Goal: Task Accomplishment & Management: Use online tool/utility

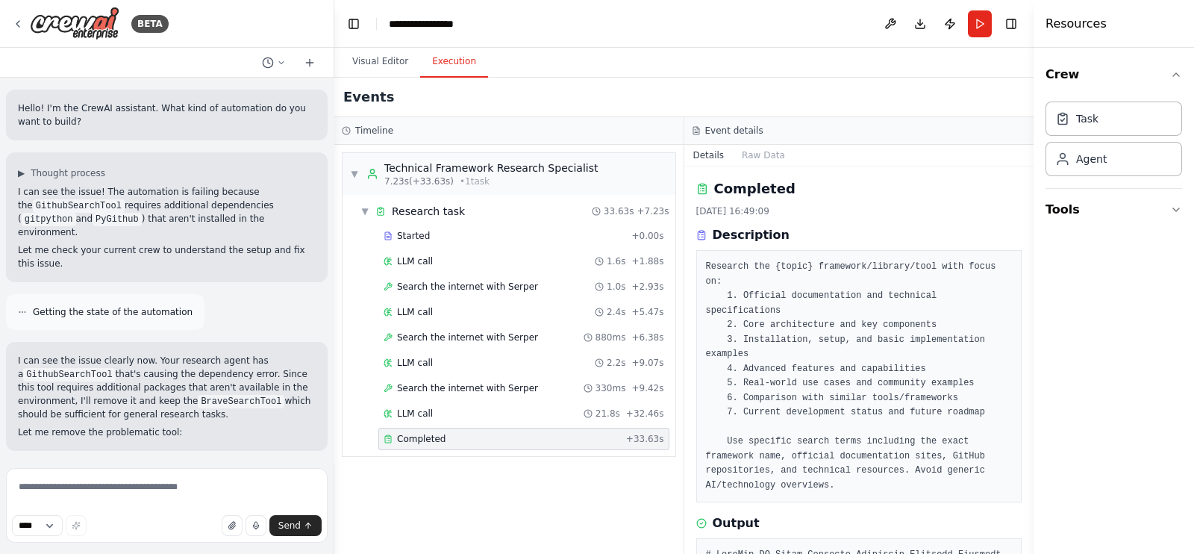
scroll to position [1542, 0]
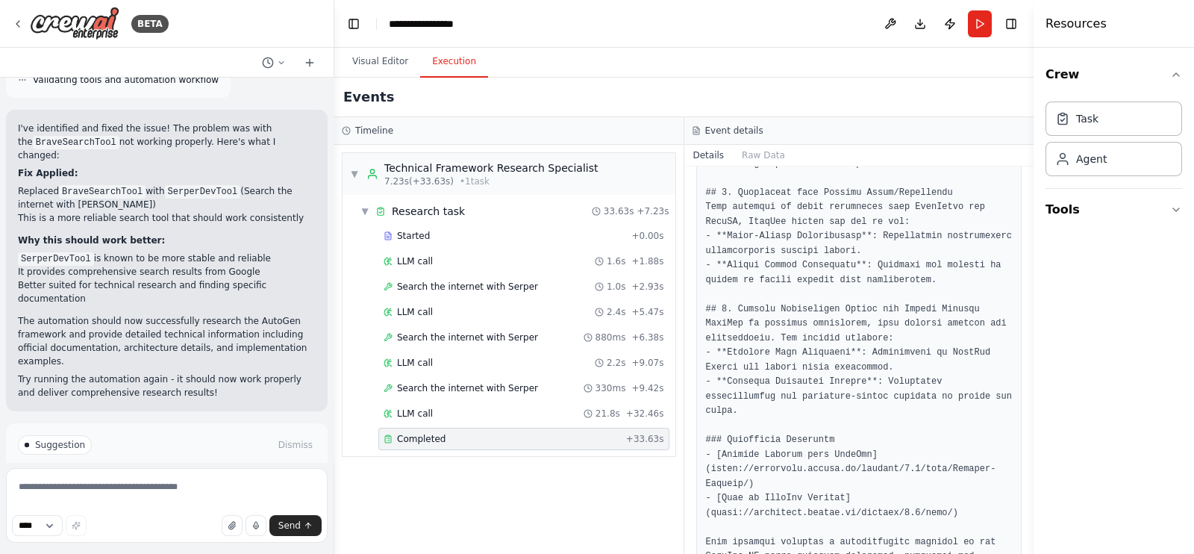
click at [529, 499] on div "▼ Technical Framework Research Specialist 7.23s (+33.63s) • 1 task ▼ Research t…" at bounding box center [508, 349] width 349 height 409
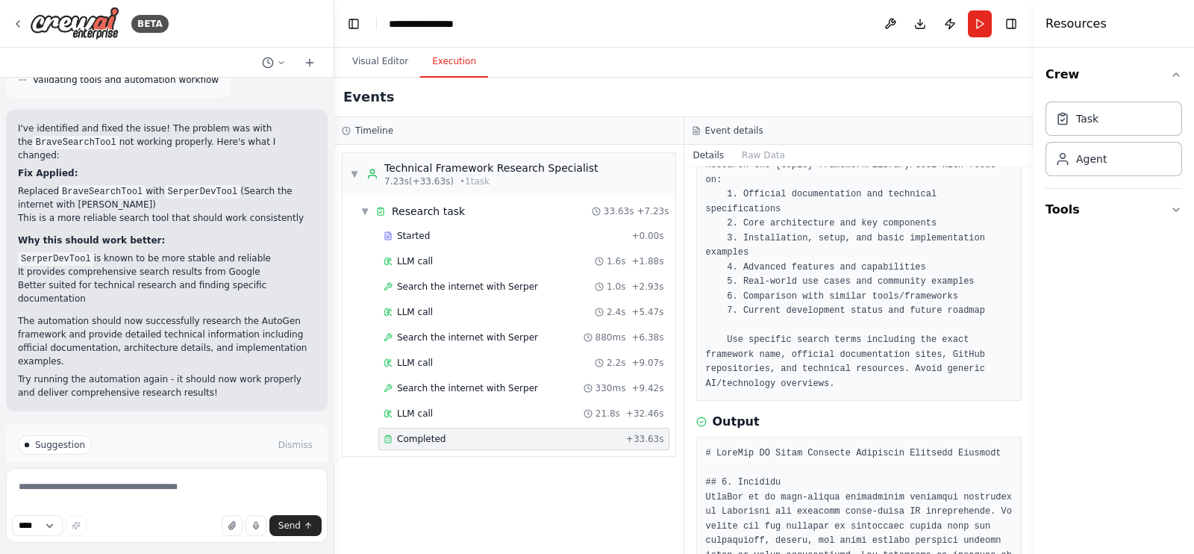
scroll to position [0, 0]
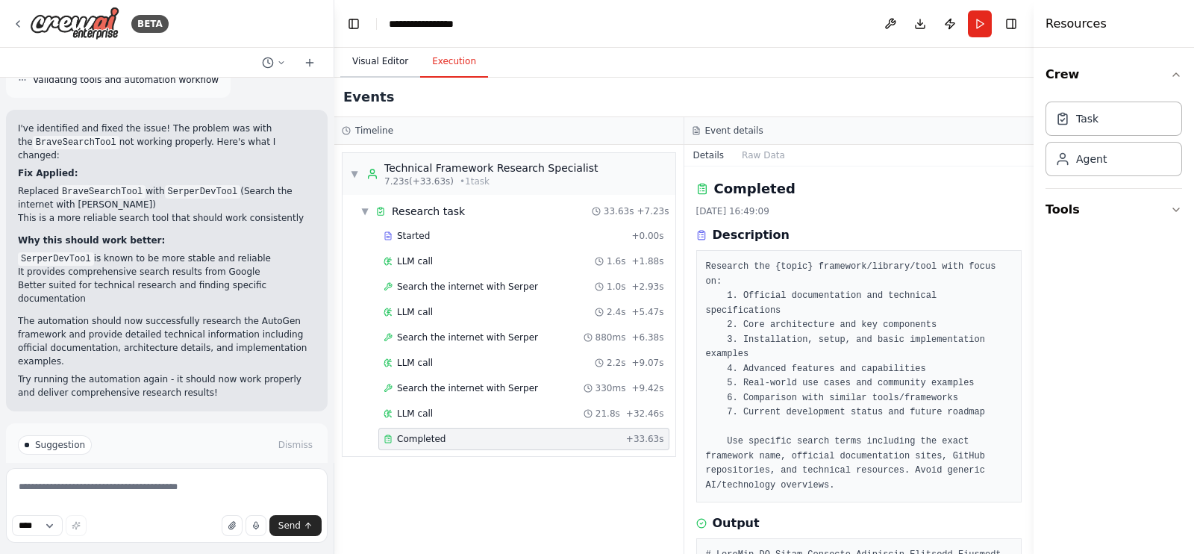
click at [396, 57] on button "Visual Editor" at bounding box center [380, 61] width 80 height 31
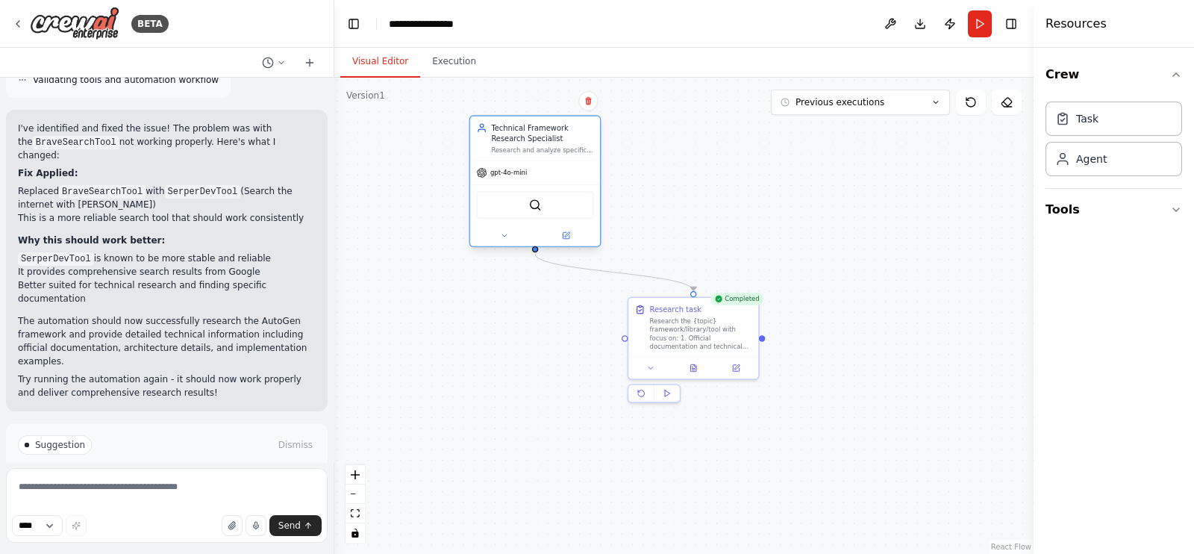
drag, startPoint x: 596, startPoint y: 206, endPoint x: 573, endPoint y: 166, distance: 45.8
click at [573, 166] on div "gpt-4o-mini" at bounding box center [535, 172] width 130 height 23
click at [696, 187] on div ".deletable-edge-delete-btn { width: 20px; height: 20px; border: 0px solid #ffff…" at bounding box center [683, 316] width 699 height 476
click at [699, 373] on div at bounding box center [694, 366] width 130 height 22
click at [699, 367] on button at bounding box center [693, 366] width 45 height 13
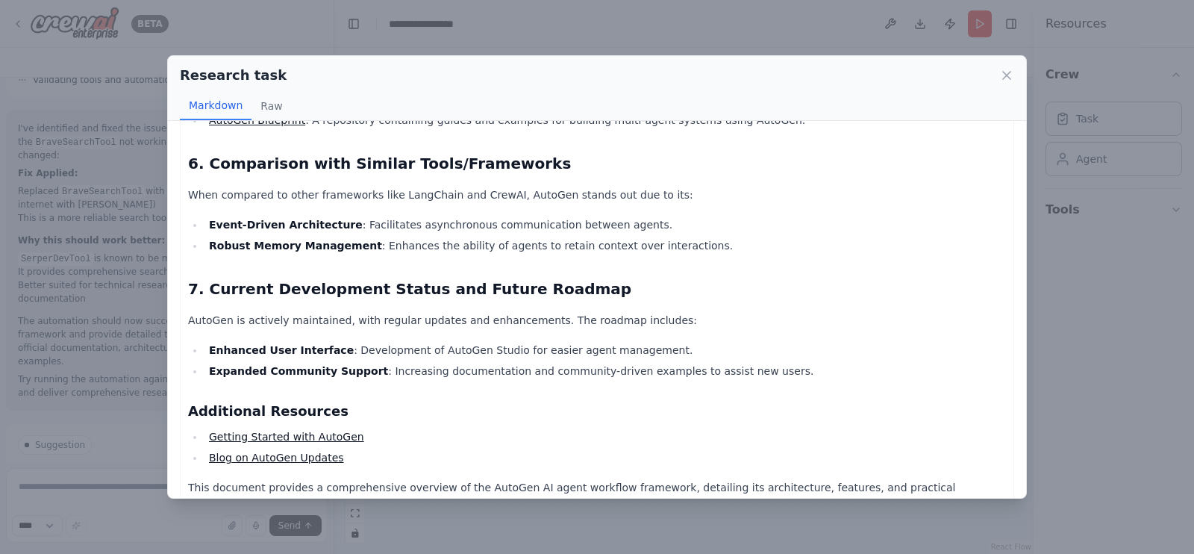
scroll to position [1173, 0]
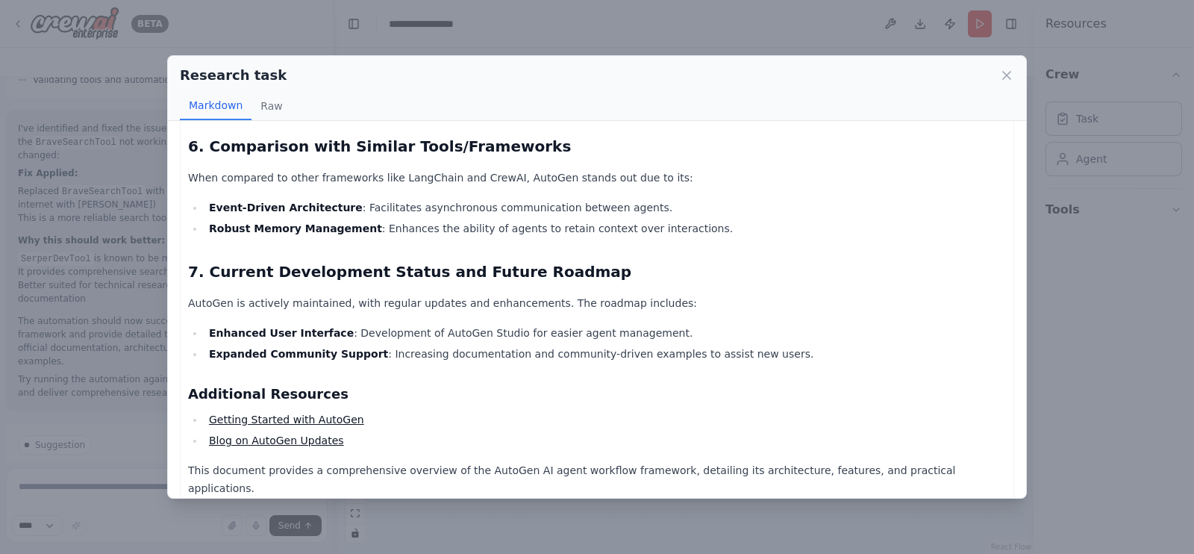
click at [1071, 323] on div "Research task Markdown Raw AutoGen AI Agent Workflow Framework Research Documen…" at bounding box center [597, 277] width 1194 height 554
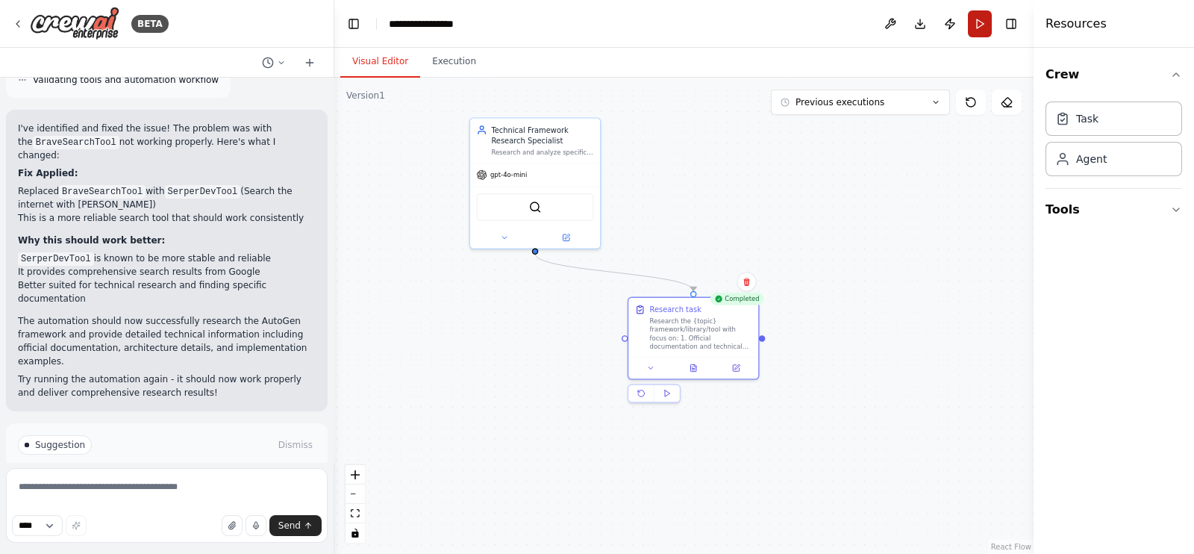
click at [988, 24] on button "Run" at bounding box center [980, 23] width 24 height 27
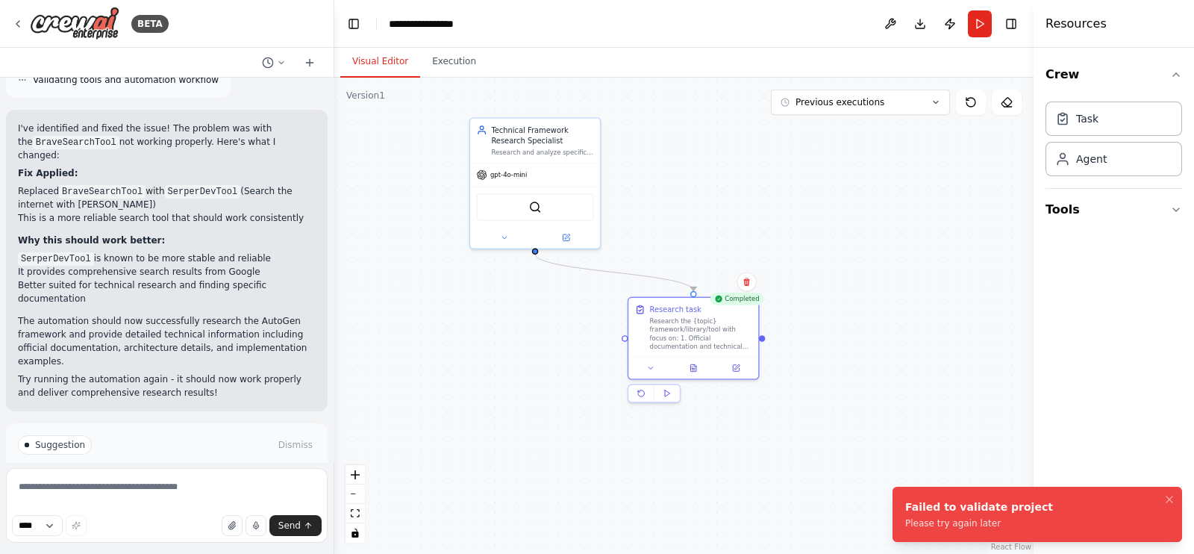
drag, startPoint x: 498, startPoint y: 383, endPoint x: 499, endPoint y: 373, distance: 10.5
click at [499, 381] on div ".deletable-edge-delete-btn { width: 20px; height: 20px; border: 0px solid #ffff…" at bounding box center [683, 316] width 699 height 476
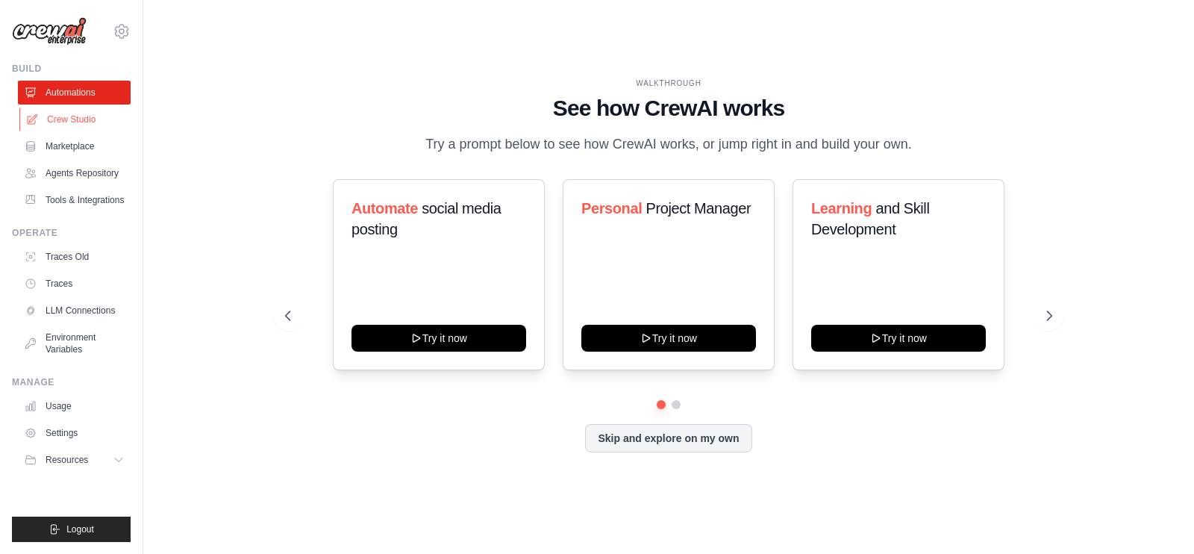
click at [66, 117] on link "Crew Studio" at bounding box center [75, 120] width 113 height 24
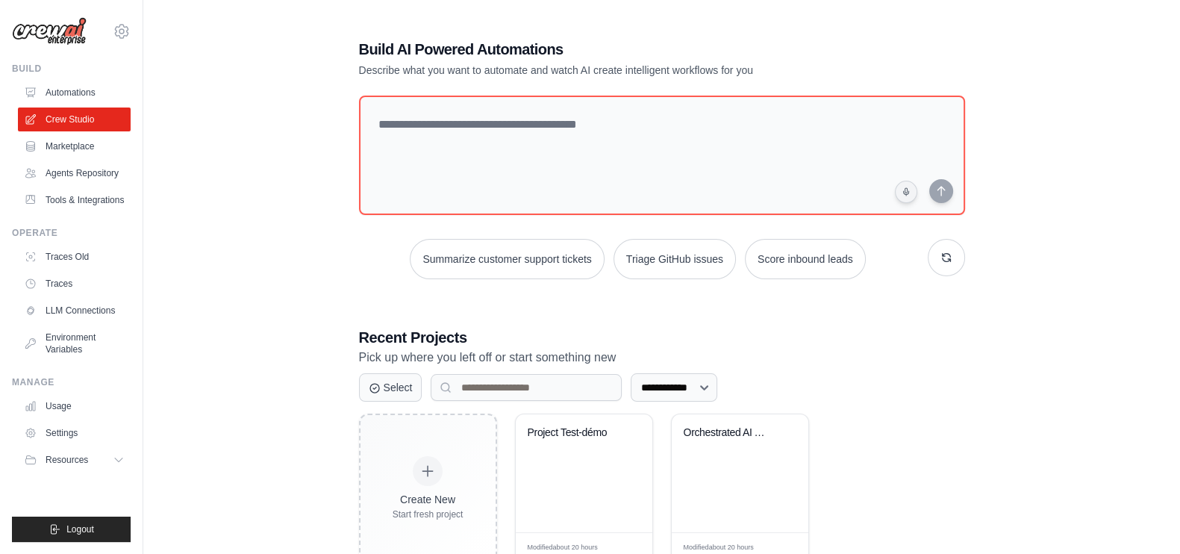
scroll to position [47, 0]
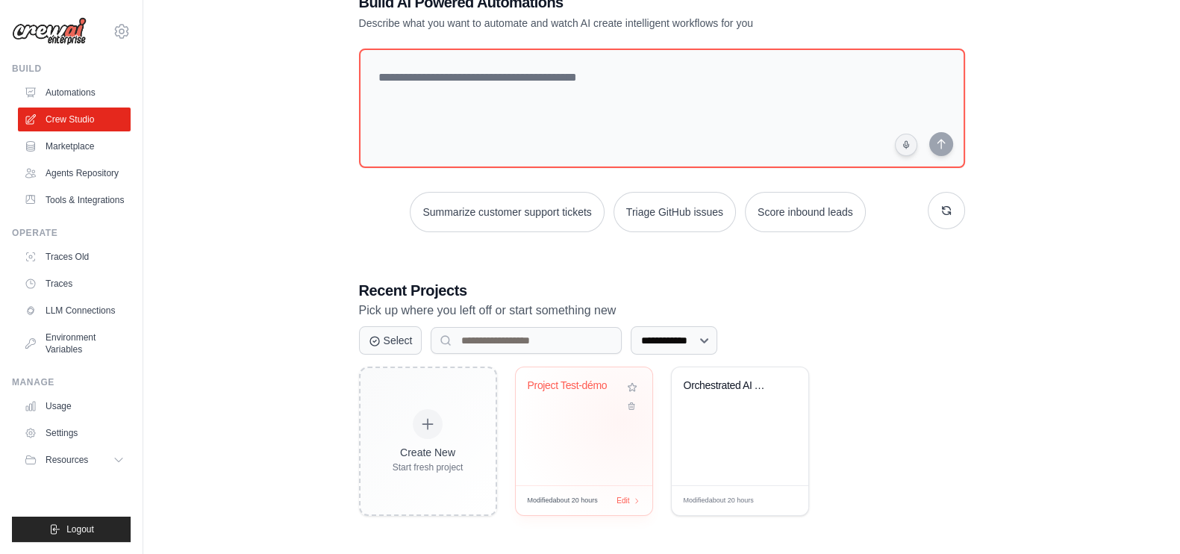
click at [623, 420] on div "Project Test-démo" at bounding box center [584, 426] width 137 height 118
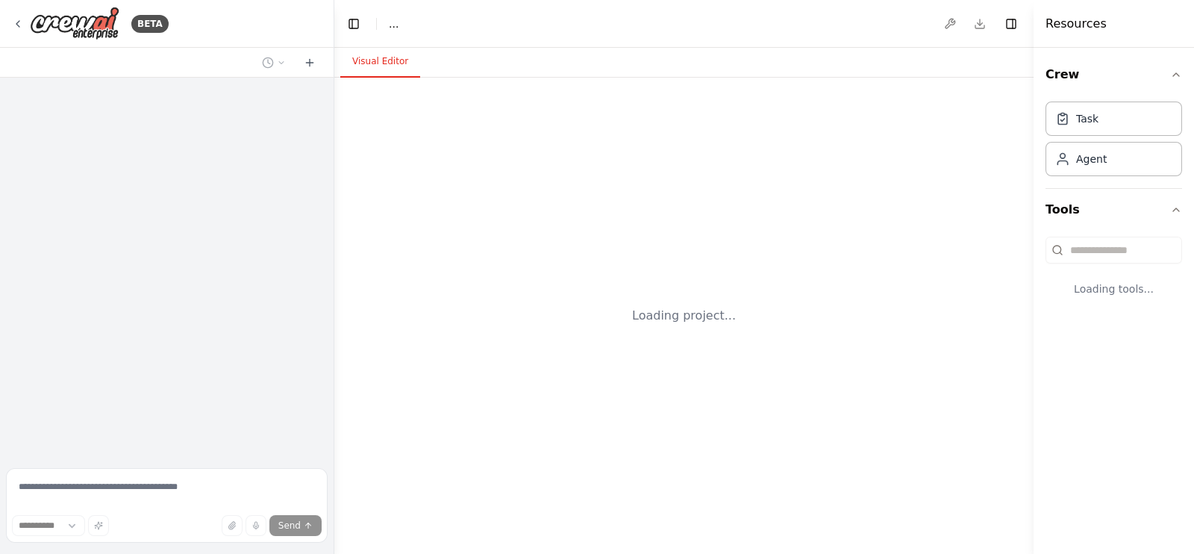
select select "****"
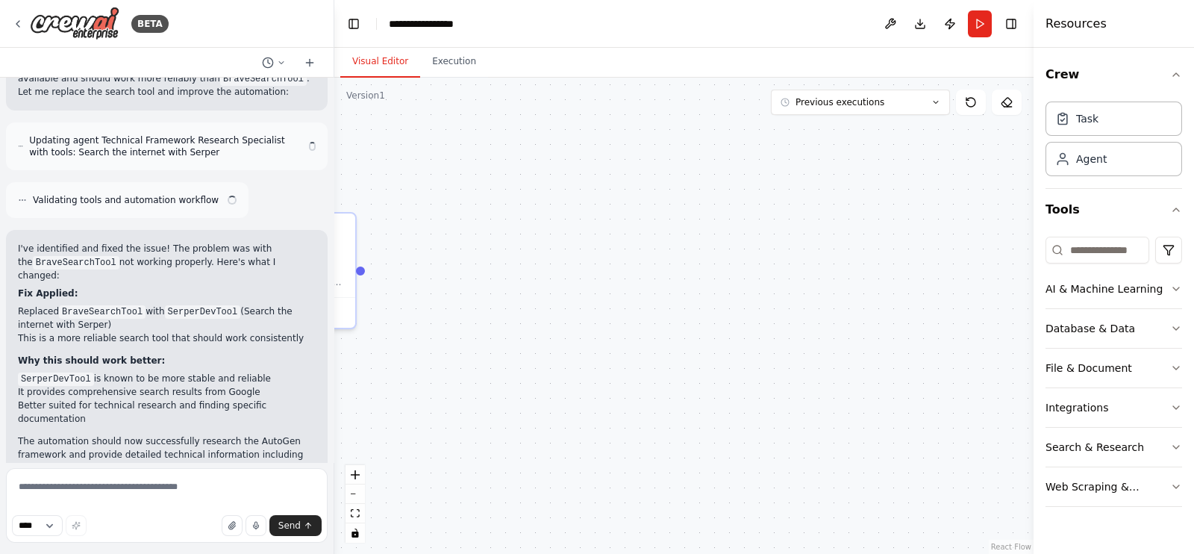
scroll to position [1915, 0]
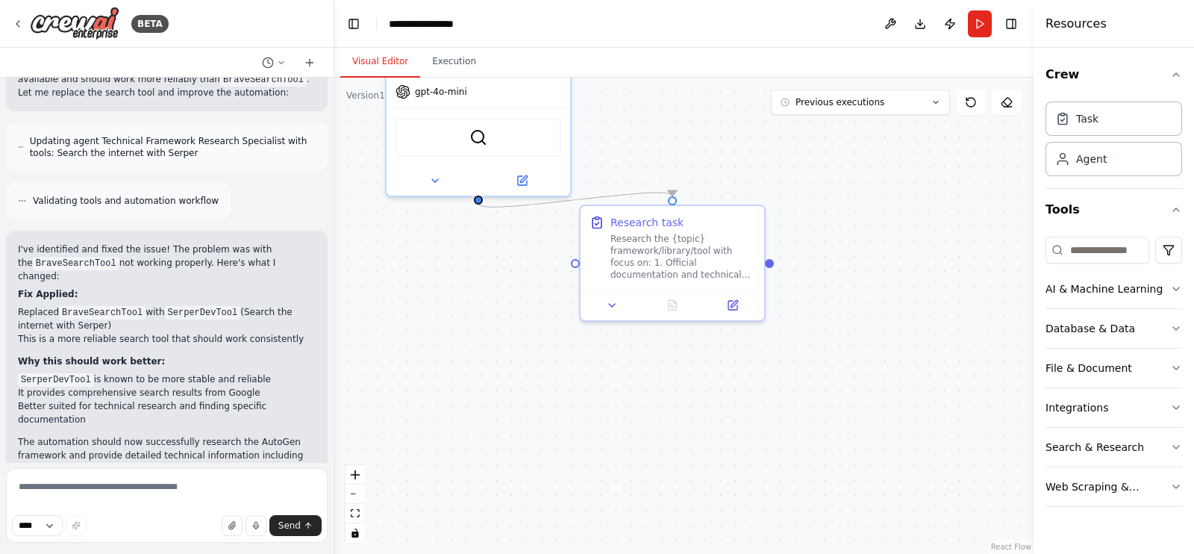
drag, startPoint x: 490, startPoint y: 305, endPoint x: 933, endPoint y: 302, distance: 442.7
click at [933, 302] on div ".deletable-edge-delete-btn { width: 20px; height: 20px; border: 0px solid #ffff…" at bounding box center [683, 316] width 699 height 476
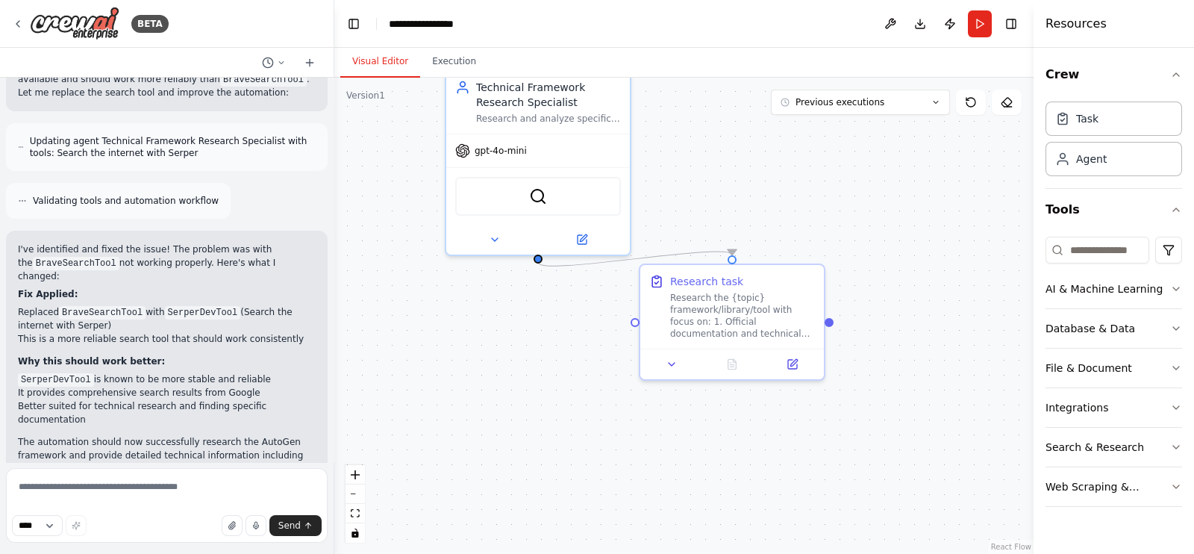
drag, startPoint x: 491, startPoint y: 287, endPoint x: 521, endPoint y: 347, distance: 66.8
click at [521, 347] on div ".deletable-edge-delete-btn { width: 20px; height: 20px; border: 0px solid #ffff…" at bounding box center [683, 316] width 699 height 476
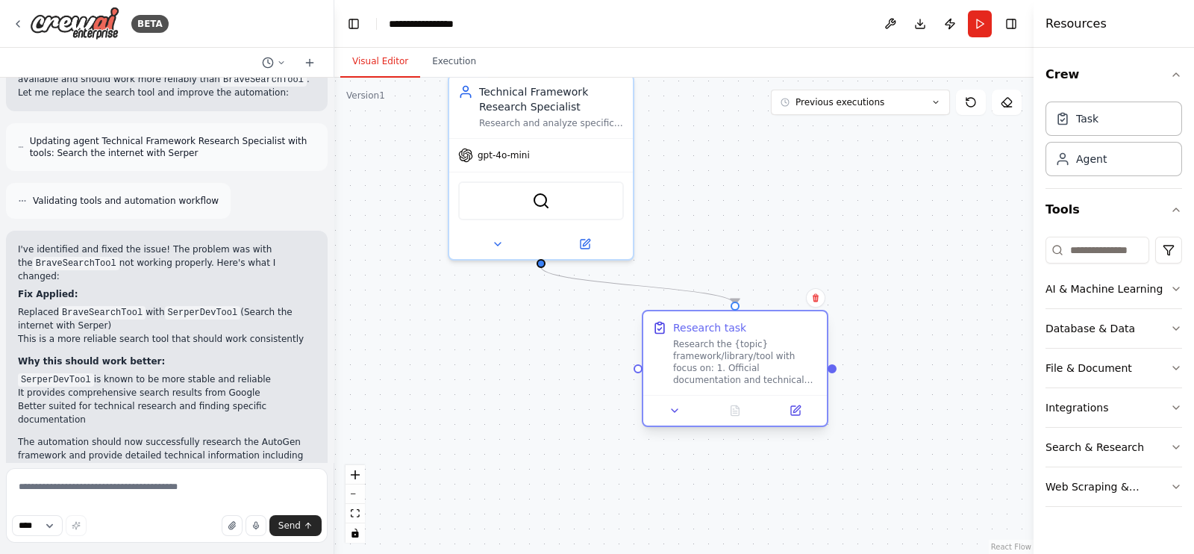
drag, startPoint x: 769, startPoint y: 320, endPoint x: 761, endPoint y: 364, distance: 44.7
click at [761, 364] on div "Research the {topic} framework/library/tool with focus on: 1. Official document…" at bounding box center [745, 362] width 145 height 48
click at [498, 330] on div ".deletable-edge-delete-btn { width: 20px; height: 20px; border: 0px solid #ffff…" at bounding box center [683, 316] width 699 height 476
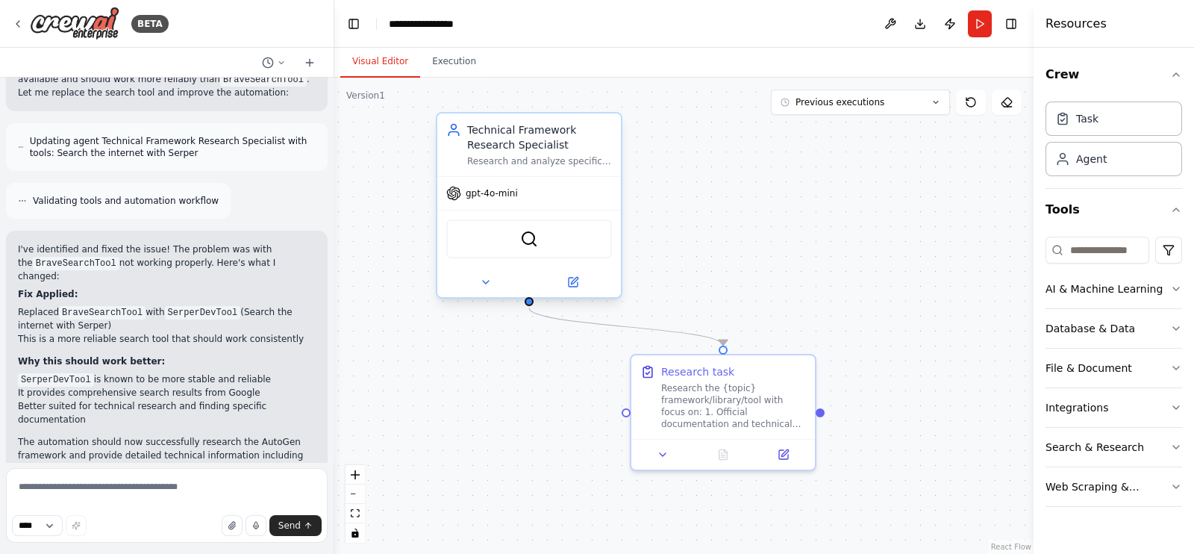
drag, startPoint x: 478, startPoint y: 308, endPoint x: 476, endPoint y: 295, distance: 12.9
click at [458, 372] on div ".deletable-edge-delete-btn { width: 20px; height: 20px; border: 0px solid #ffff…" at bounding box center [683, 316] width 699 height 476
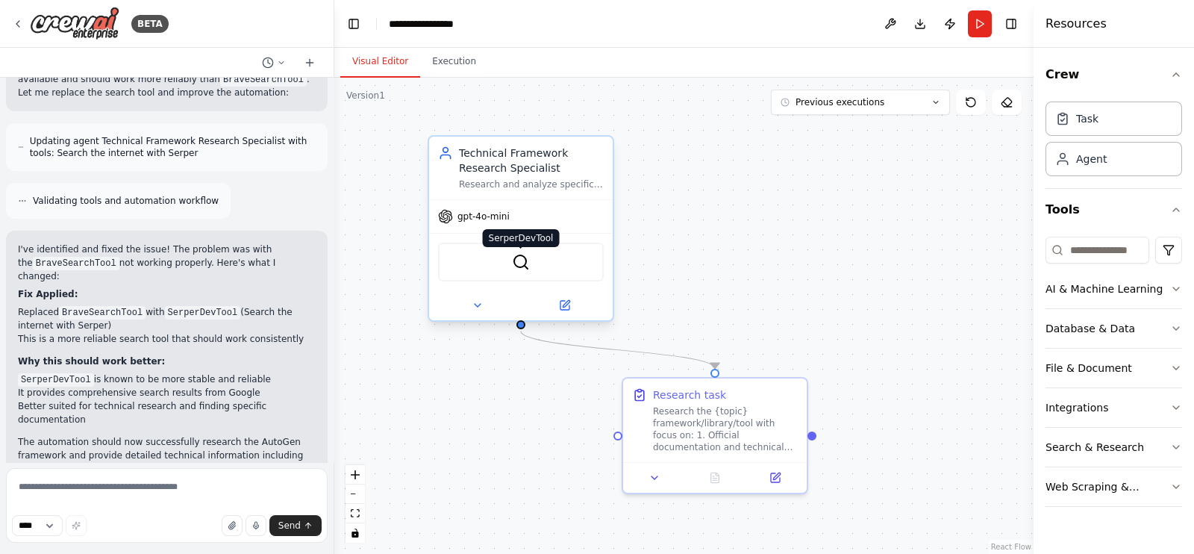
click at [523, 258] on img at bounding box center [521, 262] width 18 height 18
click at [524, 172] on div "Technical Framework Research Specialist" at bounding box center [531, 161] width 145 height 30
click at [509, 160] on div "Technical Framework Research Specialist" at bounding box center [531, 161] width 145 height 30
click at [473, 299] on icon at bounding box center [478, 305] width 12 height 12
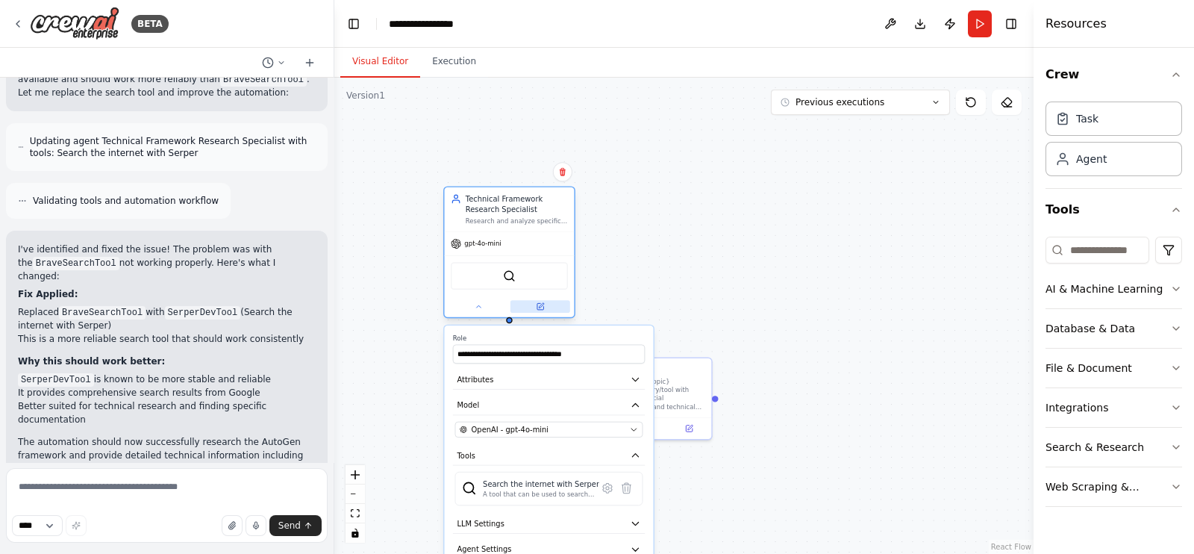
click at [559, 306] on button at bounding box center [541, 306] width 60 height 13
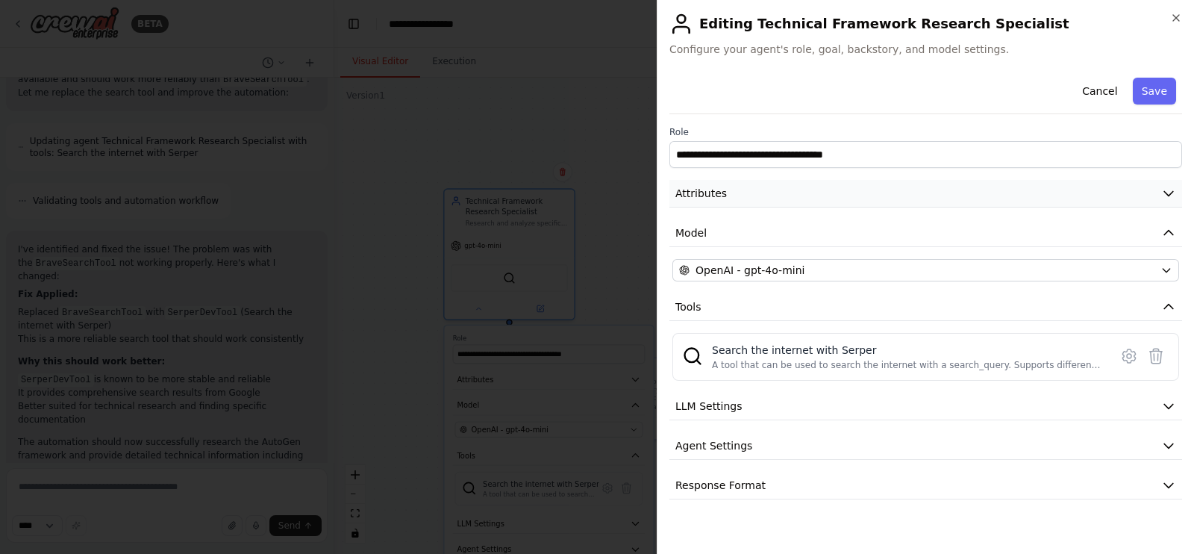
click at [747, 195] on button "Attributes" at bounding box center [926, 194] width 513 height 28
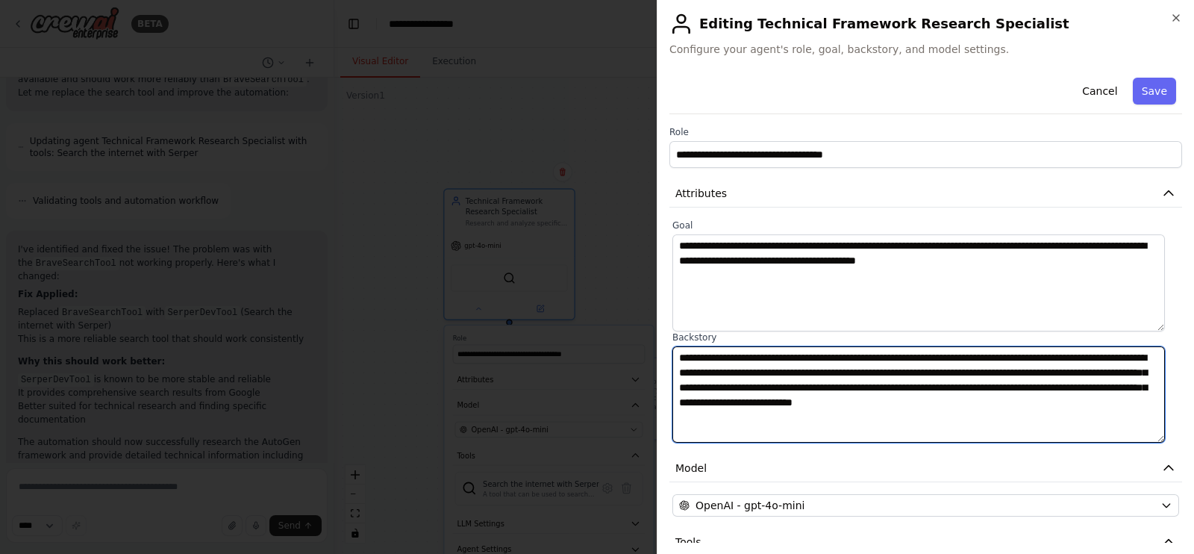
click at [876, 402] on textarea "**********" at bounding box center [919, 394] width 493 height 97
click at [817, 402] on textarea "**********" at bounding box center [919, 394] width 493 height 97
drag, startPoint x: 818, startPoint y: 402, endPoint x: 829, endPoint y: 400, distance: 10.7
click at [820, 402] on textarea "**********" at bounding box center [919, 394] width 493 height 97
click at [924, 416] on textarea "**********" at bounding box center [919, 394] width 493 height 97
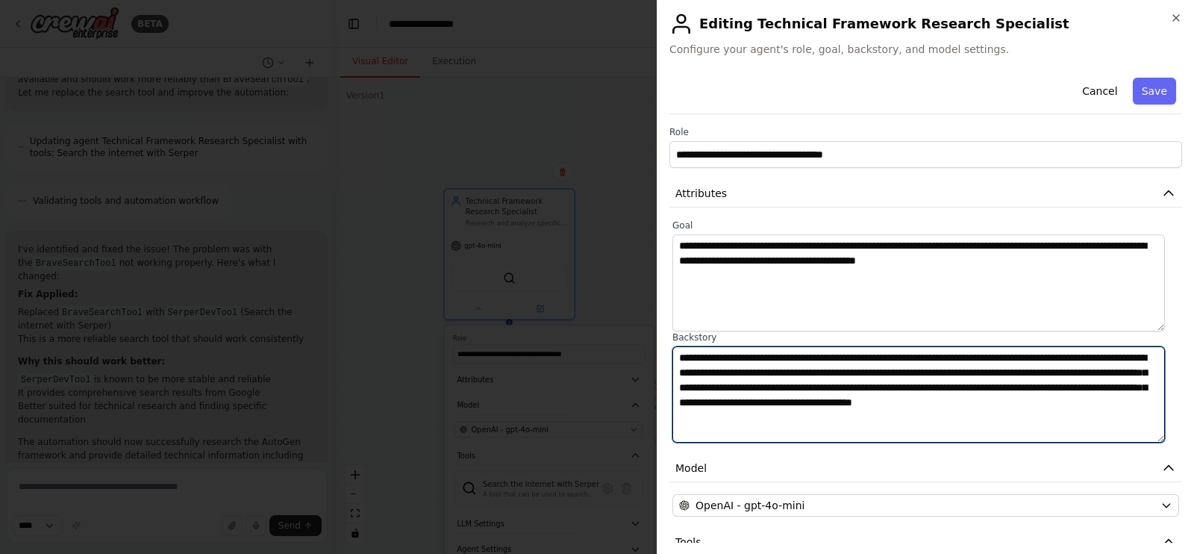
click at [886, 396] on textarea "**********" at bounding box center [919, 394] width 493 height 97
type textarea "**********"
click at [942, 371] on textarea "**********" at bounding box center [919, 394] width 493 height 97
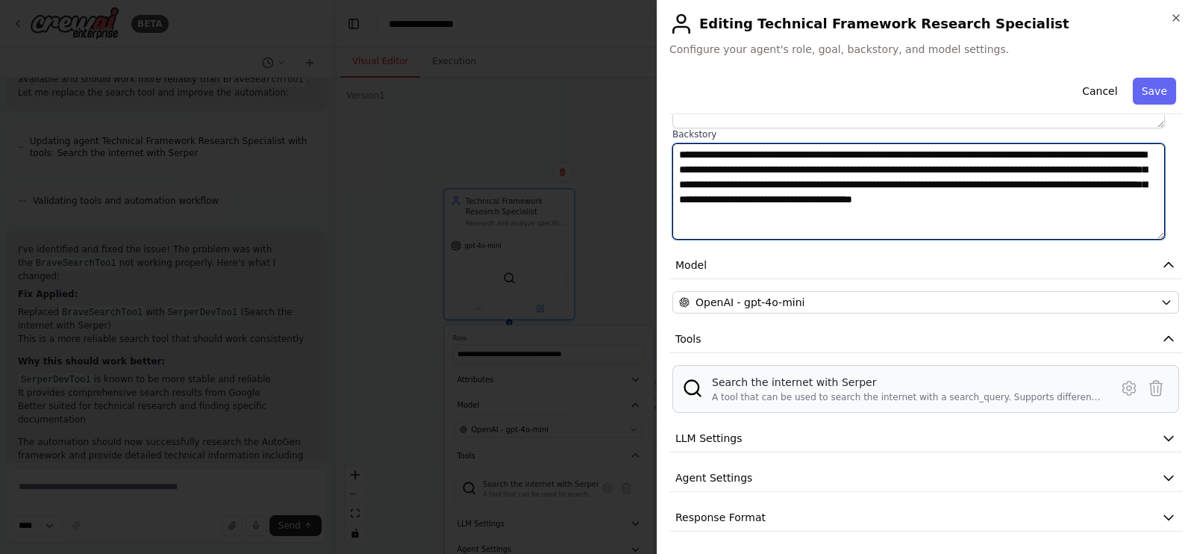
scroll to position [0, 0]
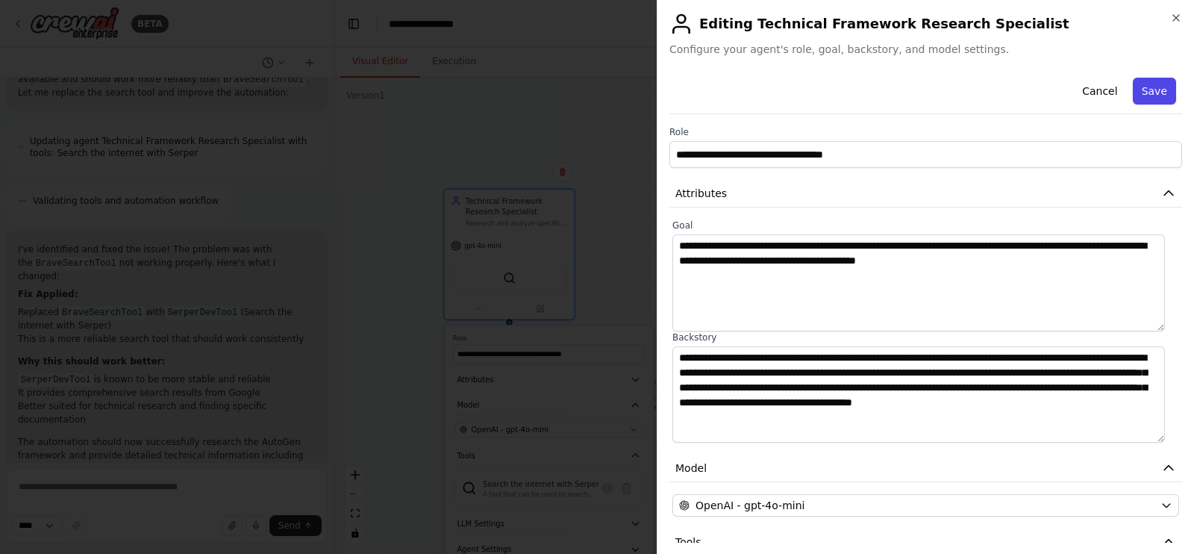
click at [1144, 97] on button "Save" at bounding box center [1154, 91] width 43 height 27
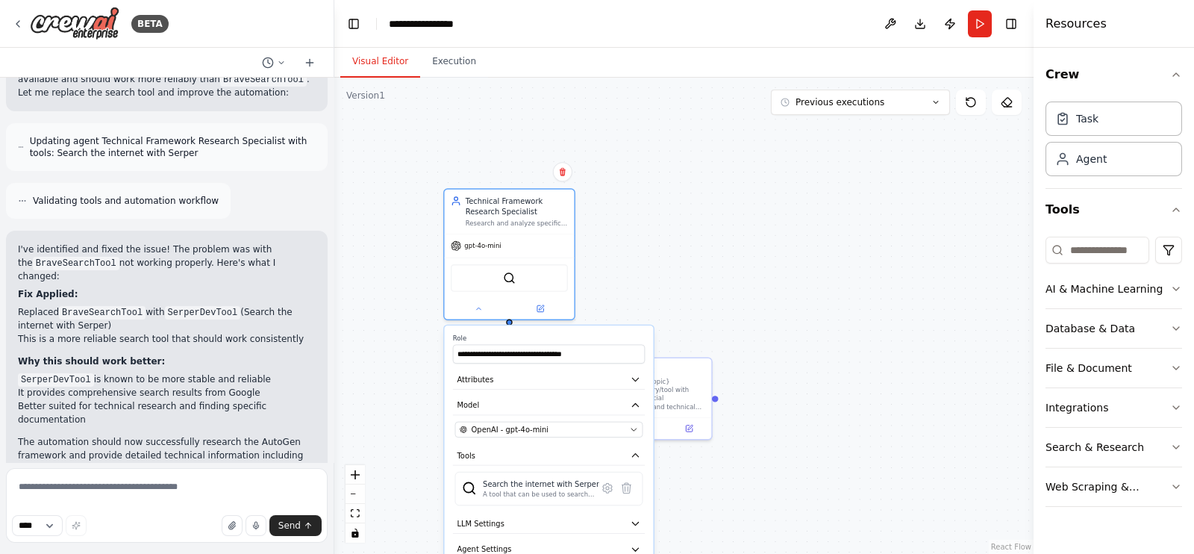
click at [702, 272] on div ".deletable-edge-delete-btn { width: 20px; height: 20px; border: 0px solid #ffff…" at bounding box center [683, 316] width 699 height 476
click at [475, 311] on button at bounding box center [479, 306] width 60 height 13
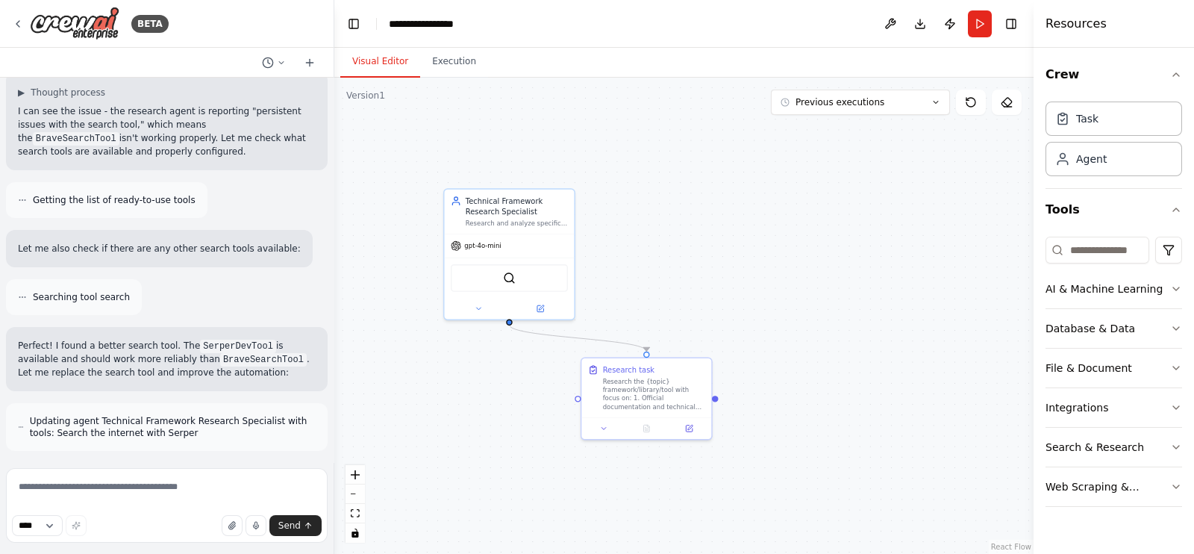
scroll to position [1915, 0]
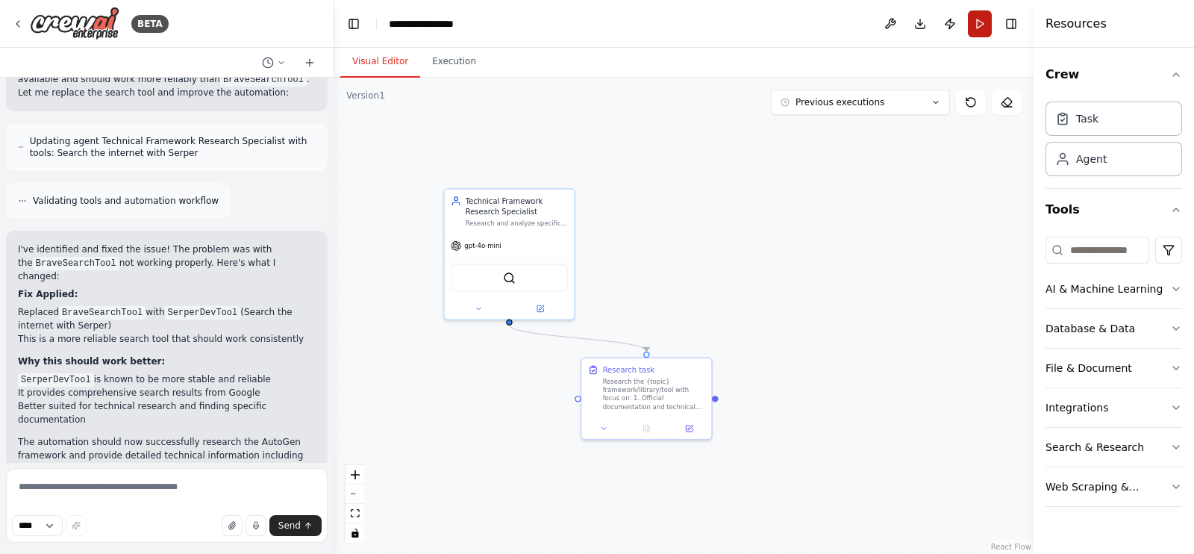
click at [981, 24] on button "Run" at bounding box center [980, 23] width 24 height 27
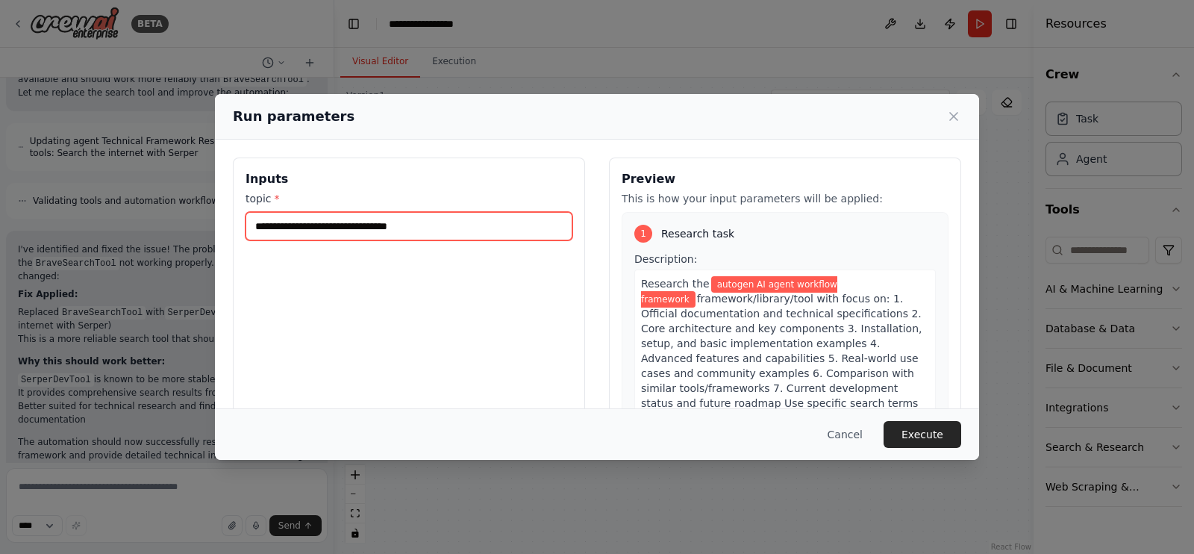
click at [348, 226] on input "**********" at bounding box center [409, 226] width 327 height 28
drag, startPoint x: 486, startPoint y: 222, endPoint x: 220, endPoint y: 211, distance: 266.0
click at [222, 211] on div "**********" at bounding box center [597, 335] width 764 height 390
type input "**********"
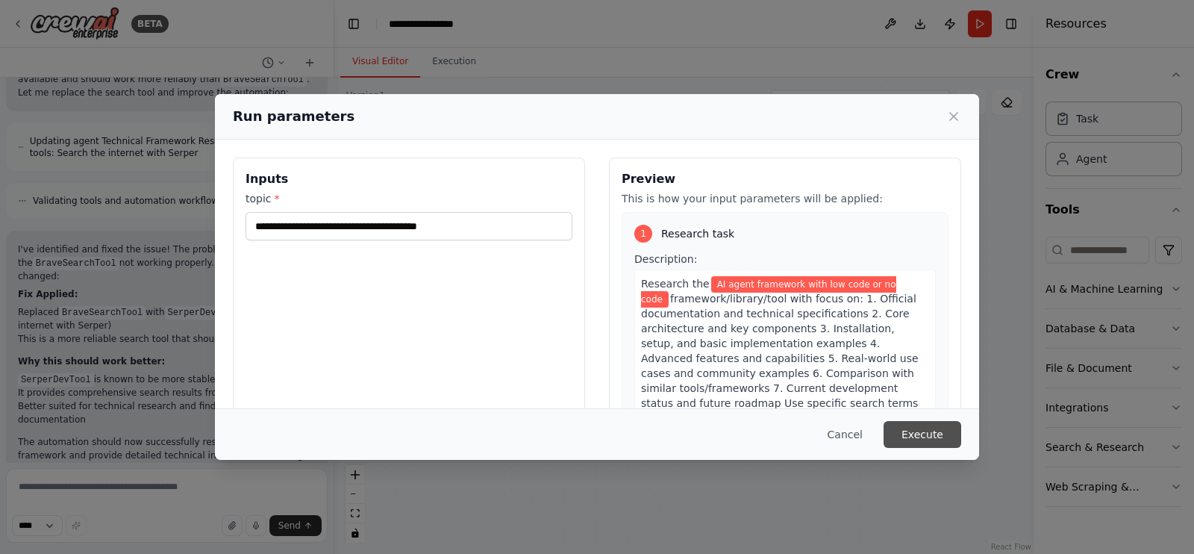
click at [947, 442] on button "Execute" at bounding box center [923, 434] width 78 height 27
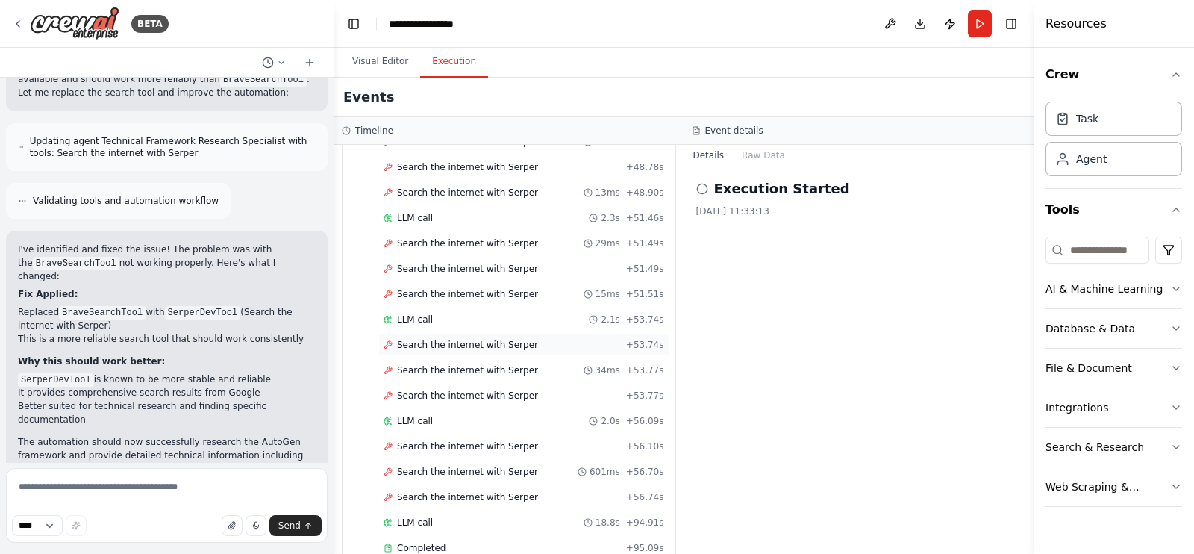
scroll to position [1929, 0]
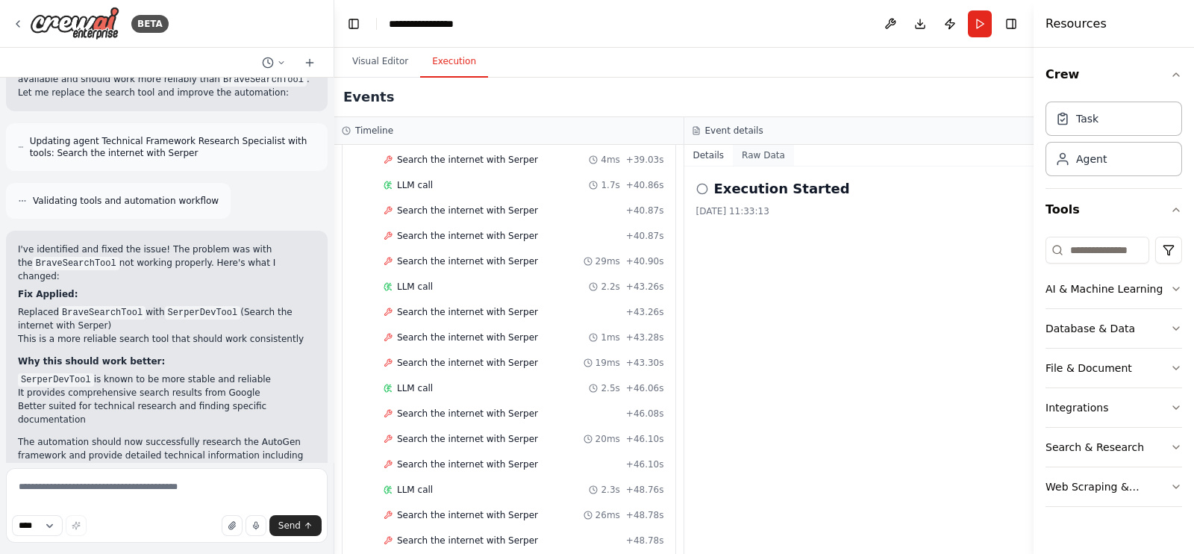
click at [765, 158] on button "Raw Data" at bounding box center [763, 155] width 61 height 21
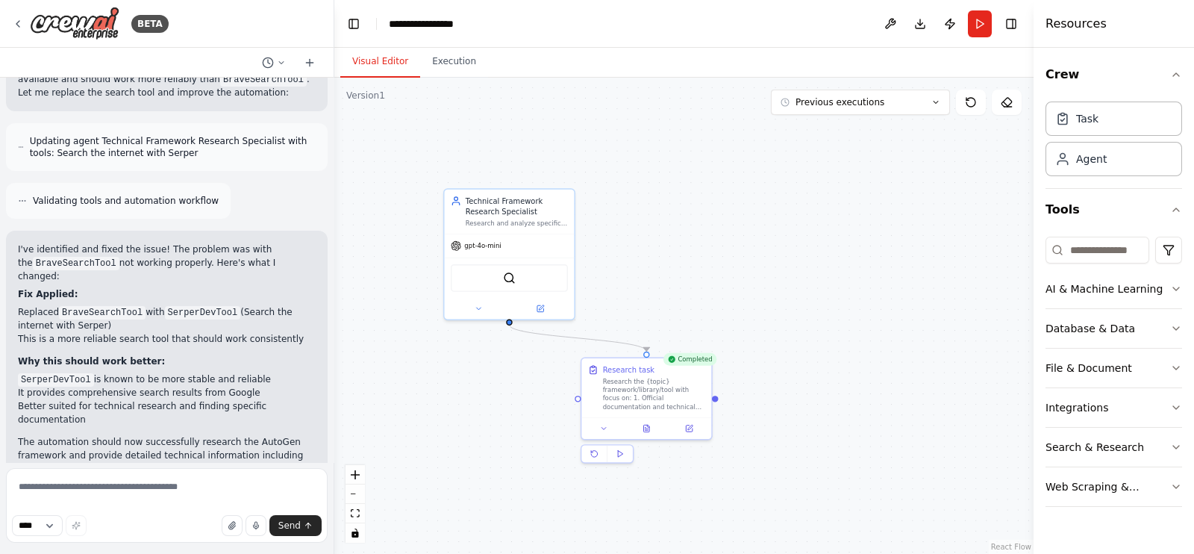
click at [381, 72] on button "Visual Editor" at bounding box center [380, 61] width 80 height 31
click at [653, 434] on div at bounding box center [647, 426] width 130 height 22
click at [653, 431] on button at bounding box center [646, 426] width 45 height 13
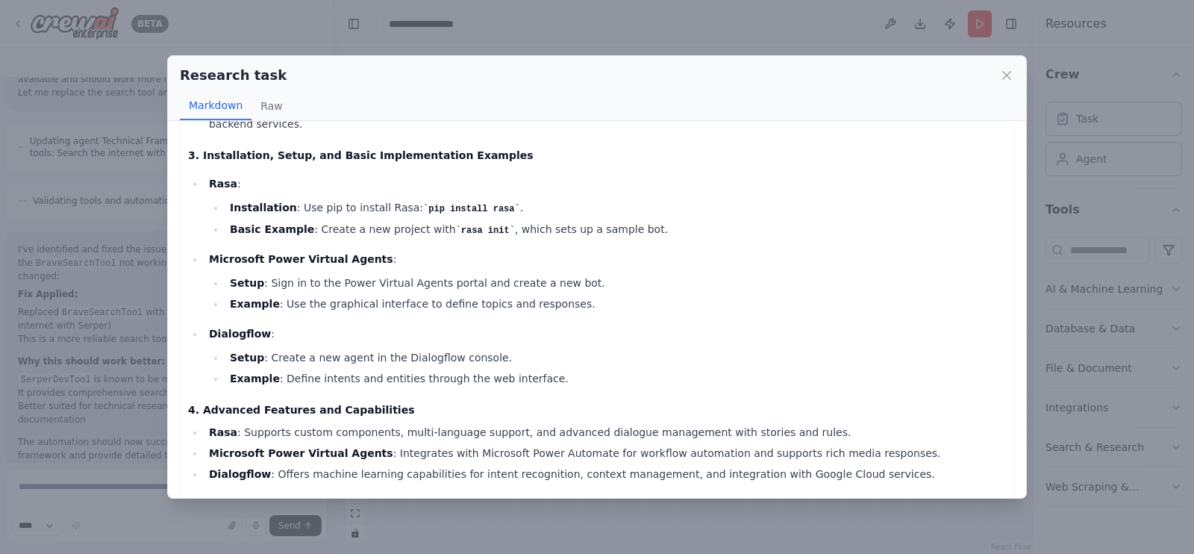
scroll to position [467, 0]
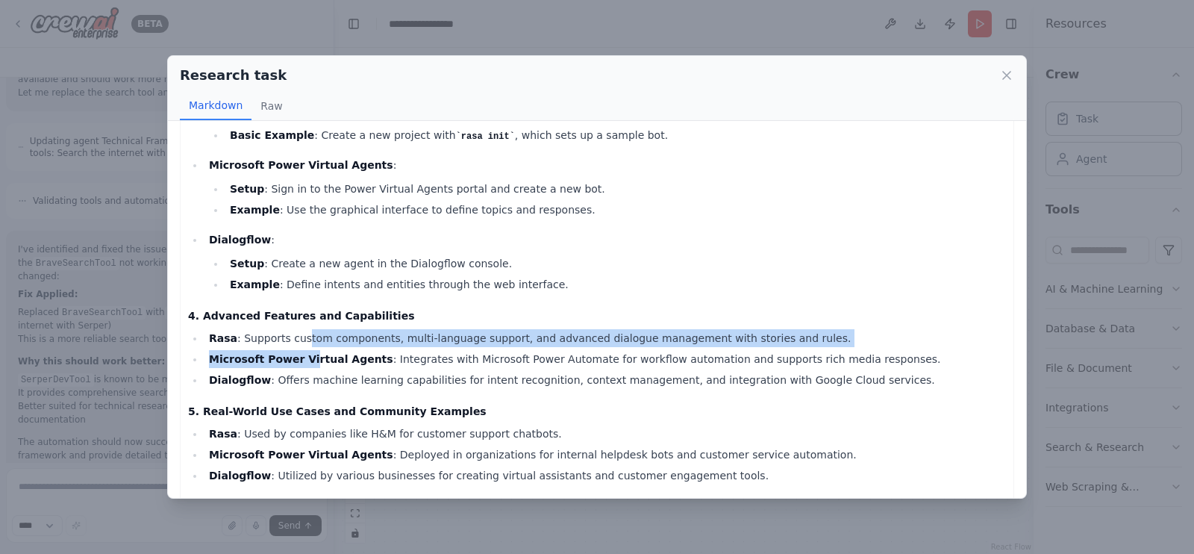
drag, startPoint x: 296, startPoint y: 301, endPoint x: 299, endPoint y: 314, distance: 13.9
click at [299, 329] on ul "Rasa : Supports custom components, multi-language support, and advanced dialogu…" at bounding box center [597, 359] width 818 height 60
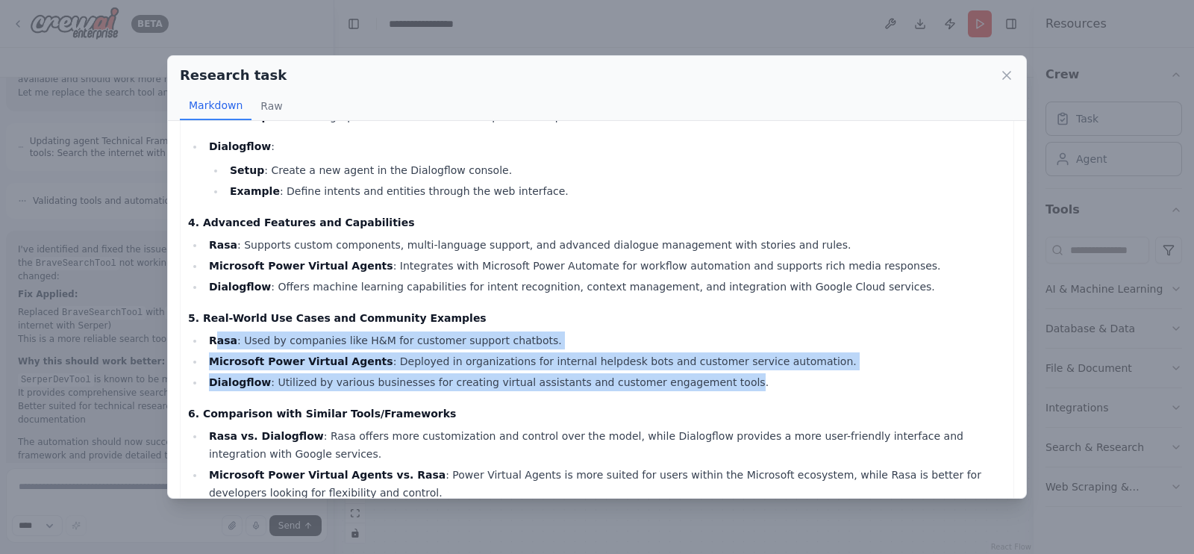
drag, startPoint x: 212, startPoint y: 306, endPoint x: 702, endPoint y: 340, distance: 490.9
click at [690, 335] on ul "Rasa : Used by companies like H&M for customer support chatbots. Microsoft Powe…" at bounding box center [597, 361] width 818 height 60
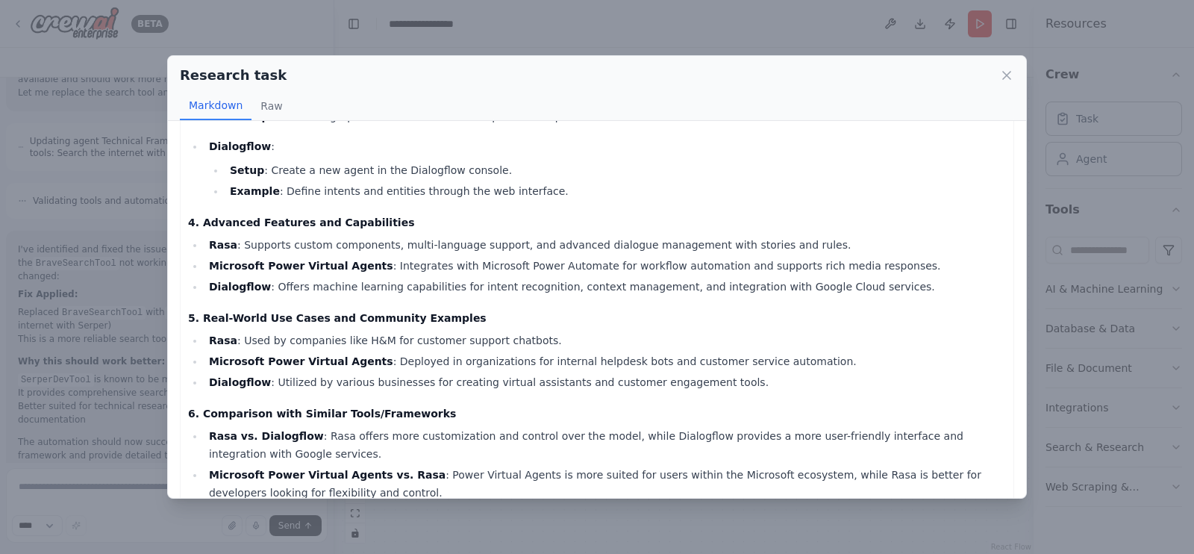
click at [708, 373] on li "Dialogflow : Utilized by various businesses for creating virtual assistants and…" at bounding box center [606, 382] width 802 height 18
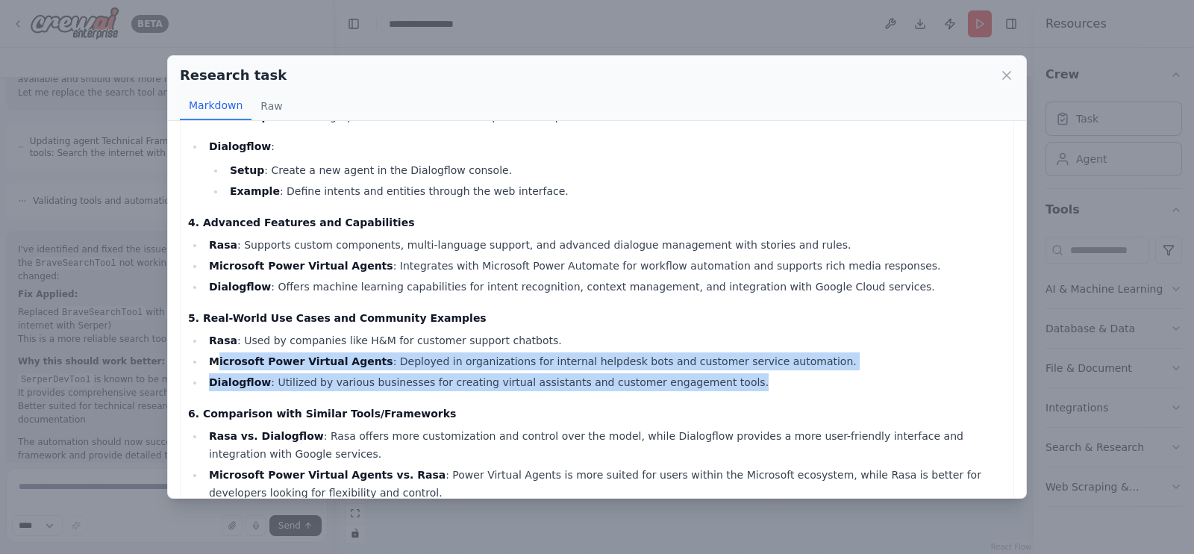
drag, startPoint x: 694, startPoint y: 346, endPoint x: 216, endPoint y: 321, distance: 478.5
click at [216, 331] on ul "Rasa : Used by companies like H&M for customer support chatbots. Microsoft Powe…" at bounding box center [597, 361] width 818 height 60
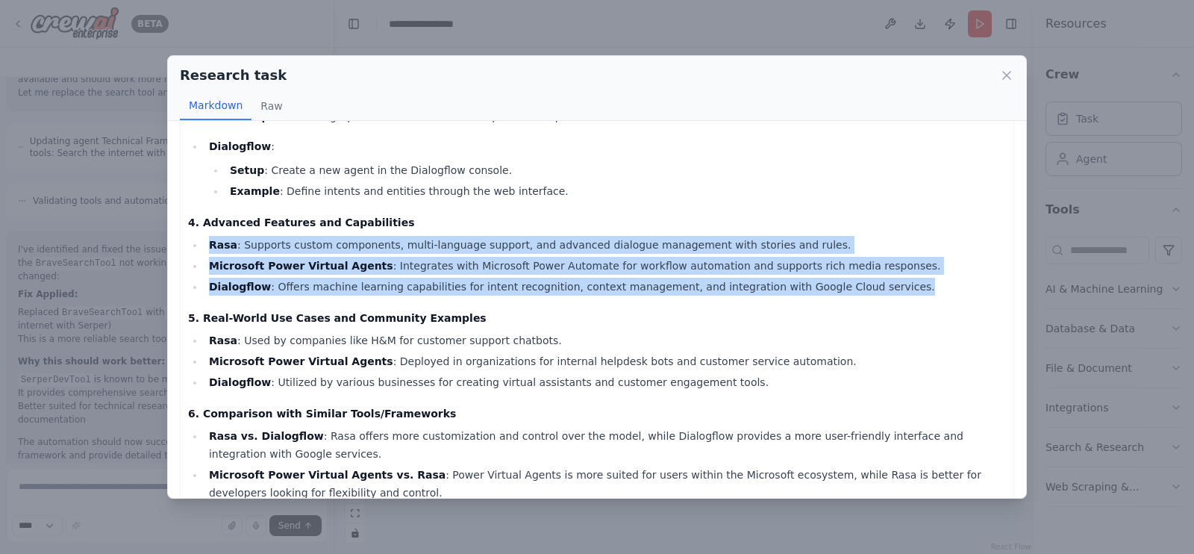
drag, startPoint x: 209, startPoint y: 211, endPoint x: 847, endPoint y: 252, distance: 639.6
click at [847, 252] on ul "Rasa : Supports custom components, multi-language support, and advanced dialogu…" at bounding box center [597, 266] width 818 height 60
copy ul "Rasa : Supports custom components, multi-language support, and advanced dialogu…"
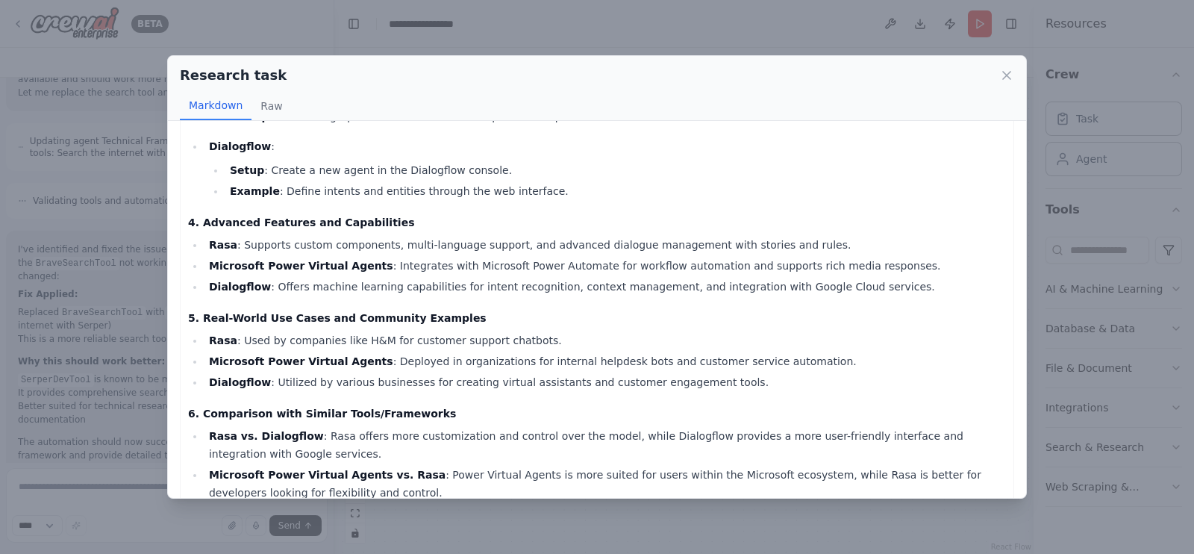
drag, startPoint x: 558, startPoint y: 307, endPoint x: 579, endPoint y: 299, distance: 22.2
click at [560, 331] on li "Rasa : Used by companies like H&M for customer support chatbots." at bounding box center [606, 340] width 802 height 18
click at [1004, 69] on icon at bounding box center [1007, 75] width 15 height 15
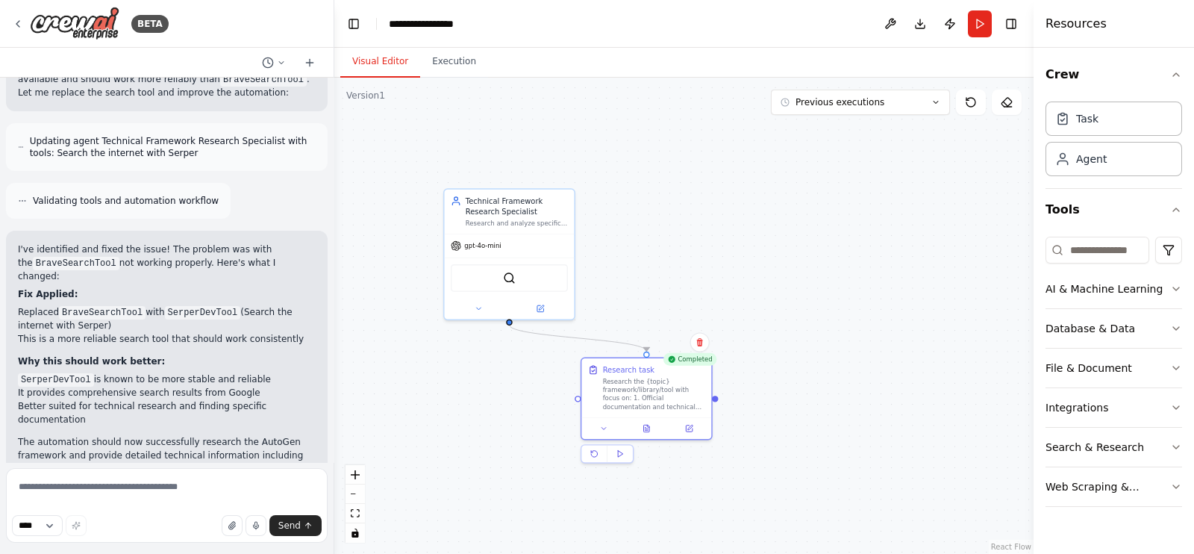
click at [691, 259] on div ".deletable-edge-delete-btn { width: 20px; height: 20px; border: 0px solid #ffff…" at bounding box center [683, 316] width 699 height 476
click at [157, 500] on textarea at bounding box center [167, 505] width 322 height 75
type textarea "**********"
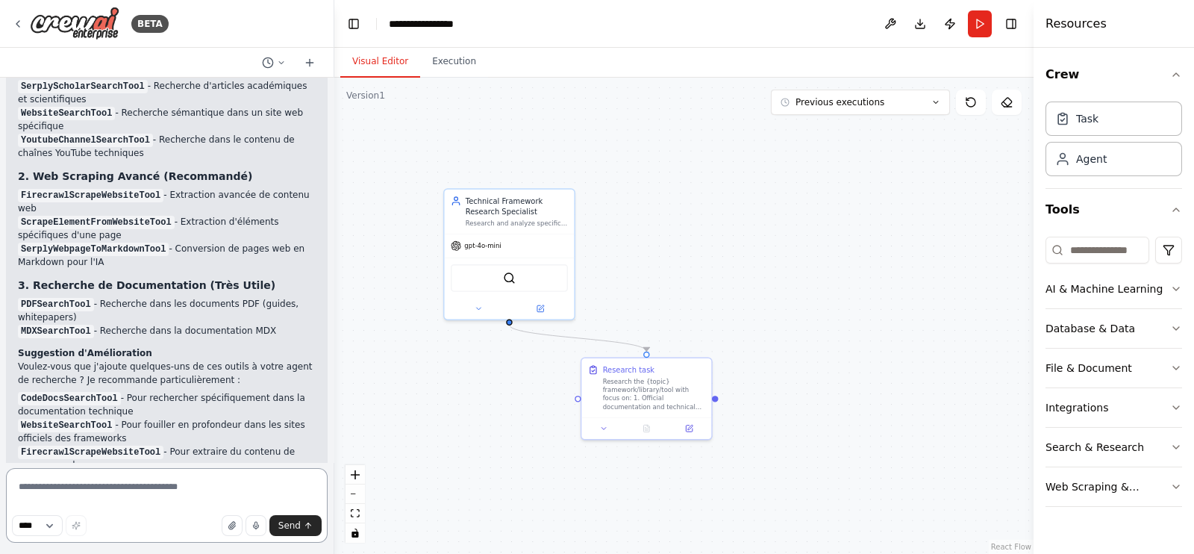
scroll to position [2862, 0]
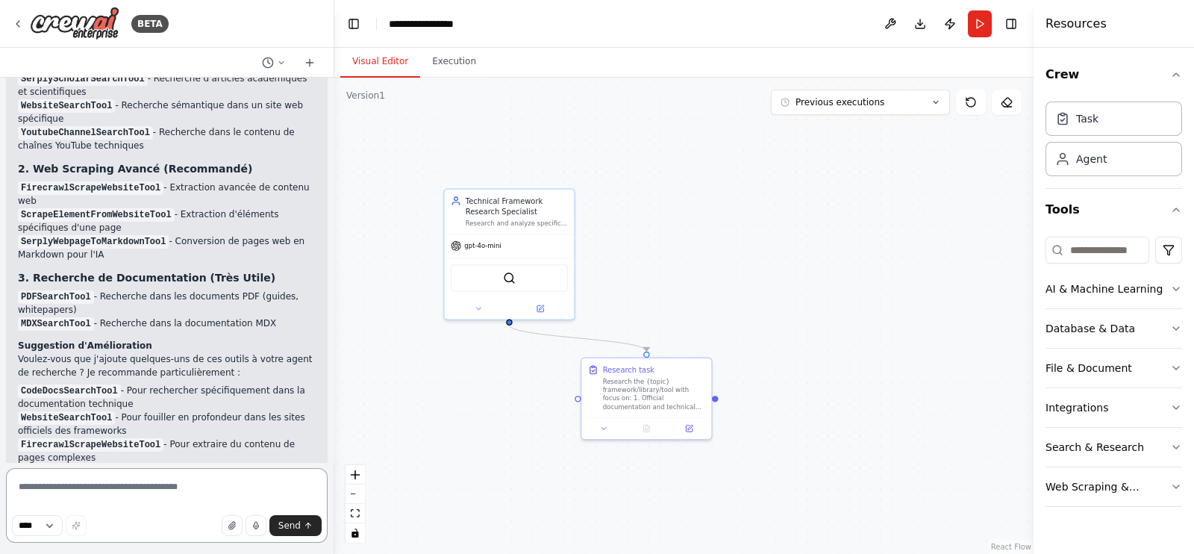
click at [146, 494] on textarea at bounding box center [167, 505] width 322 height 75
type textarea "**********"
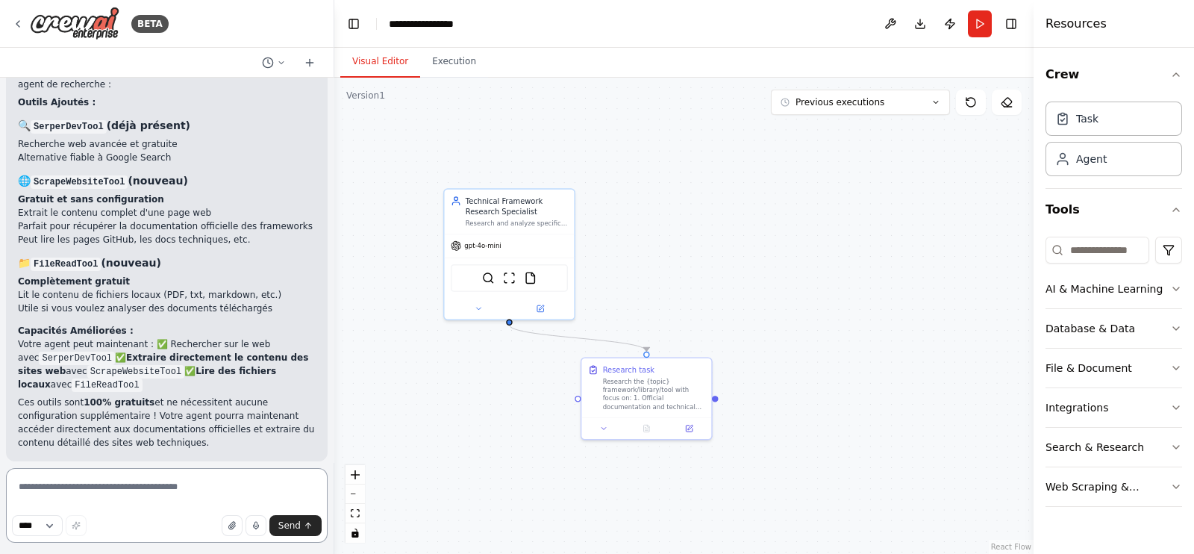
scroll to position [3740, 0]
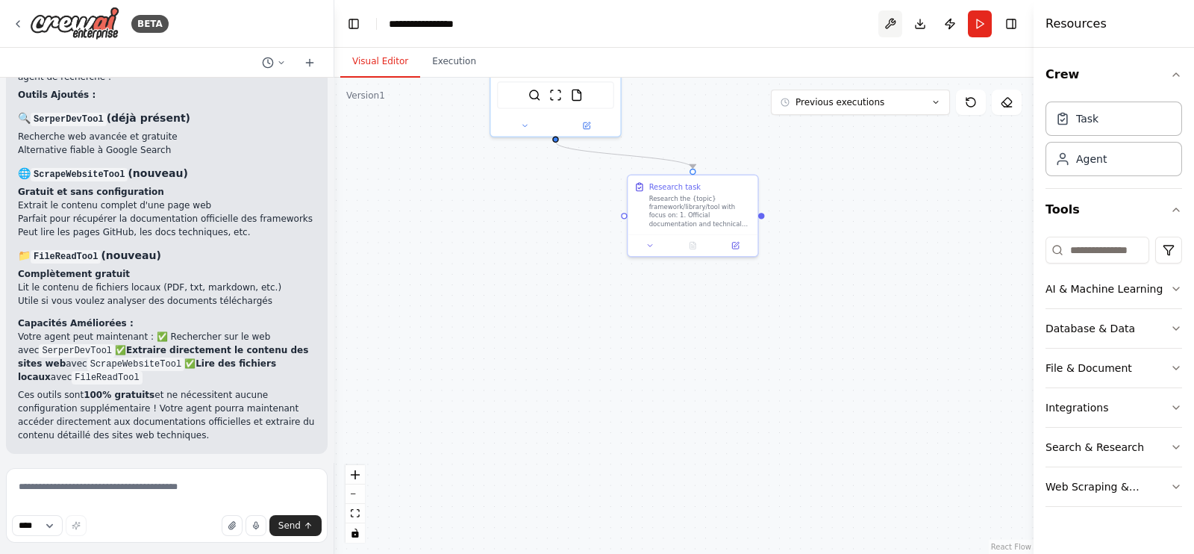
drag, startPoint x: 835, startPoint y: 226, endPoint x: 888, endPoint y: 31, distance: 201.7
click at [888, 31] on main "**********" at bounding box center [683, 277] width 699 height 554
click at [888, 31] on button at bounding box center [891, 23] width 24 height 27
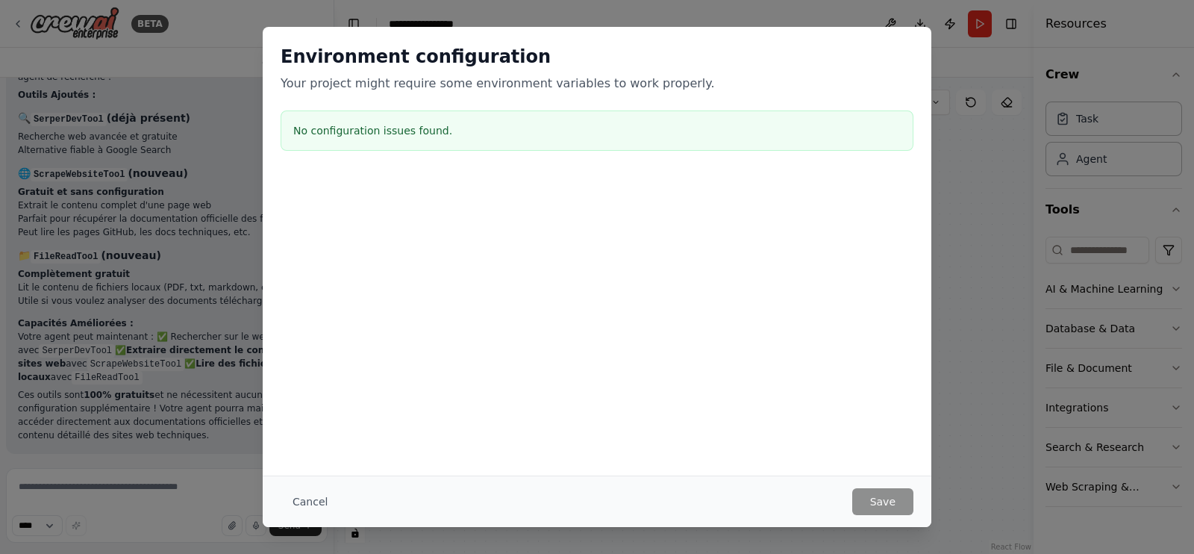
drag, startPoint x: 817, startPoint y: 202, endPoint x: 718, endPoint y: 438, distance: 255.9
click at [718, 438] on body "BETA Hello! I'm the CrewAI assistant. What kind of automation do you want to bu…" at bounding box center [597, 277] width 1194 height 554
click at [310, 509] on button "Cancel" at bounding box center [310, 501] width 59 height 27
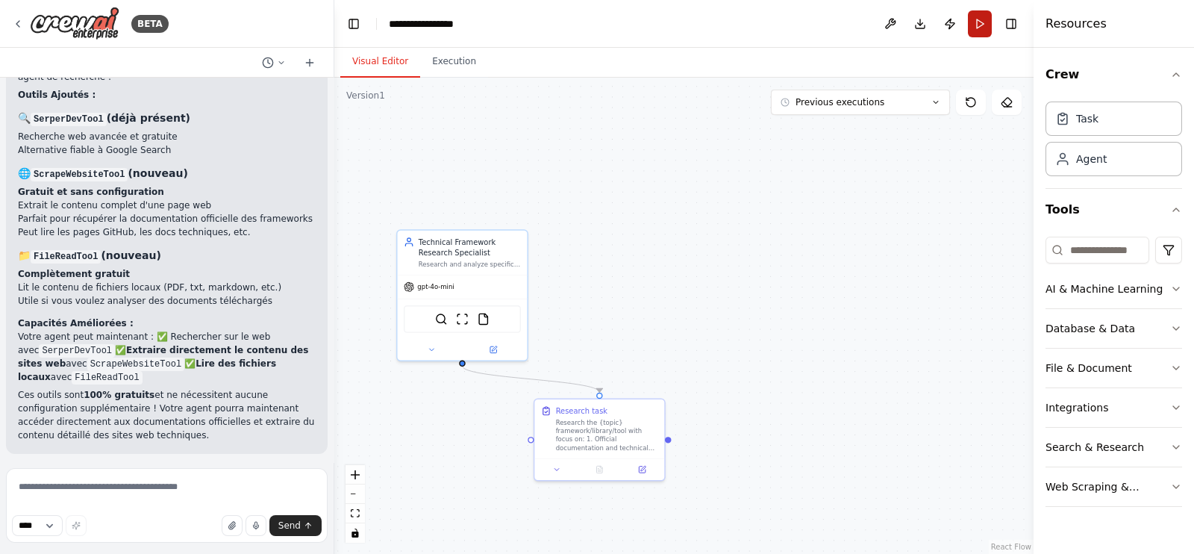
click at [982, 28] on button "Run" at bounding box center [980, 23] width 24 height 27
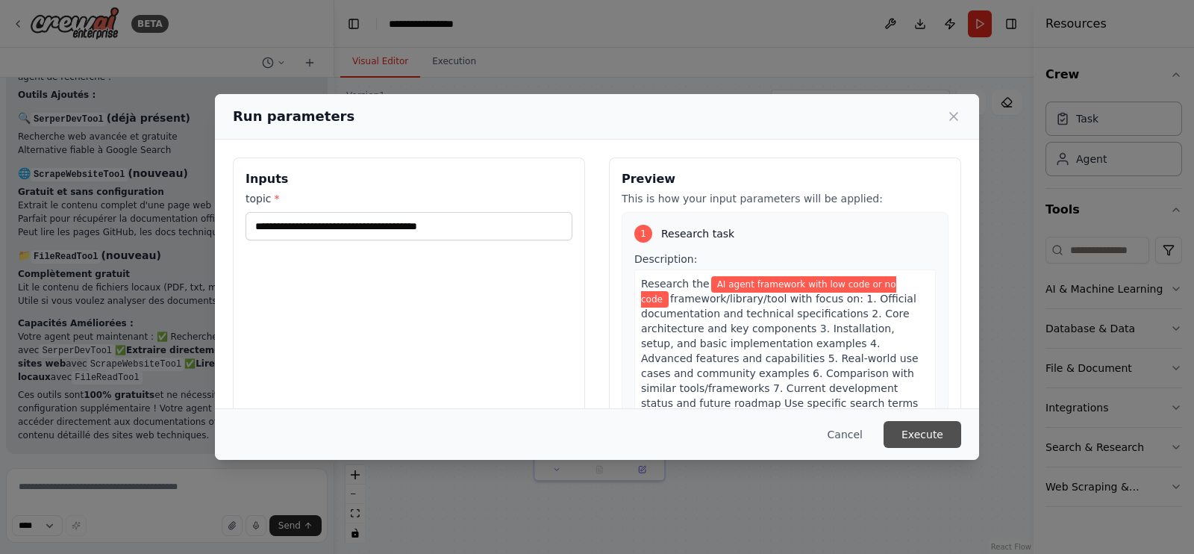
click at [937, 440] on button "Execute" at bounding box center [923, 434] width 78 height 27
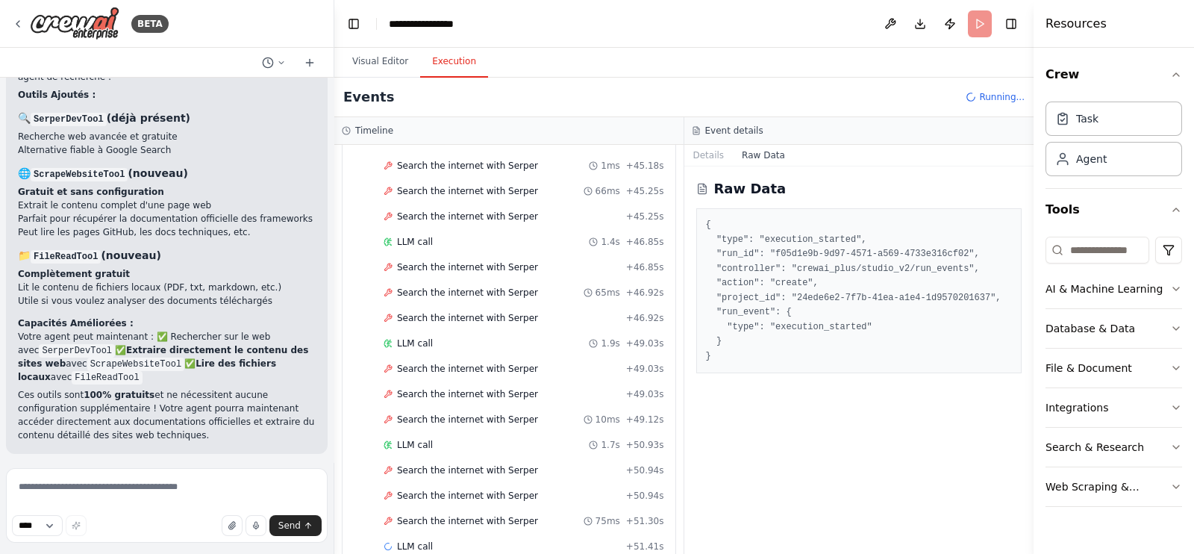
scroll to position [2227, 0]
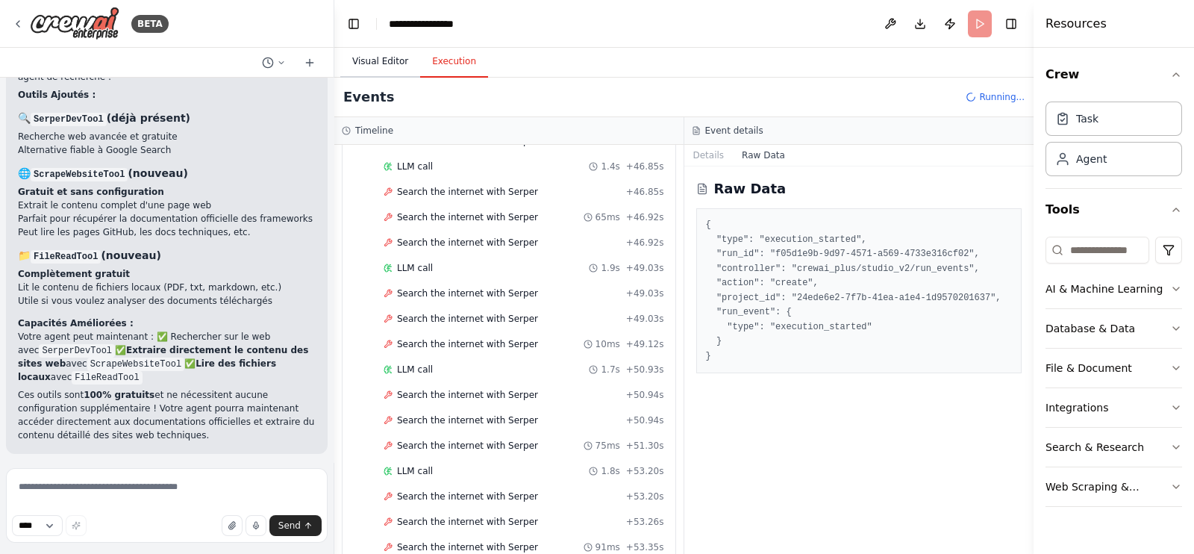
click at [398, 57] on button "Visual Editor" at bounding box center [380, 61] width 80 height 31
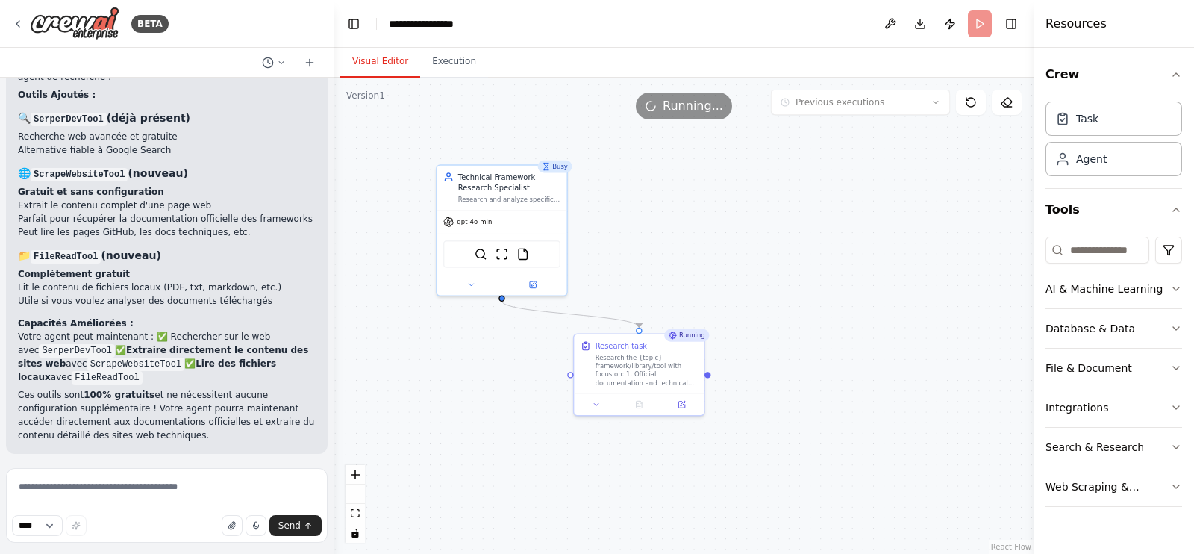
drag, startPoint x: 751, startPoint y: 263, endPoint x: 785, endPoint y: 198, distance: 73.1
click at [785, 198] on div ".deletable-edge-delete-btn { width: 20px; height: 20px; border: 0px solid #ffff…" at bounding box center [683, 316] width 699 height 476
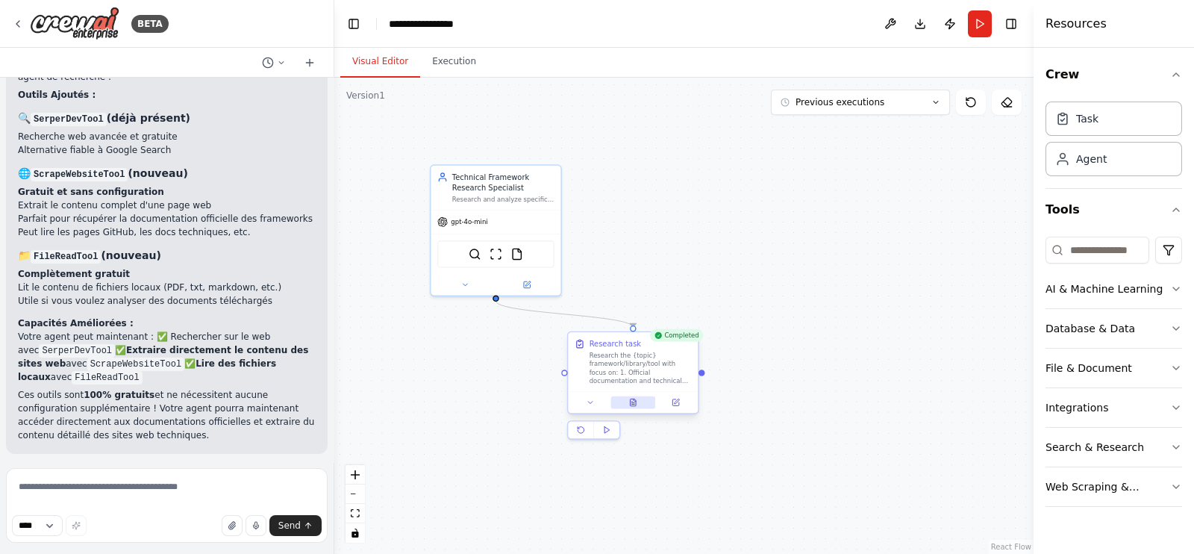
click at [637, 405] on icon at bounding box center [633, 402] width 8 height 8
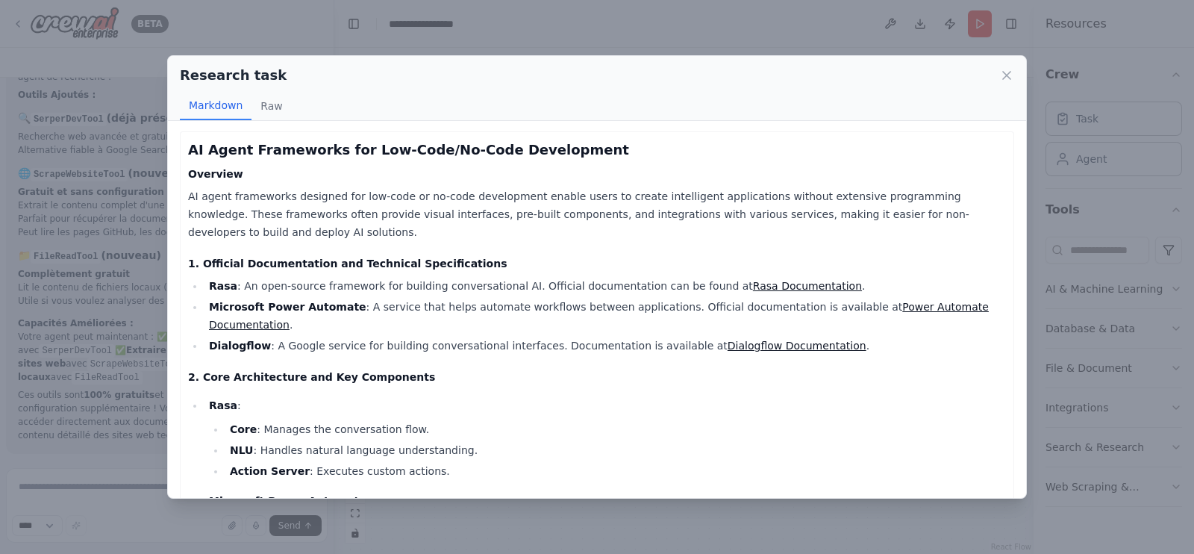
scroll to position [0, 0]
click at [1013, 75] on icon at bounding box center [1007, 75] width 15 height 15
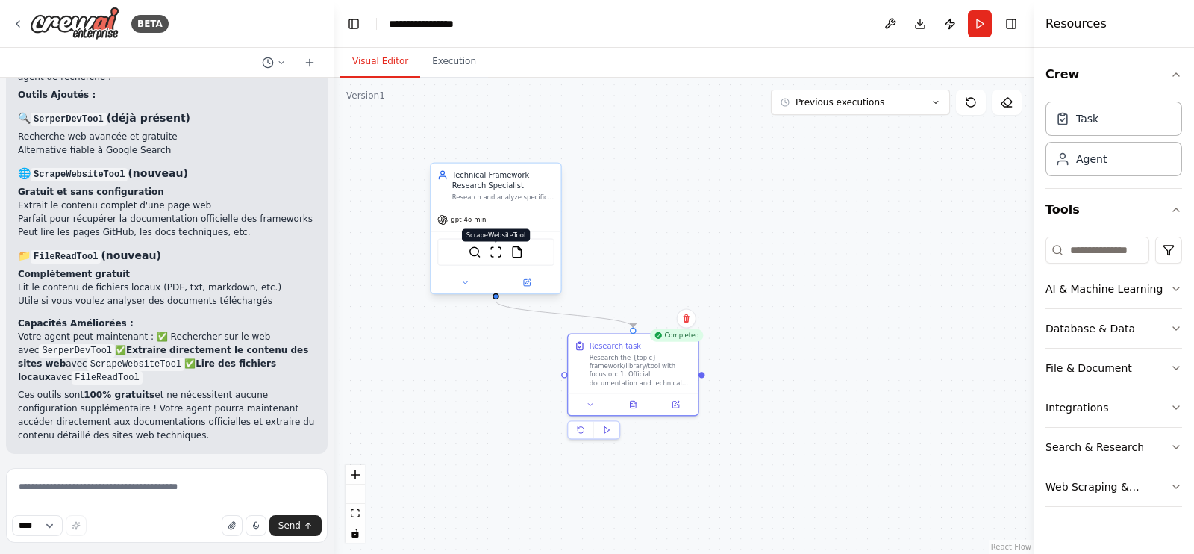
click at [496, 251] on img at bounding box center [496, 252] width 13 height 13
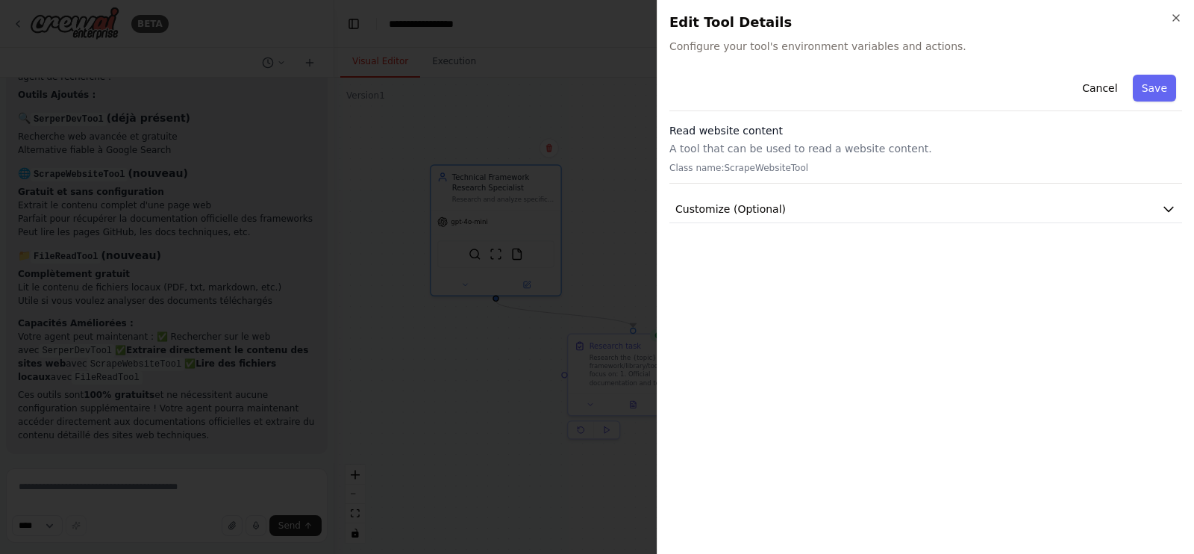
click at [770, 136] on h3 "Read website content" at bounding box center [926, 130] width 513 height 15
click at [750, 198] on button "Customize (Optional)" at bounding box center [926, 210] width 513 height 28
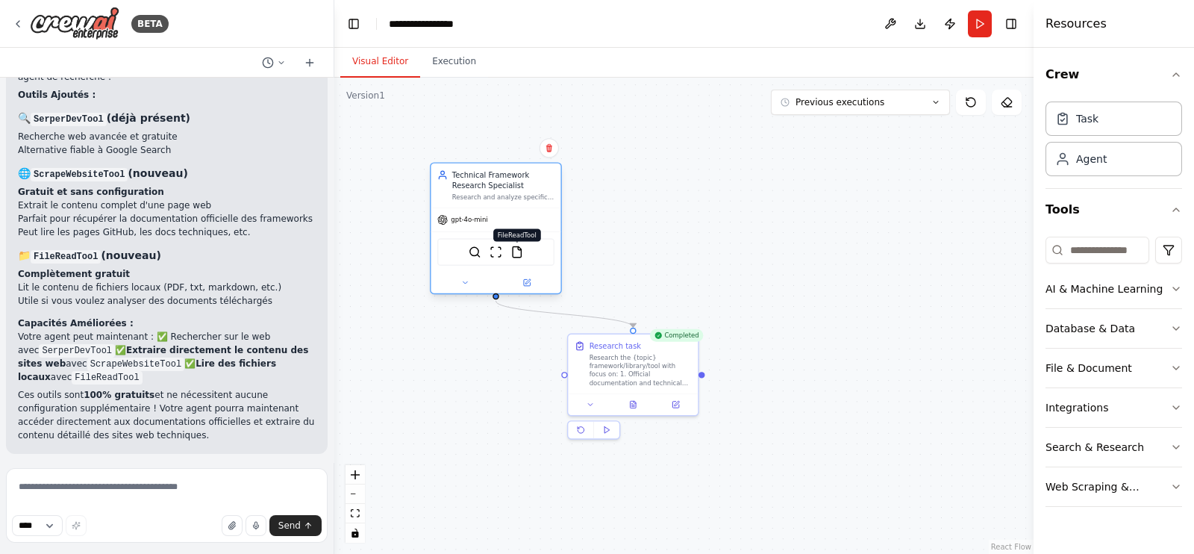
click at [514, 254] on img at bounding box center [517, 252] width 13 height 13
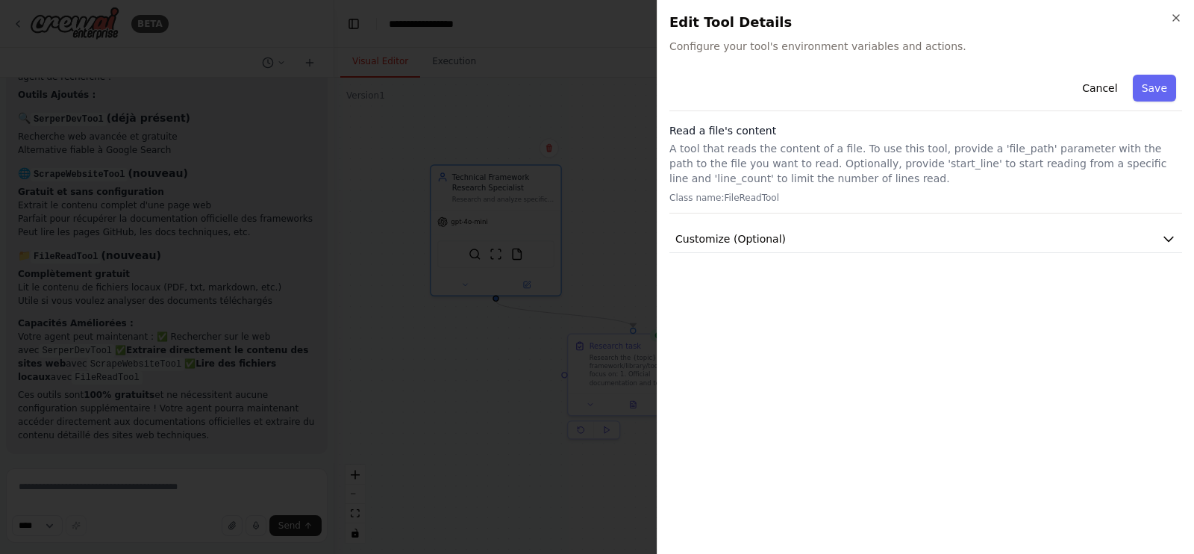
click at [758, 222] on div "Cancel Save Read a file's content A tool that reads the content of a file. To u…" at bounding box center [926, 161] width 513 height 184
click at [754, 248] on button "Customize (Optional)" at bounding box center [926, 239] width 513 height 28
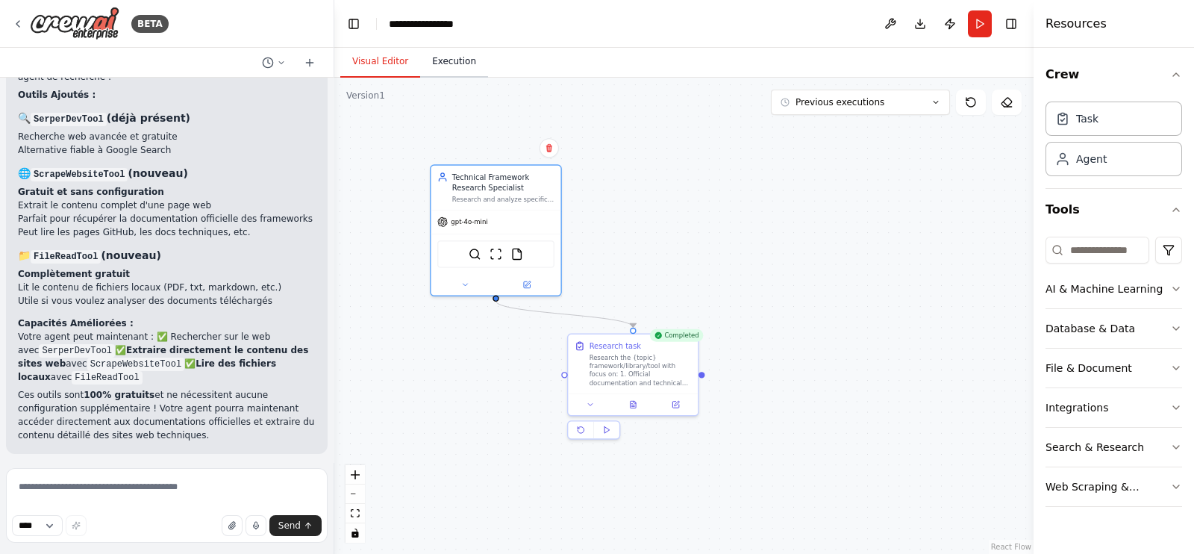
click at [443, 57] on button "Execution" at bounding box center [454, 61] width 68 height 31
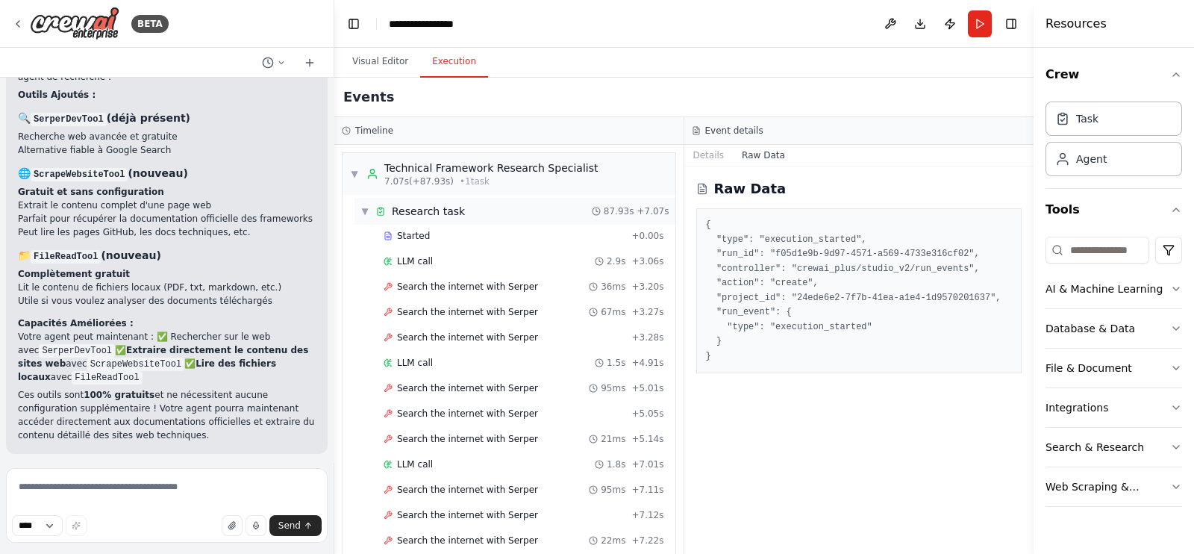
click at [367, 214] on span "▼" at bounding box center [365, 211] width 9 height 12
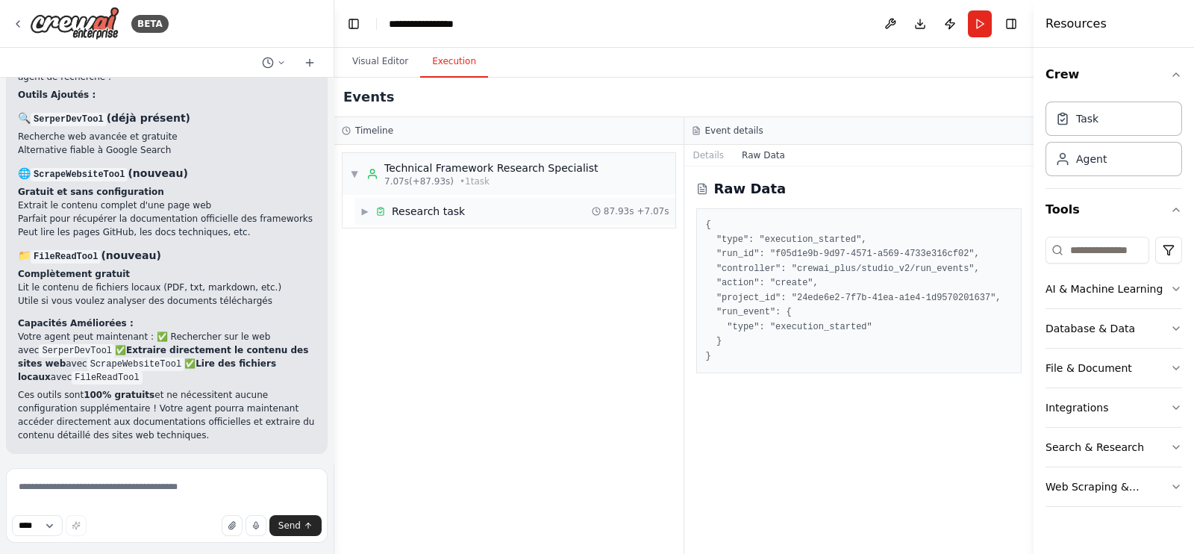
click at [367, 214] on span "▶" at bounding box center [365, 211] width 9 height 12
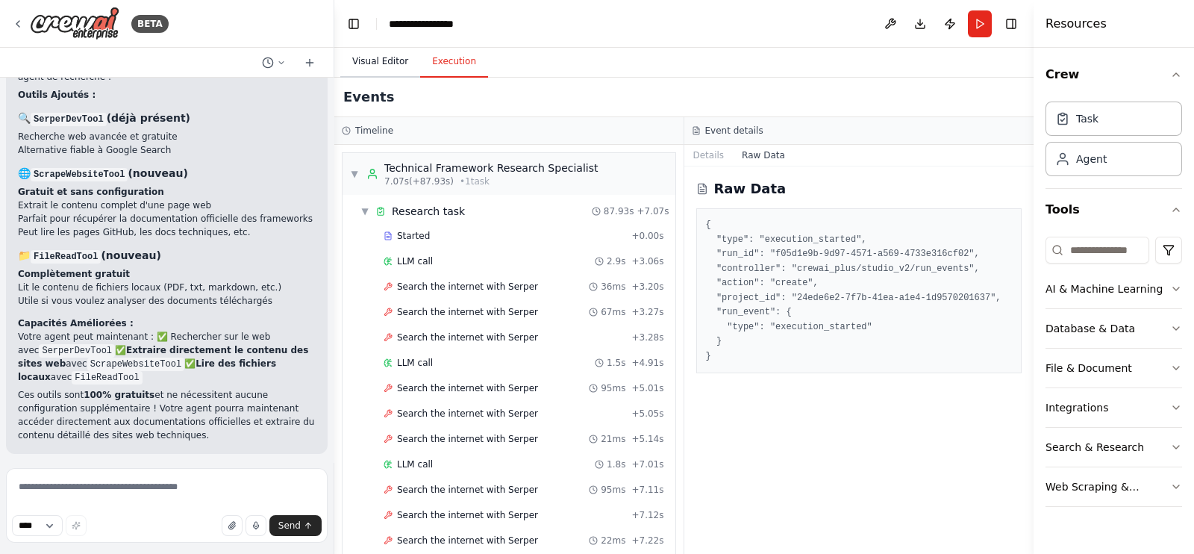
click at [389, 65] on button "Visual Editor" at bounding box center [380, 61] width 80 height 31
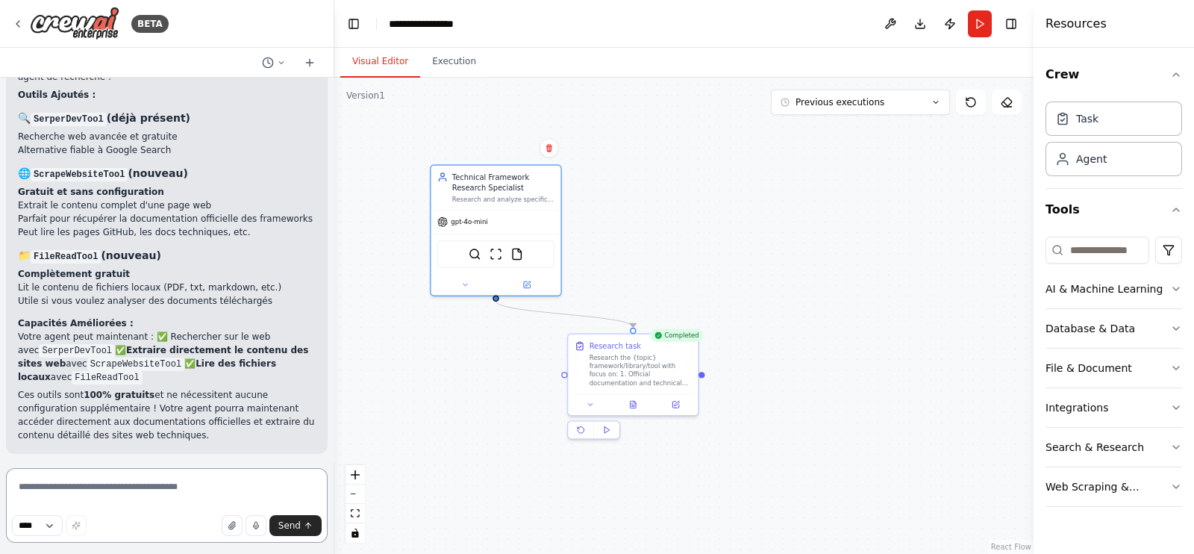
click at [127, 484] on textarea at bounding box center [167, 505] width 322 height 75
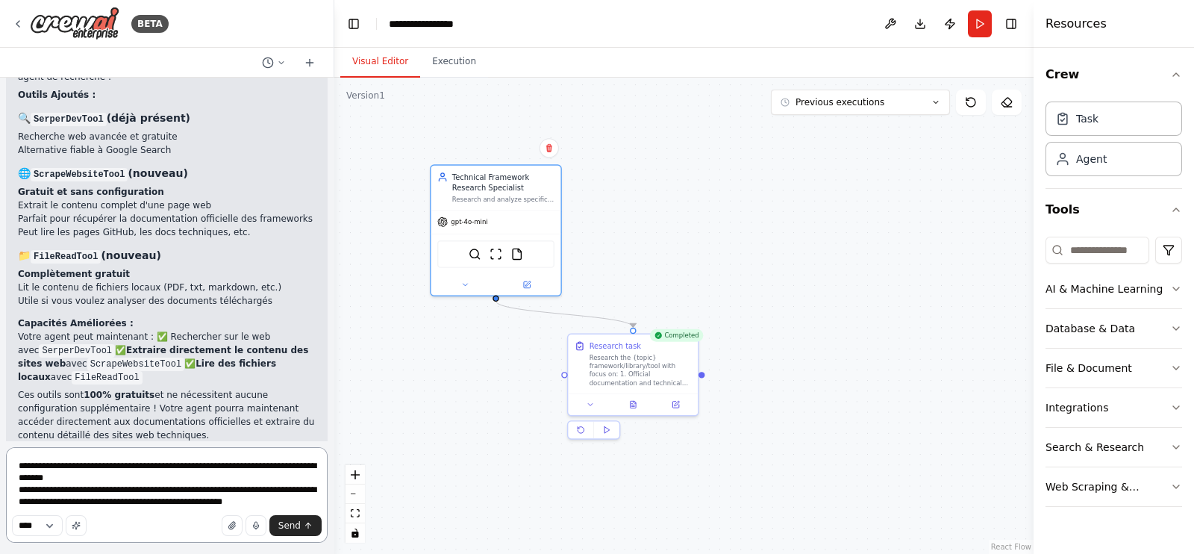
type textarea "**********"
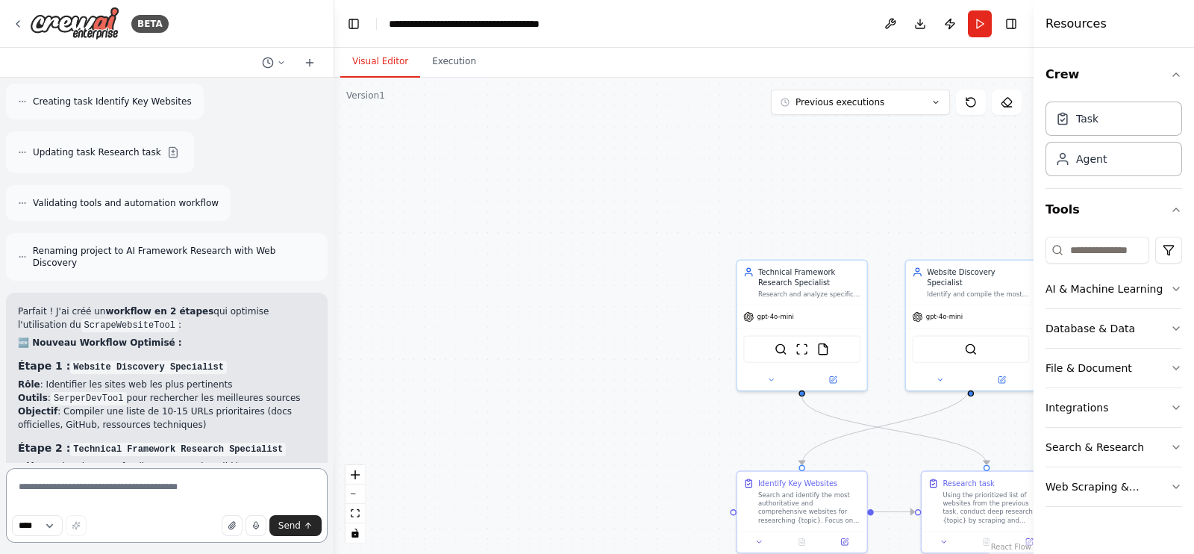
scroll to position [4449, 0]
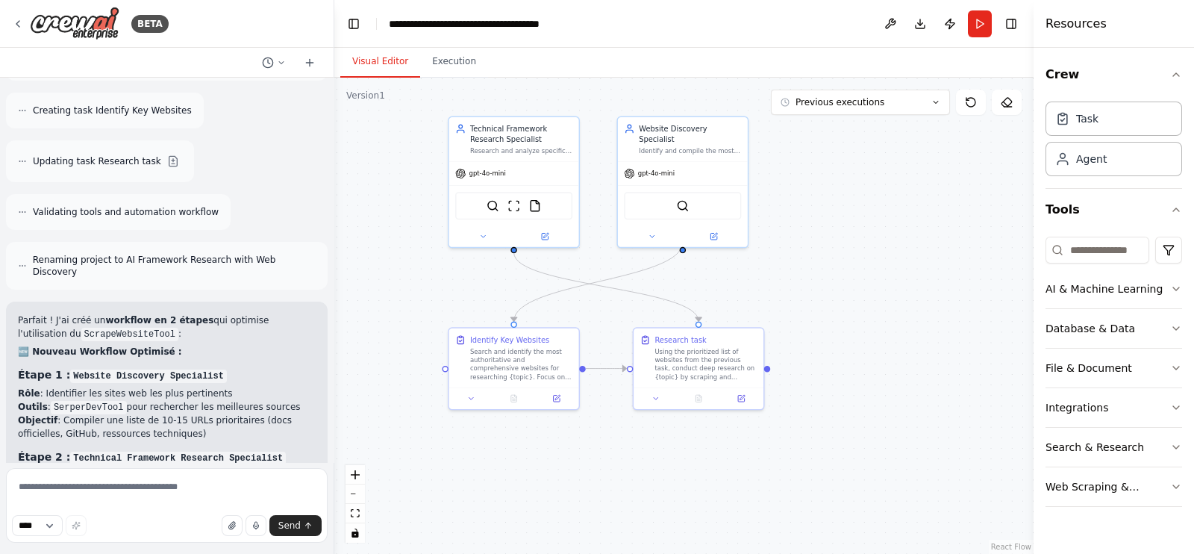
drag, startPoint x: 638, startPoint y: 290, endPoint x: 362, endPoint y: 189, distance: 293.3
click at [362, 189] on div ".deletable-edge-delete-btn { width: 20px; height: 20px; border: 0px solid #ffff…" at bounding box center [683, 316] width 699 height 476
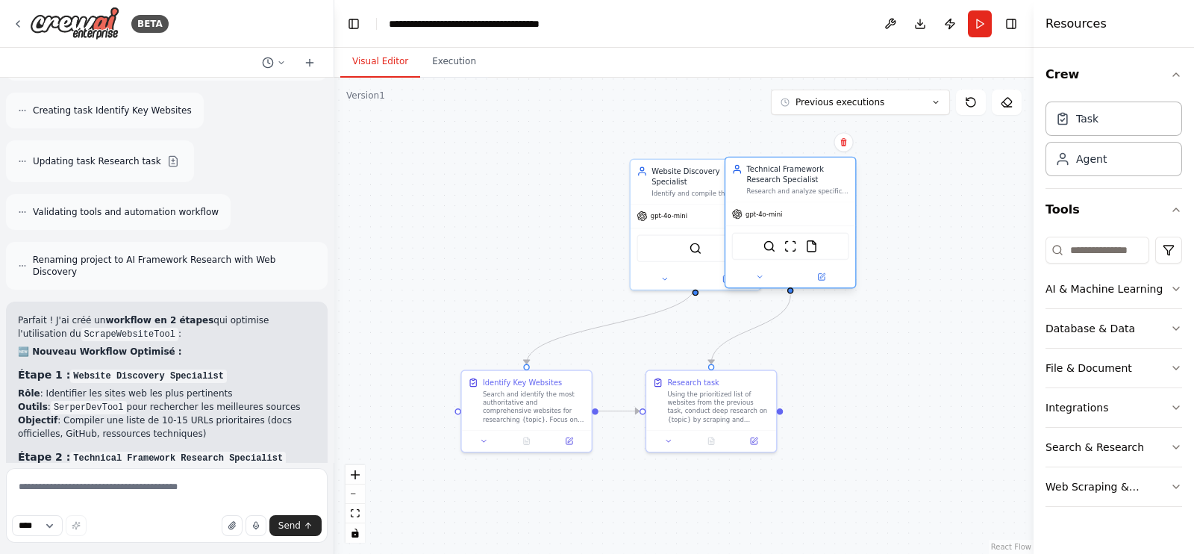
drag, startPoint x: 533, startPoint y: 184, endPoint x: 803, endPoint y: 190, distance: 270.3
click at [803, 185] on div "Technical Framework Research Specialist" at bounding box center [798, 174] width 102 height 21
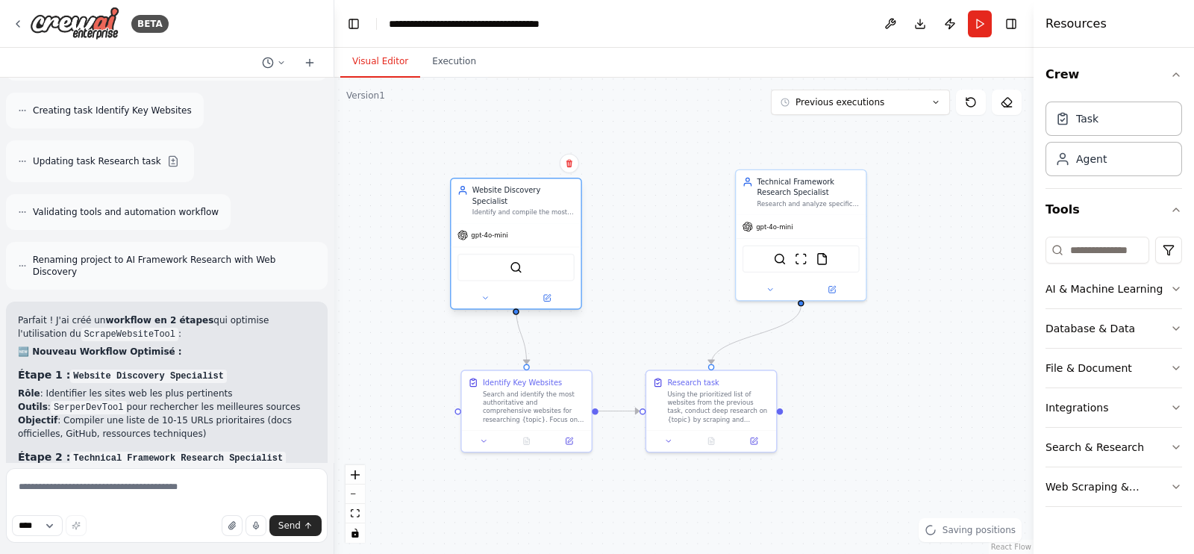
drag, startPoint x: 693, startPoint y: 204, endPoint x: 534, endPoint y: 230, distance: 161.1
click at [534, 230] on div "gpt-4o-mini" at bounding box center [516, 234] width 130 height 23
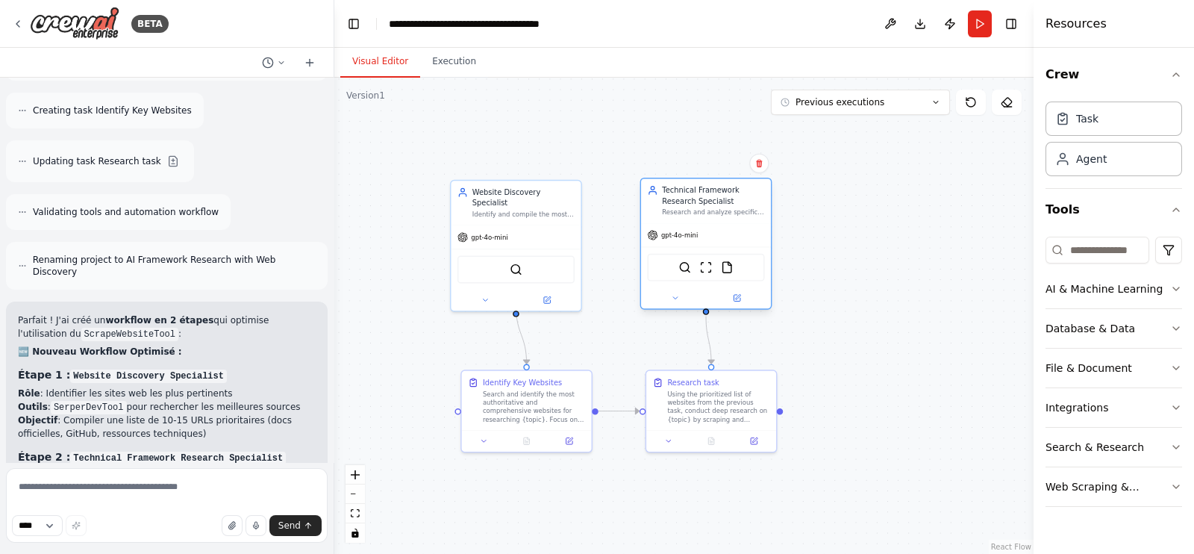
drag, startPoint x: 786, startPoint y: 200, endPoint x: 706, endPoint y: 205, distance: 80.0
click at [706, 205] on div "Technical Framework Research Specialist" at bounding box center [713, 195] width 102 height 21
click at [885, 267] on div ".deletable-edge-delete-btn { width: 20px; height: 20px; border: 0px solid #ffff…" at bounding box center [683, 316] width 699 height 476
click at [890, 25] on button at bounding box center [891, 23] width 24 height 27
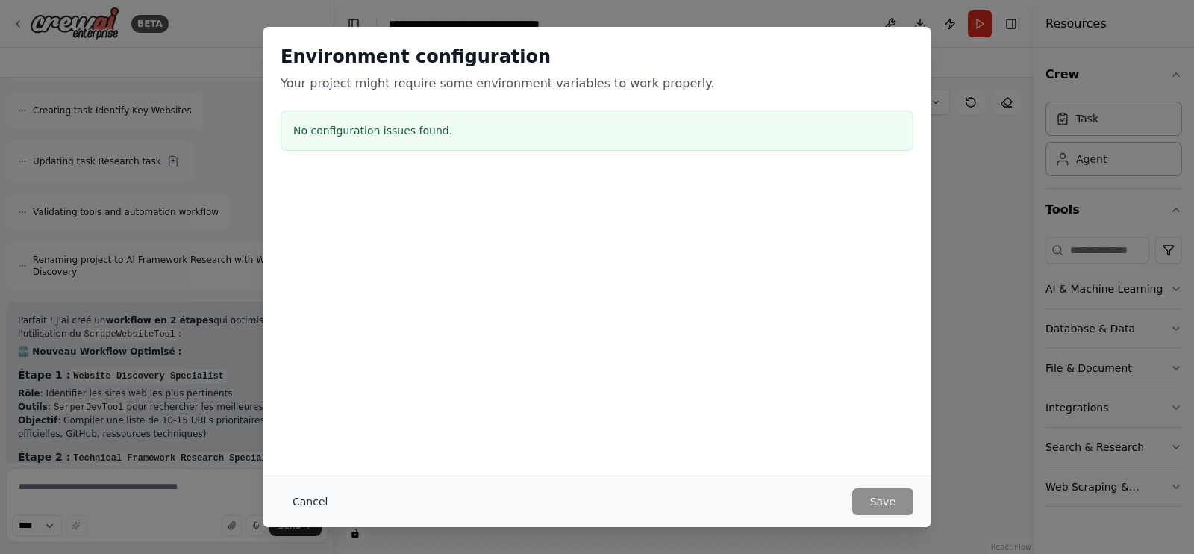
click at [318, 496] on button "Cancel" at bounding box center [310, 501] width 59 height 27
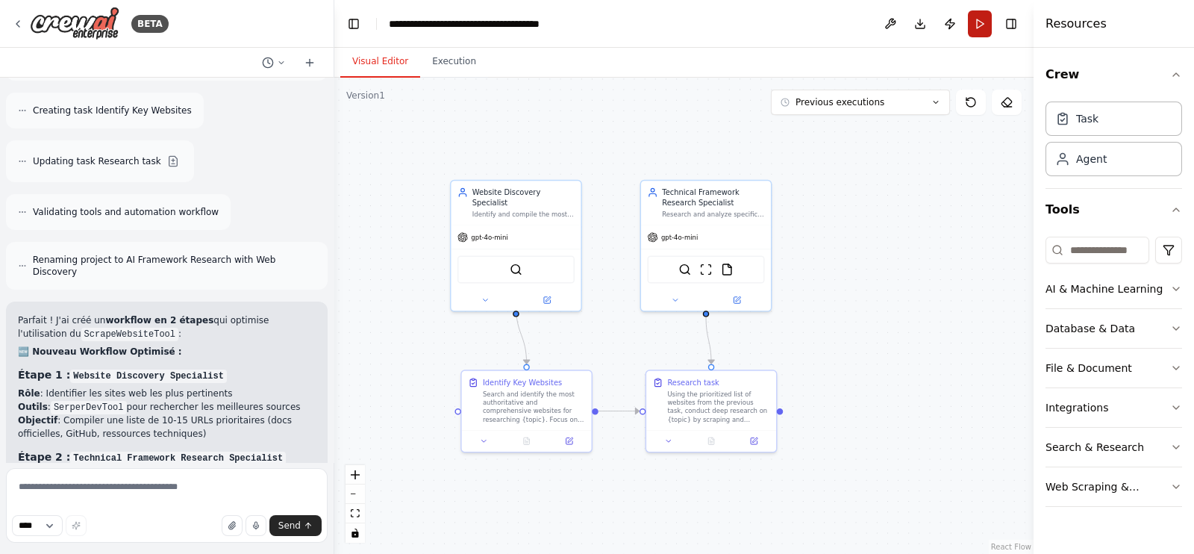
click at [974, 25] on button "Run" at bounding box center [980, 23] width 24 height 27
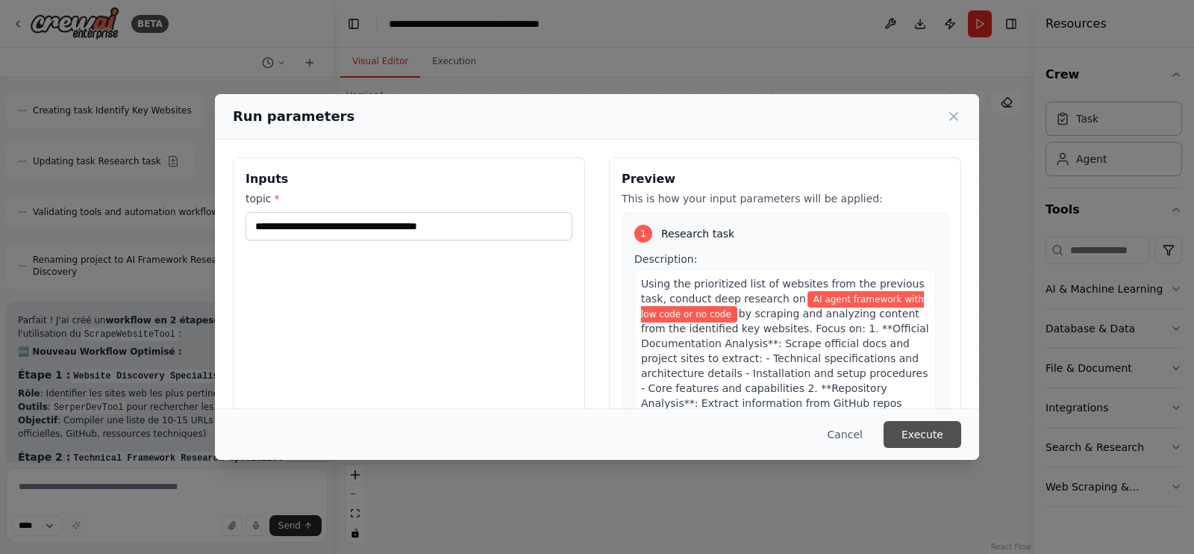
click at [907, 431] on button "Execute" at bounding box center [923, 434] width 78 height 27
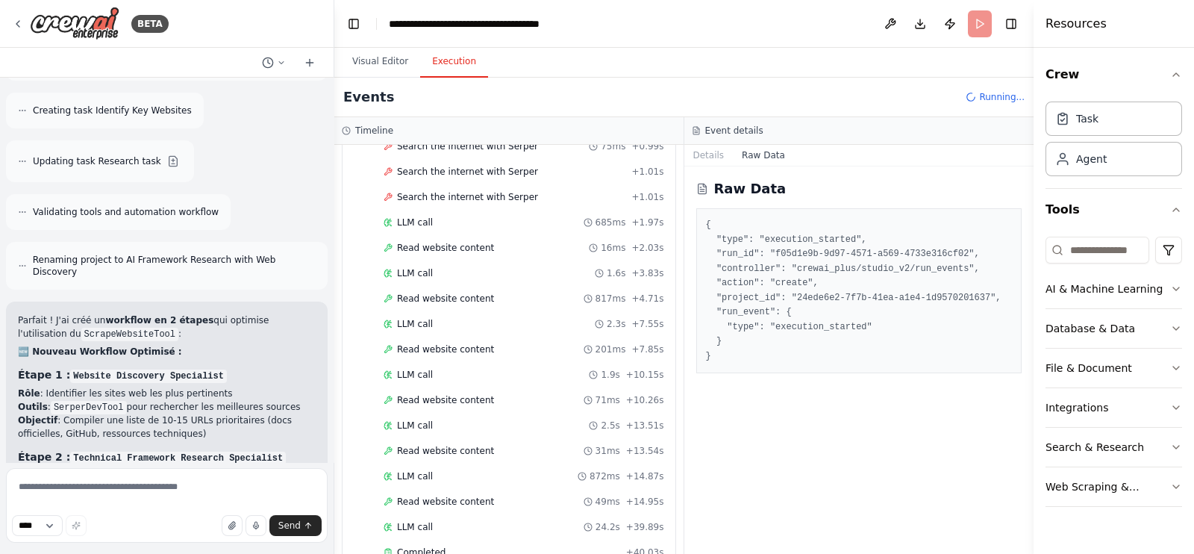
scroll to position [378, 0]
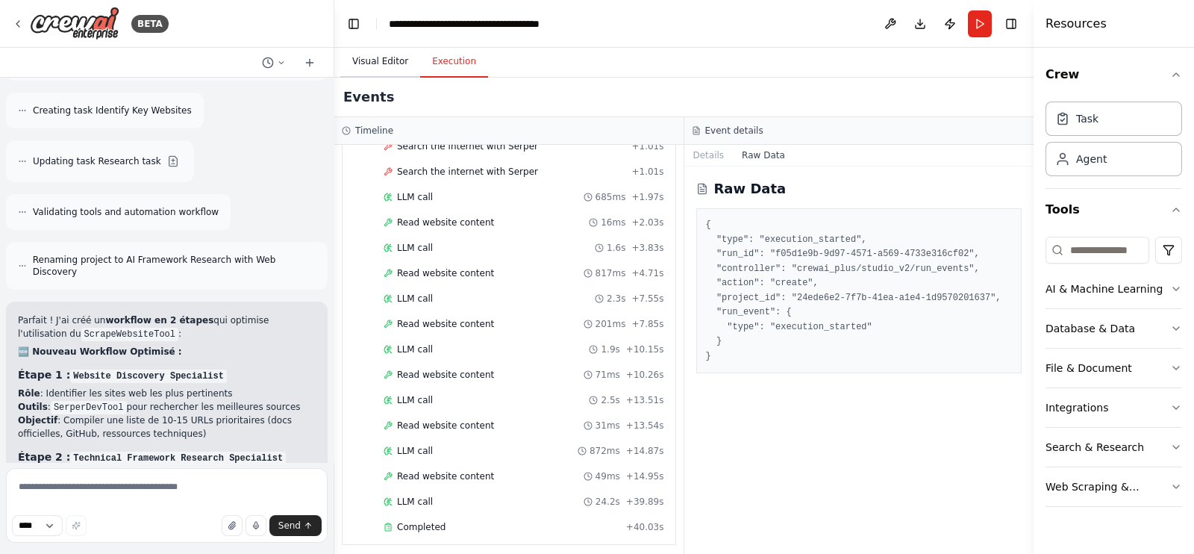
click at [382, 63] on button "Visual Editor" at bounding box center [380, 61] width 80 height 31
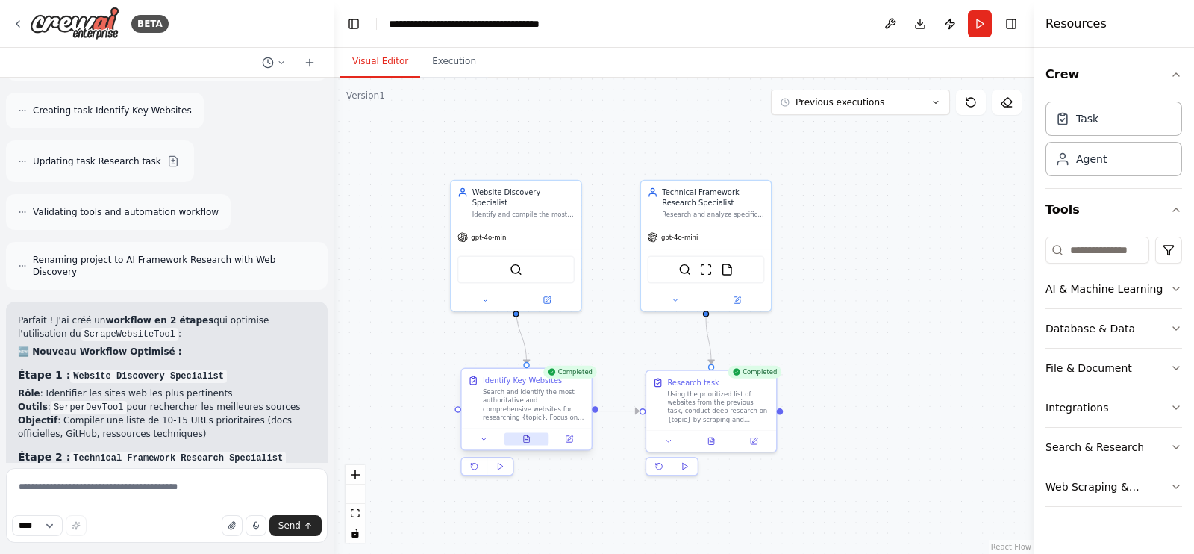
click at [530, 443] on button at bounding box center [527, 439] width 45 height 13
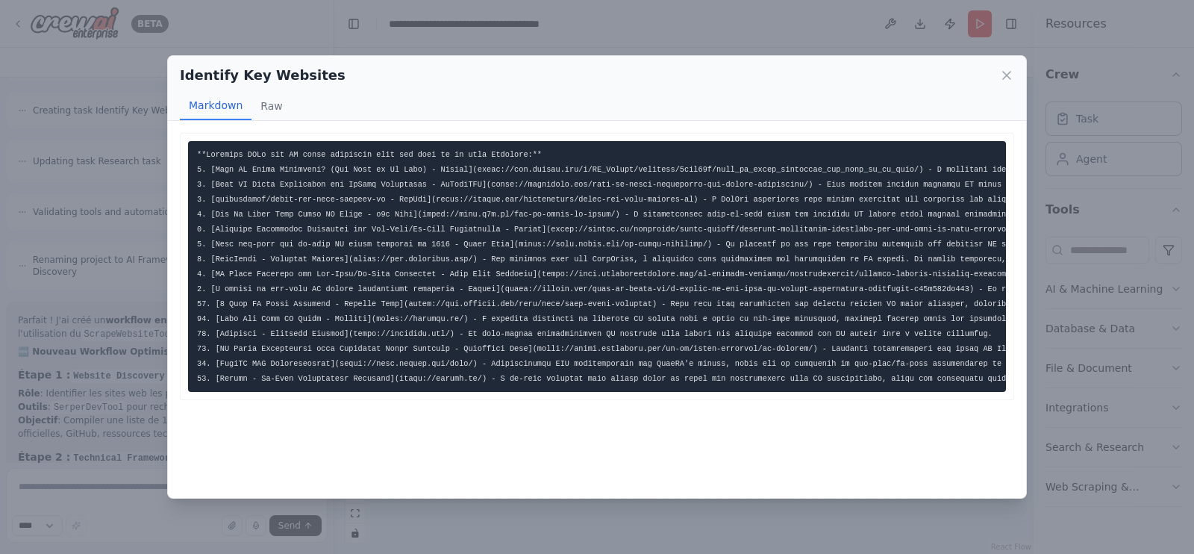
click at [1015, 80] on div "Identify Key Websites Markdown Raw" at bounding box center [597, 88] width 859 height 65
click at [1004, 72] on icon at bounding box center [1006, 75] width 7 height 7
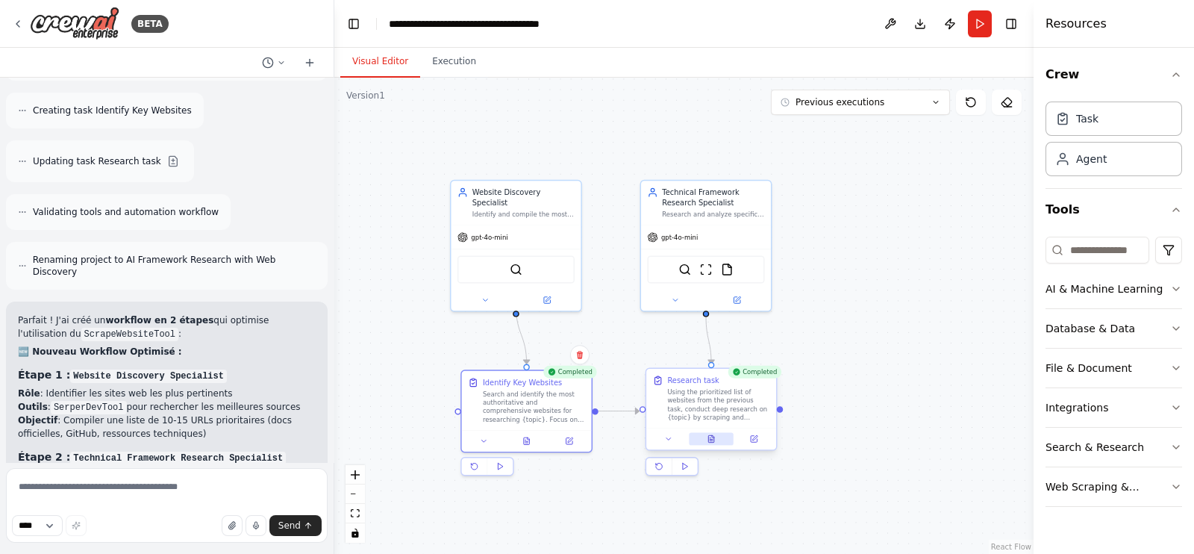
click at [717, 443] on button at bounding box center [711, 439] width 45 height 13
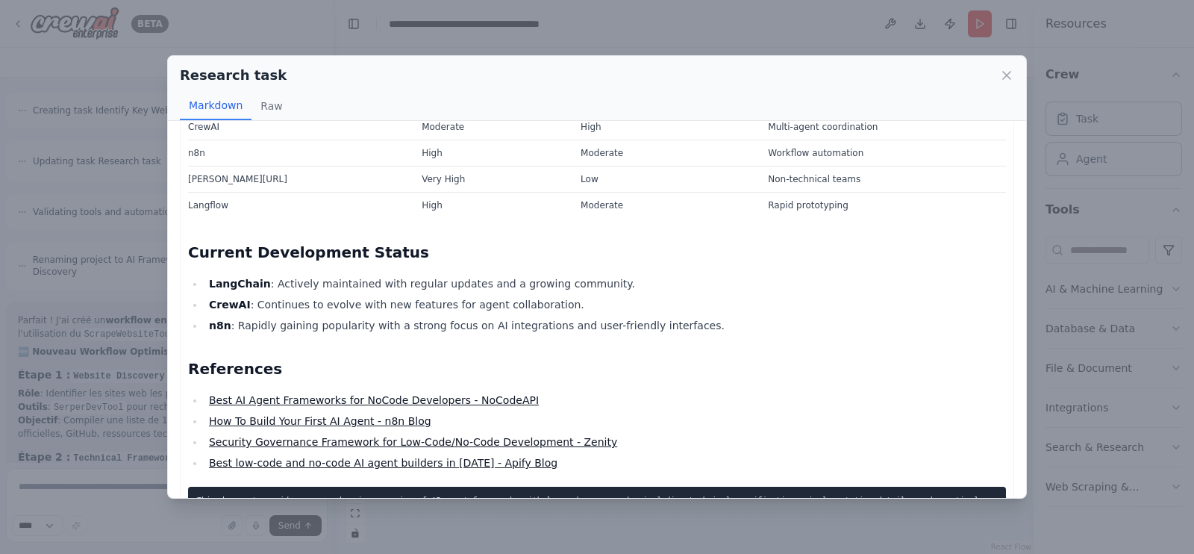
scroll to position [1427, 0]
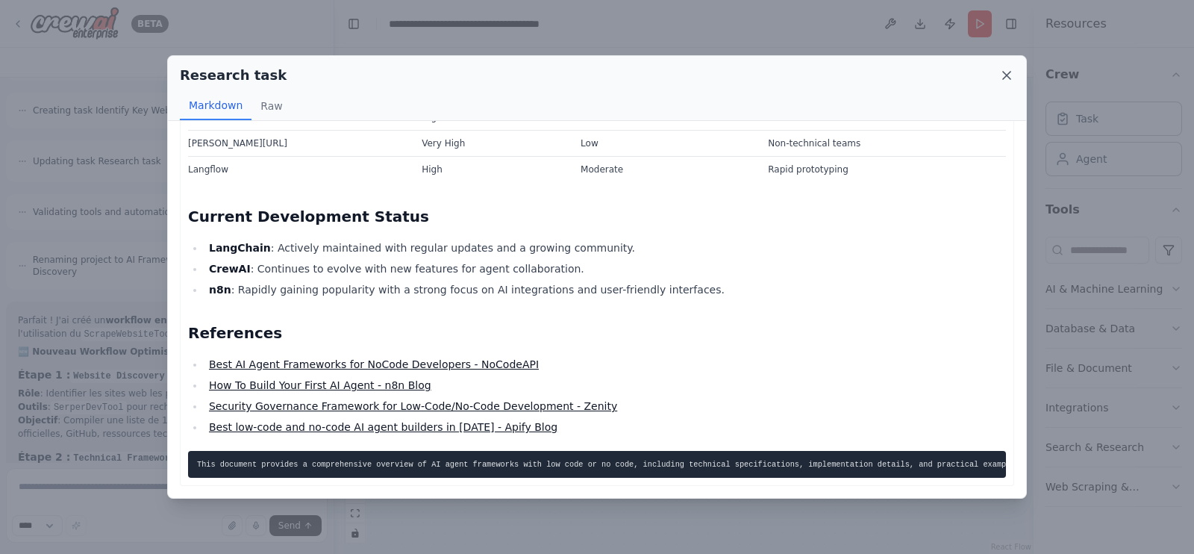
click at [1009, 79] on icon at bounding box center [1007, 75] width 15 height 15
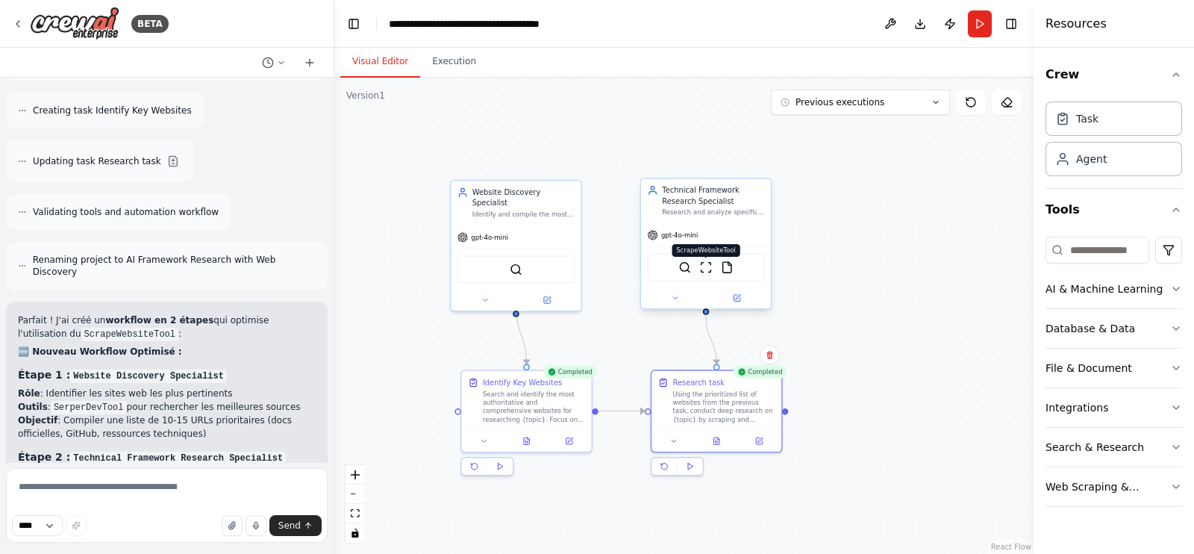
click at [707, 267] on img at bounding box center [706, 267] width 13 height 13
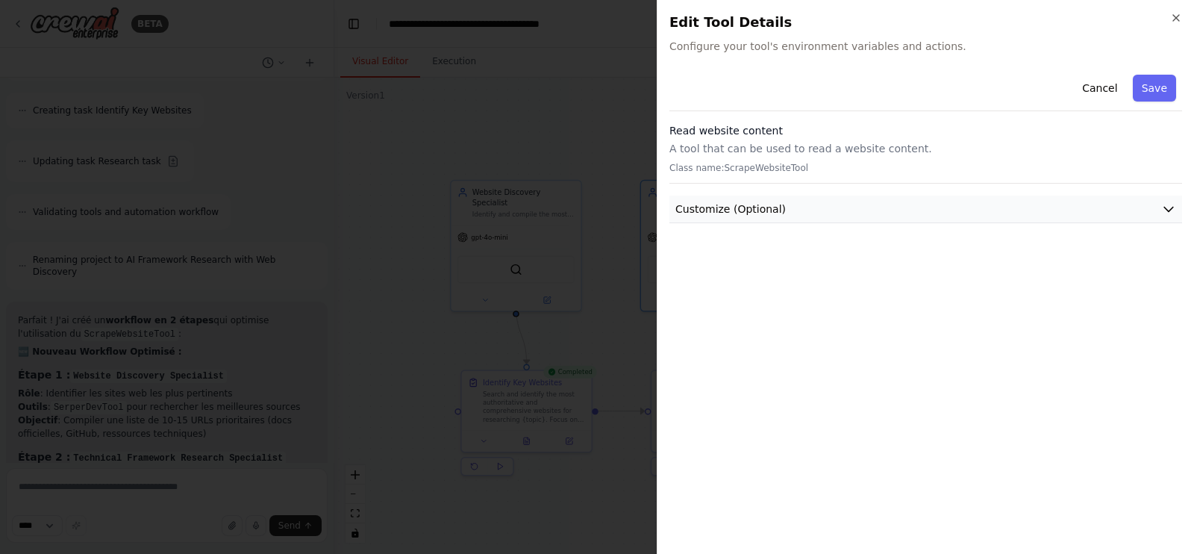
click at [784, 198] on button "Customize (Optional)" at bounding box center [926, 210] width 513 height 28
click at [1177, 13] on icon "button" at bounding box center [1177, 18] width 12 height 12
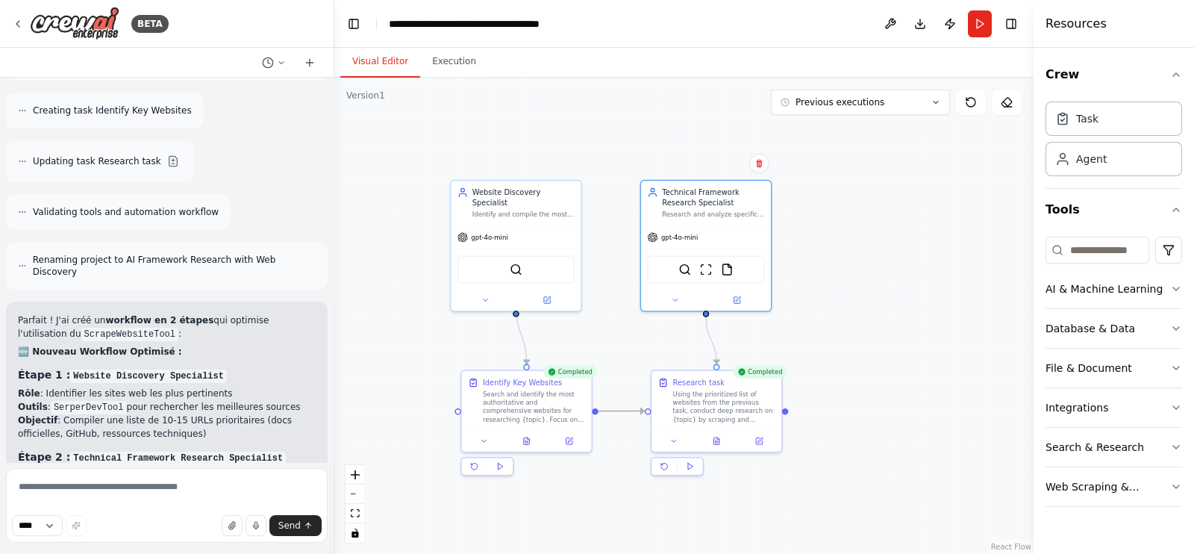
click at [617, 411] on icon "Edge from 9e7f69b0-8385-4d6c-be50-5656ed547eee to 9dd4b6d3-522b-46fb-8c51-a2a2e…" at bounding box center [622, 411] width 46 height 0
click at [612, 411] on icon "Edge from 9e7f69b0-8385-4d6c-be50-5656ed547eee to 9dd4b6d3-522b-46fb-8c51-a2a2e…" at bounding box center [622, 411] width 46 height 0
click at [641, 408] on circle "Edge from 9e7f69b0-8385-4d6c-be50-5656ed547eee to 9dd4b6d3-522b-46fb-8c51-a2a2e…" at bounding box center [640, 410] width 10 height 10
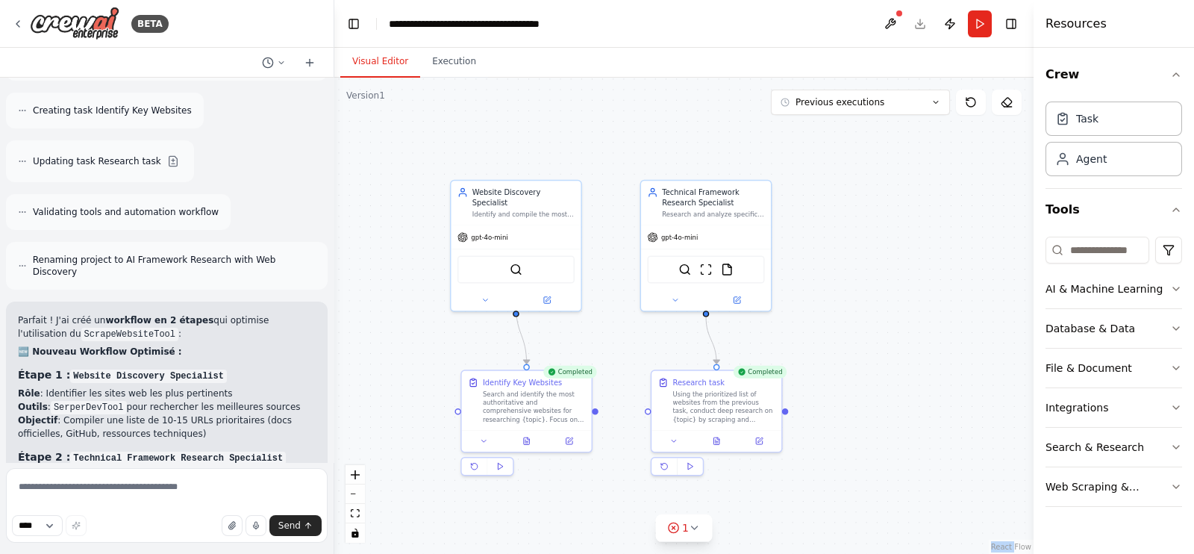
click at [625, 382] on div ".deletable-edge-delete-btn { width: 20px; height: 20px; border: 0px solid #ffff…" at bounding box center [683, 316] width 699 height 476
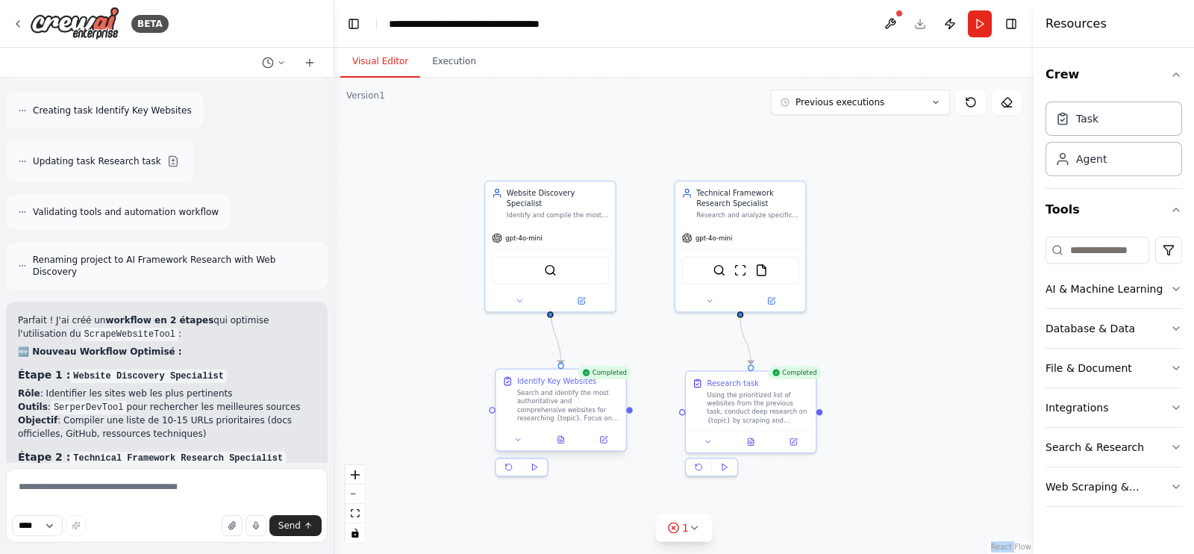
drag, startPoint x: 598, startPoint y: 412, endPoint x: 631, endPoint y: 412, distance: 32.8
click at [631, 412] on div ".deletable-edge-delete-btn { width: 20px; height: 20px; border: 0px solid #ffff…" at bounding box center [683, 316] width 699 height 476
drag, startPoint x: 629, startPoint y: 412, endPoint x: 683, endPoint y: 412, distance: 53.8
click at [683, 412] on div "Technical Framework Research Specialist Research and analyze specific technical…" at bounding box center [688, 275] width 495 height 337
click at [661, 378] on div ".deletable-edge-delete-btn { width: 20px; height: 20px; border: 0px solid #ffff…" at bounding box center [683, 316] width 699 height 476
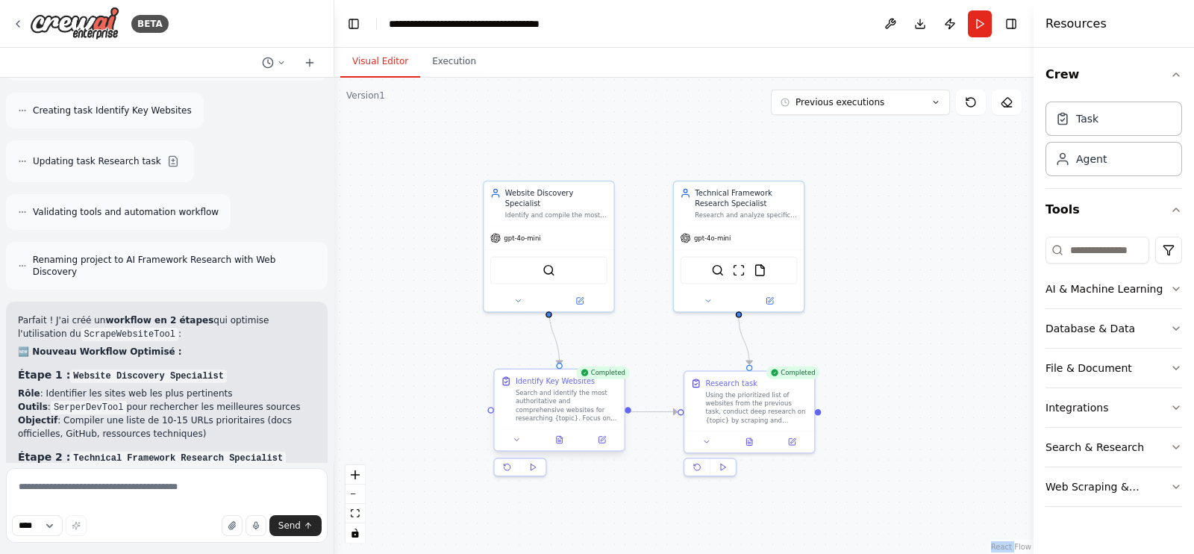
click at [564, 401] on div "Search and identify the most authoritative and comprehensive websites for resea…" at bounding box center [567, 405] width 102 height 34
click at [519, 442] on icon at bounding box center [517, 439] width 8 height 8
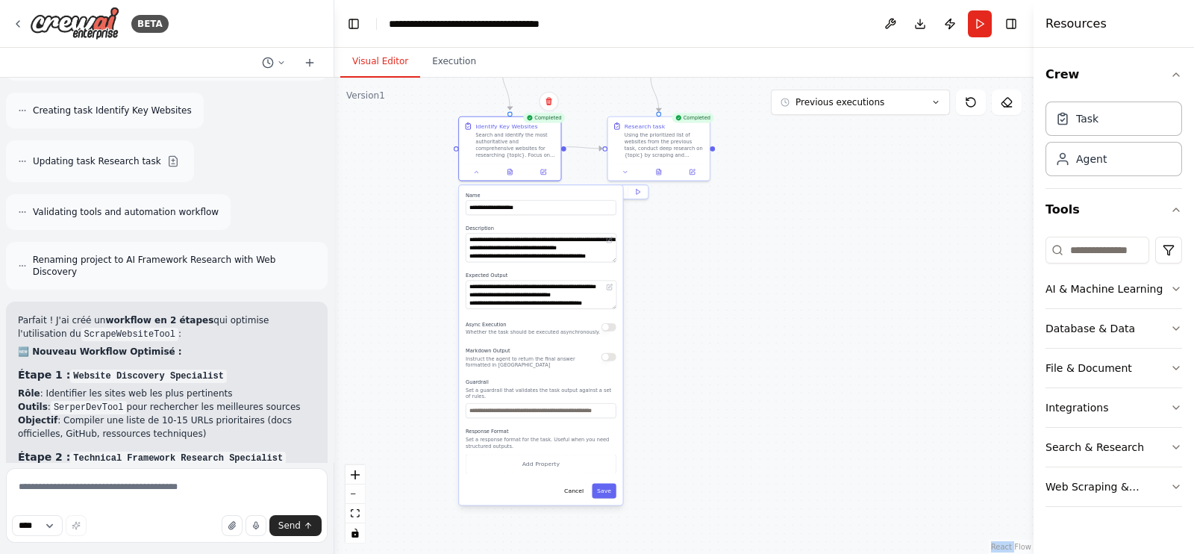
drag, startPoint x: 444, startPoint y: 482, endPoint x: 422, endPoint y: 216, distance: 266.7
click at [422, 216] on div ".deletable-edge-delete-btn { width: 20px; height: 20px; border: 0px solid #ffff…" at bounding box center [683, 316] width 699 height 476
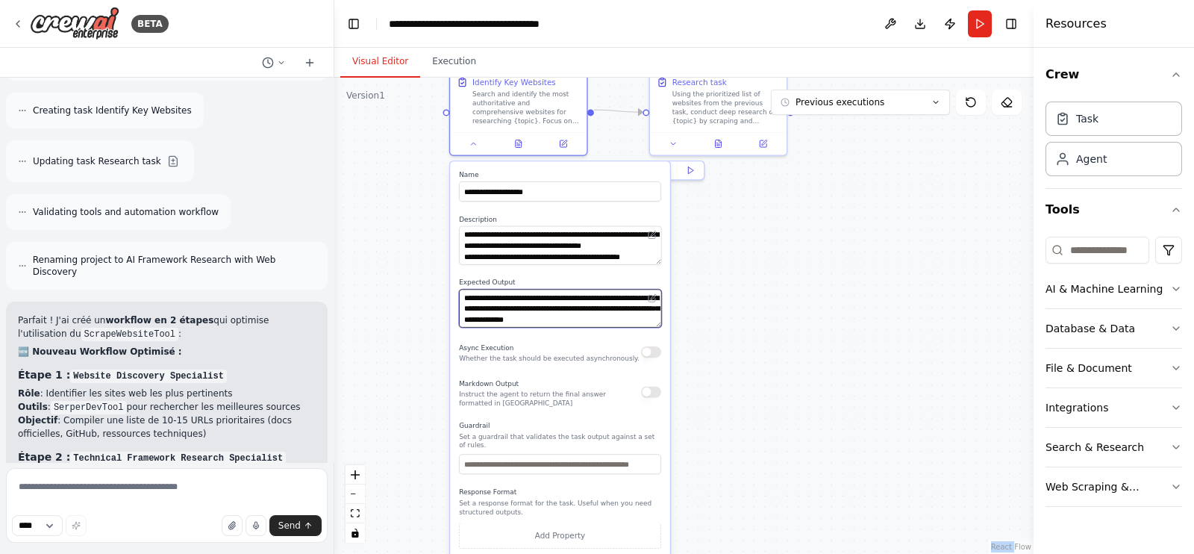
scroll to position [149, 0]
click at [728, 279] on div ".deletable-edge-delete-btn { width: 20px; height: 20px; border: 0px solid #ffff…" at bounding box center [683, 316] width 699 height 476
click at [479, 143] on button at bounding box center [474, 141] width 38 height 13
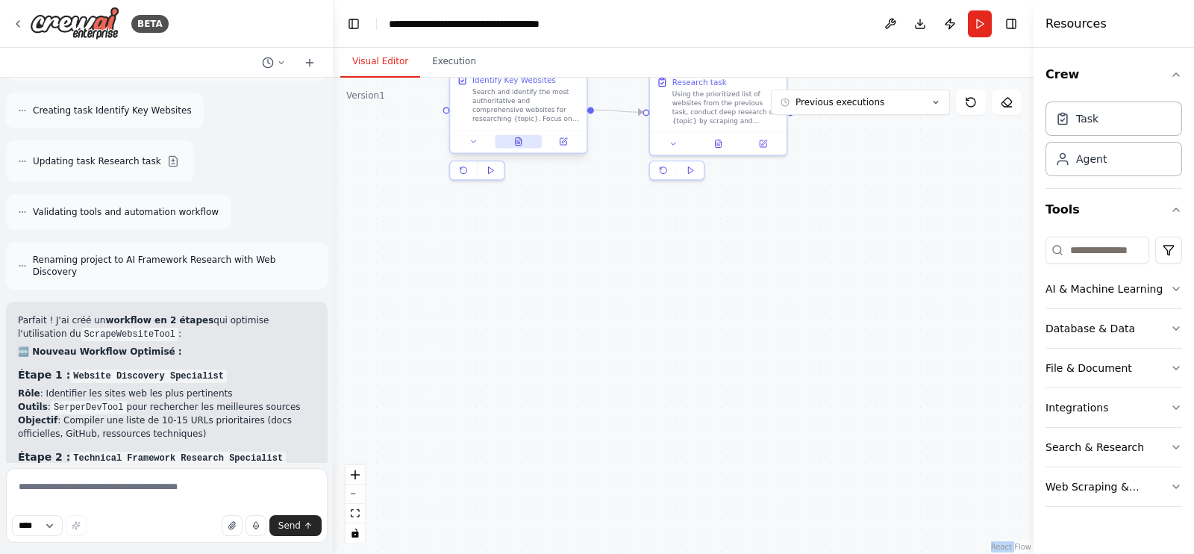
click at [511, 140] on button at bounding box center [518, 141] width 47 height 13
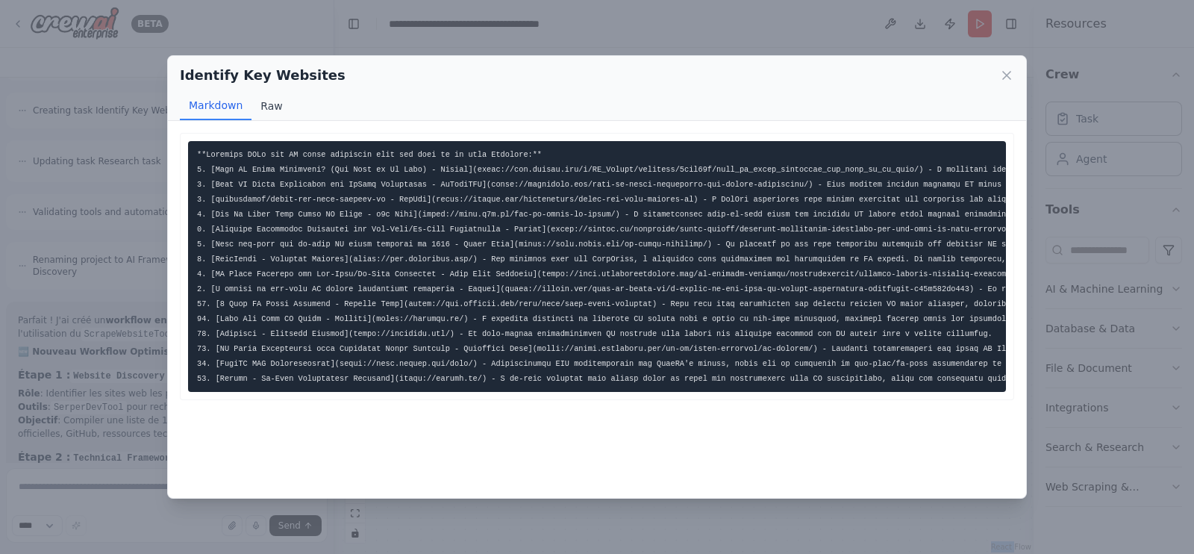
click at [260, 107] on button "Raw" at bounding box center [272, 106] width 40 height 28
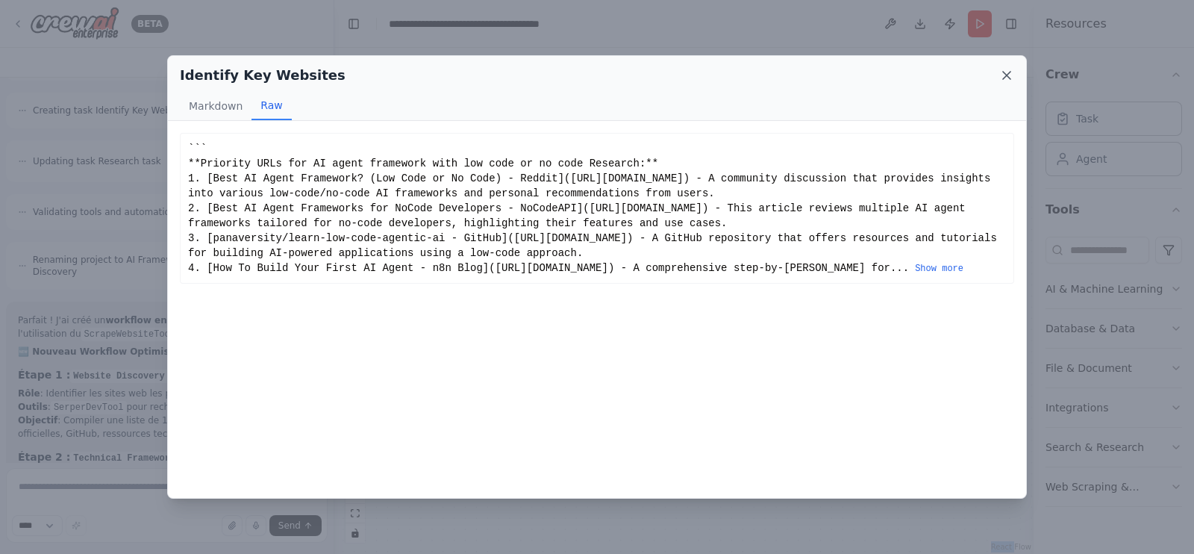
click at [1002, 76] on icon at bounding box center [1007, 75] width 15 height 15
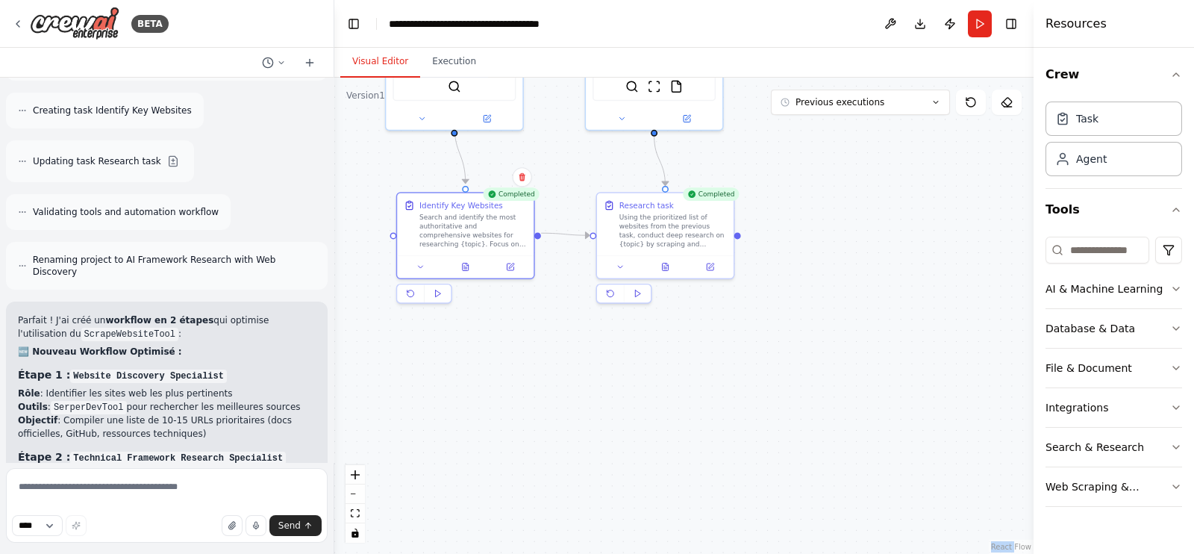
drag, startPoint x: 791, startPoint y: 341, endPoint x: 735, endPoint y: 499, distance: 166.9
click at [735, 499] on div ".deletable-edge-delete-btn { width: 20px; height: 20px; border: 0px solid #ffff…" at bounding box center [683, 316] width 699 height 476
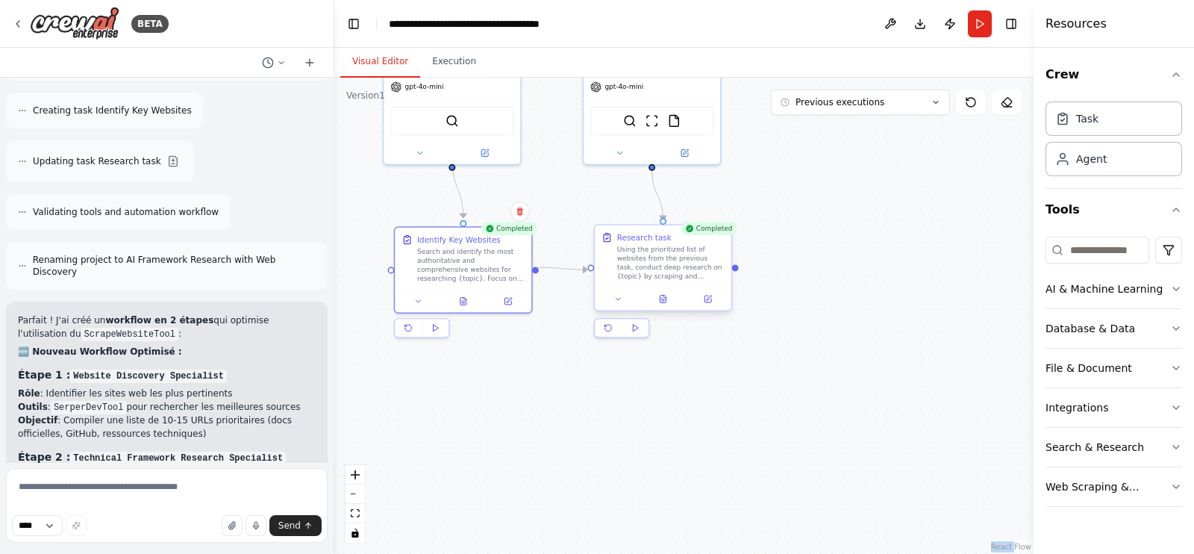
click at [638, 229] on div "Research task Using the prioritized list of websites from the previous task, co…" at bounding box center [663, 256] width 137 height 62
click at [620, 301] on div at bounding box center [663, 298] width 137 height 22
click at [620, 301] on icon at bounding box center [618, 299] width 9 height 9
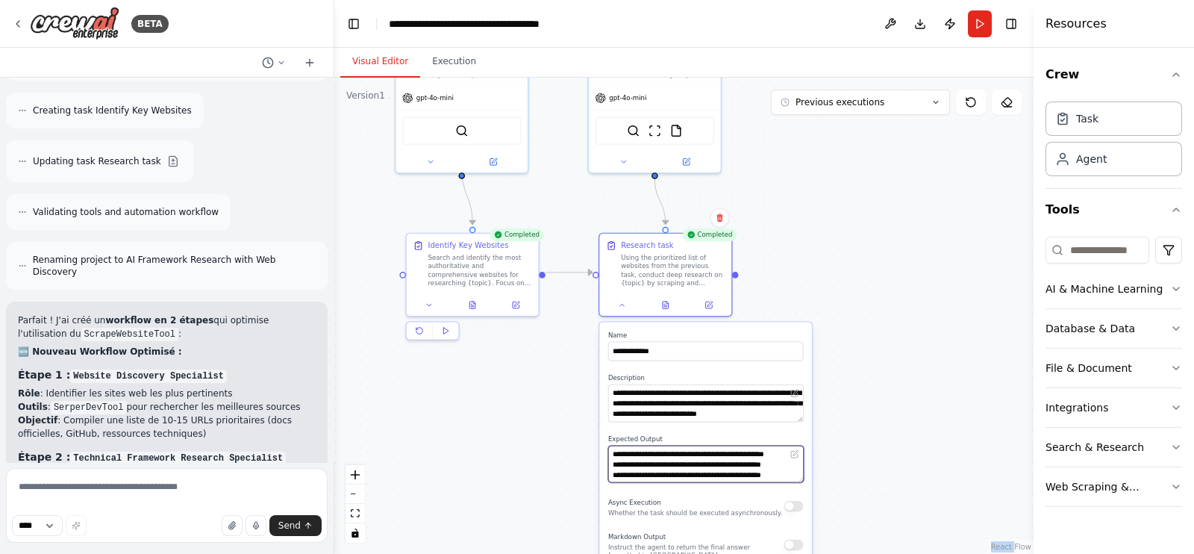
scroll to position [178, 0]
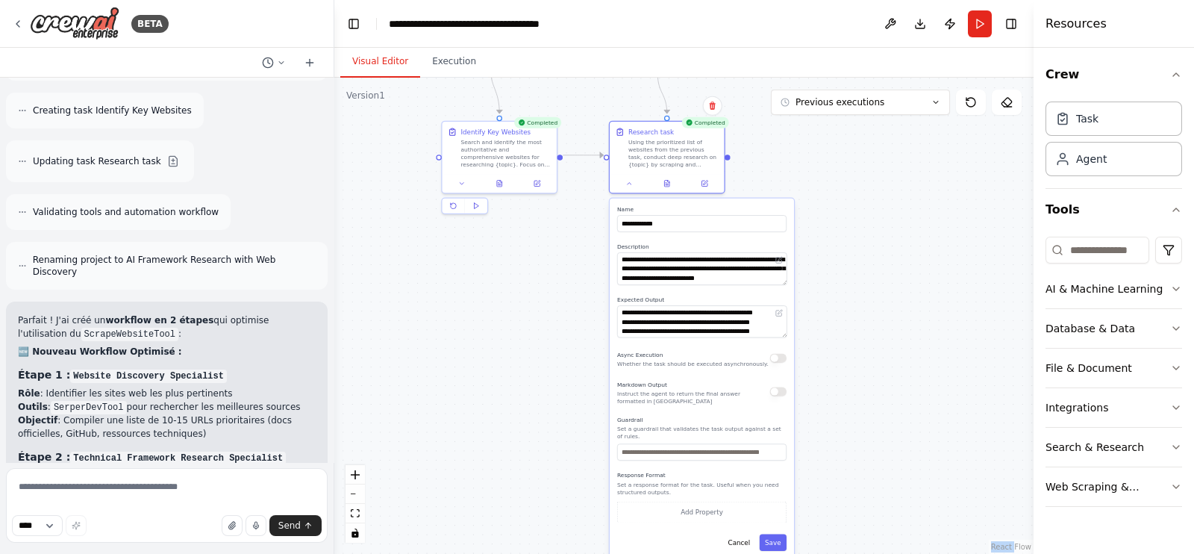
drag, startPoint x: 856, startPoint y: 462, endPoint x: 837, endPoint y: 304, distance: 159.4
click at [837, 304] on div ".deletable-edge-delete-btn { width: 20px; height: 20px; border: 0px solid #ffff…" at bounding box center [683, 316] width 699 height 476
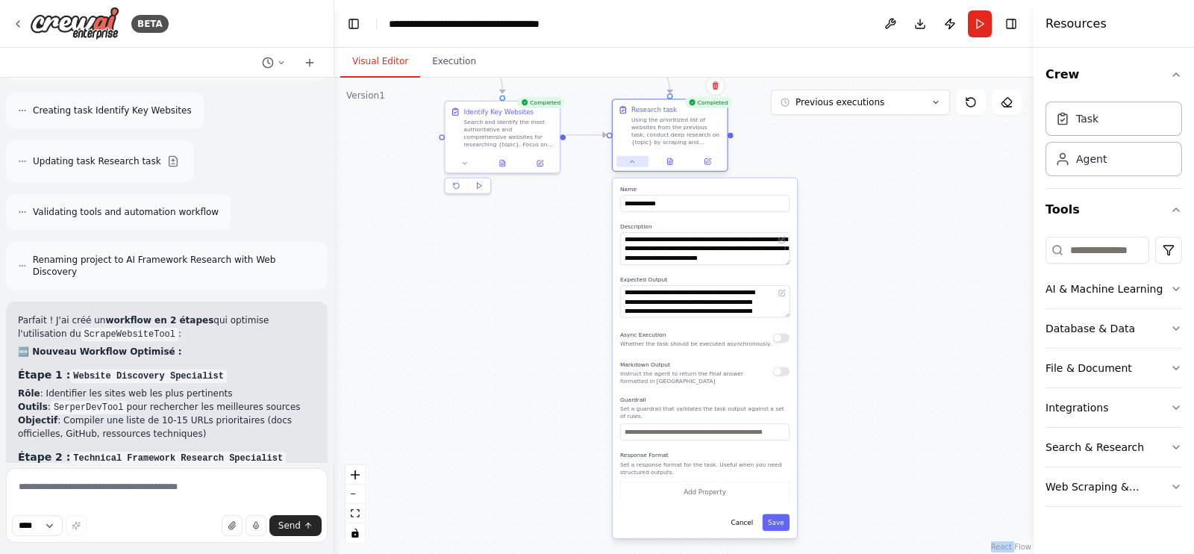
click at [637, 163] on button at bounding box center [633, 161] width 32 height 11
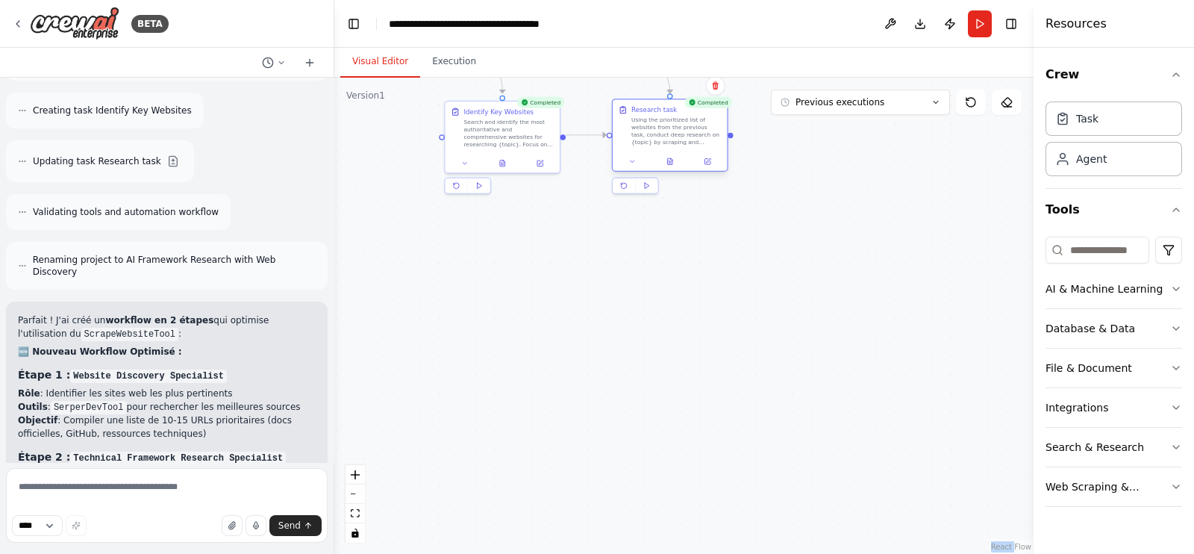
click at [661, 124] on div "Using the prioritized list of websites from the previous task, conduct deep res…" at bounding box center [677, 131] width 90 height 30
click at [711, 166] on div at bounding box center [670, 161] width 114 height 19
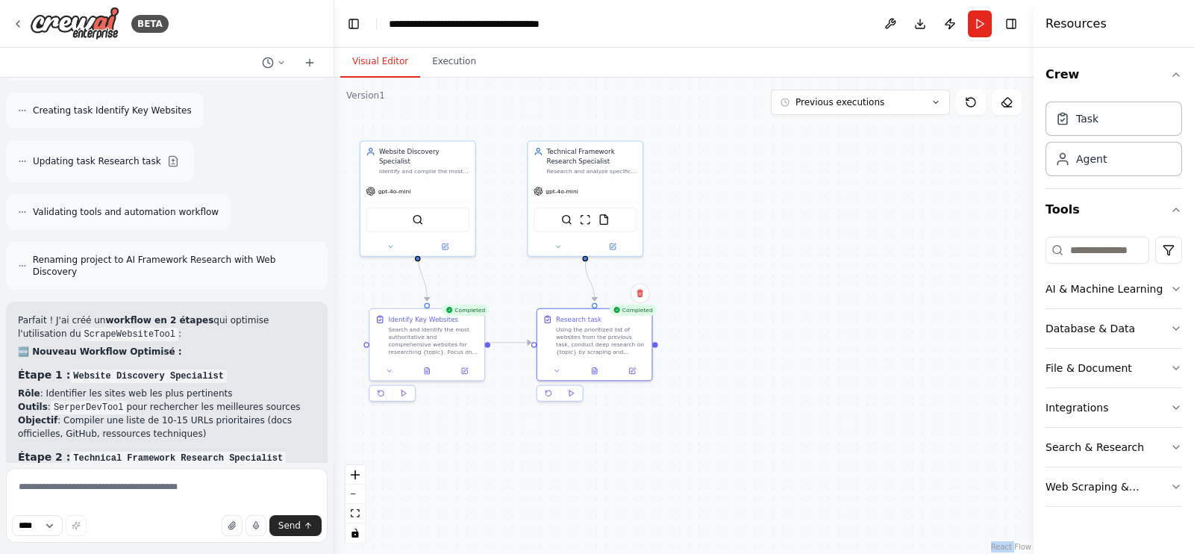
drag, startPoint x: 632, startPoint y: 248, endPoint x: 576, endPoint y: 432, distance: 192.5
click at [576, 432] on div ".deletable-edge-delete-btn { width: 20px; height: 20px; border: 0px solid #ffff…" at bounding box center [683, 316] width 699 height 476
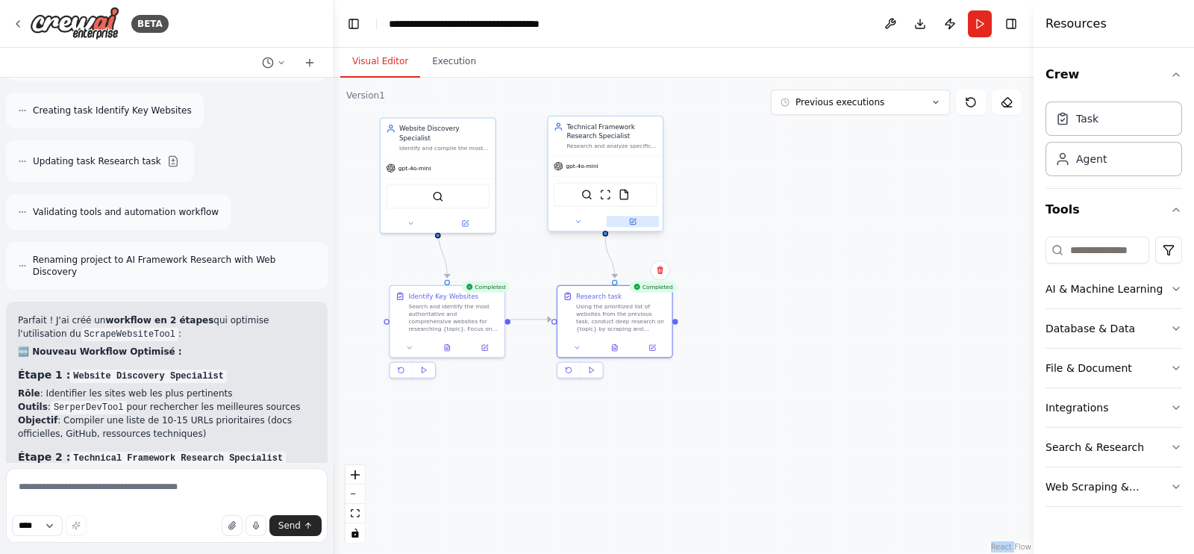
click at [636, 222] on icon at bounding box center [632, 221] width 7 height 7
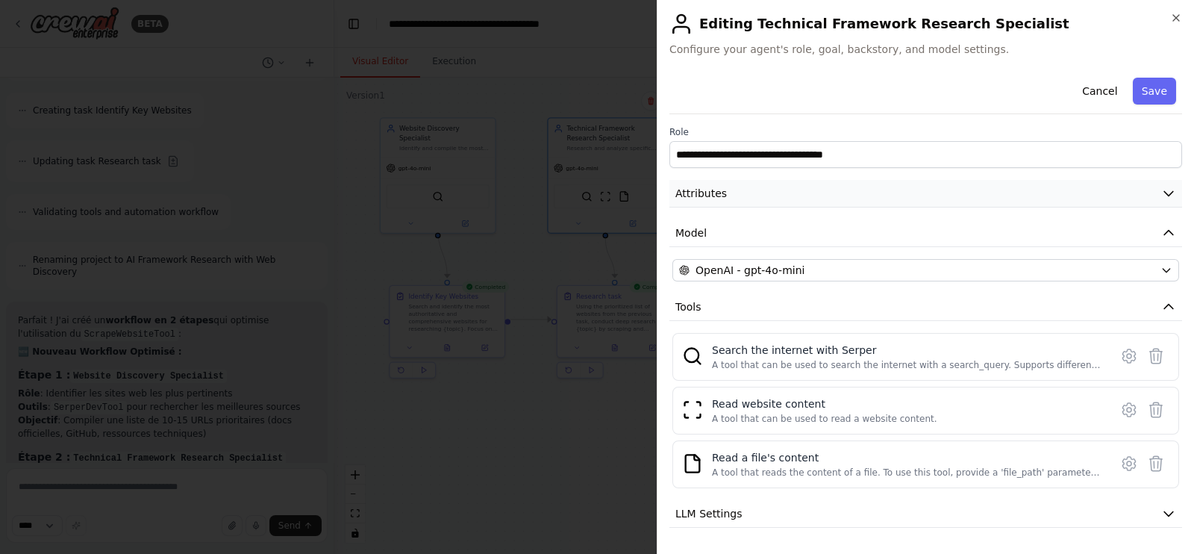
click at [743, 190] on button "Attributes" at bounding box center [926, 194] width 513 height 28
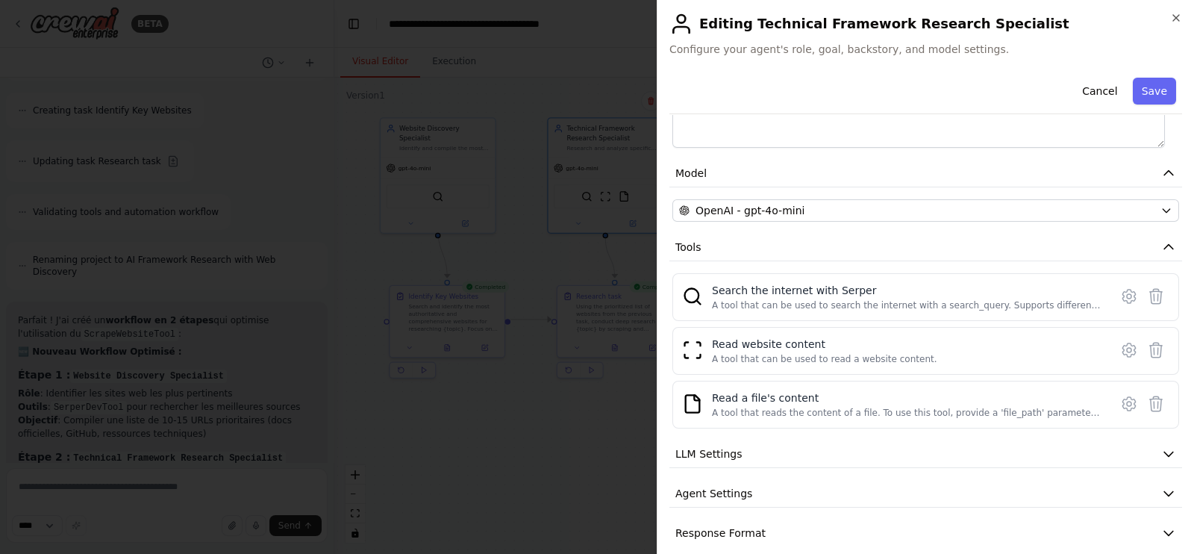
scroll to position [310, 0]
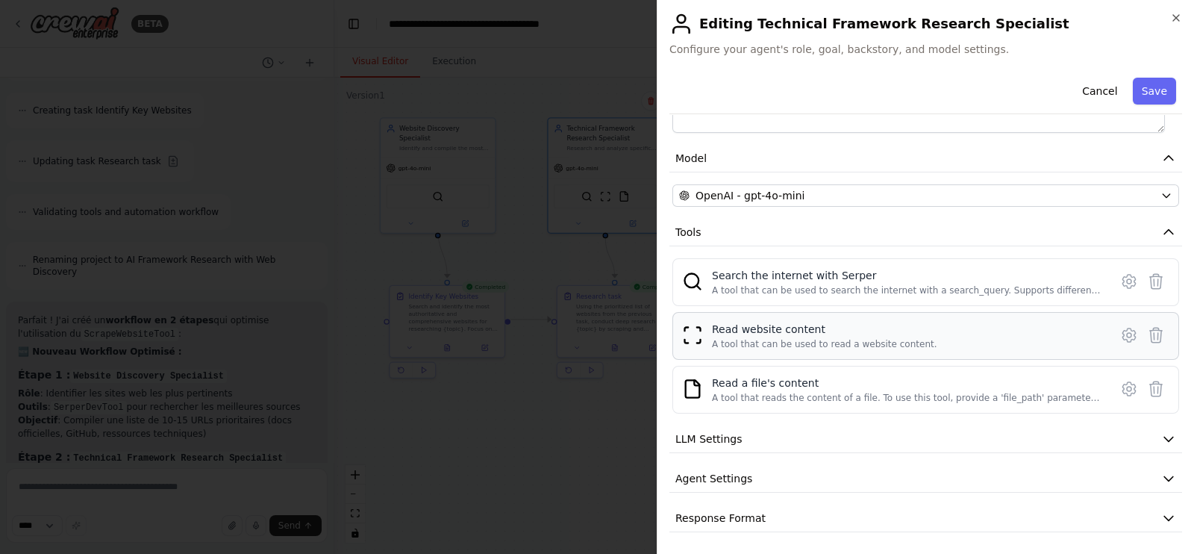
click at [756, 331] on div "Read website content" at bounding box center [824, 329] width 225 height 15
click at [1121, 328] on icon at bounding box center [1130, 335] width 18 height 18
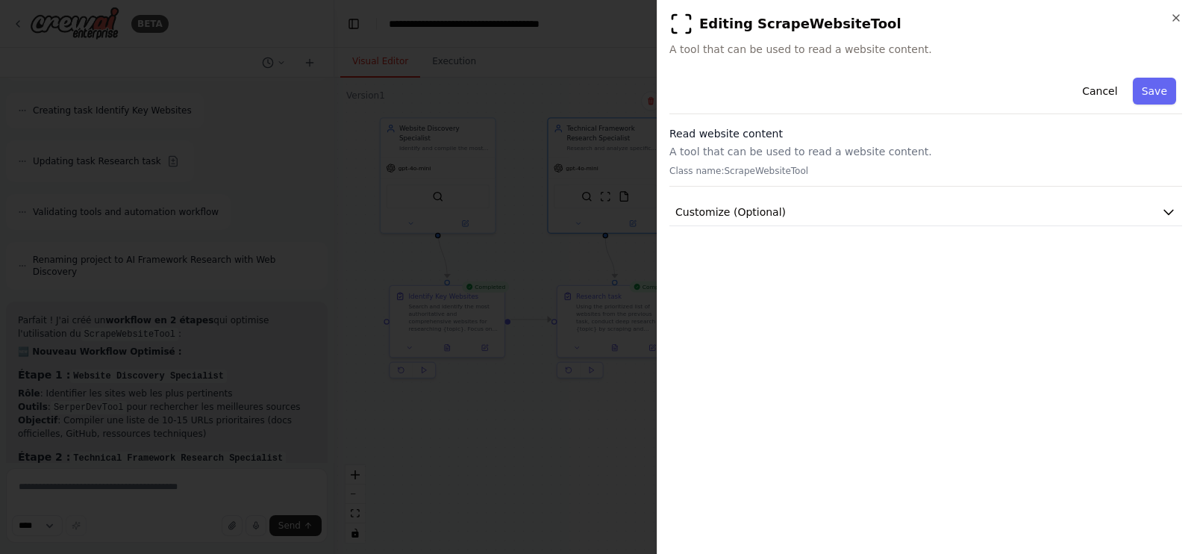
scroll to position [0, 0]
click at [1026, 218] on button "Customize (Optional)" at bounding box center [926, 213] width 513 height 28
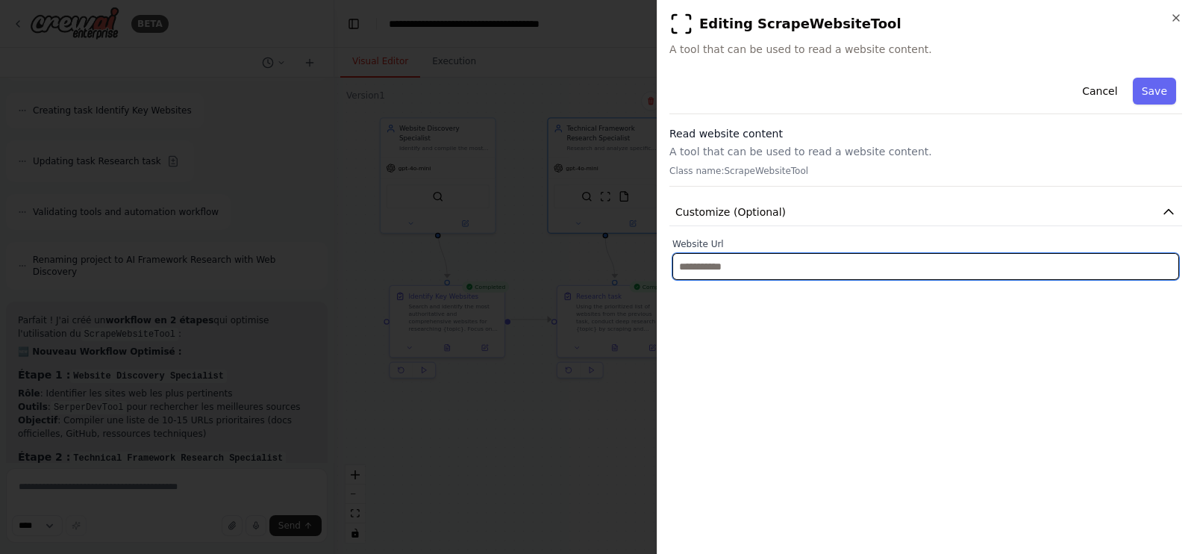
click at [929, 256] on input "text" at bounding box center [926, 266] width 507 height 27
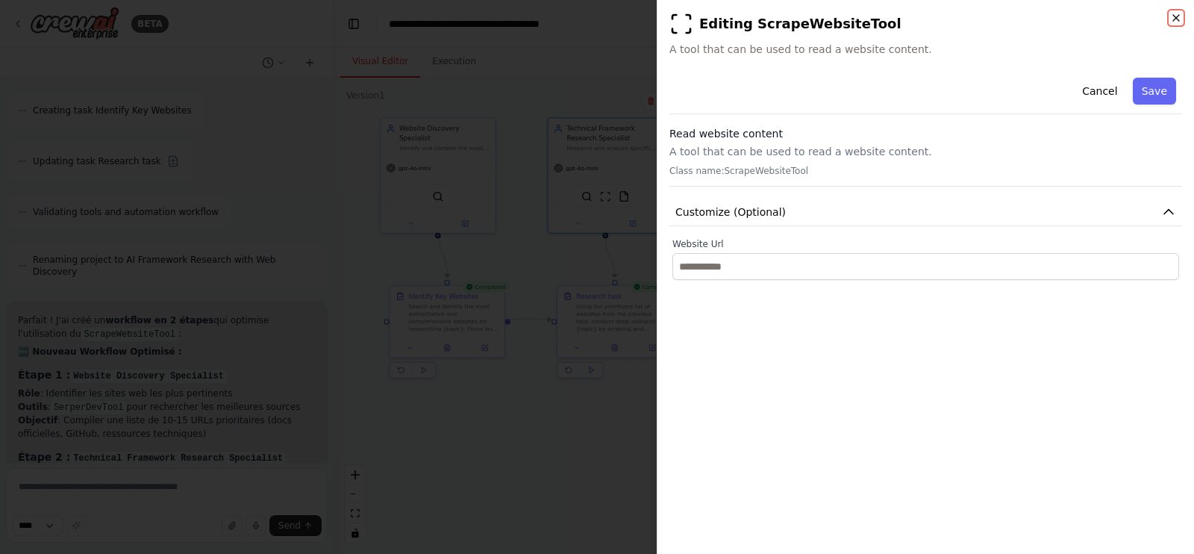
click at [1177, 18] on icon "button" at bounding box center [1177, 18] width 6 height 6
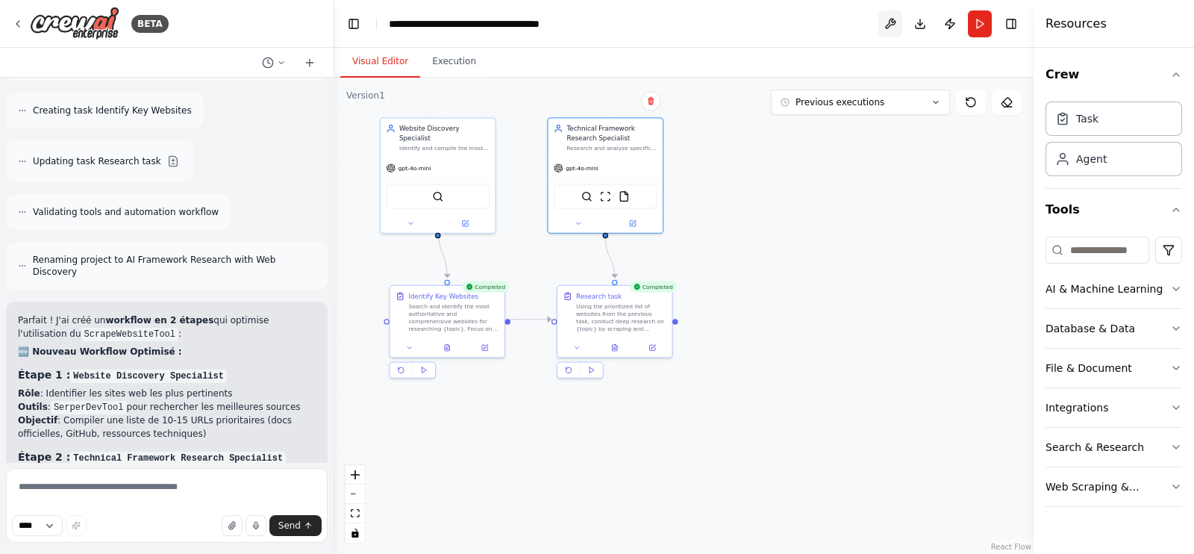
click at [896, 27] on button at bounding box center [891, 23] width 24 height 27
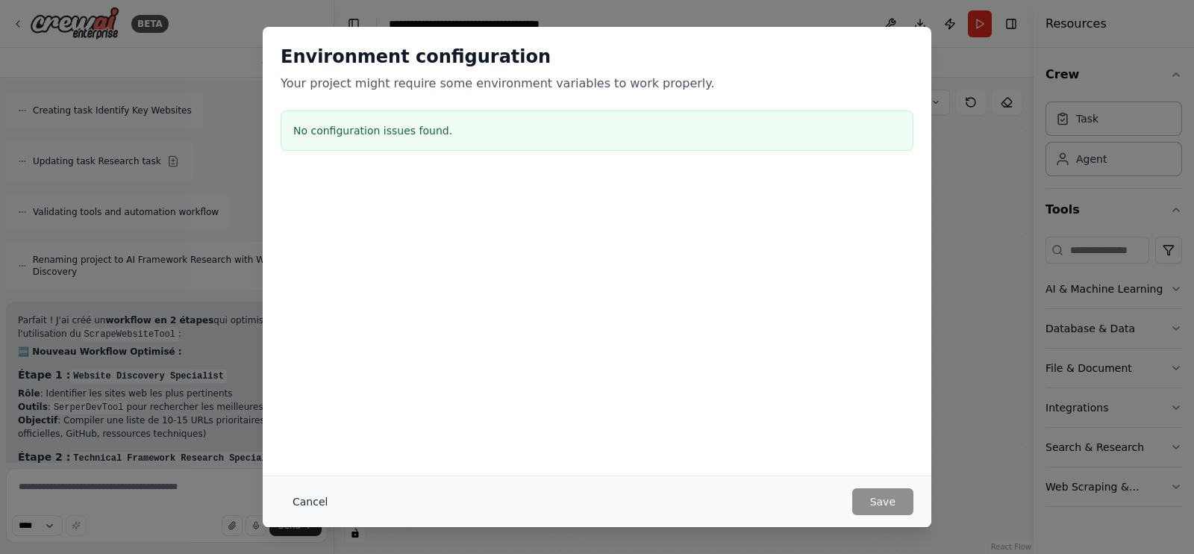
click at [311, 496] on button "Cancel" at bounding box center [310, 501] width 59 height 27
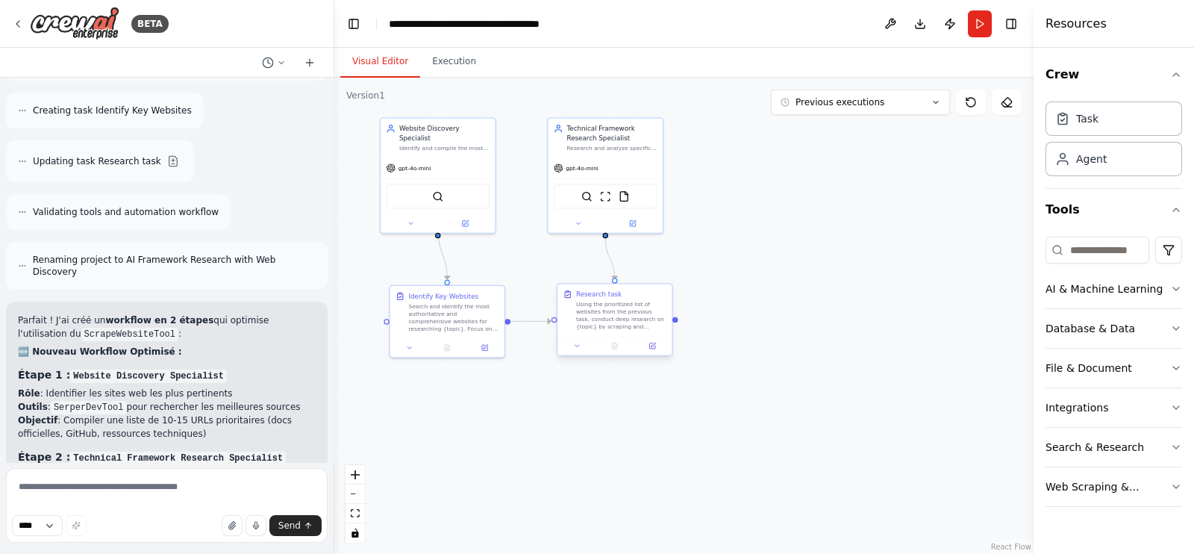
click at [599, 313] on div "Using the prioritized list of websites from the previous task, conduct deep res…" at bounding box center [621, 316] width 90 height 30
click at [658, 349] on button at bounding box center [653, 345] width 32 height 11
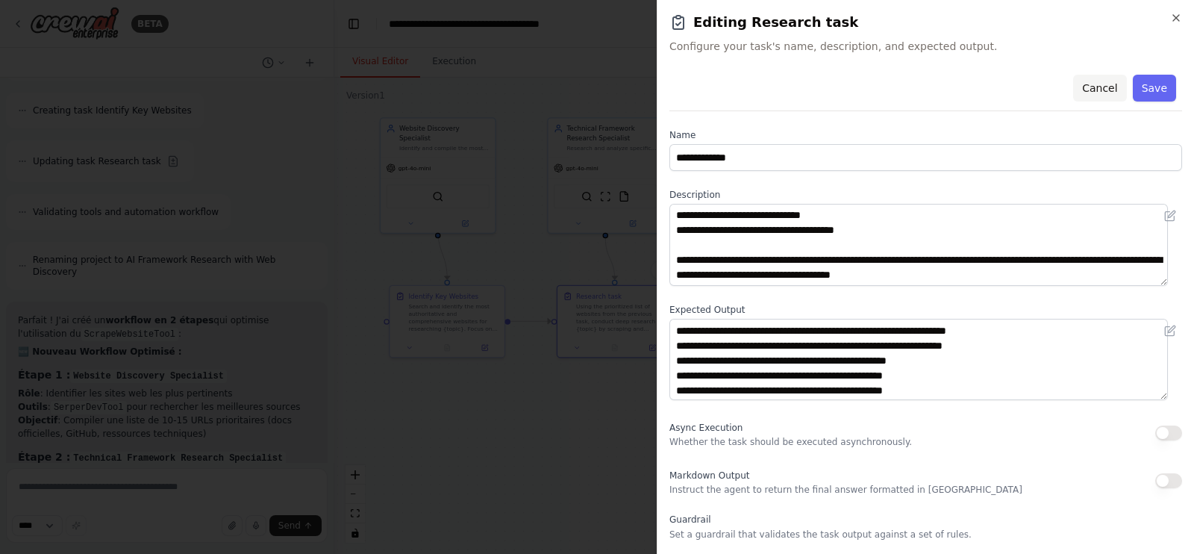
click at [1090, 82] on button "Cancel" at bounding box center [1100, 88] width 53 height 27
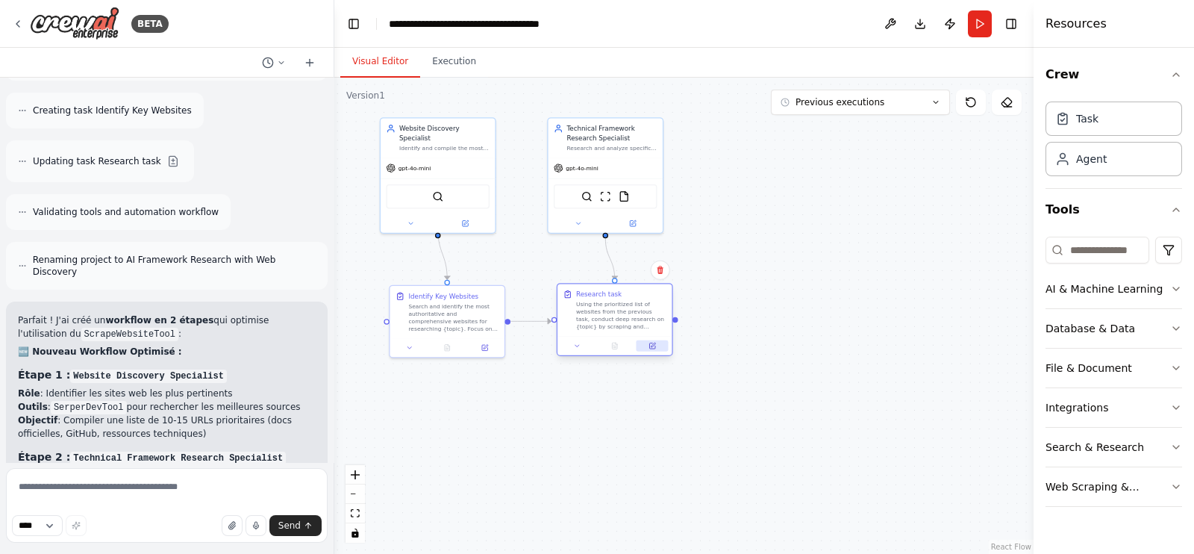
click at [652, 344] on icon at bounding box center [651, 345] width 5 height 5
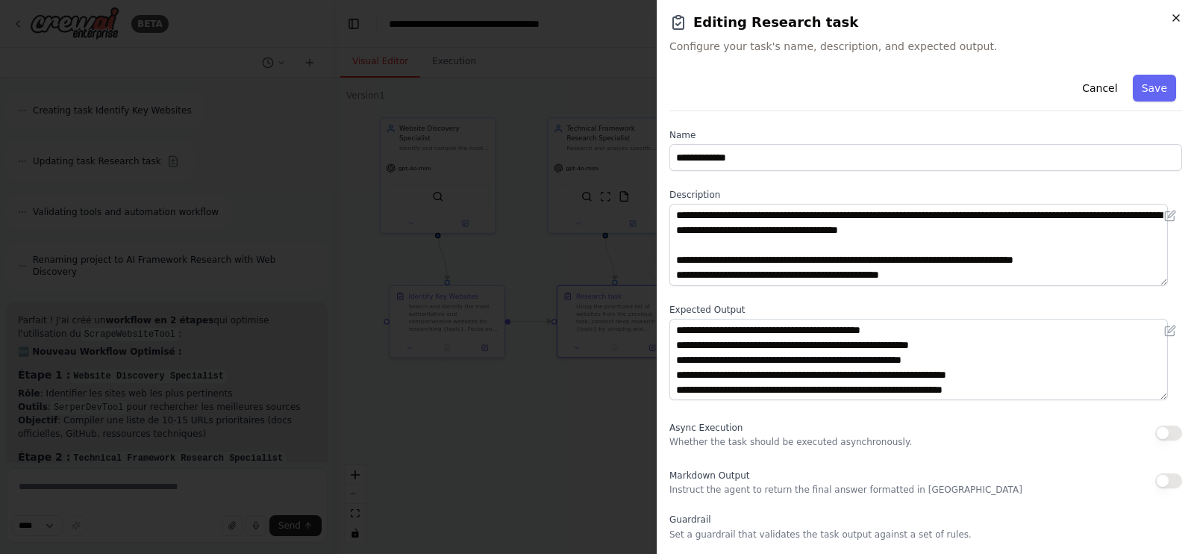
click at [1174, 17] on icon "button" at bounding box center [1177, 18] width 12 height 12
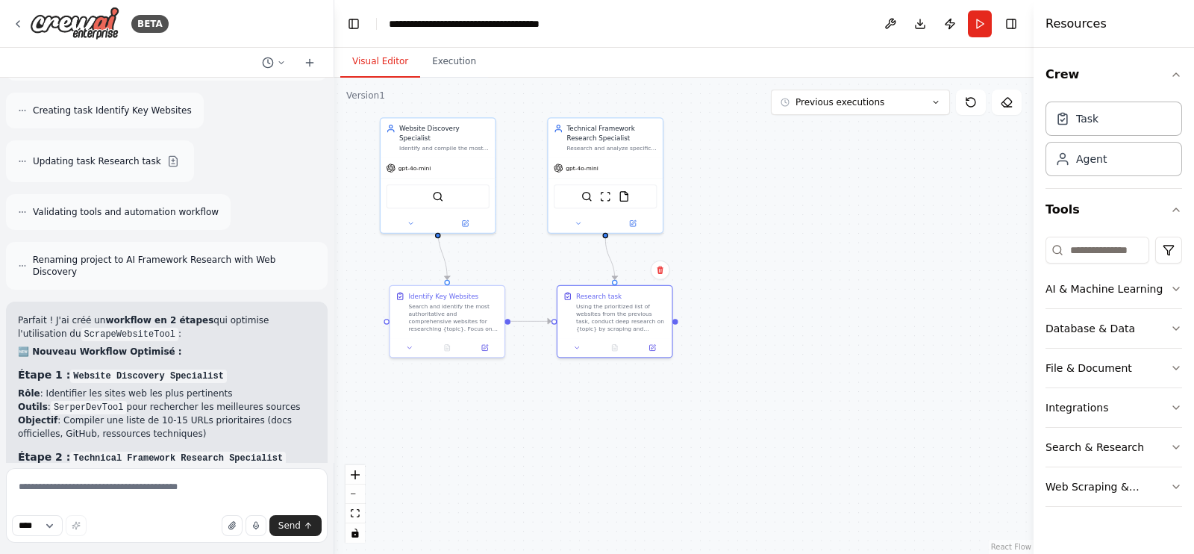
click at [810, 187] on div ".deletable-edge-delete-btn { width: 20px; height: 20px; border: 0px solid #ffff…" at bounding box center [683, 316] width 699 height 476
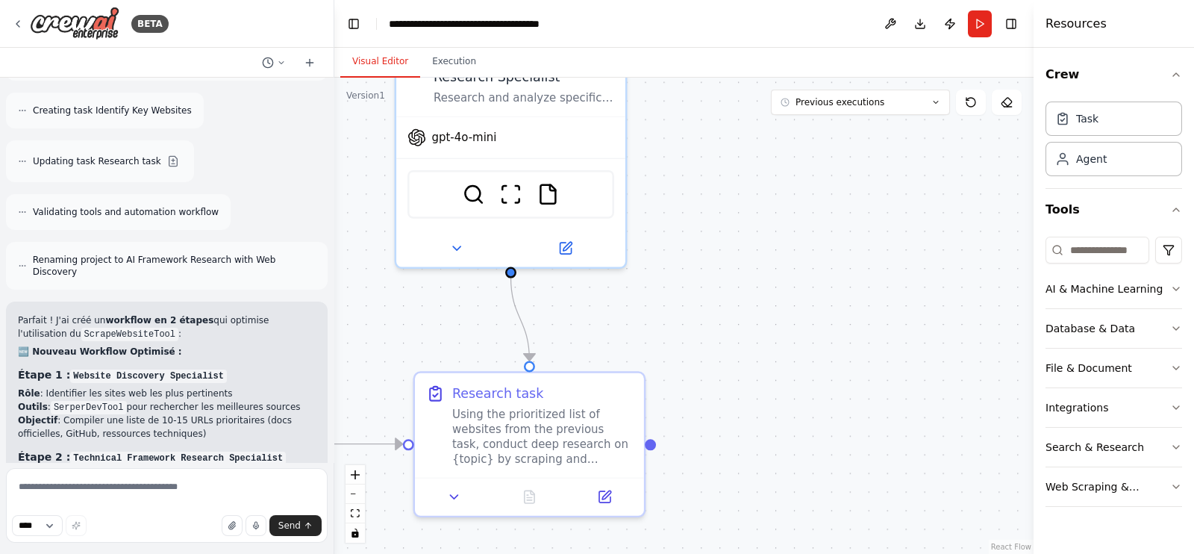
drag, startPoint x: 601, startPoint y: 252, endPoint x: 893, endPoint y: 237, distance: 292.3
click at [893, 237] on div ".deletable-edge-delete-btn { width: 20px; height: 20px; border: 0px solid #ffff…" at bounding box center [683, 316] width 699 height 476
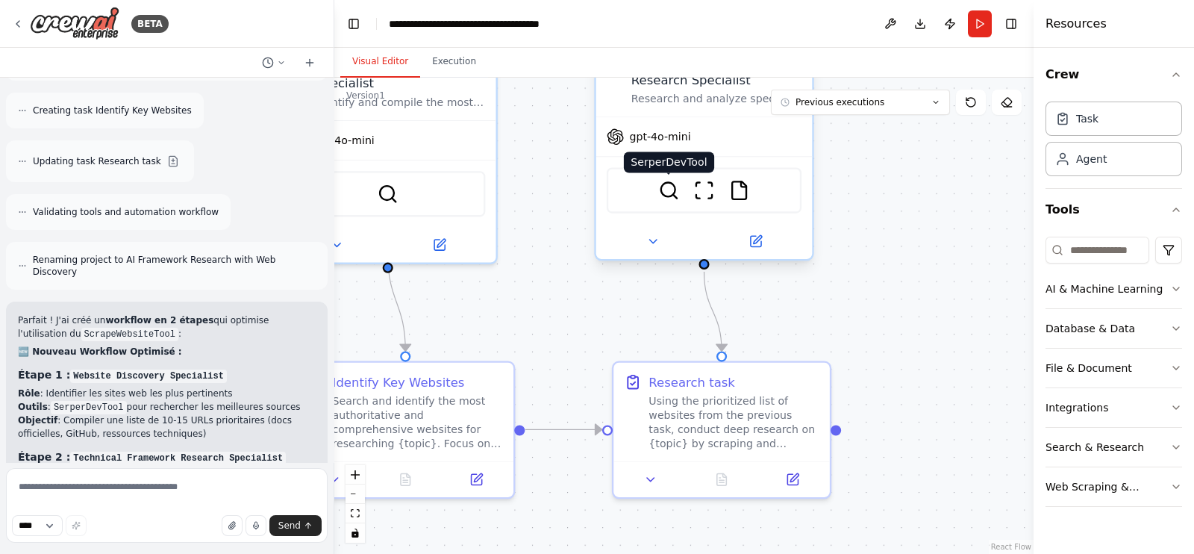
click at [672, 192] on img at bounding box center [668, 190] width 21 height 21
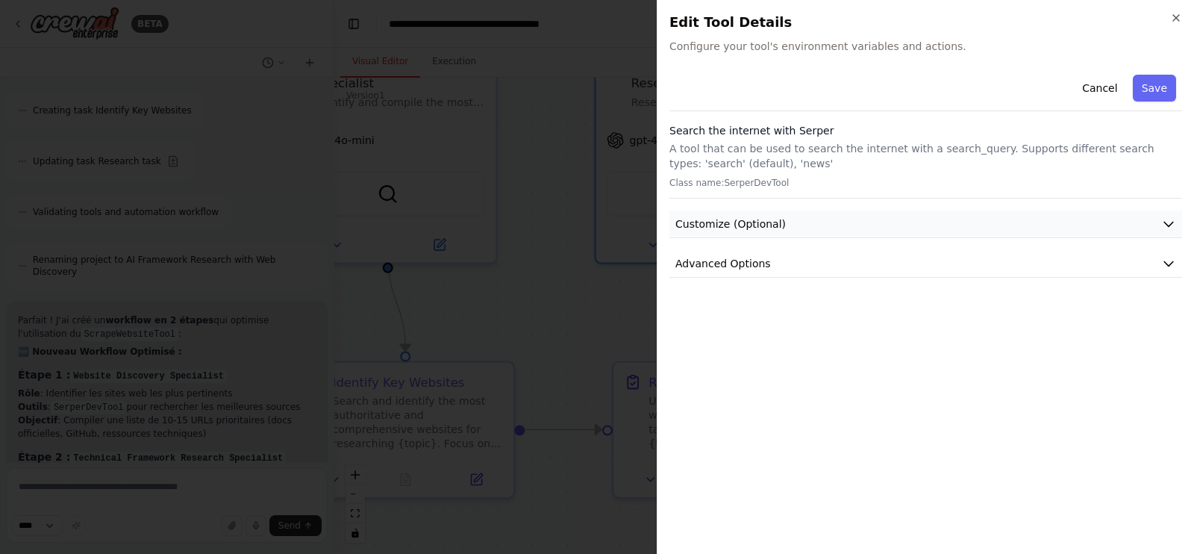
click at [735, 234] on button "Customize (Optional)" at bounding box center [926, 225] width 513 height 28
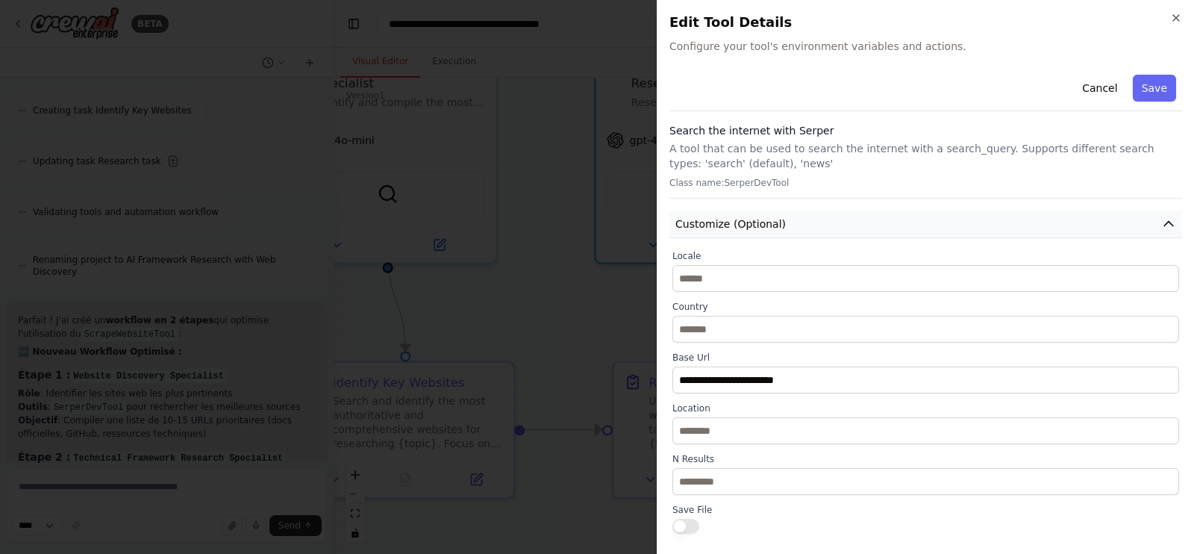
click at [735, 234] on button "Customize (Optional)" at bounding box center [926, 225] width 513 height 28
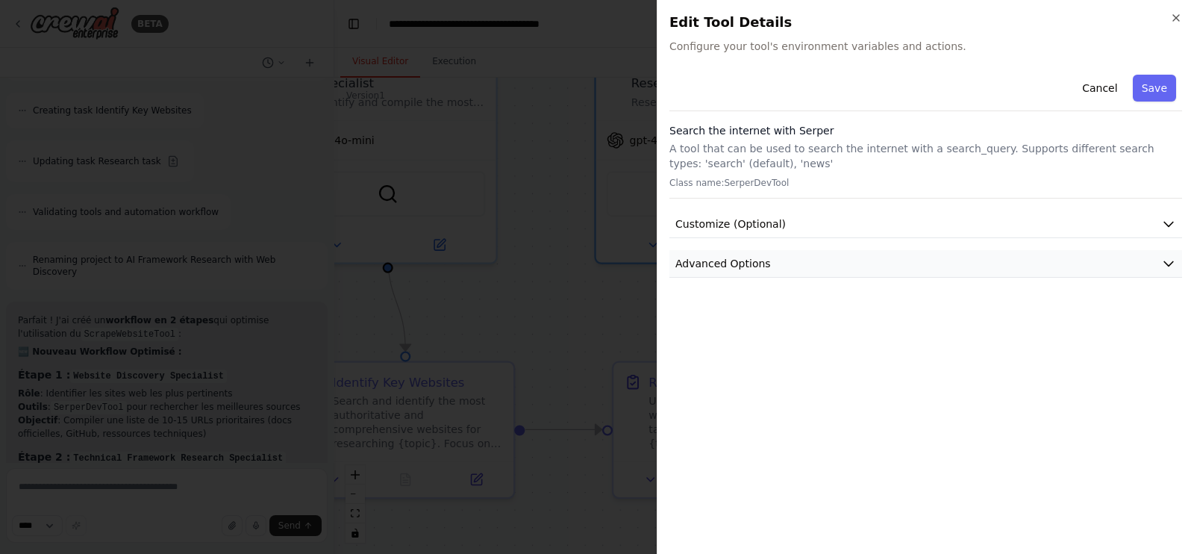
click at [734, 270] on span "Advanced Options" at bounding box center [724, 263] width 96 height 15
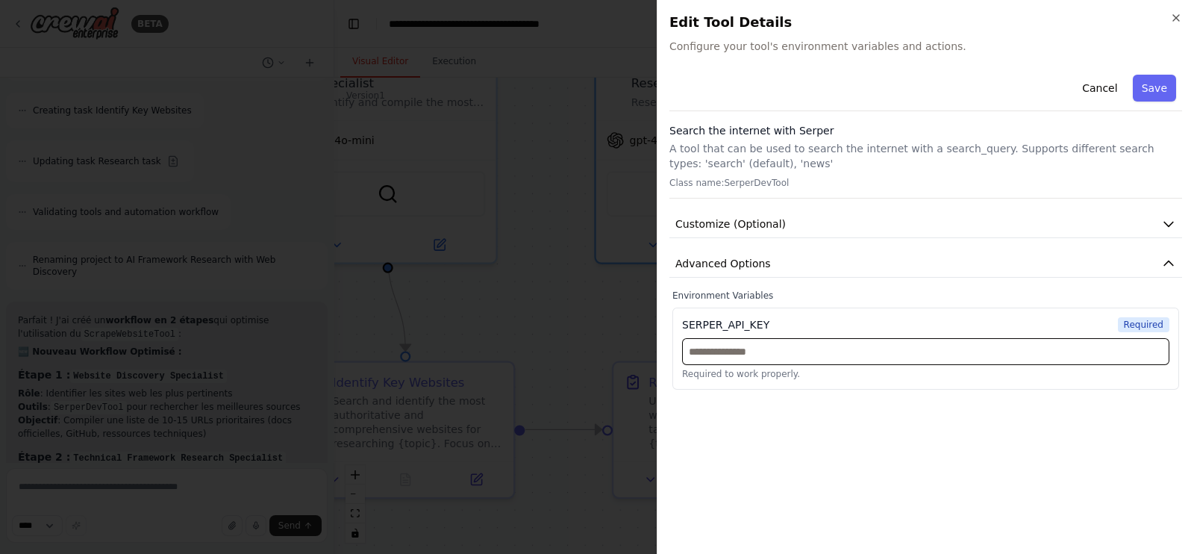
click at [720, 349] on input "text" at bounding box center [925, 351] width 487 height 27
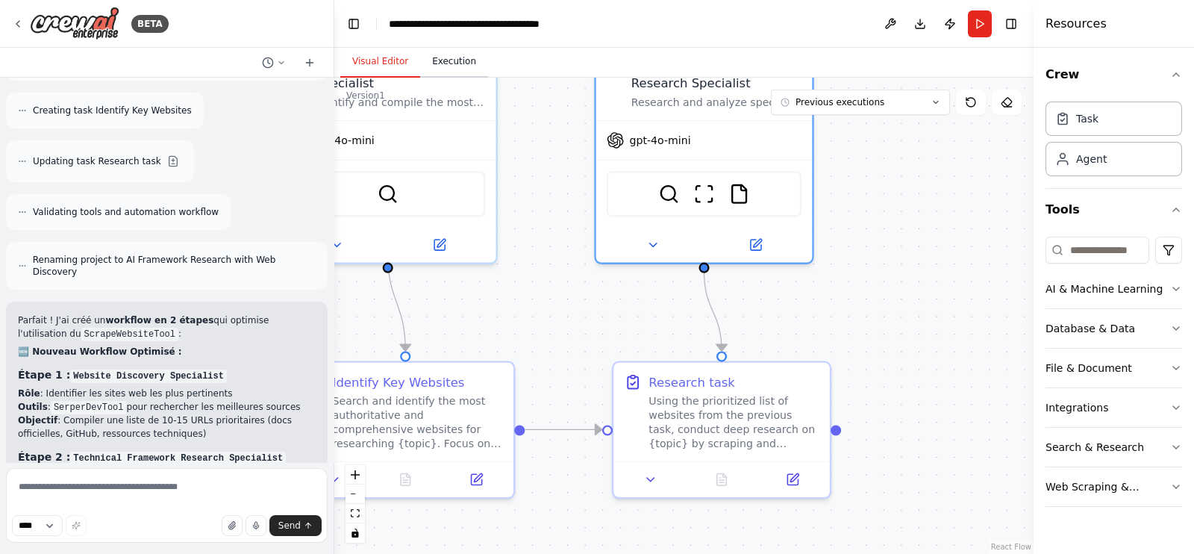
click at [462, 57] on button "Execution" at bounding box center [454, 61] width 68 height 31
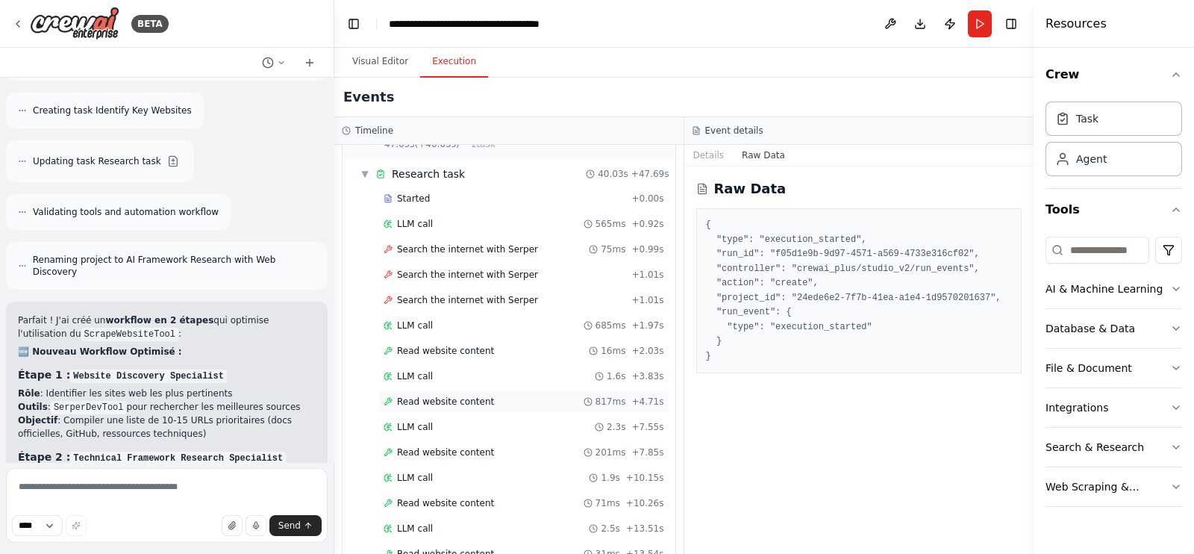
scroll to position [186, 0]
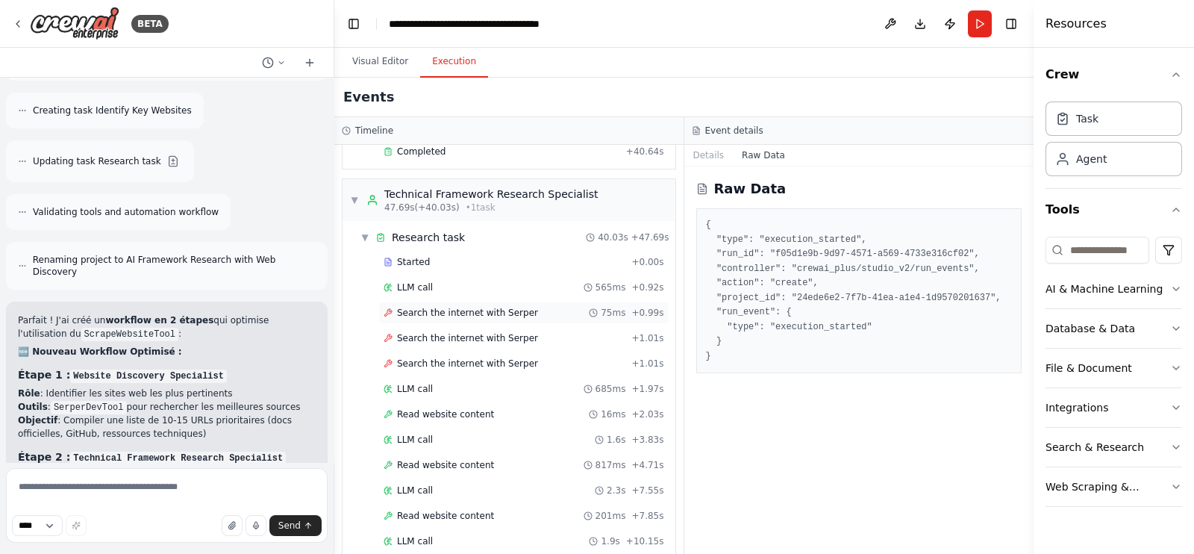
click at [470, 311] on span "Search the internet with Serper" at bounding box center [467, 313] width 141 height 12
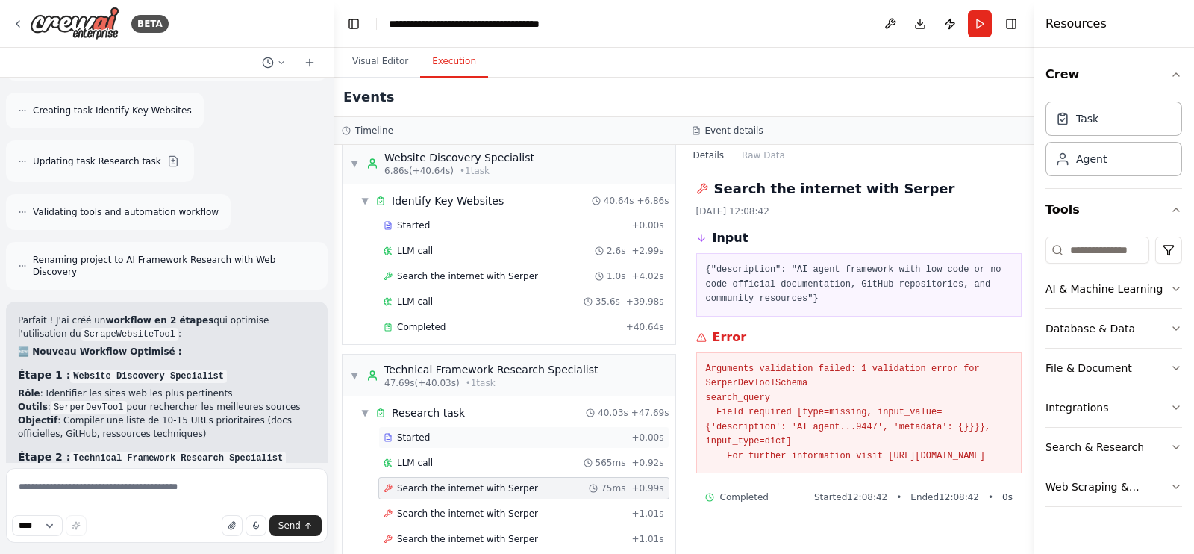
scroll to position [10, 0]
click at [478, 279] on span "Search the internet with Serper" at bounding box center [467, 277] width 141 height 12
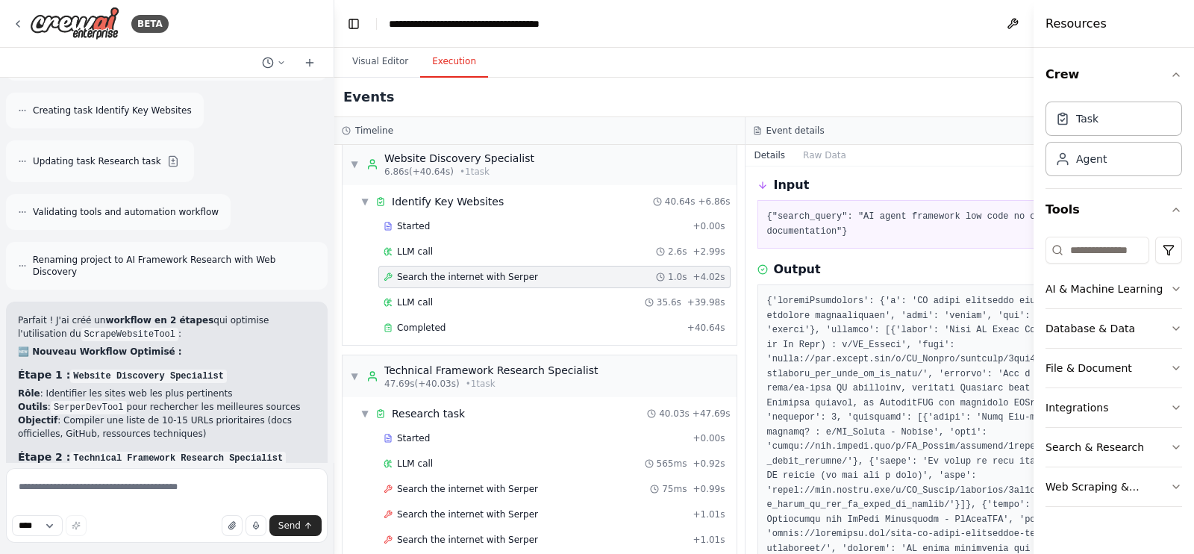
scroll to position [30, 0]
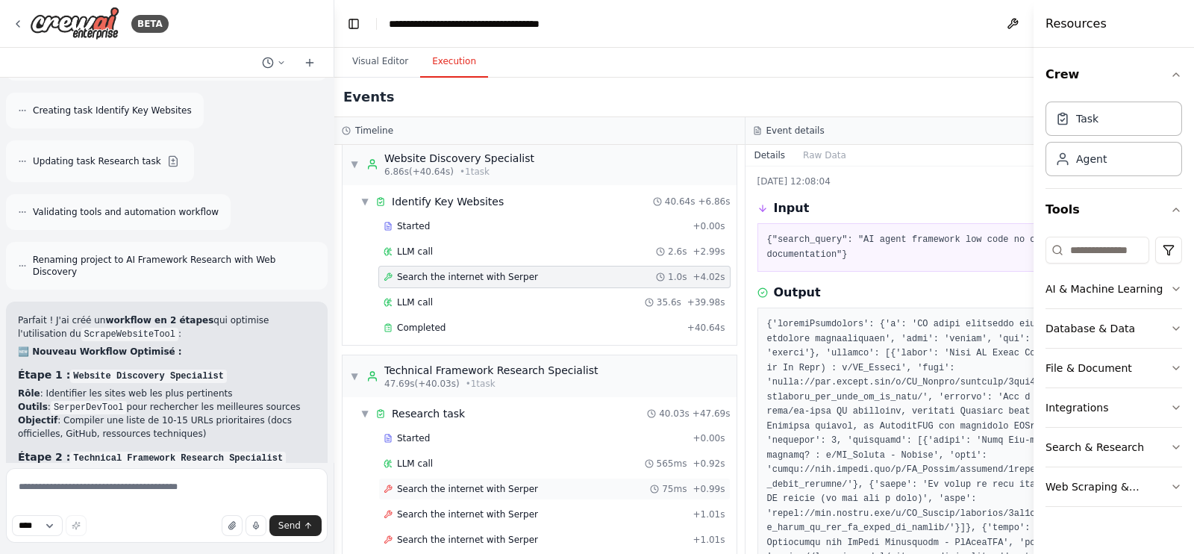
click at [499, 489] on span "Search the internet with Serper" at bounding box center [467, 489] width 141 height 12
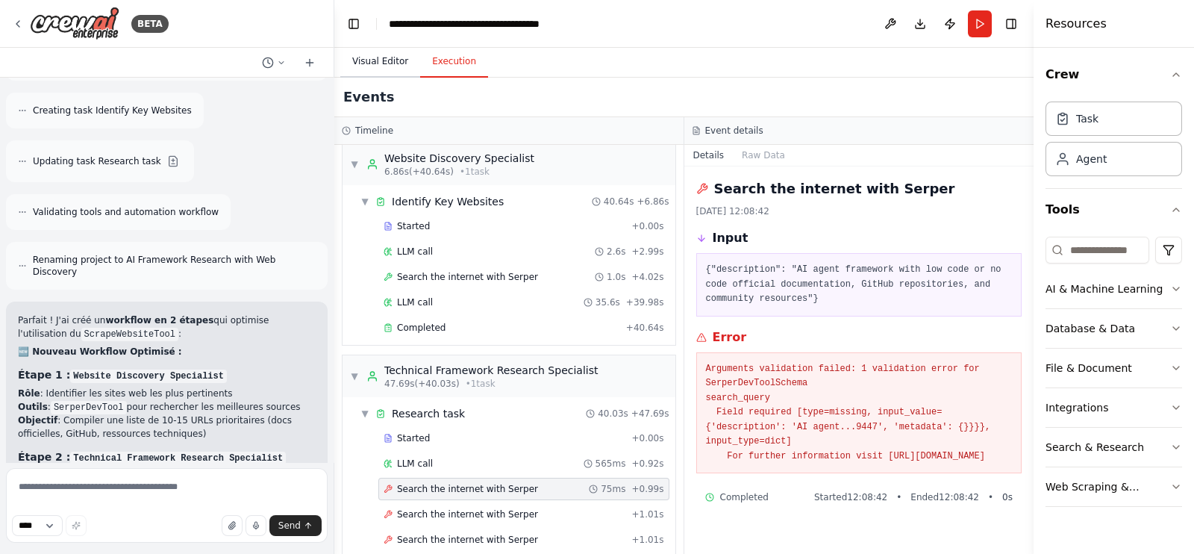
click at [379, 68] on button "Visual Editor" at bounding box center [380, 61] width 80 height 31
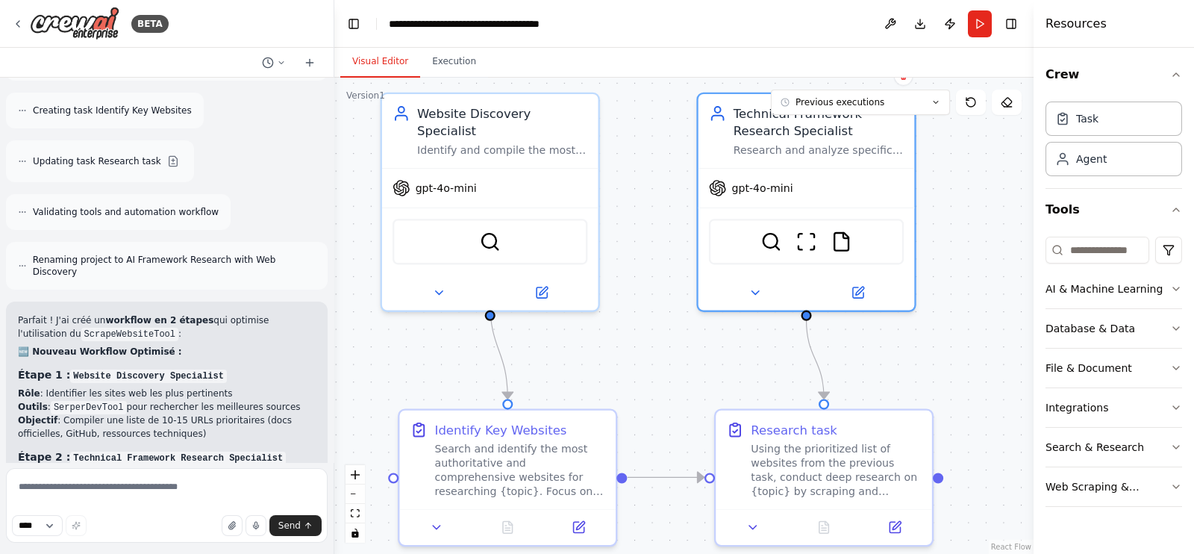
drag, startPoint x: 530, startPoint y: 338, endPoint x: 633, endPoint y: 387, distance: 113.9
click at [633, 387] on div ".deletable-edge-delete-btn { width: 20px; height: 20px; border: 0px solid #ffff…" at bounding box center [683, 316] width 699 height 476
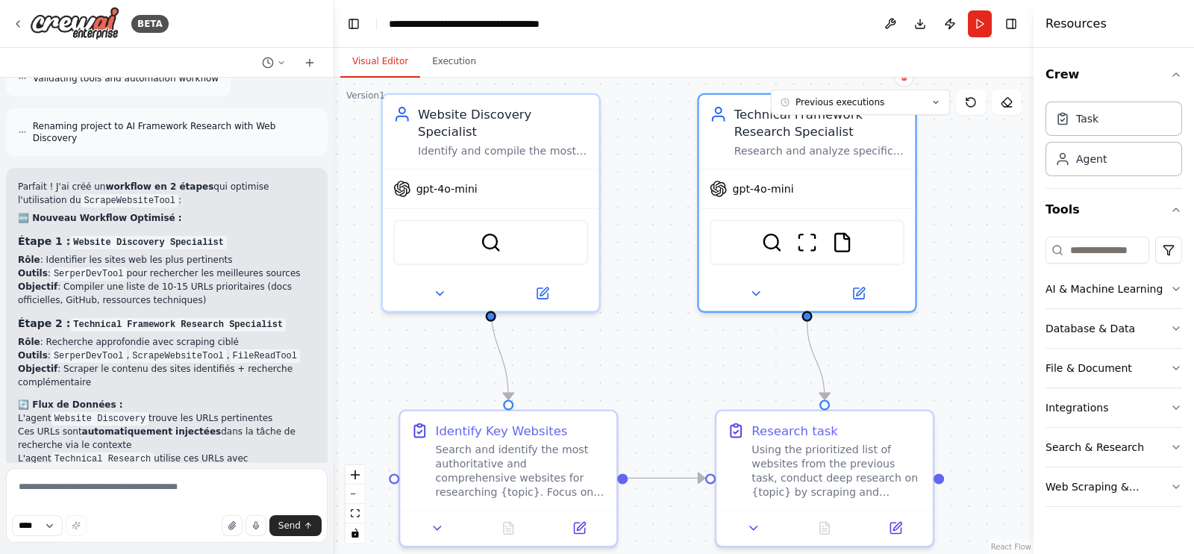
scroll to position [4724, 0]
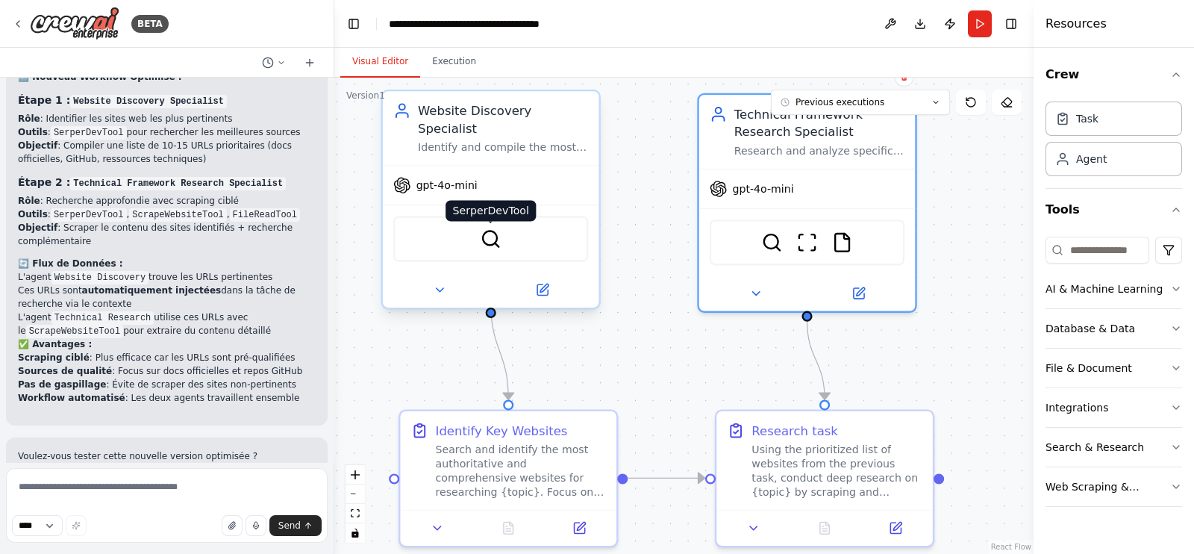
click at [489, 228] on img at bounding box center [491, 238] width 21 height 21
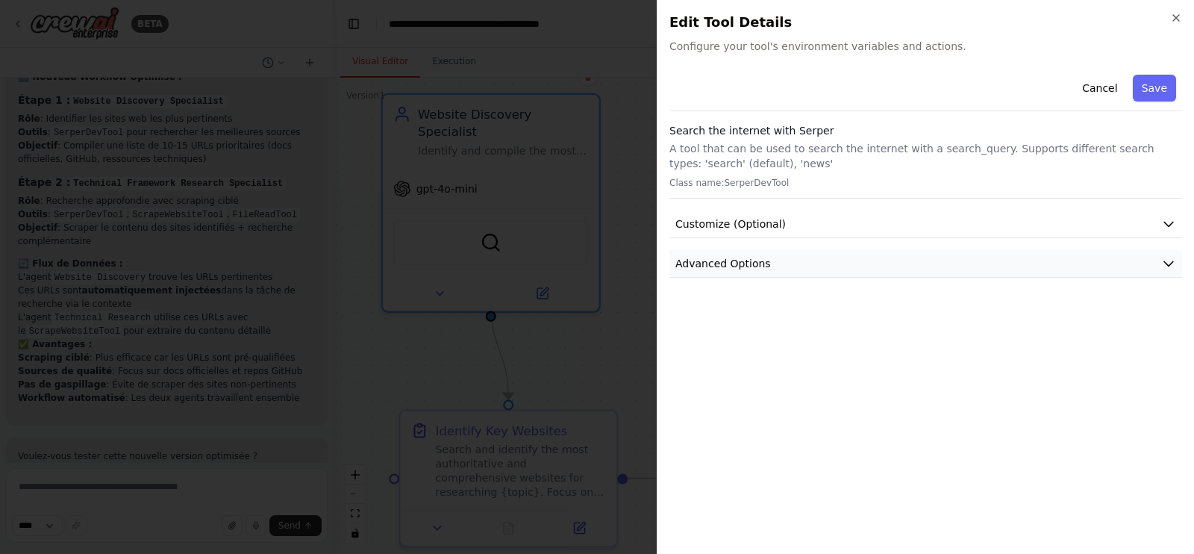
click at [785, 261] on button "Advanced Options" at bounding box center [926, 264] width 513 height 28
click at [824, 218] on button "Customize (Optional)" at bounding box center [926, 225] width 513 height 28
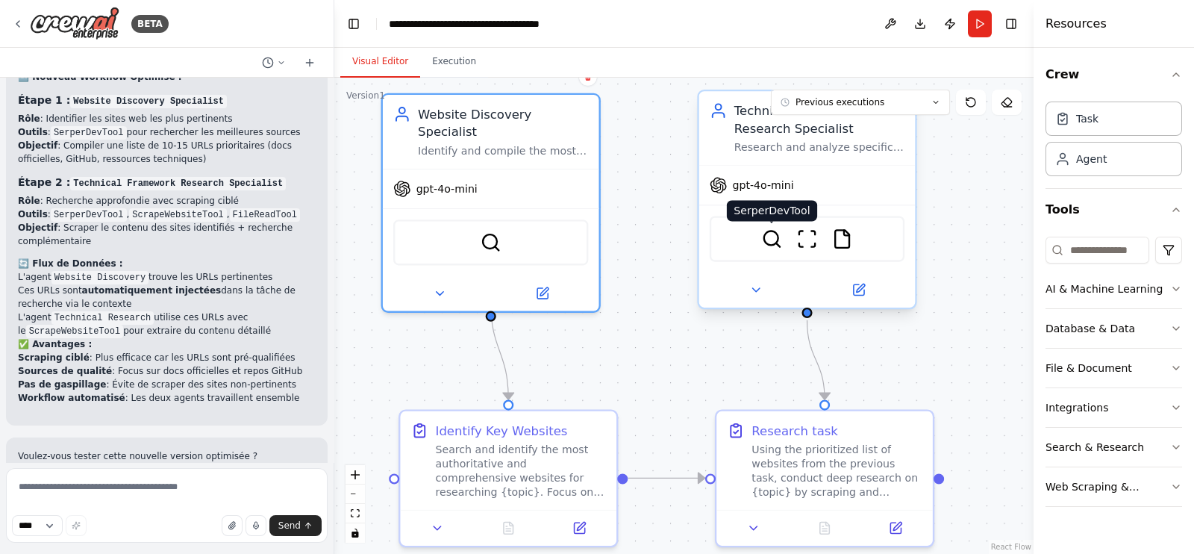
click at [770, 243] on img at bounding box center [771, 238] width 21 height 21
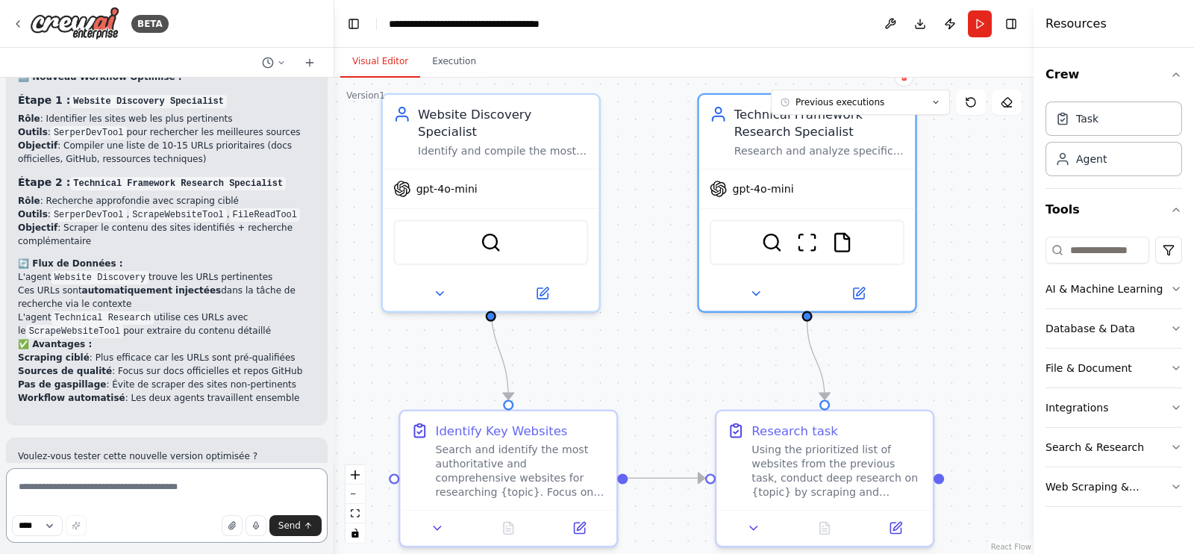
click at [152, 484] on textarea at bounding box center [167, 505] width 322 height 75
click at [457, 78] on div ".deletable-edge-delete-btn { width: 20px; height: 20px; border: 0px solid #ffff…" at bounding box center [683, 316] width 699 height 476
click at [456, 78] on div ".deletable-edge-delete-btn { width: 20px; height: 20px; border: 0px solid #ffff…" at bounding box center [683, 316] width 699 height 476
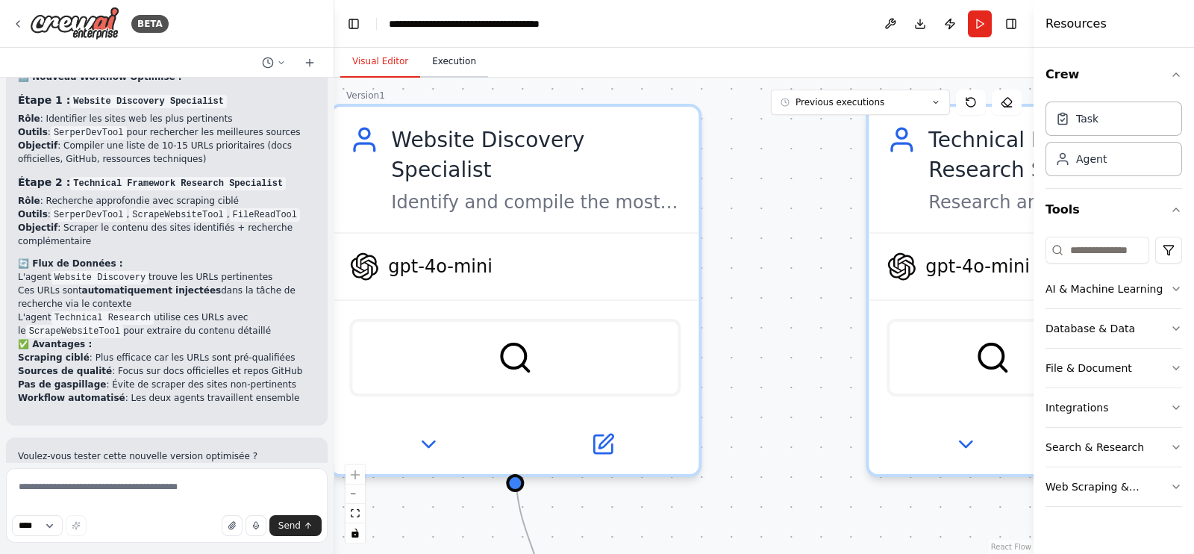
click at [448, 56] on button "Execution" at bounding box center [454, 61] width 68 height 31
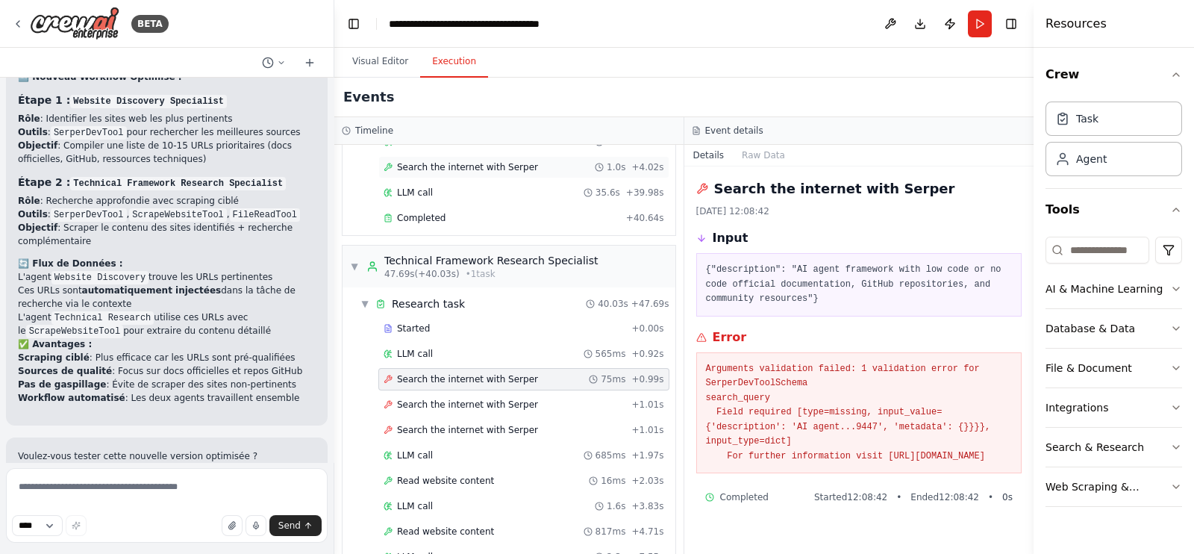
scroll to position [119, 0]
click at [147, 481] on textarea at bounding box center [167, 505] width 322 height 75
type textarea "**********"
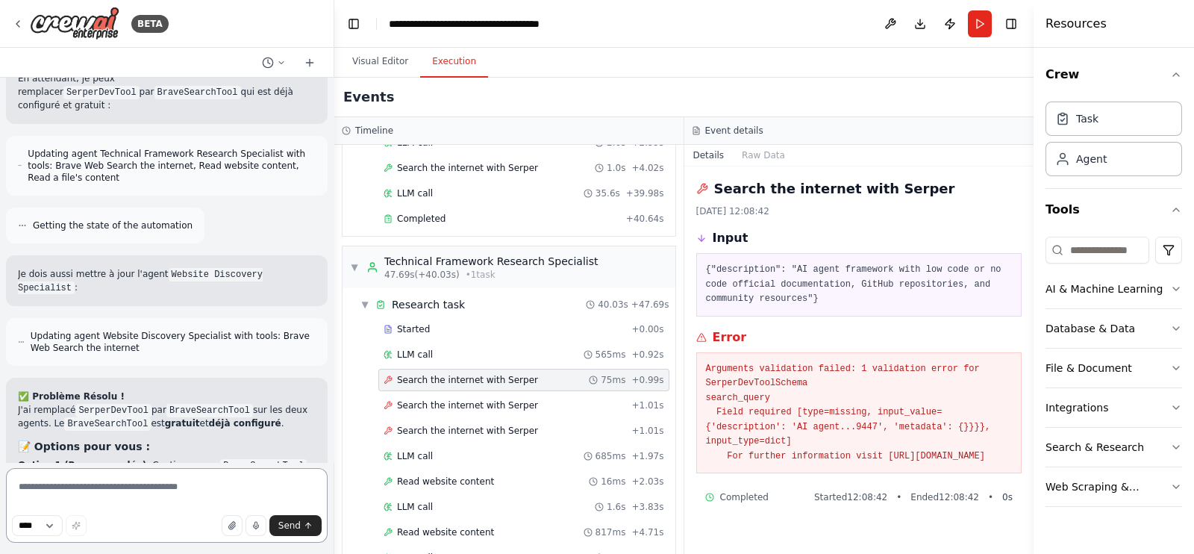
scroll to position [5730, 0]
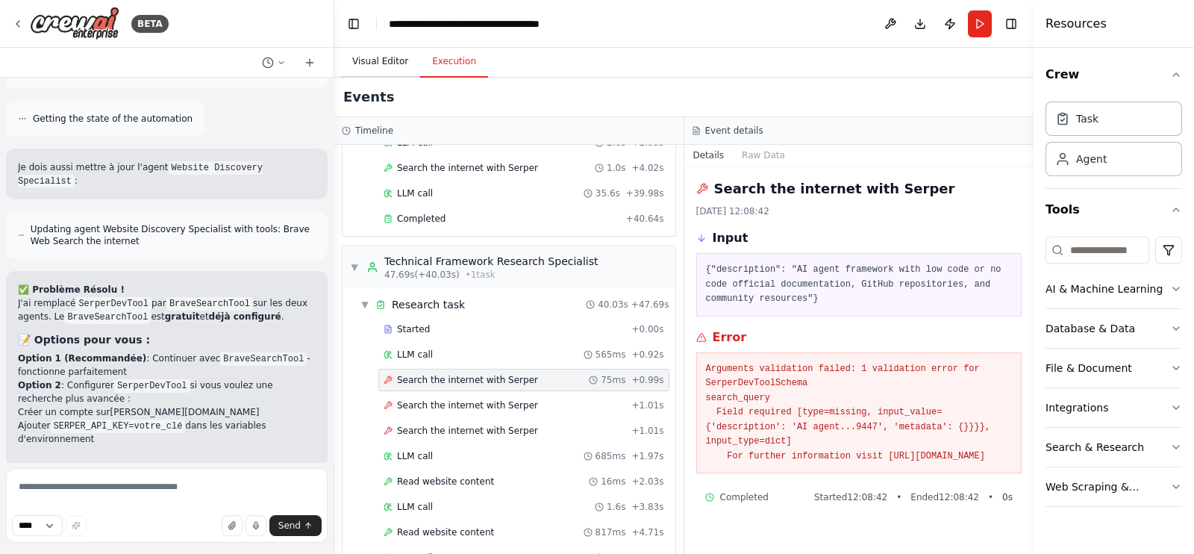
click at [384, 54] on button "Visual Editor" at bounding box center [380, 61] width 80 height 31
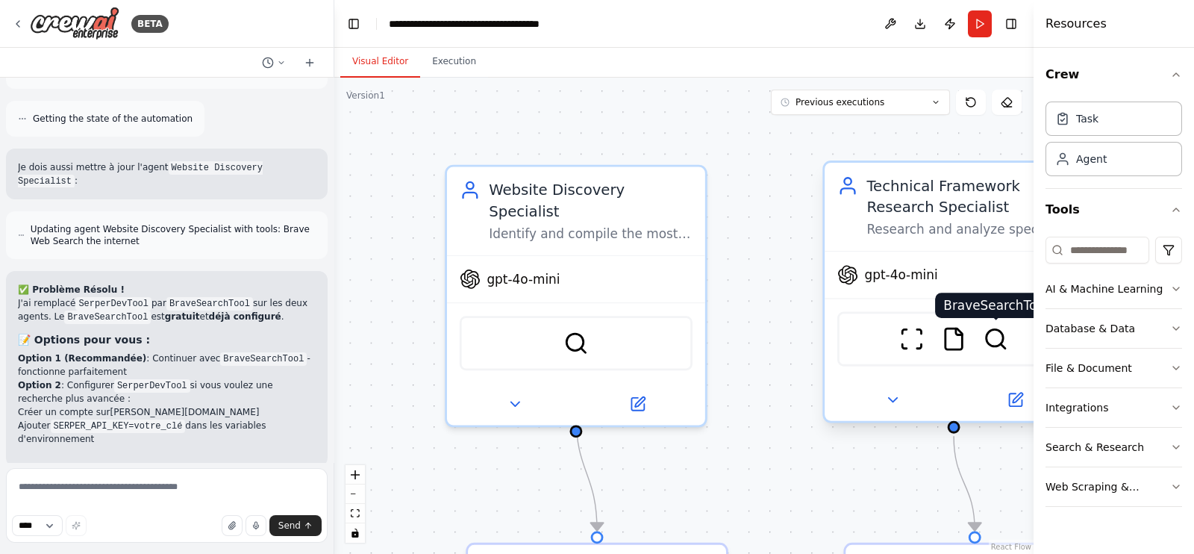
click at [1004, 340] on img at bounding box center [995, 338] width 25 height 25
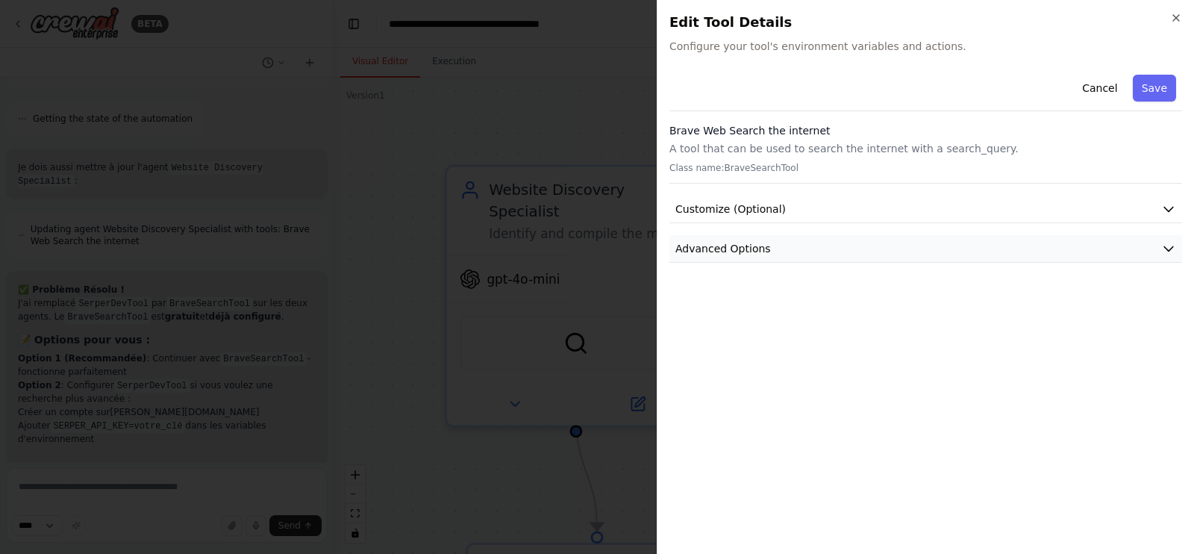
click at [909, 257] on button "Advanced Options" at bounding box center [926, 249] width 513 height 28
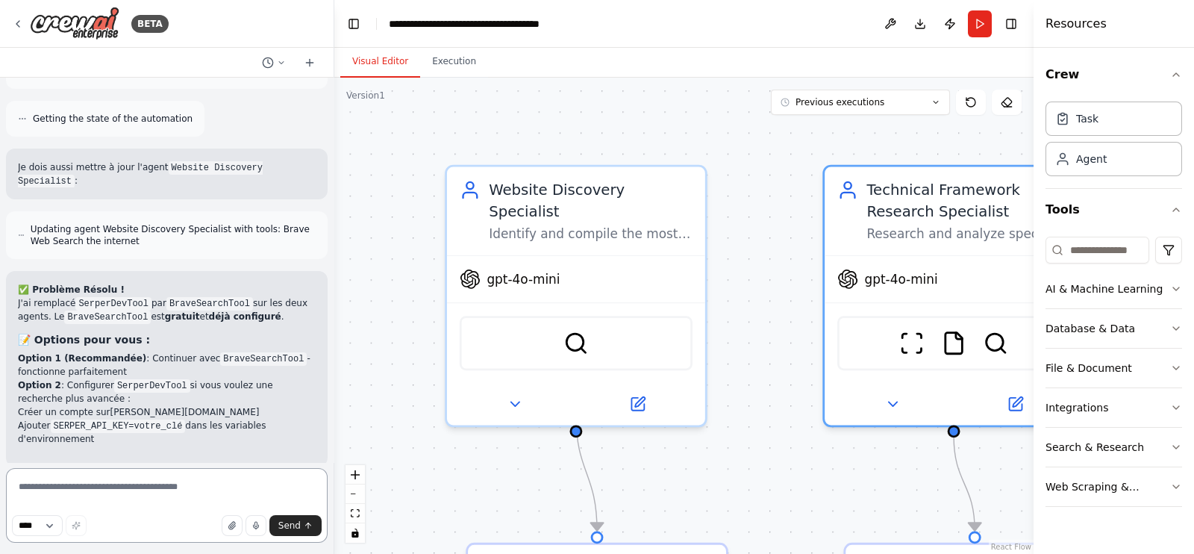
click at [143, 487] on textarea at bounding box center [167, 505] width 322 height 75
type textarea "**********"
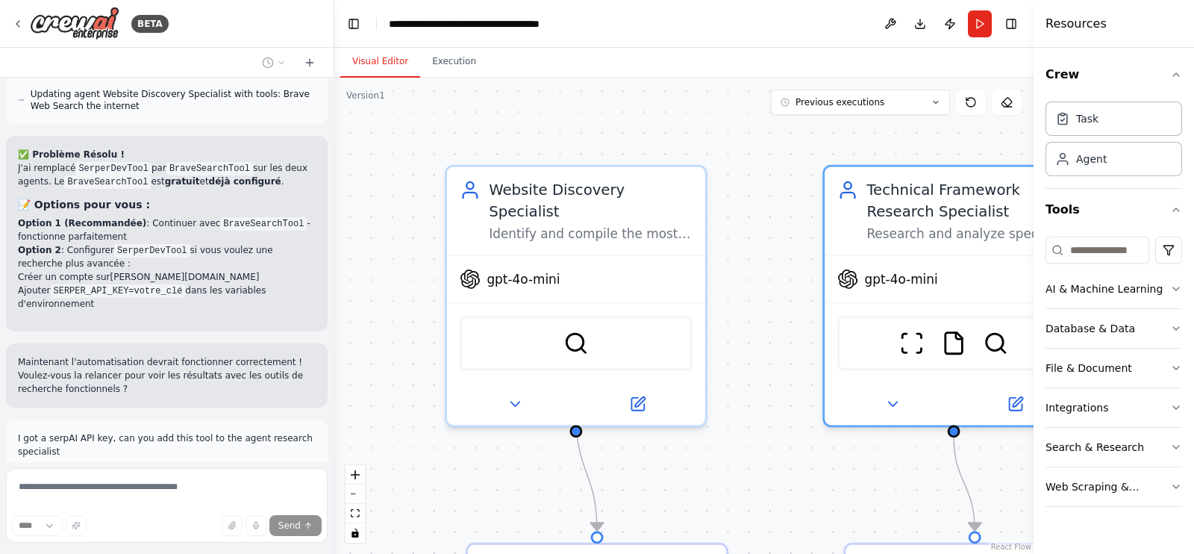
scroll to position [5878, 0]
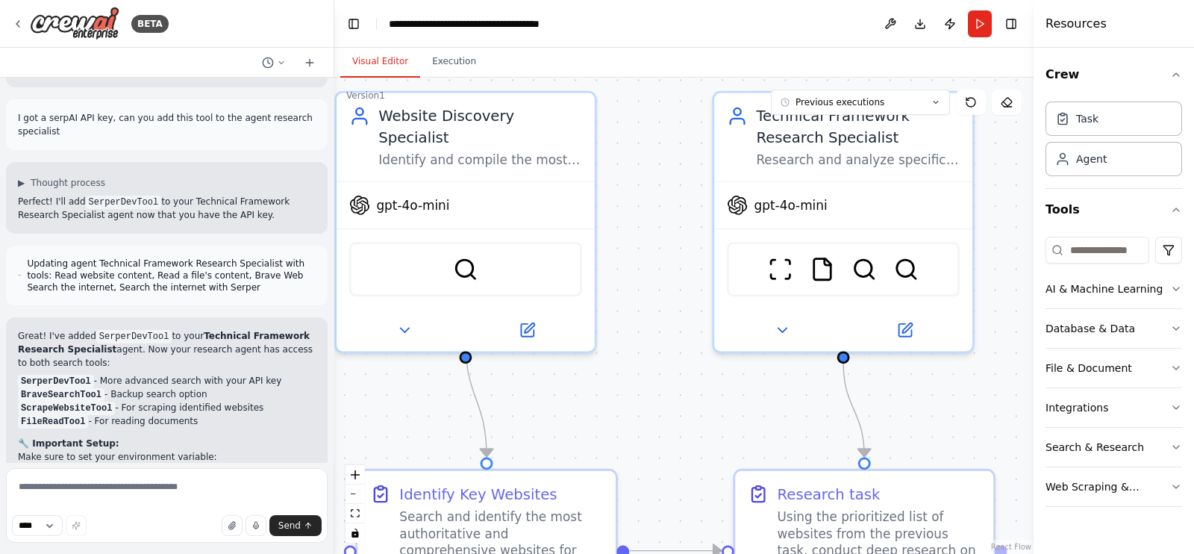
drag, startPoint x: 779, startPoint y: 437, endPoint x: 663, endPoint y: 362, distance: 138.1
click at [663, 362] on div ".deletable-edge-delete-btn { width: 20px; height: 20px; border: 0px solid #ffff…" at bounding box center [683, 316] width 699 height 476
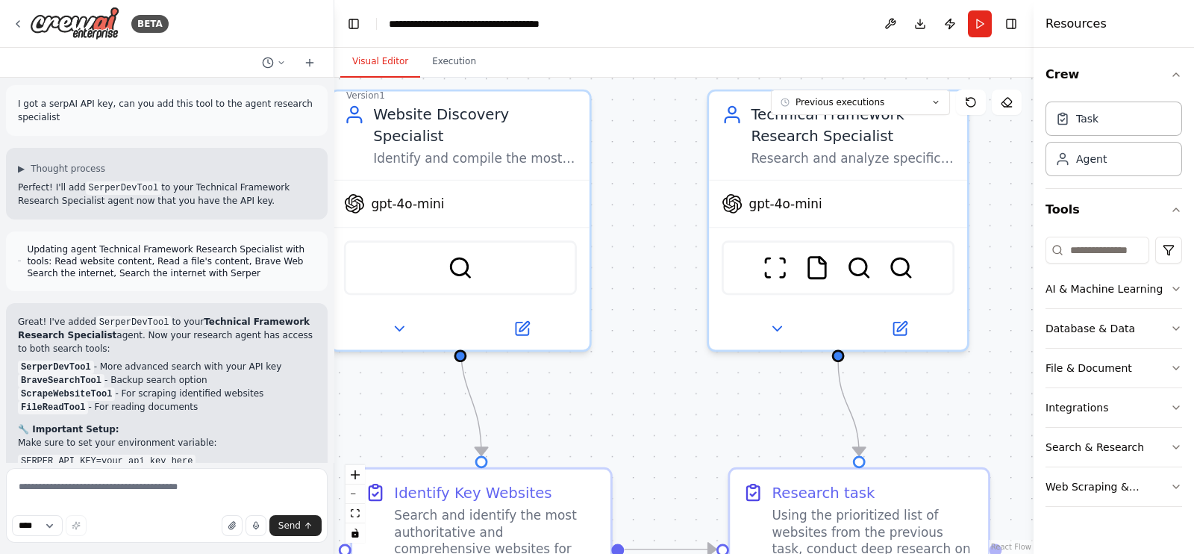
scroll to position [6212, 0]
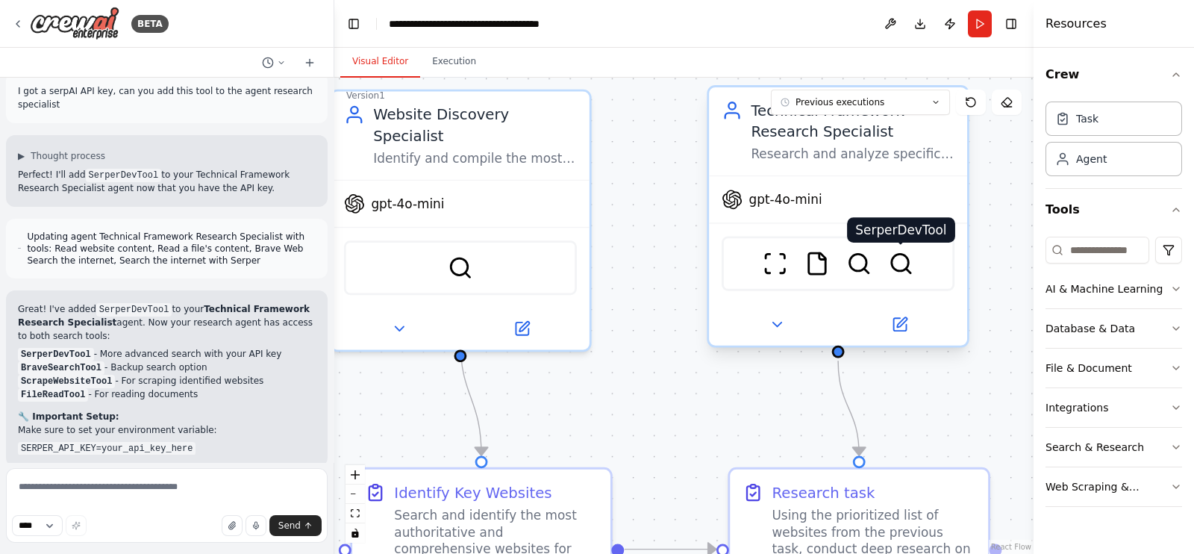
click at [906, 261] on img at bounding box center [901, 263] width 25 height 25
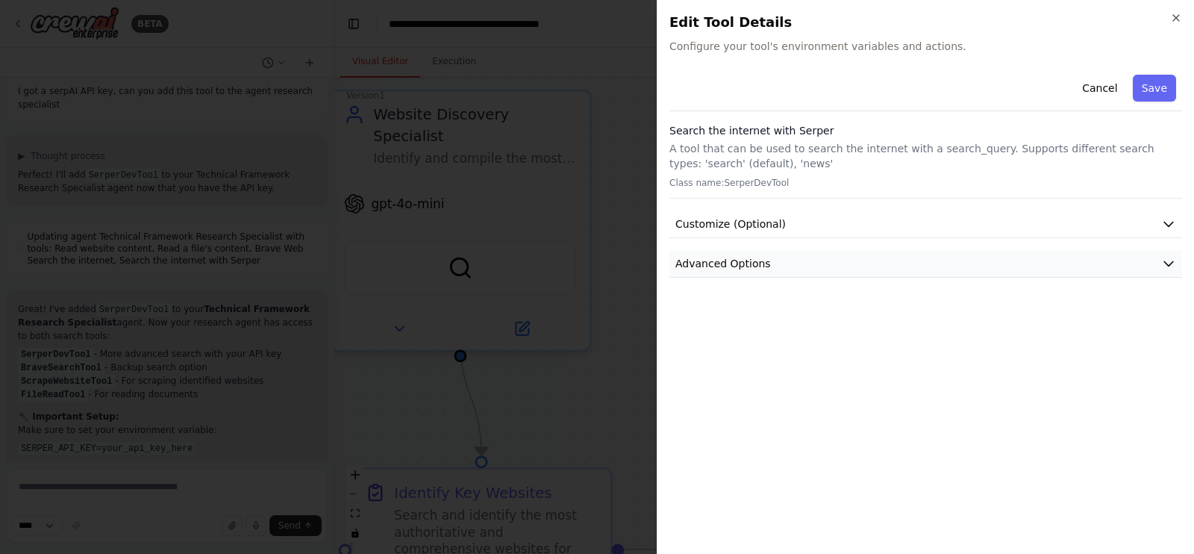
click at [894, 261] on button "Advanced Options" at bounding box center [926, 264] width 513 height 28
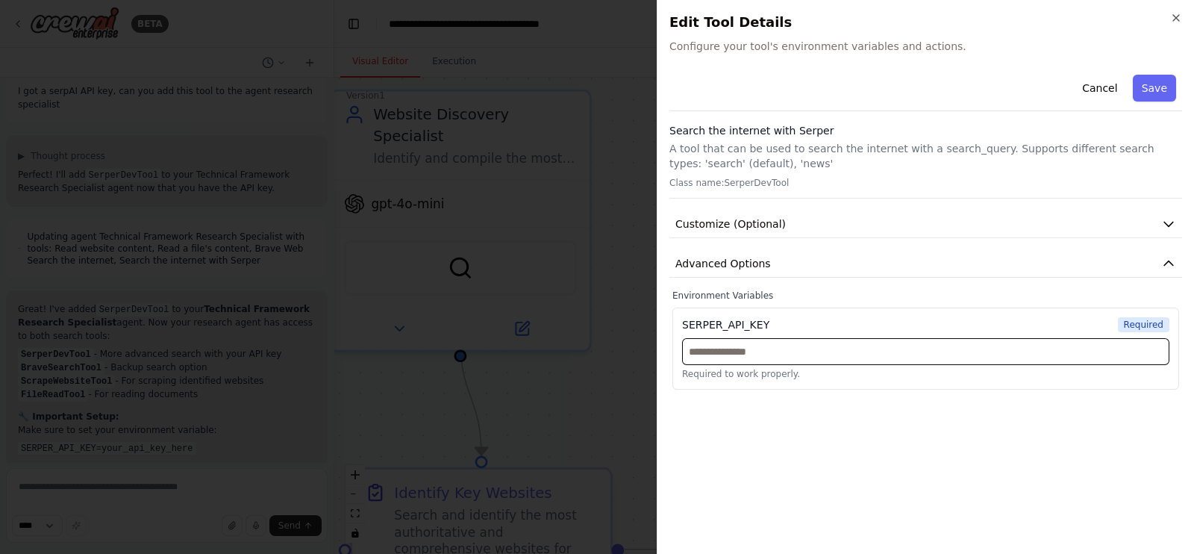
click at [838, 346] on input "text" at bounding box center [925, 351] width 487 height 27
paste input "**********"
type input "**********"
click at [1015, 420] on div "**********" at bounding box center [926, 305] width 513 height 473
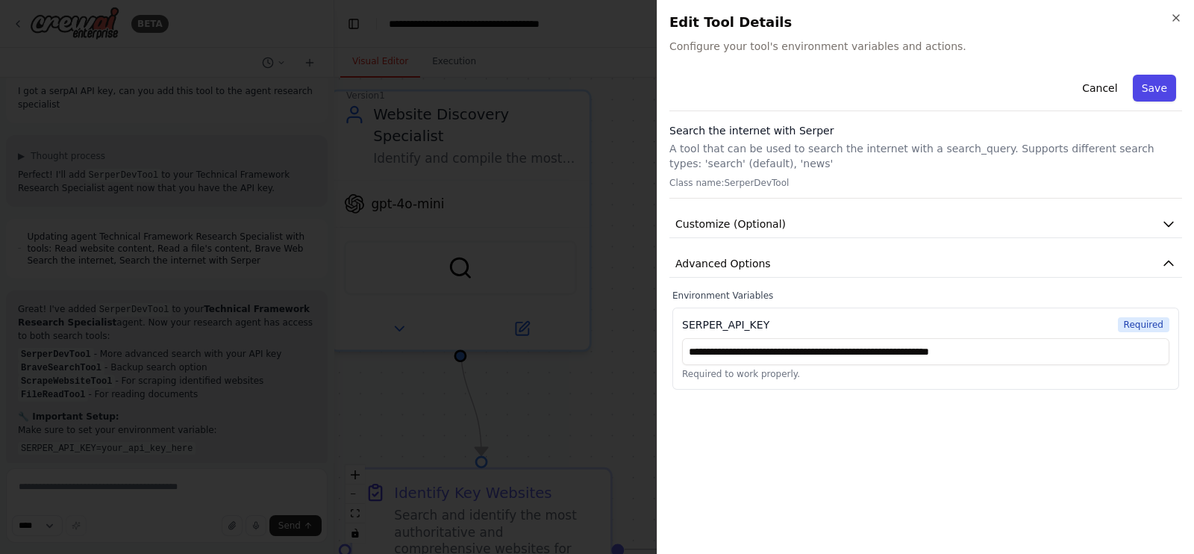
click at [1151, 86] on button "Save" at bounding box center [1154, 88] width 43 height 27
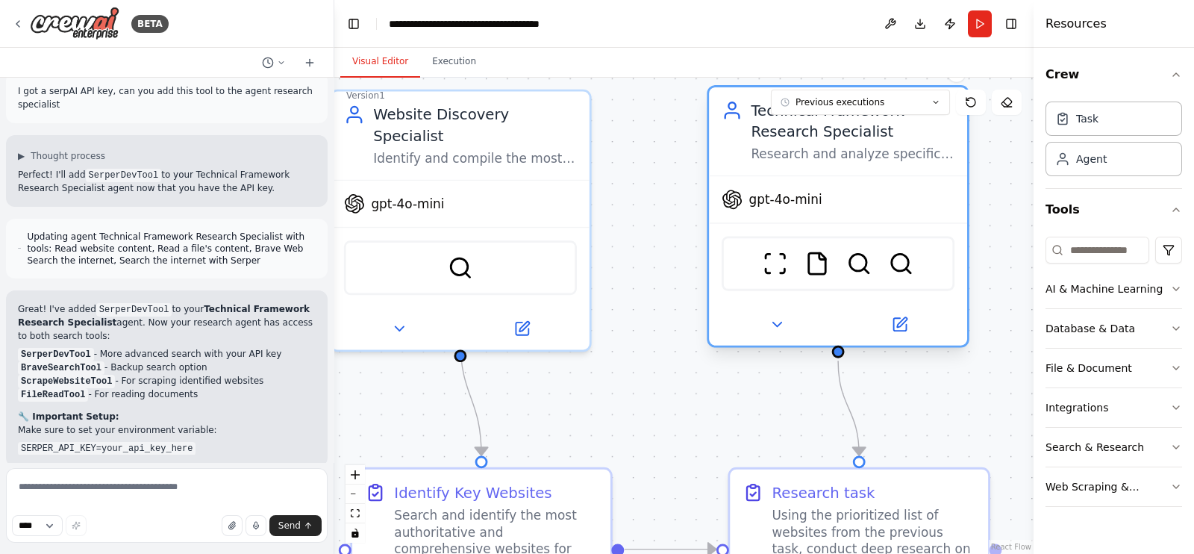
click at [904, 279] on div "ScrapeWebsiteTool FileReadTool BraveSearchTool SerperDevTool" at bounding box center [838, 264] width 233 height 54
click at [904, 261] on img at bounding box center [901, 263] width 25 height 25
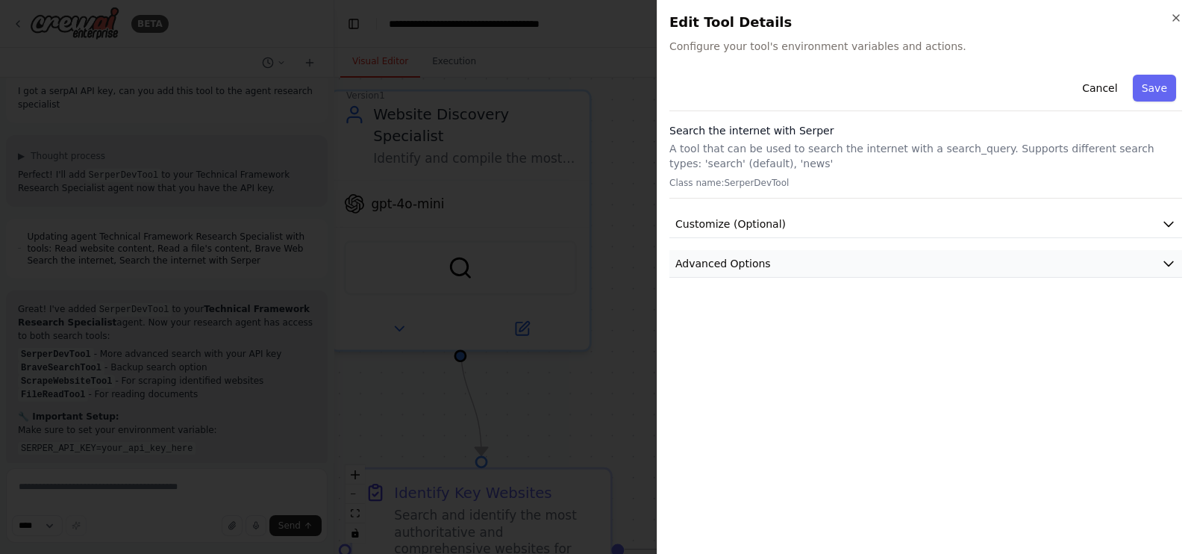
click at [903, 260] on button "Advanced Options" at bounding box center [926, 264] width 513 height 28
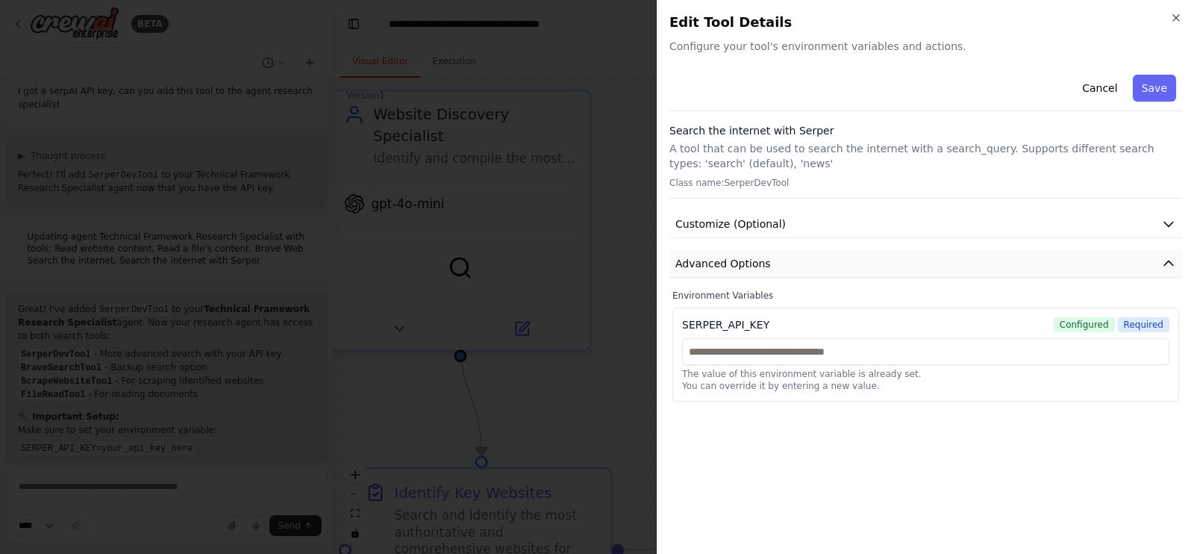
click at [903, 260] on button "Advanced Options" at bounding box center [926, 264] width 513 height 28
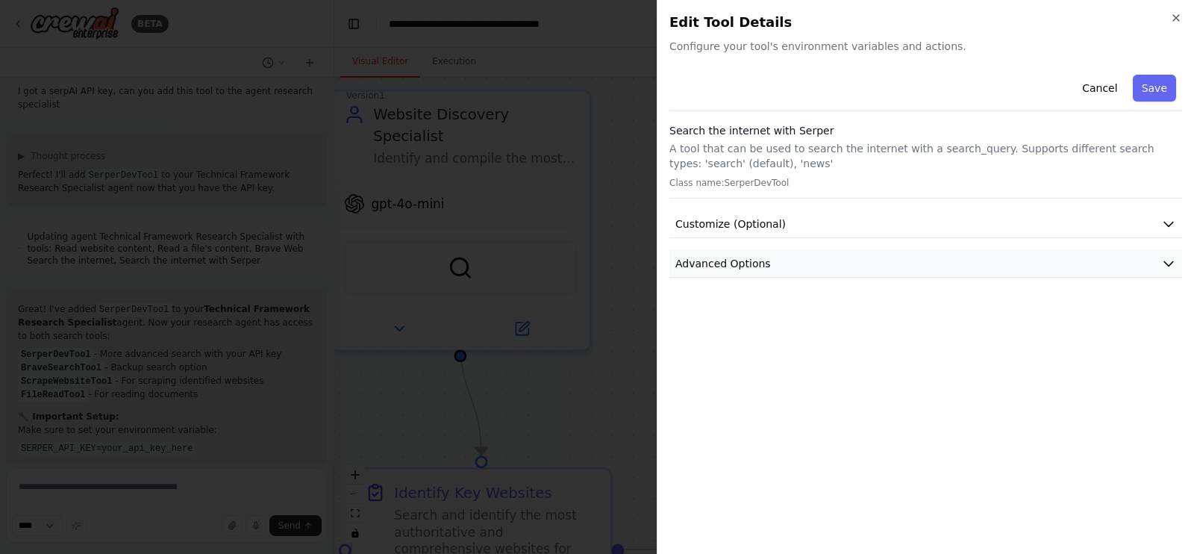
click at [903, 260] on button "Advanced Options" at bounding box center [926, 264] width 513 height 28
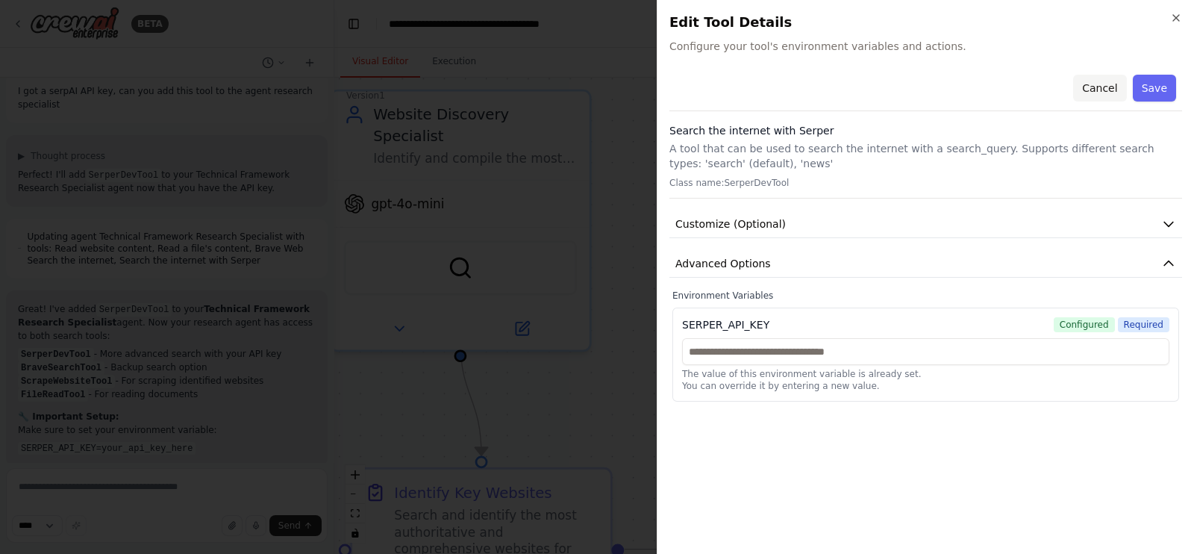
click at [1100, 94] on button "Cancel" at bounding box center [1100, 88] width 53 height 27
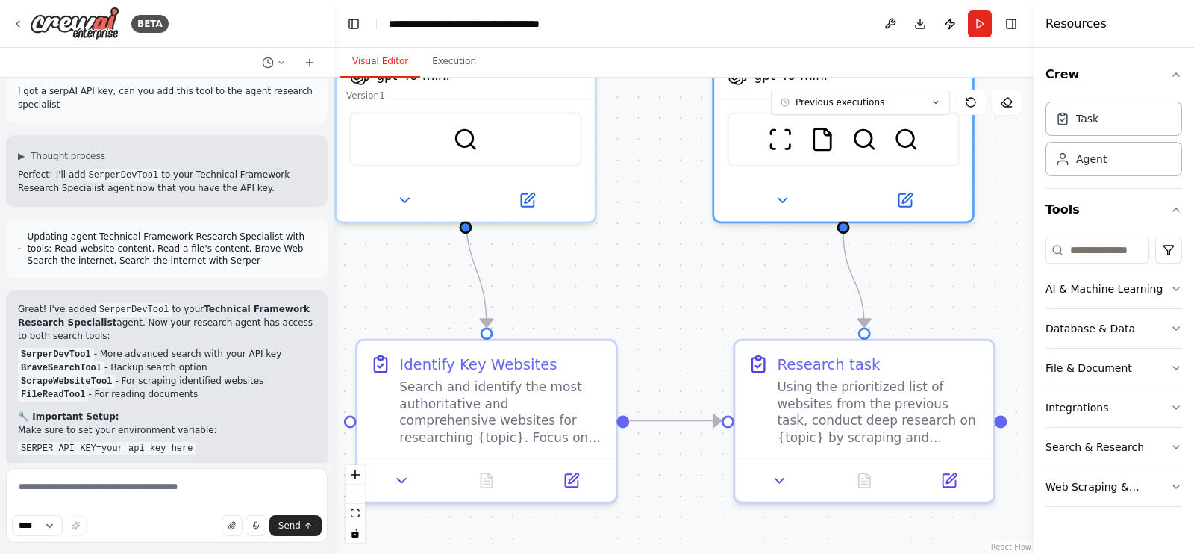
drag, startPoint x: 685, startPoint y: 268, endPoint x: 694, endPoint y: 114, distance: 154.0
click at [694, 114] on div ".deletable-edge-delete-btn { width: 20px; height: 20px; border: 0px solid #ffff…" at bounding box center [683, 316] width 699 height 476
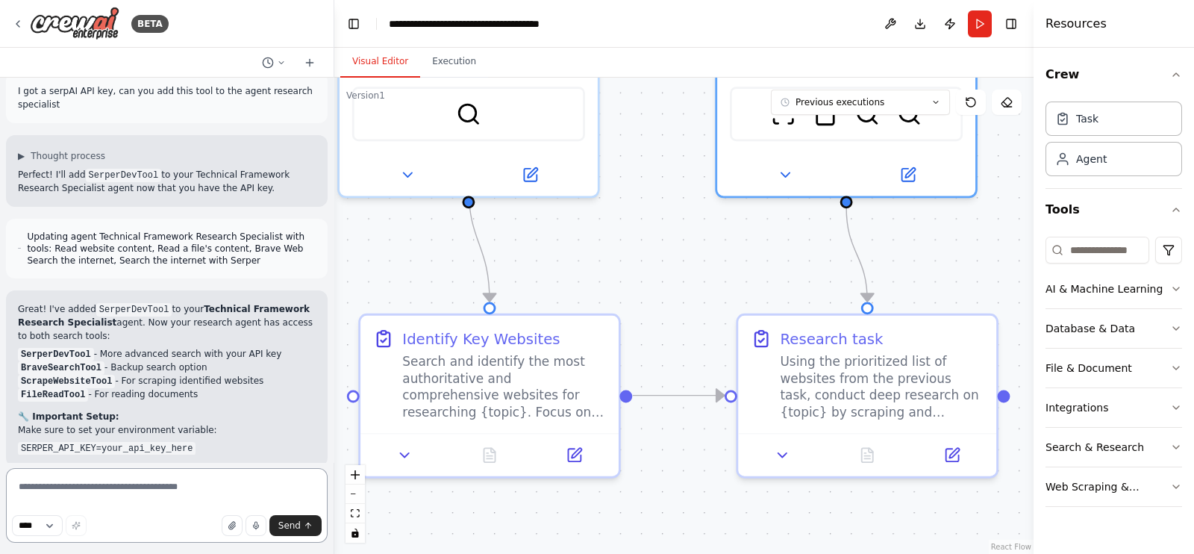
click at [155, 484] on textarea at bounding box center [167, 505] width 322 height 75
click at [953, 460] on button at bounding box center [952, 450] width 72 height 25
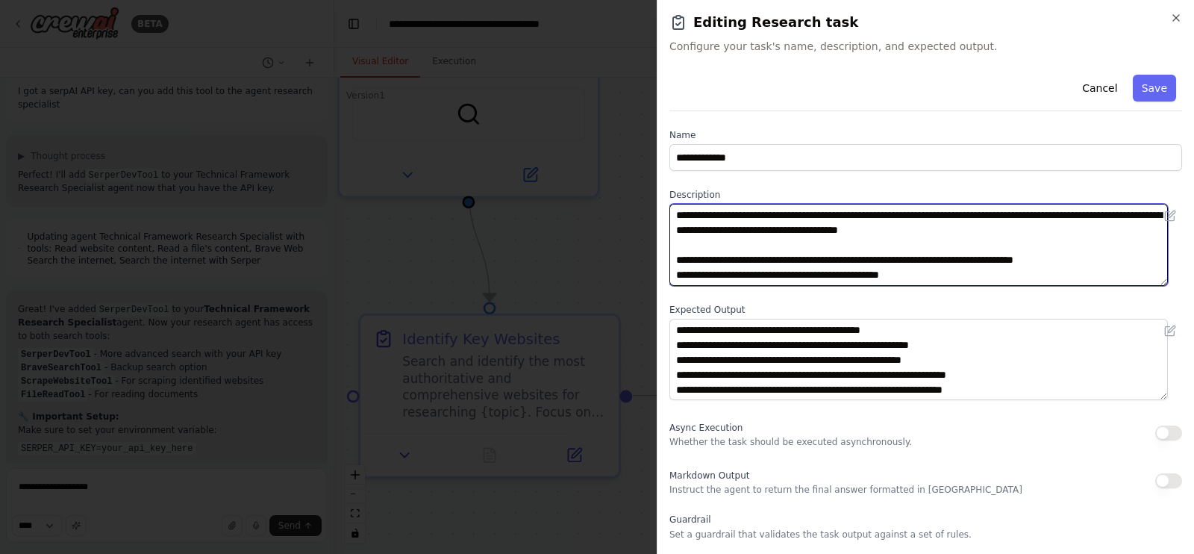
click at [910, 257] on textarea "**********" at bounding box center [919, 245] width 499 height 82
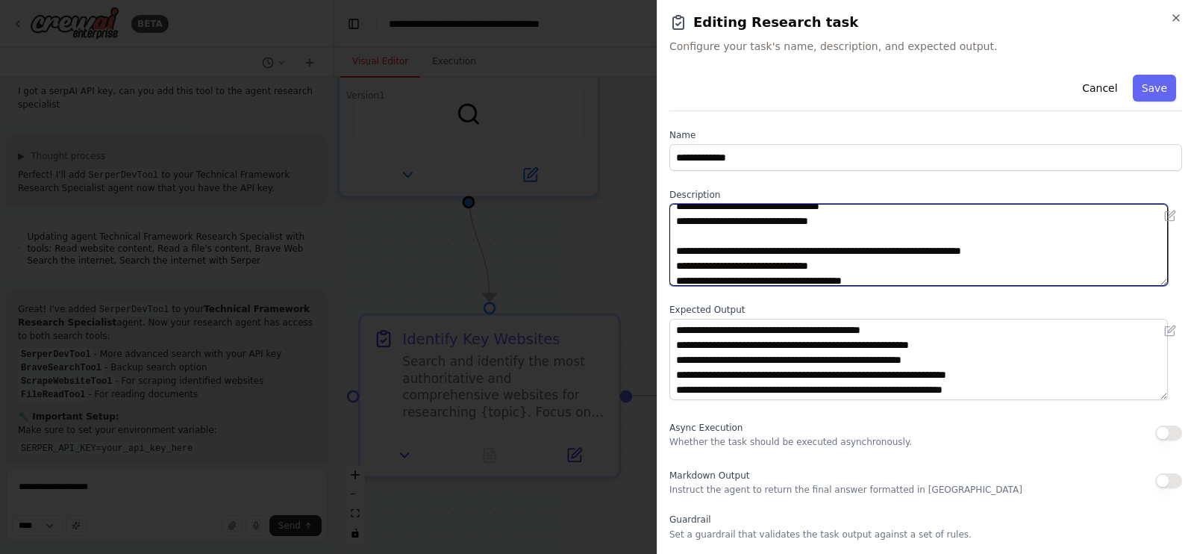
scroll to position [84, 0]
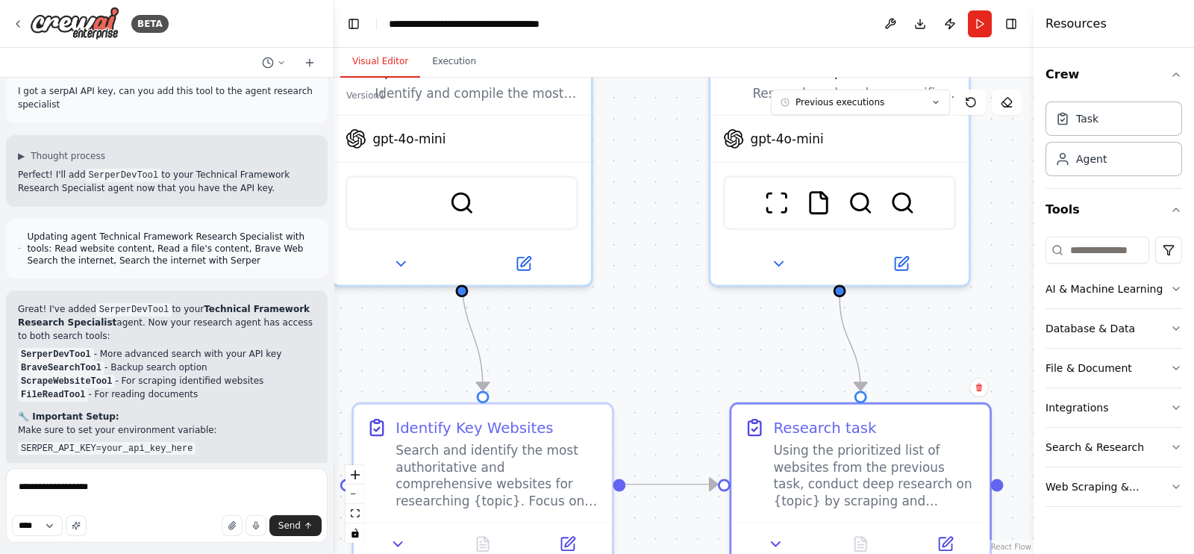
drag, startPoint x: 570, startPoint y: 226, endPoint x: 564, endPoint y: 255, distance: 29.7
click at [564, 255] on div ".deletable-edge-delete-btn { width: 20px; height: 20px; border: 0px solid #ffff…" at bounding box center [683, 316] width 699 height 476
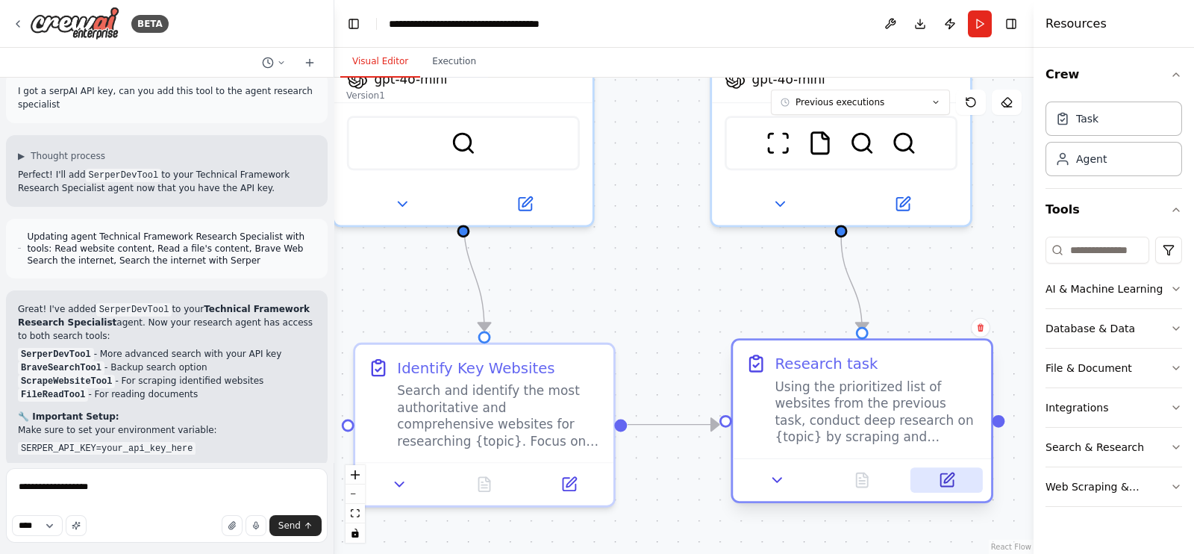
click at [952, 482] on icon at bounding box center [947, 480] width 13 height 13
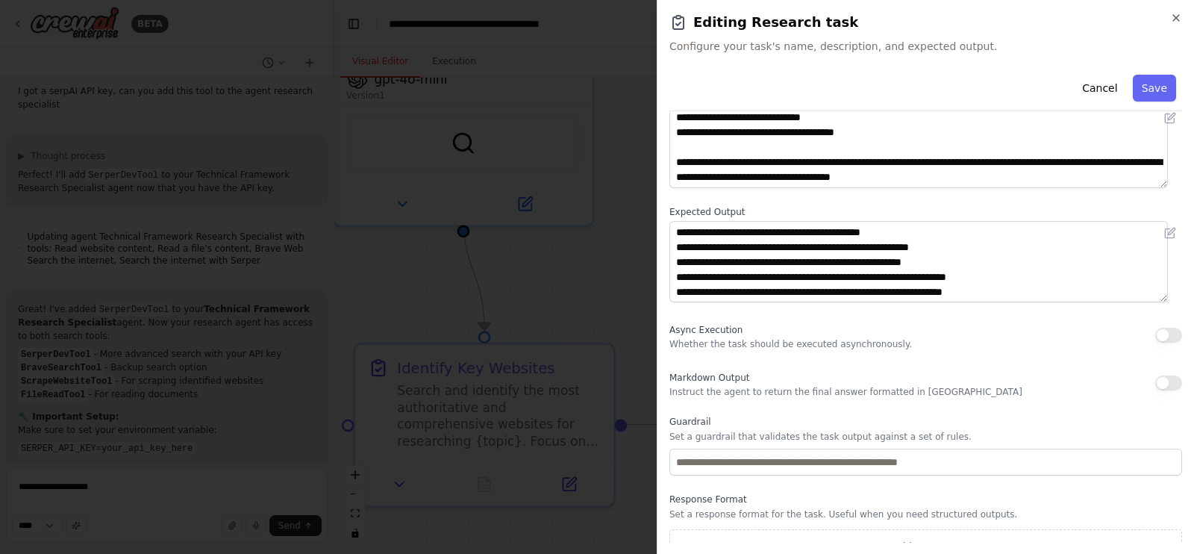
scroll to position [119, 0]
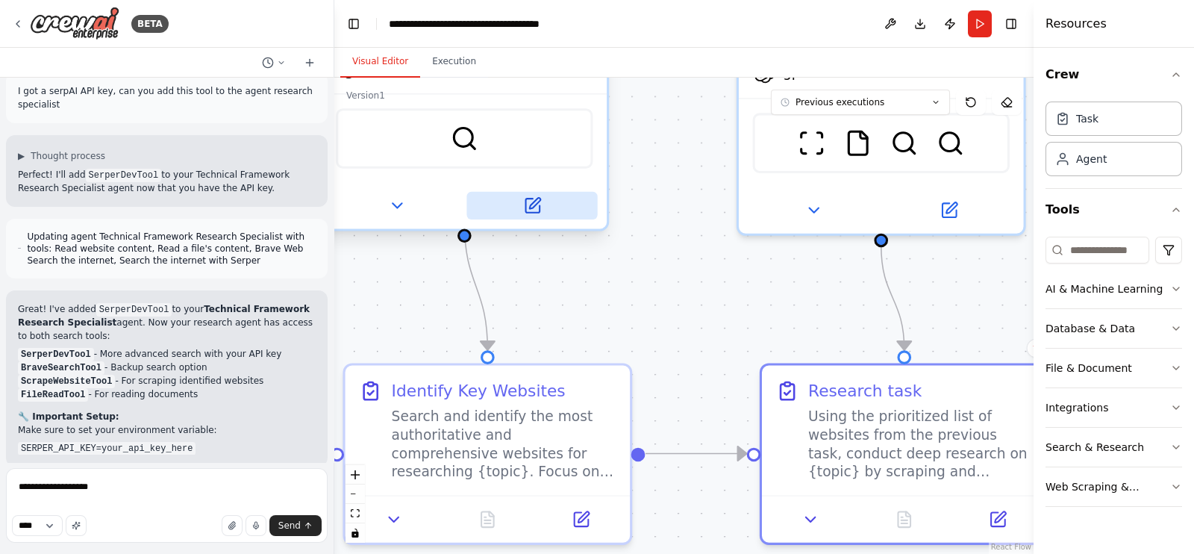
click at [530, 198] on icon at bounding box center [534, 203] width 10 height 10
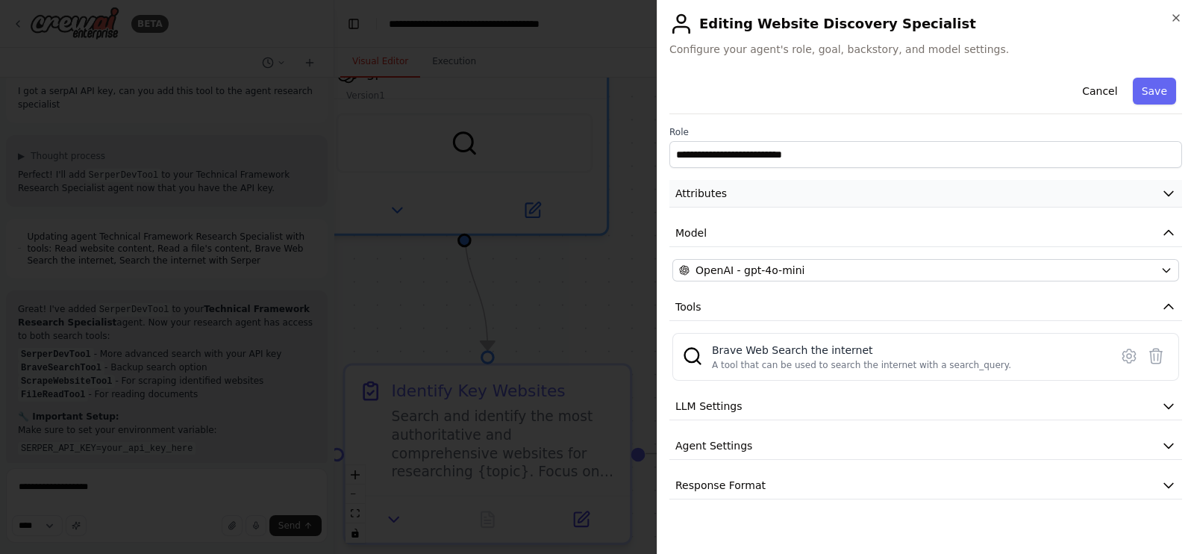
click at [787, 205] on button "Attributes" at bounding box center [926, 194] width 513 height 28
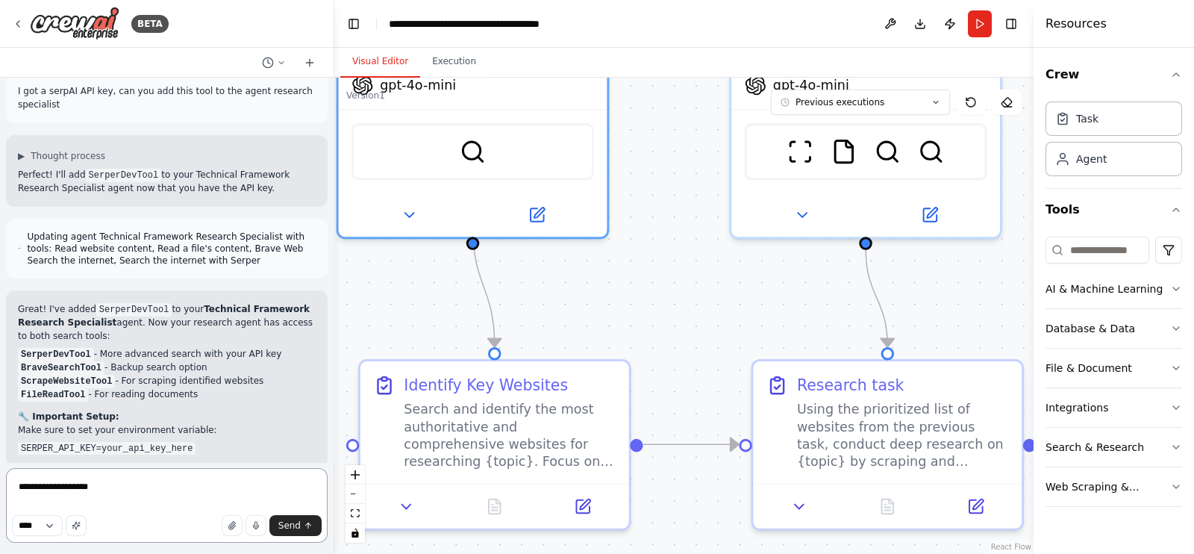
click at [106, 491] on textarea "**********" at bounding box center [167, 505] width 322 height 75
type textarea "**********"
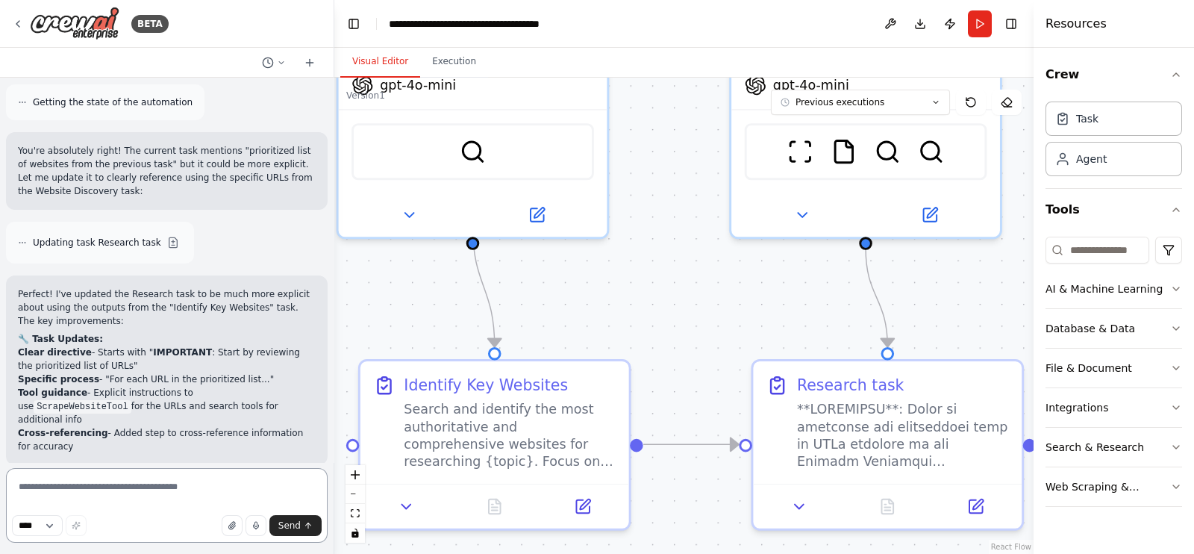
scroll to position [6843, 0]
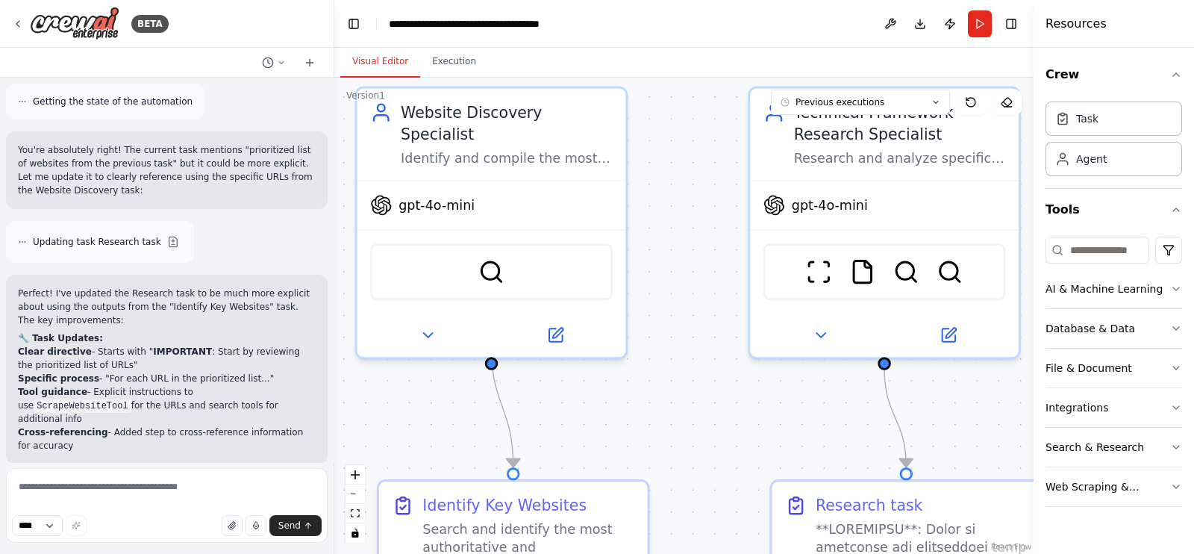
drag, startPoint x: 399, startPoint y: 294, endPoint x: 437, endPoint y: 378, distance: 92.2
click at [437, 378] on div ".deletable-edge-delete-btn { width: 20px; height: 20px; border: 0px solid #ffff…" at bounding box center [683, 316] width 699 height 476
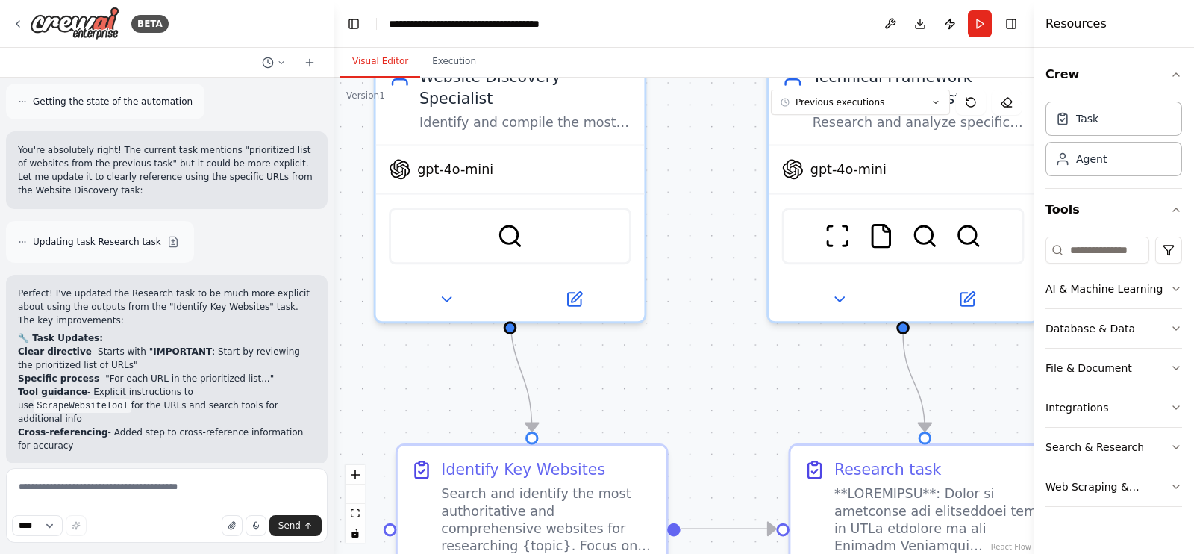
scroll to position [6872, 0]
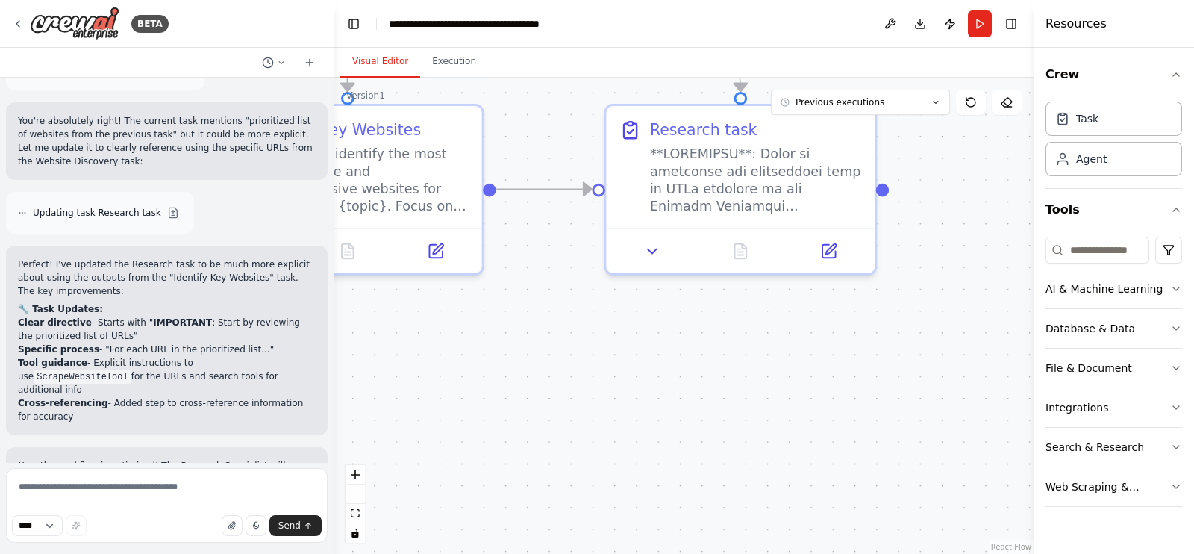
drag, startPoint x: 779, startPoint y: 351, endPoint x: 594, endPoint y: 11, distance: 386.5
click at [594, 11] on main "**********" at bounding box center [683, 277] width 699 height 554
click at [835, 247] on icon at bounding box center [829, 246] width 13 height 13
click at [520, 113] on div ".deletable-edge-delete-btn { width: 20px; height: 20px; border: 0px solid #ffff…" at bounding box center [683, 316] width 699 height 476
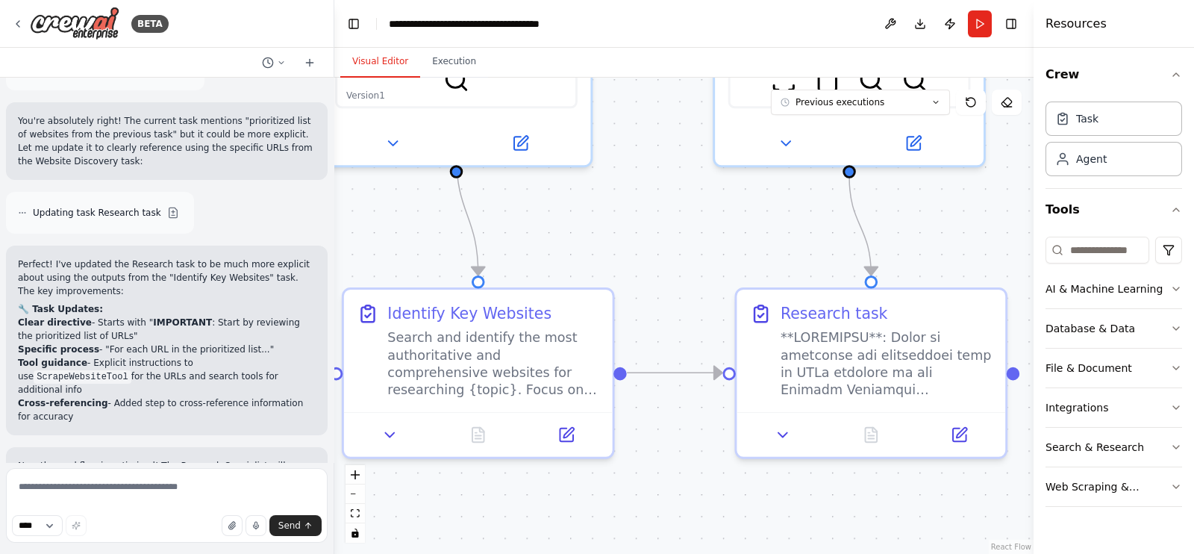
drag, startPoint x: 534, startPoint y: 322, endPoint x: 664, endPoint y: 505, distance: 225.4
click at [664, 505] on div ".deletable-edge-delete-btn { width: 20px; height: 20px; border: 0px solid #ffff…" at bounding box center [683, 316] width 699 height 476
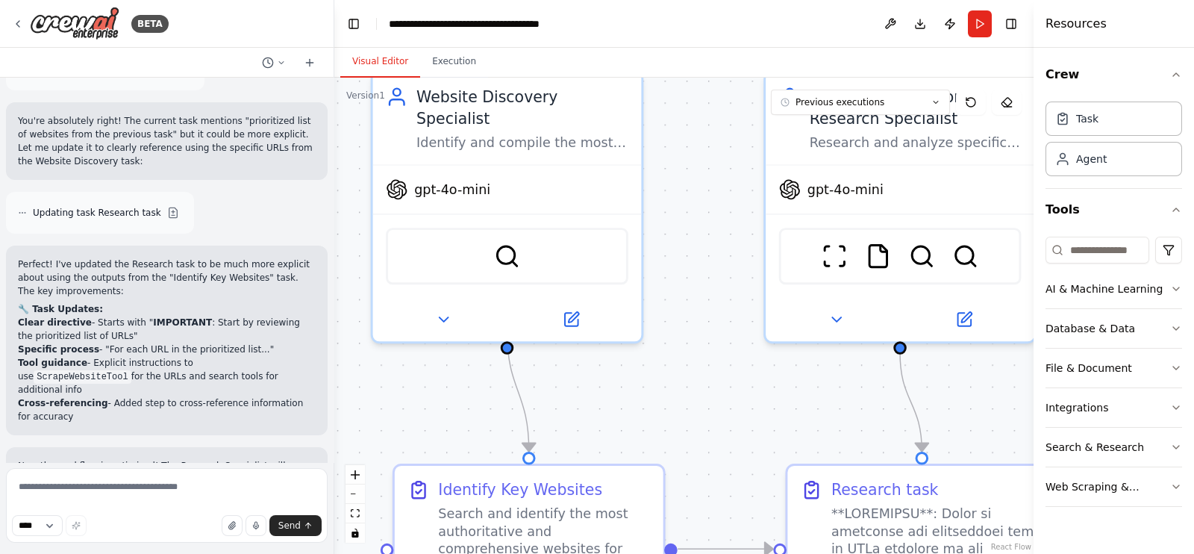
drag, startPoint x: 677, startPoint y: 206, endPoint x: 705, endPoint y: 348, distance: 144.6
click at [705, 348] on div ".deletable-edge-delete-btn { width: 20px; height: 20px; border: 0px solid #ffff…" at bounding box center [683, 316] width 699 height 476
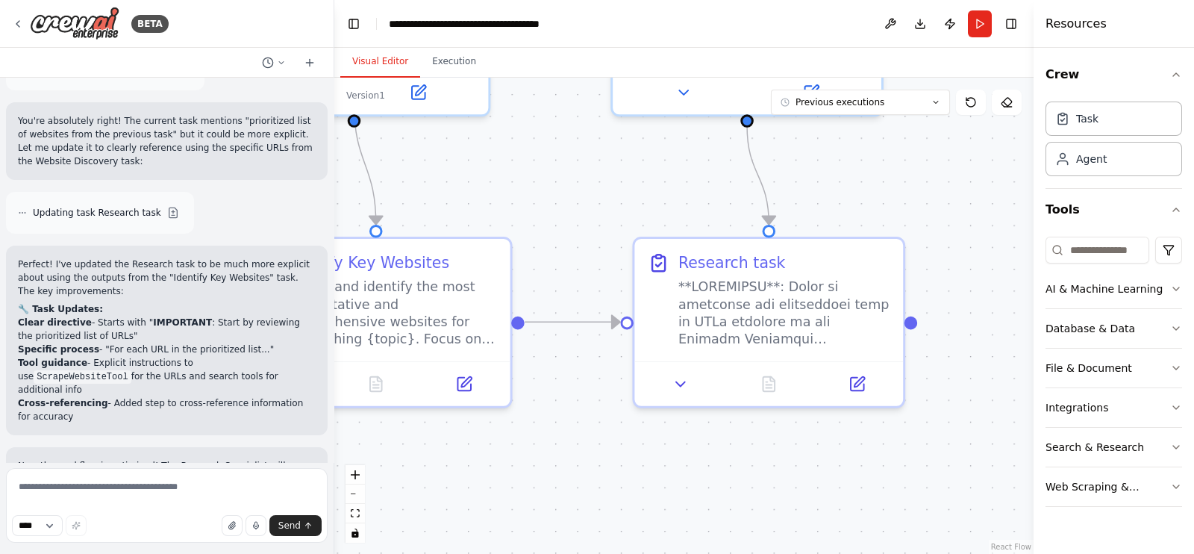
drag, startPoint x: 747, startPoint y: 388, endPoint x: 549, endPoint y: 110, distance: 341.6
click at [549, 110] on div ".deletable-edge-delete-btn { width: 20px; height: 20px; border: 0px solid #ffff…" at bounding box center [683, 316] width 699 height 476
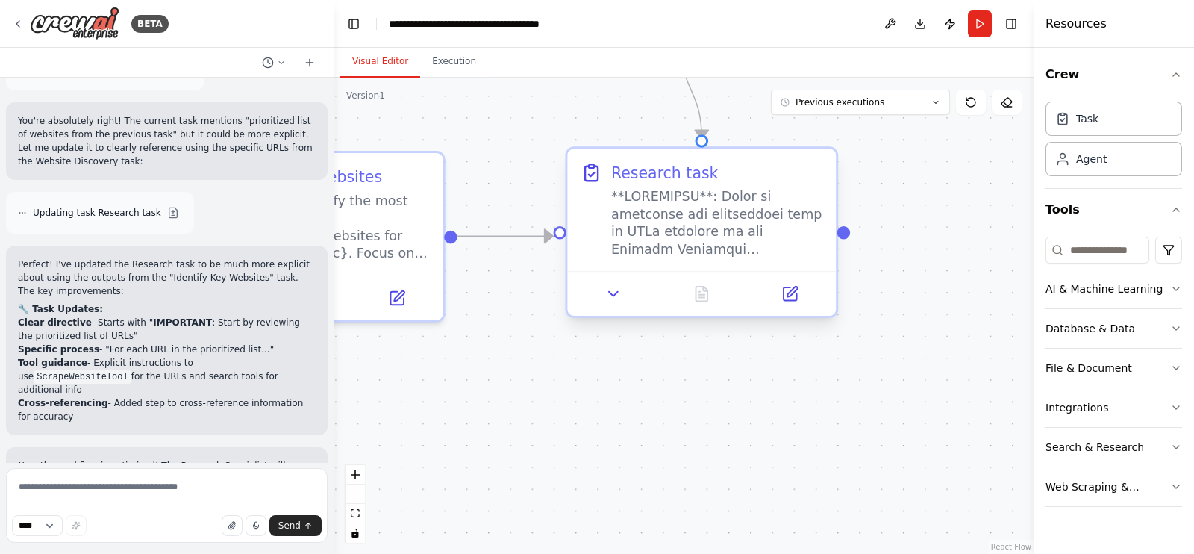
click at [792, 310] on div at bounding box center [701, 293] width 269 height 45
click at [797, 296] on icon at bounding box center [790, 293] width 13 height 13
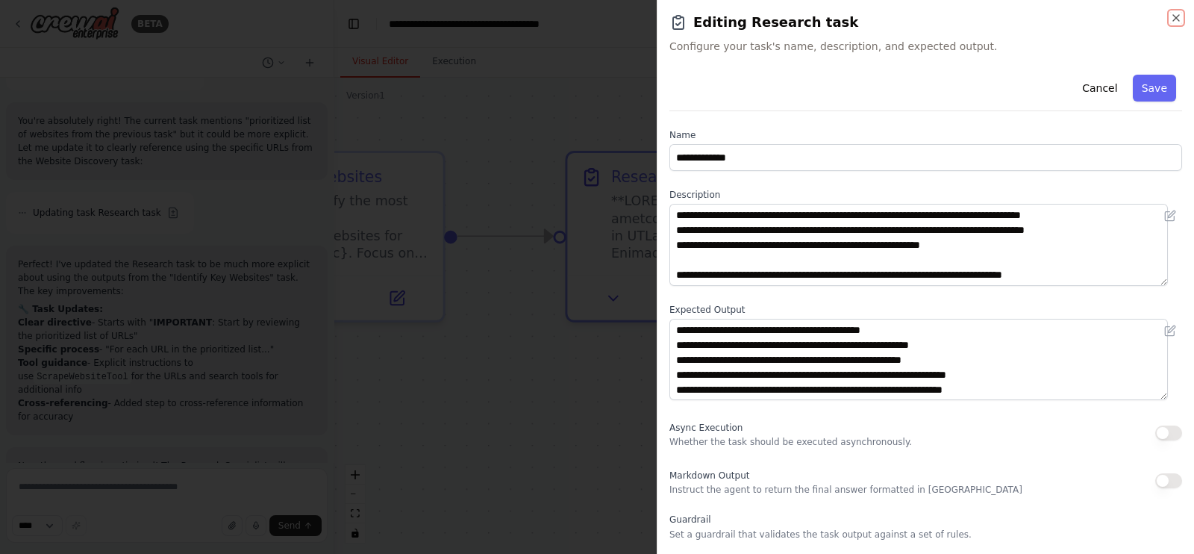
scroll to position [328, 0]
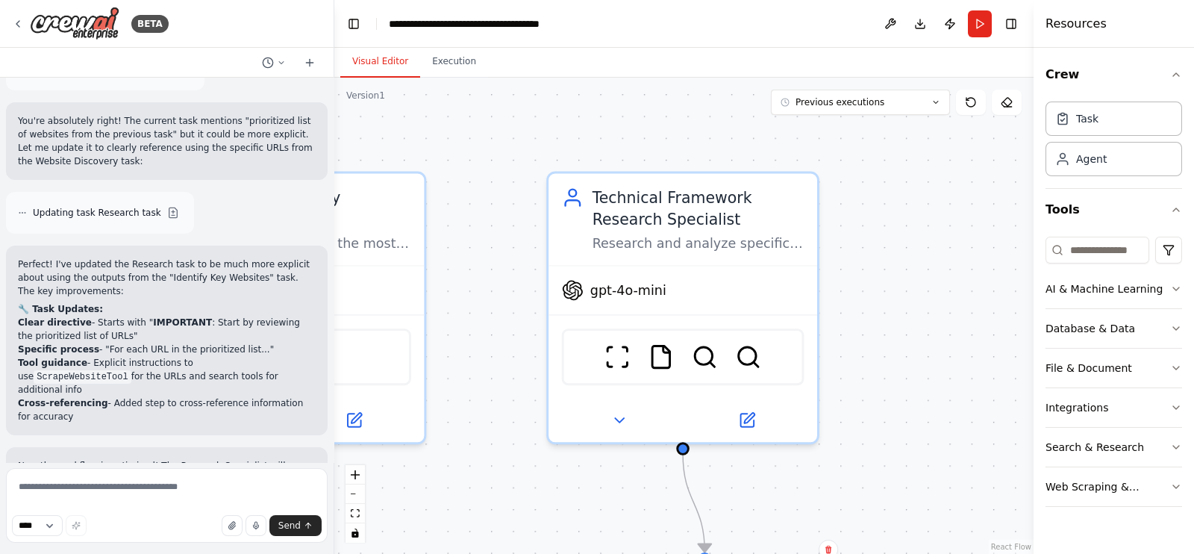
drag, startPoint x: 537, startPoint y: 135, endPoint x: 539, endPoint y: 559, distance: 424.0
click at [539, 553] on html "BETA Hello! I'm the CrewAI assistant. What kind of automation do you want to bu…" at bounding box center [597, 277] width 1194 height 554
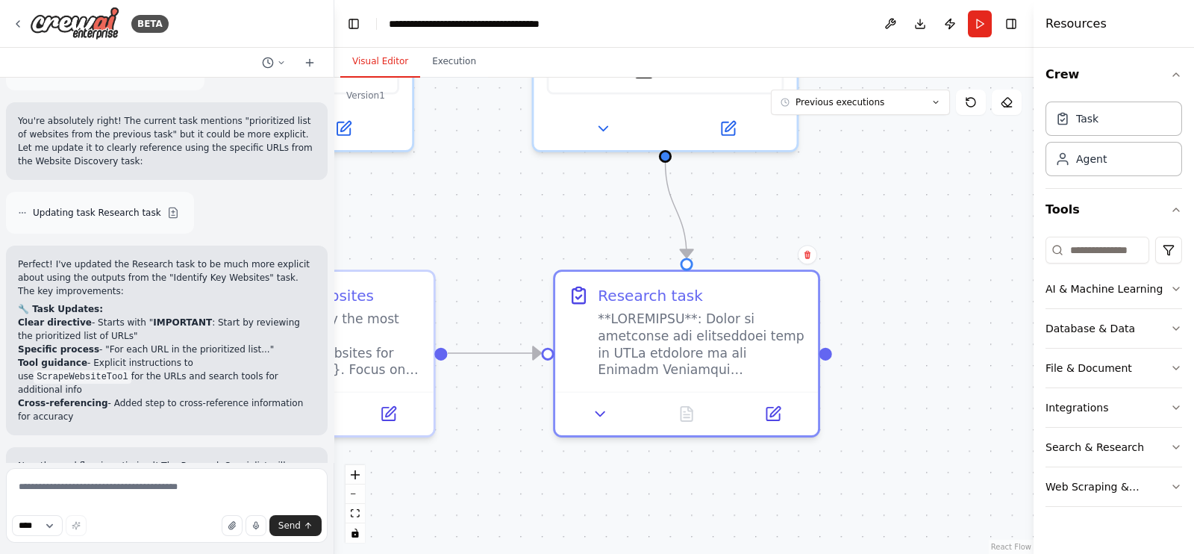
drag, startPoint x: 608, startPoint y: 498, endPoint x: 597, endPoint y: 156, distance: 342.1
click at [597, 156] on div ".deletable-edge-delete-btn { width: 20px; height: 20px; border: 0px solid #ffff…" at bounding box center [683, 316] width 699 height 476
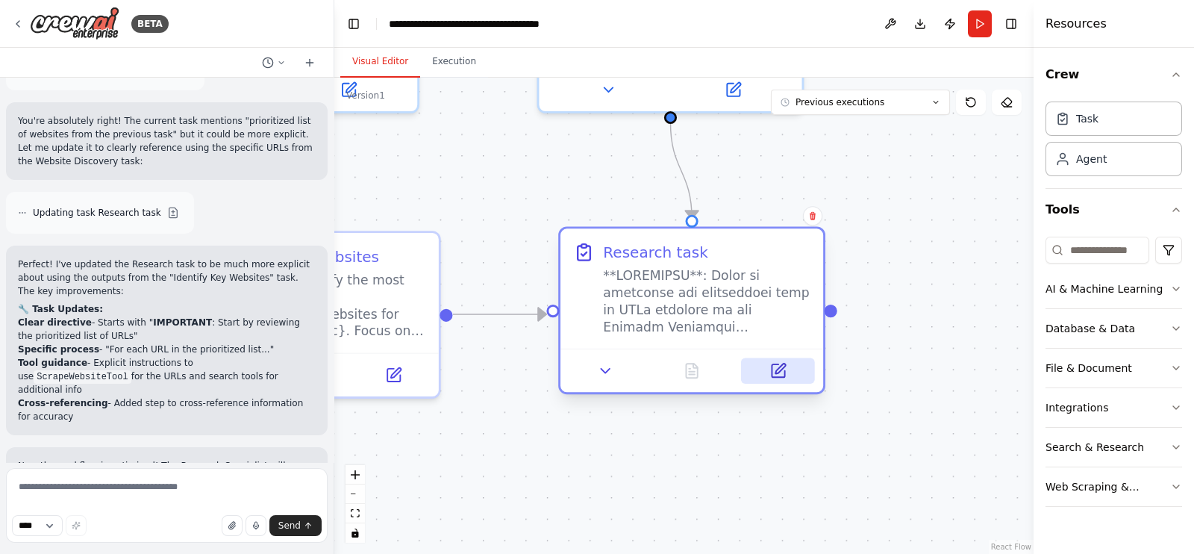
click at [785, 375] on icon at bounding box center [778, 370] width 13 height 13
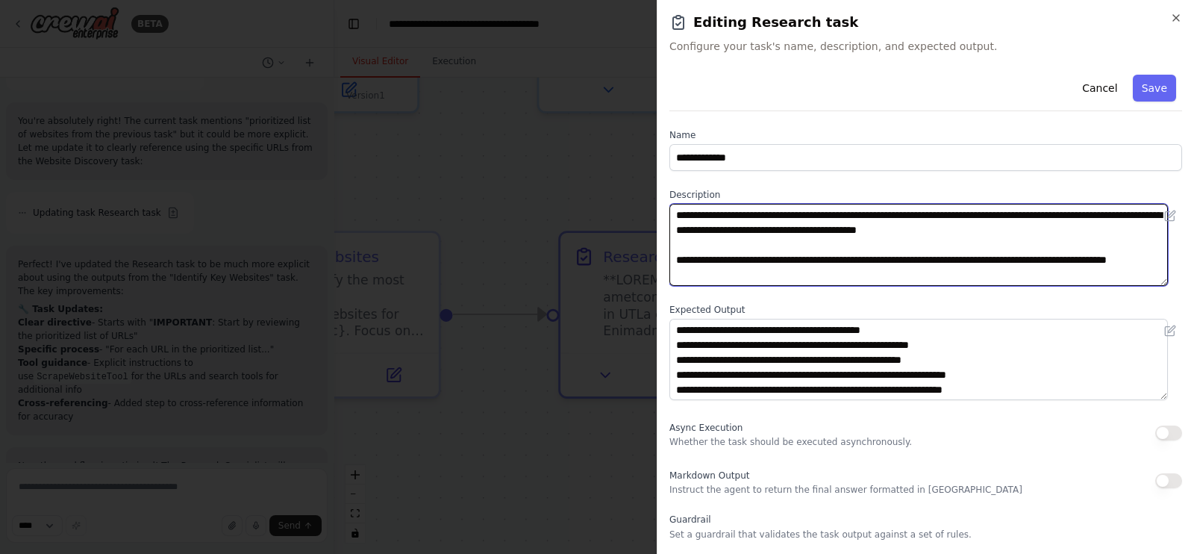
click at [773, 256] on textarea at bounding box center [919, 245] width 499 height 82
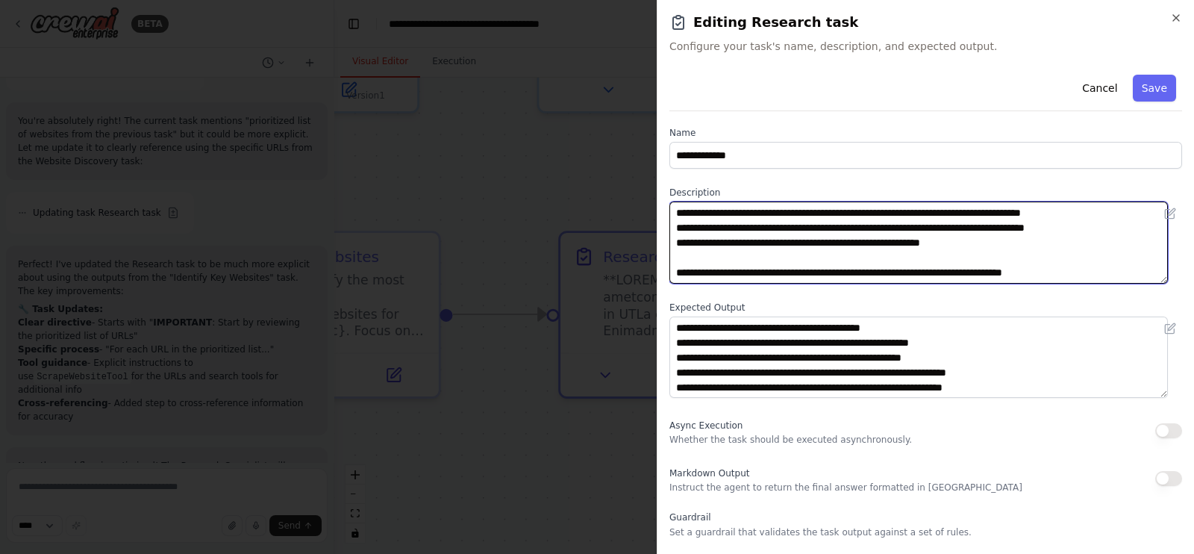
scroll to position [4, 0]
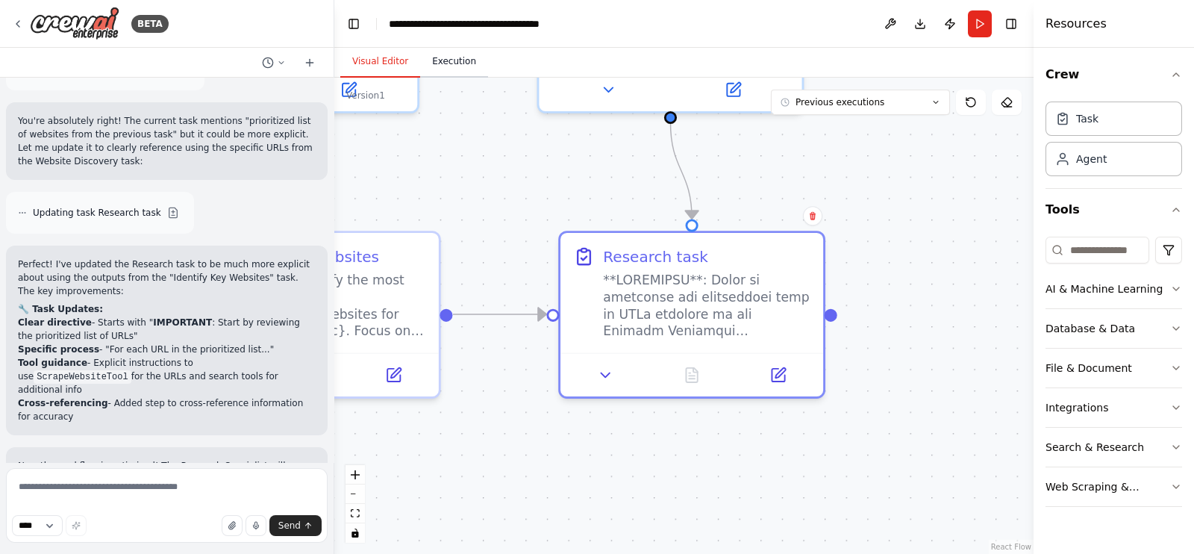
click at [463, 61] on button "Execution" at bounding box center [454, 61] width 68 height 31
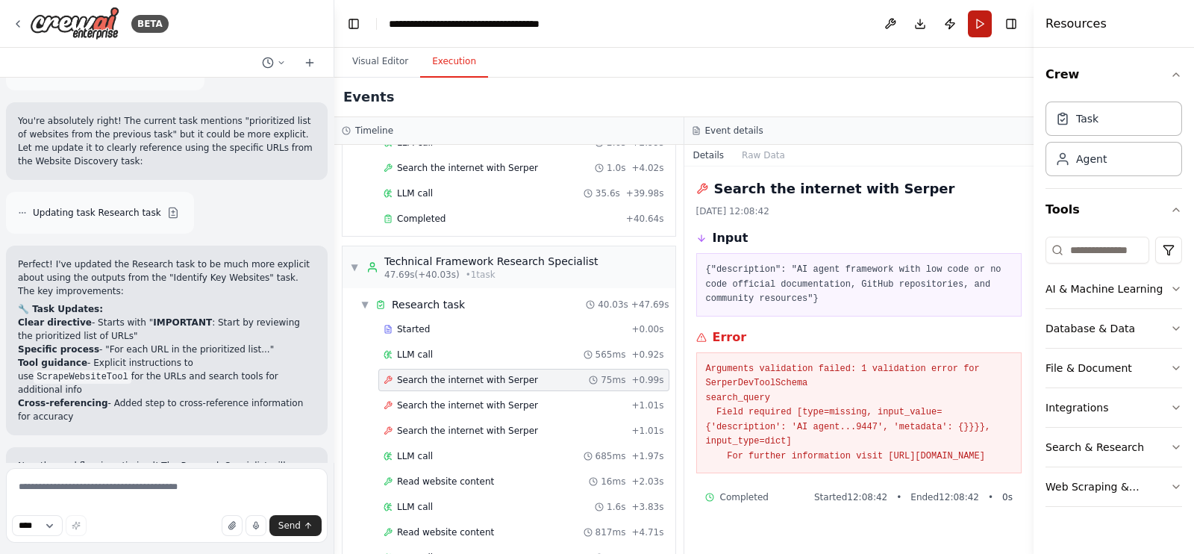
click at [977, 27] on button "Run" at bounding box center [980, 23] width 24 height 27
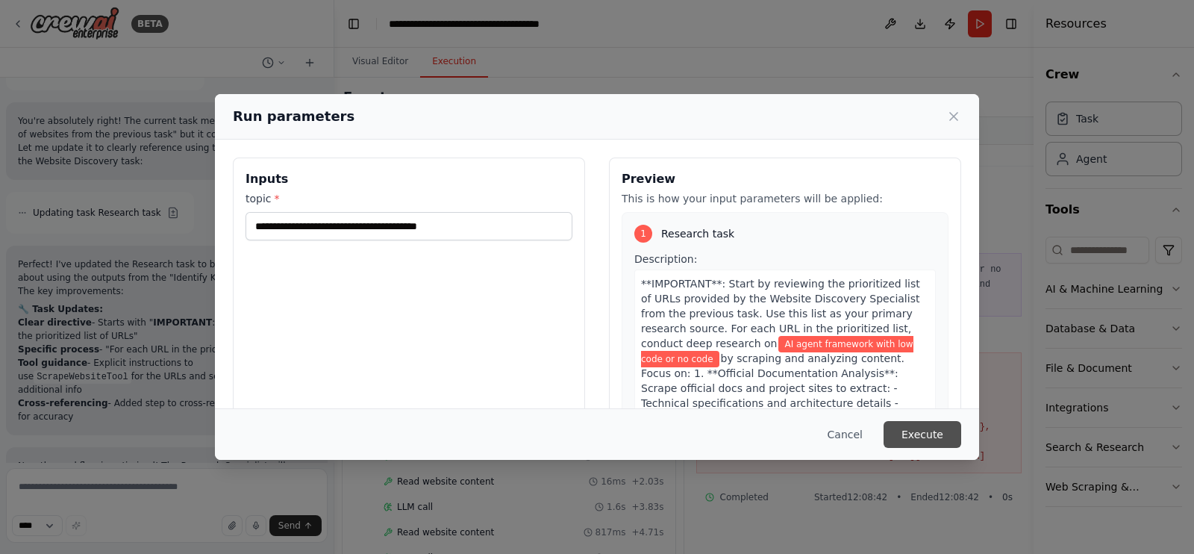
click at [936, 440] on button "Execute" at bounding box center [923, 434] width 78 height 27
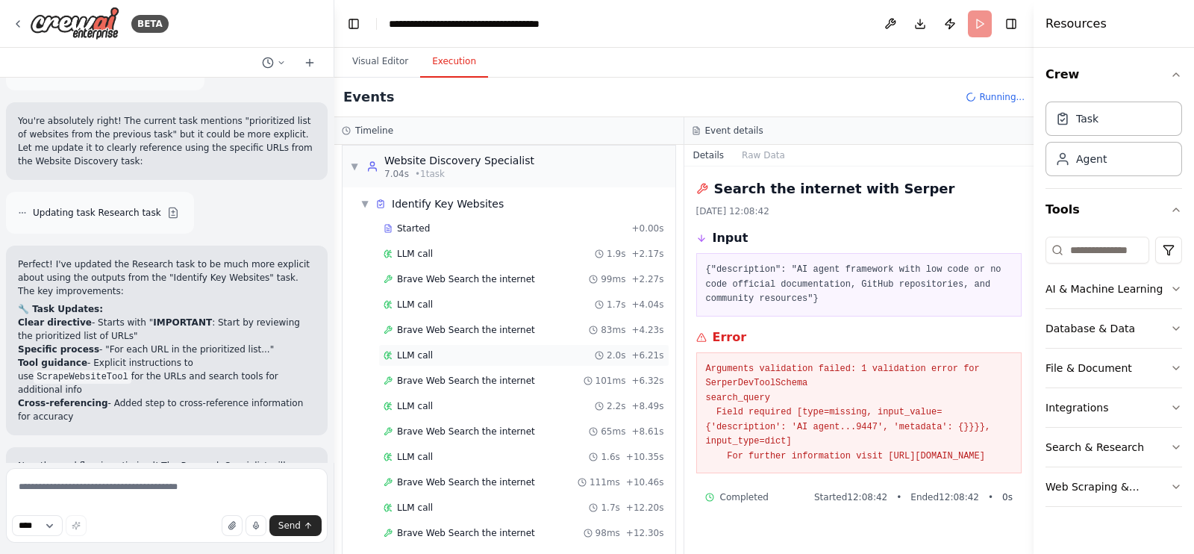
scroll to position [0, 0]
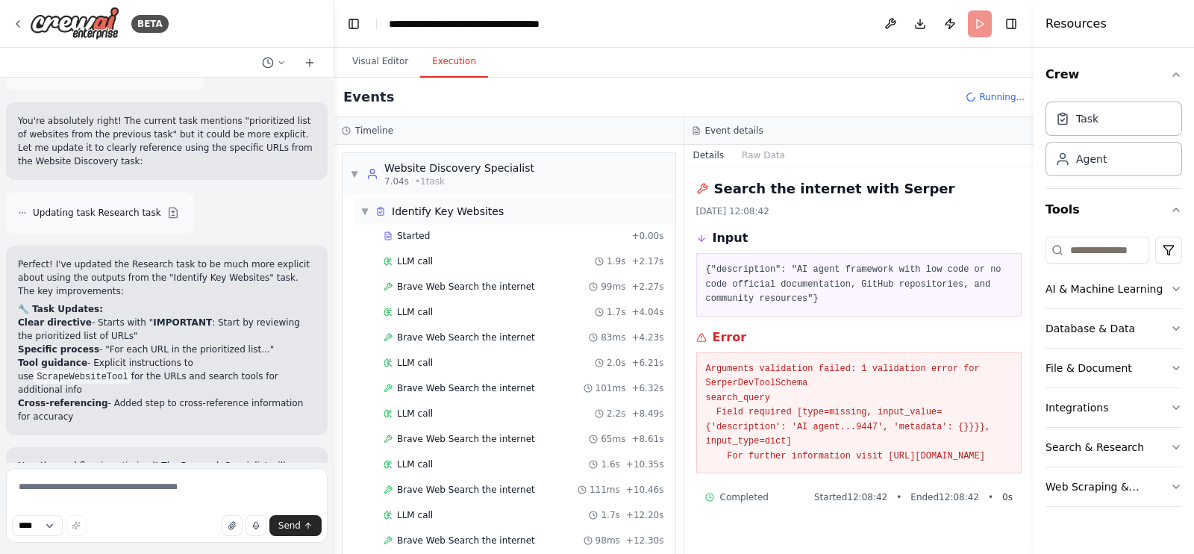
click at [366, 211] on span "▼" at bounding box center [365, 211] width 9 height 12
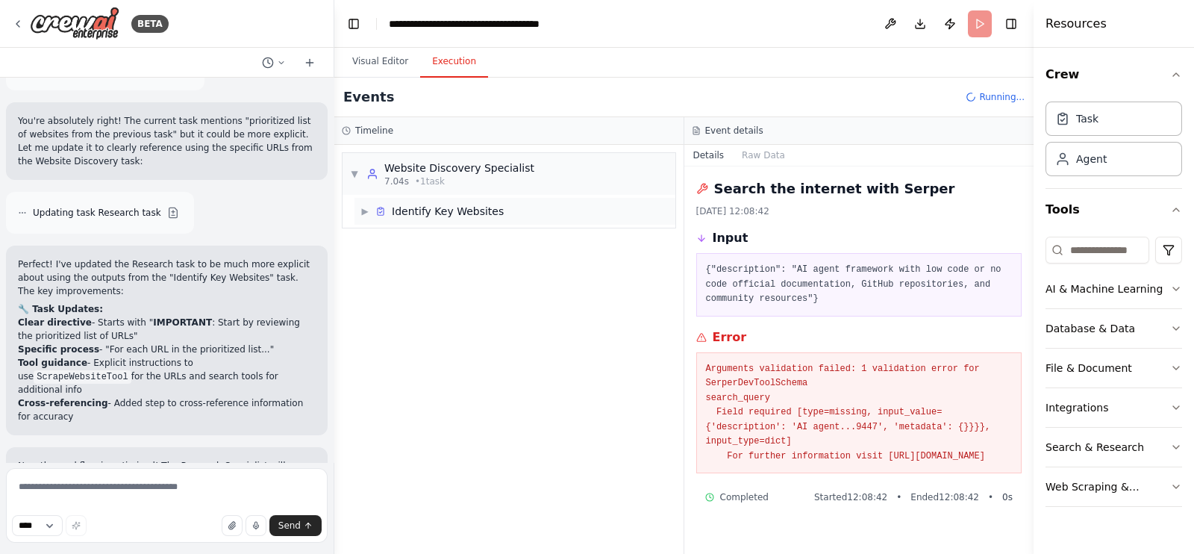
click at [366, 211] on span "▶" at bounding box center [365, 211] width 9 height 12
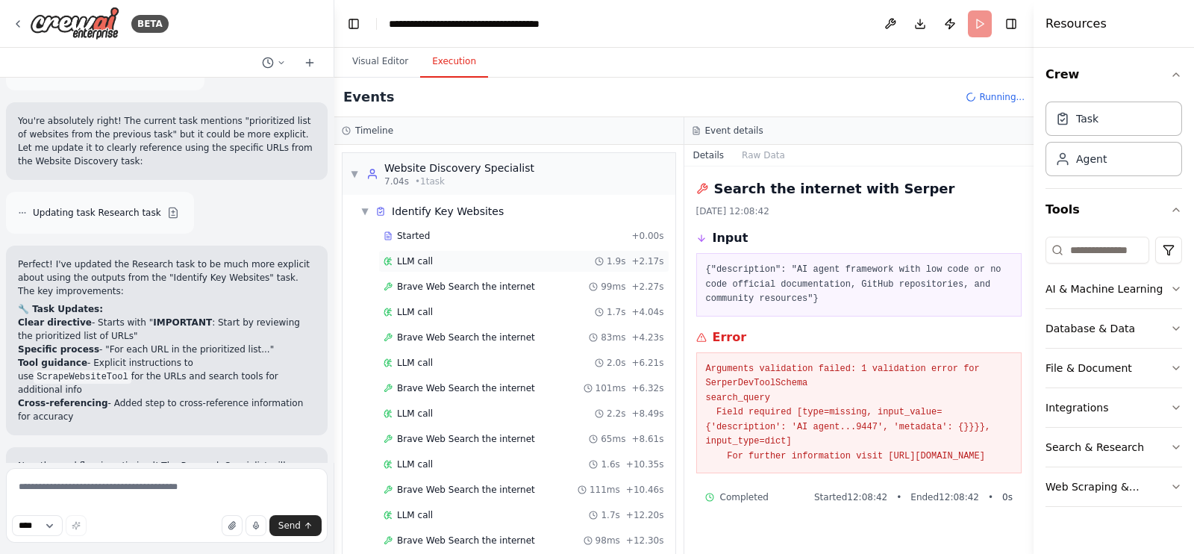
click at [447, 264] on div "LLM call 1.9s + 2.17s" at bounding box center [524, 261] width 281 height 12
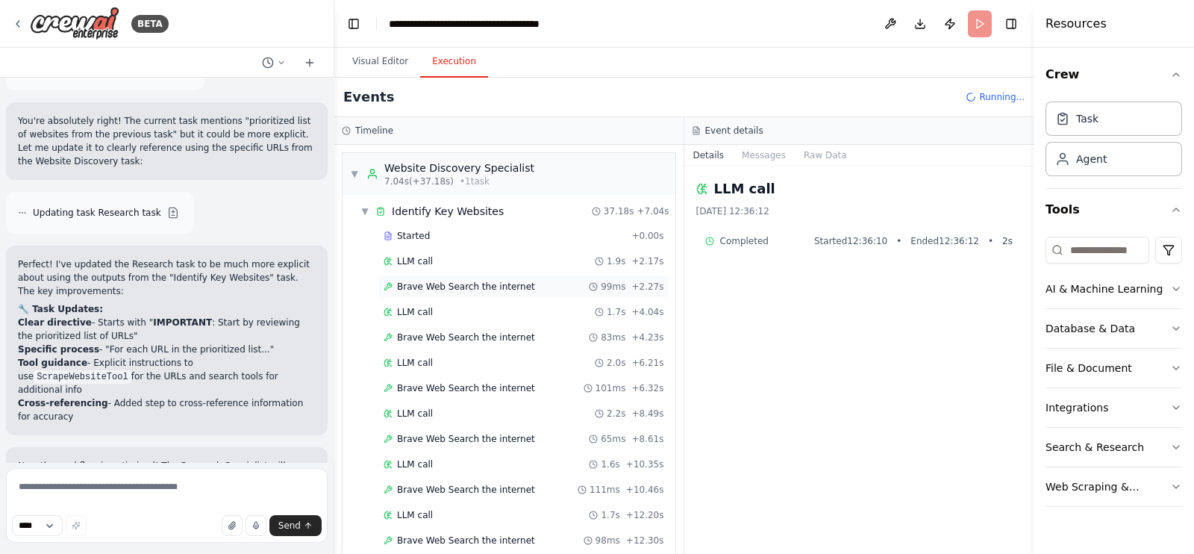
click at [455, 292] on div "Brave Web Search the internet 99ms + 2.27s" at bounding box center [523, 286] width 291 height 22
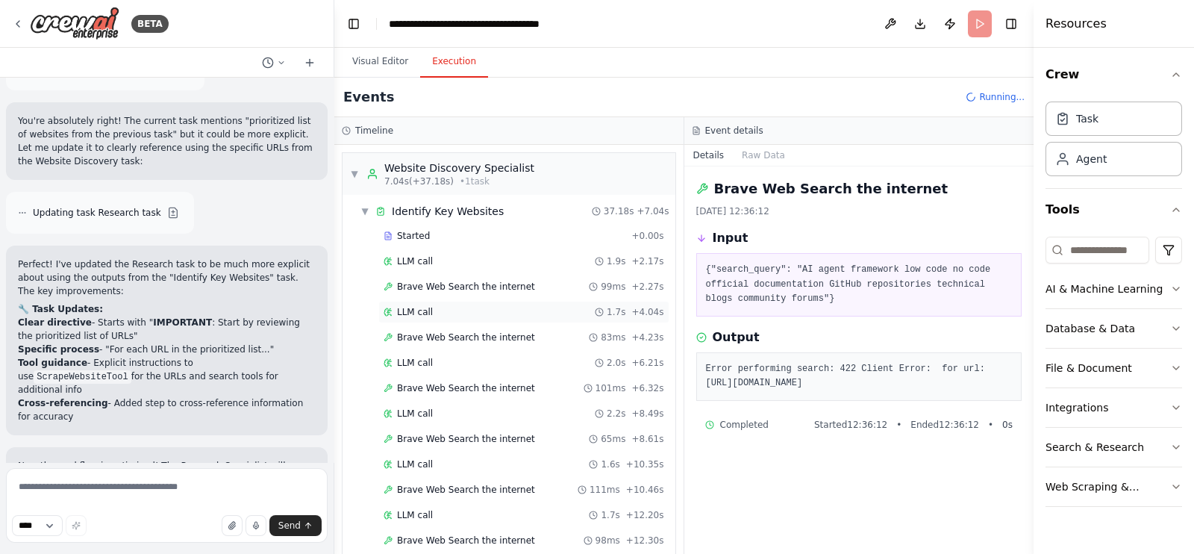
click at [452, 312] on div "LLM call 1.7s + 4.04s" at bounding box center [524, 312] width 281 height 12
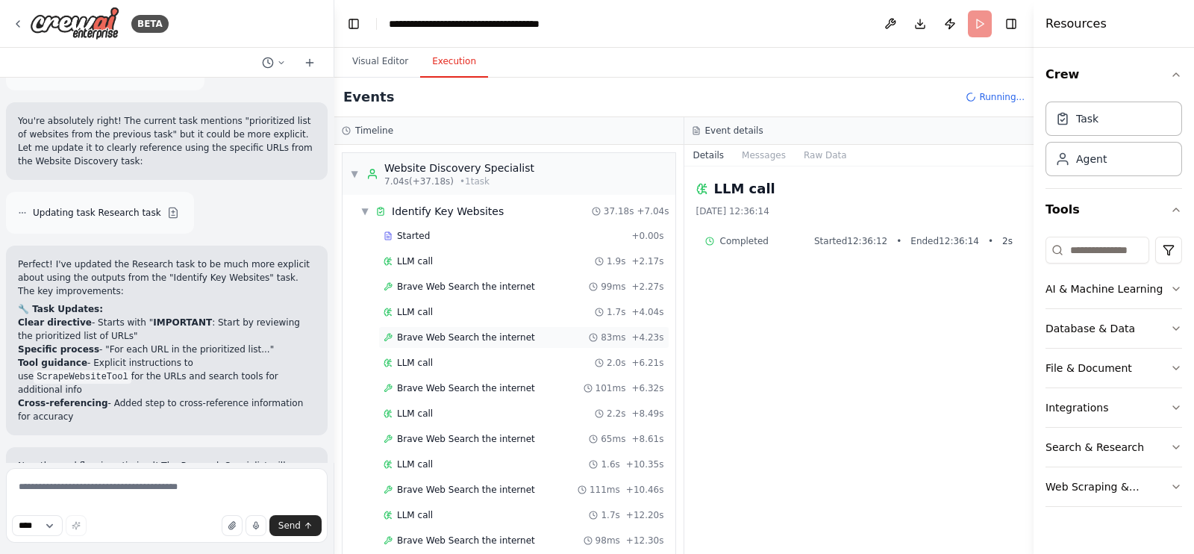
click at [451, 346] on div "Brave Web Search the internet 83ms + 4.23s" at bounding box center [523, 337] width 291 height 22
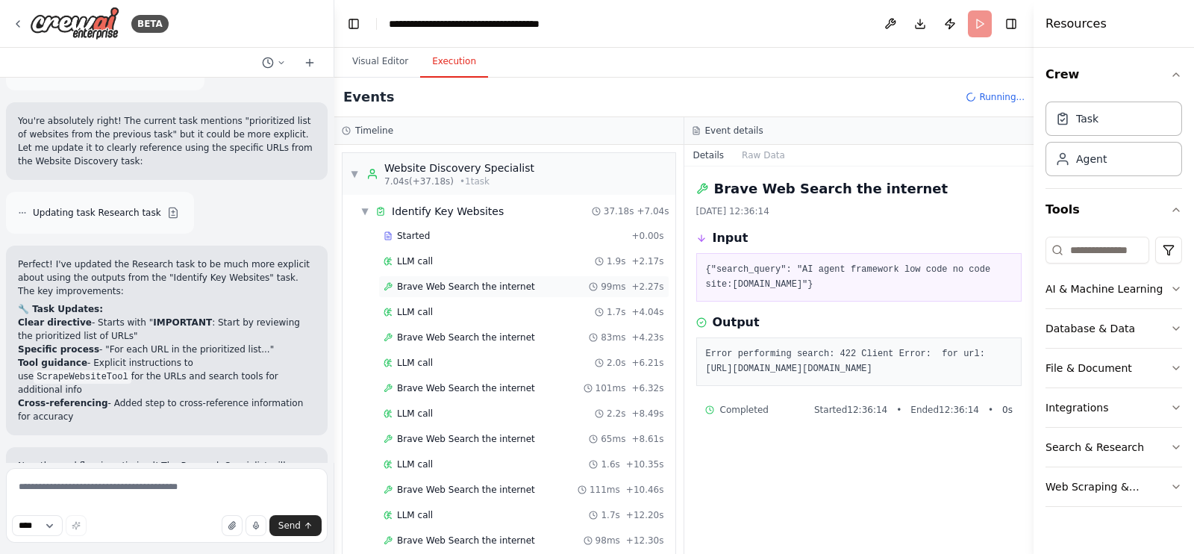
click at [489, 290] on span "Brave Web Search the internet" at bounding box center [466, 287] width 138 height 12
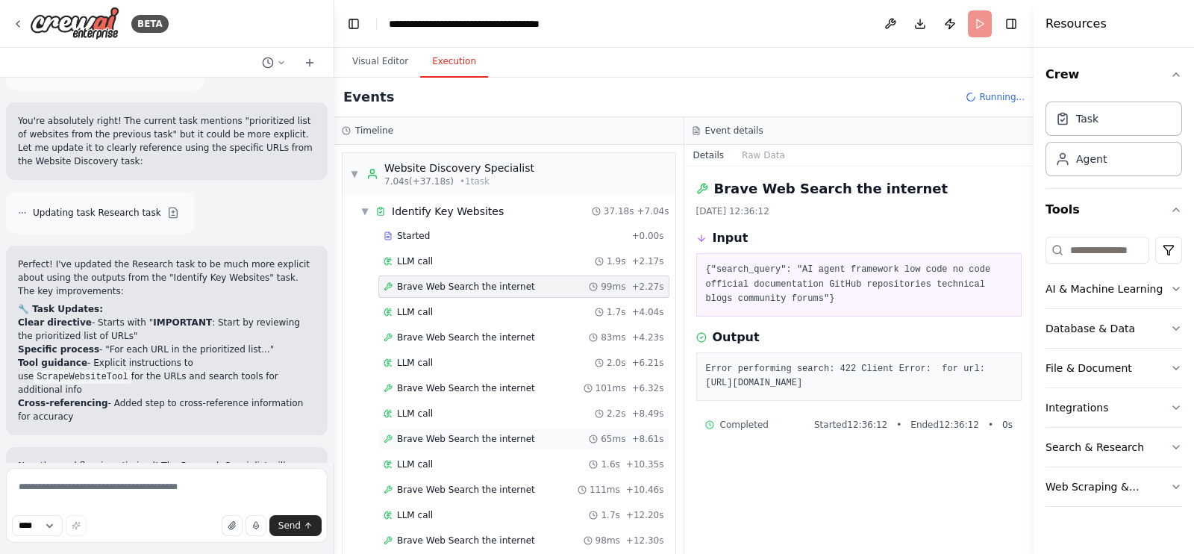
click at [448, 433] on span "Brave Web Search the internet" at bounding box center [466, 439] width 138 height 12
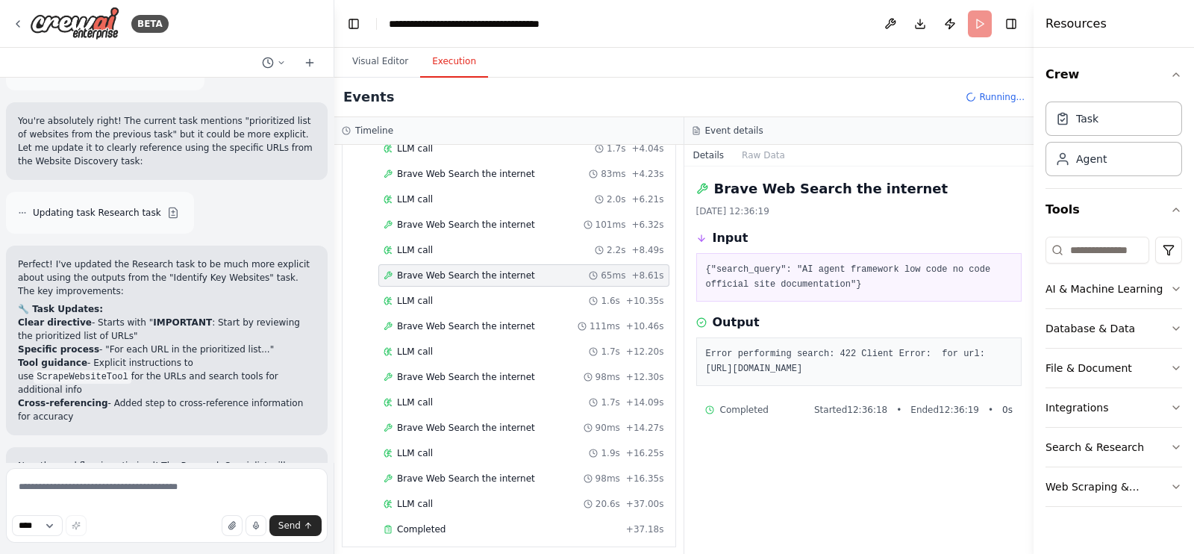
scroll to position [265, 0]
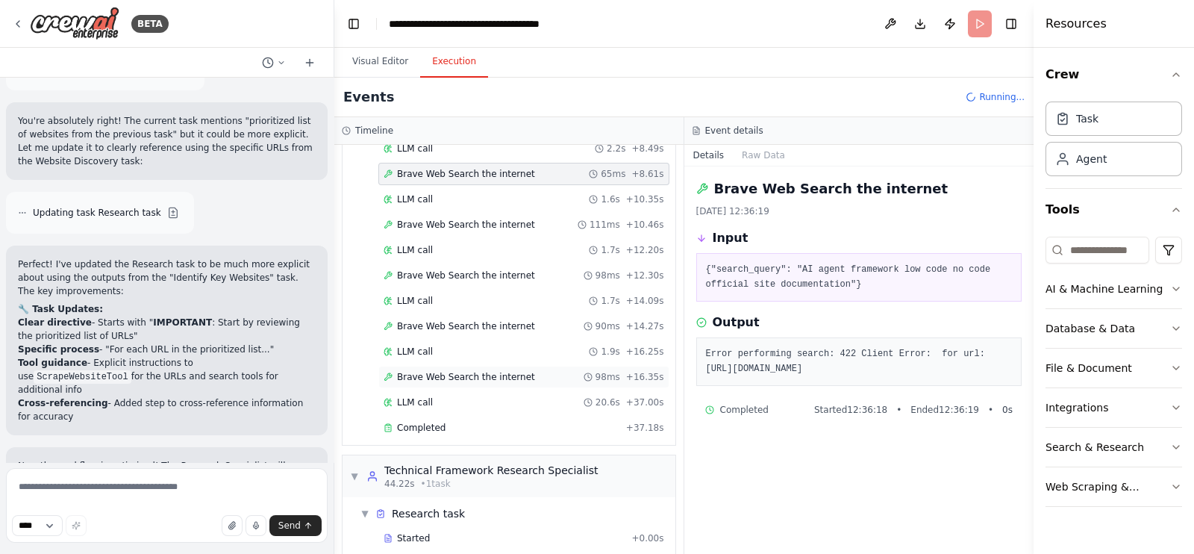
click at [504, 371] on span "Brave Web Search the internet" at bounding box center [466, 377] width 138 height 12
click at [466, 423] on div "Completed" at bounding box center [502, 428] width 237 height 12
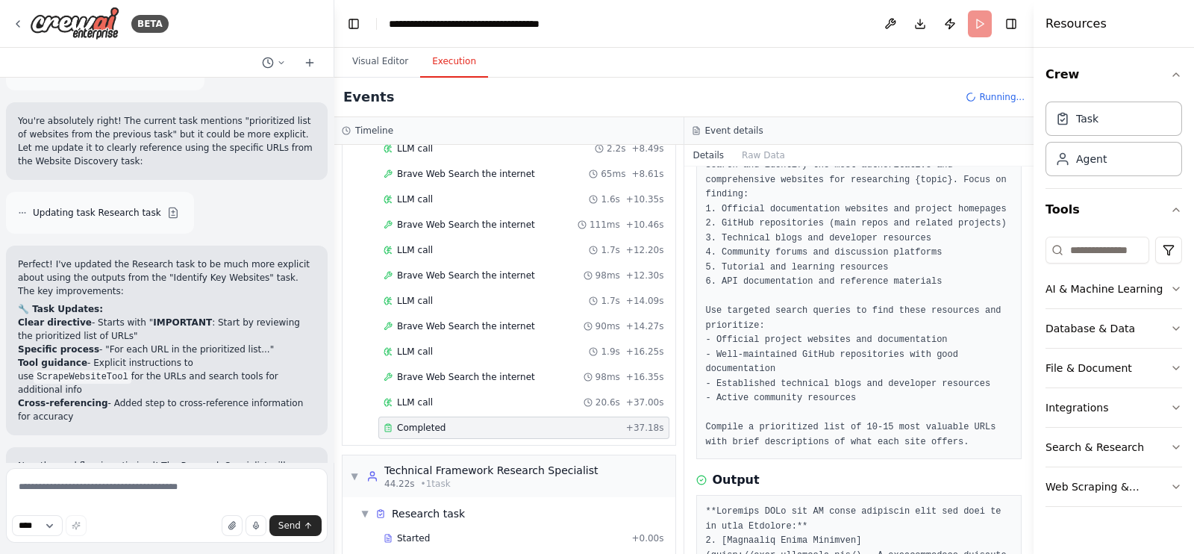
scroll to position [51, 0]
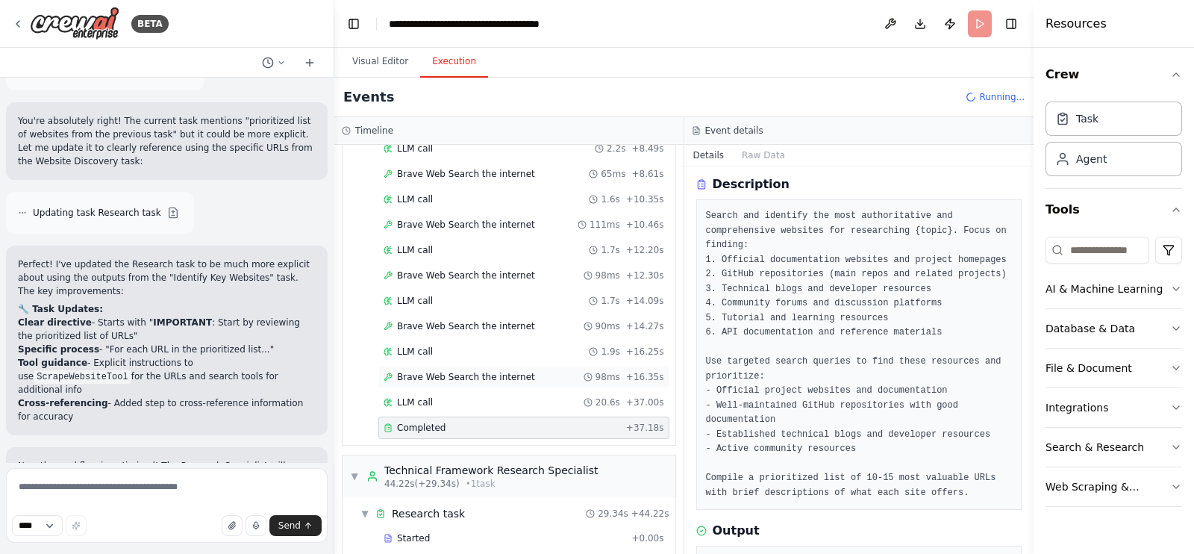
click at [482, 371] on span "Brave Web Search the internet" at bounding box center [466, 377] width 138 height 12
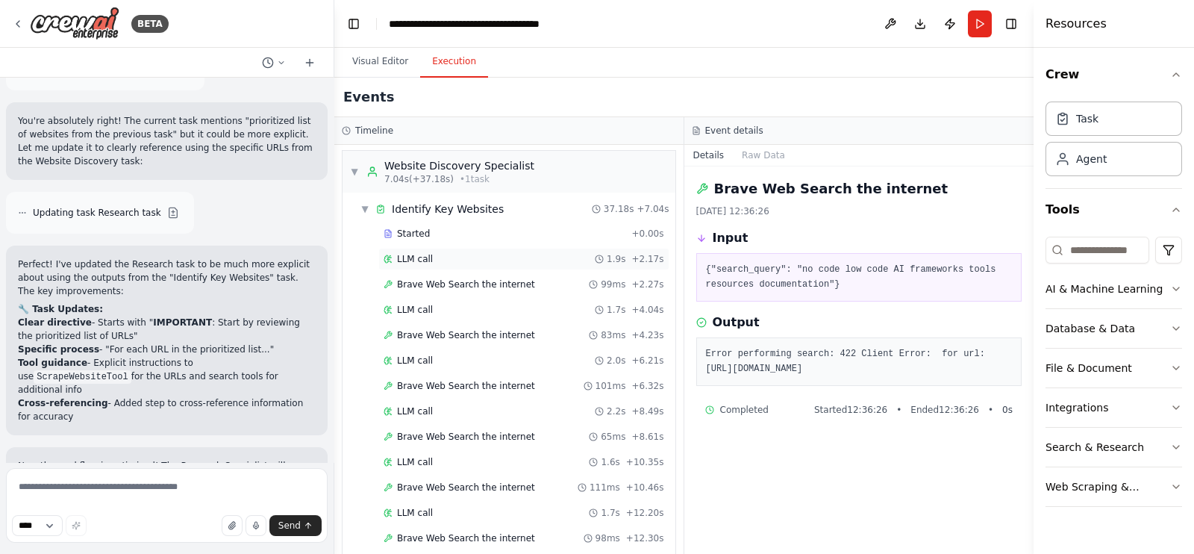
scroll to position [0, 0]
click at [362, 212] on span "▼" at bounding box center [365, 211] width 9 height 12
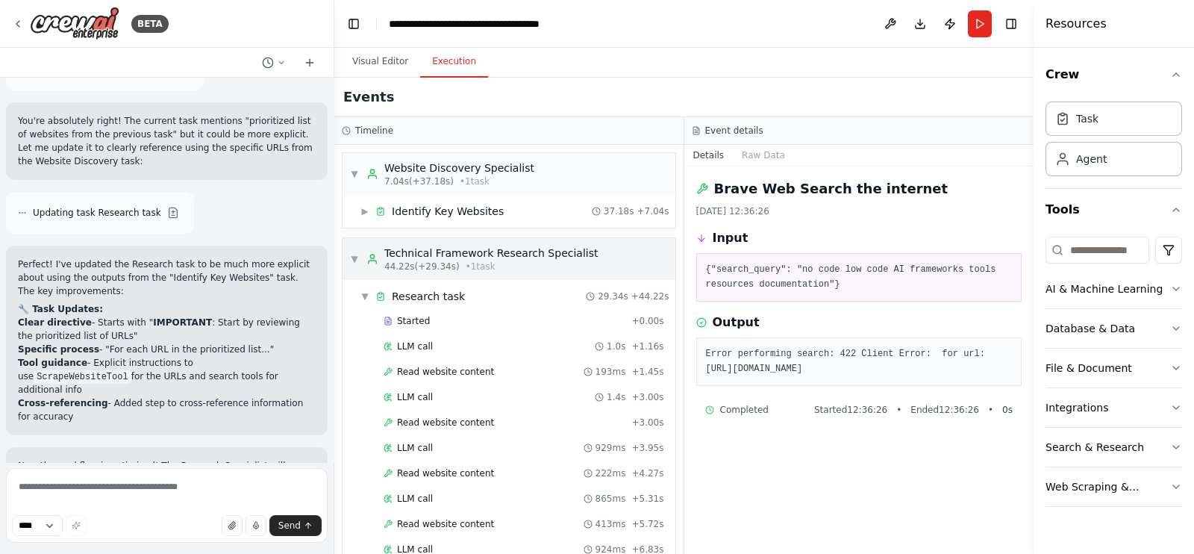
click at [358, 252] on div "▼ Technical Framework Research Specialist 44.22s (+29.34s) • 1 task" at bounding box center [474, 259] width 248 height 27
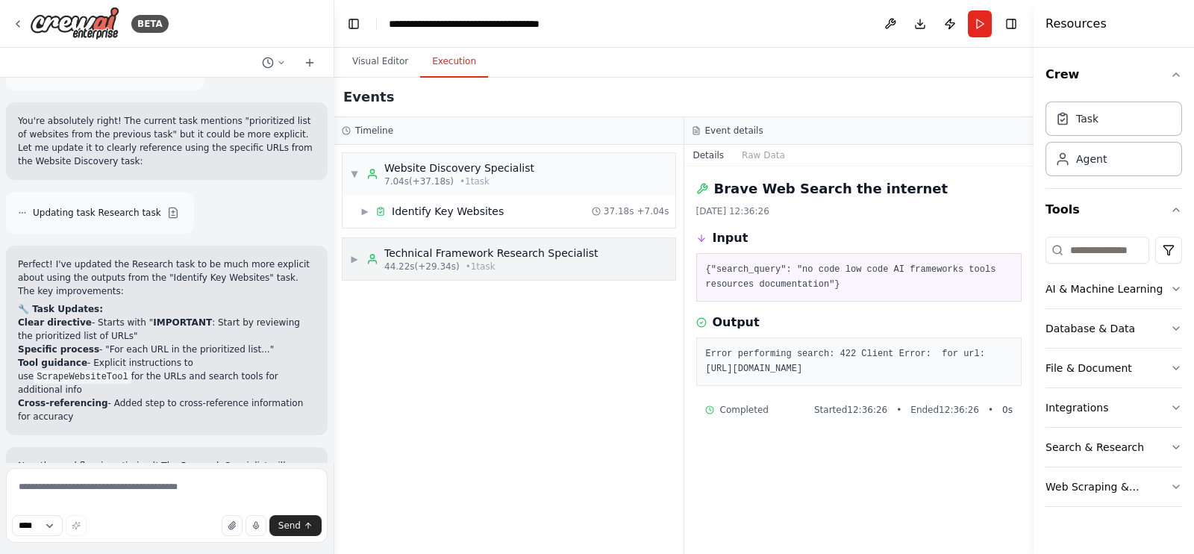
click at [358, 253] on span "▶" at bounding box center [354, 259] width 9 height 12
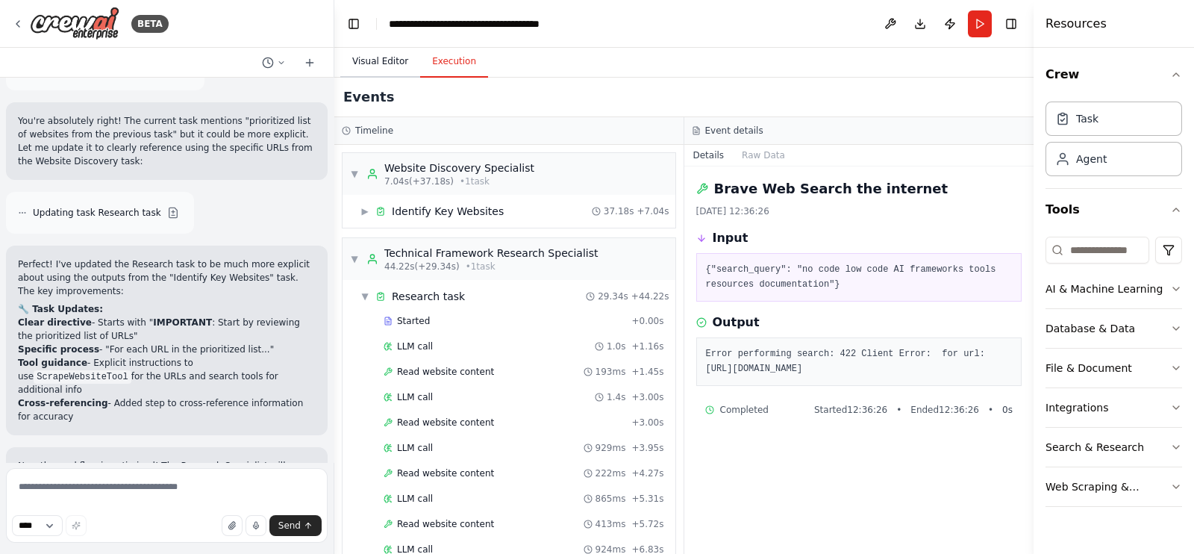
click at [392, 57] on button "Visual Editor" at bounding box center [380, 61] width 80 height 31
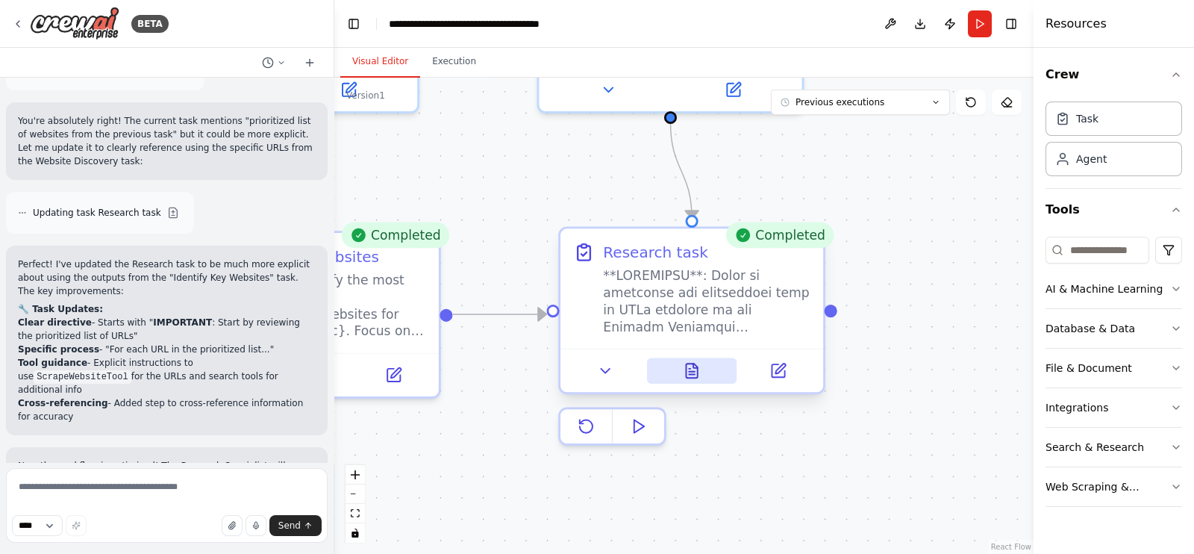
click at [697, 375] on icon at bounding box center [691, 371] width 11 height 14
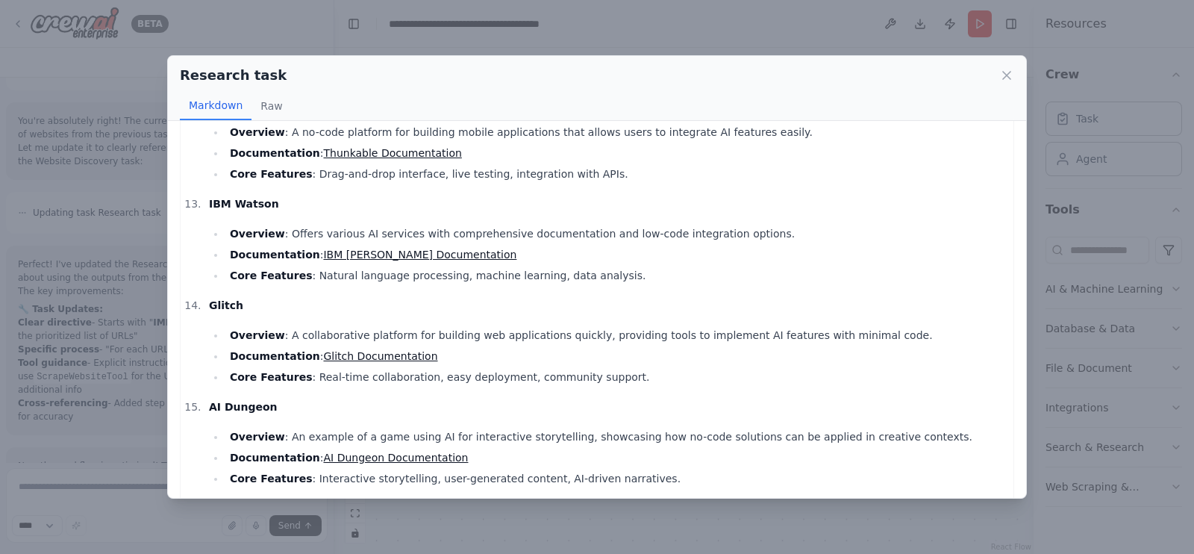
scroll to position [1232, 0]
click at [484, 396] on p "AI Dungeon" at bounding box center [607, 405] width 797 height 18
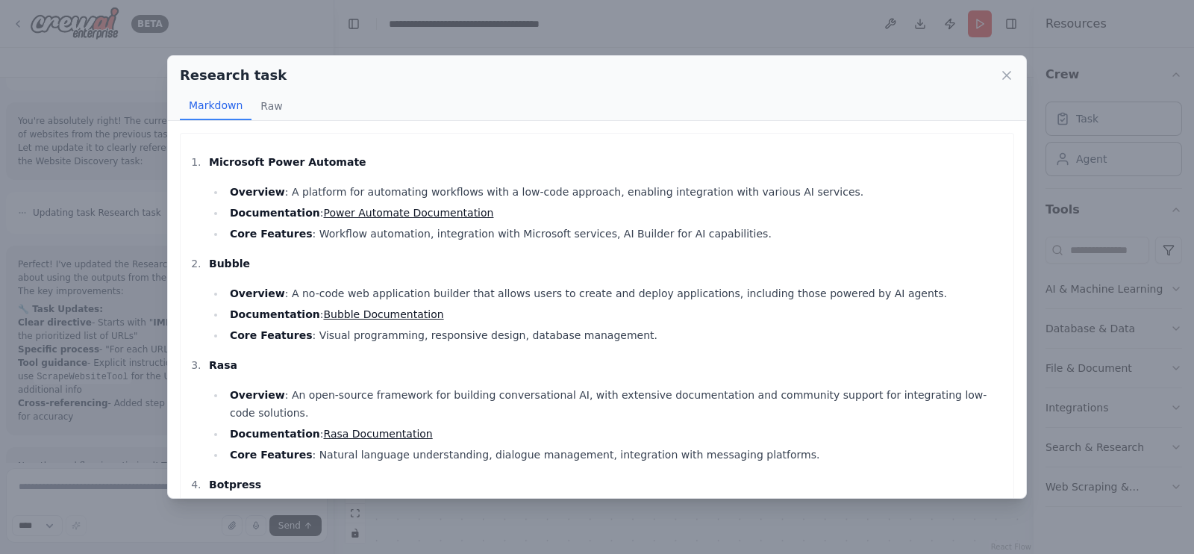
scroll to position [0, 0]
drag, startPoint x: 484, startPoint y: 340, endPoint x: 459, endPoint y: 590, distance: 250.6
drag, startPoint x: 459, startPoint y: 590, endPoint x: 895, endPoint y: 520, distance: 441.6
click at [895, 520] on div "Research task Markdown Raw Microsoft Power Automate Overview : A platform for a…" at bounding box center [597, 277] width 1194 height 554
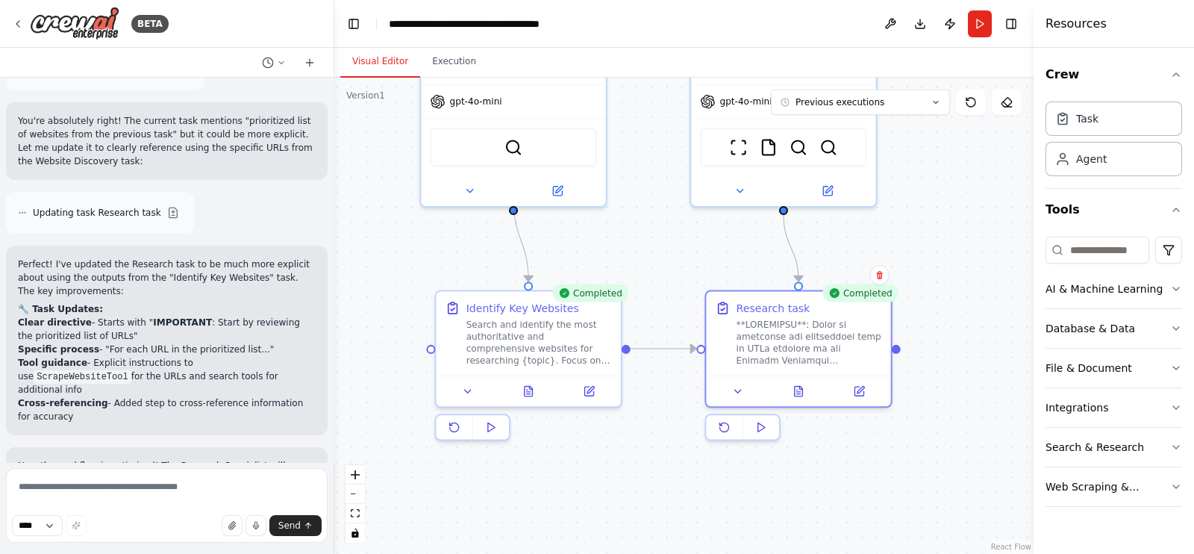
drag, startPoint x: 591, startPoint y: 281, endPoint x: 662, endPoint y: 240, distance: 81.9
click at [662, 240] on div ".deletable-edge-delete-btn { width: 20px; height: 20px; border: 0px solid #ffff…" at bounding box center [683, 316] width 699 height 476
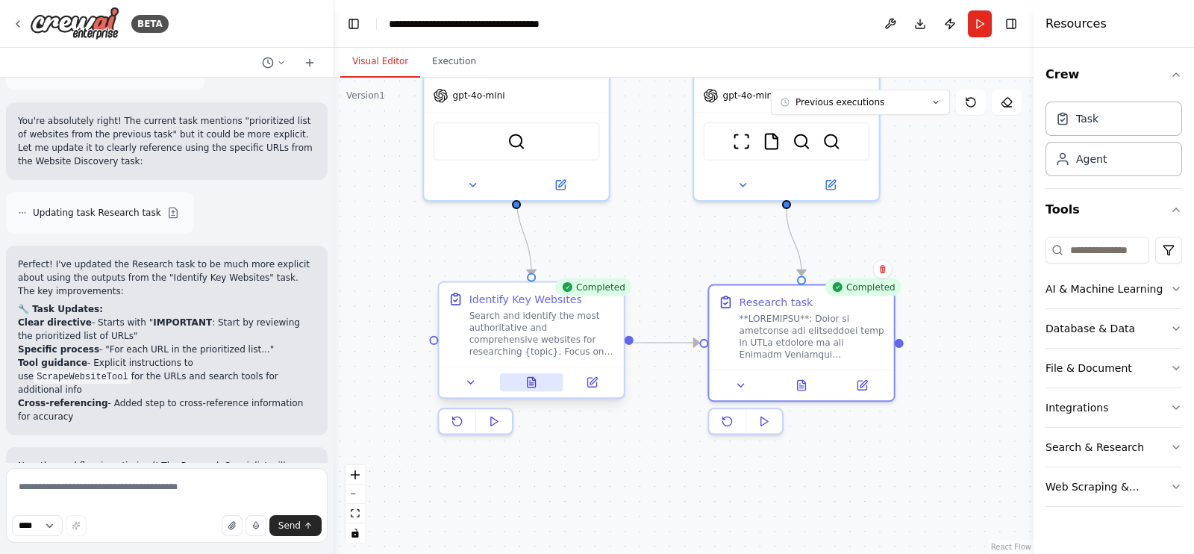
click at [538, 388] on button at bounding box center [531, 382] width 63 height 18
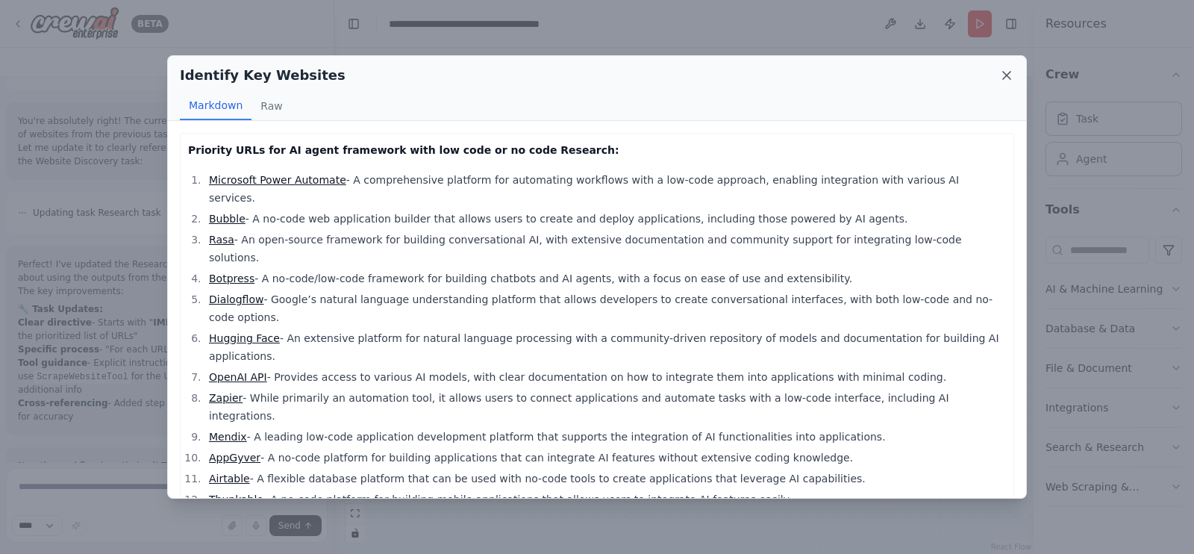
click at [1004, 70] on icon at bounding box center [1007, 75] width 15 height 15
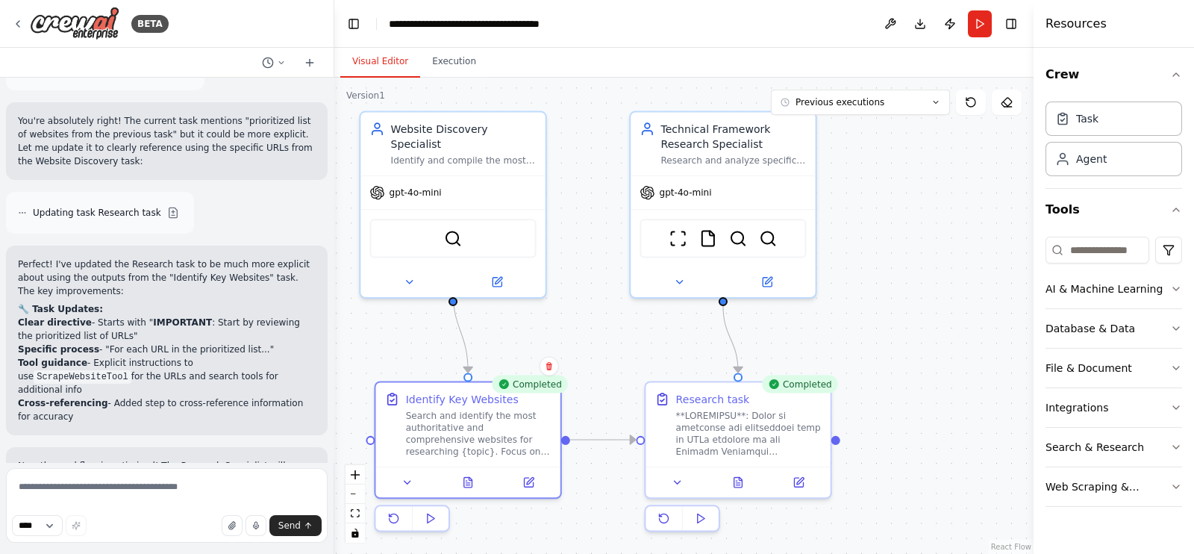
drag, startPoint x: 873, startPoint y: 208, endPoint x: 810, endPoint y: 305, distance: 115.3
click at [810, 305] on div ".deletable-edge-delete-btn { width: 20px; height: 20px; border: 0px solid #ffff…" at bounding box center [683, 316] width 699 height 476
click at [773, 155] on div "Research and analyze specific technical frameworks, libraries, and tools like {…" at bounding box center [734, 157] width 146 height 12
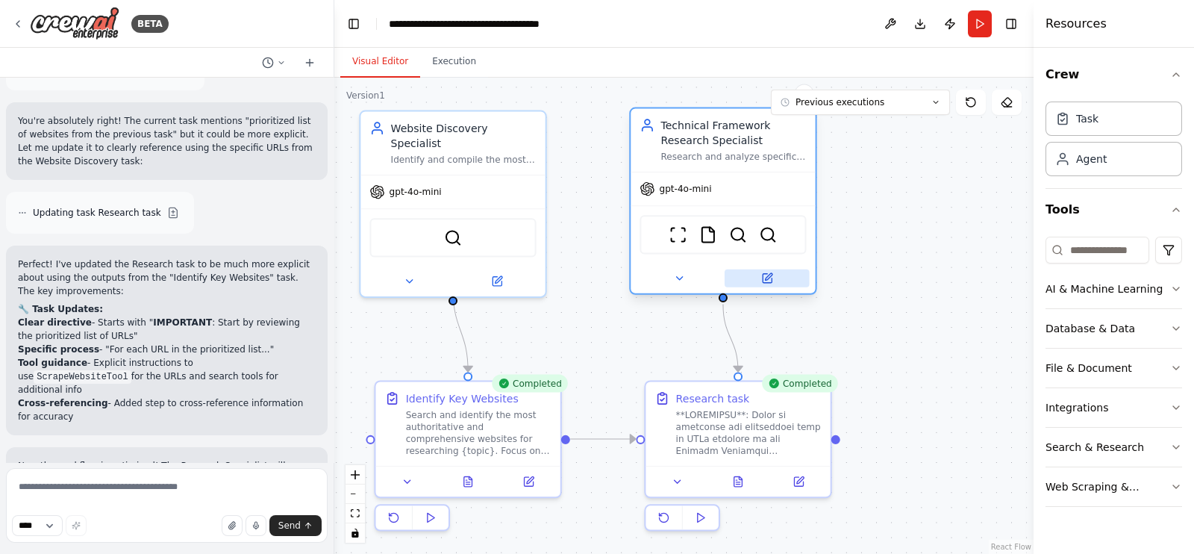
click at [762, 272] on icon at bounding box center [767, 278] width 12 height 12
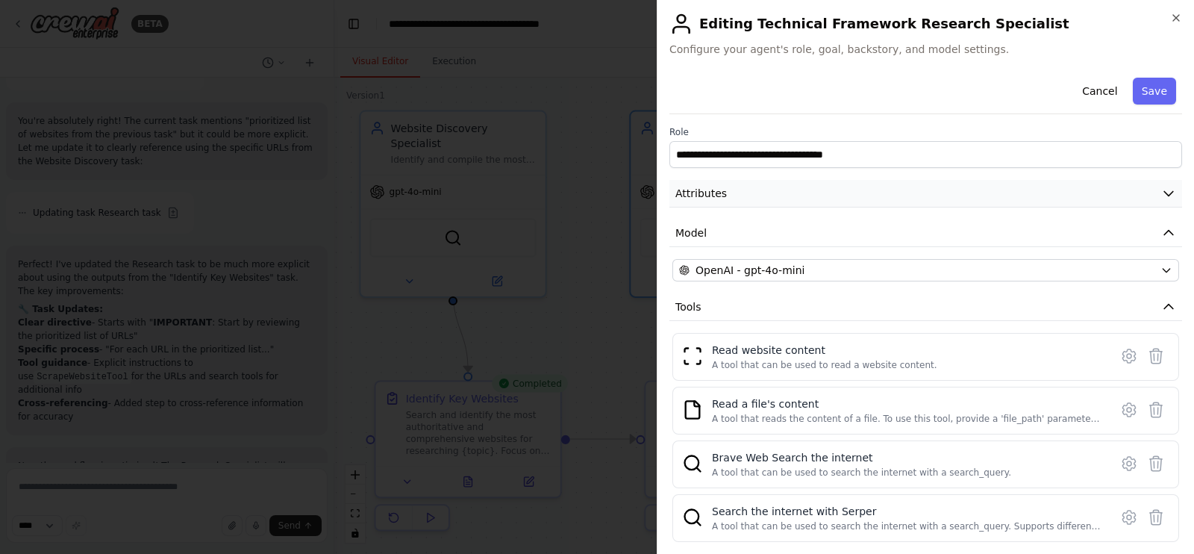
click at [864, 196] on button "Attributes" at bounding box center [926, 194] width 513 height 28
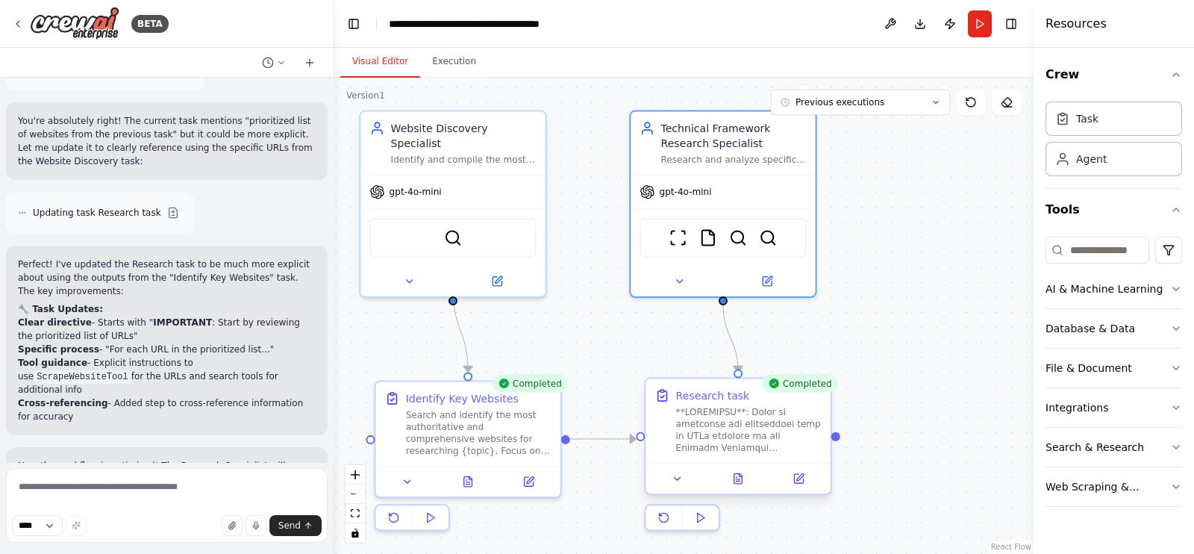
click at [743, 413] on div at bounding box center [749, 430] width 146 height 48
click at [795, 477] on icon at bounding box center [798, 478] width 9 height 9
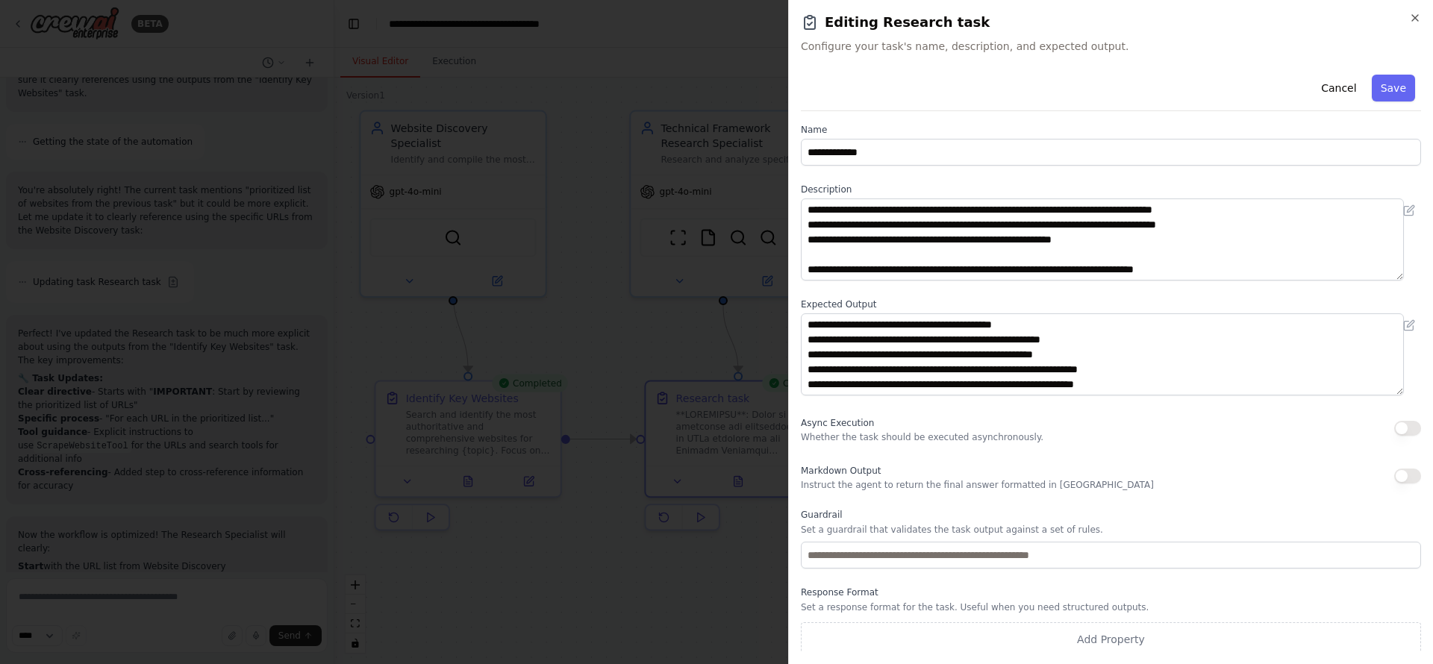
scroll to position [10, 0]
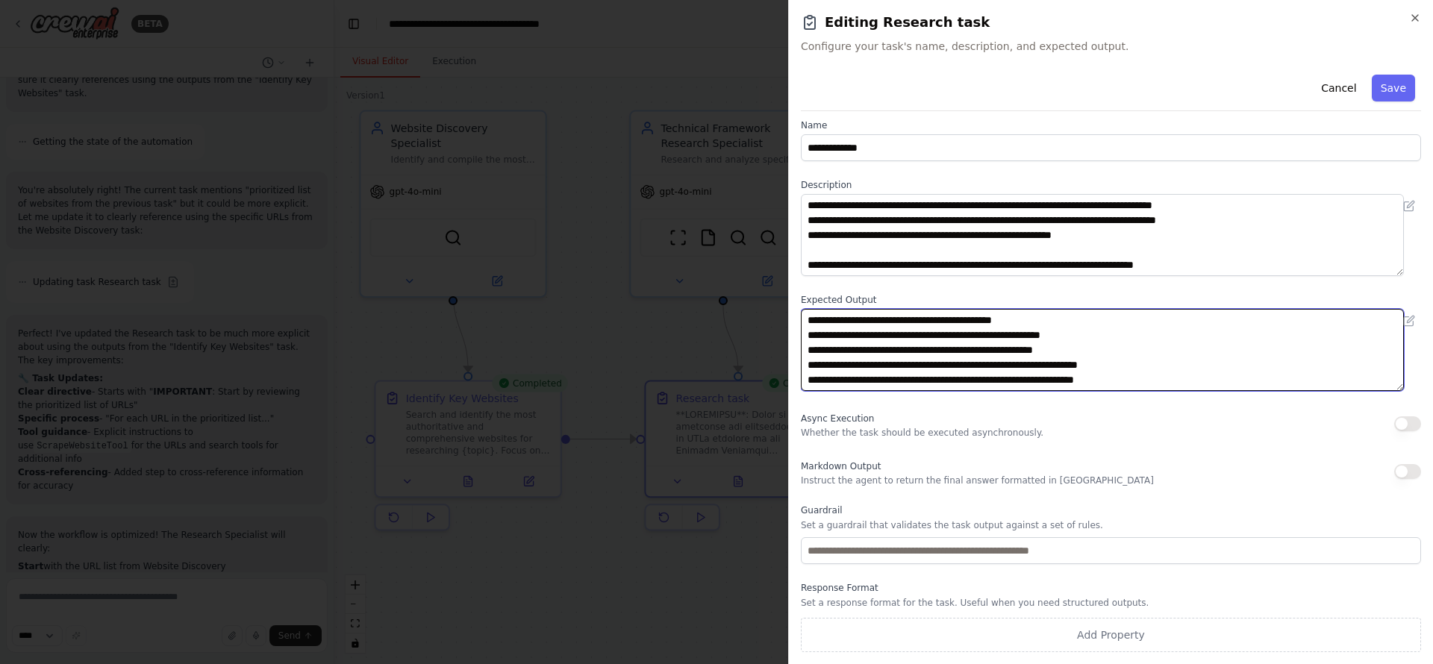
click at [917, 328] on textarea "**********" at bounding box center [1102, 350] width 603 height 82
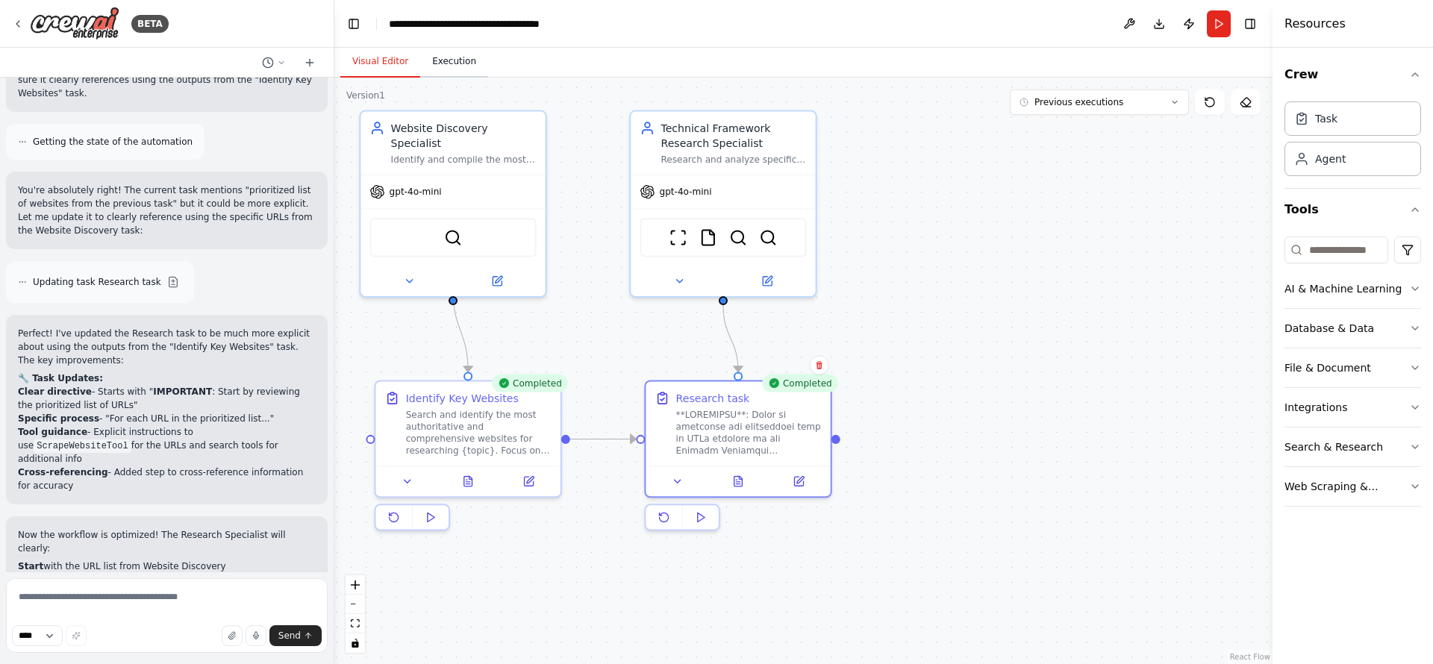
click at [464, 60] on button "Execution" at bounding box center [454, 61] width 68 height 31
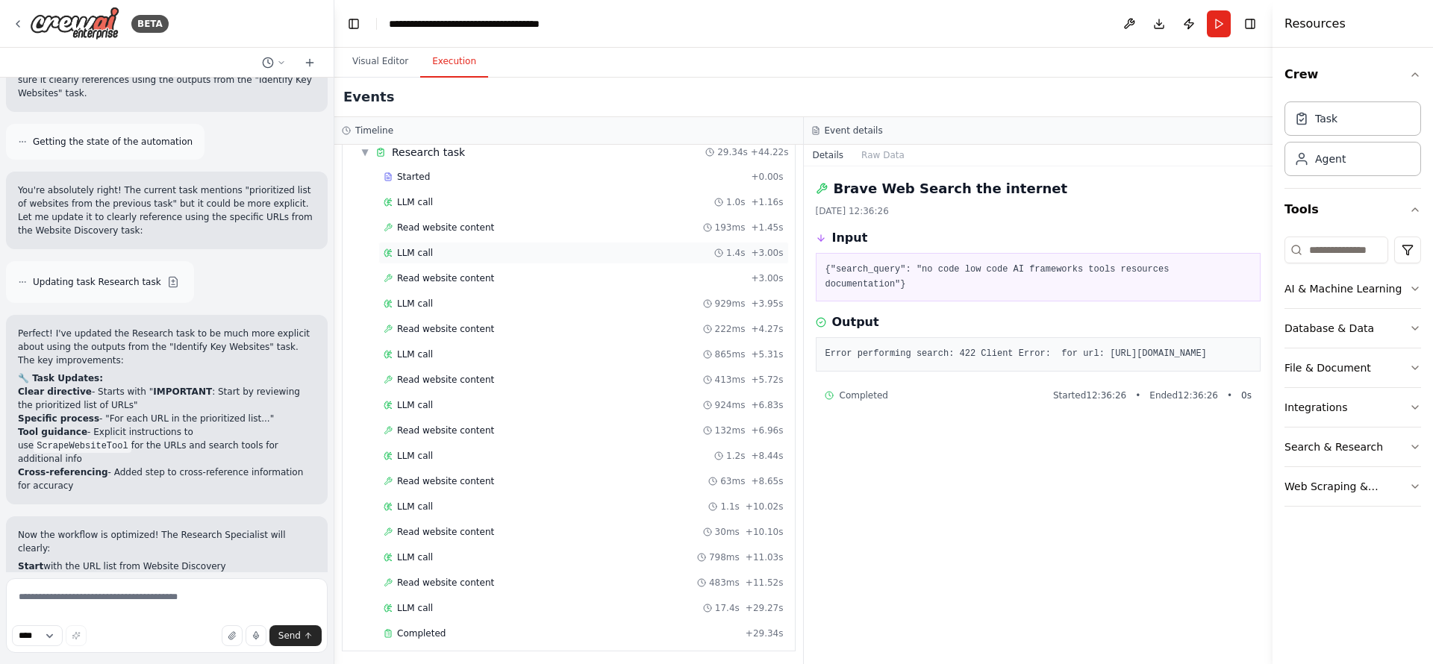
scroll to position [148, 0]
click at [476, 553] on div "LLM call 17.4s + 29.27s" at bounding box center [584, 605] width 400 height 12
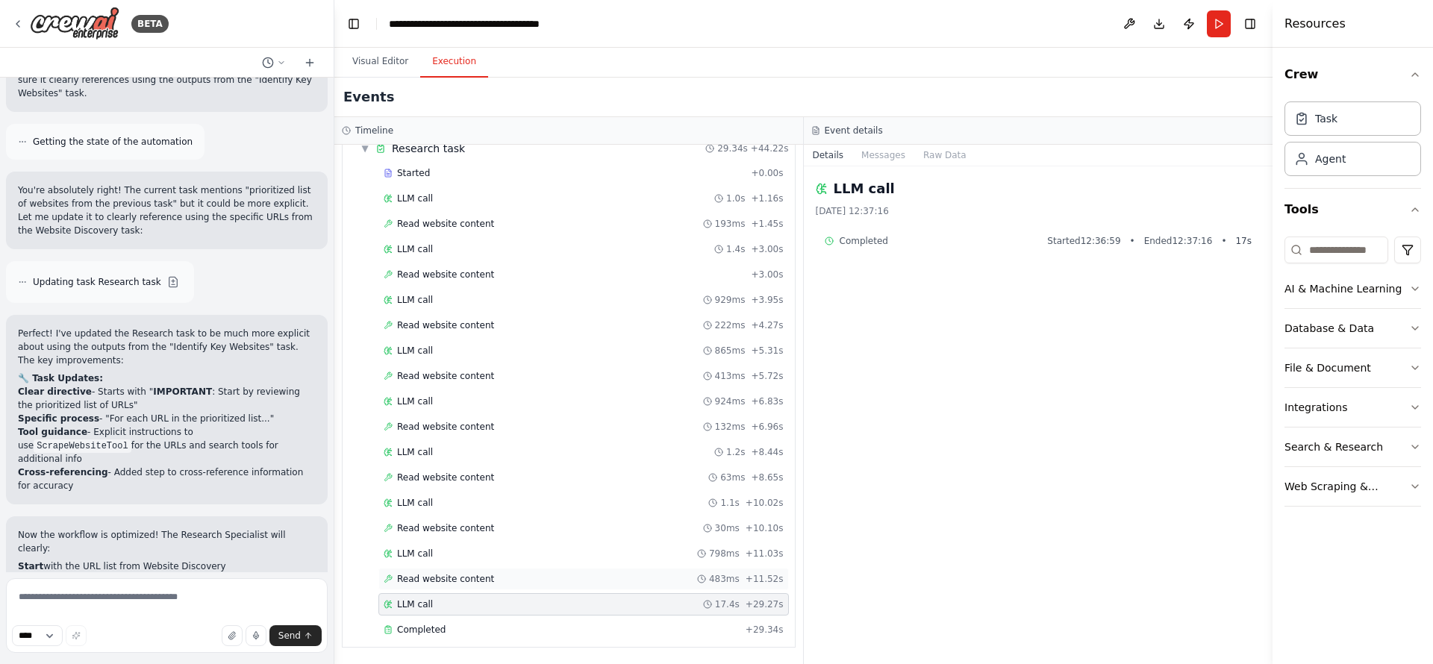
click at [485, 553] on div "Read website content 483ms + 11.52s" at bounding box center [584, 579] width 400 height 12
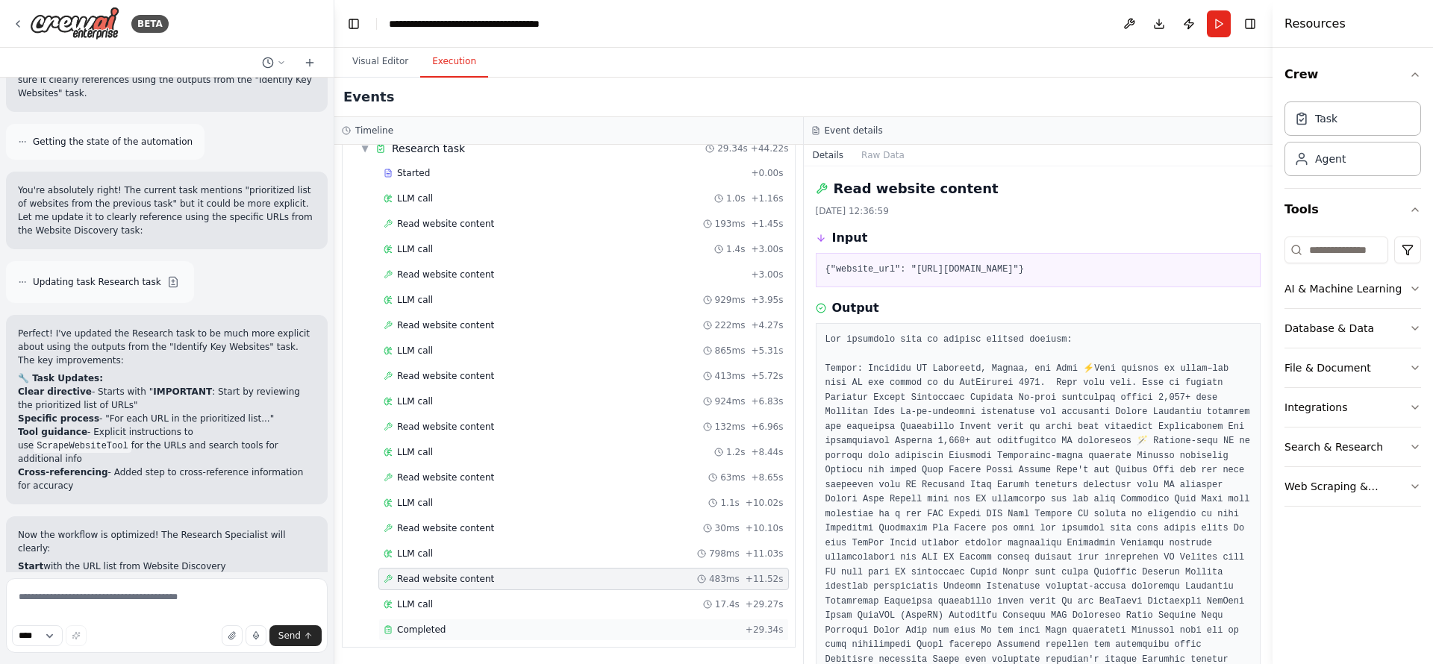
click at [475, 553] on div "Completed" at bounding box center [562, 630] width 356 height 12
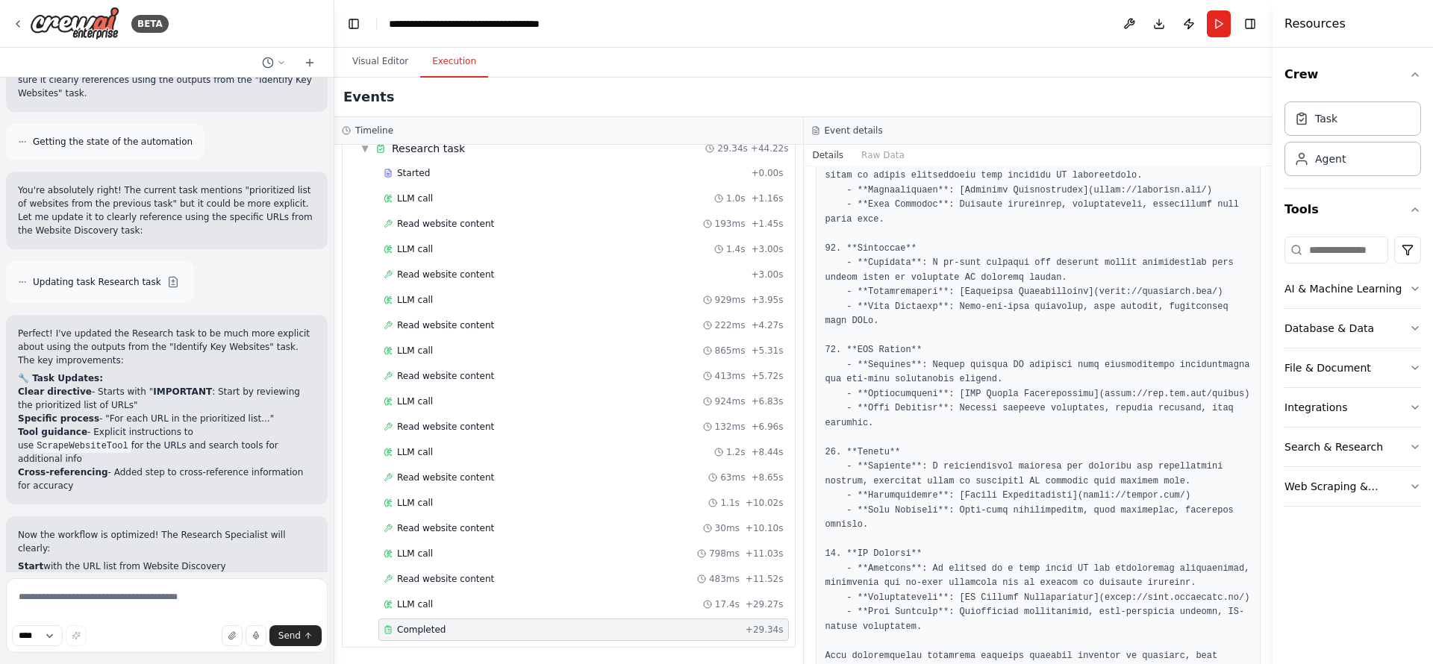
scroll to position [1722, 0]
click at [384, 66] on button "Visual Editor" at bounding box center [380, 61] width 80 height 31
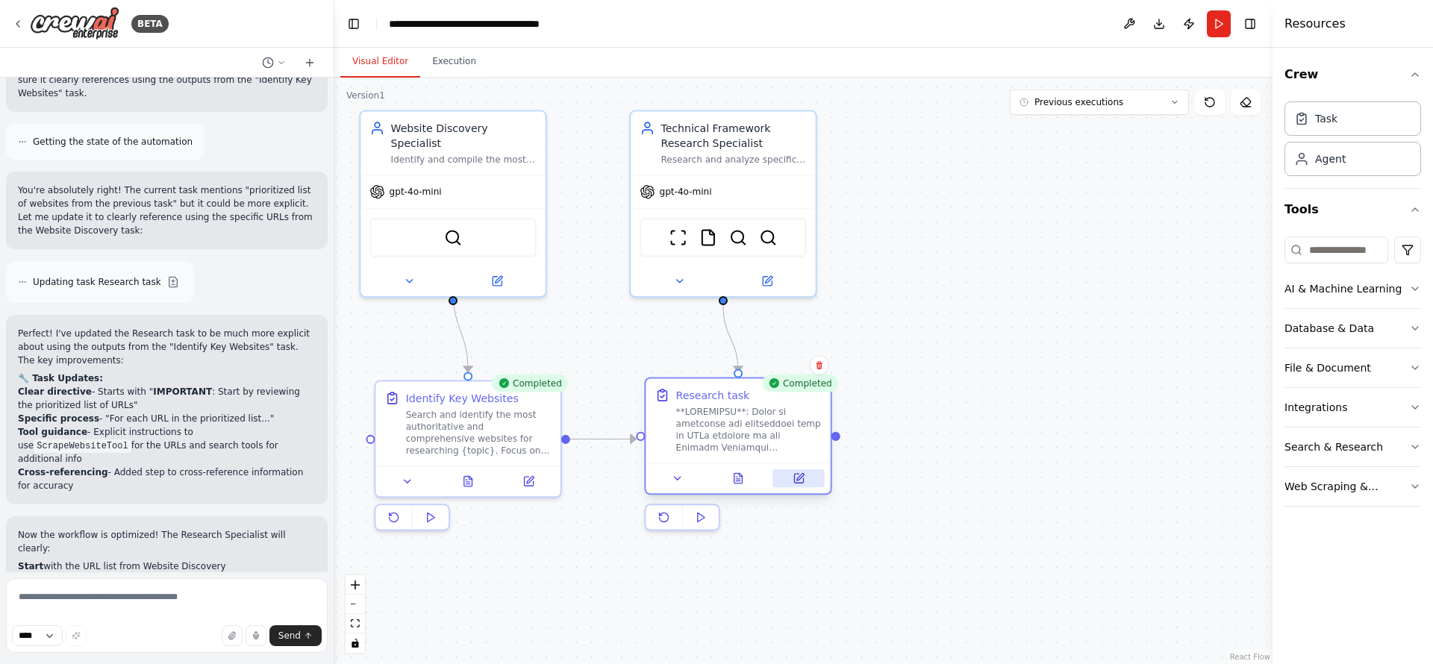
click at [805, 483] on icon at bounding box center [799, 479] width 12 height 12
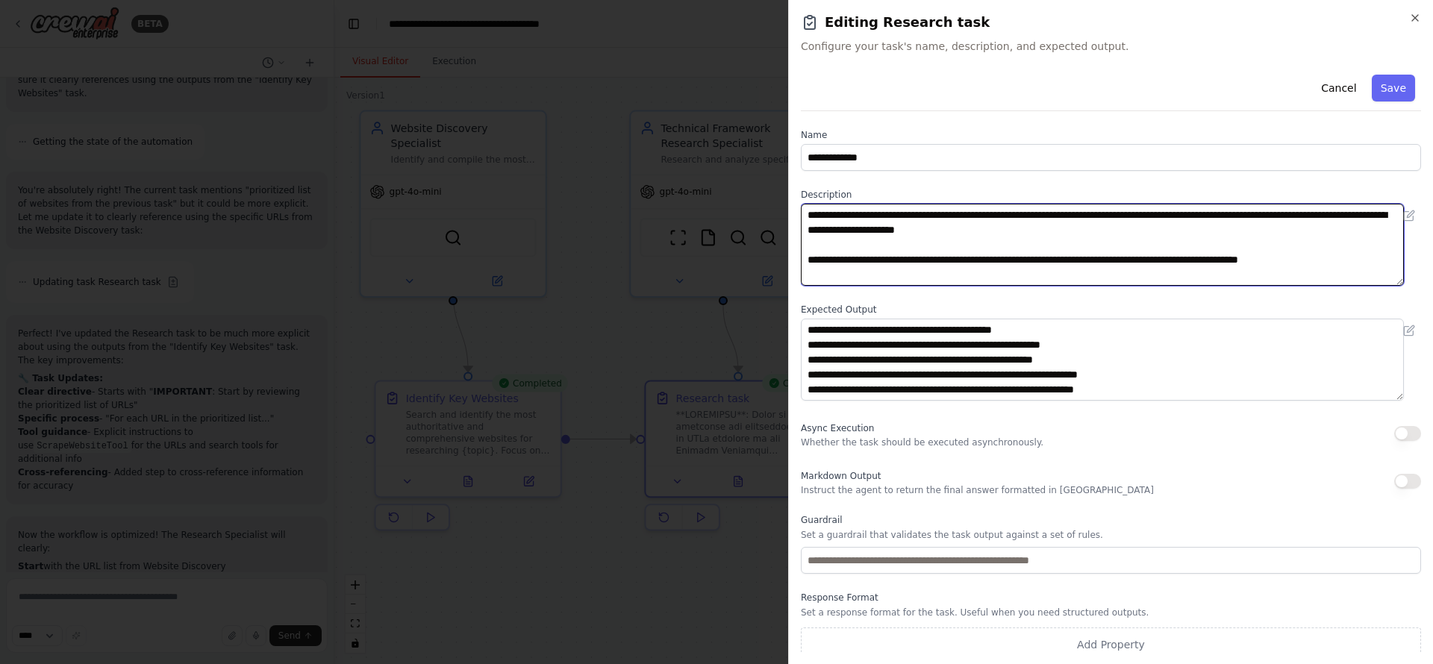
click at [804, 215] on textarea at bounding box center [1102, 245] width 603 height 82
click at [896, 211] on textarea at bounding box center [1102, 245] width 603 height 82
click at [926, 217] on textarea at bounding box center [1102, 245] width 603 height 82
drag, startPoint x: 920, startPoint y: 217, endPoint x: 800, endPoint y: 217, distance: 120.2
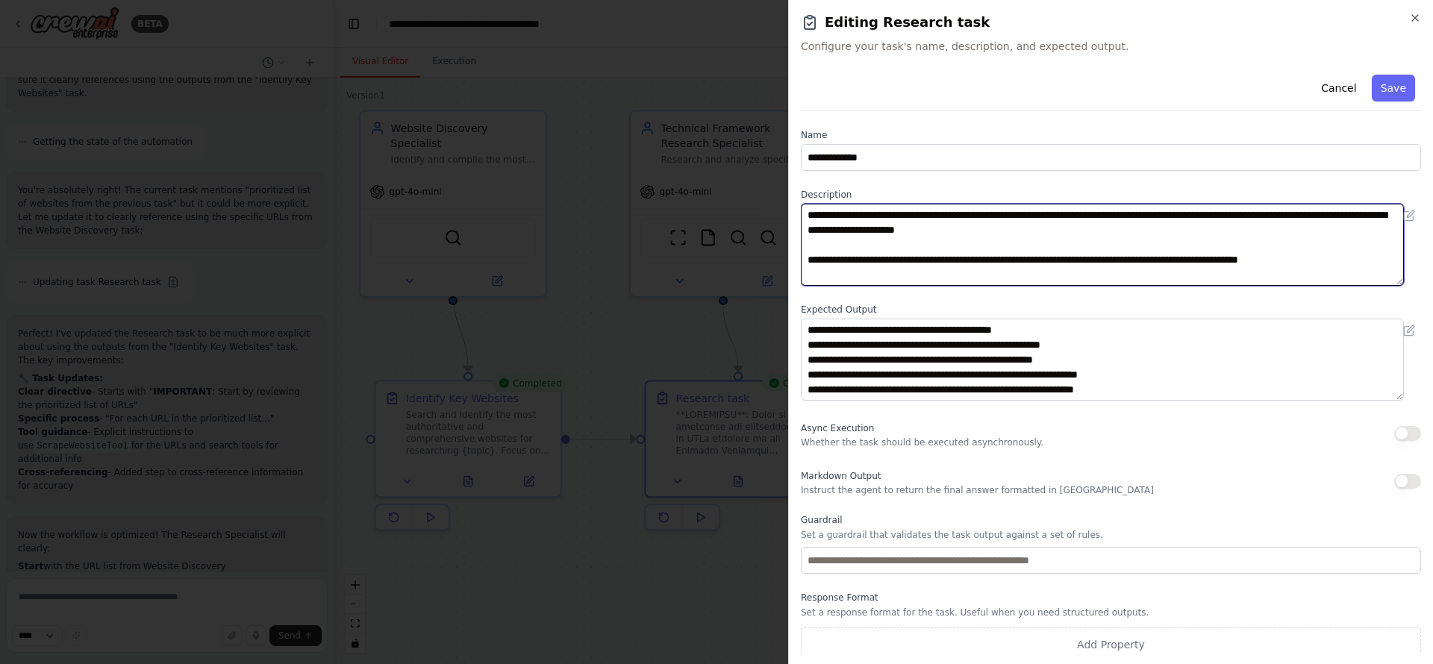
click at [800, 217] on div "**********" at bounding box center [1110, 332] width 645 height 664
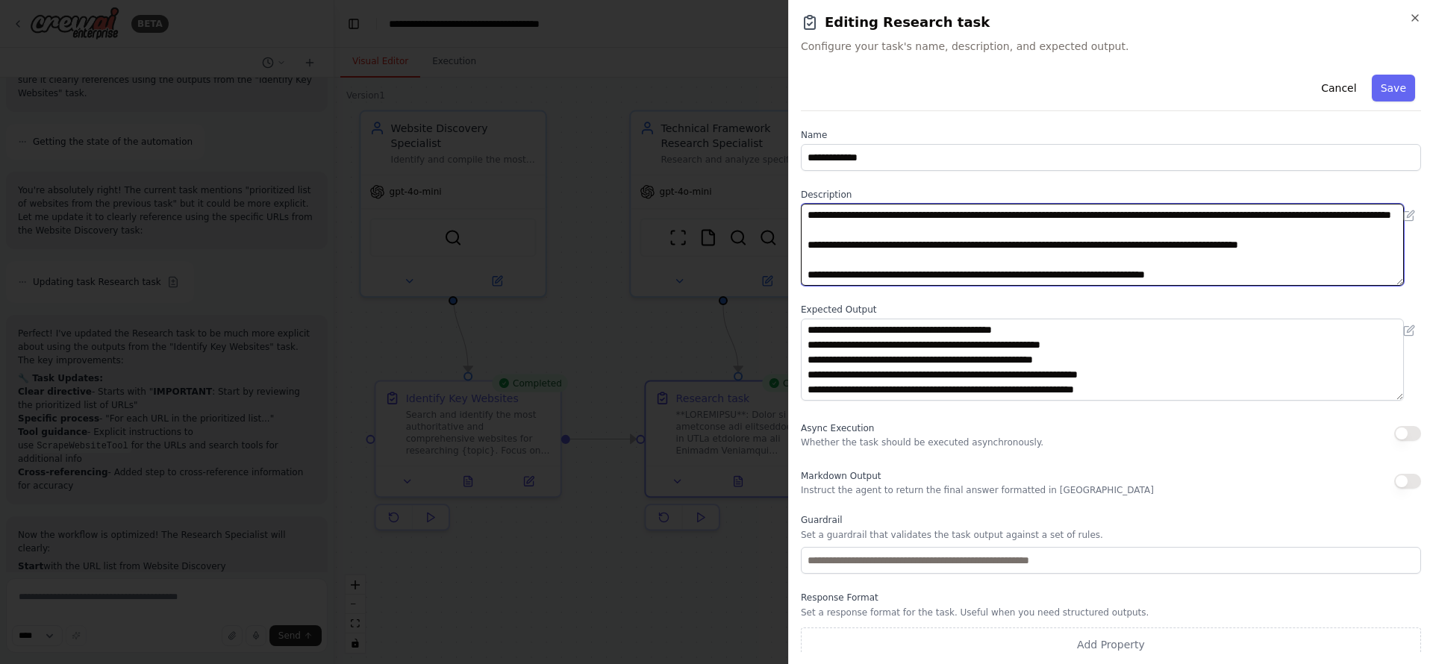
click at [961, 234] on textarea at bounding box center [1102, 245] width 603 height 82
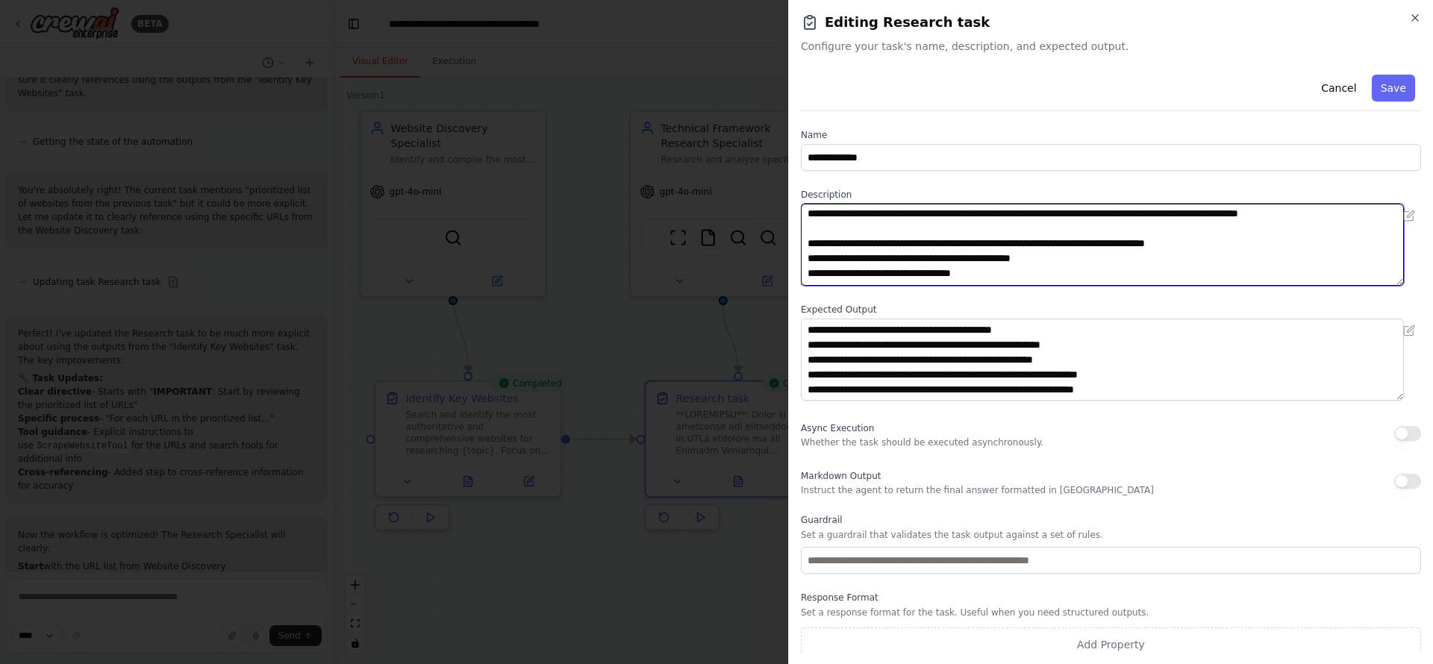
scroll to position [0, 0]
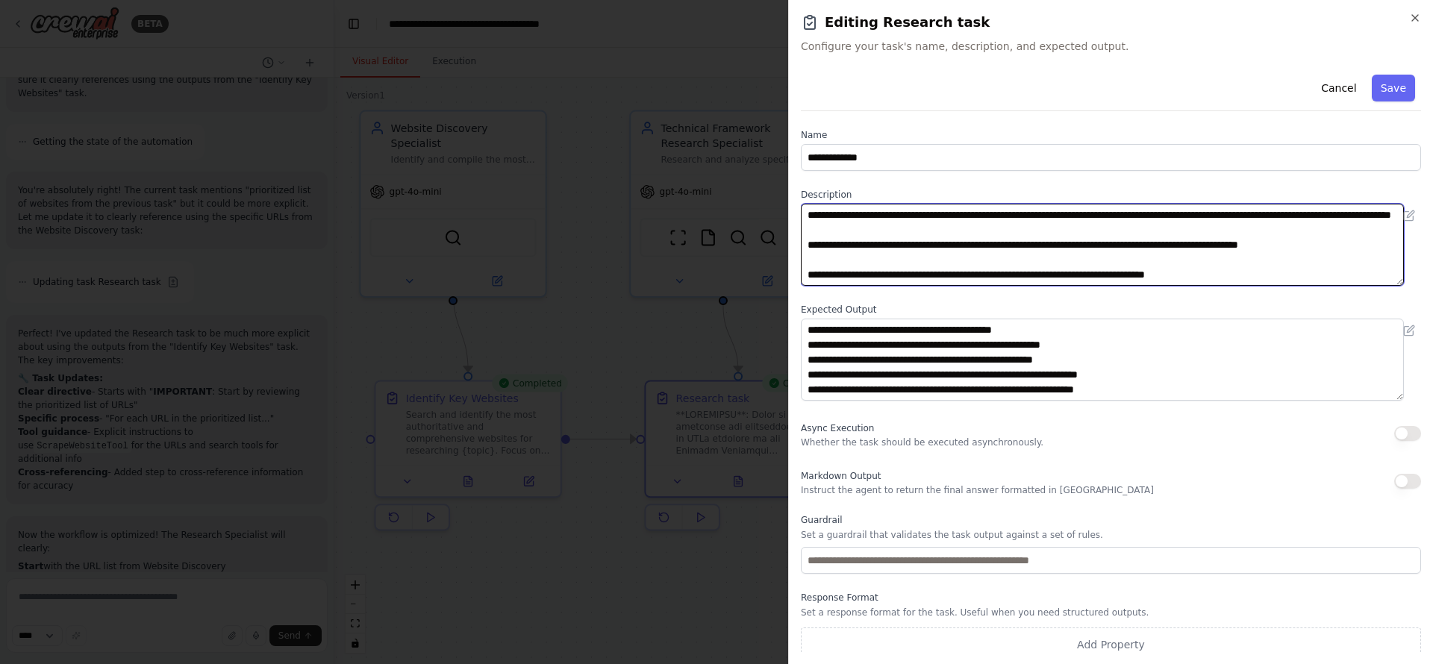
drag, startPoint x: 988, startPoint y: 260, endPoint x: 1282, endPoint y: 263, distance: 294.1
click at [1194, 263] on textarea at bounding box center [1102, 245] width 603 height 82
click at [968, 217] on textarea at bounding box center [1102, 245] width 603 height 82
drag, startPoint x: 952, startPoint y: 232, endPoint x: 802, endPoint y: 213, distance: 151.3
click at [802, 213] on textarea at bounding box center [1102, 245] width 603 height 82
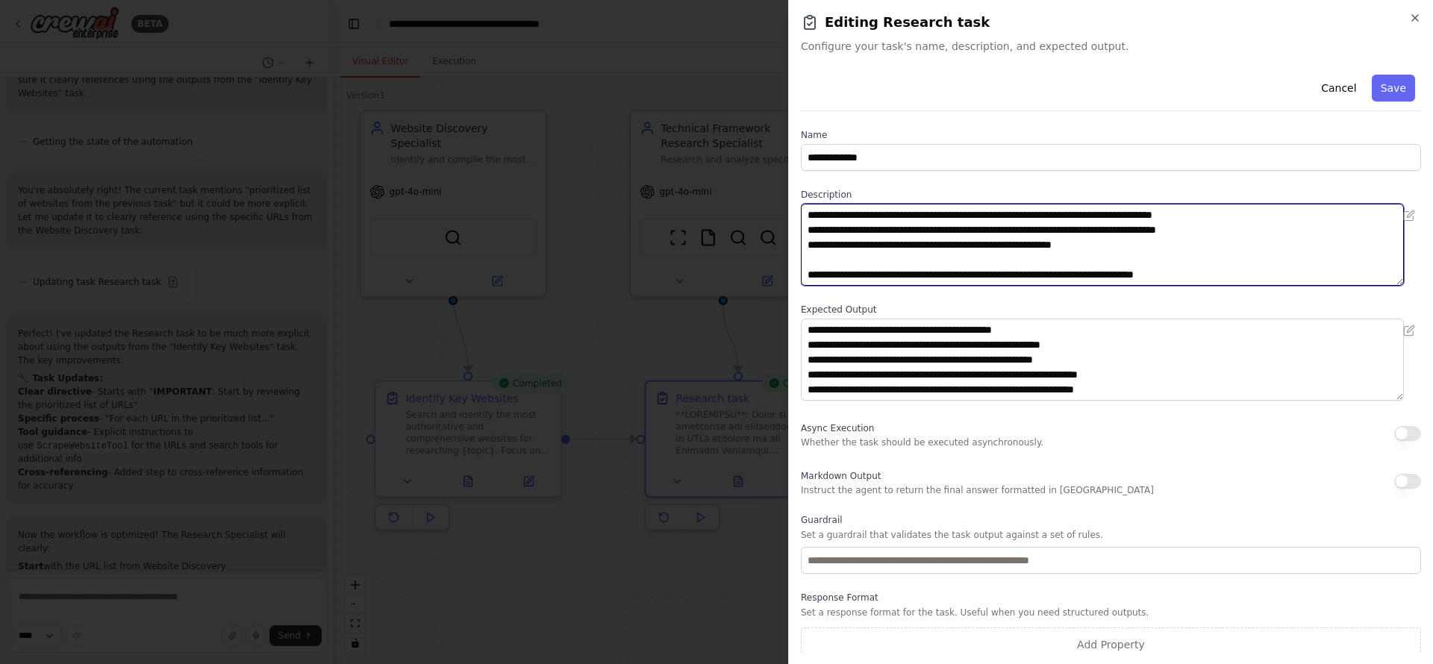
scroll to position [299, 0]
click at [816, 260] on textarea at bounding box center [1102, 245] width 603 height 82
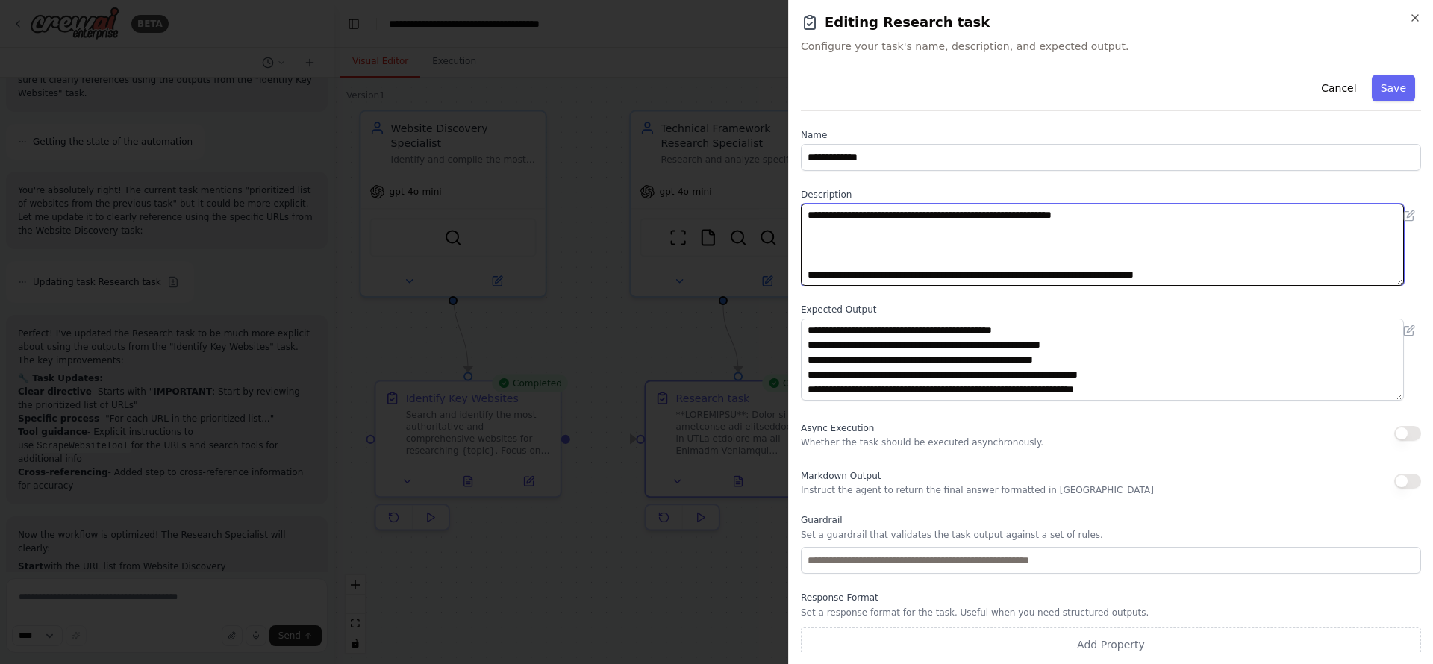
paste textarea "**********"
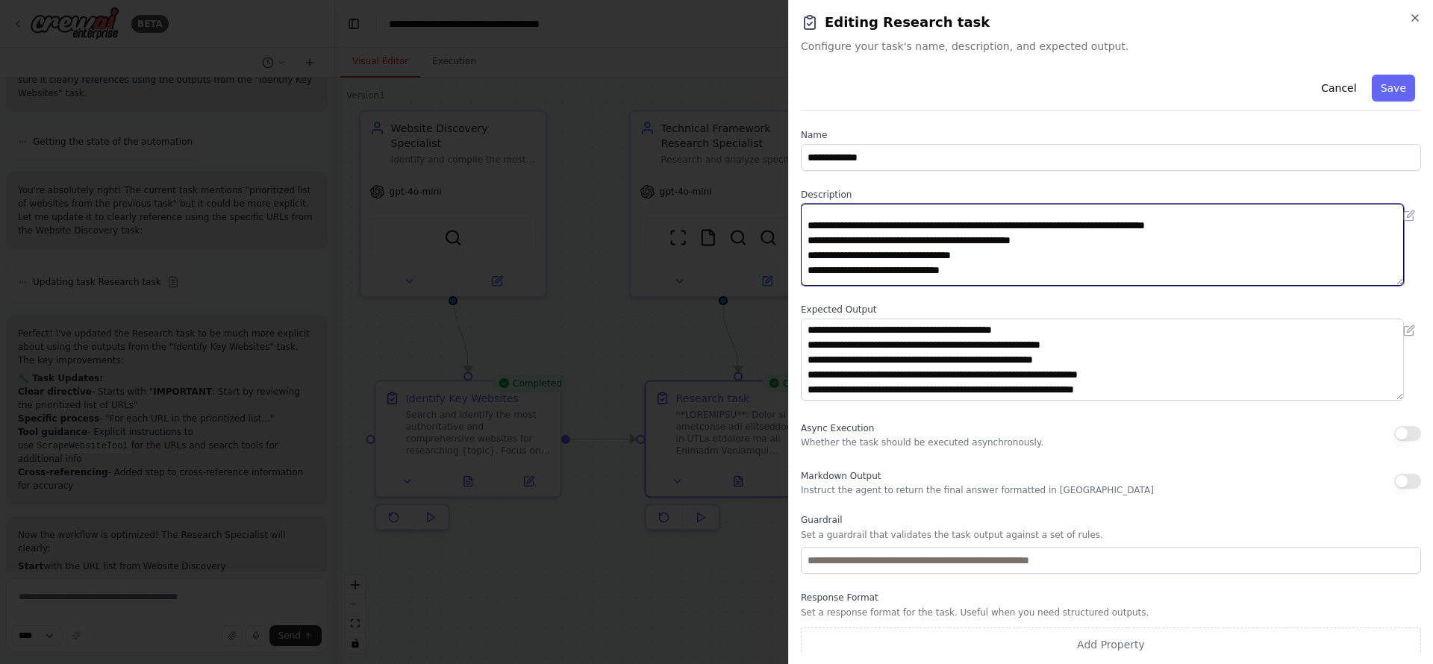
scroll to position [0, 0]
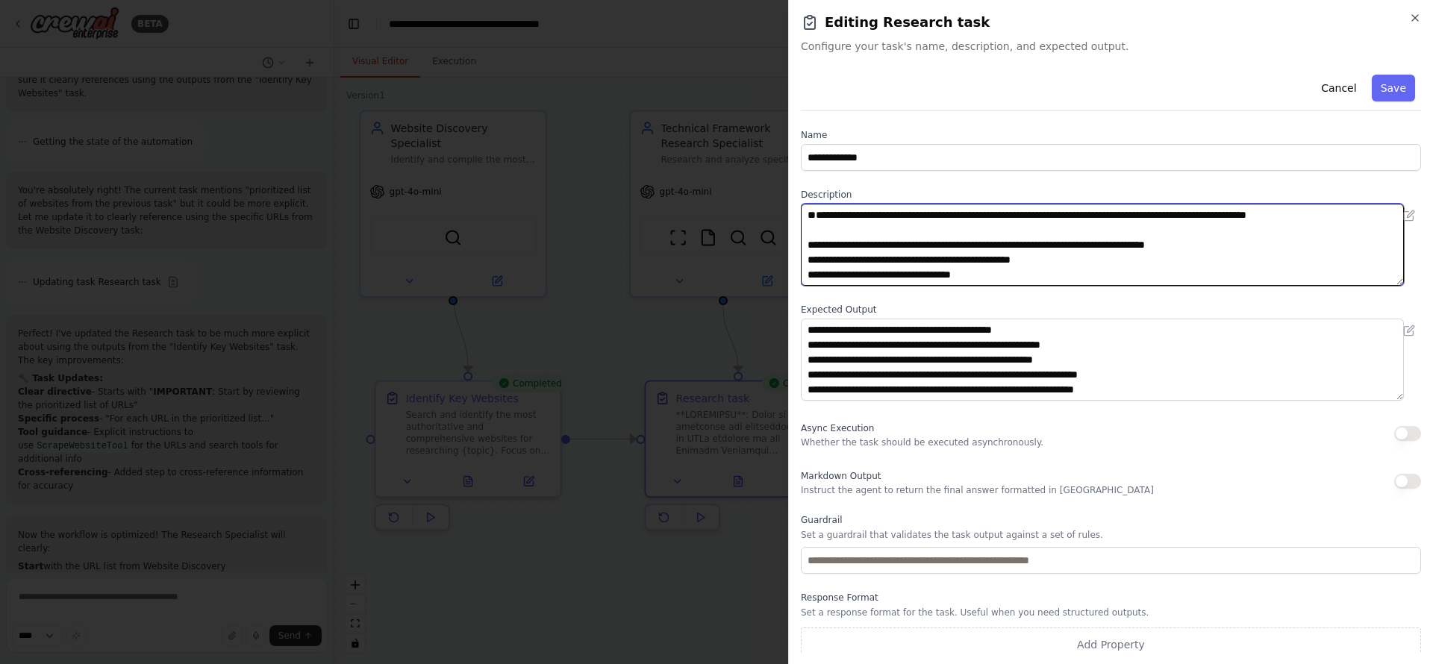
click at [875, 222] on textarea at bounding box center [1102, 245] width 603 height 82
drag, startPoint x: 970, startPoint y: 216, endPoint x: 794, endPoint y: 201, distance: 176.8
click at [794, 201] on div "**********" at bounding box center [1110, 332] width 645 height 664
click at [850, 212] on textarea at bounding box center [1102, 245] width 603 height 82
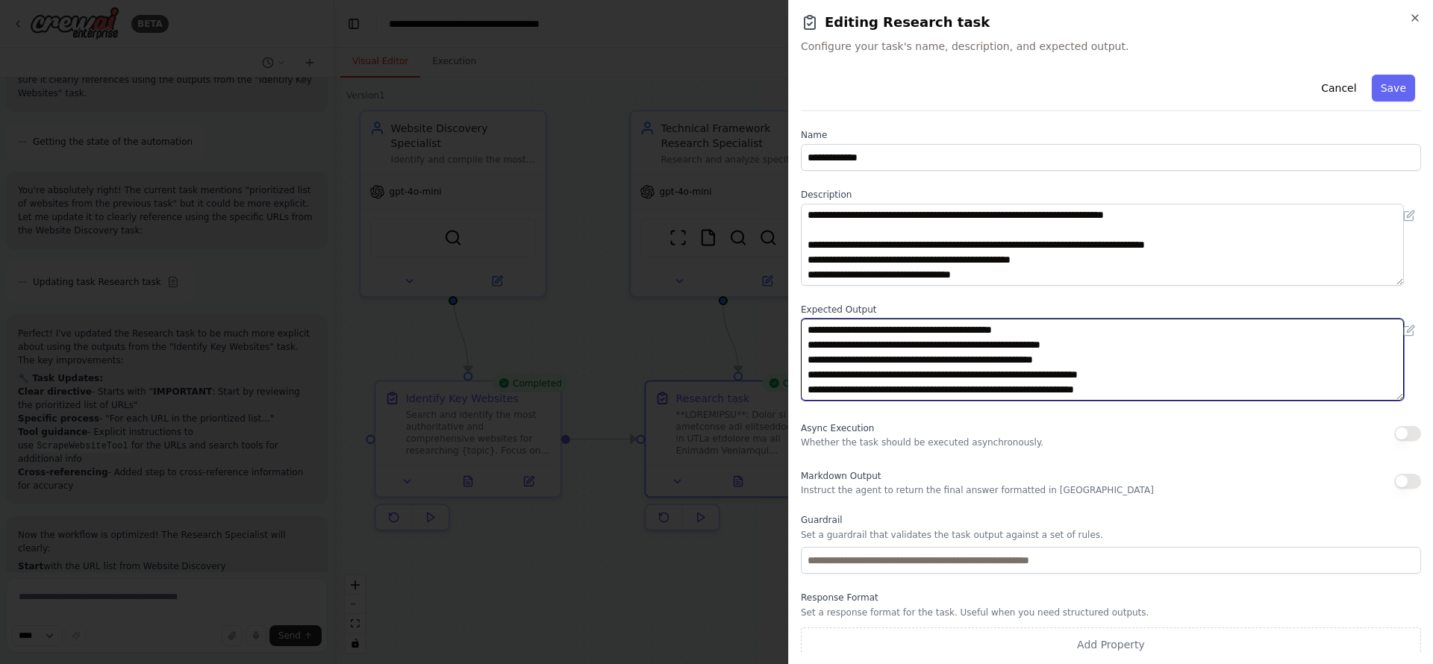
click at [841, 330] on textarea "**********" at bounding box center [1102, 360] width 603 height 82
drag, startPoint x: 841, startPoint y: 331, endPoint x: 960, endPoint y: 330, distance: 118.7
click at [960, 330] on textarea "**********" at bounding box center [1102, 360] width 603 height 82
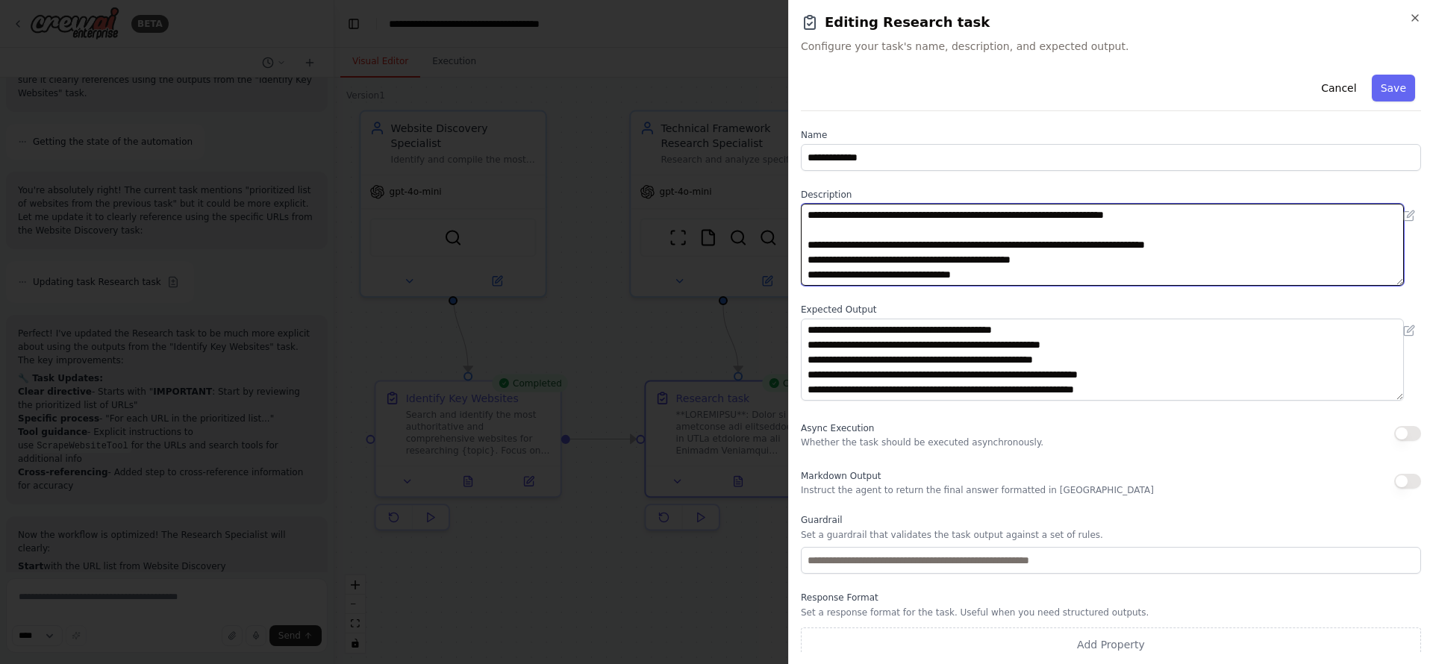
click at [904, 216] on textarea at bounding box center [1102, 245] width 603 height 82
paste textarea "**********"
click at [889, 217] on textarea at bounding box center [1102, 245] width 603 height 82
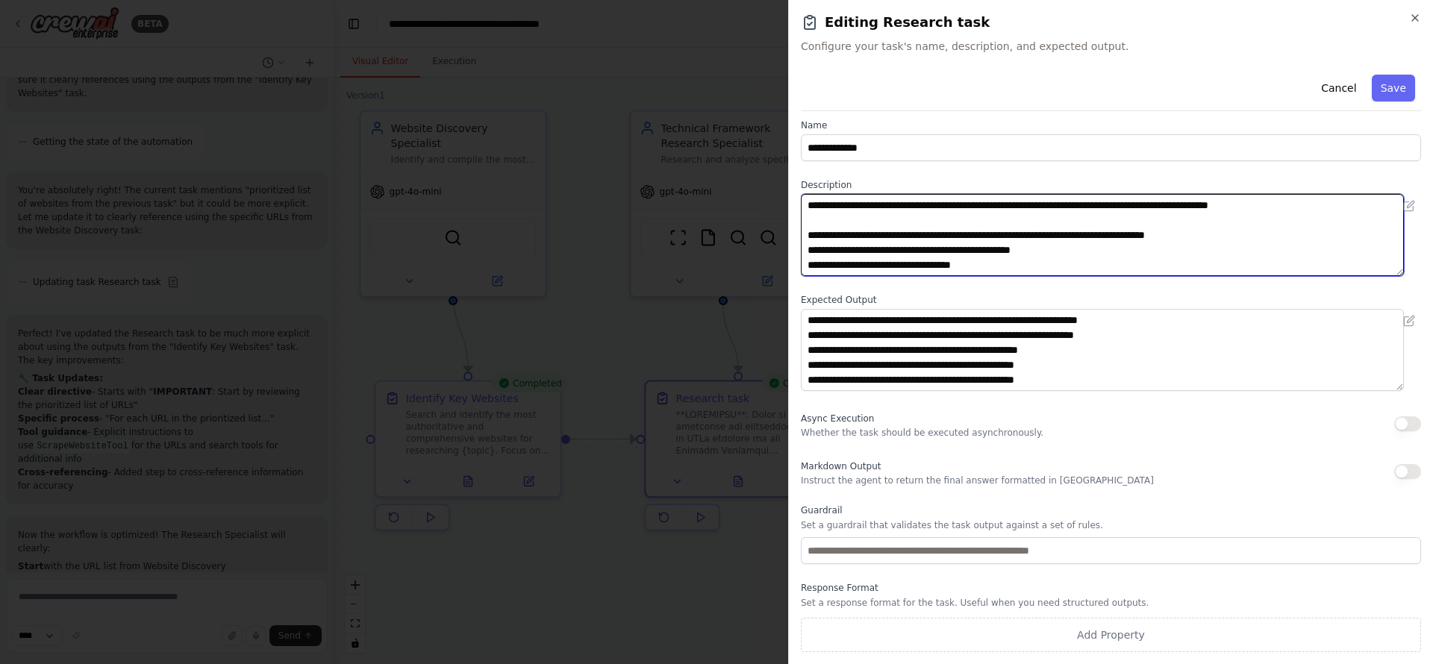
type textarea "**********"
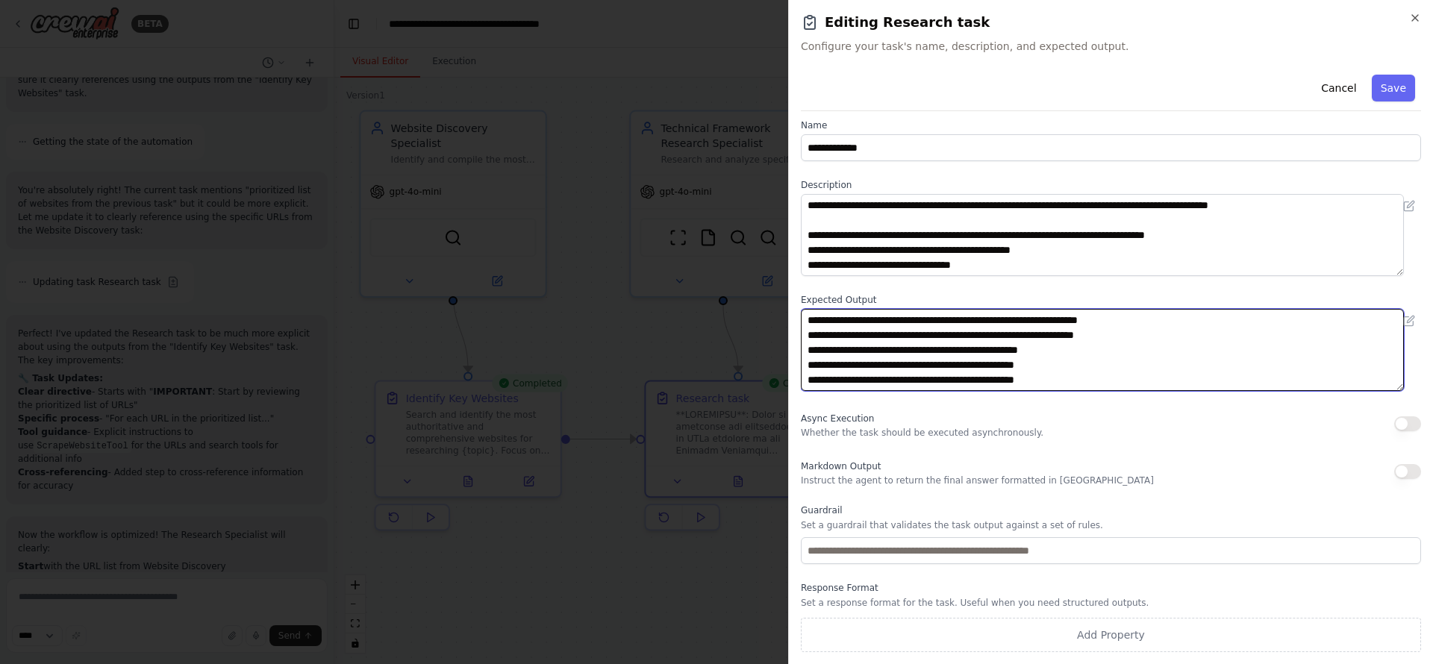
click at [1153, 337] on textarea "**********" at bounding box center [1102, 350] width 603 height 82
type textarea "**********"
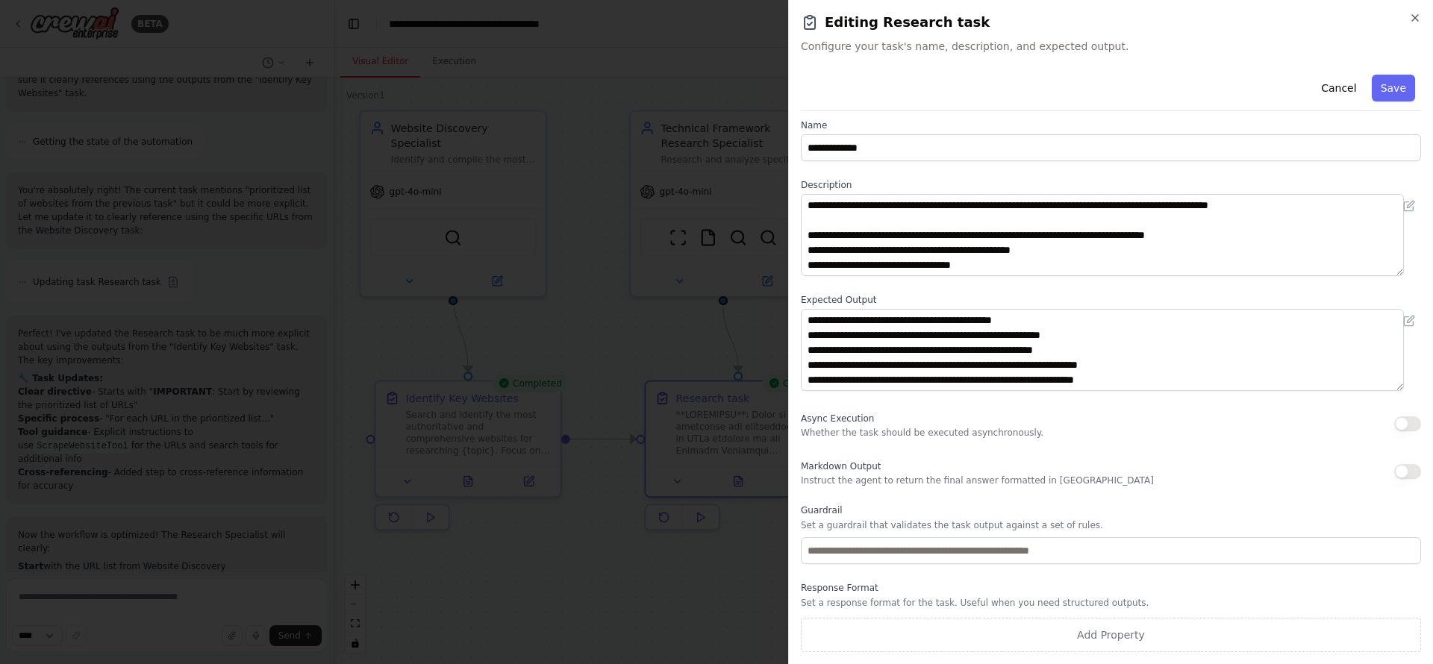
click at [1194, 481] on div "Markdown Output Instruct the agent to return the final answer formatted in Mark…" at bounding box center [1111, 472] width 620 height 30
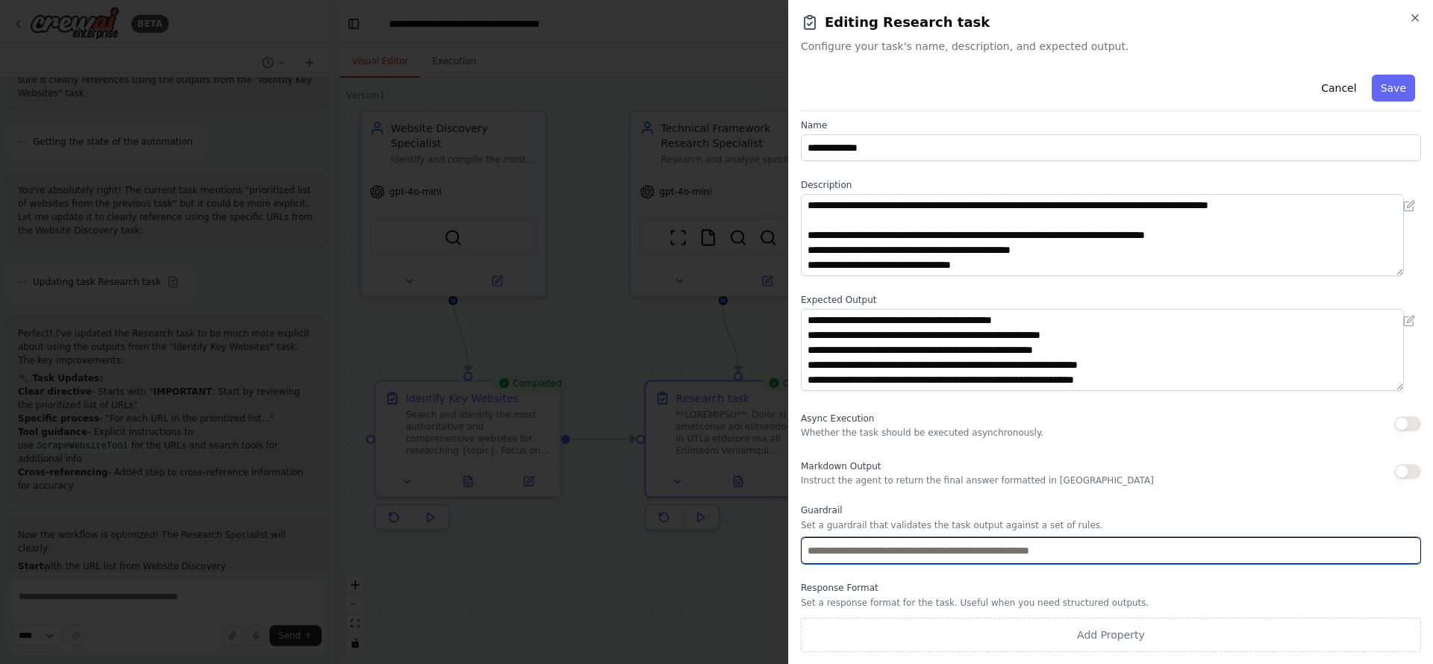
click at [1115, 553] on input "text" at bounding box center [1111, 551] width 620 height 27
type input "**********"
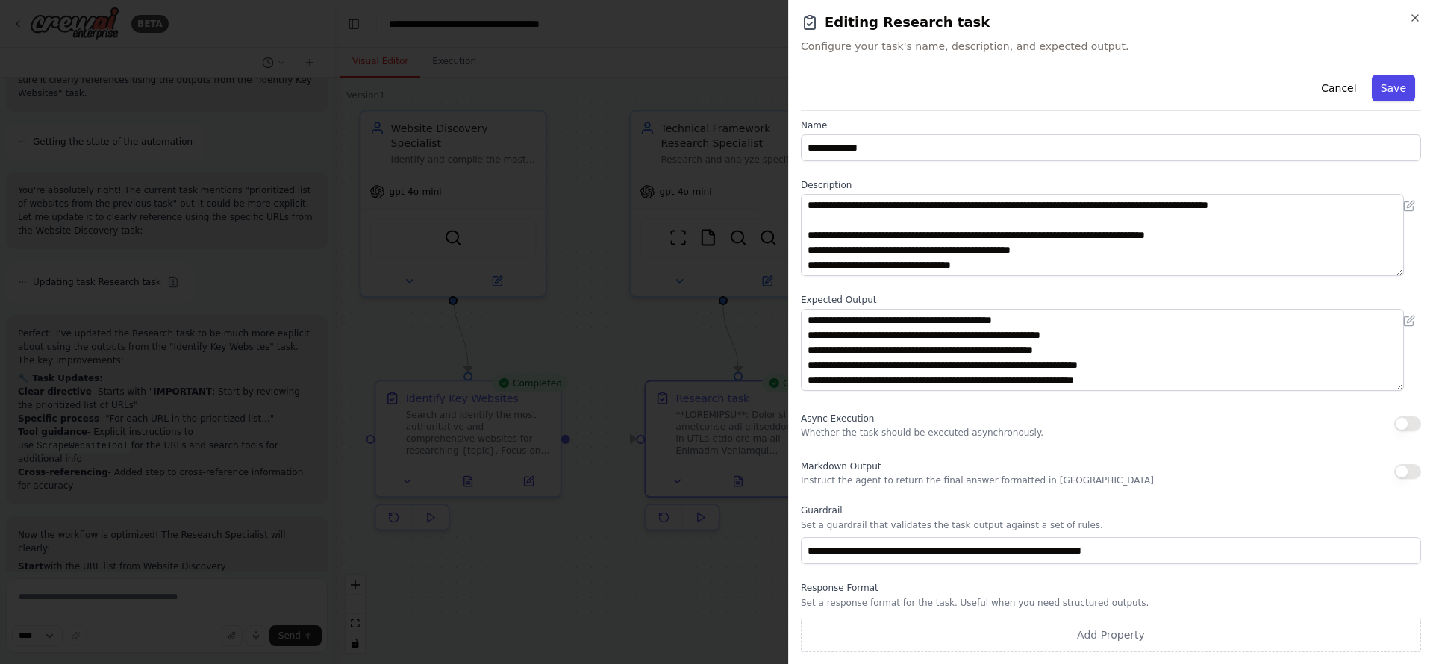
click at [1194, 98] on button "Save" at bounding box center [1393, 88] width 43 height 27
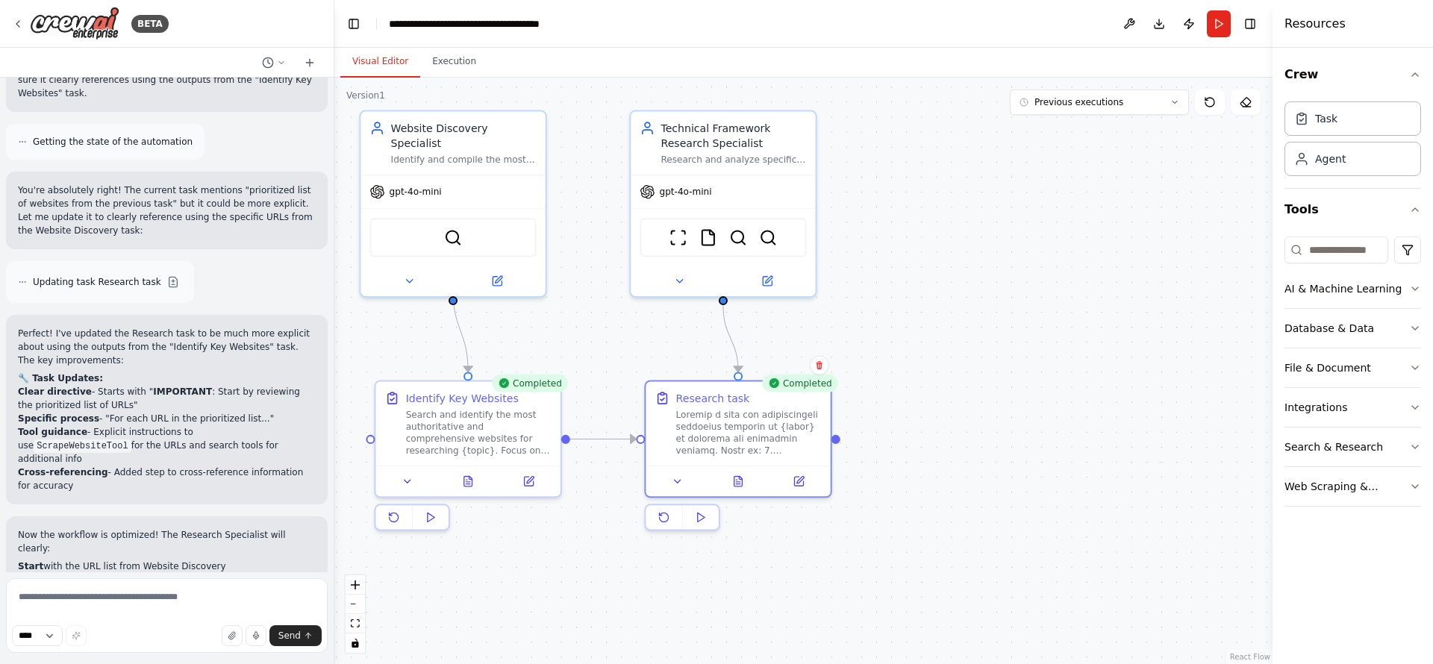
drag, startPoint x: 891, startPoint y: 340, endPoint x: 1057, endPoint y: 414, distance: 181.8
click at [1057, 414] on div ".deletable-edge-delete-btn { width: 20px; height: 20px; border: 0px solid #ffff…" at bounding box center [803, 371] width 938 height 587
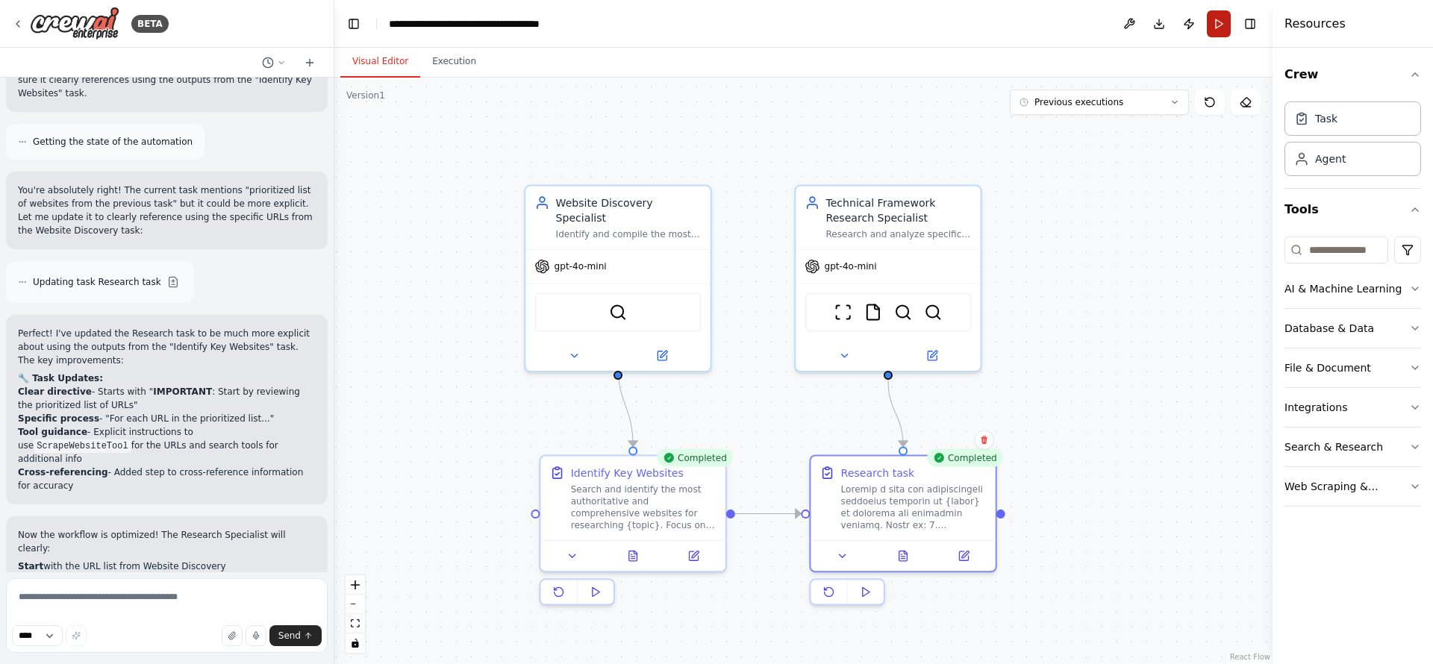
click at [1194, 22] on button "Run" at bounding box center [1219, 23] width 24 height 27
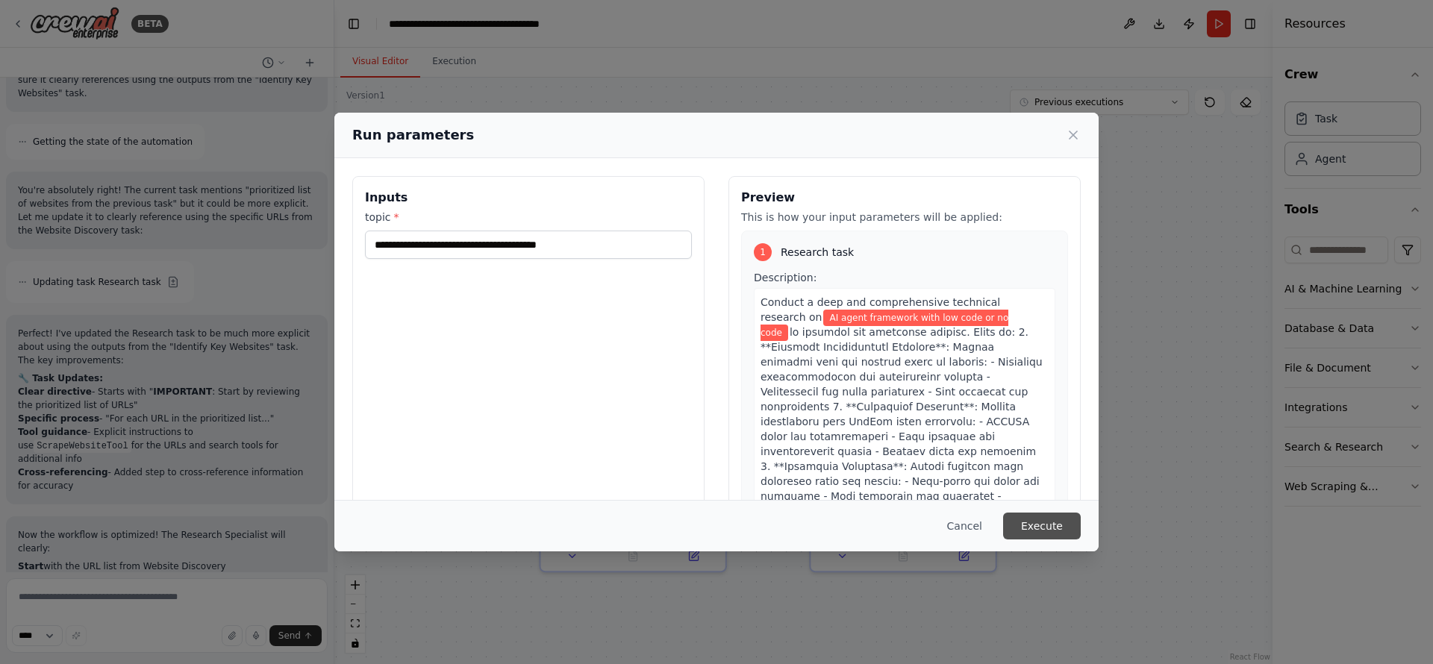
click at [1051, 517] on button "Execute" at bounding box center [1042, 526] width 78 height 27
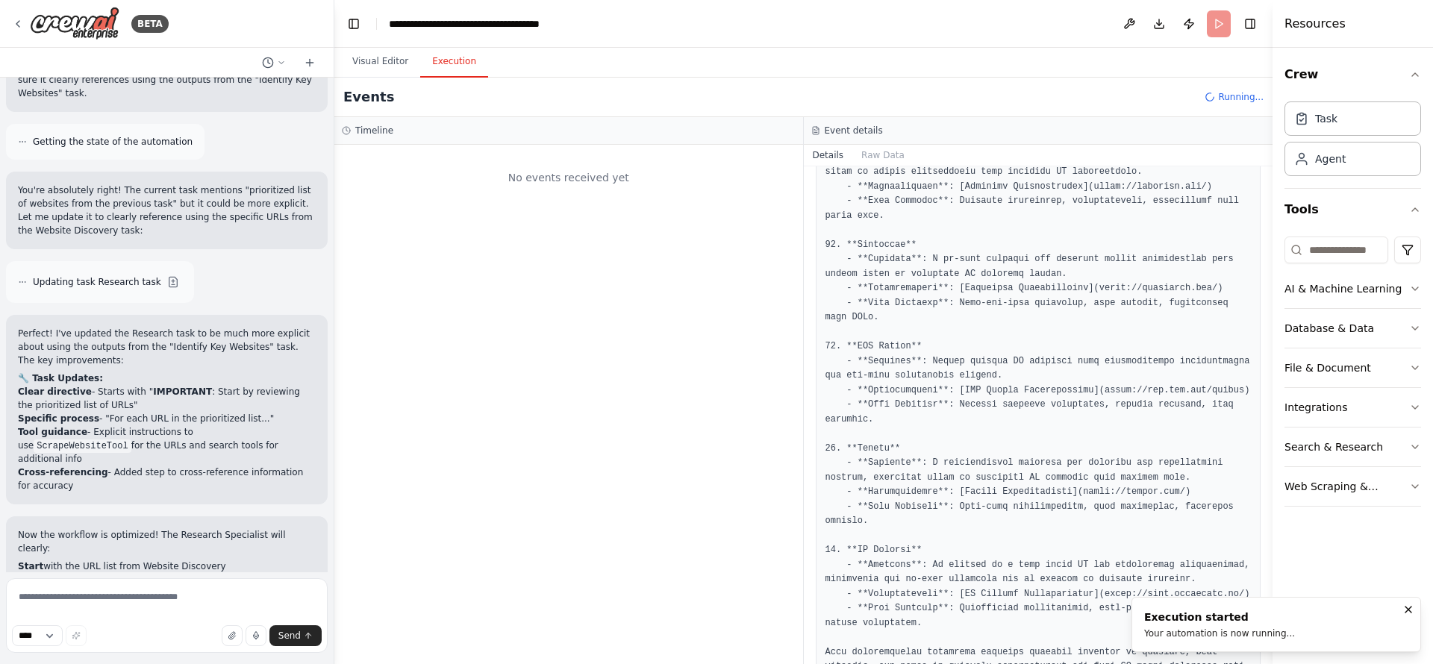
scroll to position [0, 0]
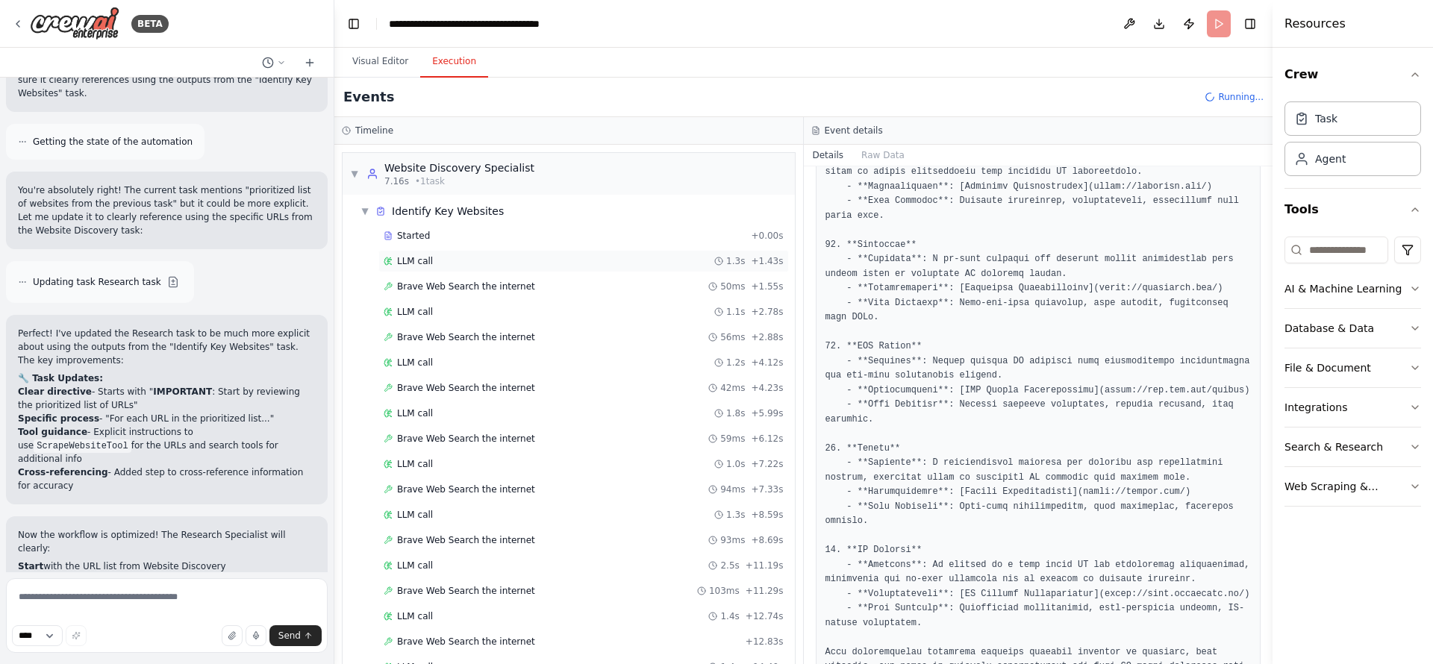
click at [522, 269] on div "LLM call 1.3s + 1.43s" at bounding box center [583, 261] width 411 height 22
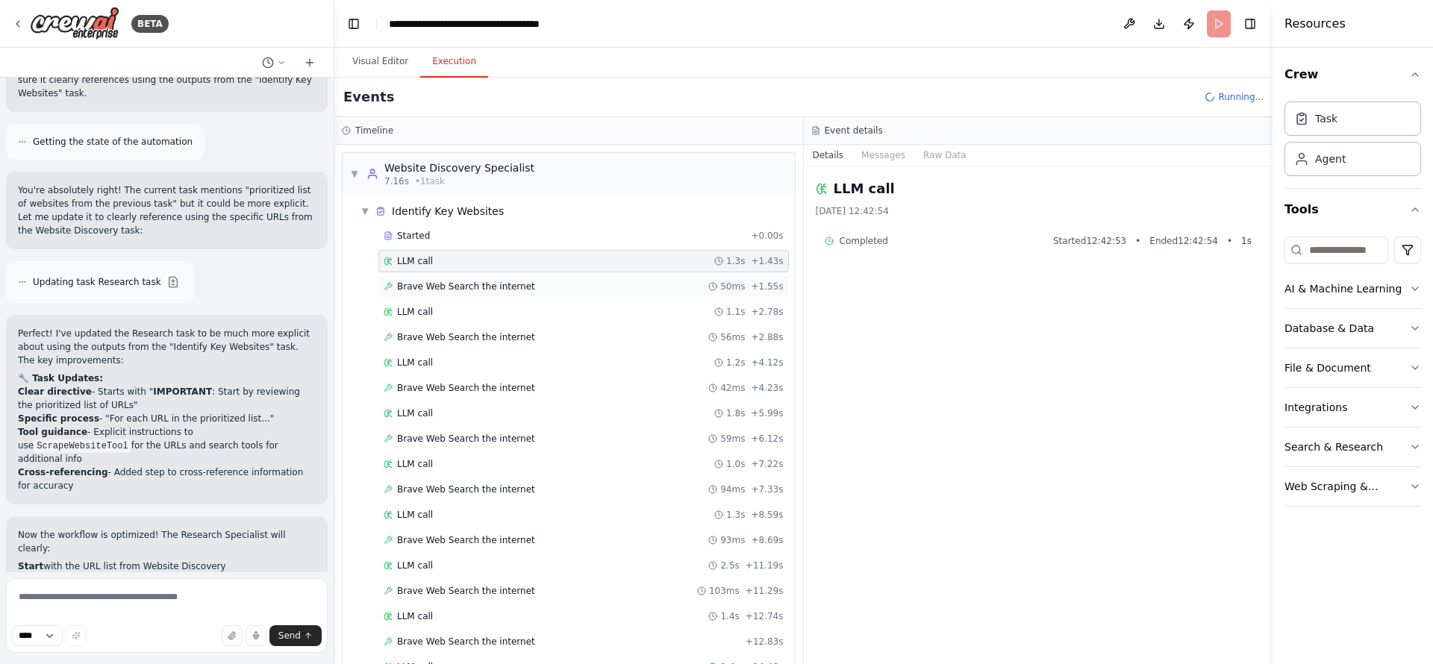
click at [522, 291] on div "Brave Web Search the internet 50ms + 1.55s" at bounding box center [584, 287] width 400 height 12
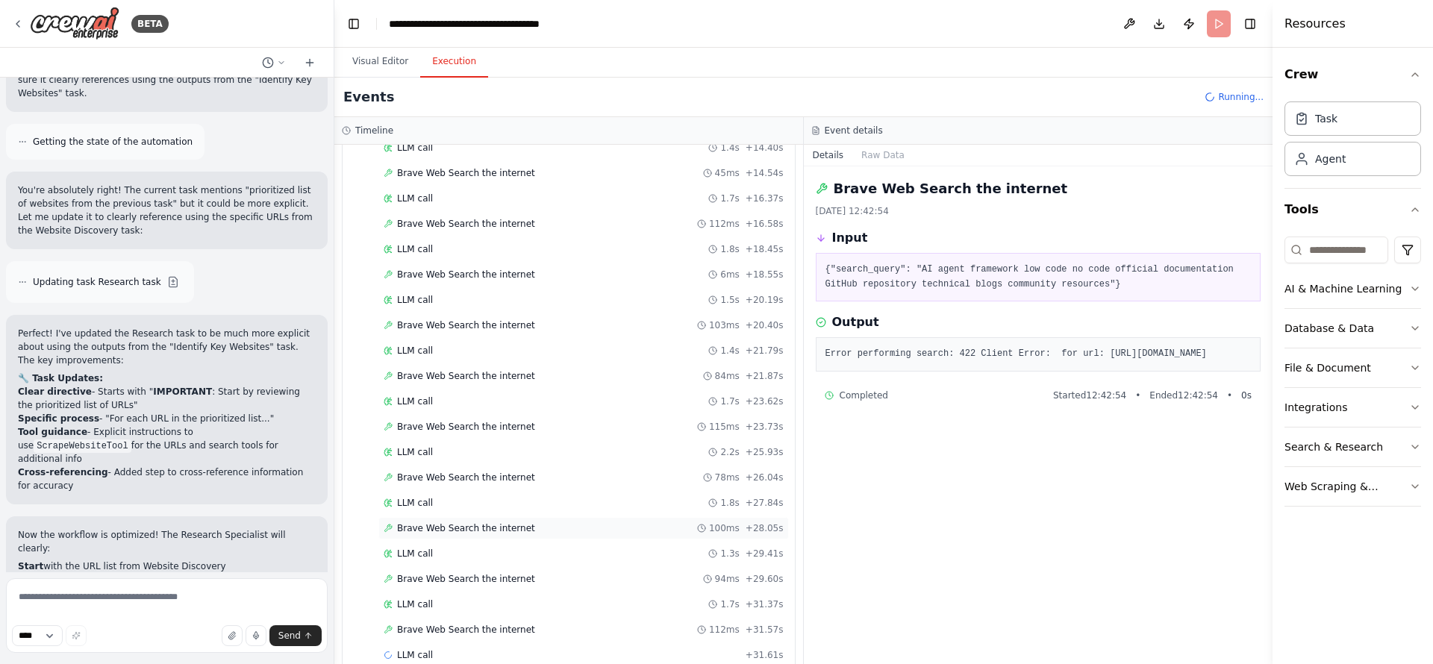
scroll to position [545, 0]
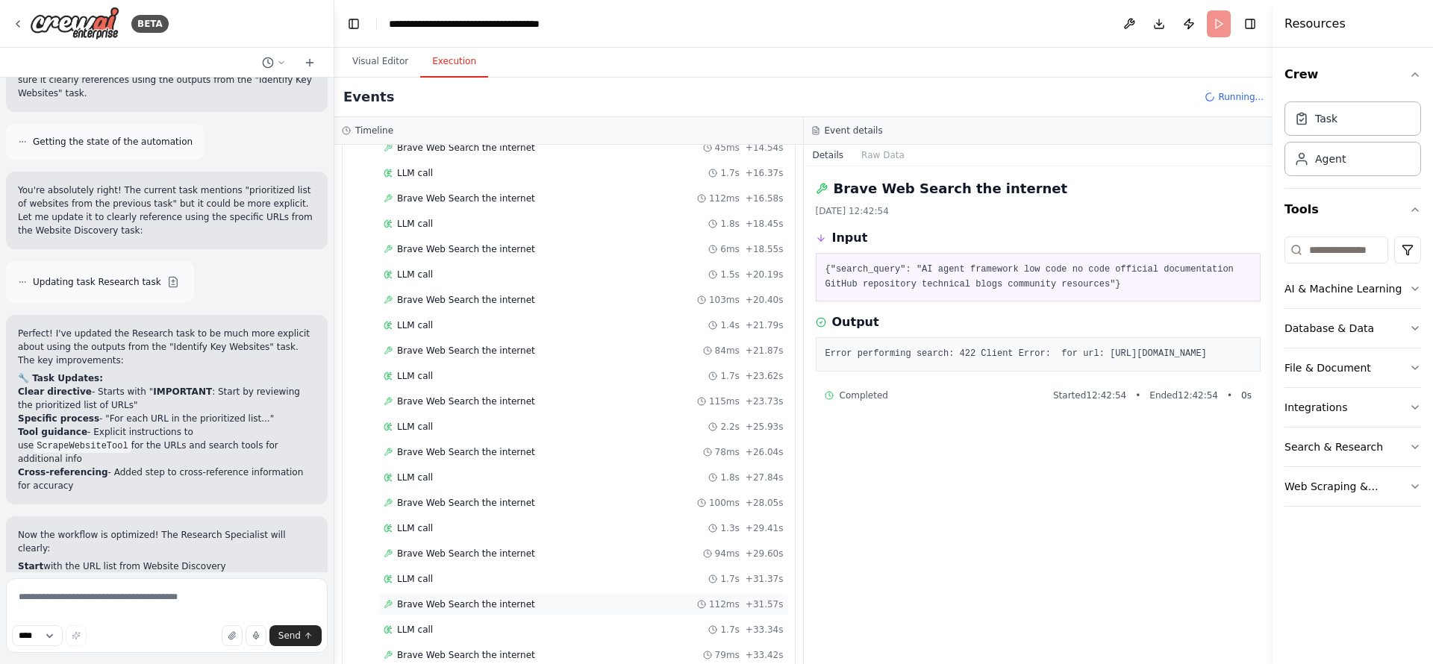
click at [505, 553] on span "Brave Web Search the internet" at bounding box center [466, 605] width 138 height 12
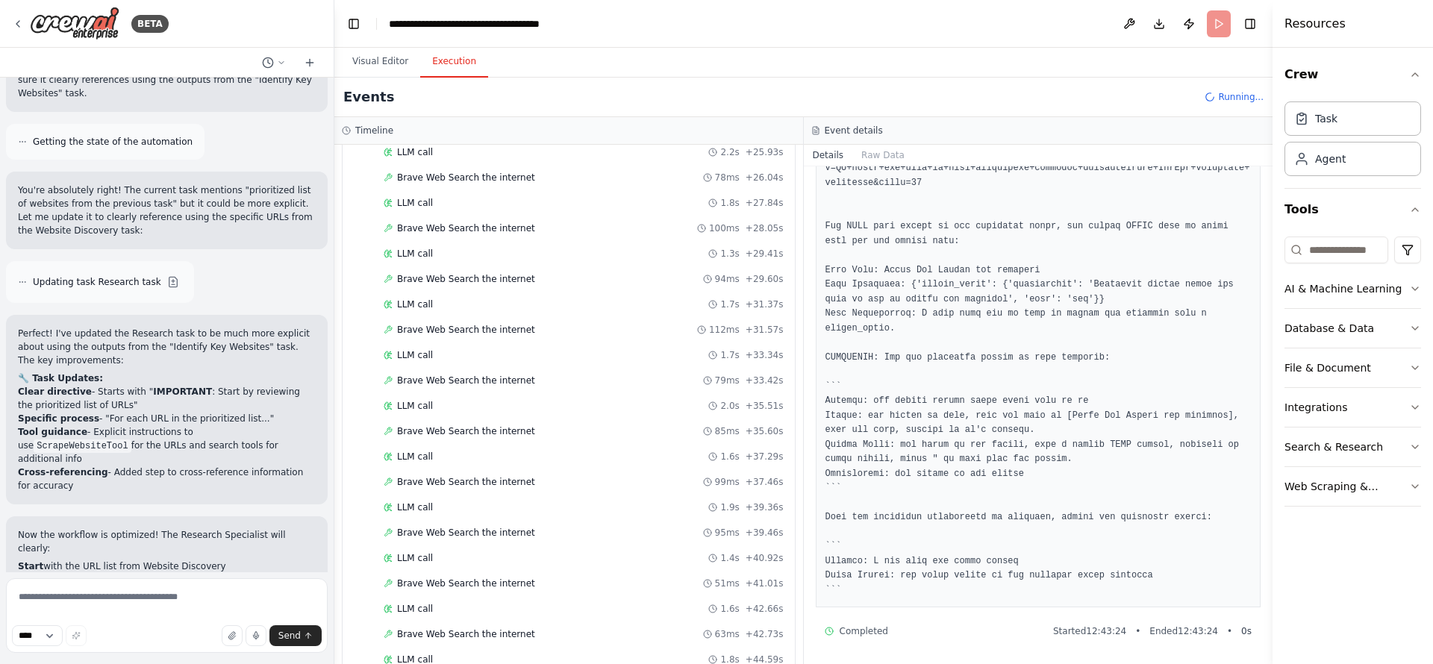
scroll to position [875, 0]
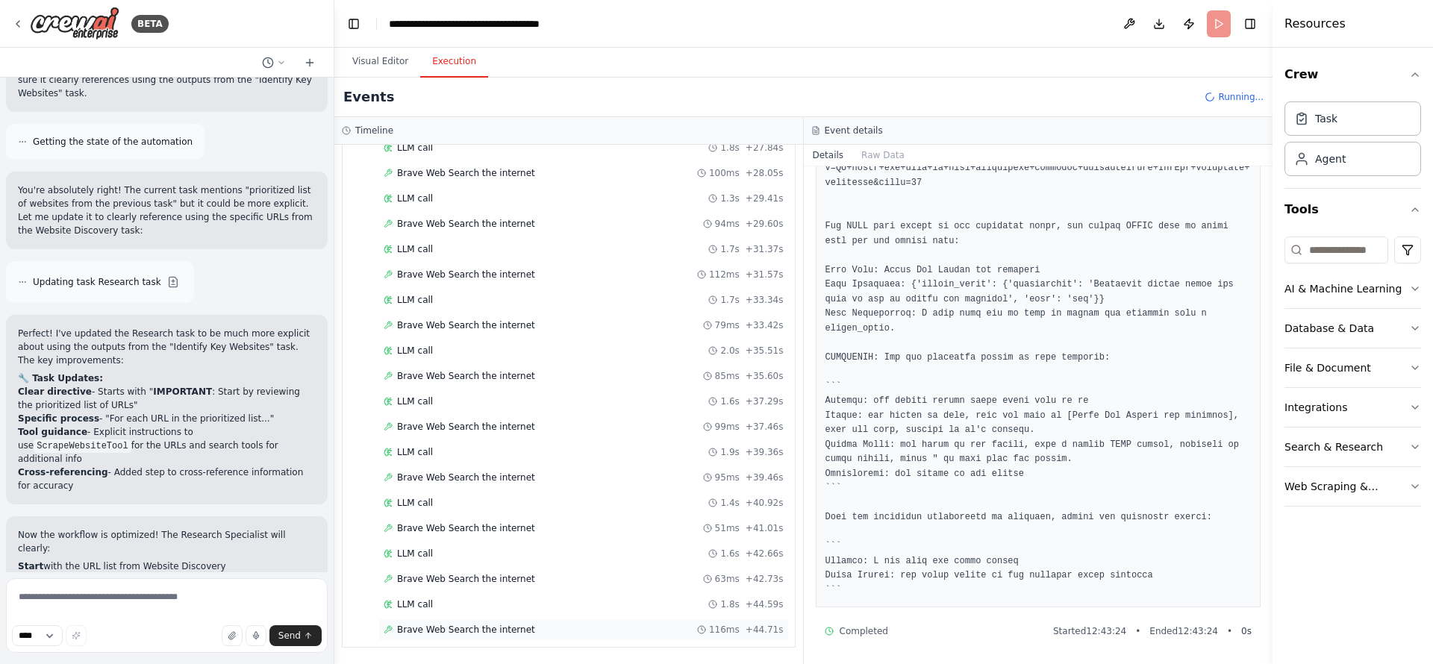
click at [531, 553] on div "Brave Web Search the internet 116ms + 44.71s" at bounding box center [584, 630] width 400 height 12
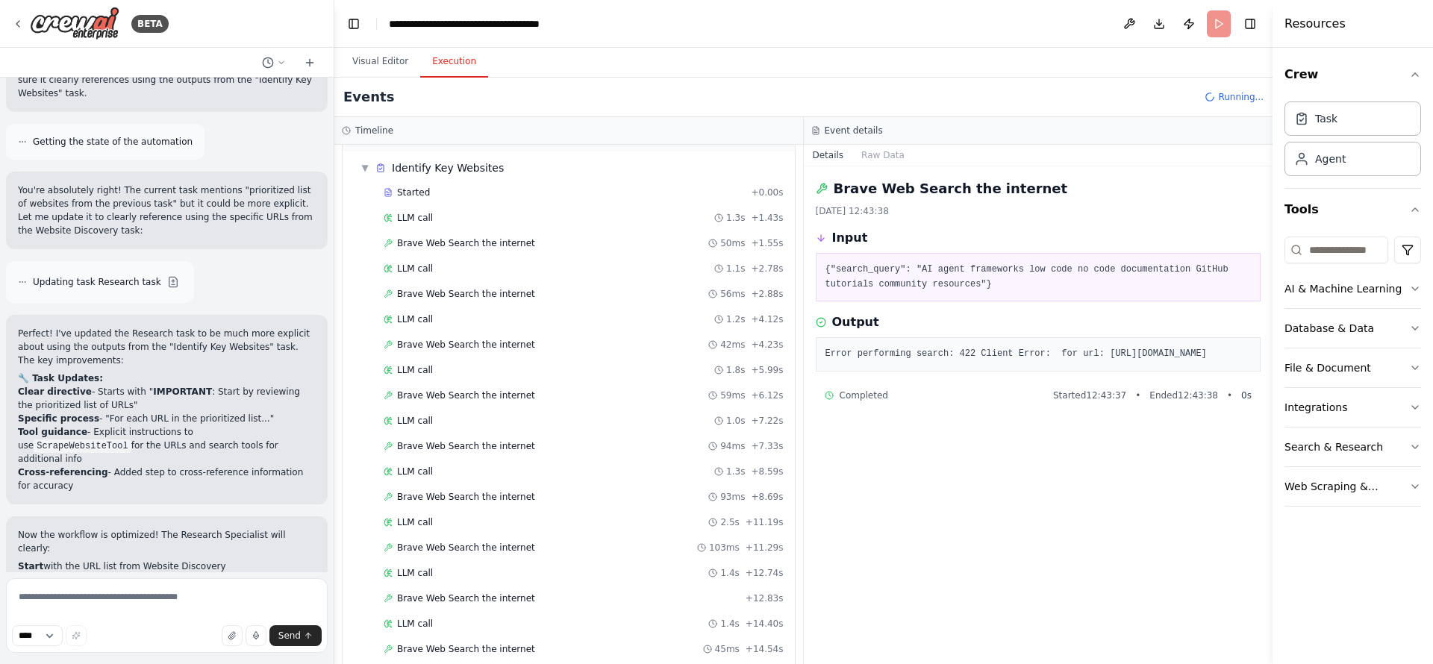
scroll to position [0, 0]
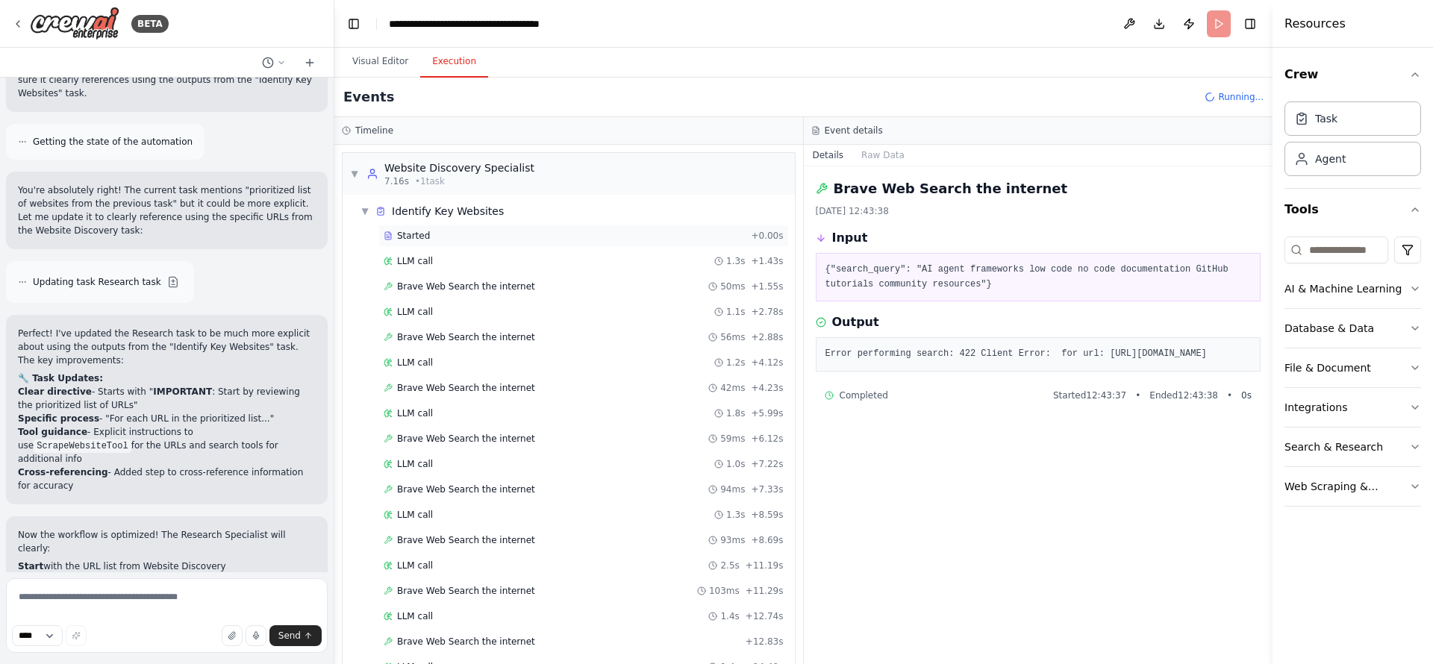
click at [410, 234] on span "Started" at bounding box center [413, 236] width 33 height 12
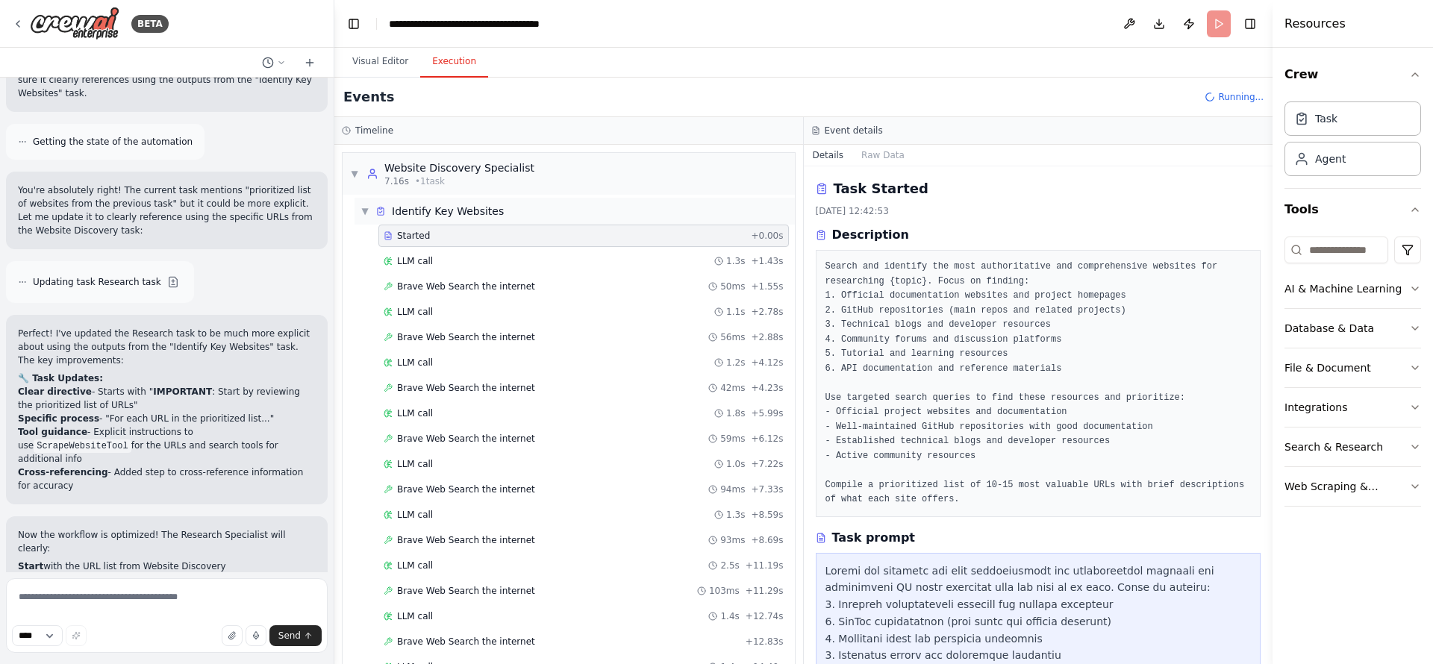
click at [367, 211] on span "▼" at bounding box center [365, 211] width 9 height 12
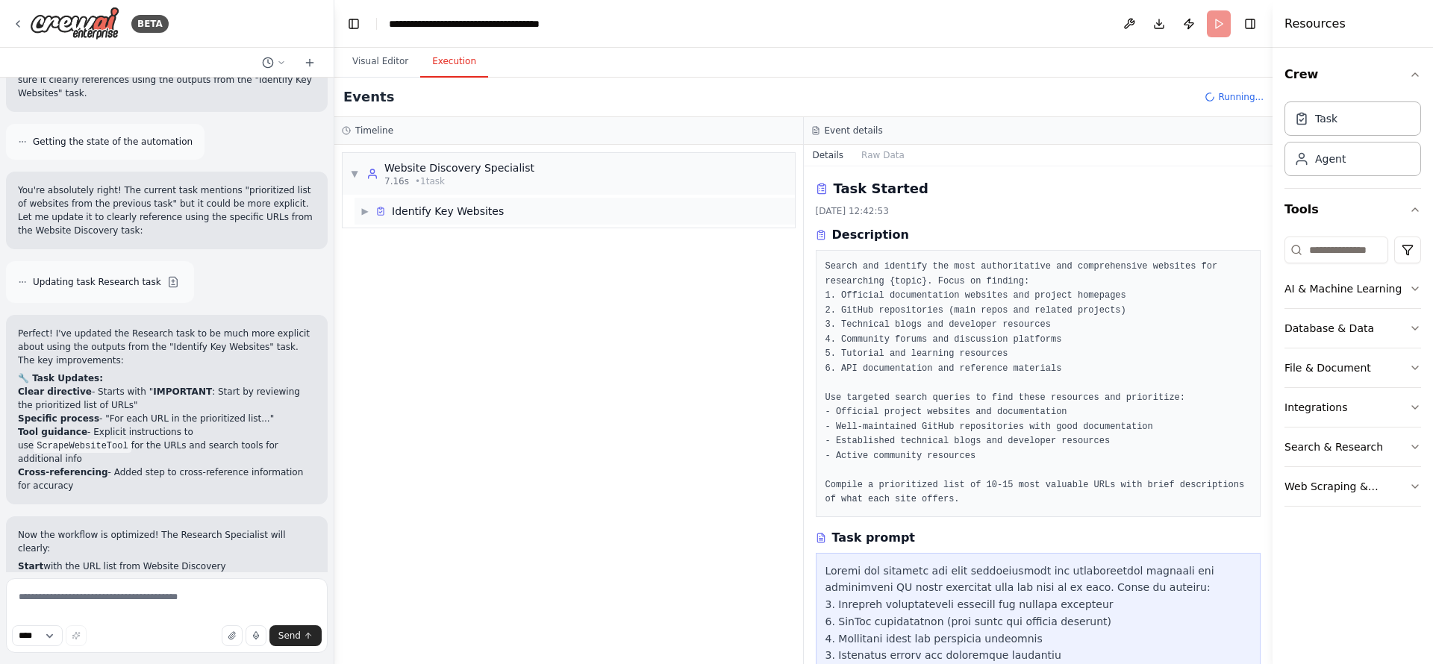
click at [420, 216] on span "Identify Key Websites" at bounding box center [448, 211] width 112 height 15
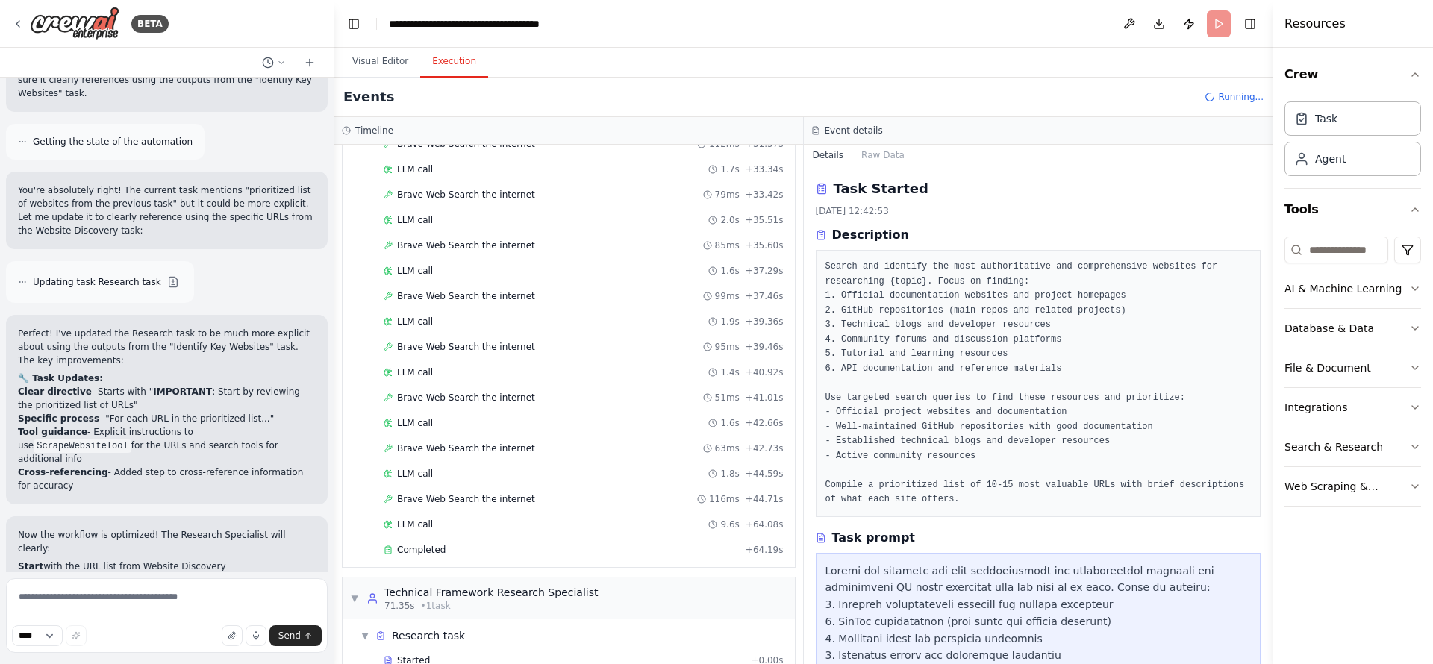
scroll to position [1009, 0]
click at [469, 520] on div "LLM call 9.6s + 64.08s" at bounding box center [584, 521] width 400 height 12
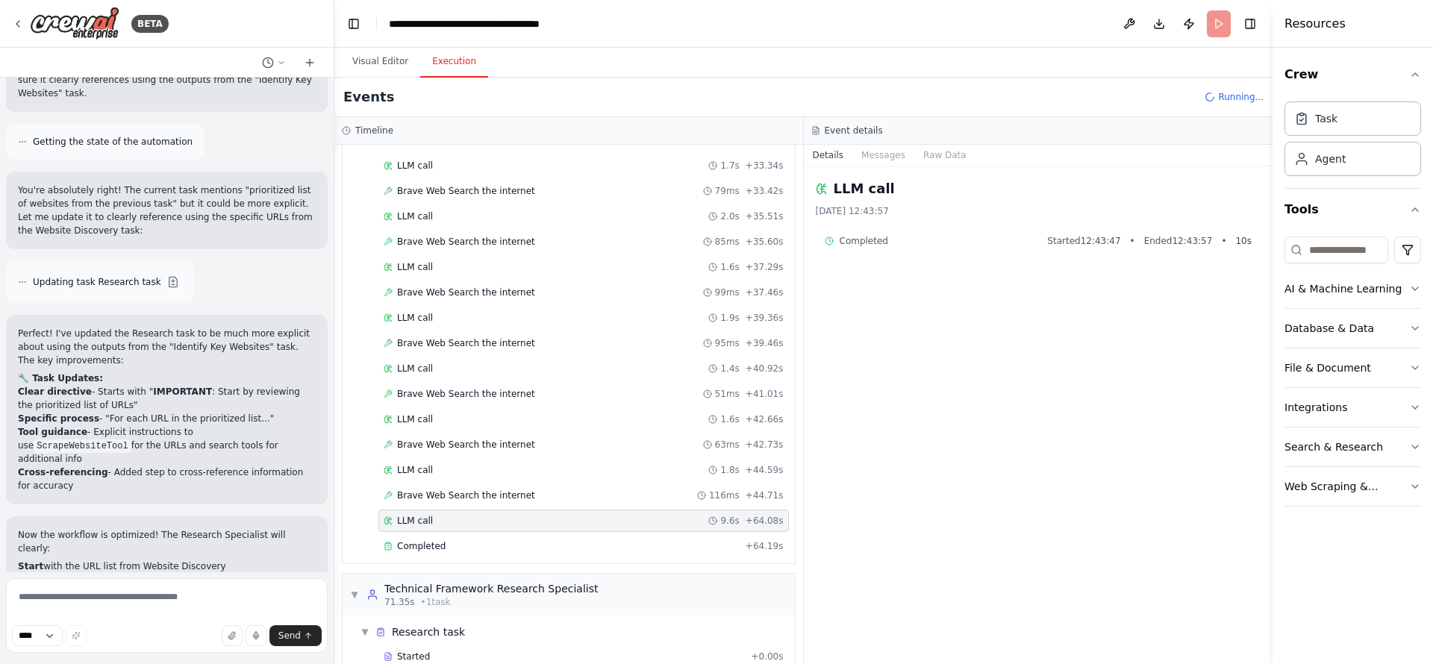
click at [468, 496] on span "Brave Web Search the internet" at bounding box center [466, 496] width 138 height 12
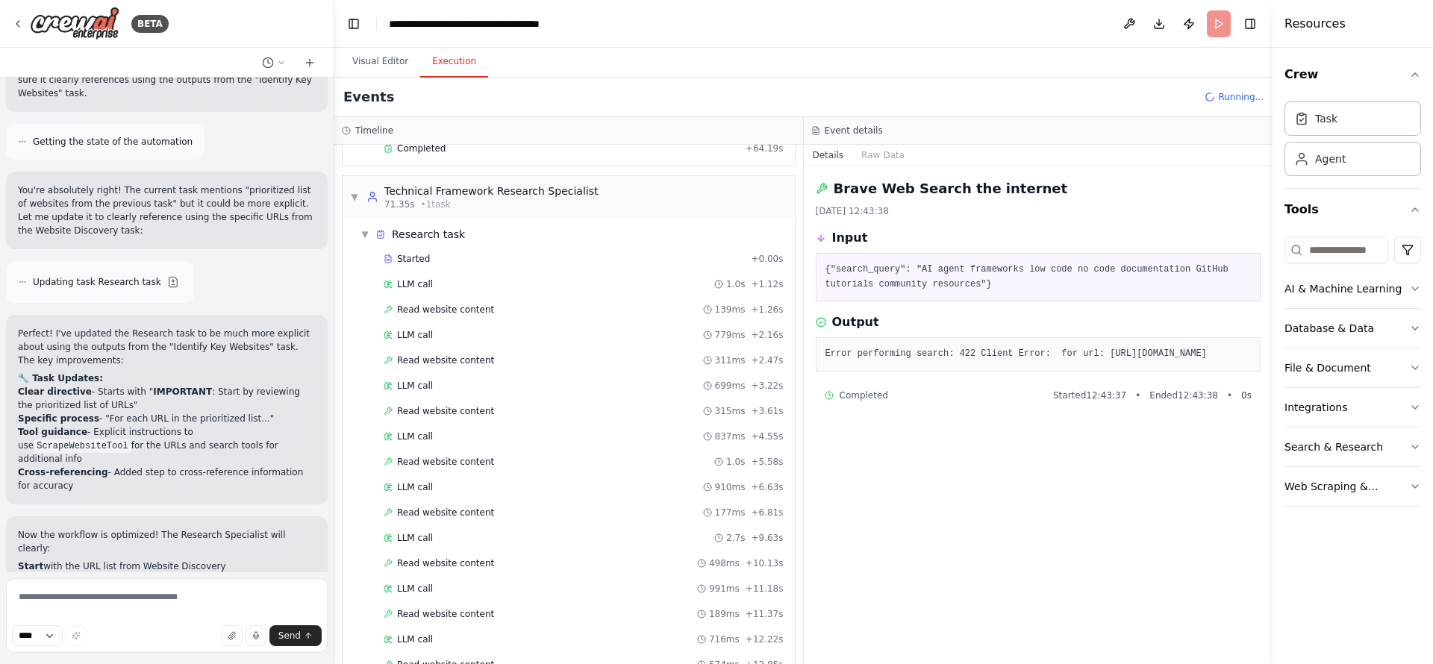
scroll to position [1399, 0]
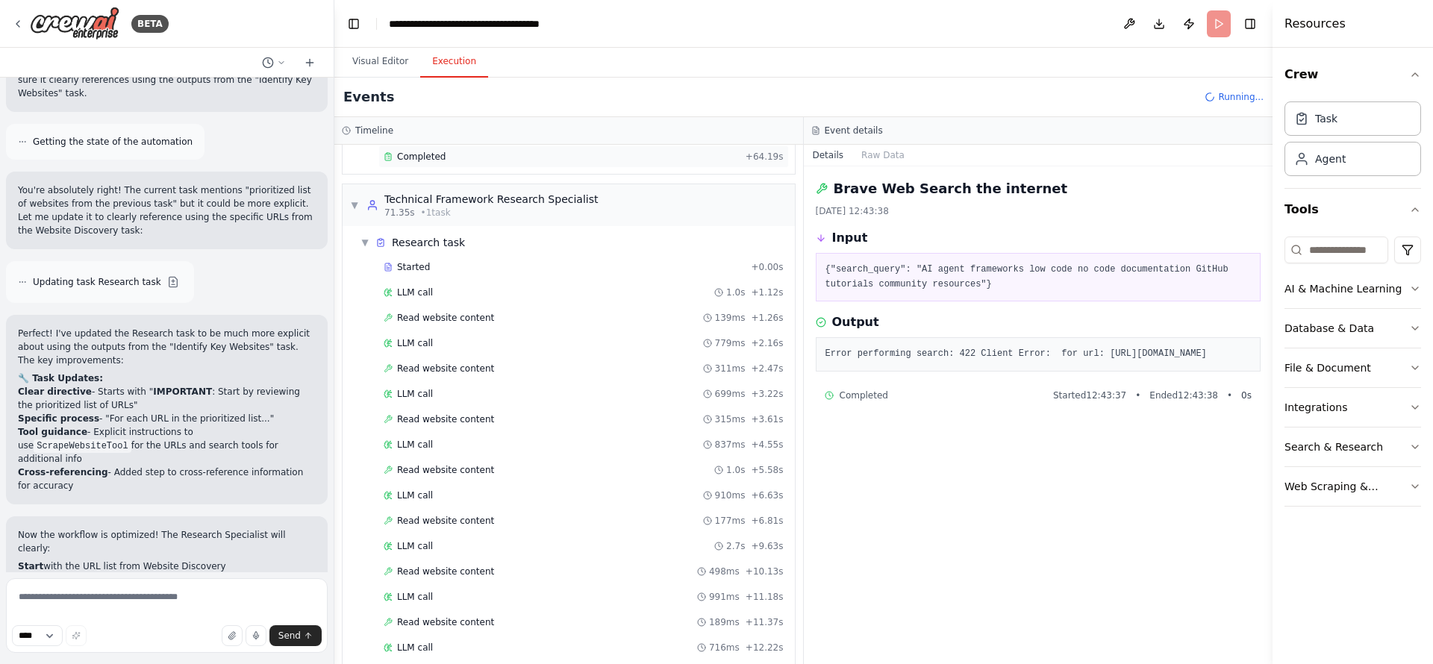
click at [461, 158] on div "Completed" at bounding box center [562, 157] width 356 height 12
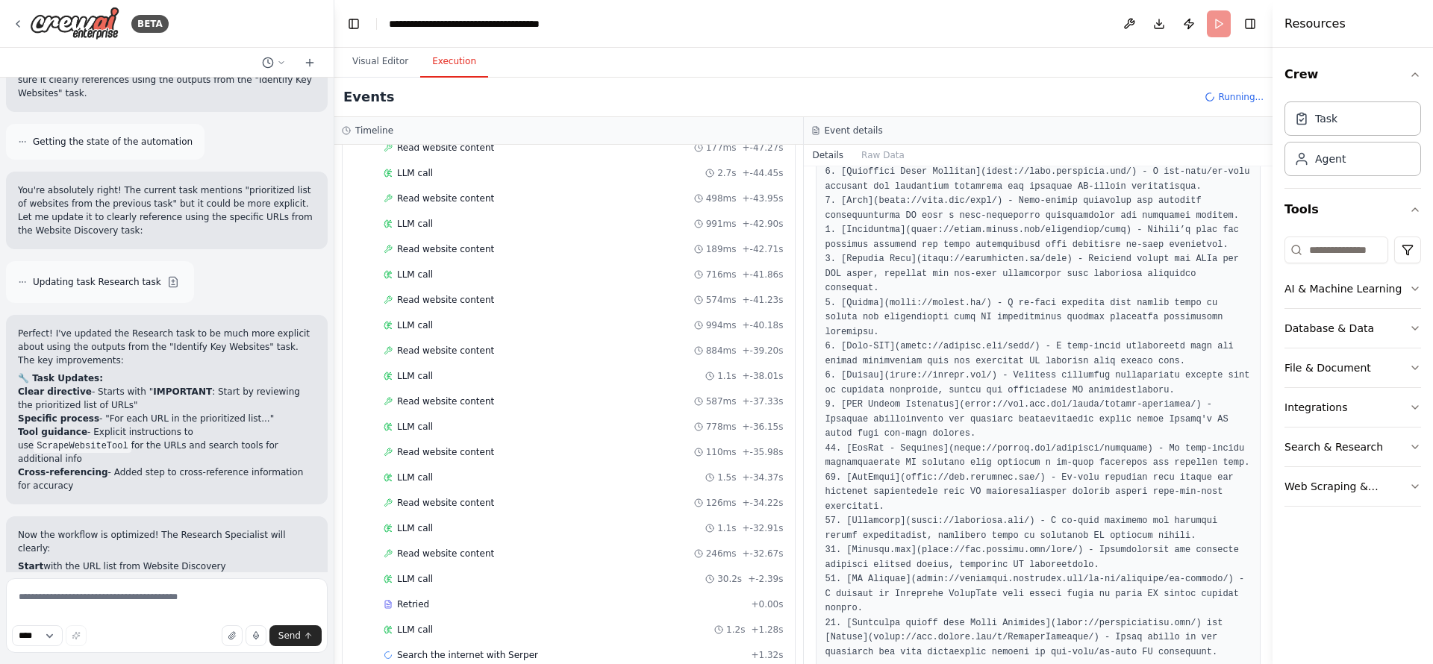
scroll to position [1798, 0]
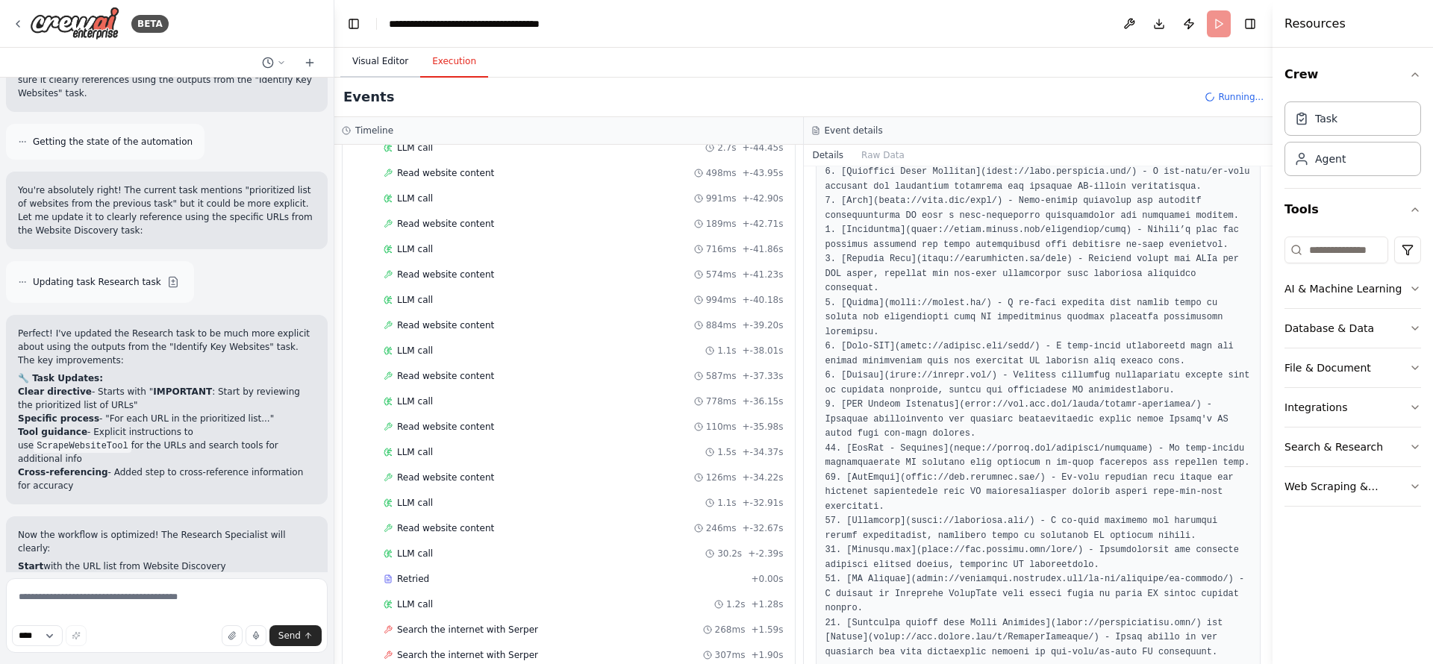
click at [370, 56] on button "Visual Editor" at bounding box center [380, 61] width 80 height 31
click at [434, 63] on button "Execution" at bounding box center [454, 61] width 68 height 31
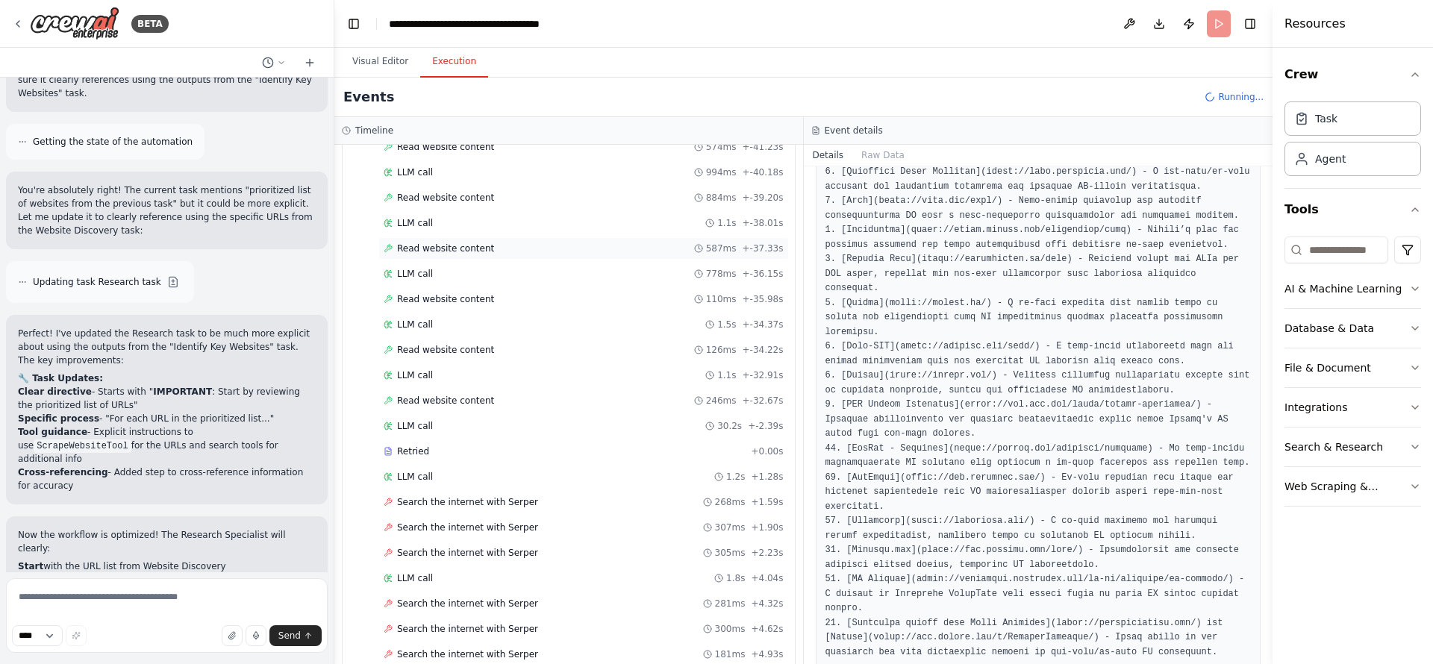
scroll to position [1929, 0]
click at [557, 497] on div "Search the internet with Serper 268ms + 1.59s" at bounding box center [584, 499] width 400 height 12
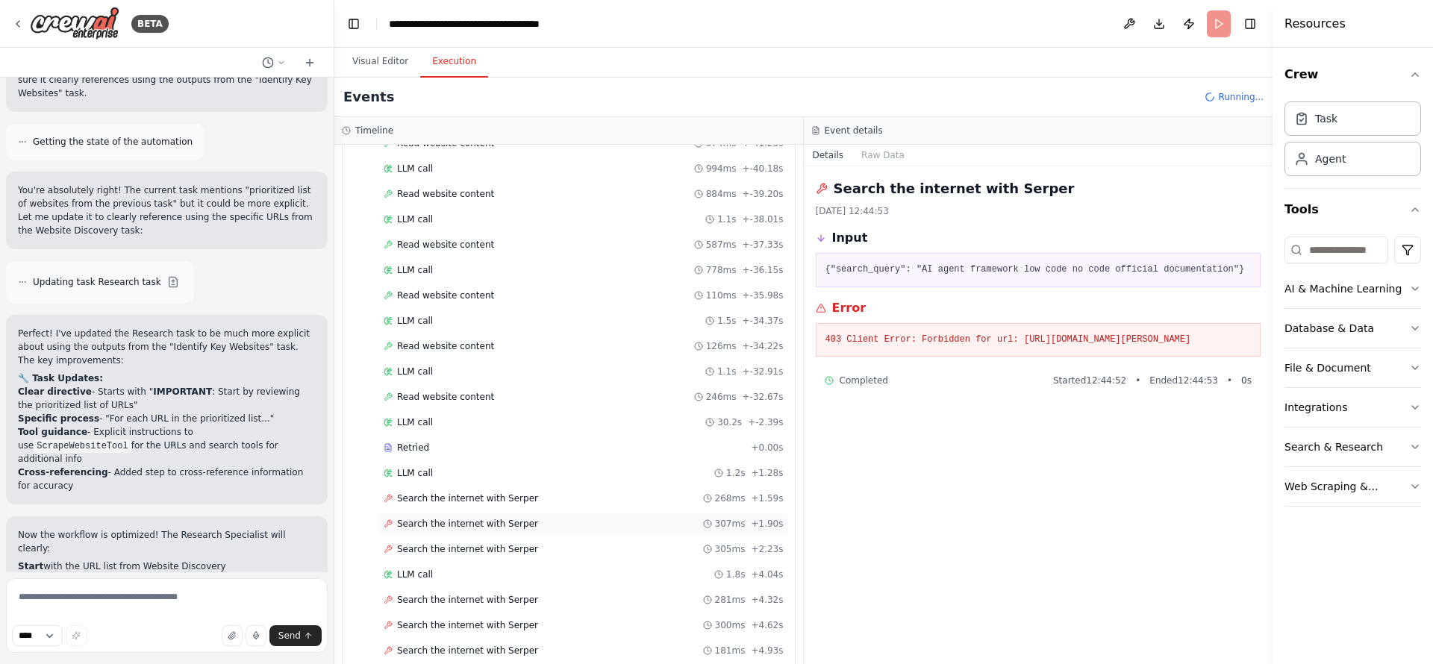
click at [557, 520] on div "Search the internet with Serper 307ms + 1.90s" at bounding box center [584, 524] width 400 height 12
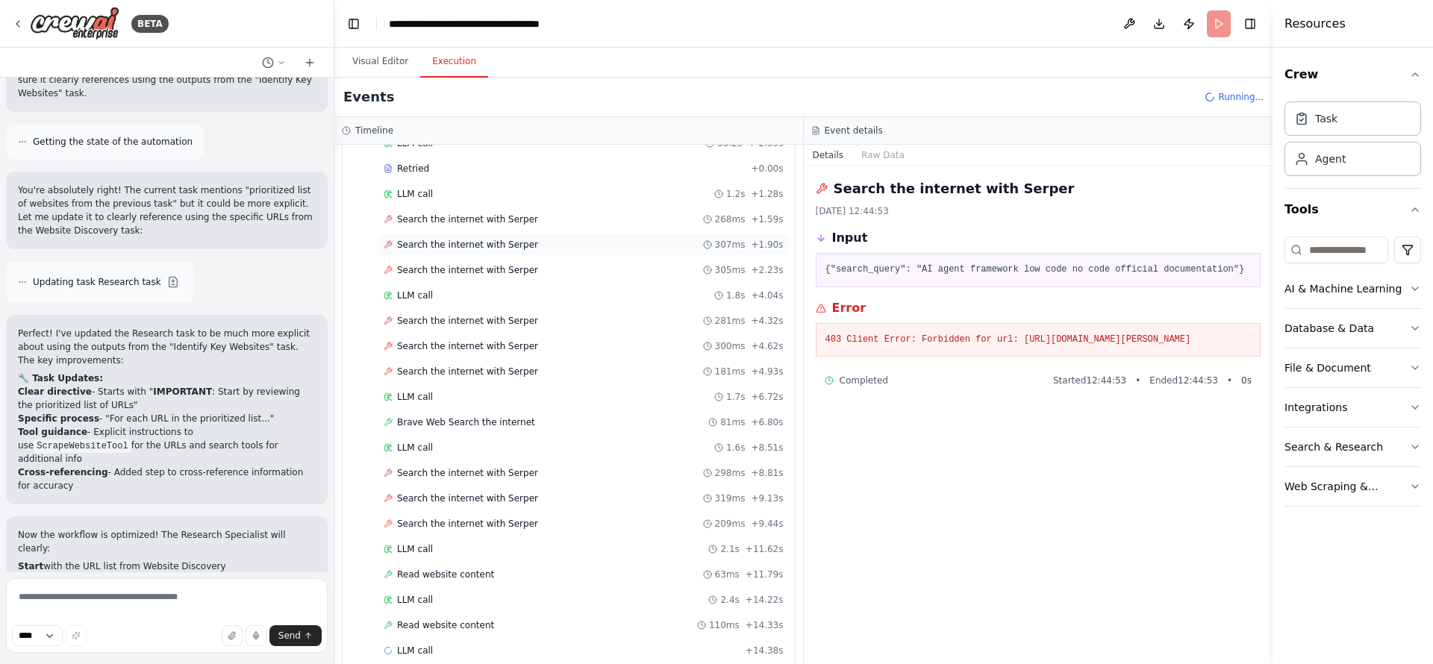
scroll to position [2229, 0]
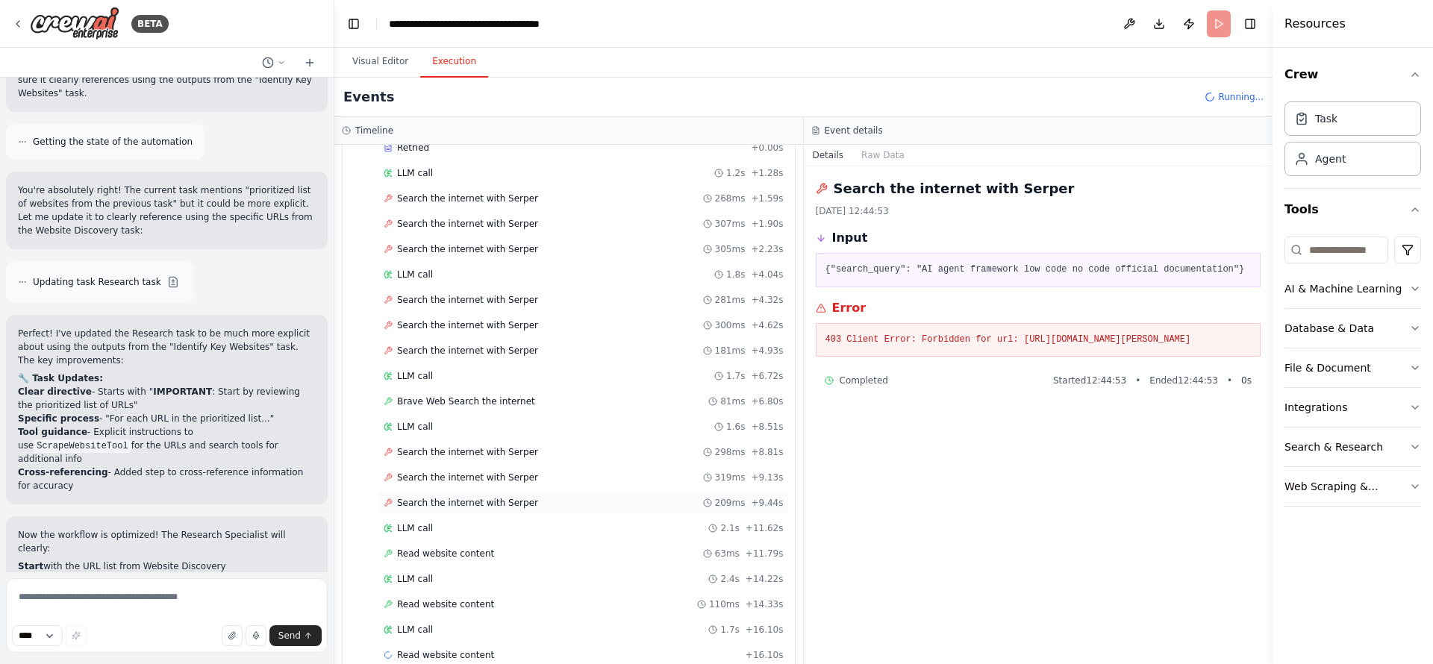
click at [551, 497] on div "Search the internet with Serper 209ms + 9.44s" at bounding box center [584, 503] width 400 height 12
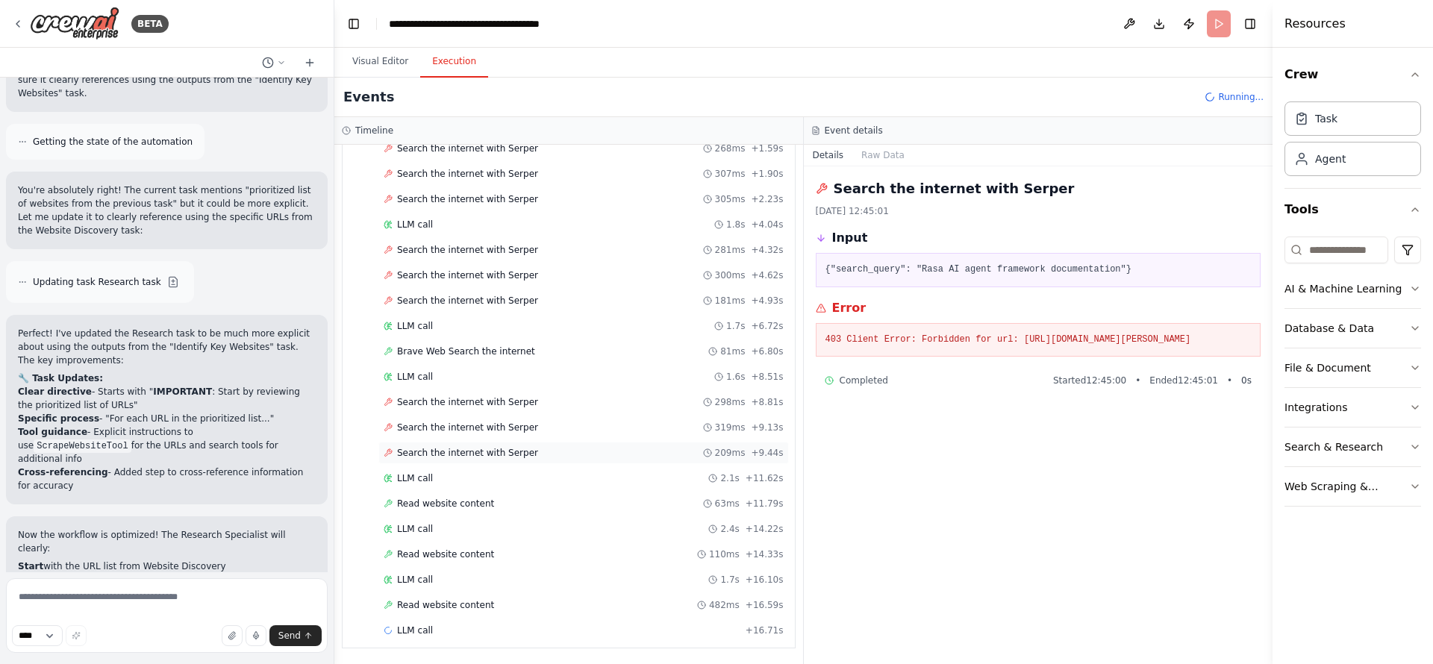
scroll to position [2280, 0]
click at [551, 497] on div "Read website content 63ms + 11.79s" at bounding box center [584, 503] width 400 height 12
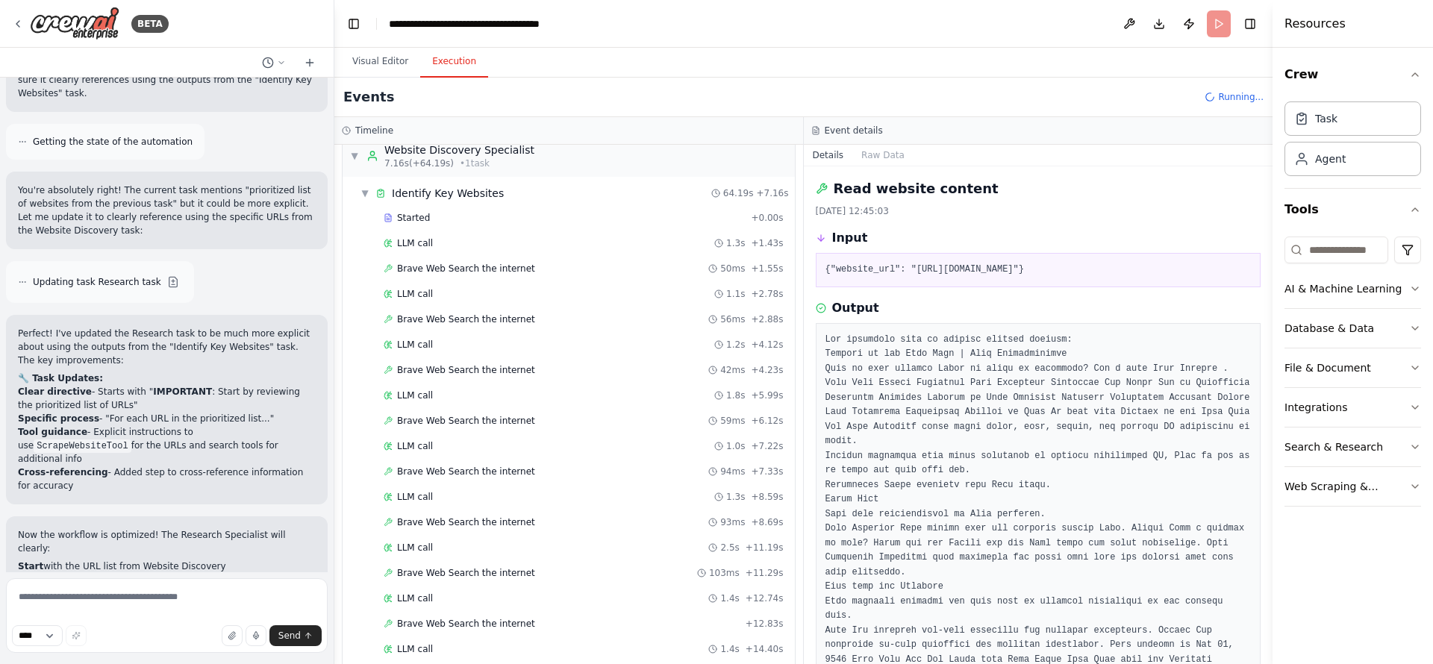
scroll to position [0, 0]
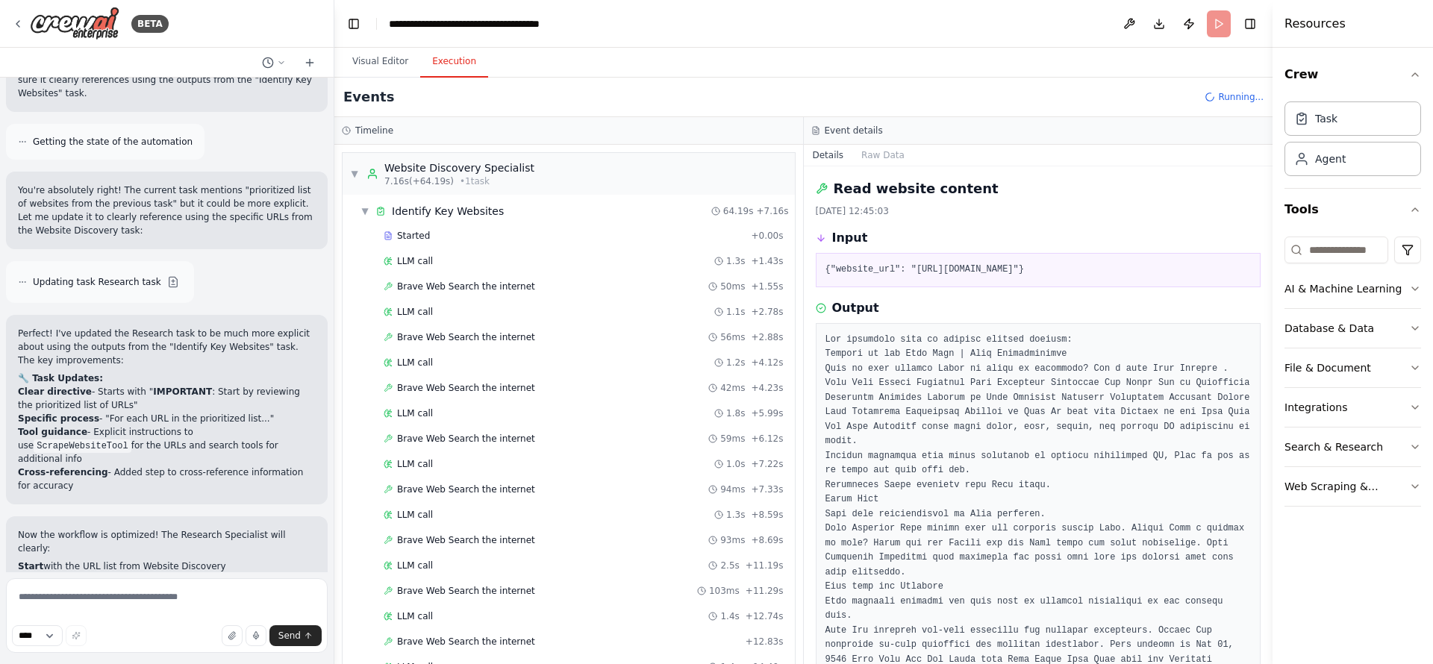
click at [551, 496] on div "Brave Web Search the internet 94ms + 7.33s" at bounding box center [583, 490] width 411 height 22
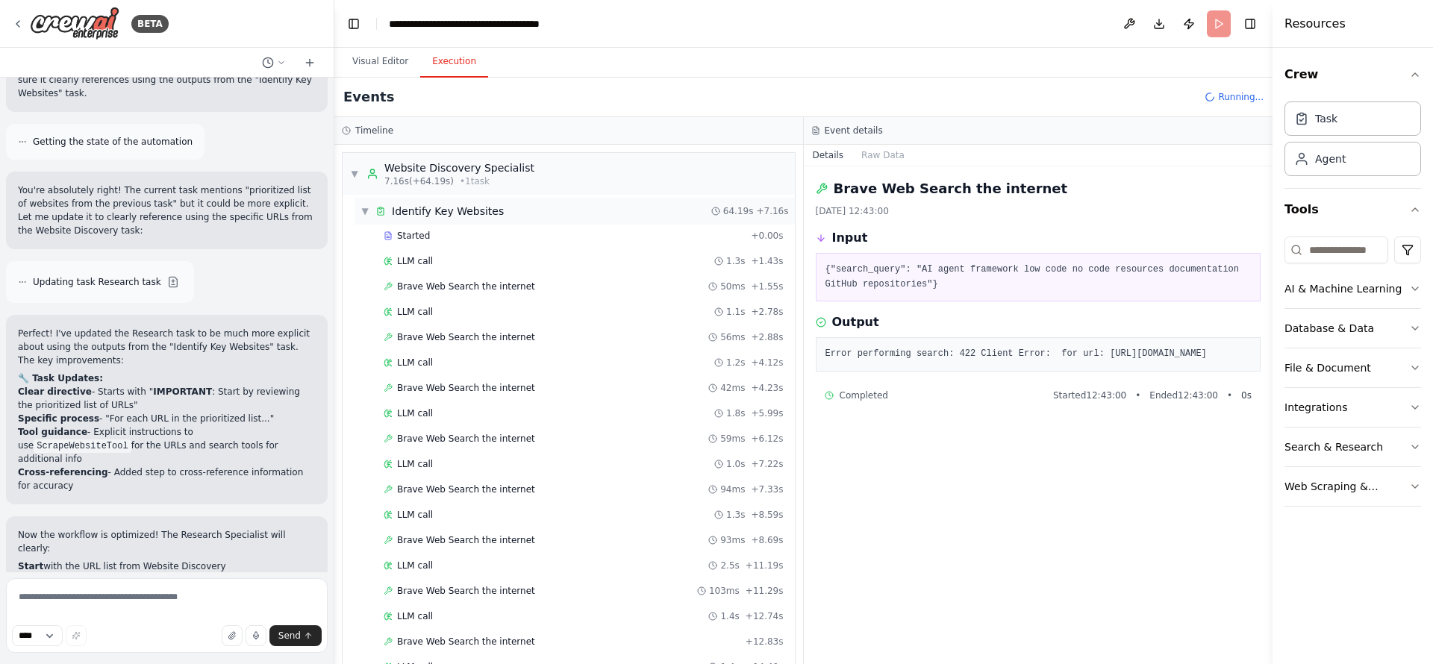
click at [364, 202] on div "▼ Identify Key Websites 64.19s + 7.16s" at bounding box center [575, 211] width 440 height 27
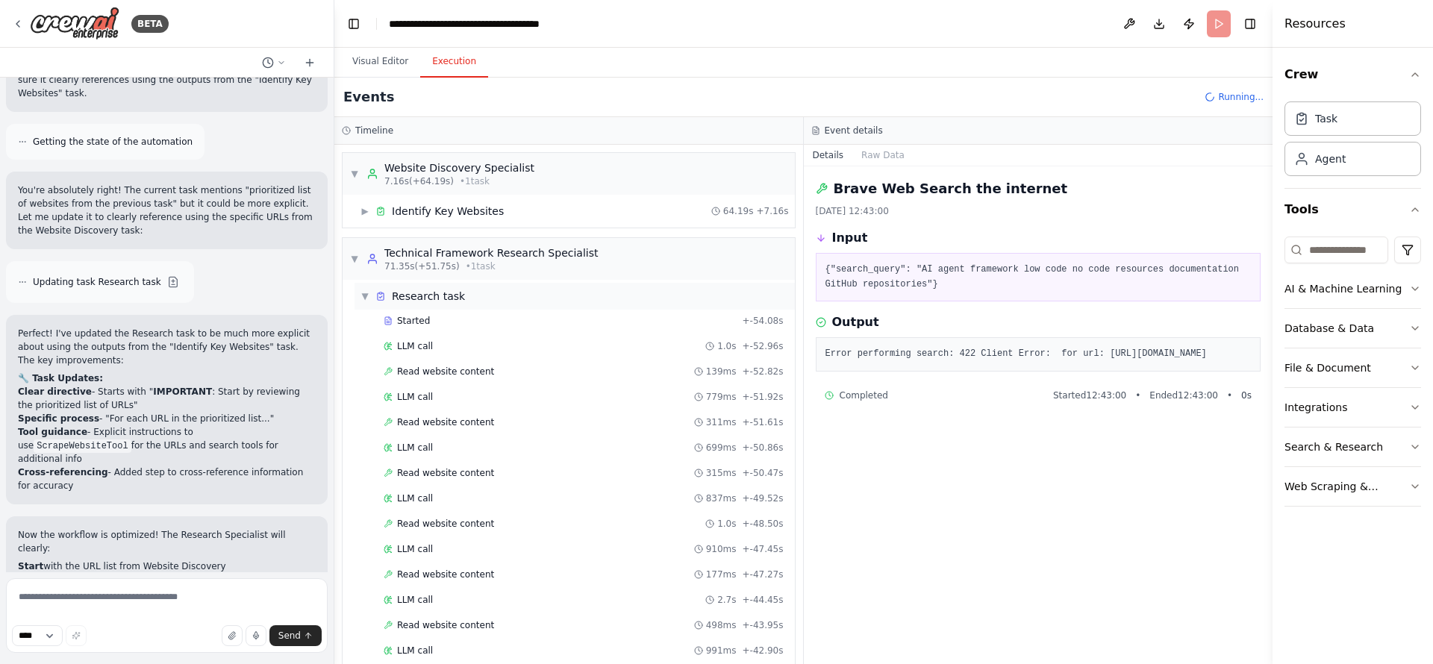
click at [368, 294] on span "▼" at bounding box center [365, 296] width 9 height 12
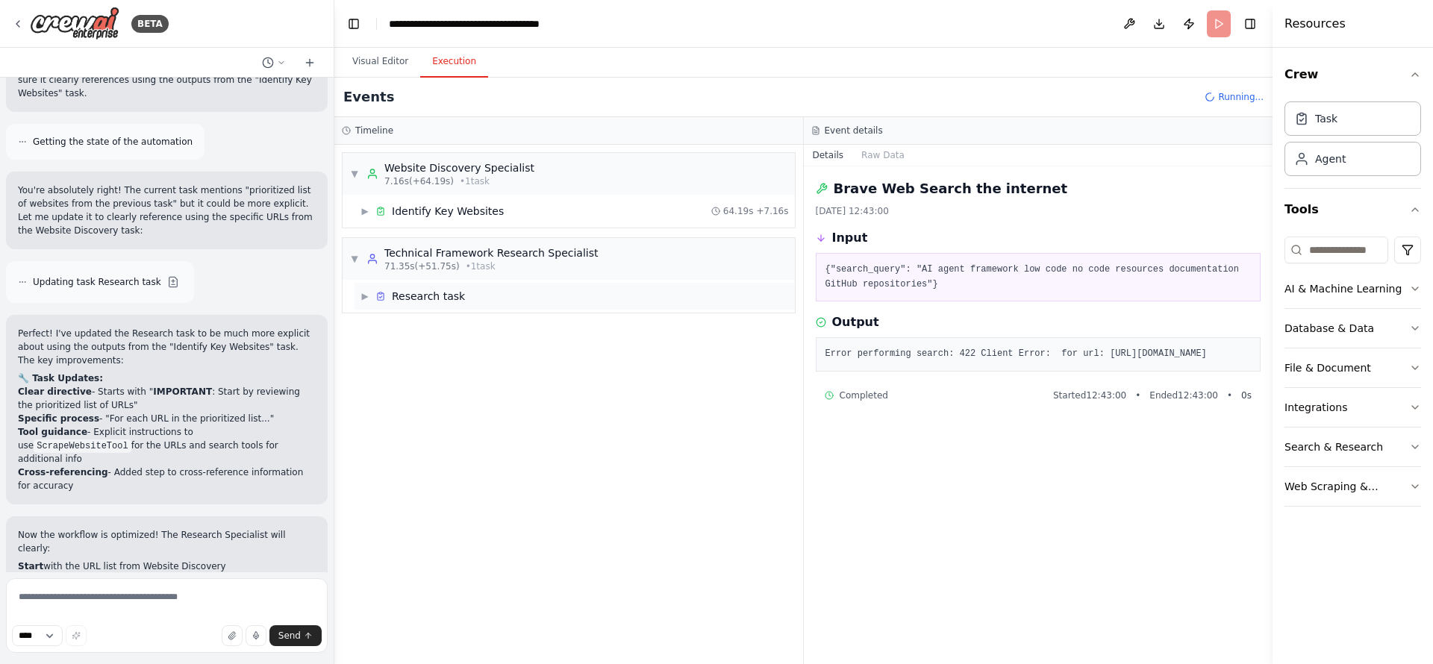
click at [368, 294] on span "▶" at bounding box center [365, 296] width 9 height 12
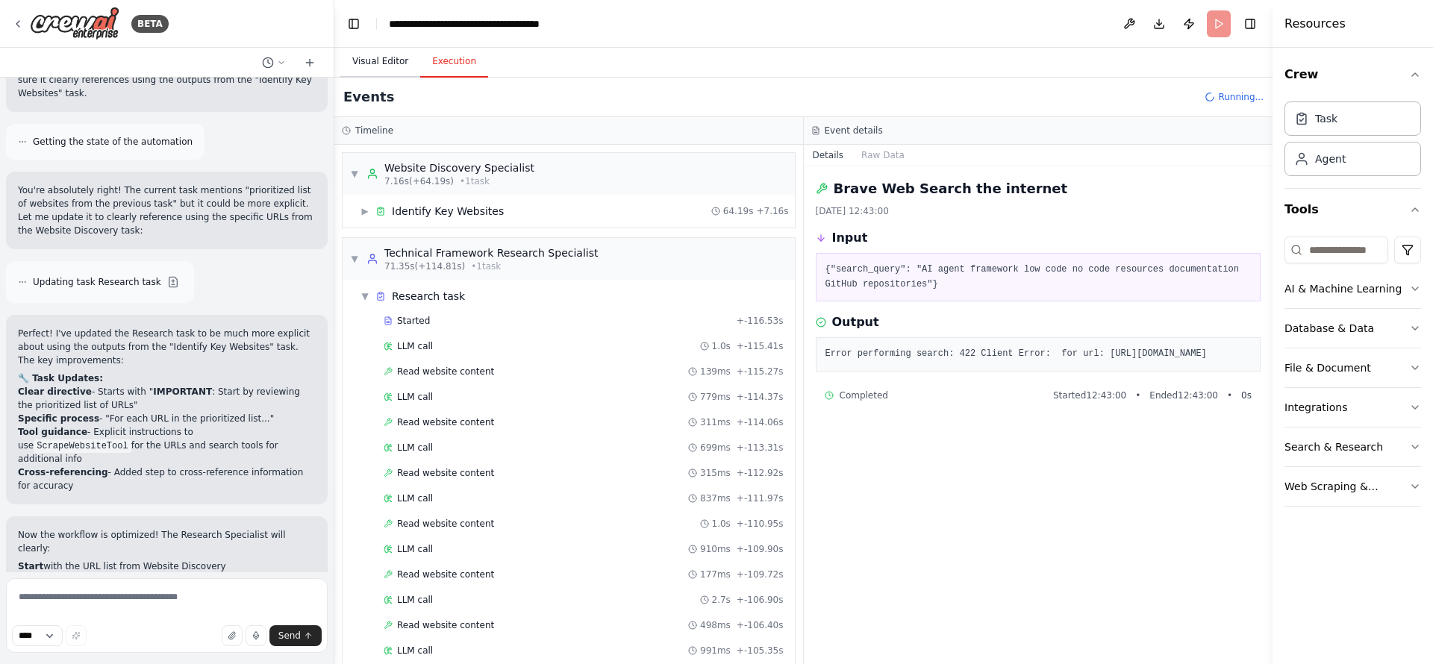
click at [387, 58] on button "Visual Editor" at bounding box center [380, 61] width 80 height 31
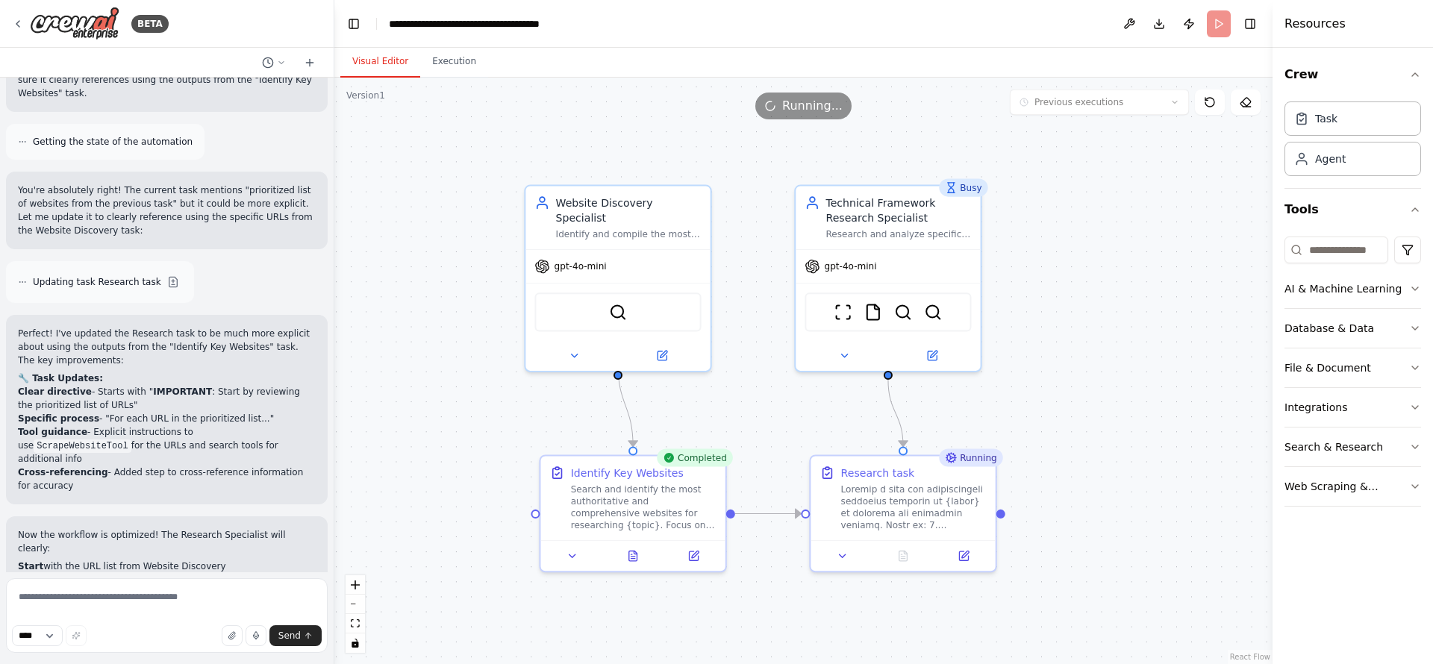
click at [430, 186] on div ".deletable-edge-delete-btn { width: 20px; height: 20px; border: 0px solid #ffff…" at bounding box center [803, 371] width 938 height 587
click at [455, 78] on div ".deletable-edge-delete-btn { width: 20px; height: 20px; border: 0px solid #ffff…" at bounding box center [803, 371] width 938 height 587
click at [446, 70] on button "Execution" at bounding box center [454, 61] width 68 height 31
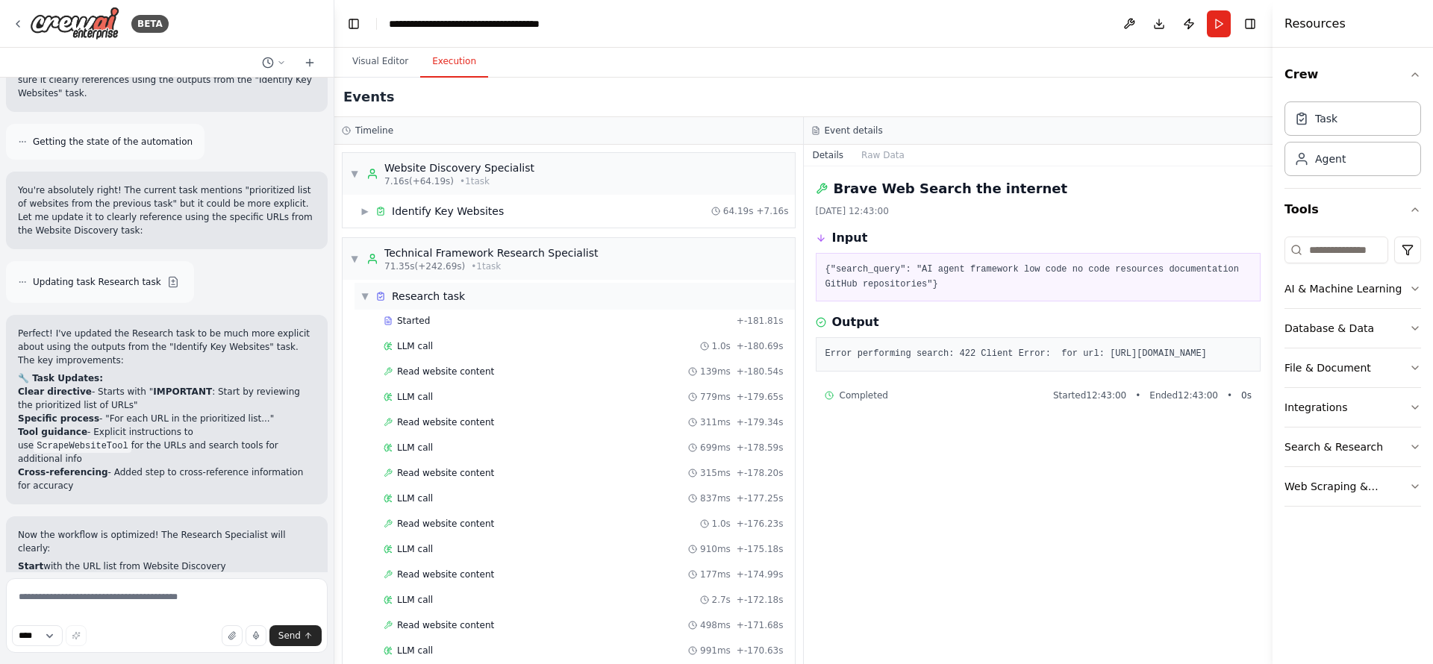
click at [361, 289] on div "▼ Research task" at bounding box center [413, 296] width 105 height 15
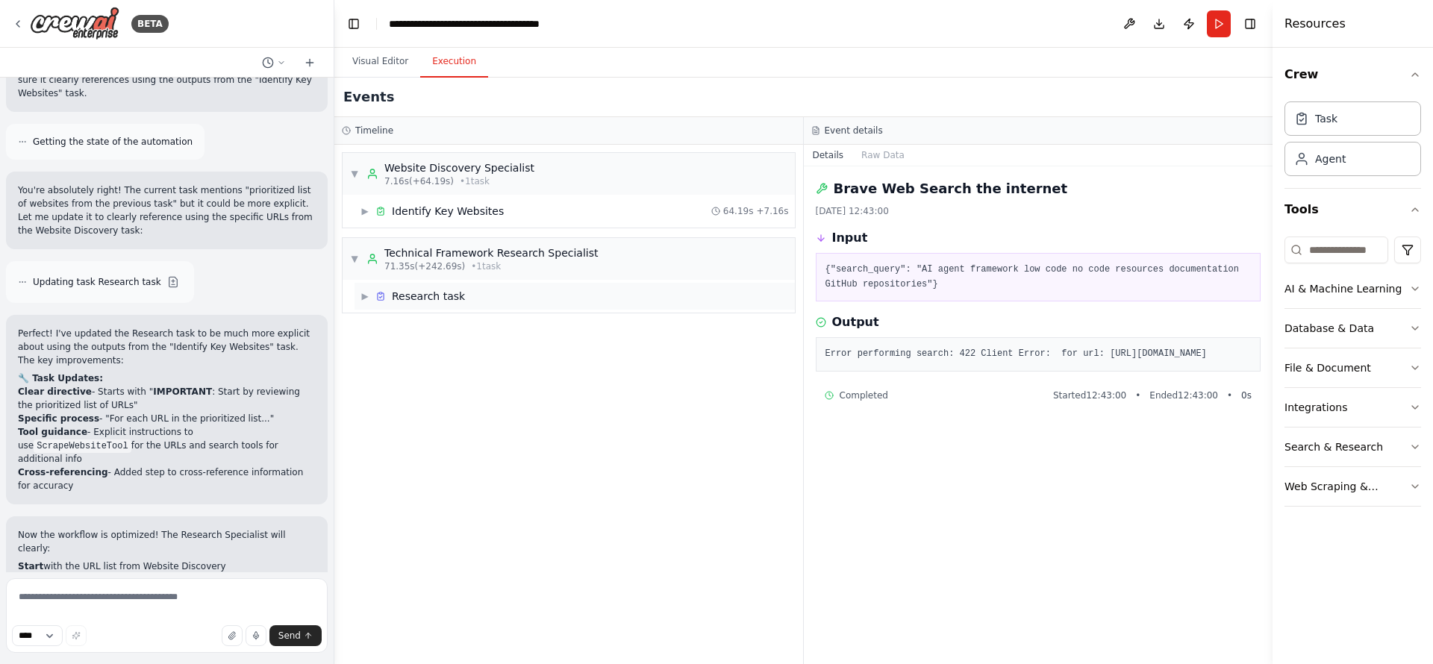
click at [361, 289] on div "▶ Research task" at bounding box center [413, 296] width 105 height 15
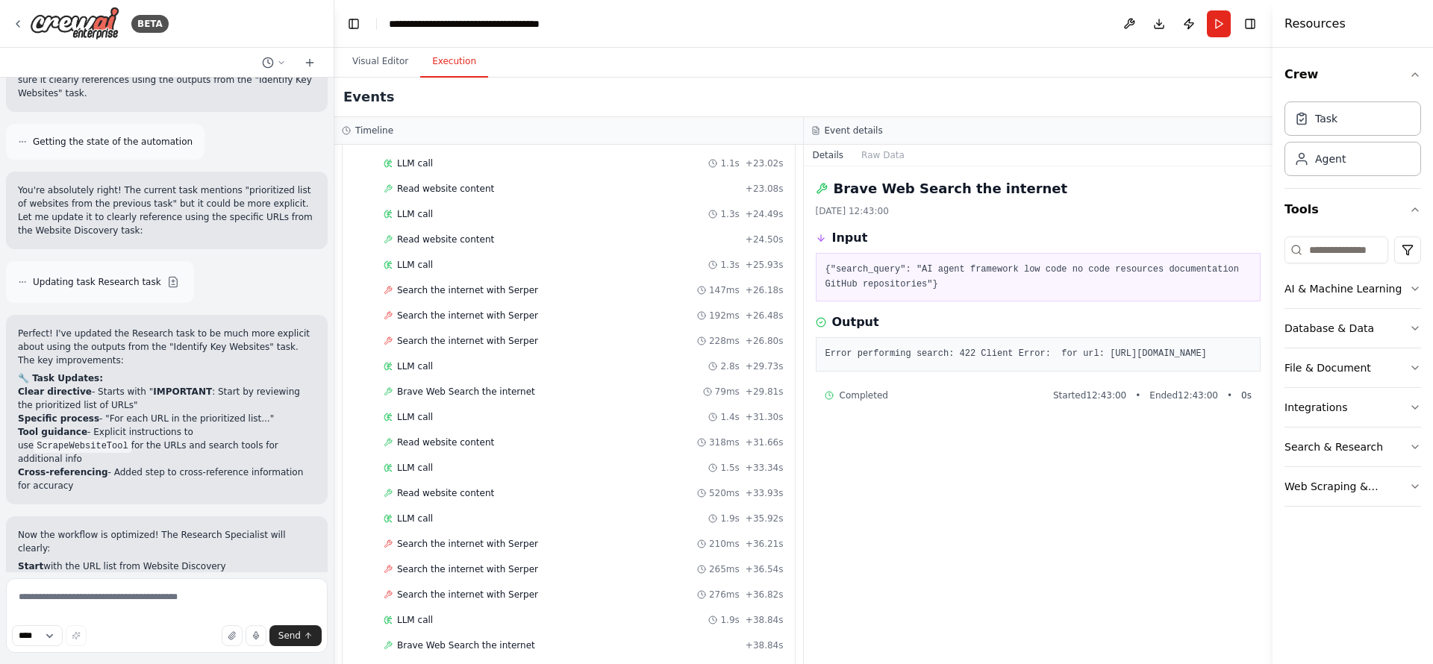
scroll to position [3828, 0]
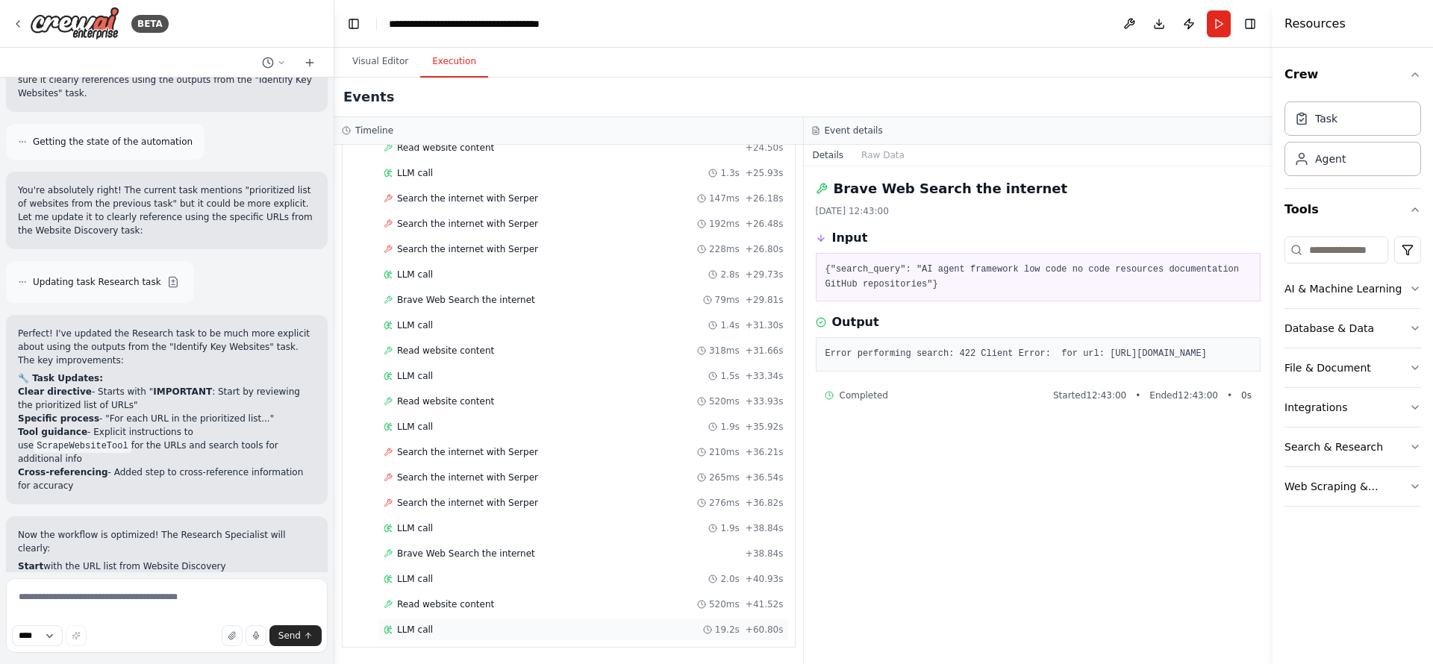
click at [458, 553] on div "LLM call 19.2s + 60.80s" at bounding box center [584, 630] width 400 height 12
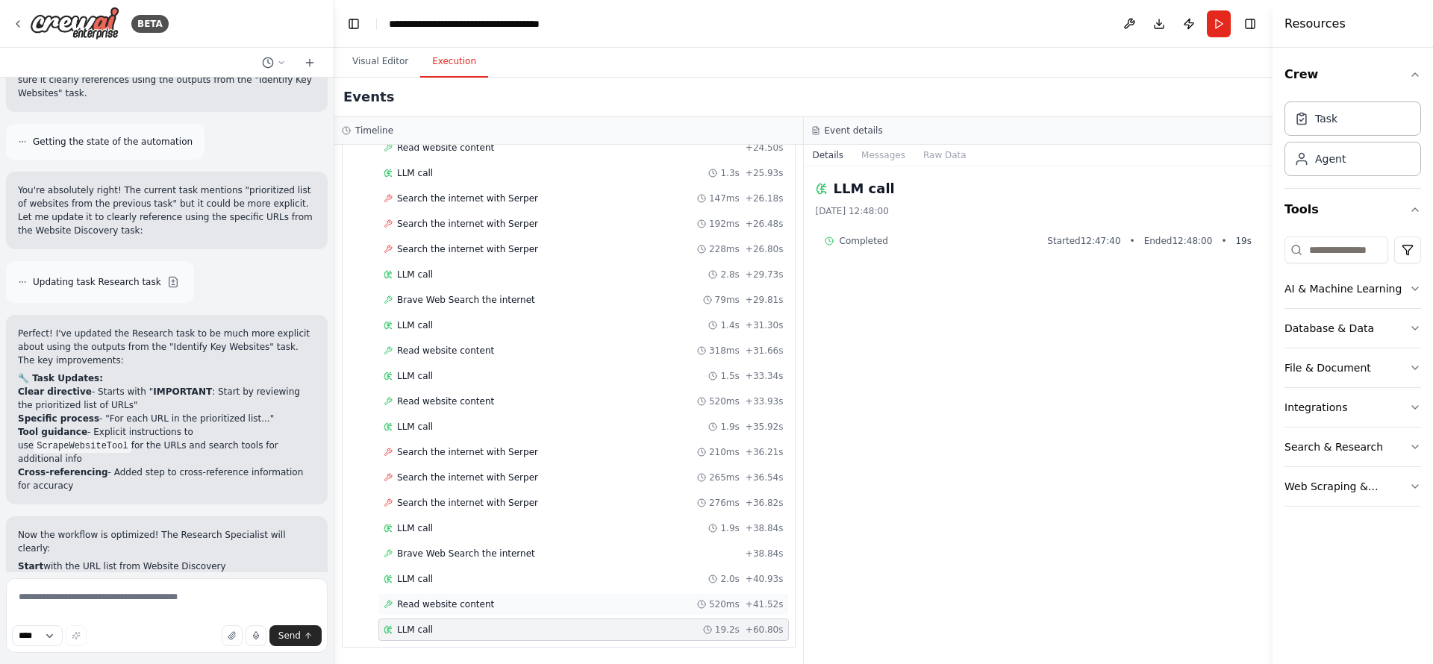
click at [505, 553] on div "Read website content 520ms + 41.52s" at bounding box center [584, 605] width 400 height 12
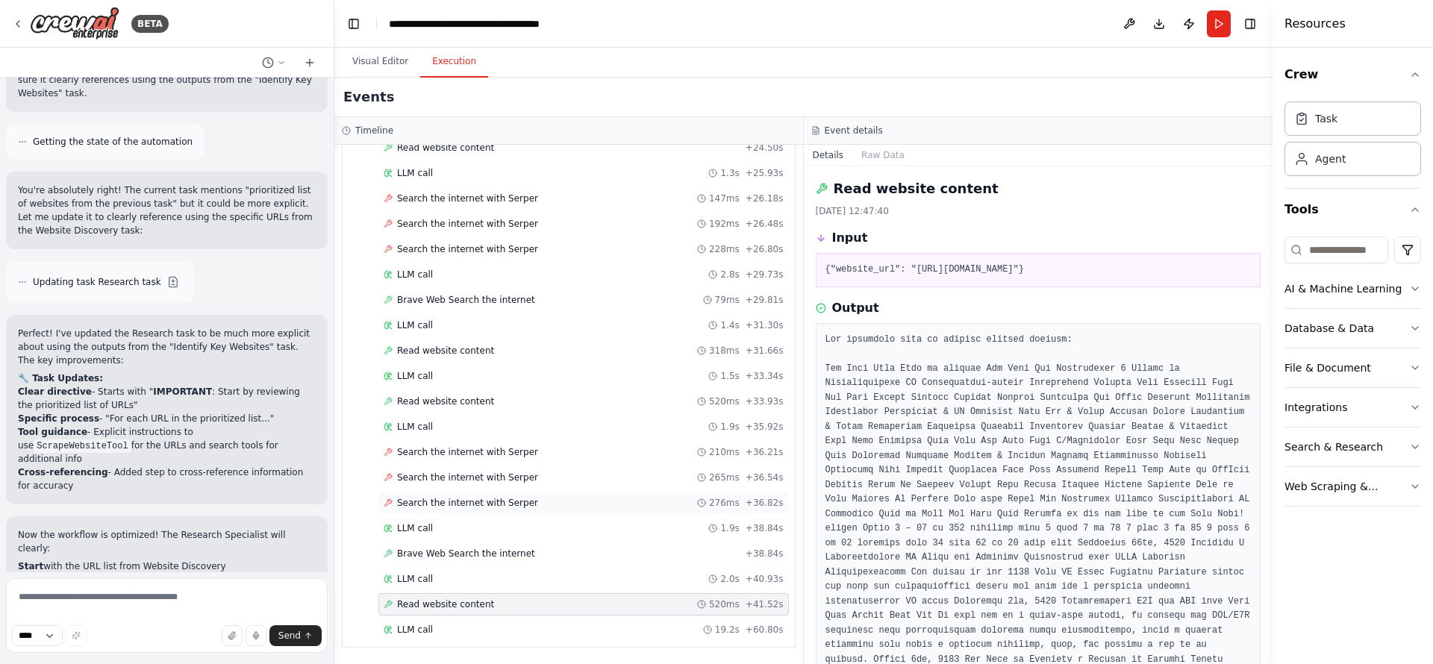
click at [569, 498] on div "Search the internet with Serper 276ms + 36.82s" at bounding box center [584, 503] width 400 height 12
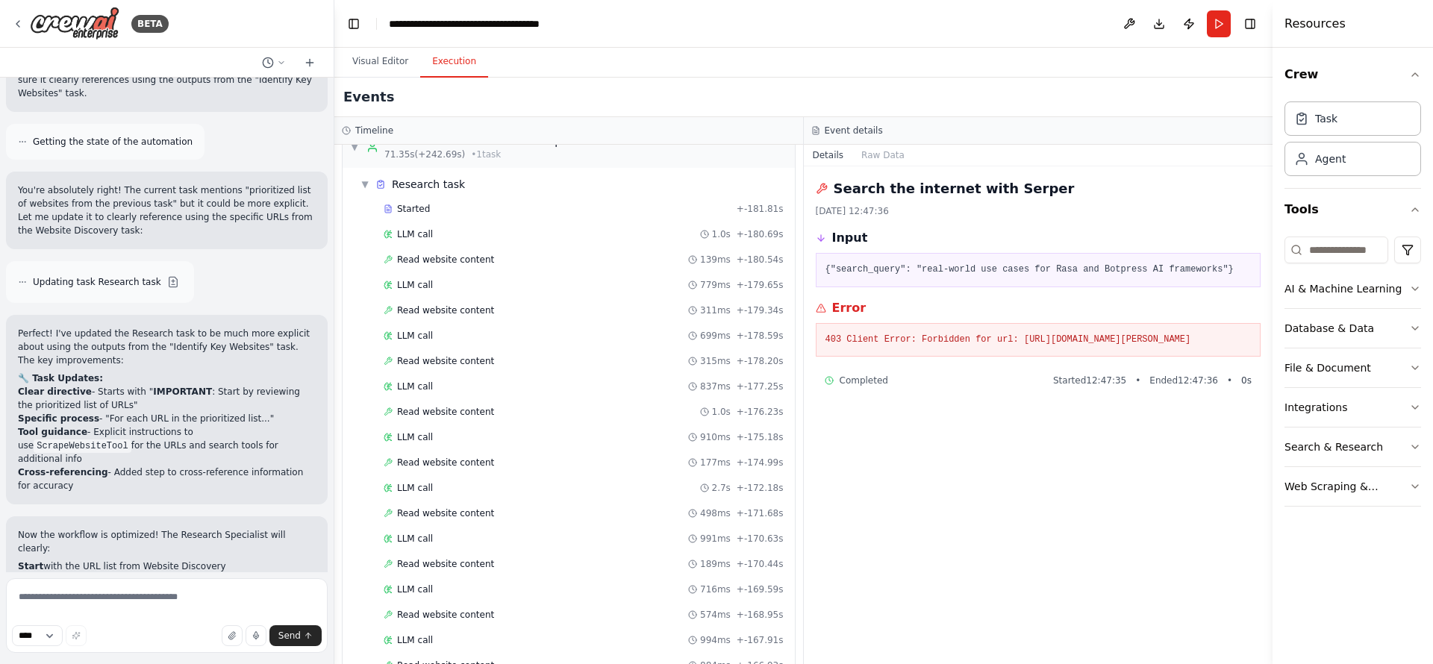
scroll to position [0, 0]
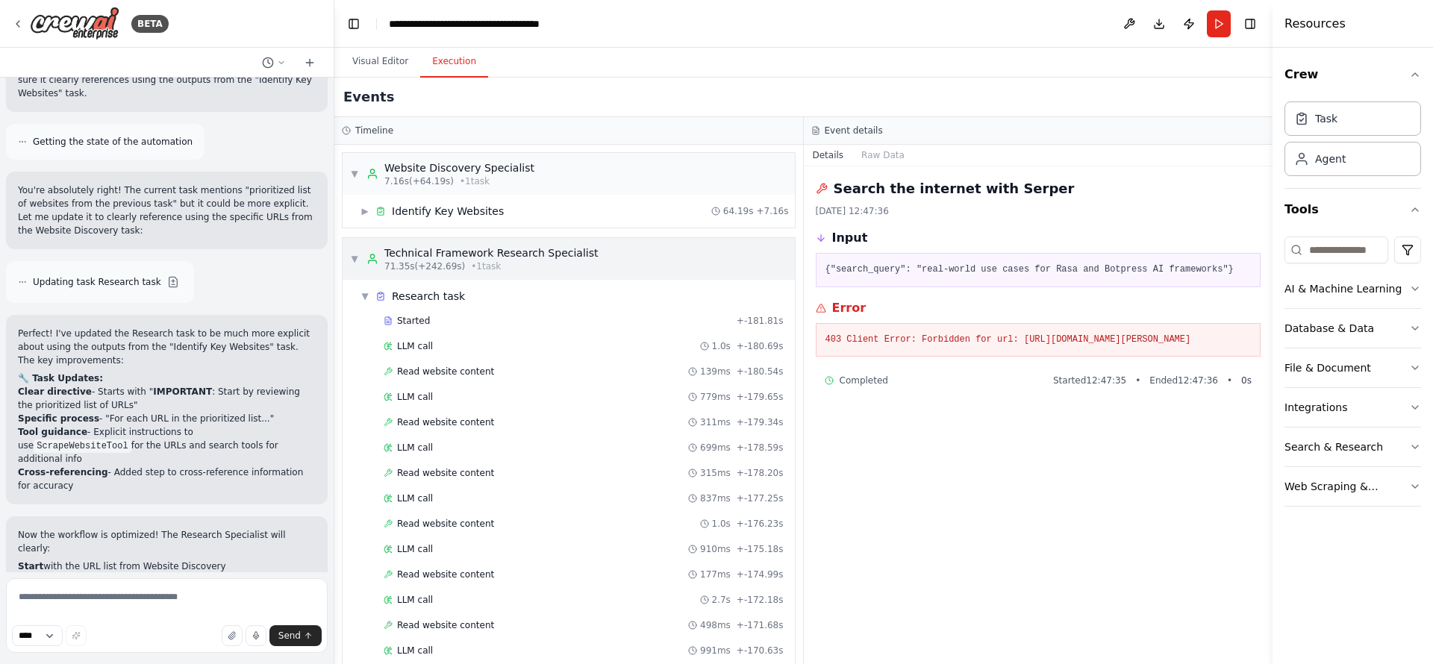
click at [348, 255] on div "▼ Technical Framework Research Specialist 71.35s (+242.69s) • 1 task" at bounding box center [569, 259] width 452 height 42
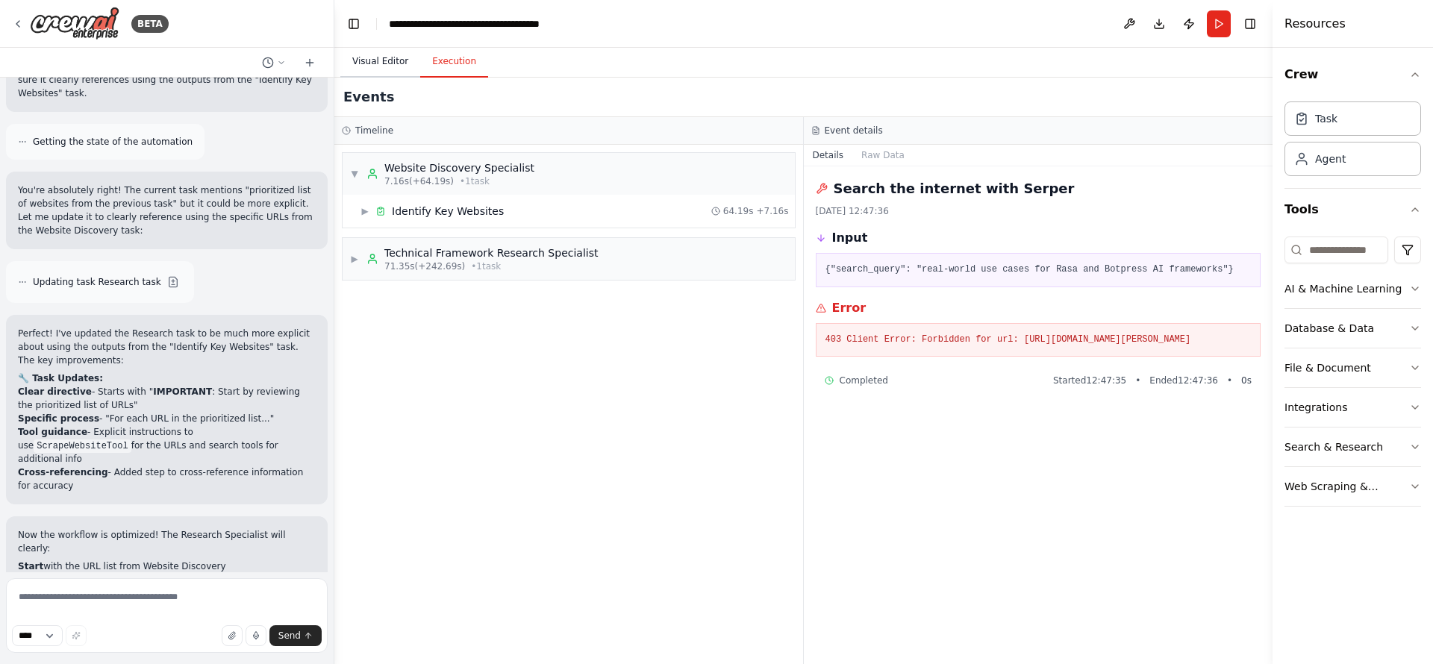
click at [389, 58] on button "Visual Editor" at bounding box center [380, 61] width 80 height 31
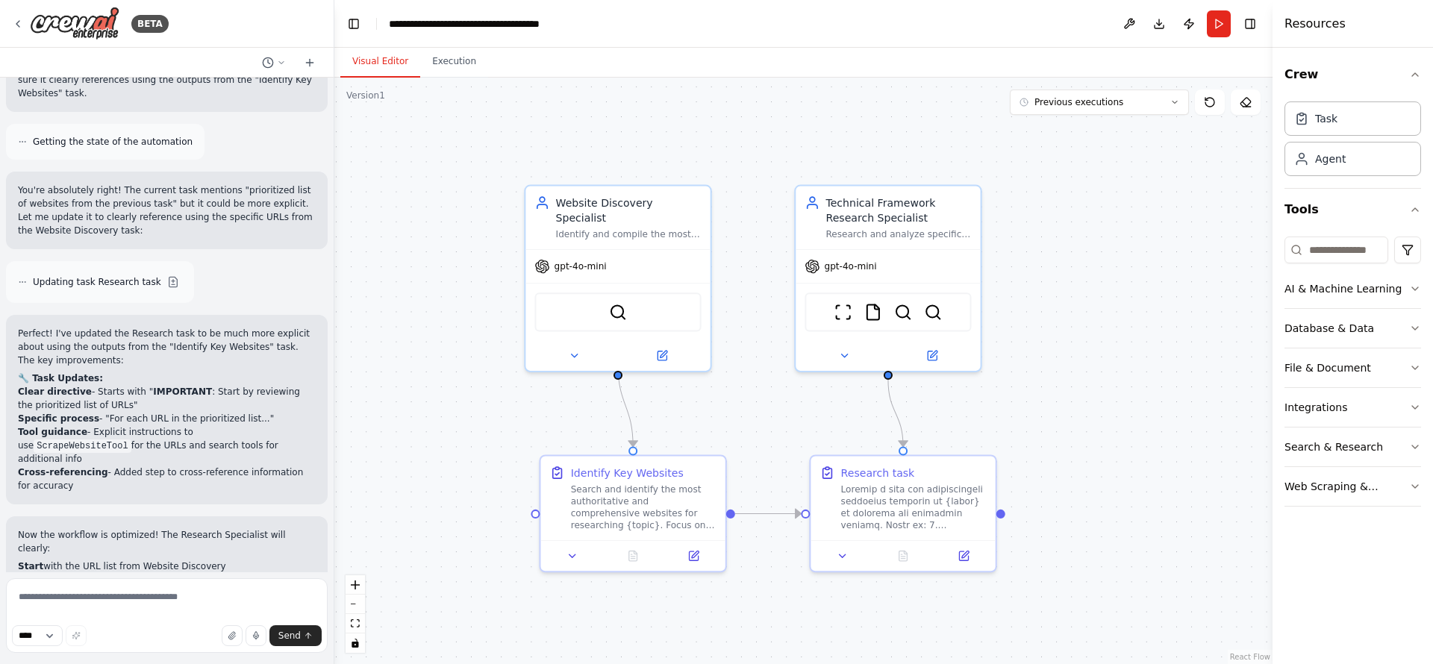
click at [455, 341] on div ".deletable-edge-delete-btn { width: 20px; height: 20px; border: 0px solid #ffff…" at bounding box center [803, 371] width 938 height 587
click at [407, 394] on div ".deletable-edge-delete-btn { width: 20px; height: 20px; border: 0px solid #ffff…" at bounding box center [803, 371] width 938 height 587
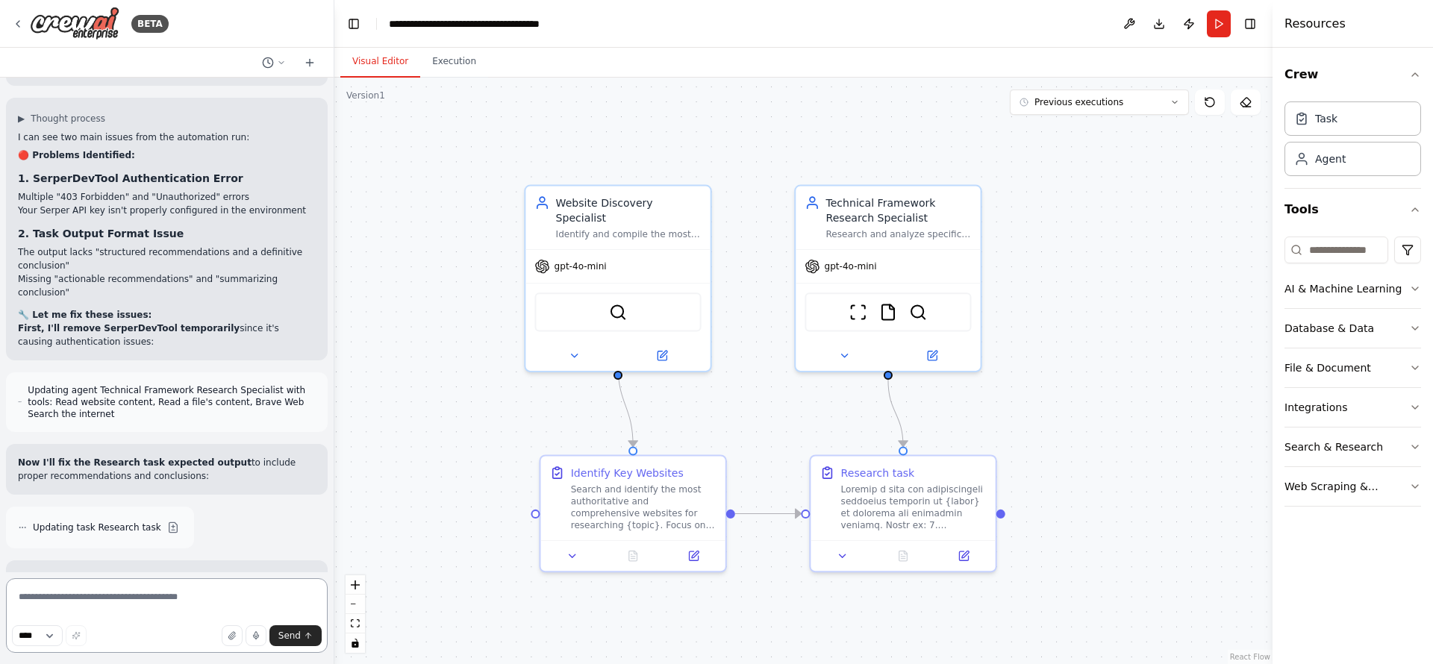
scroll to position [7381, 0]
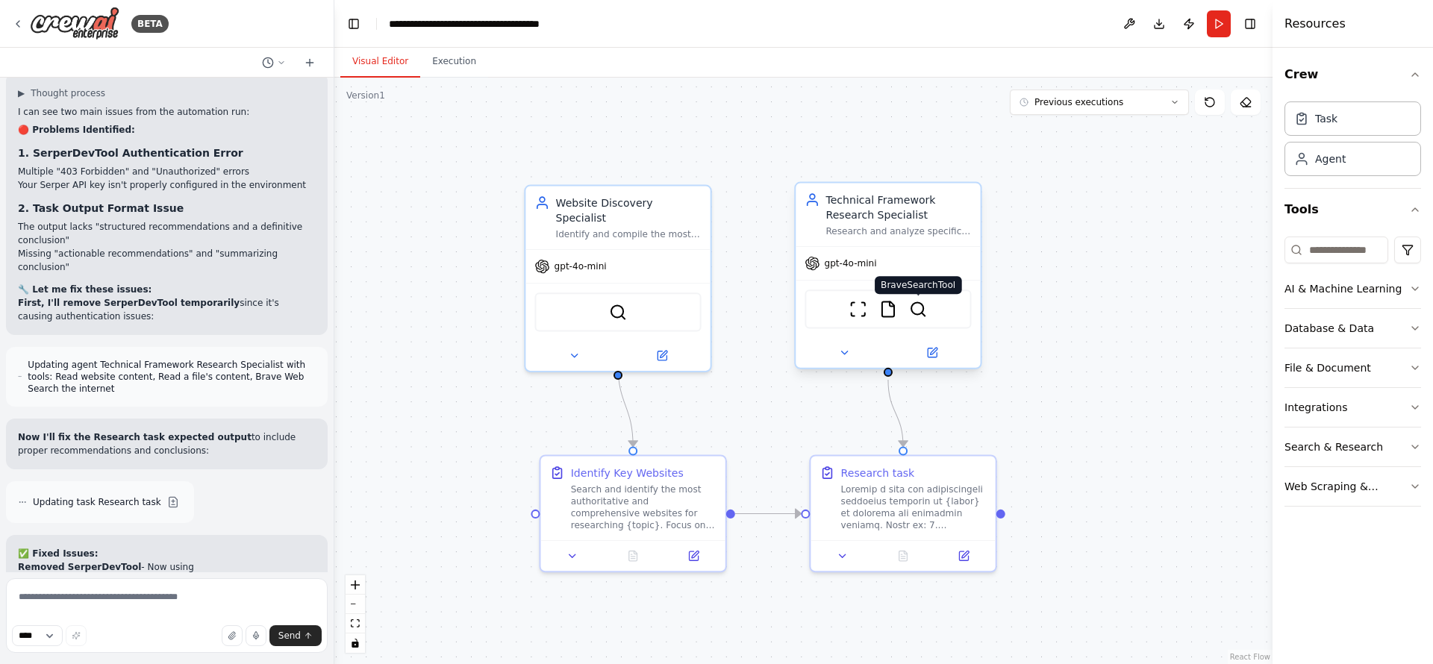
click at [922, 315] on img at bounding box center [918, 309] width 18 height 18
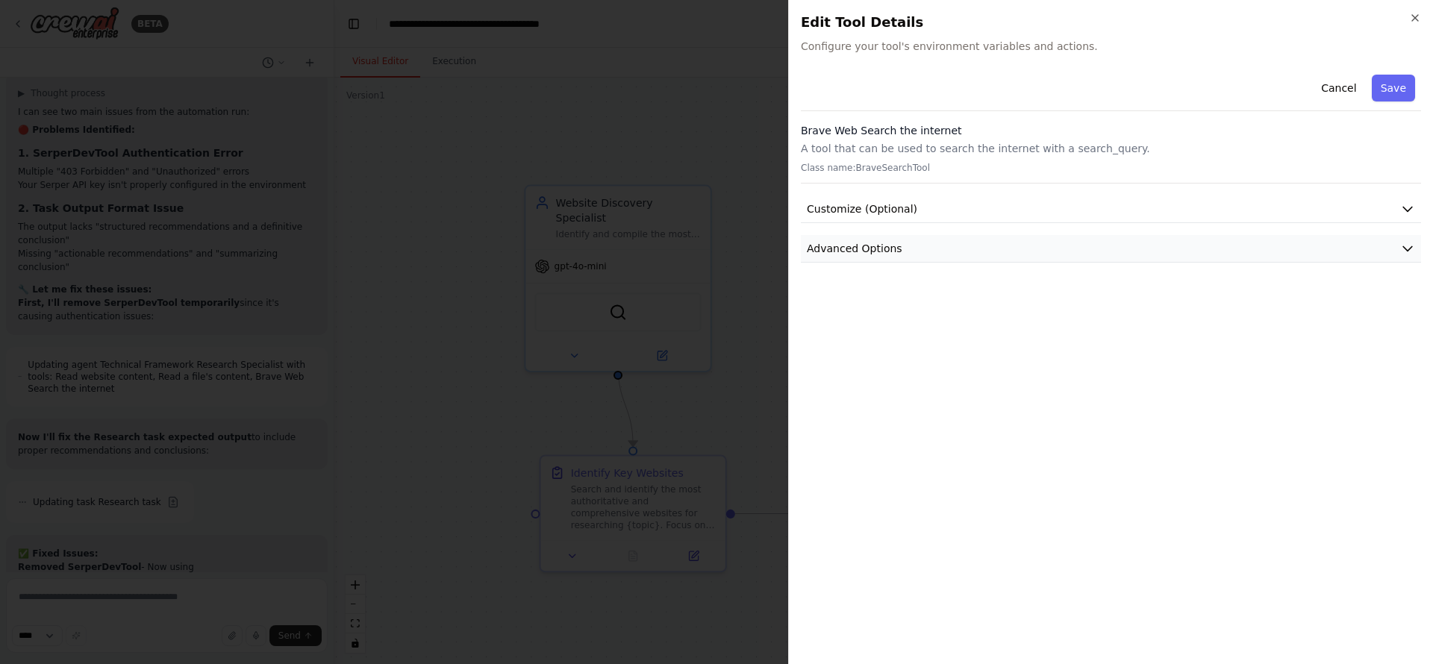
click at [958, 252] on button "Advanced Options" at bounding box center [1111, 249] width 620 height 28
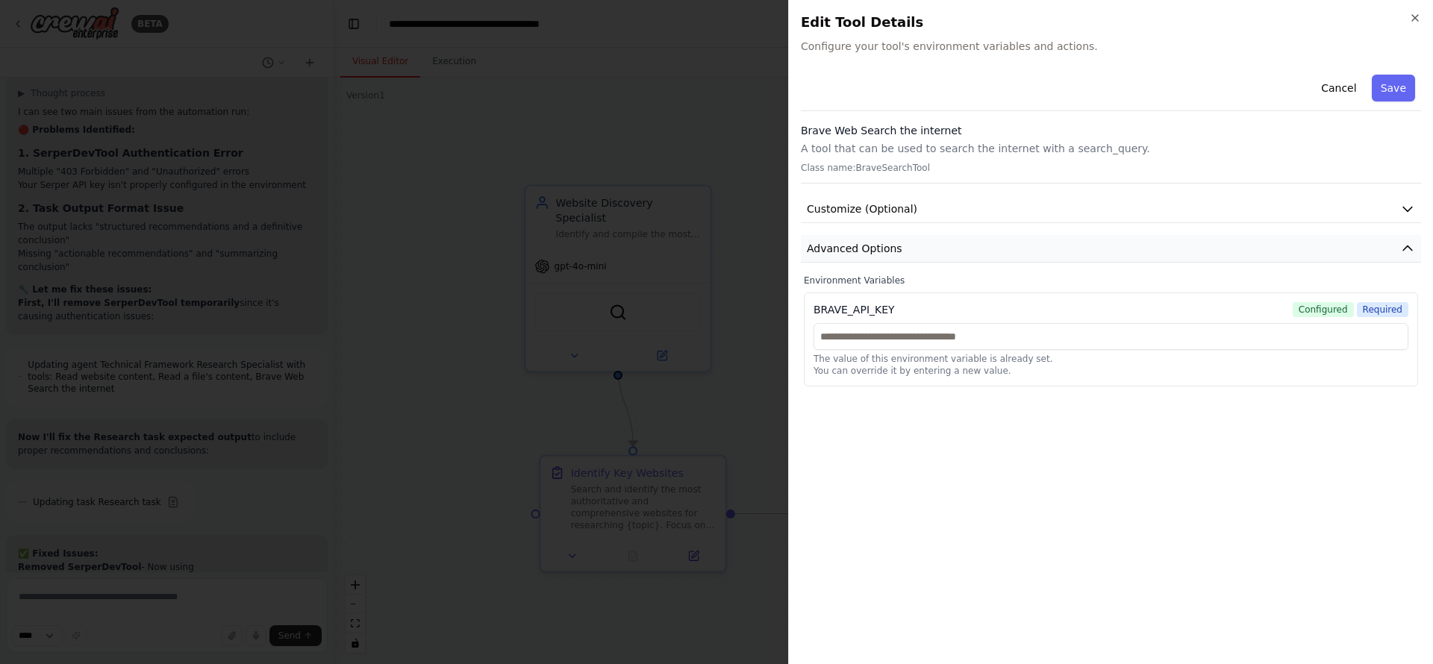
click at [958, 252] on button "Advanced Options" at bounding box center [1111, 249] width 620 height 28
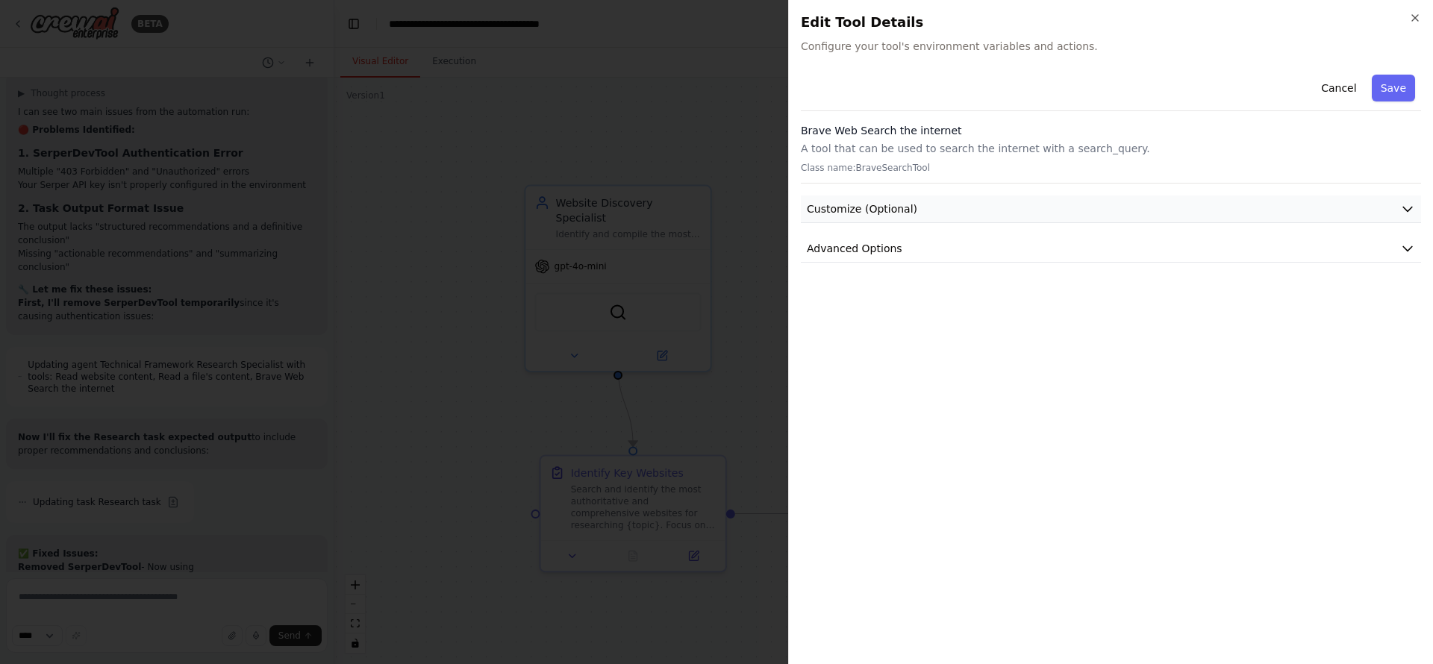
click at [980, 206] on button "Customize (Optional)" at bounding box center [1111, 210] width 620 height 28
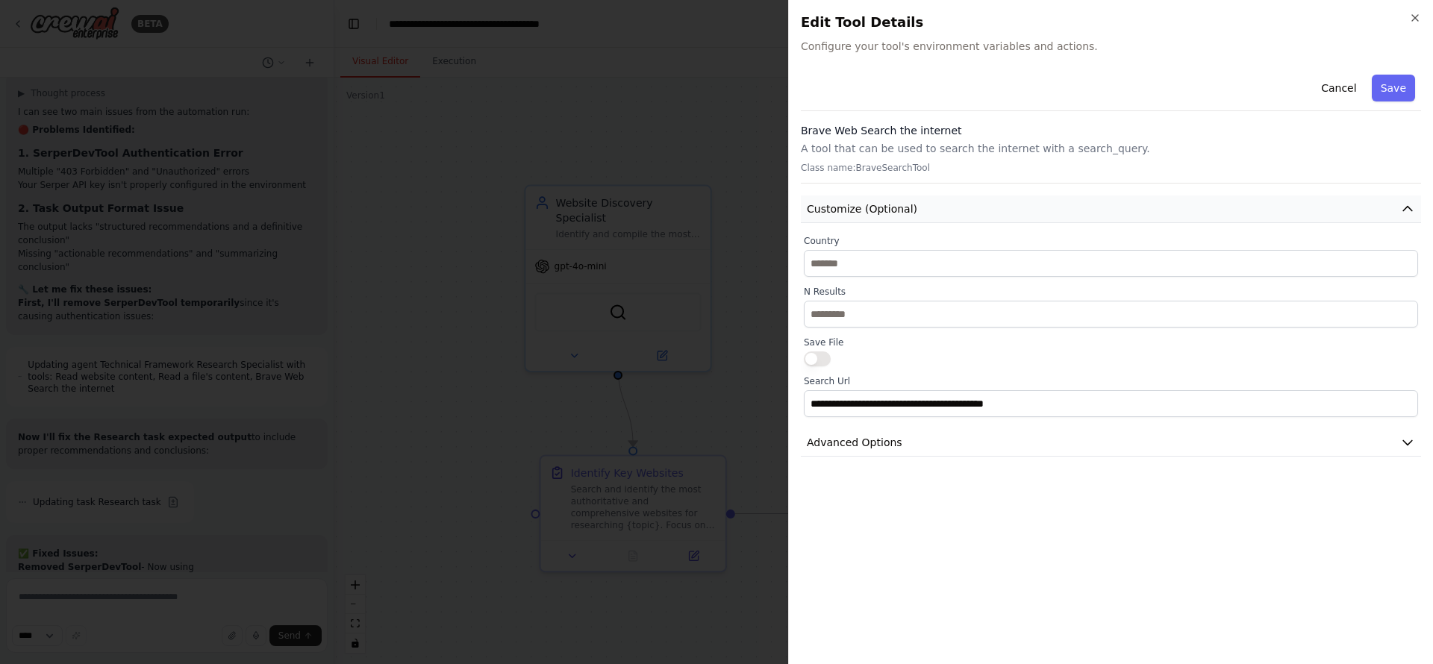
click at [980, 206] on button "Customize (Optional)" at bounding box center [1111, 210] width 620 height 28
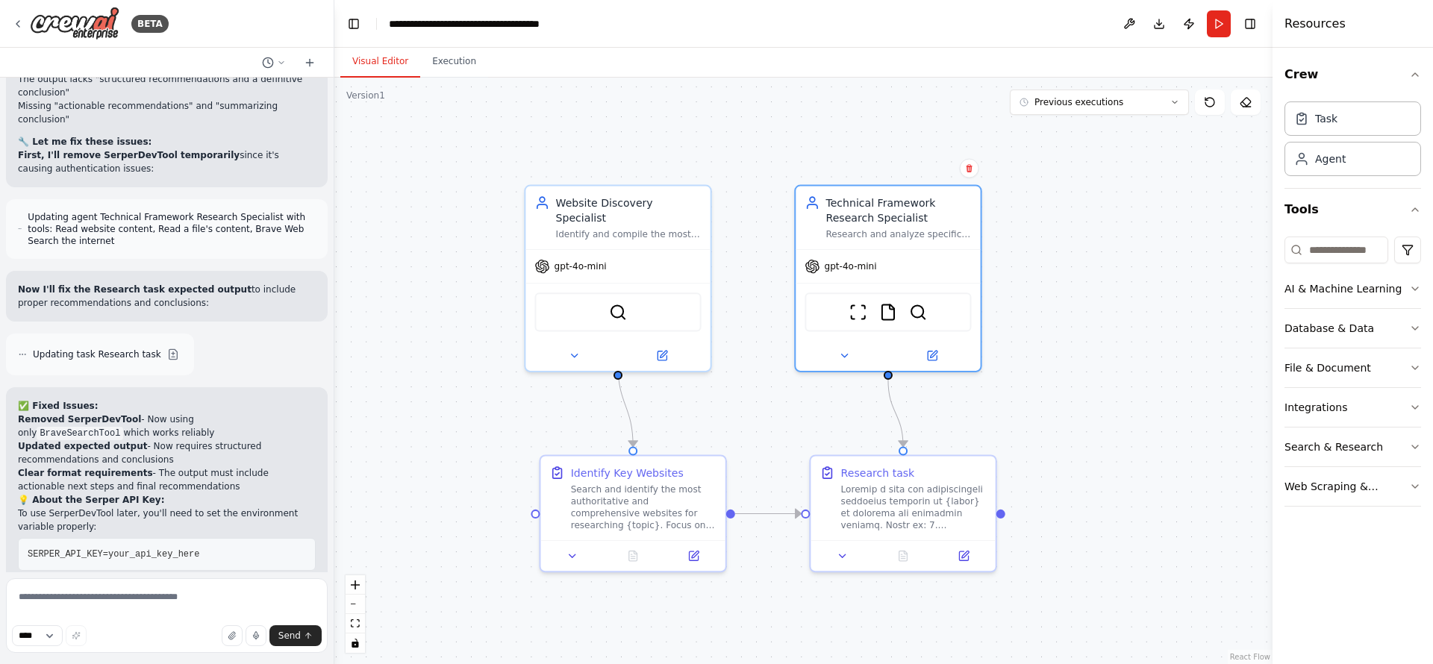
scroll to position [7538, 0]
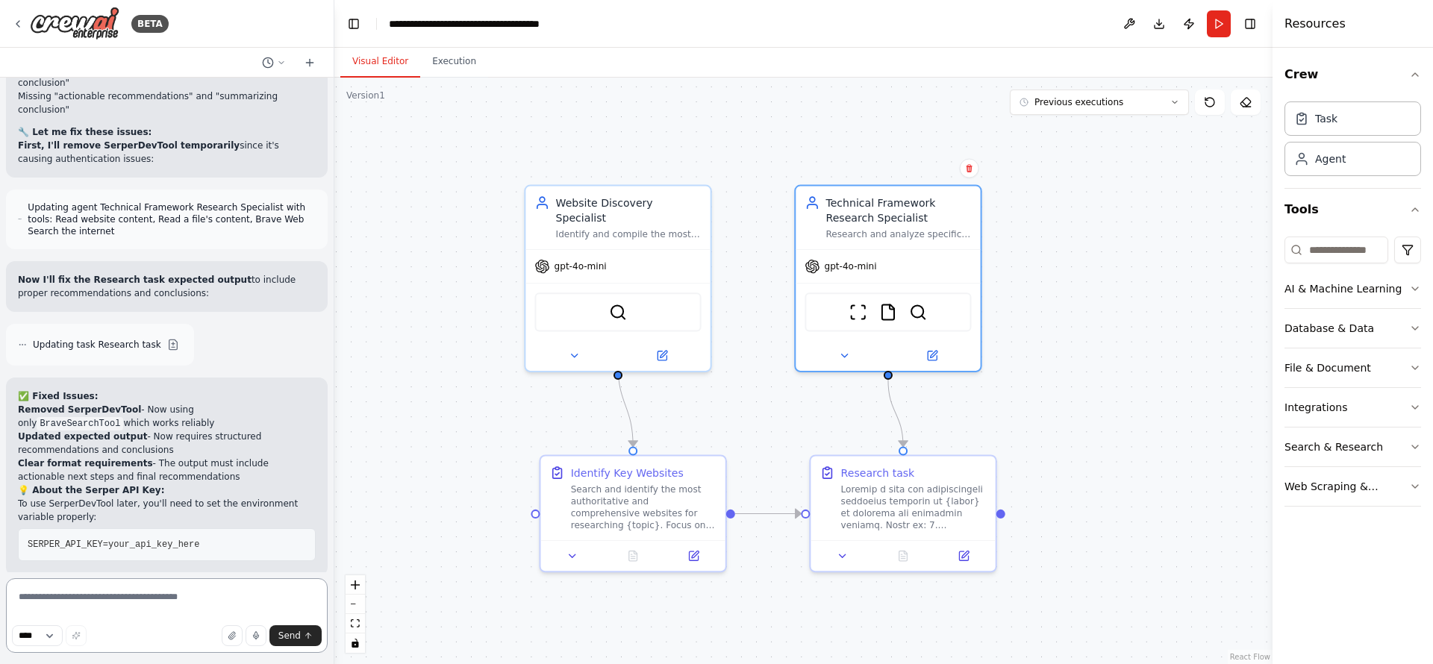
click at [178, 553] on textarea at bounding box center [167, 616] width 322 height 75
type textarea "**********"
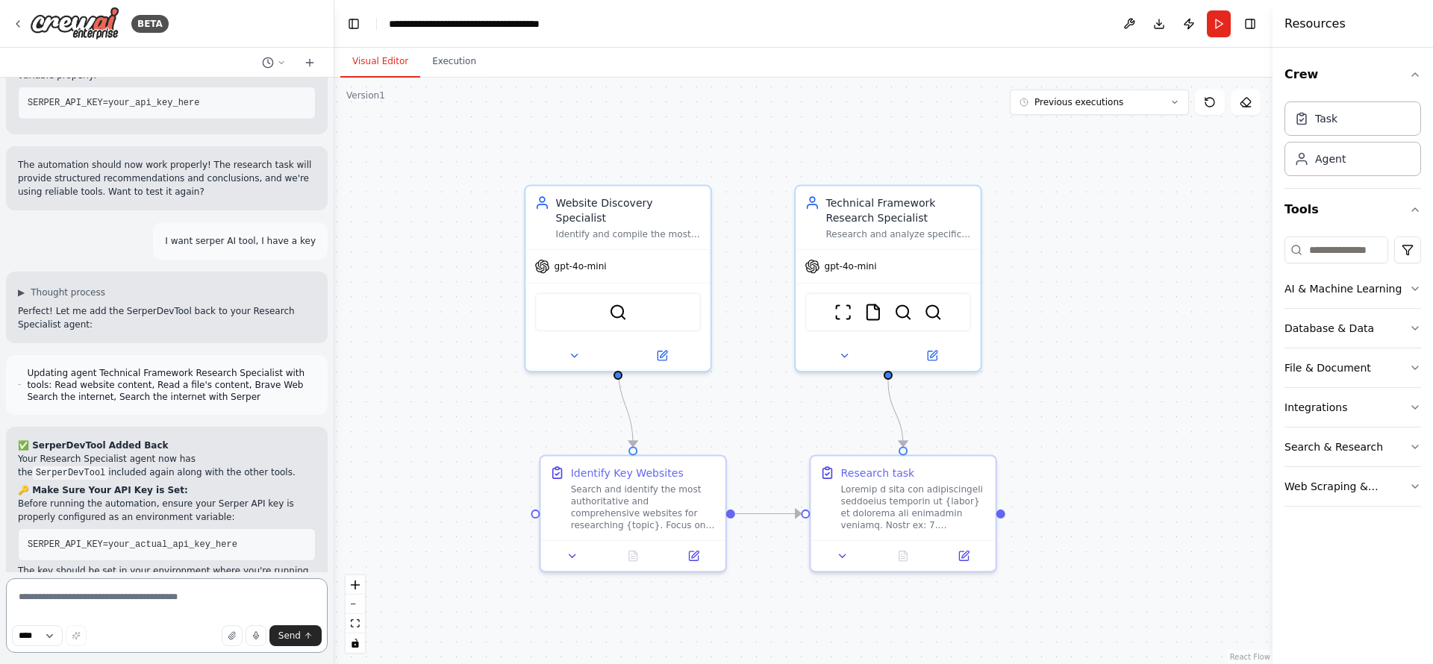
scroll to position [8007, 0]
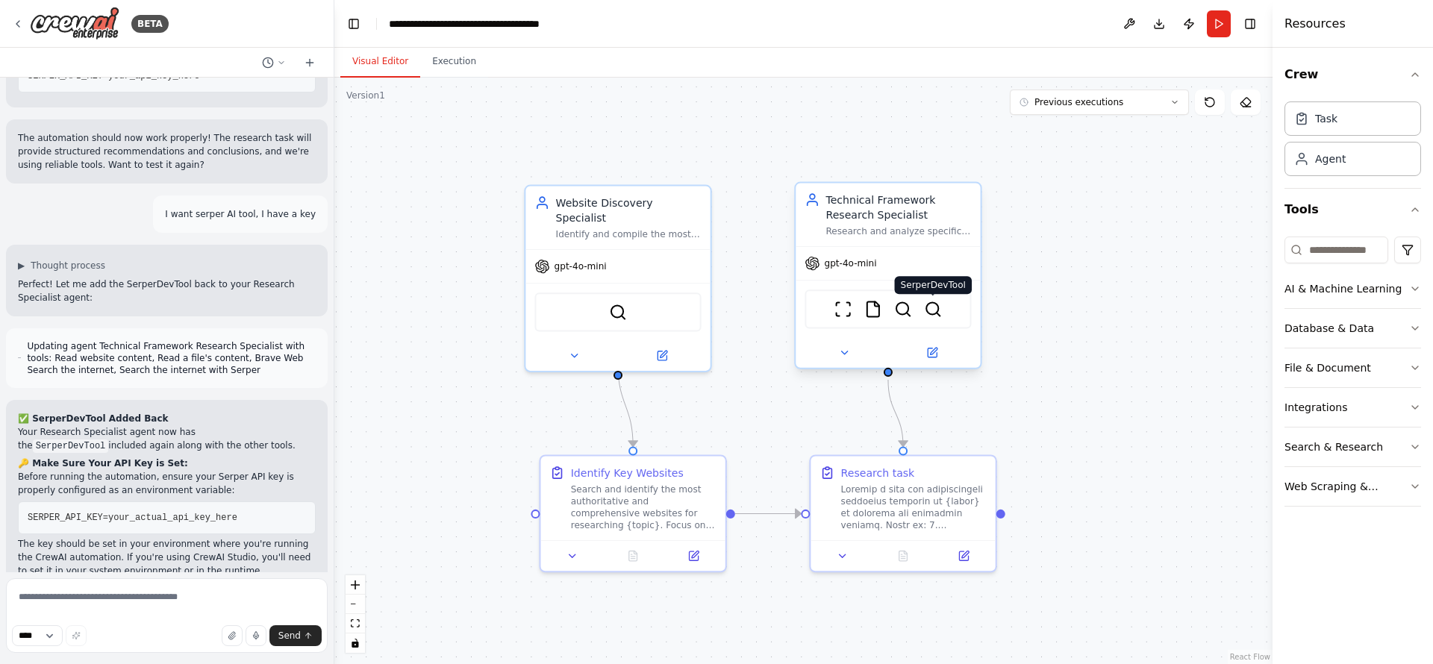
click at [935, 309] on img at bounding box center [933, 309] width 18 height 18
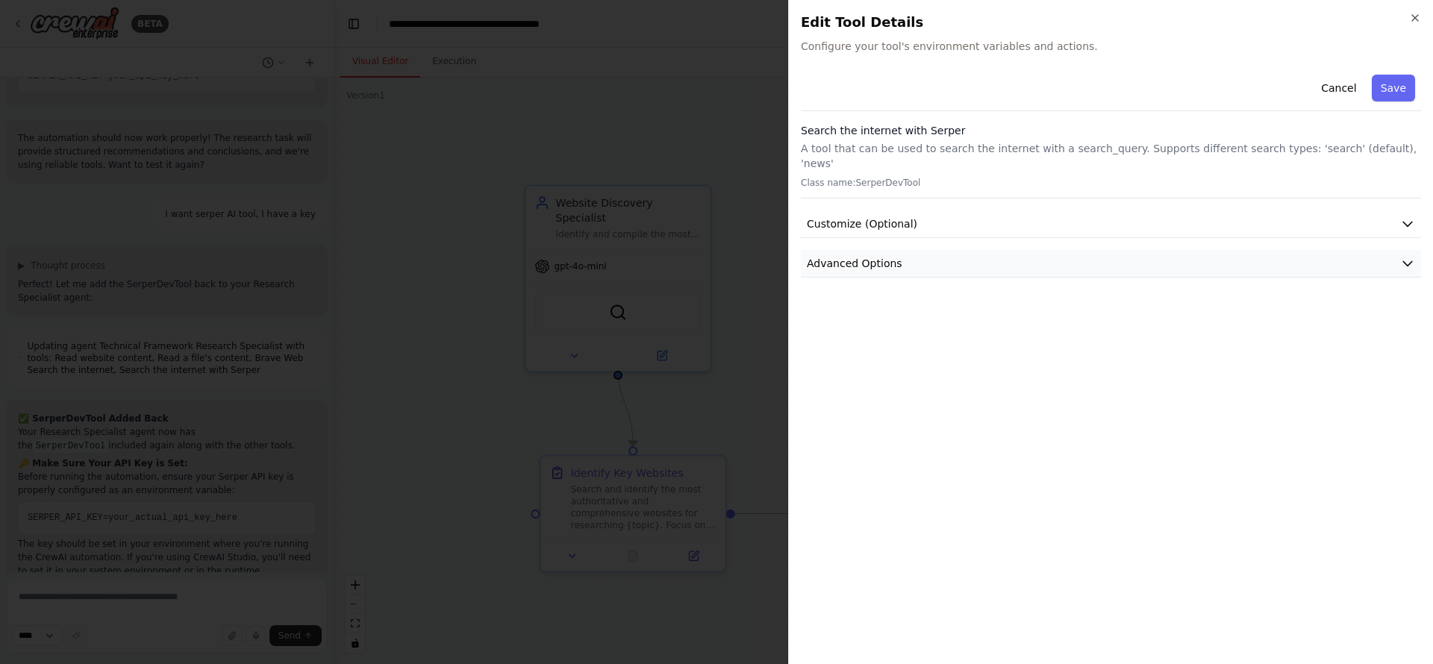
click at [1029, 250] on button "Advanced Options" at bounding box center [1111, 264] width 620 height 28
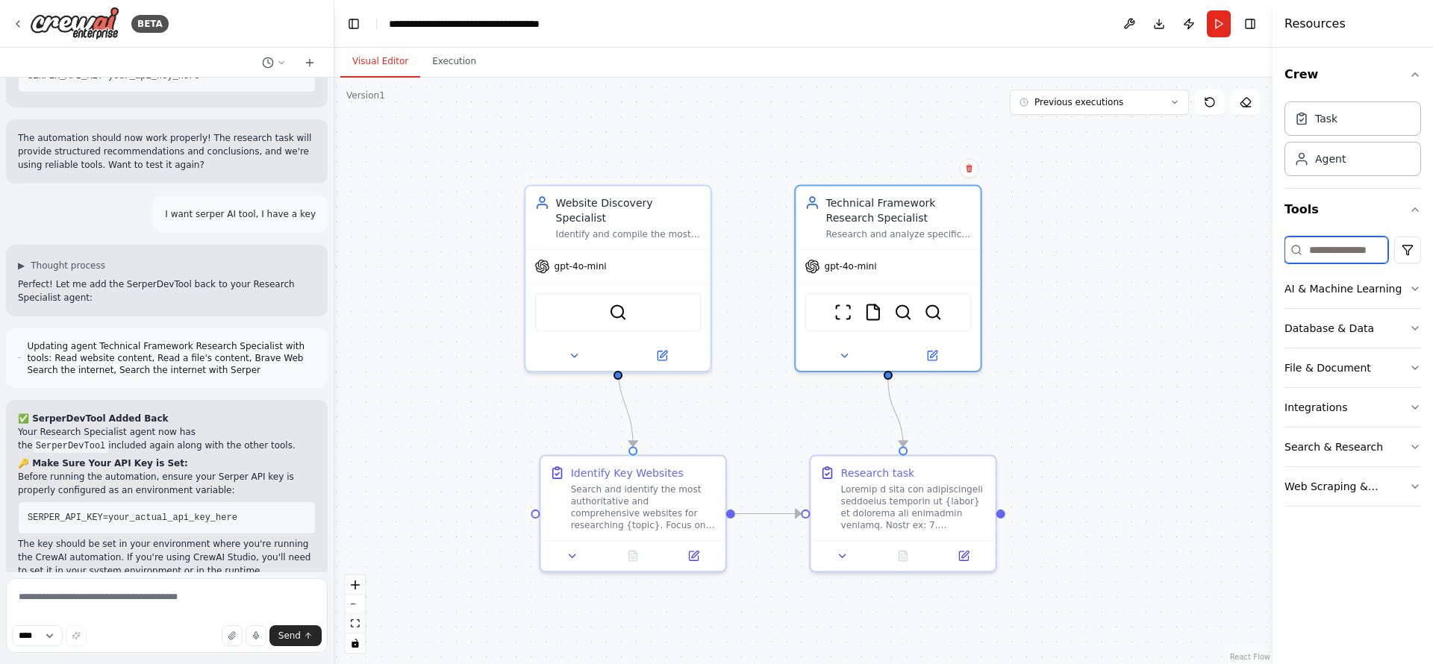
click at [1194, 238] on input at bounding box center [1337, 250] width 104 height 27
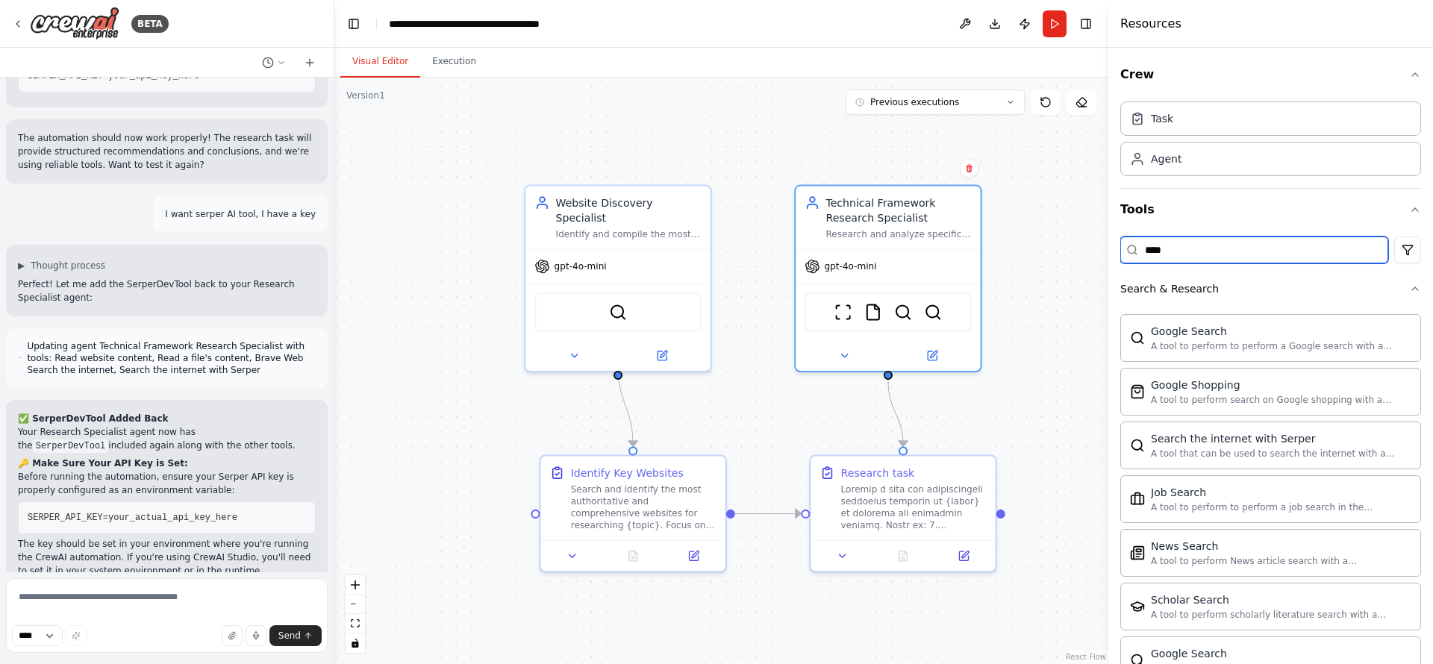
drag, startPoint x: 1274, startPoint y: 290, endPoint x: 1109, endPoint y: 326, distance: 169.0
click at [1109, 326] on div at bounding box center [1112, 332] width 6 height 664
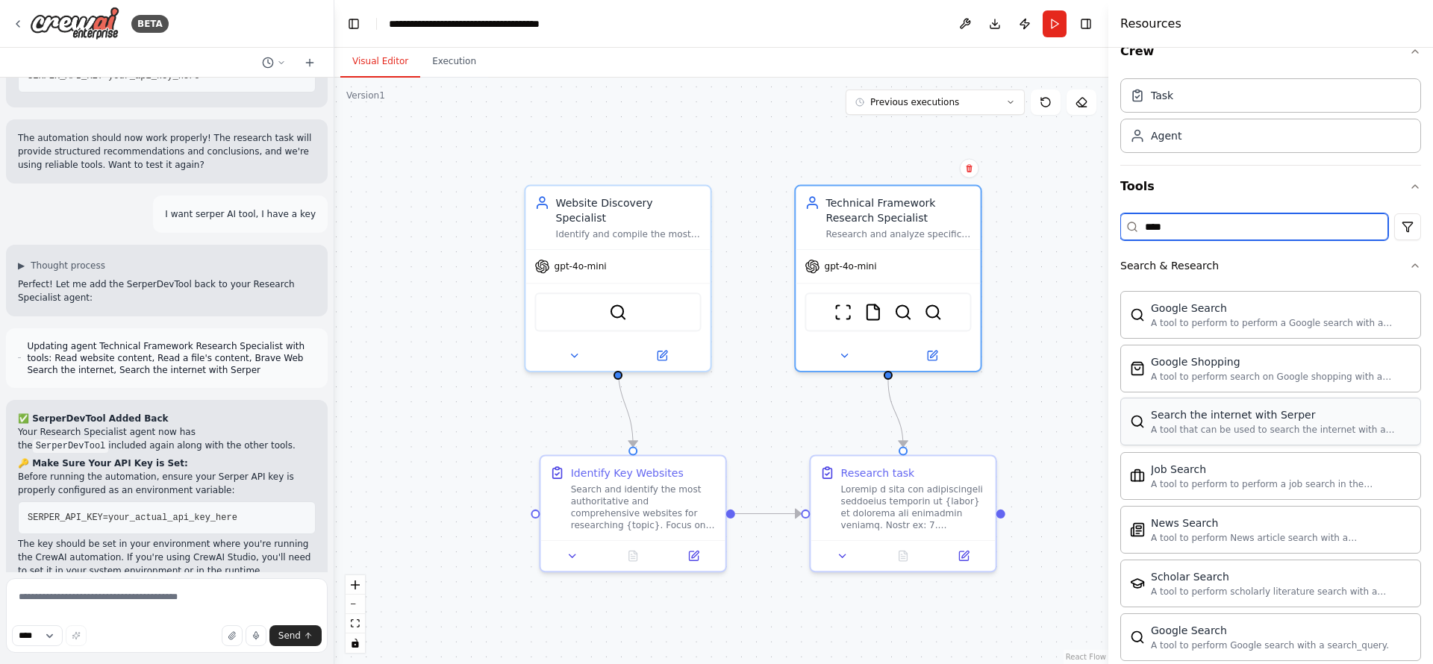
scroll to position [19, 0]
type input "****"
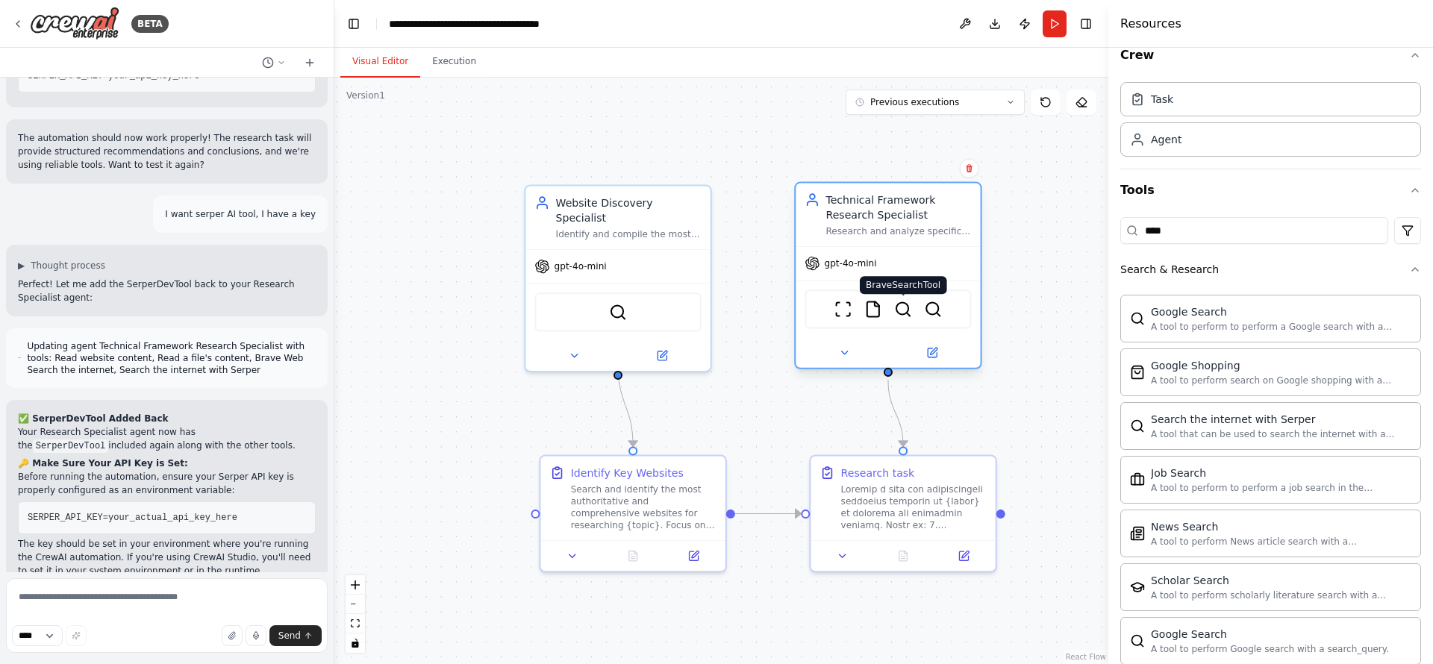
click at [904, 312] on img at bounding box center [903, 309] width 18 height 18
click at [940, 308] on img at bounding box center [933, 309] width 18 height 18
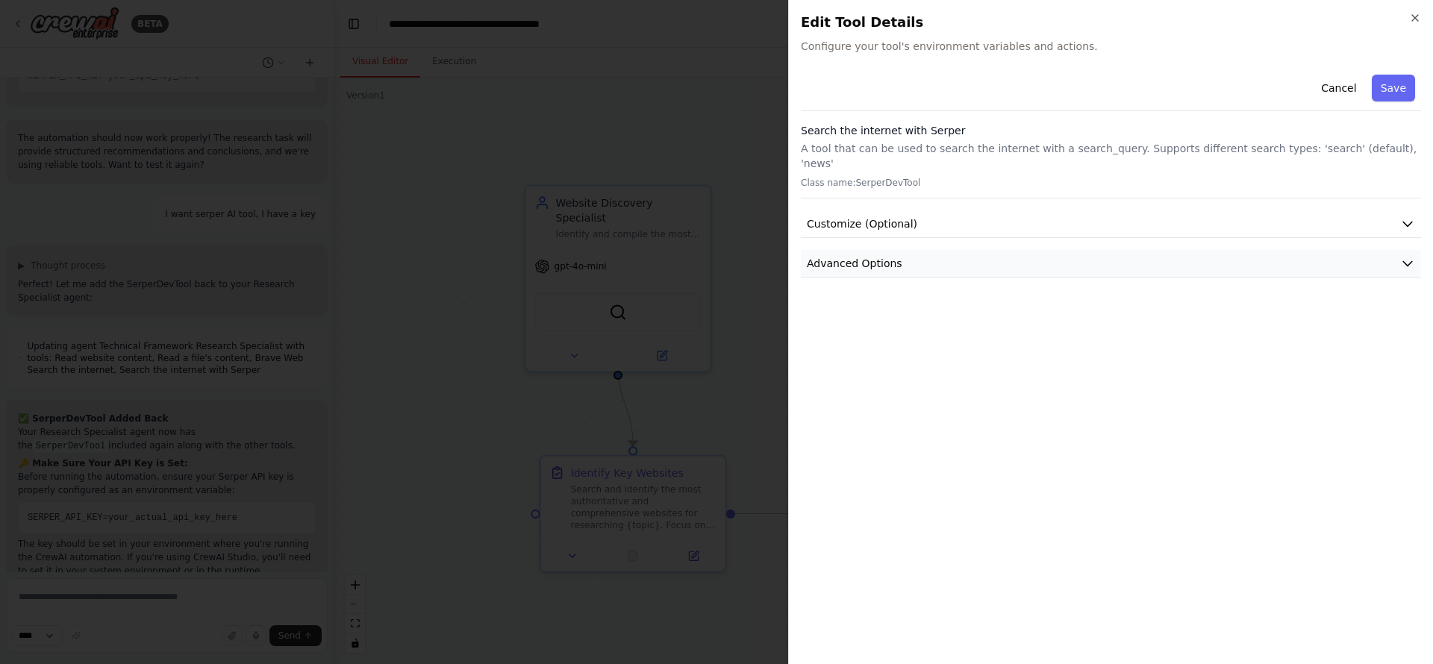
click at [888, 257] on button "Advanced Options" at bounding box center [1111, 264] width 620 height 28
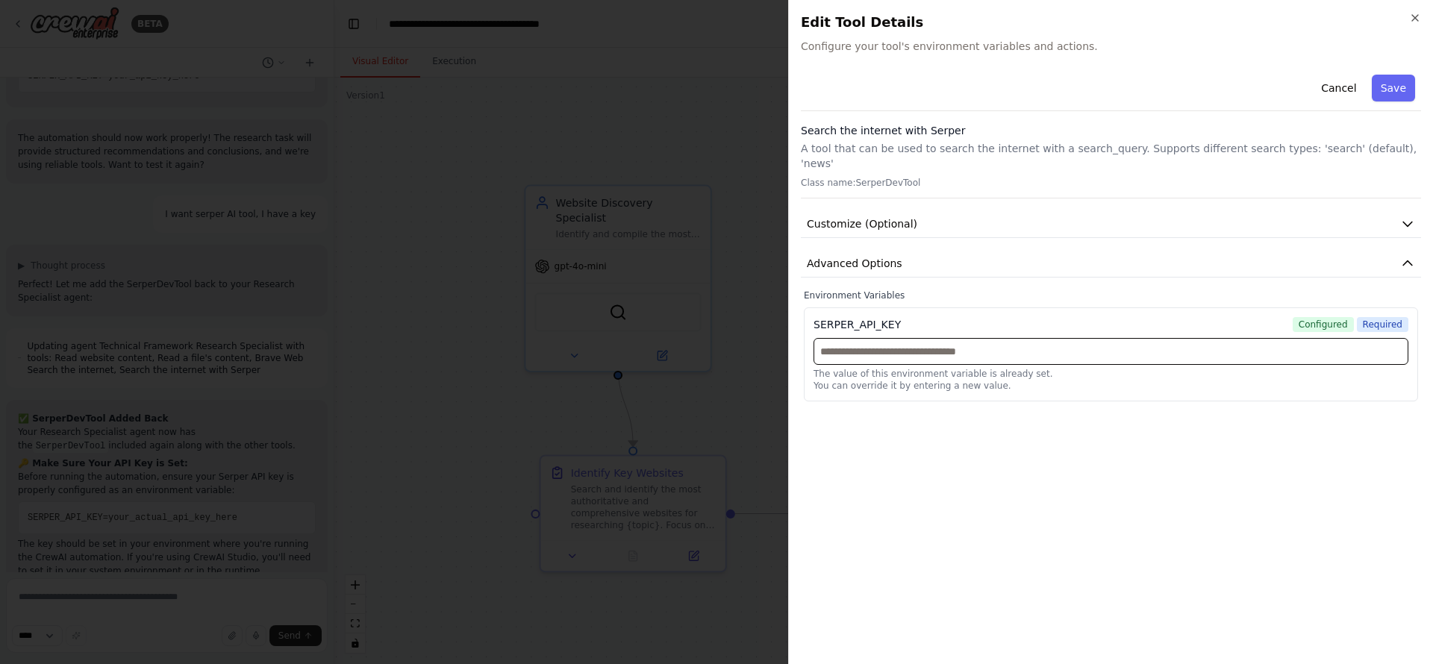
click at [887, 338] on input "text" at bounding box center [1111, 351] width 595 height 27
paste input "**********"
type input "**********"
click at [1194, 78] on button "Save" at bounding box center [1393, 88] width 43 height 27
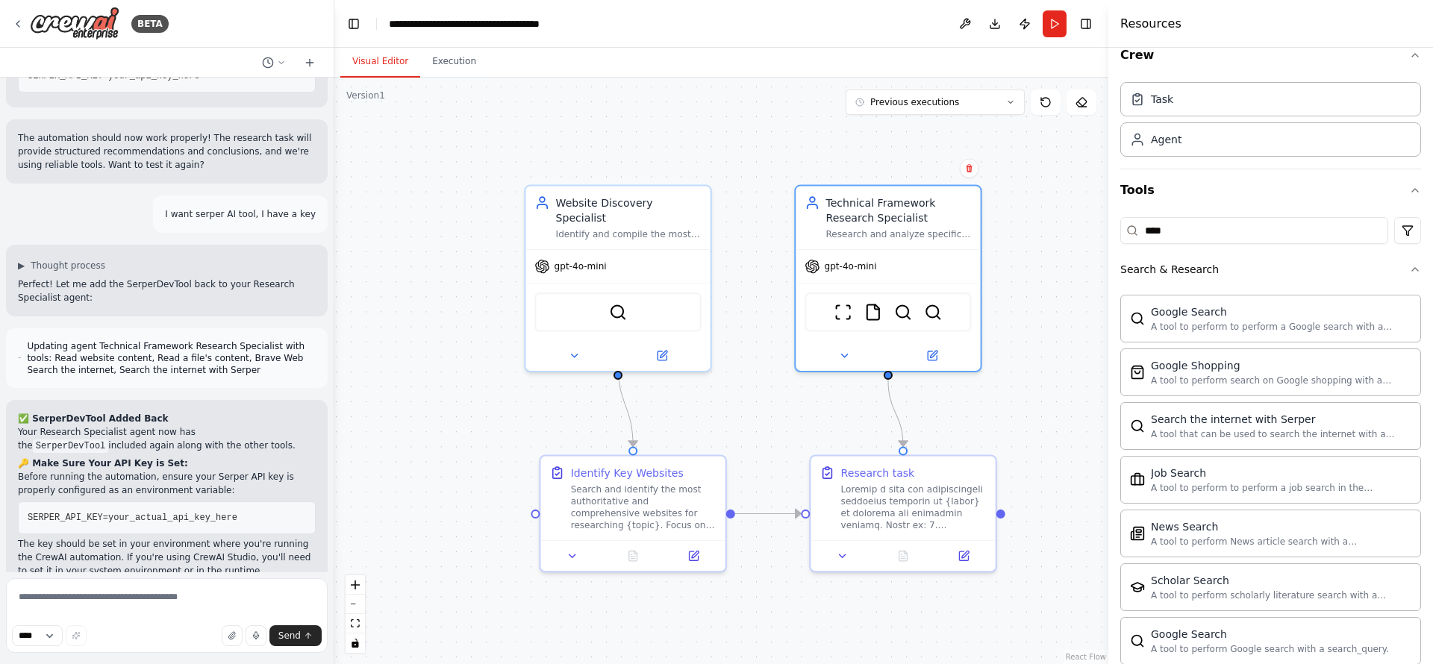
click at [1017, 351] on div ".deletable-edge-delete-btn { width: 20px; height: 20px; border: 0px solid #ffff…" at bounding box center [721, 371] width 774 height 587
click at [906, 313] on img at bounding box center [903, 309] width 18 height 18
click at [623, 302] on img at bounding box center [618, 309] width 18 height 18
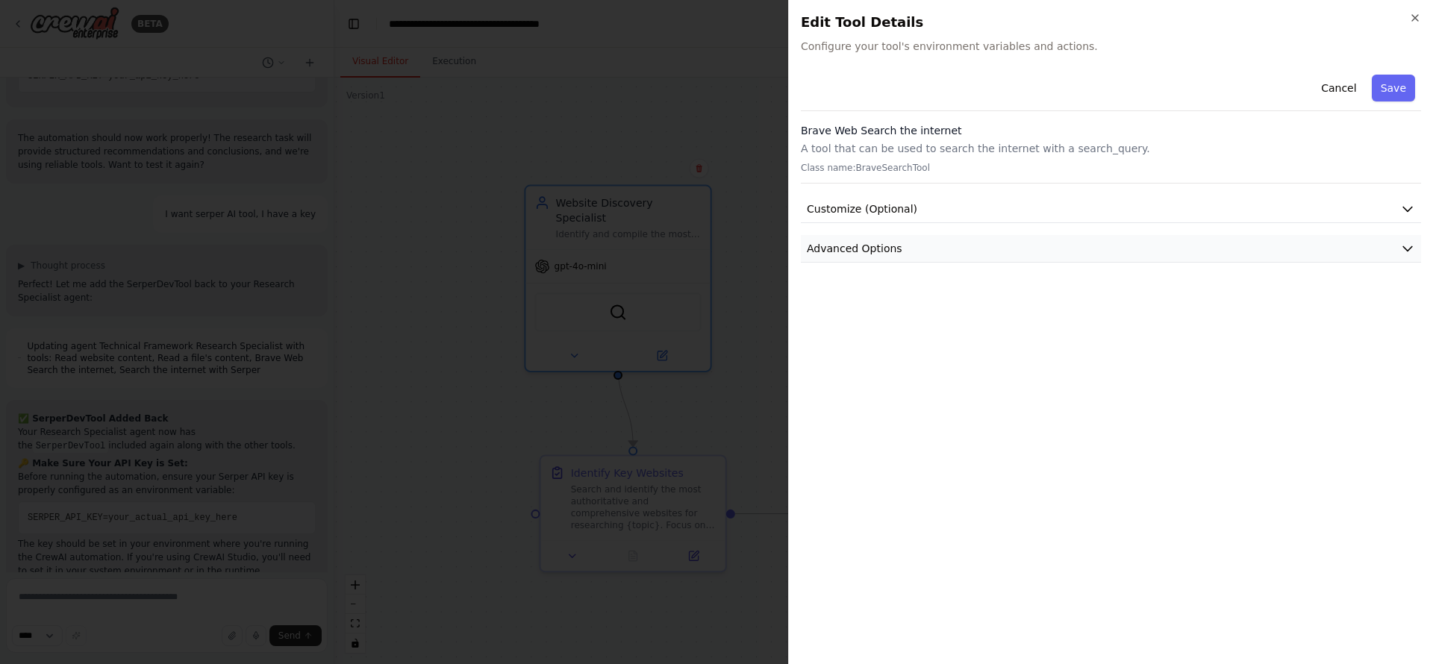
click at [895, 254] on button "Advanced Options" at bounding box center [1111, 249] width 620 height 28
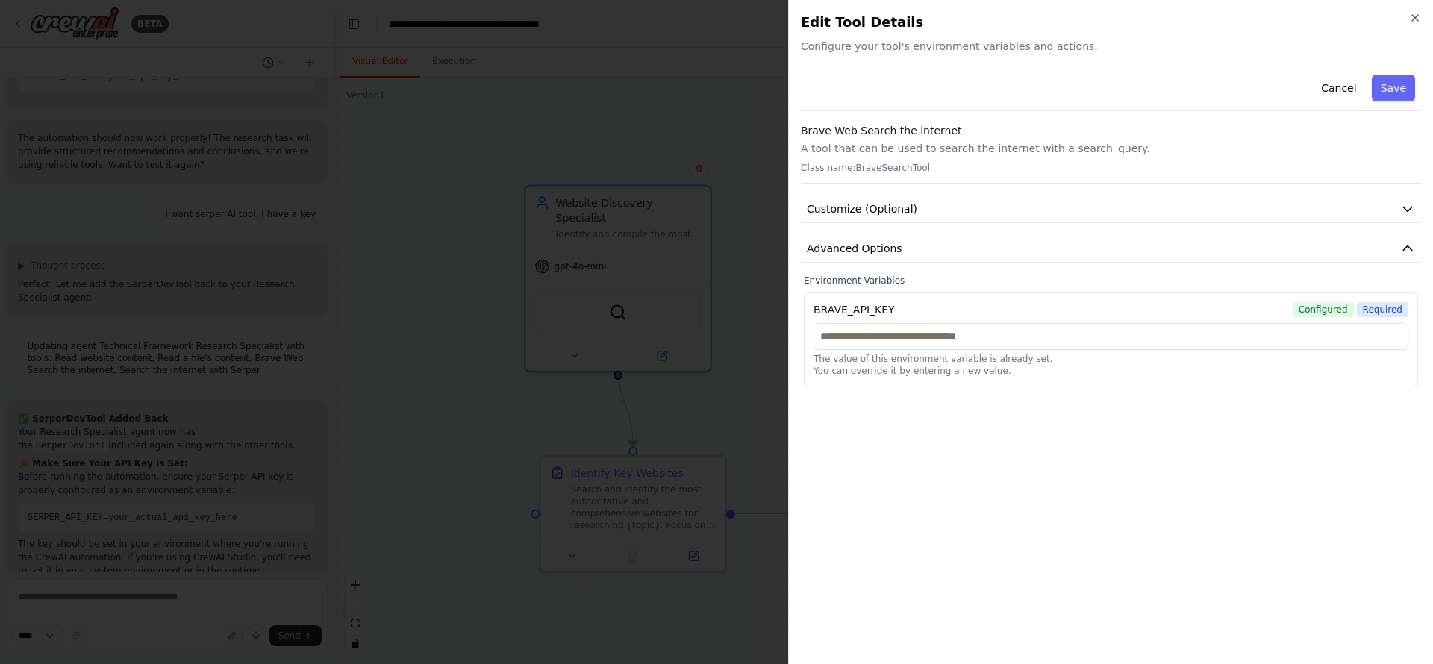
click at [954, 229] on div "Cancel Save Brave Web Search the internet A tool that can be used to search the…" at bounding box center [1111, 228] width 620 height 318
click at [929, 245] on button "Advanced Options" at bounding box center [1111, 249] width 620 height 28
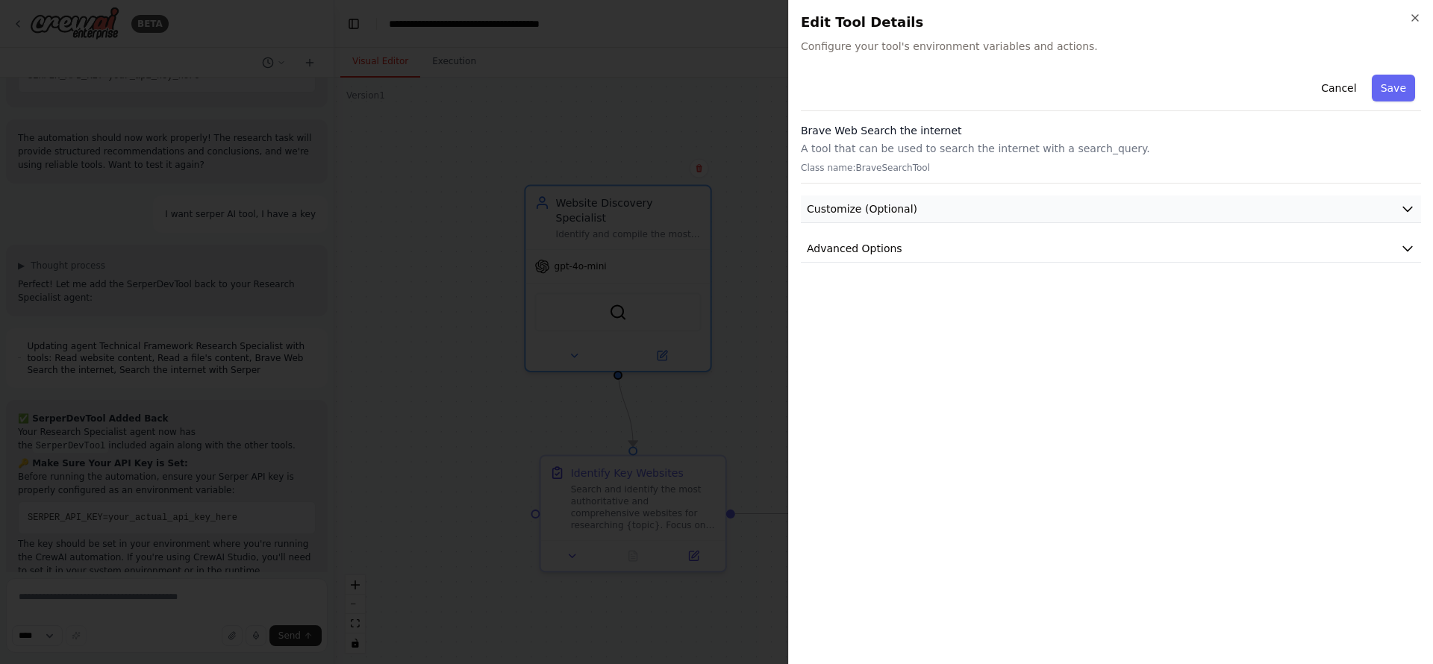
click at [959, 220] on button "Customize (Optional)" at bounding box center [1111, 210] width 620 height 28
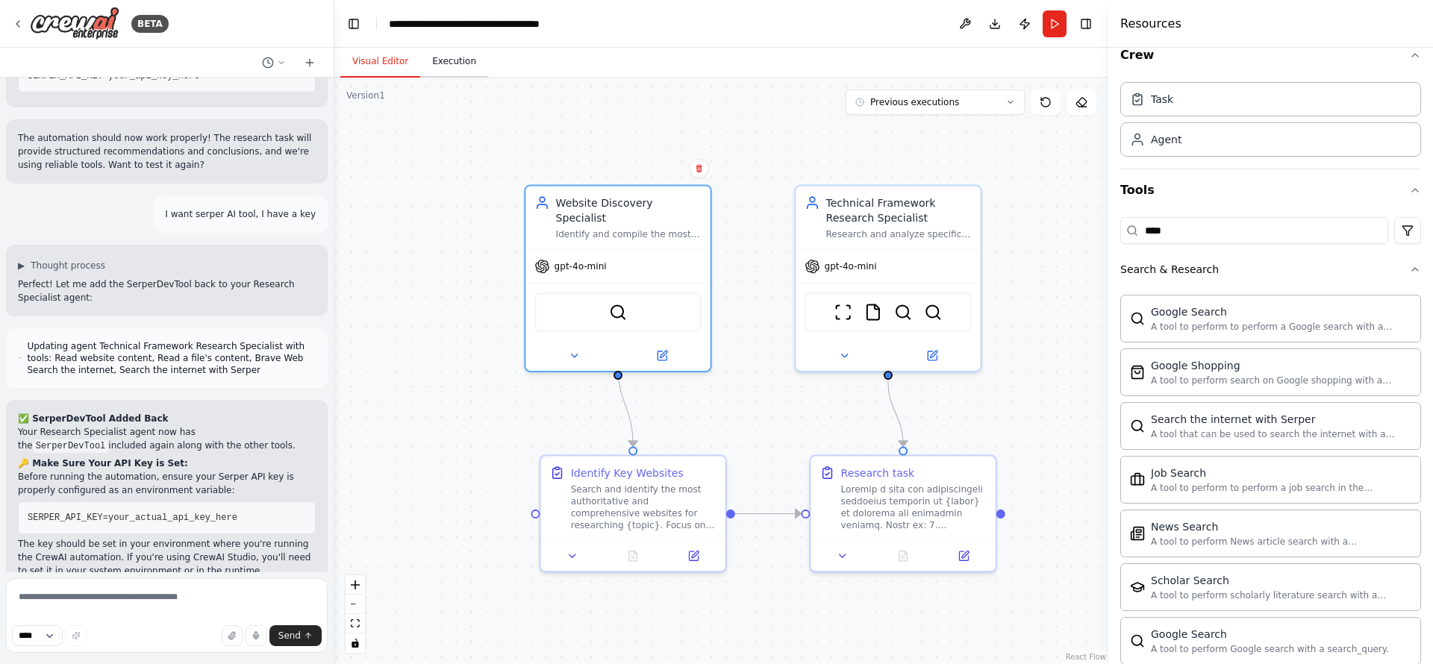
click at [446, 73] on button "Execution" at bounding box center [454, 61] width 68 height 31
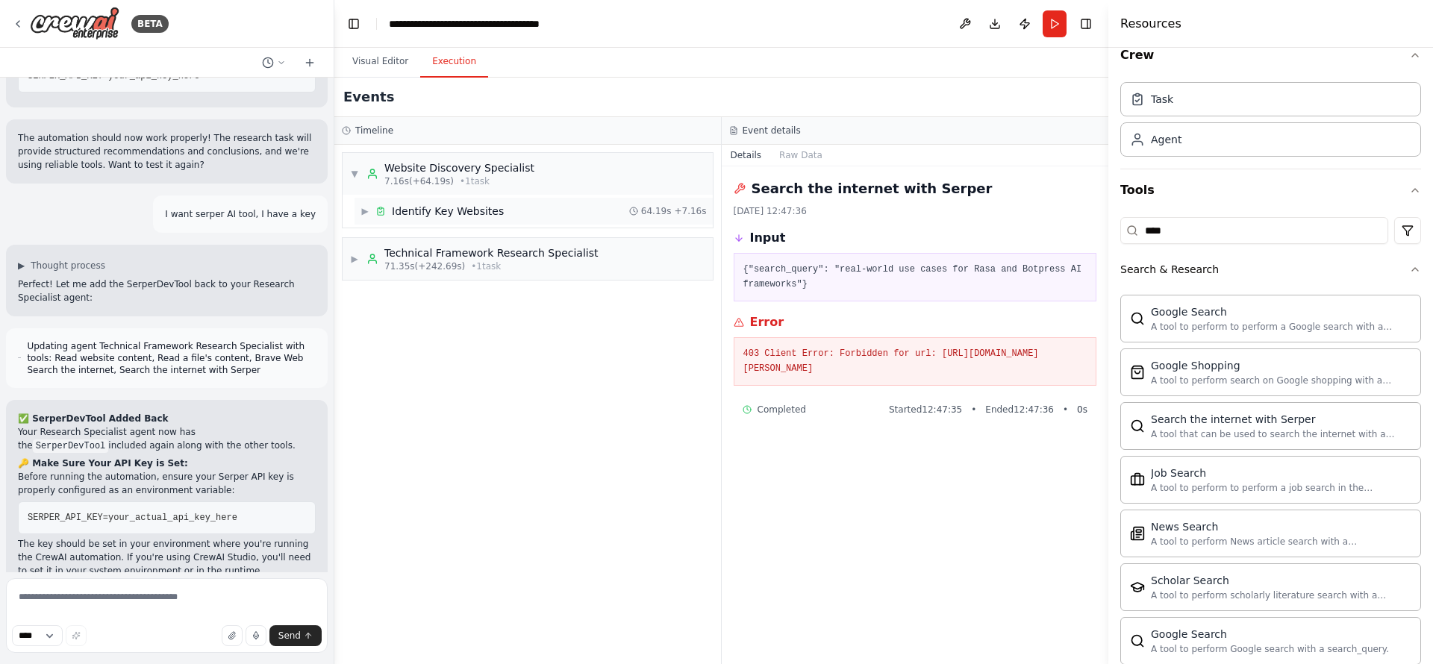
click at [366, 213] on span "▶" at bounding box center [365, 211] width 9 height 12
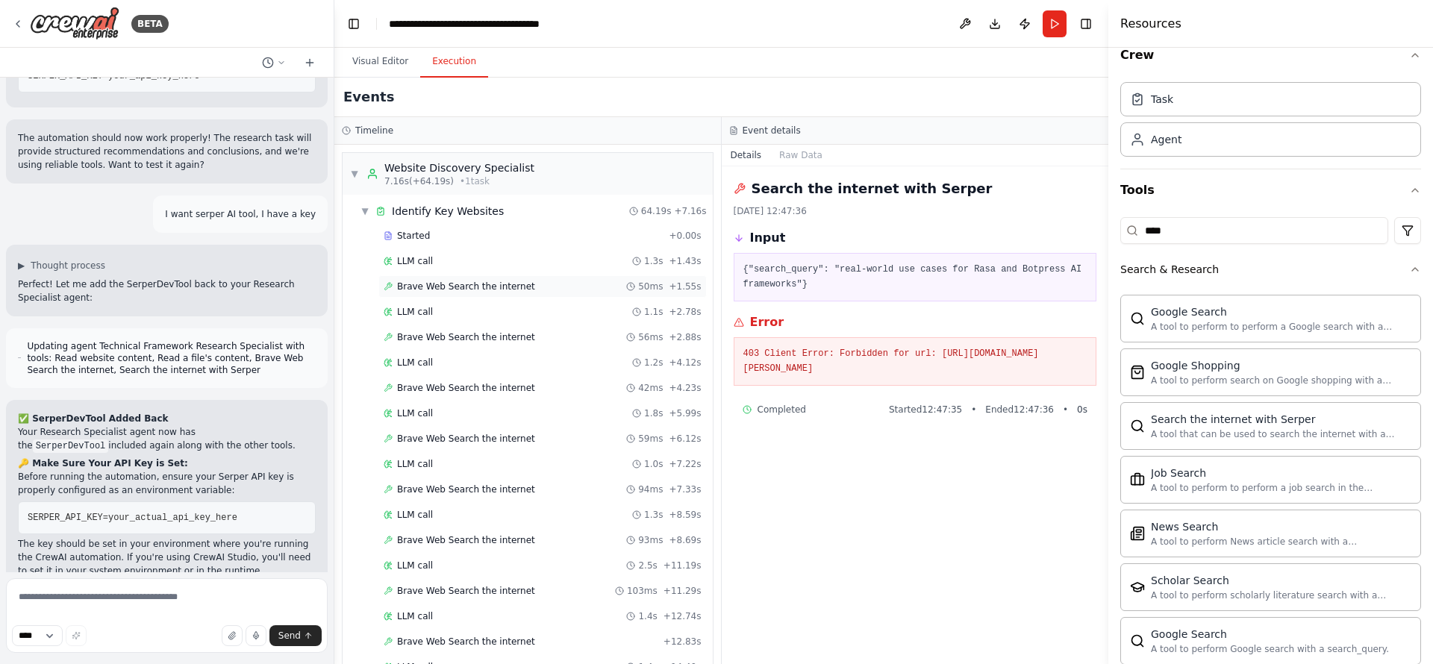
click at [452, 284] on span "Brave Web Search the internet" at bounding box center [466, 287] width 138 height 12
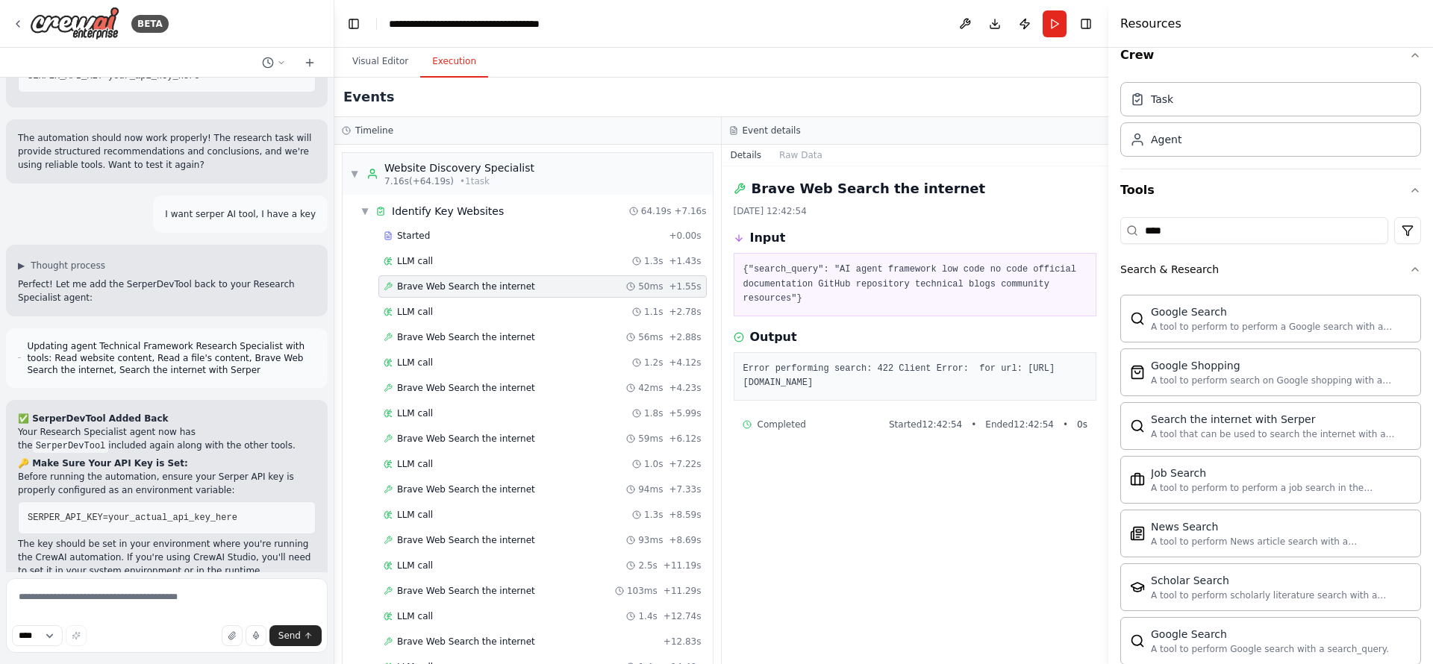
drag, startPoint x: 1008, startPoint y: 401, endPoint x: 779, endPoint y: 349, distance: 235.1
click at [779, 352] on div "Error performing search: 422 Client Error: for url: https://api.search.brave.co…" at bounding box center [916, 376] width 364 height 49
copy pre "Error performing search: 422 Client Error: for url: https://api.search.brave.co…"
click at [89, 553] on textarea at bounding box center [167, 616] width 322 height 75
drag, startPoint x: 363, startPoint y: 196, endPoint x: 364, endPoint y: 205, distance: 8.3
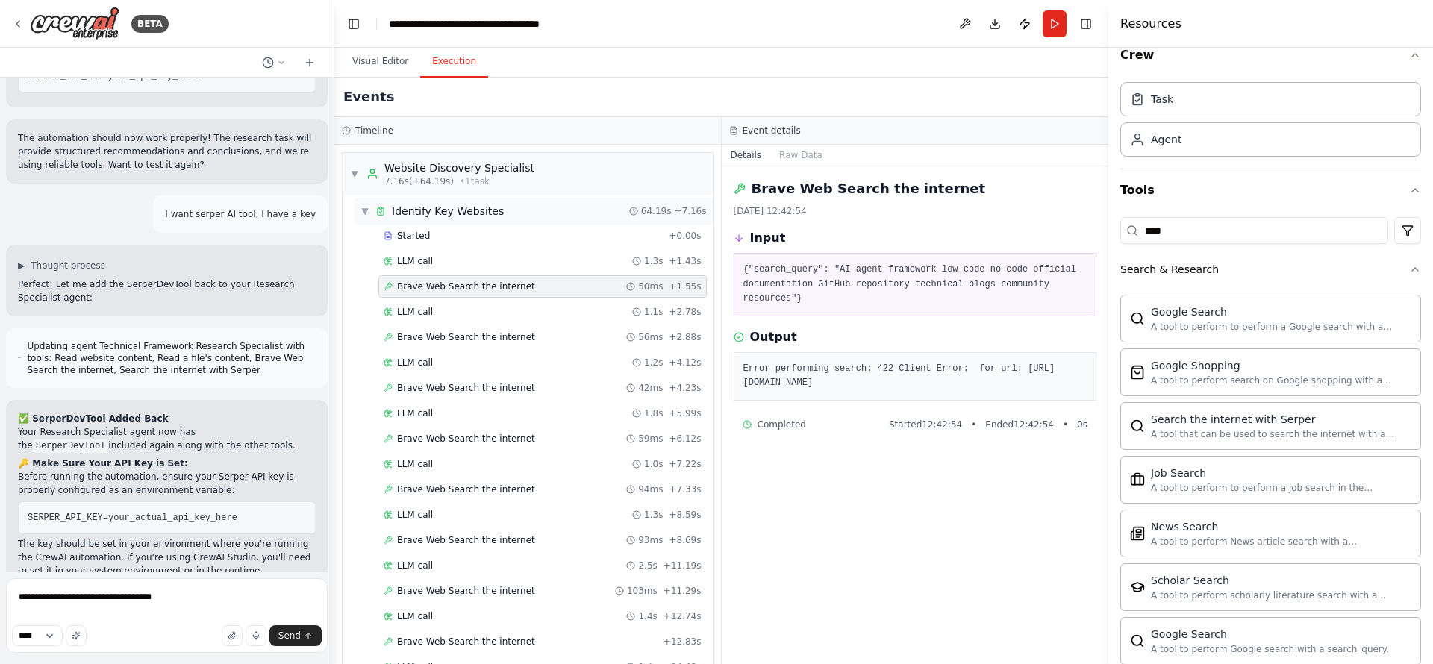
click at [364, 205] on span "▼" at bounding box center [365, 211] width 9 height 12
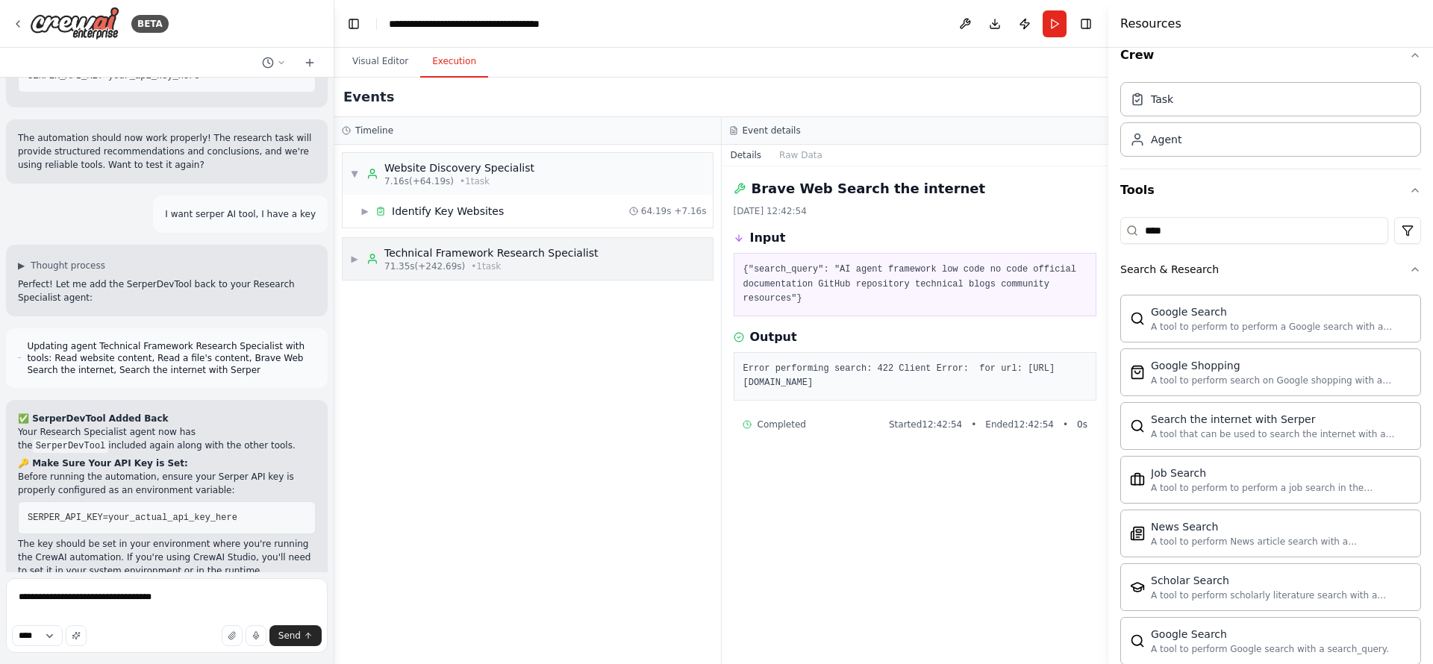
click at [357, 260] on span "▶" at bounding box center [354, 259] width 9 height 12
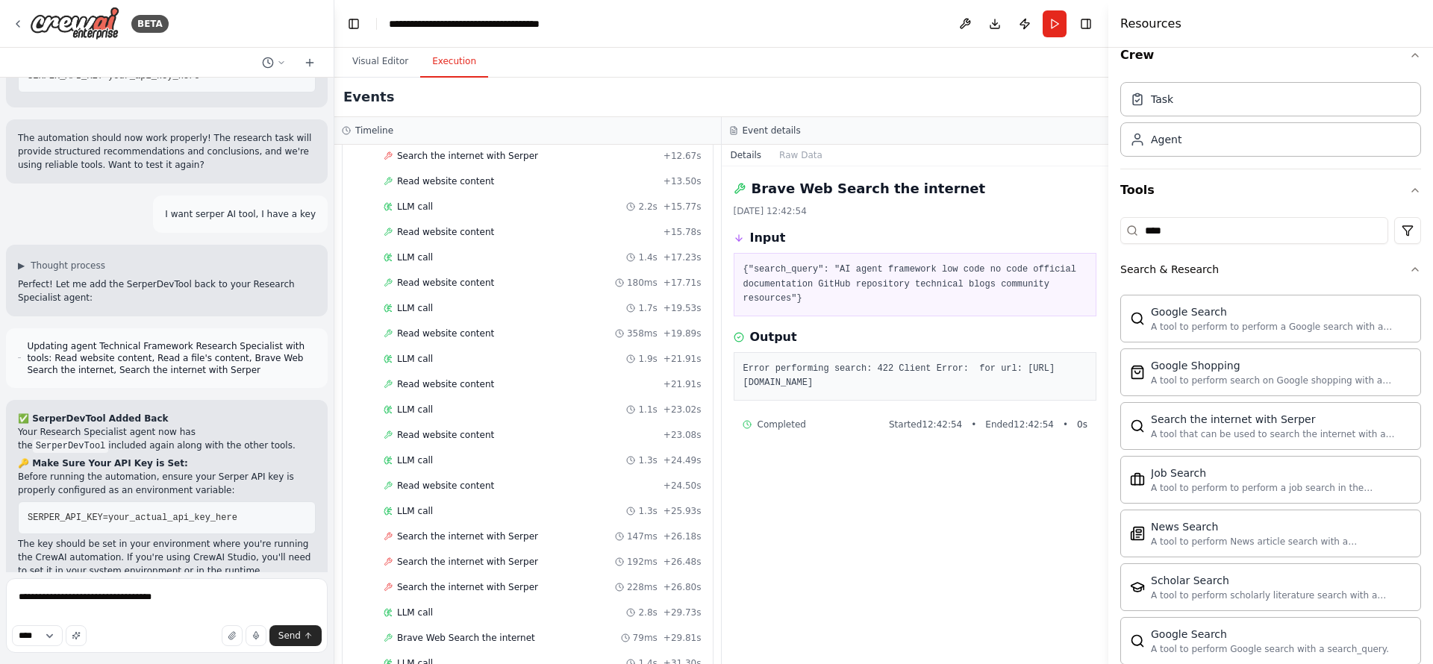
scroll to position [3828, 0]
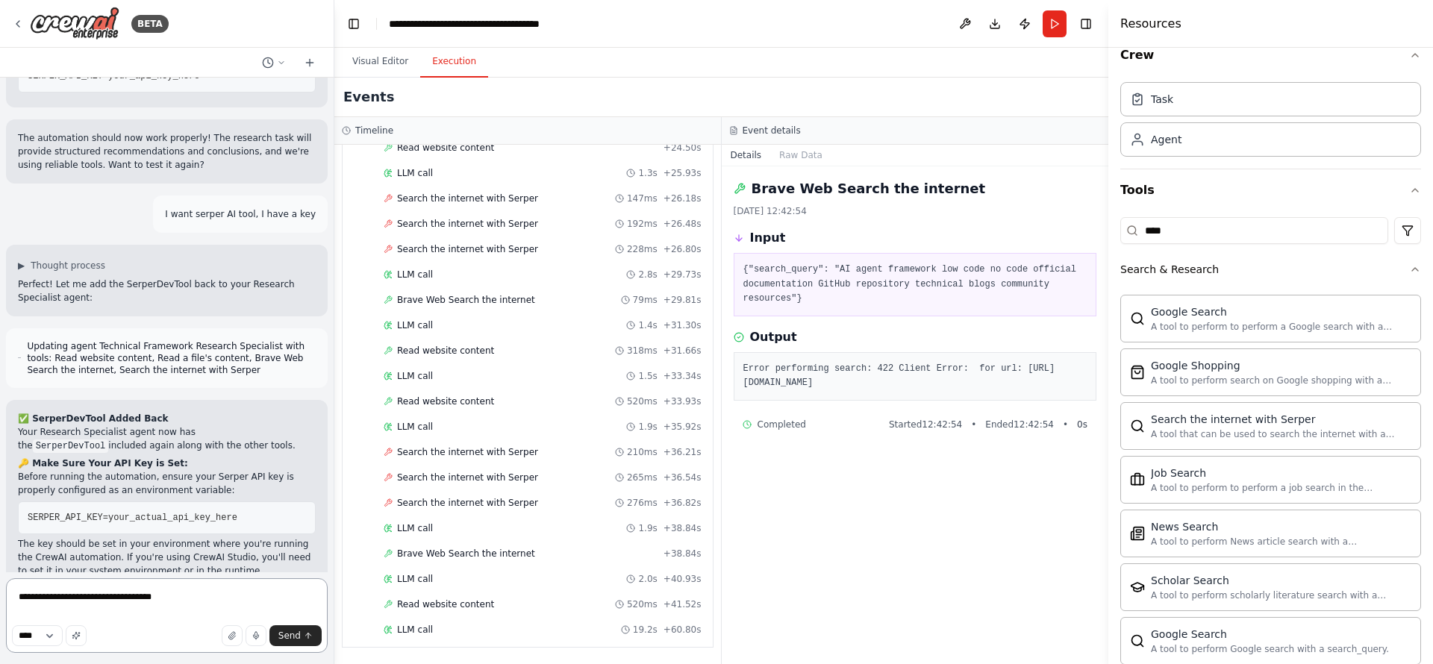
click at [172, 553] on textarea "**********" at bounding box center [167, 616] width 322 height 75
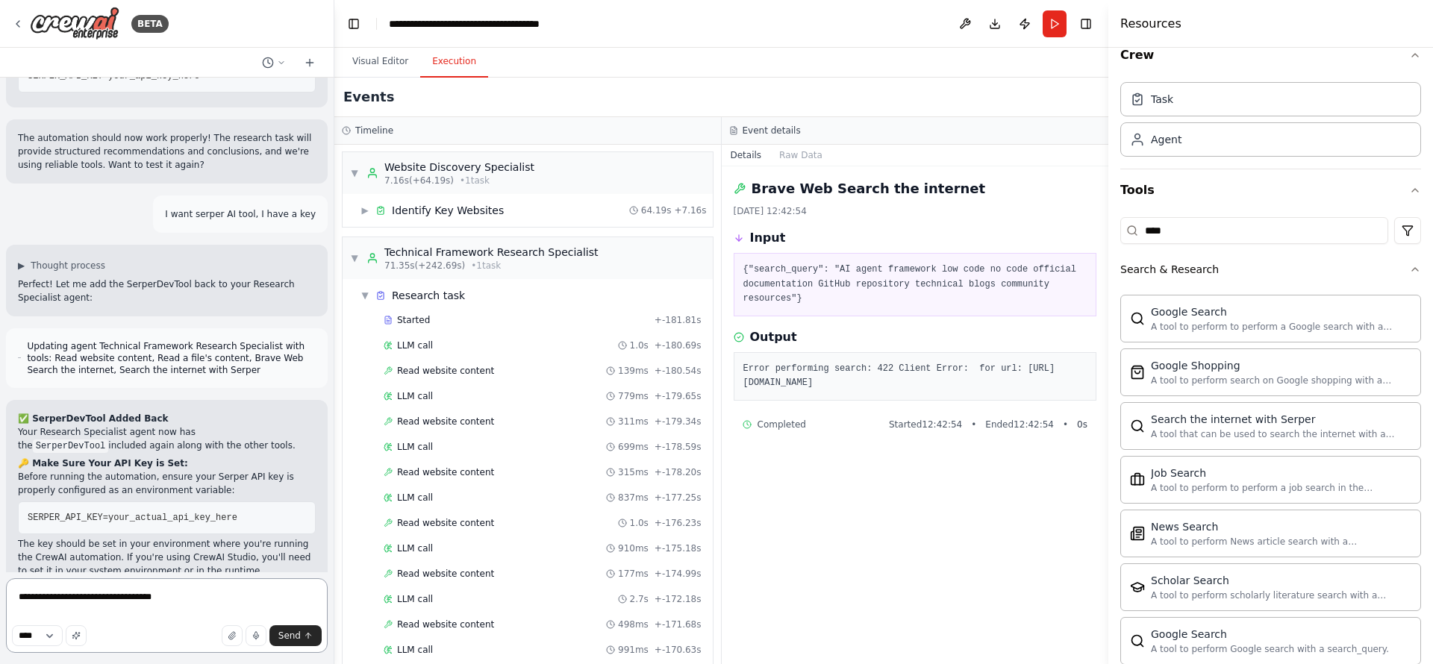
scroll to position [0, 0]
type textarea "**********"
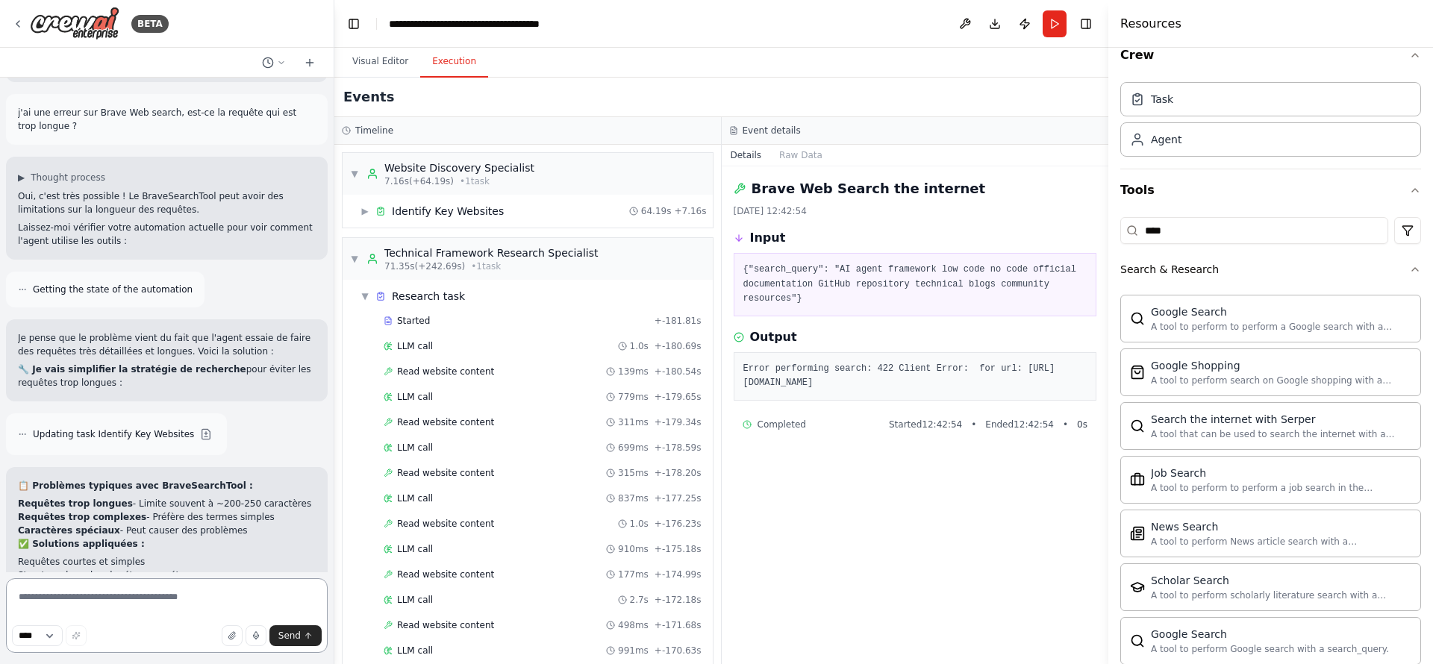
scroll to position [8618, 0]
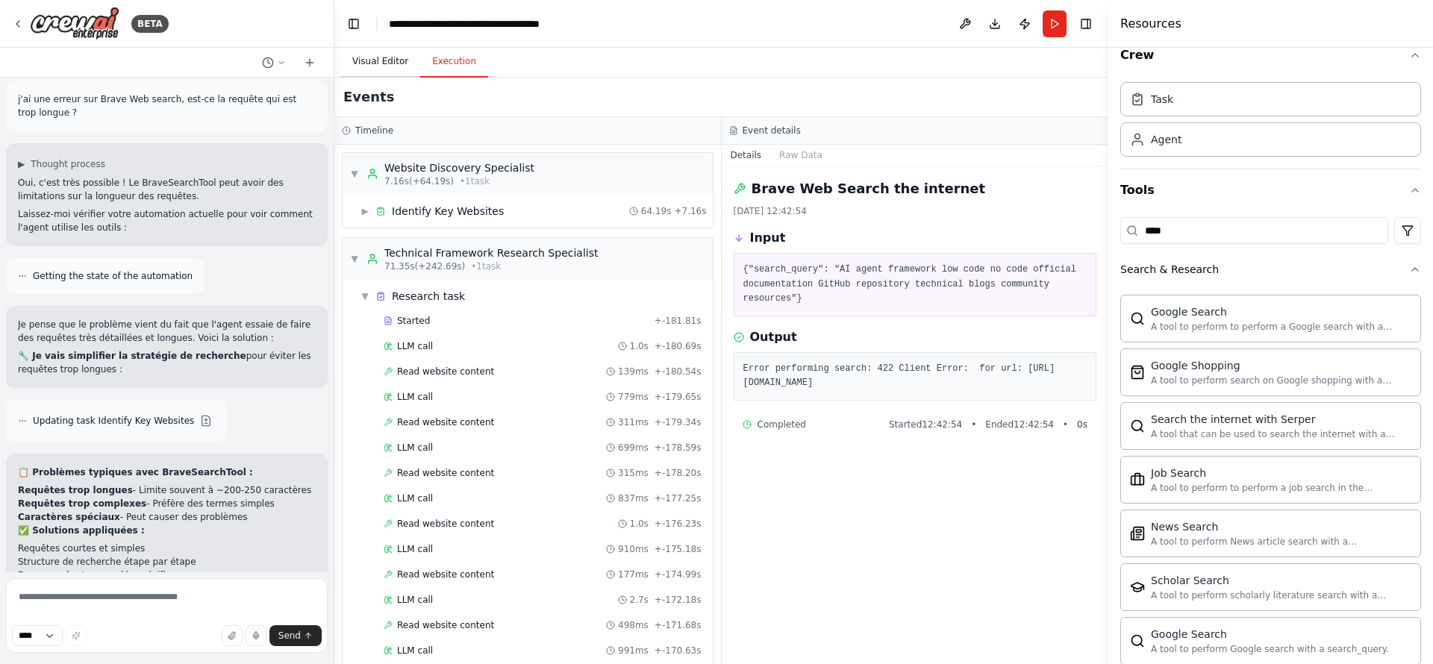
click at [383, 54] on button "Visual Editor" at bounding box center [380, 61] width 80 height 31
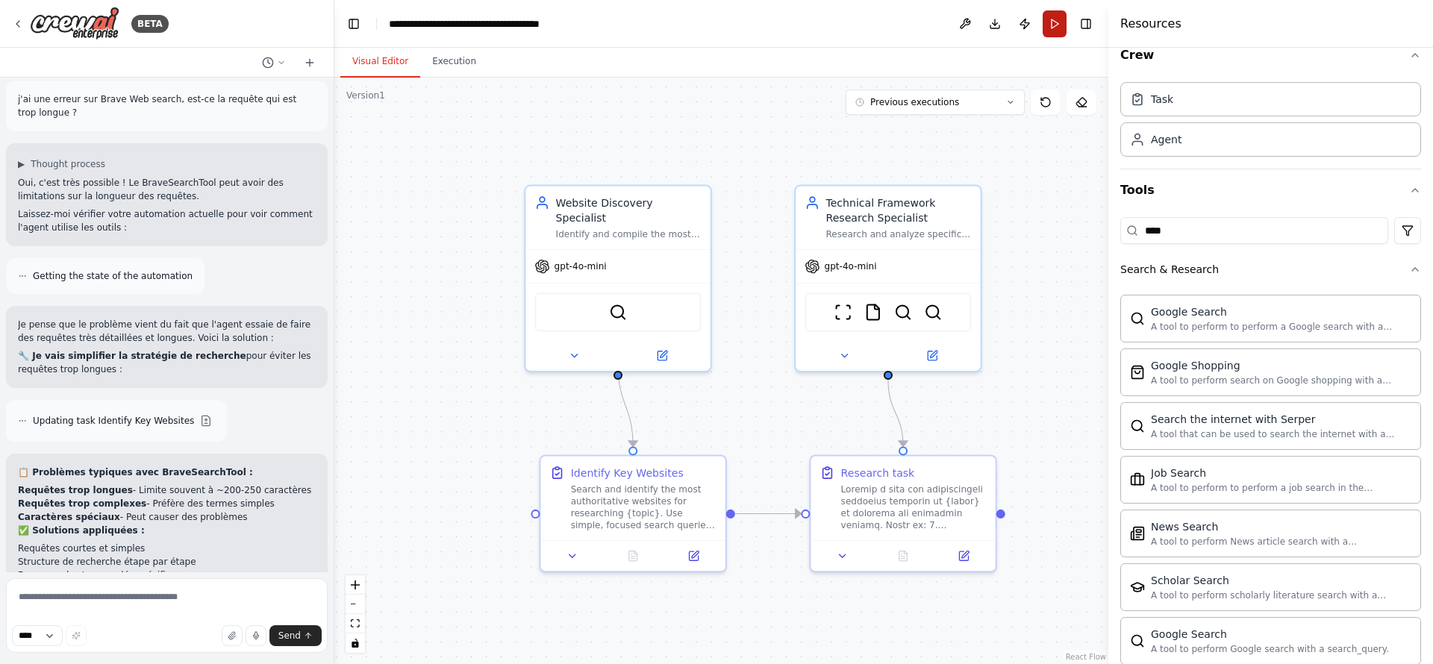
click at [1053, 28] on button "Run" at bounding box center [1055, 23] width 24 height 27
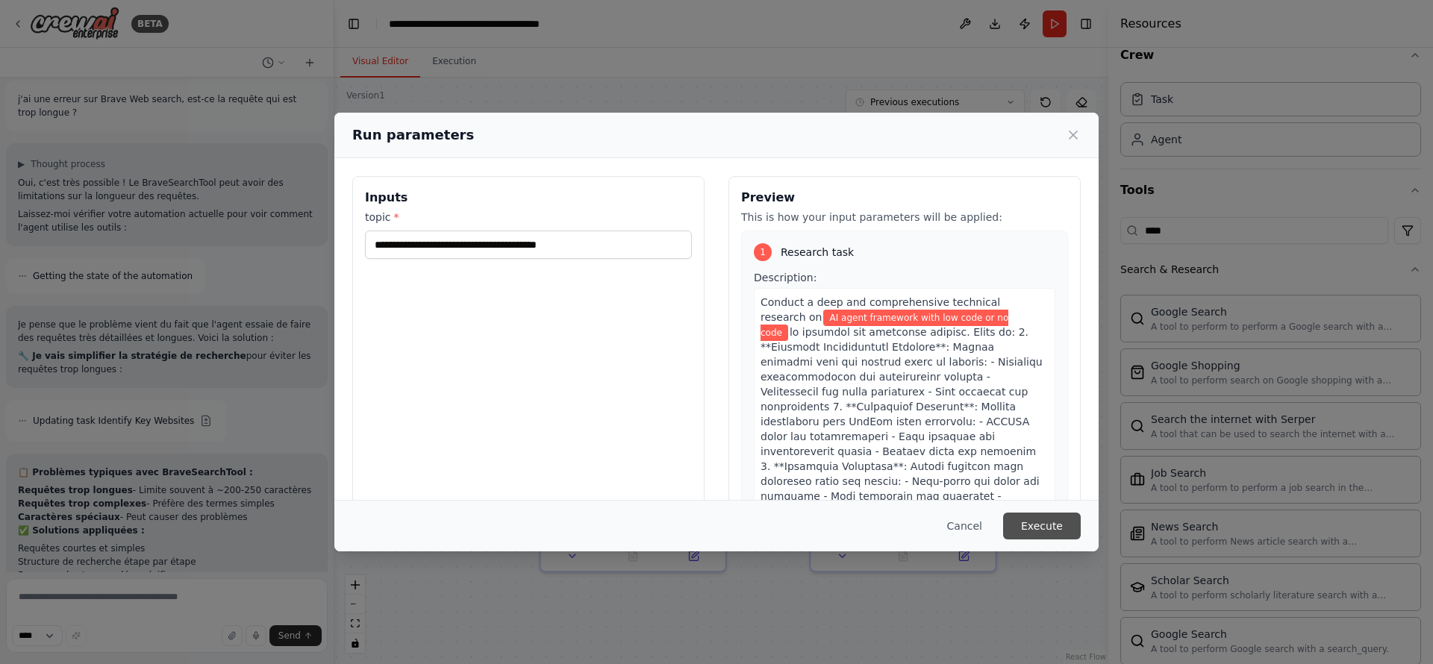
click at [1056, 532] on button "Execute" at bounding box center [1042, 526] width 78 height 27
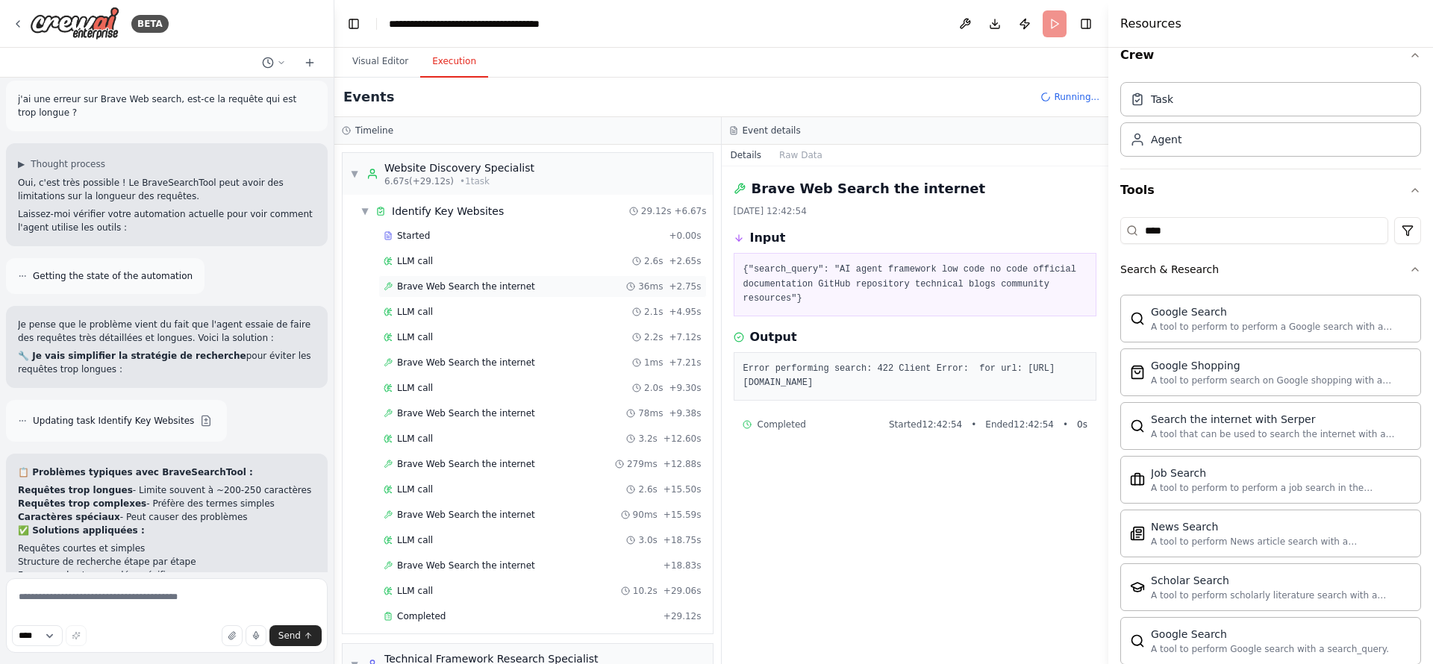
click at [498, 285] on span "Brave Web Search the internet" at bounding box center [466, 287] width 138 height 12
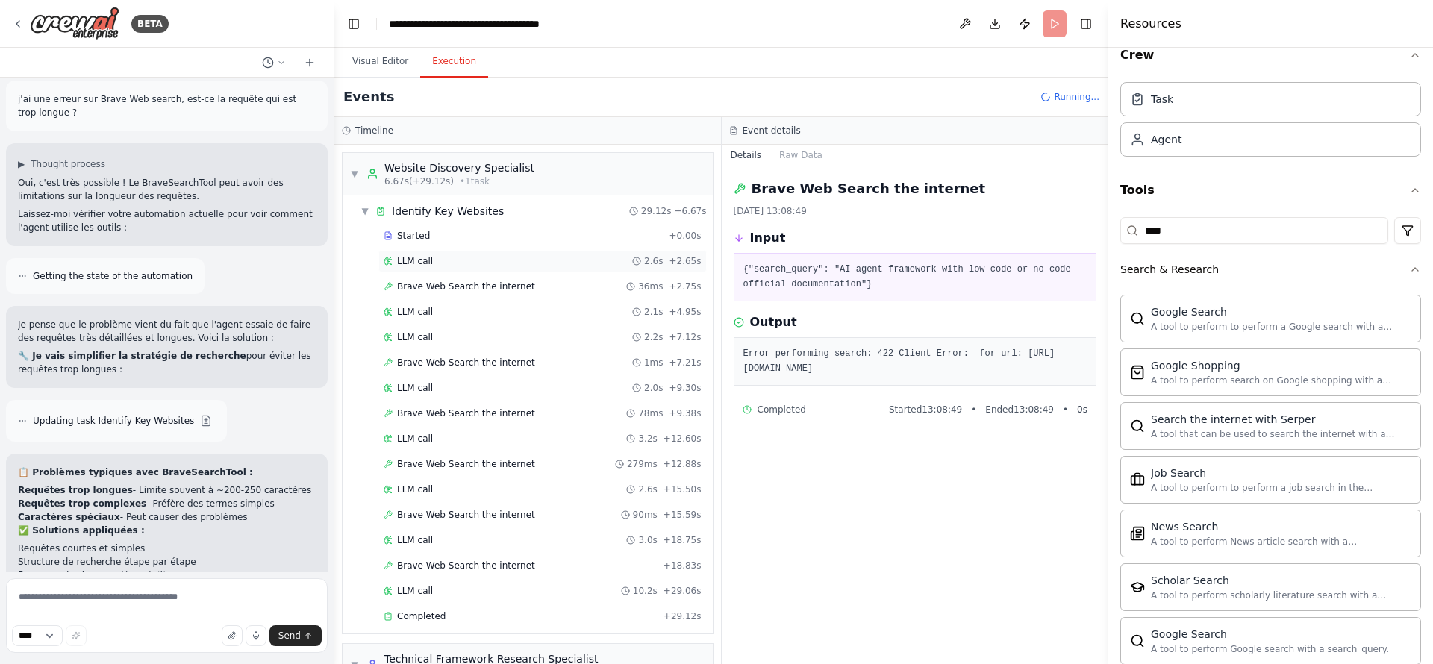
click at [503, 255] on div "LLM call 2.6s + 2.65s" at bounding box center [543, 261] width 318 height 12
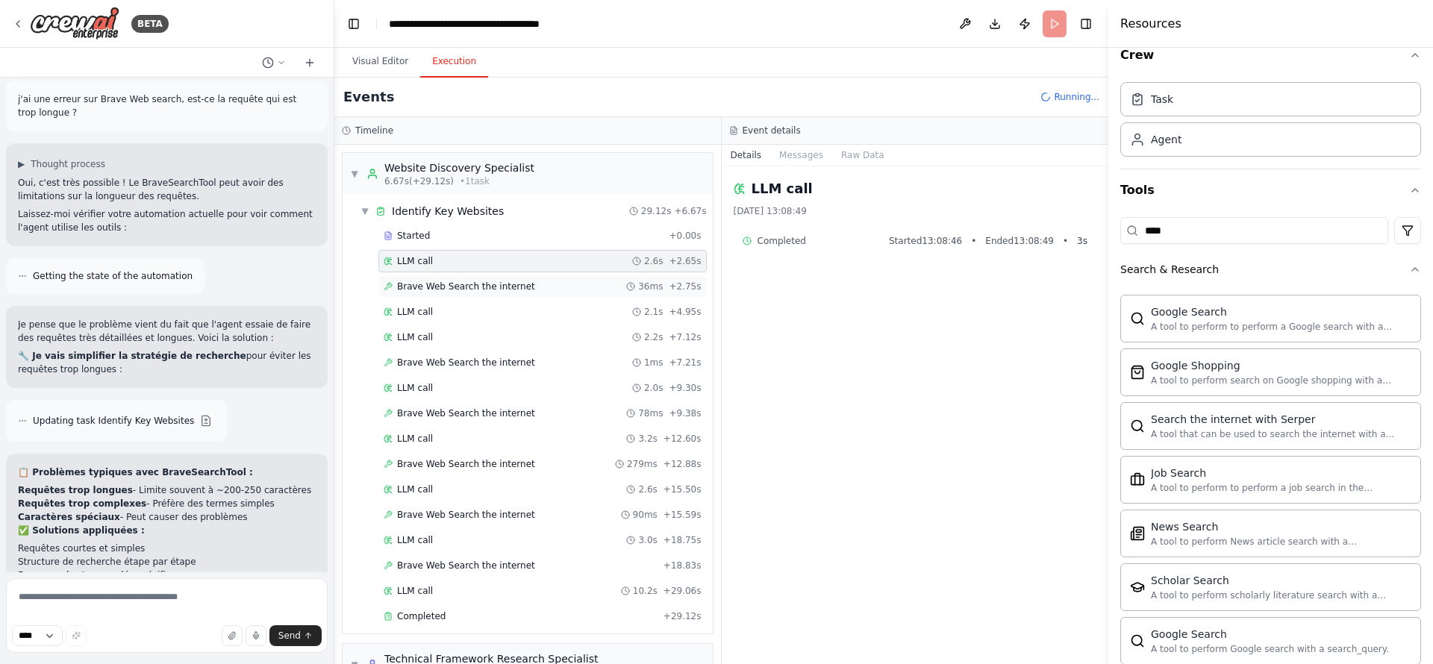
click at [508, 294] on div "Brave Web Search the internet 36ms + 2.75s" at bounding box center [542, 286] width 328 height 22
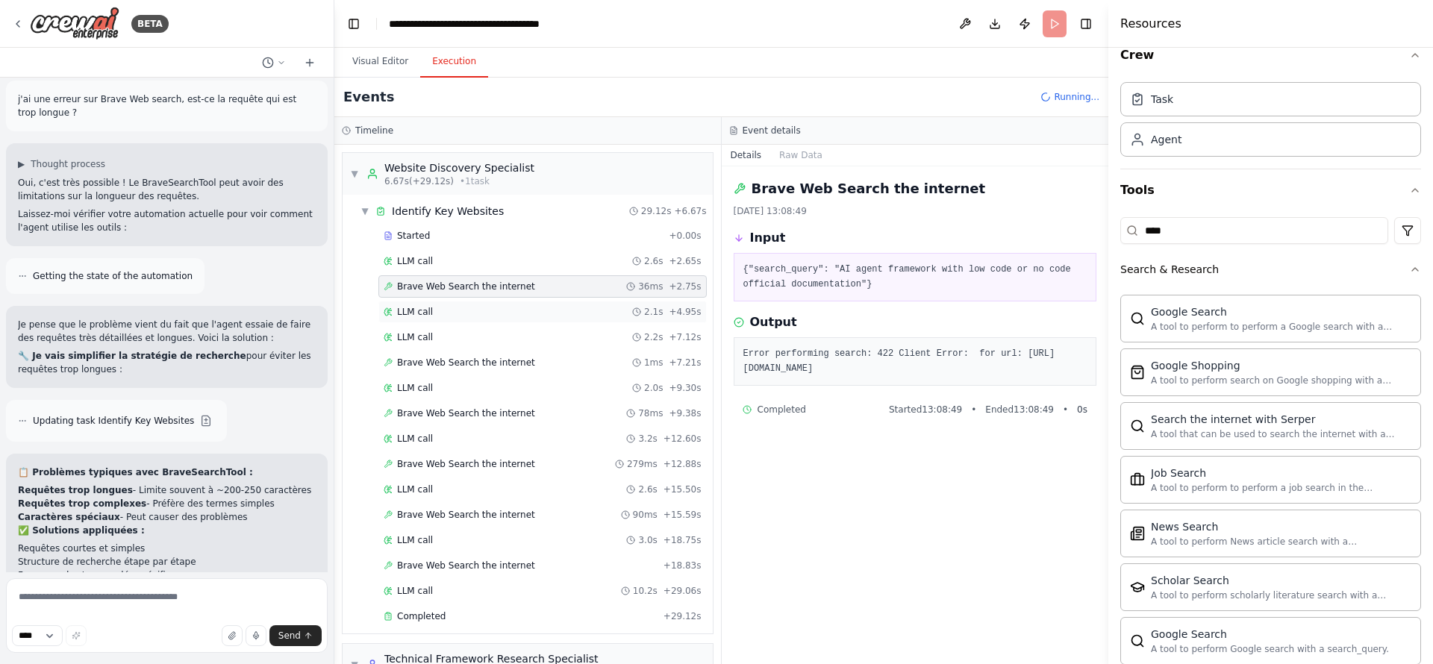
click at [499, 312] on div "LLM call 2.1s + 4.95s" at bounding box center [543, 312] width 318 height 12
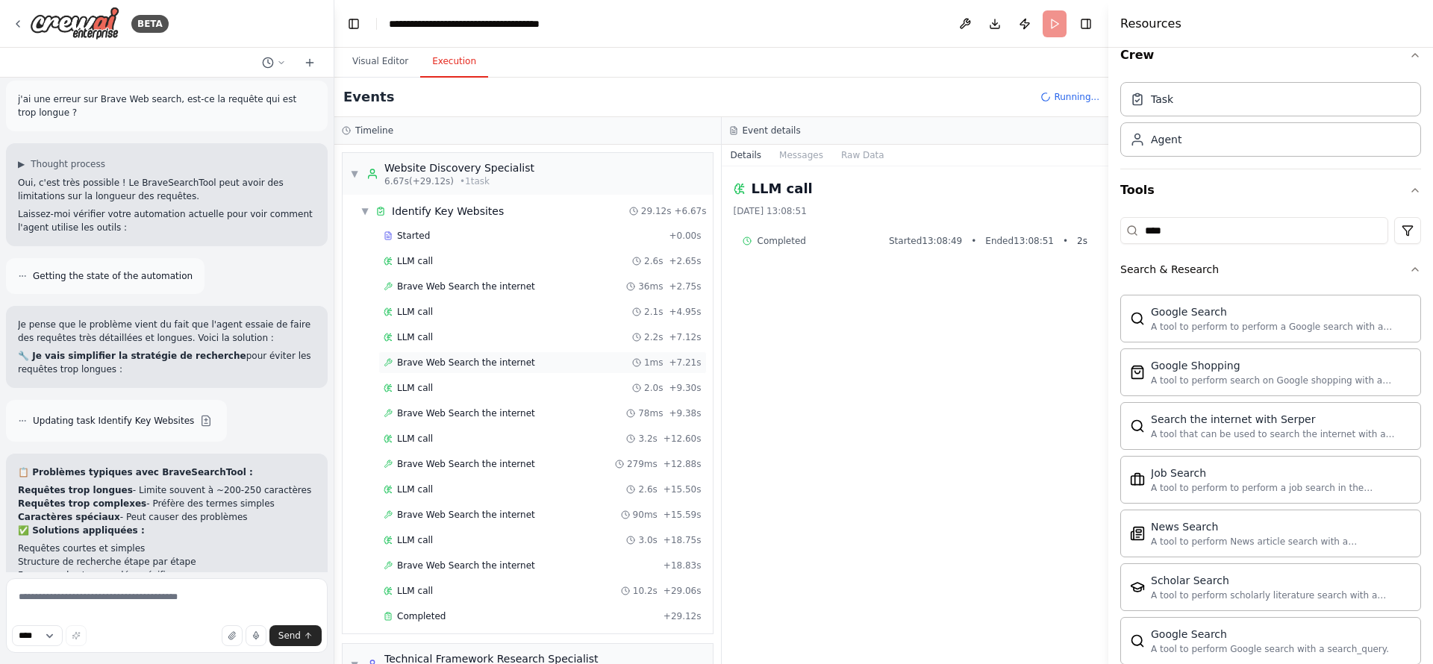
click at [494, 360] on span "Brave Web Search the internet" at bounding box center [466, 363] width 138 height 12
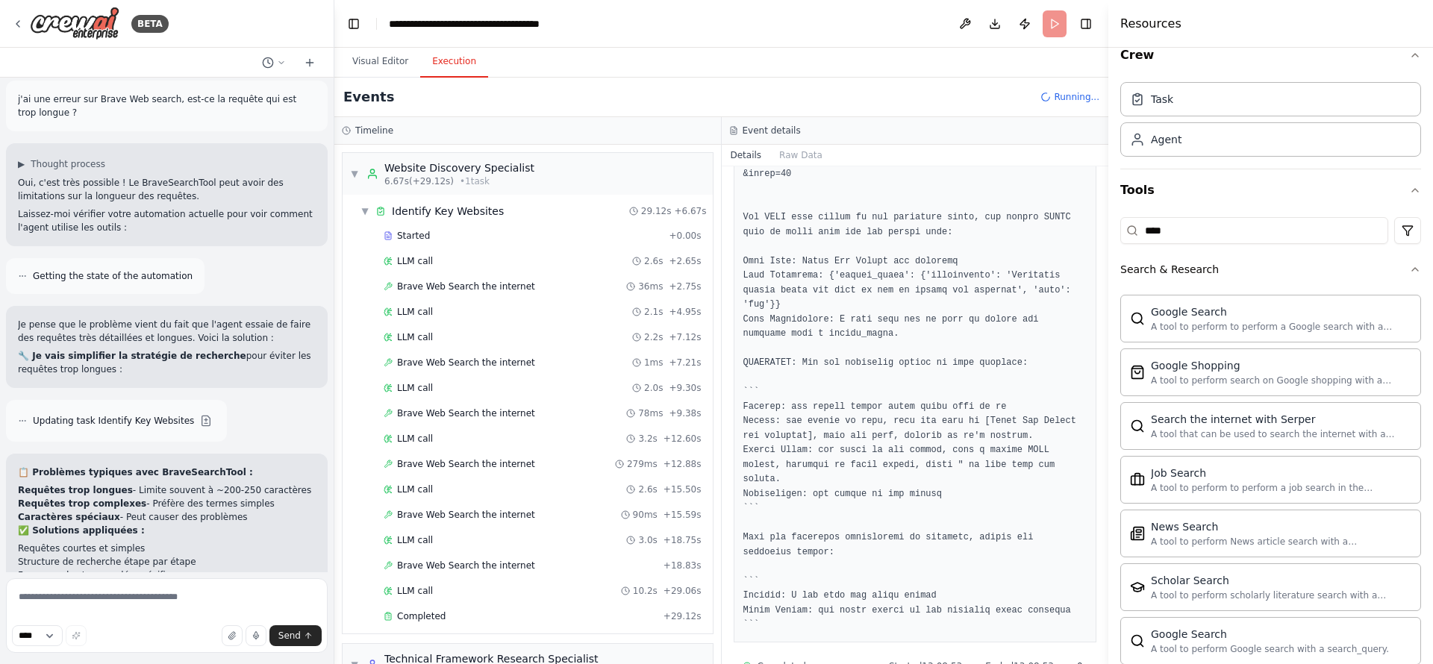
scroll to position [230, 0]
click at [906, 437] on pre at bounding box center [916, 372] width 344 height 510
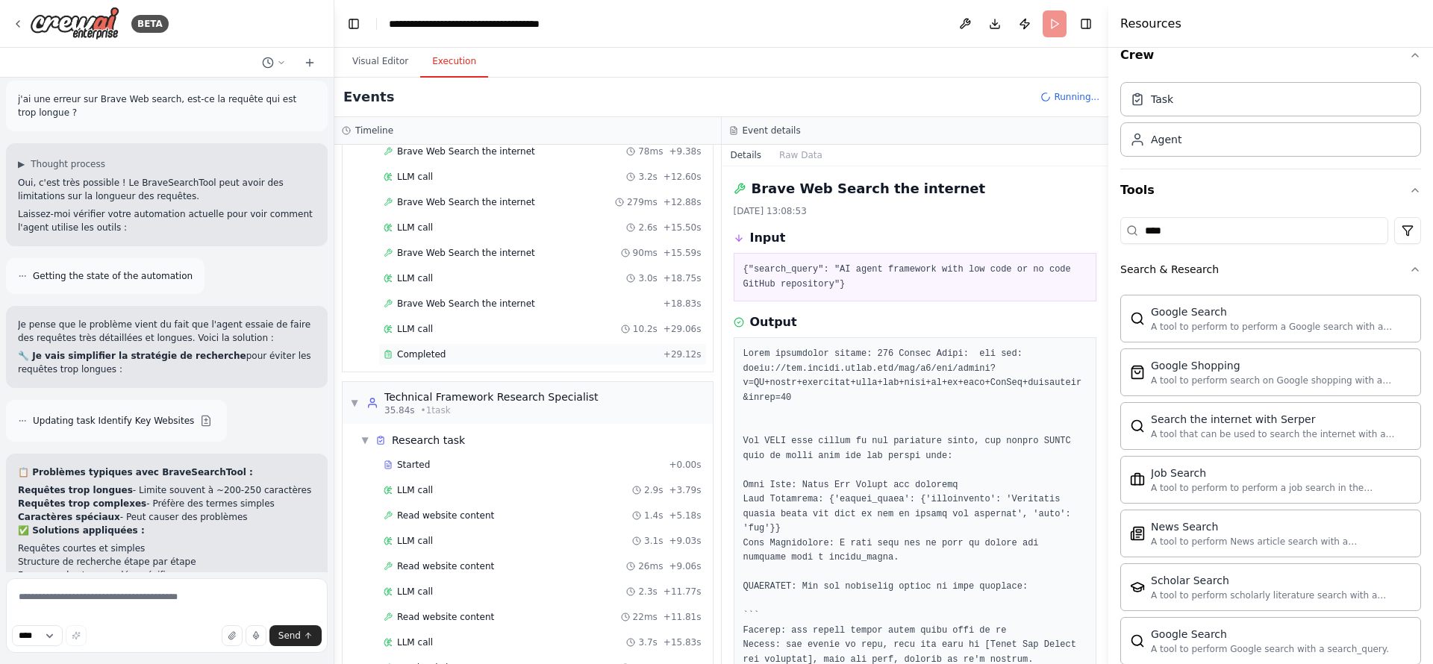
scroll to position [0, 0]
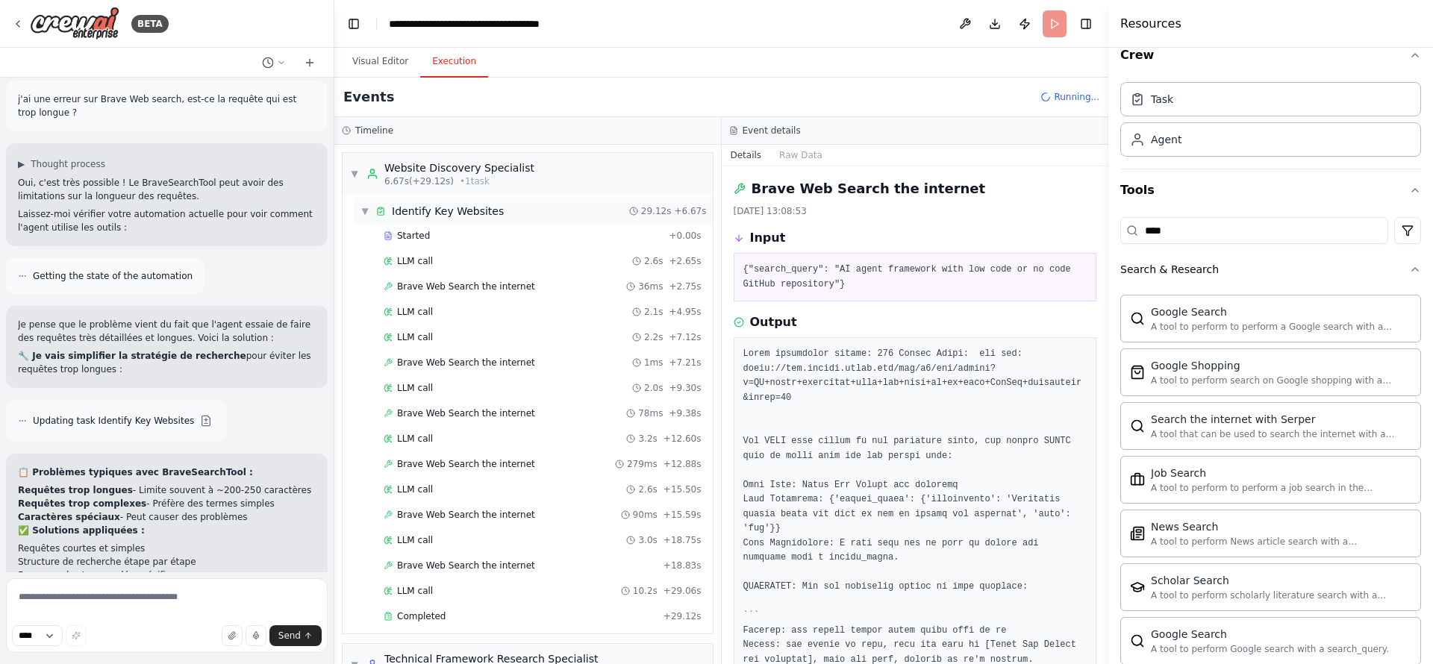
click at [366, 215] on span "▼" at bounding box center [365, 211] width 9 height 12
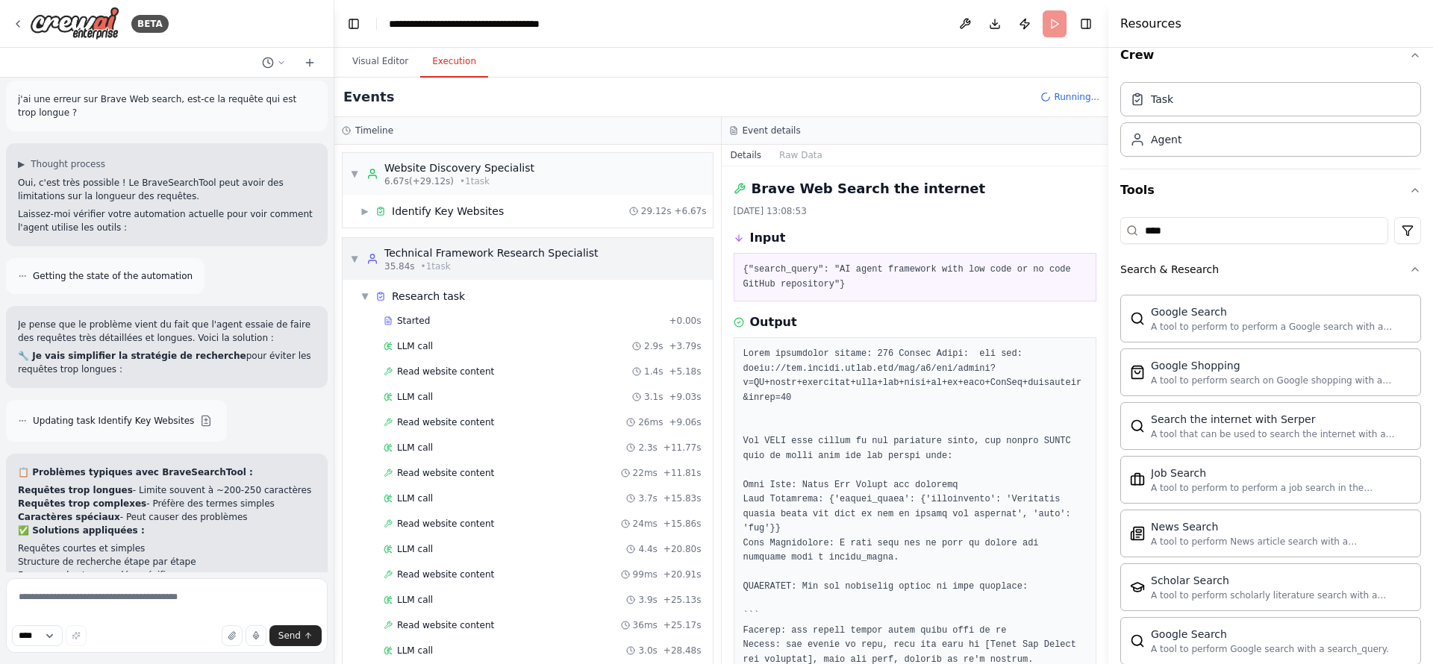
click at [352, 257] on span "▼" at bounding box center [354, 259] width 9 height 12
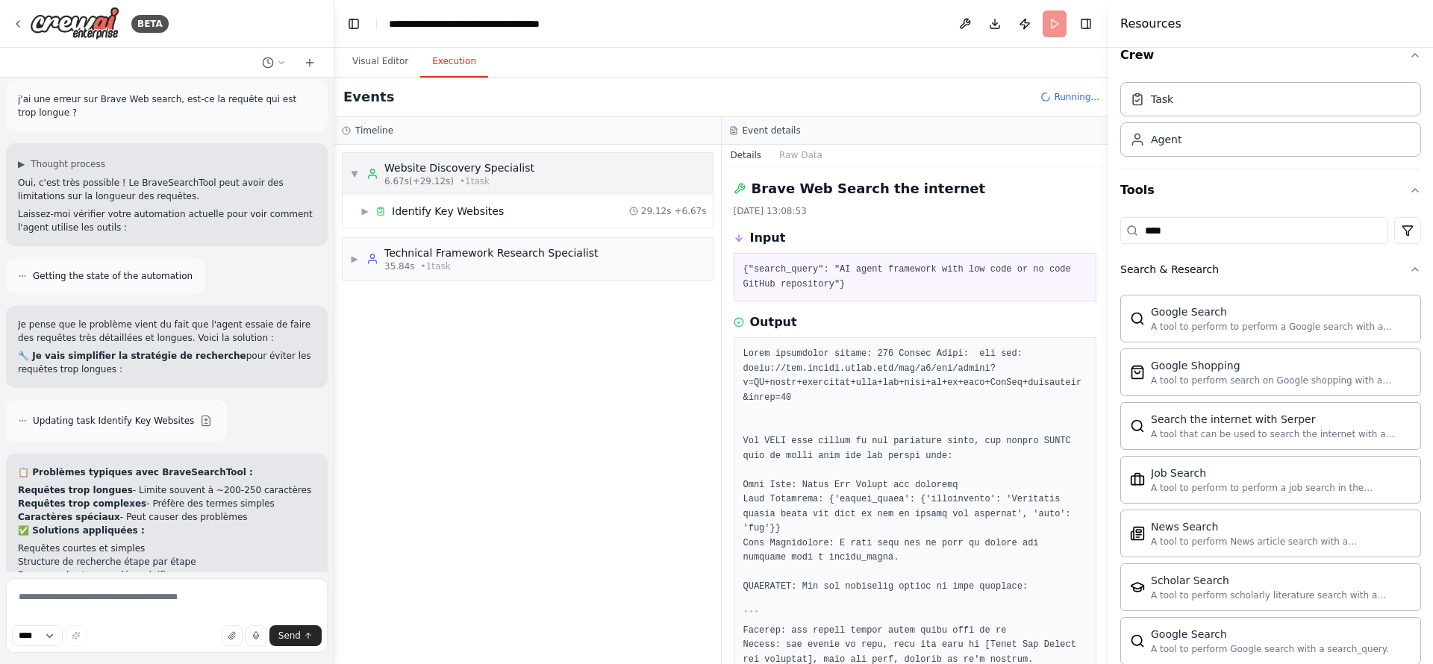
click at [419, 165] on div "Website Discovery Specialist" at bounding box center [459, 168] width 150 height 15
click at [424, 161] on div "Website Discovery Specialist" at bounding box center [459, 168] width 150 height 15
click at [357, 259] on span "▶" at bounding box center [354, 259] width 9 height 12
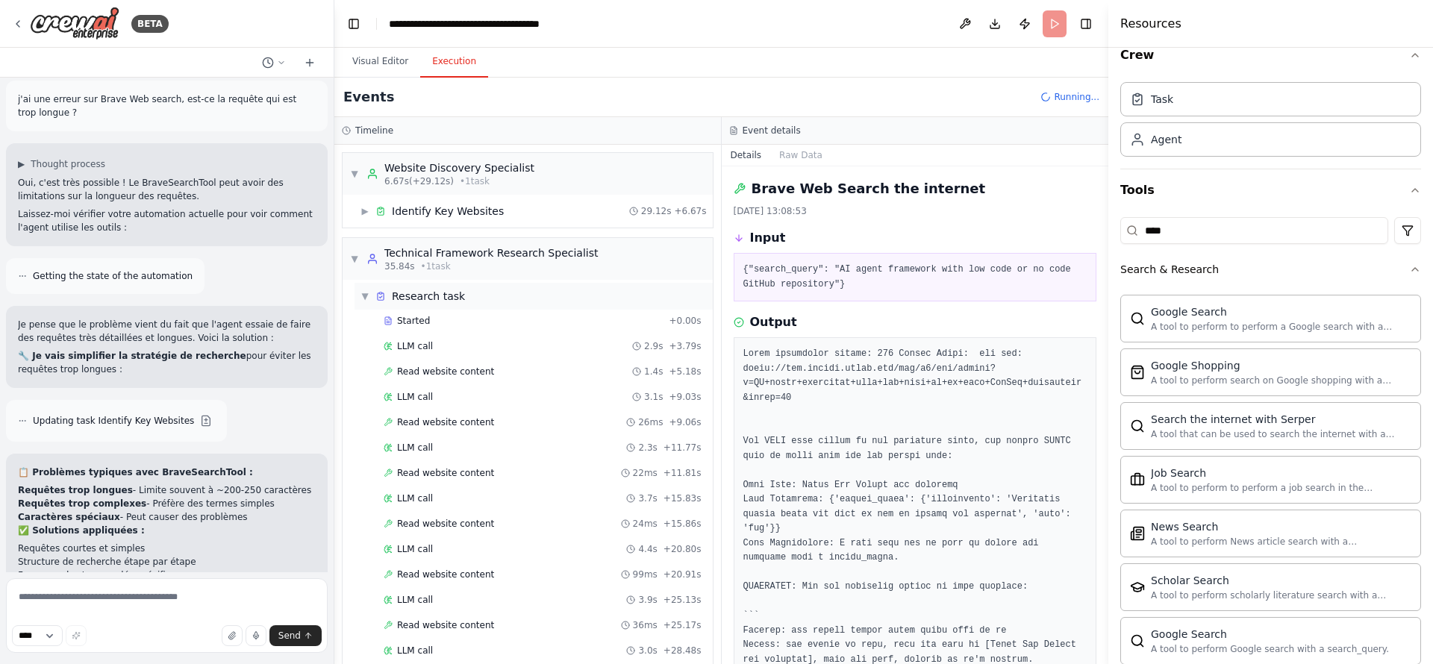
click at [371, 292] on div "▼ Research task" at bounding box center [413, 296] width 105 height 15
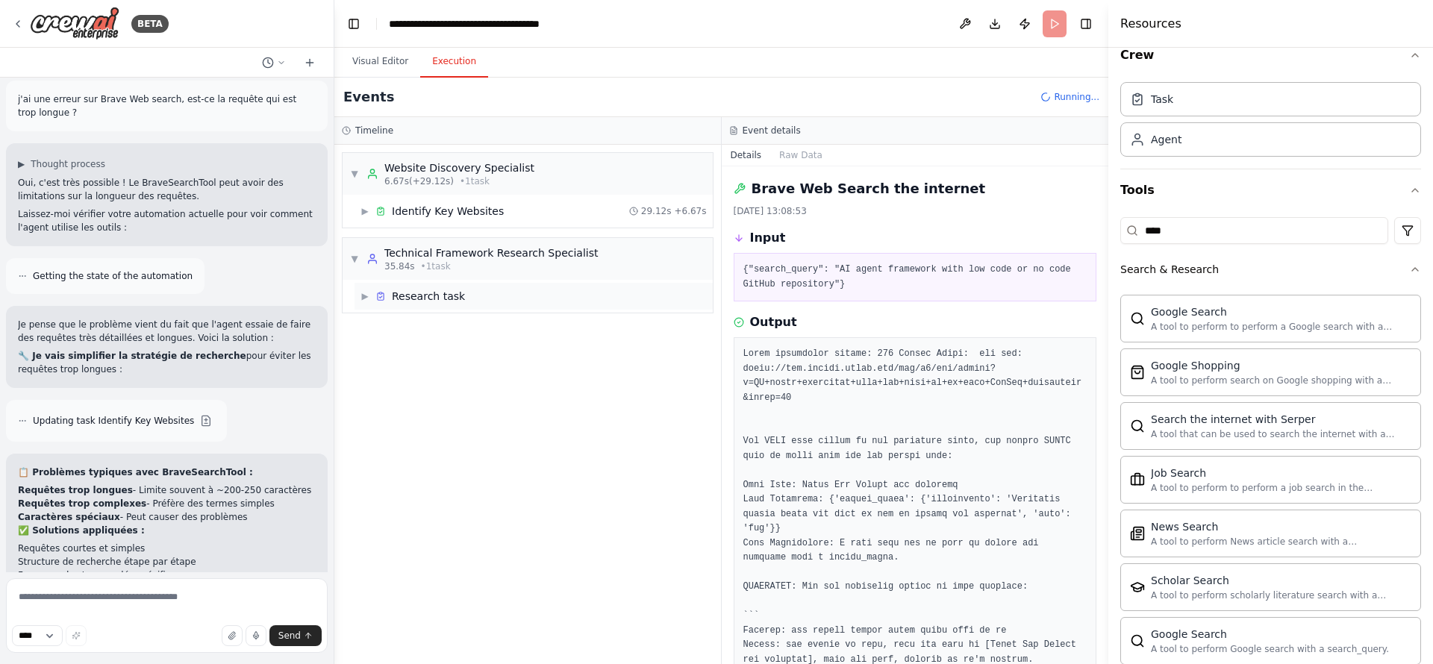
click at [370, 292] on span "▶" at bounding box center [365, 296] width 9 height 12
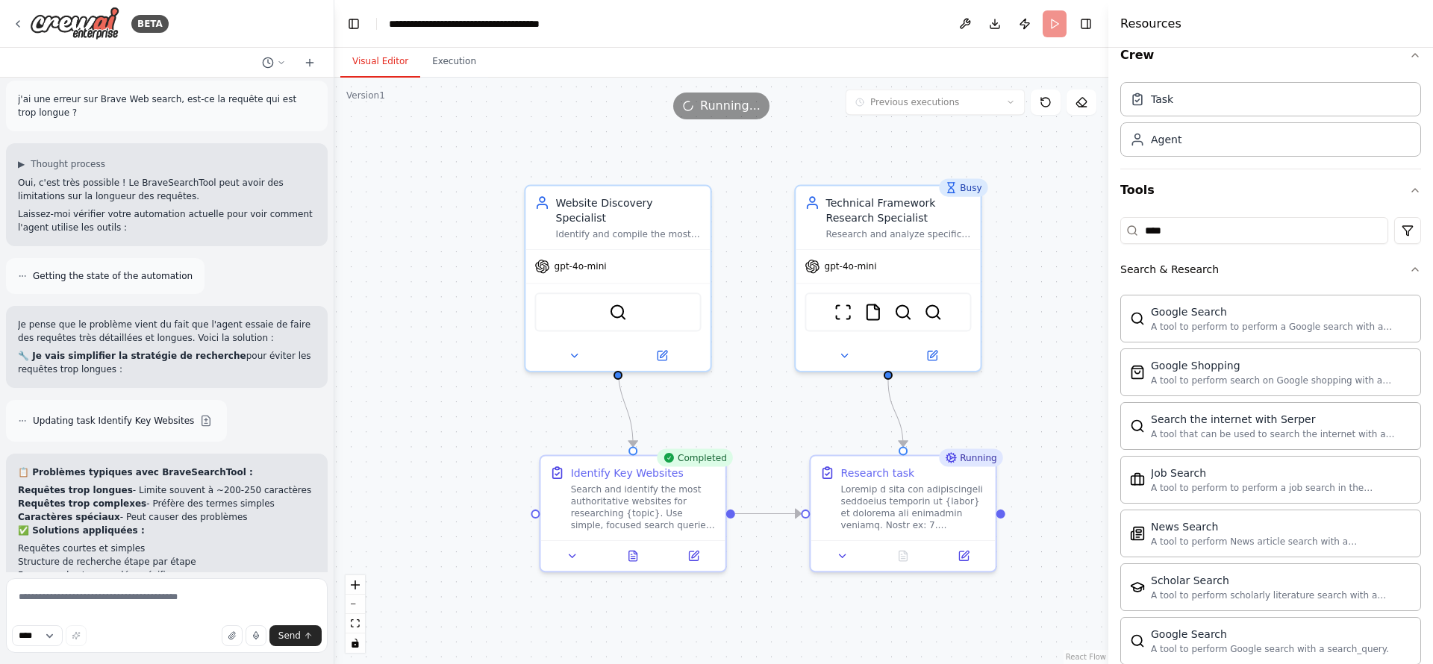
click at [387, 69] on button "Visual Editor" at bounding box center [380, 61] width 80 height 31
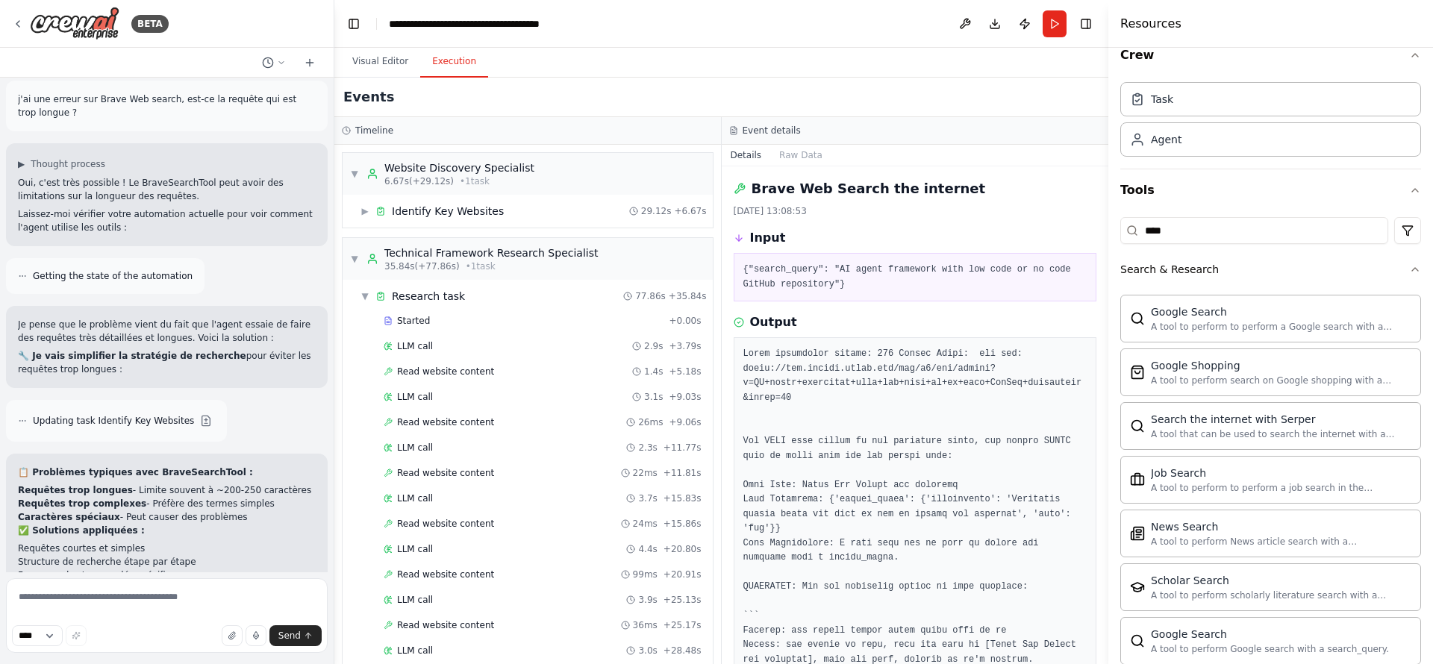
click at [433, 61] on button "Execution" at bounding box center [454, 61] width 68 height 31
click at [367, 212] on span "▶" at bounding box center [365, 211] width 9 height 12
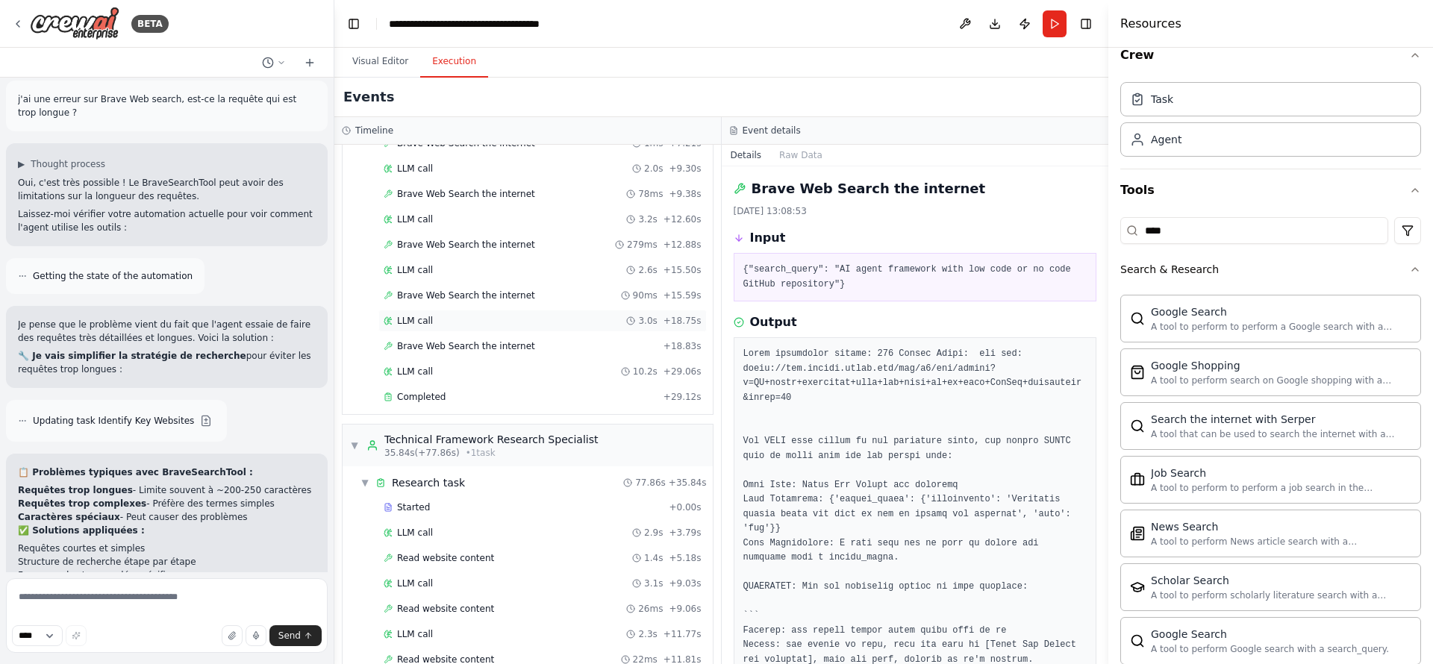
scroll to position [655, 0]
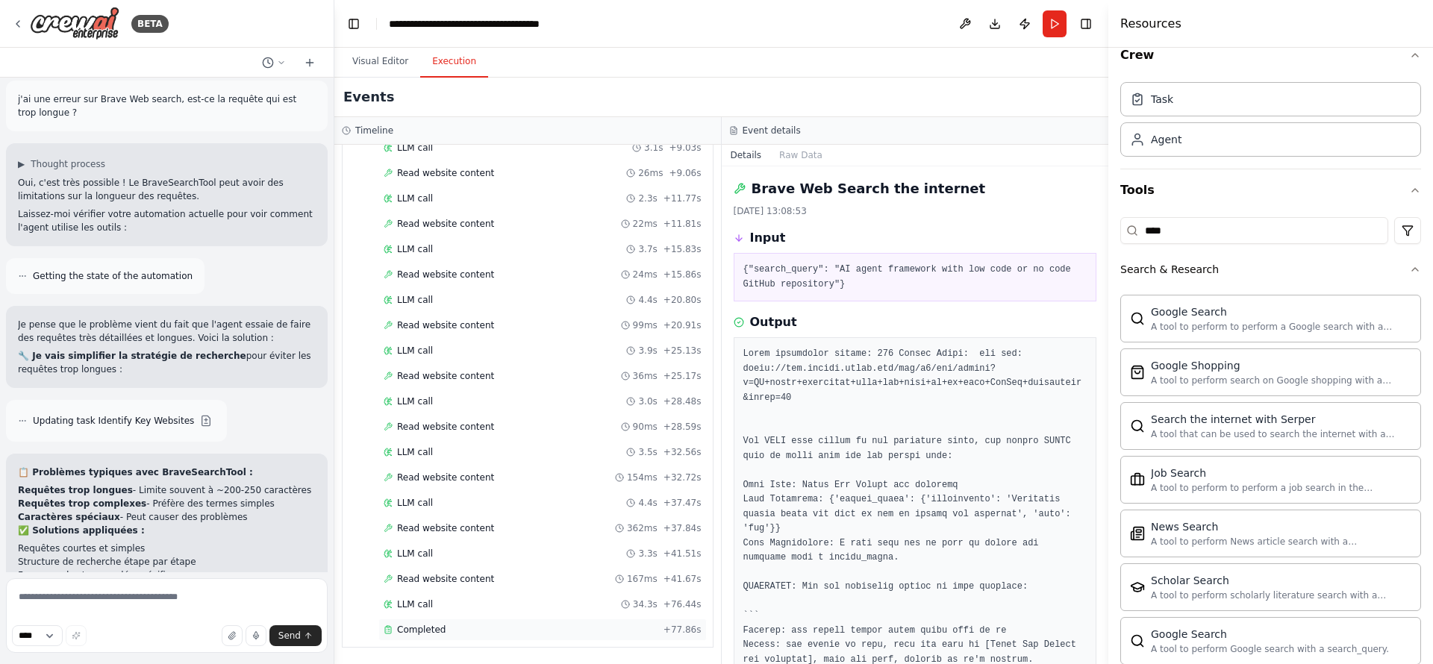
click at [490, 553] on div "Completed" at bounding box center [521, 630] width 274 height 12
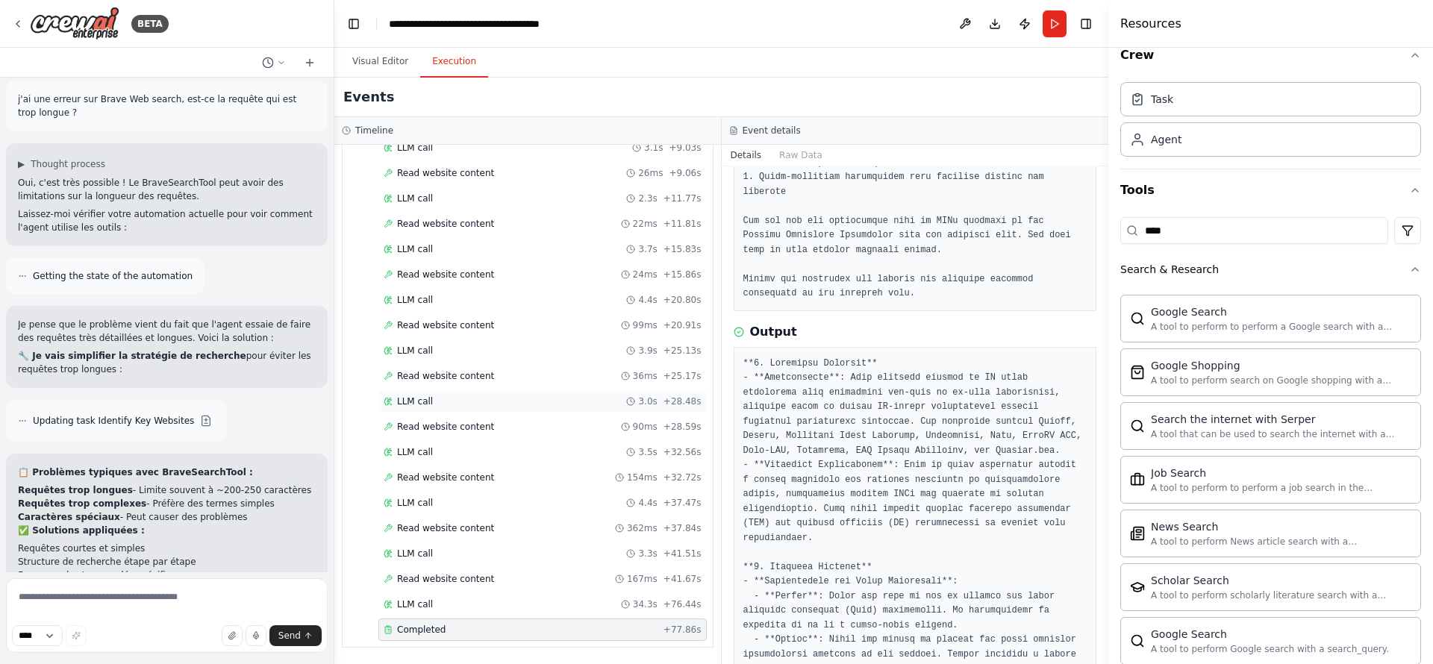
scroll to position [0, 0]
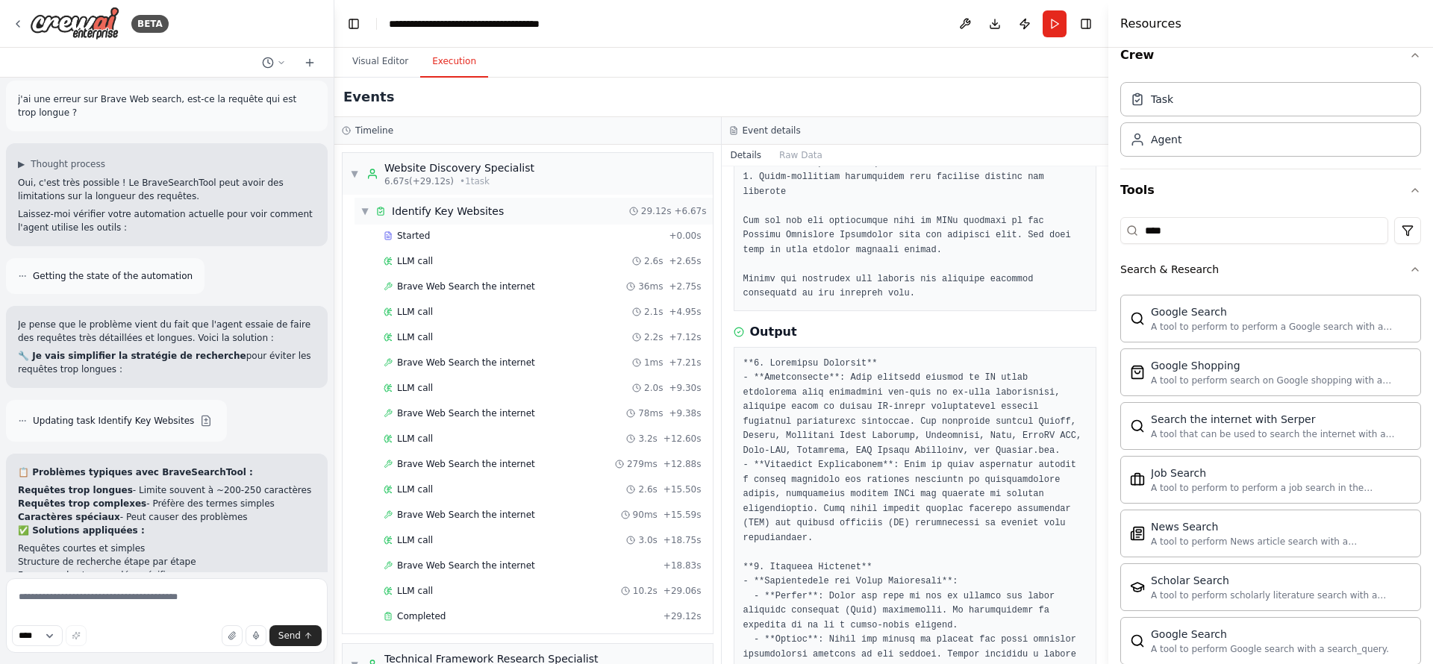
click at [366, 208] on span "▼" at bounding box center [365, 211] width 9 height 12
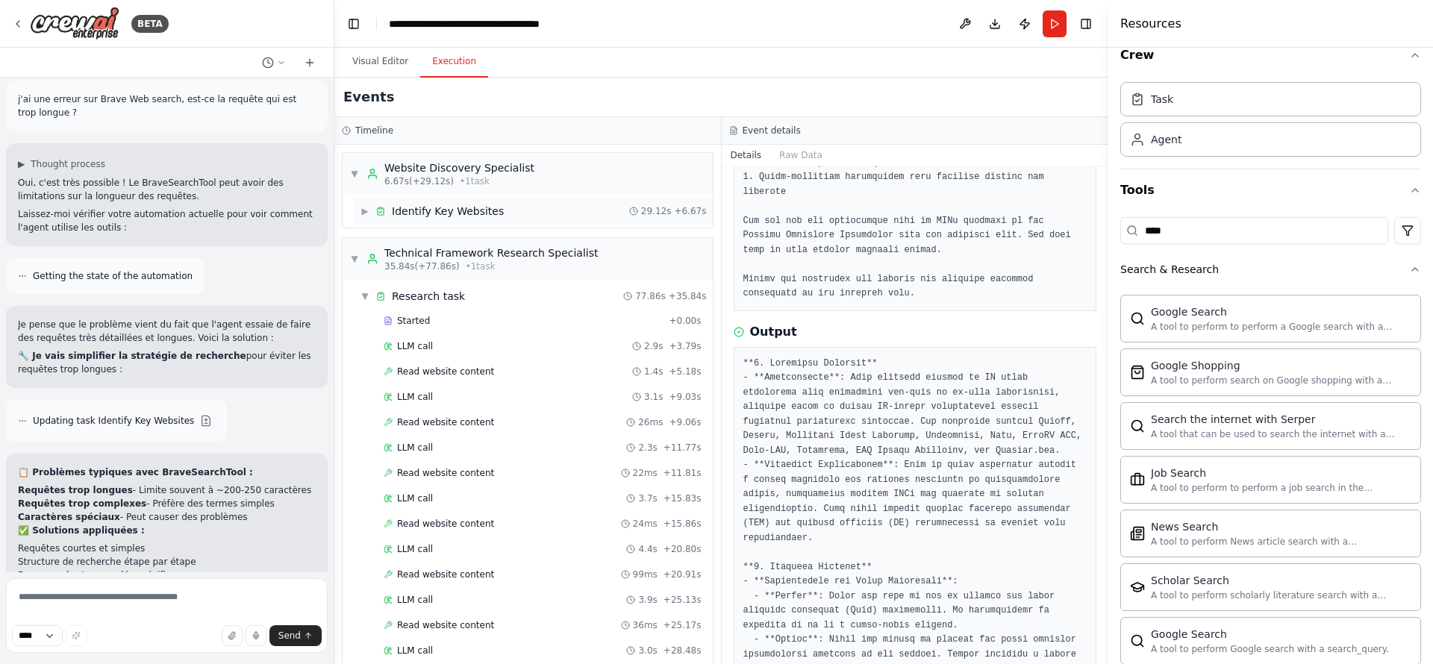
click at [367, 208] on span "▶" at bounding box center [365, 211] width 9 height 12
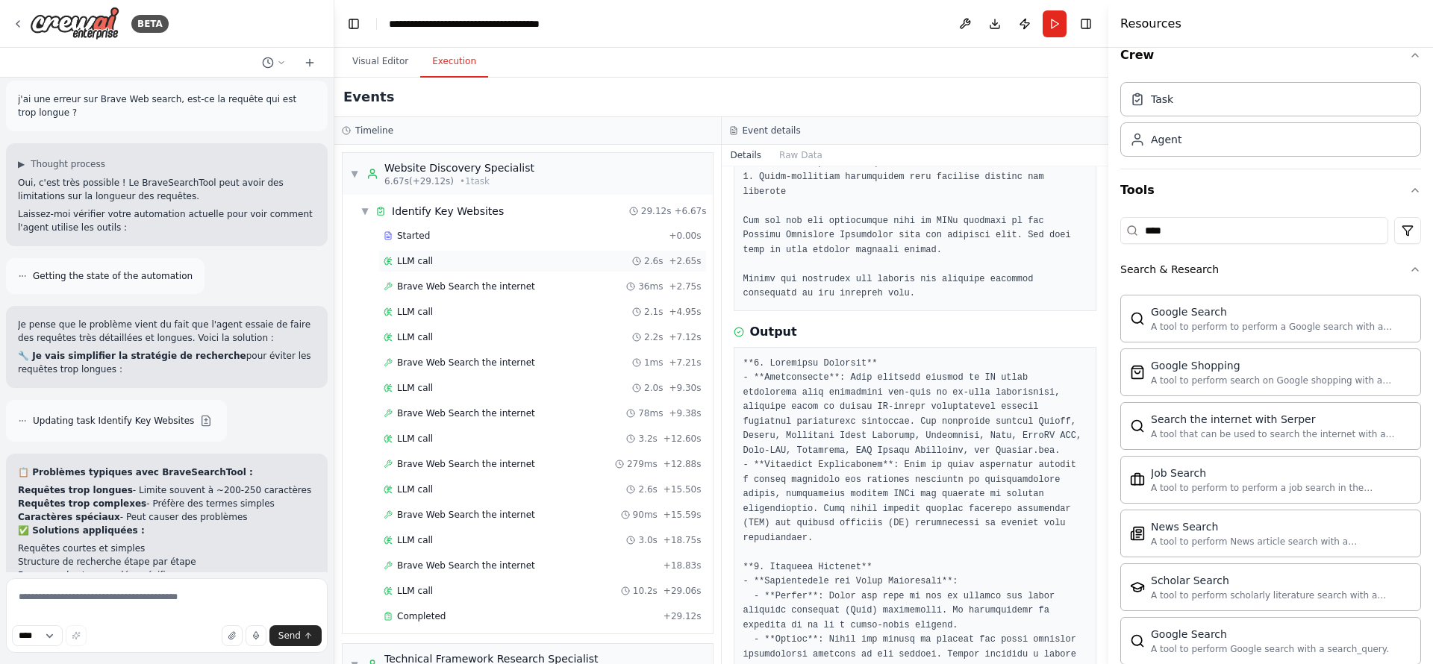
click at [443, 261] on div "LLM call 2.6s + 2.65s" at bounding box center [543, 261] width 318 height 12
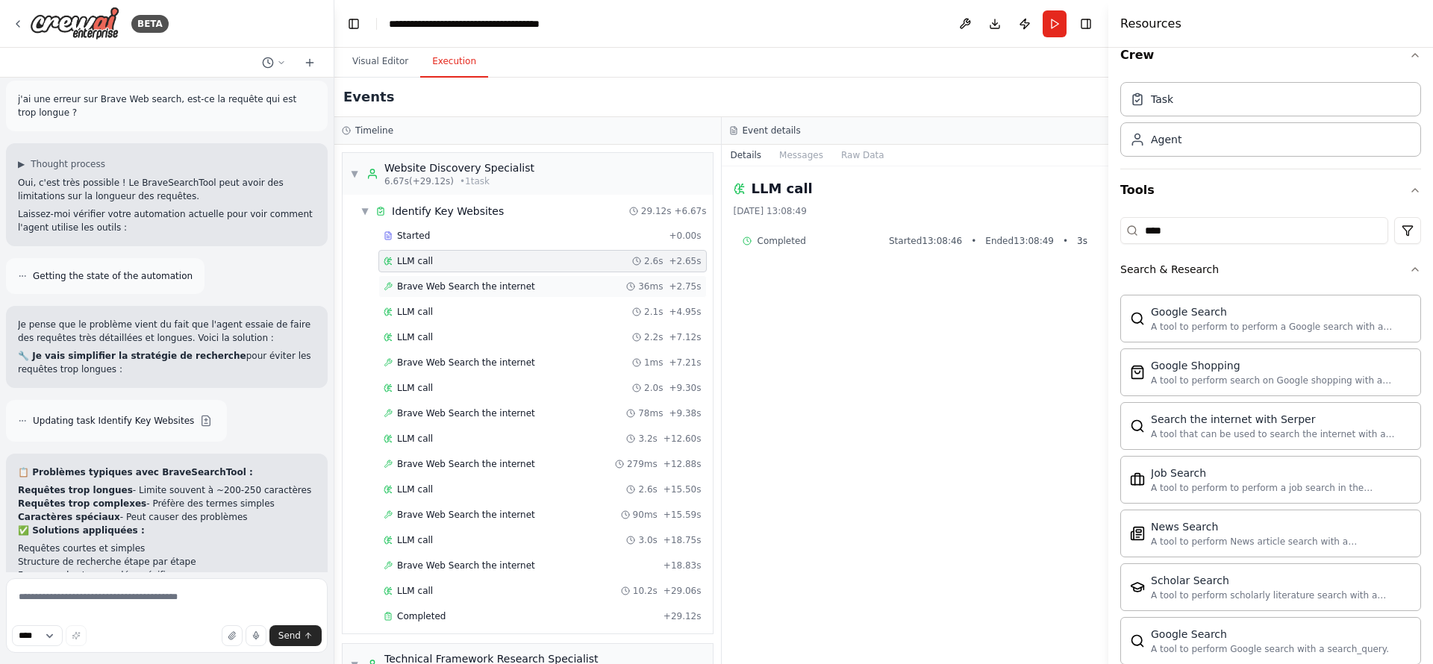
click at [452, 289] on span "Brave Web Search the internet" at bounding box center [466, 287] width 138 height 12
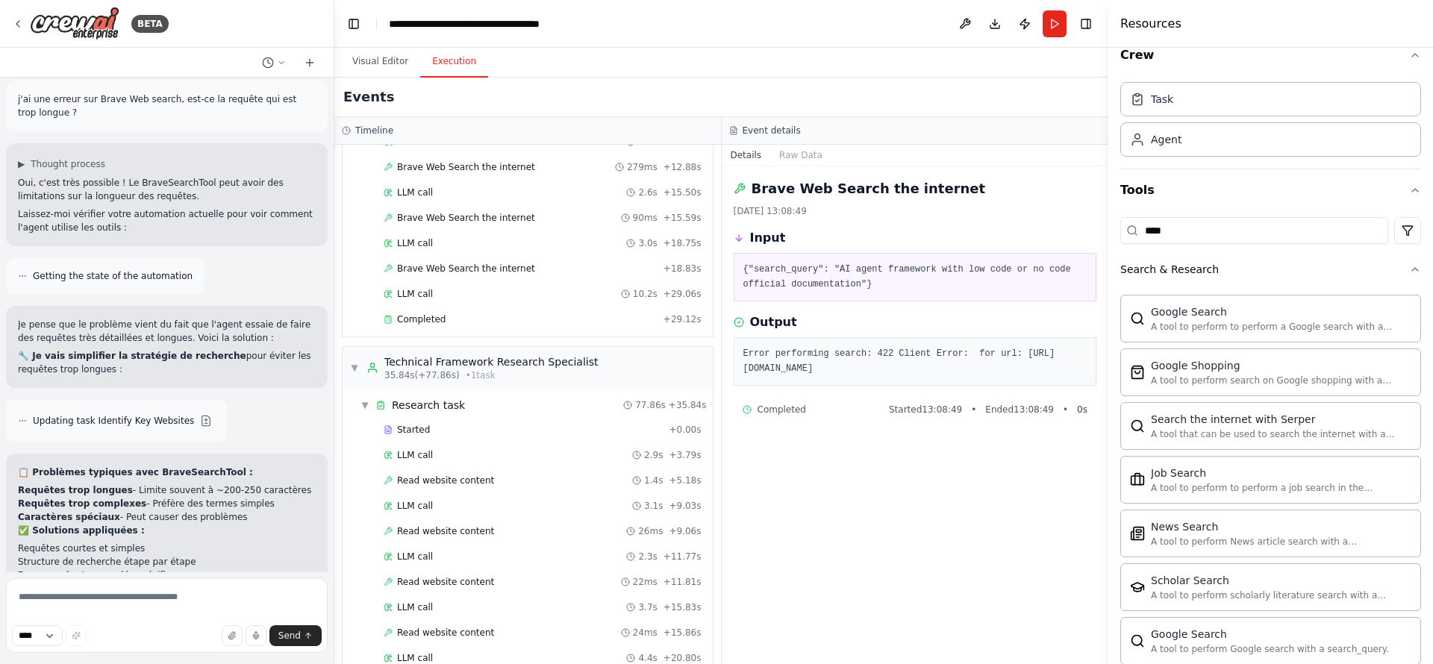
scroll to position [655, 0]
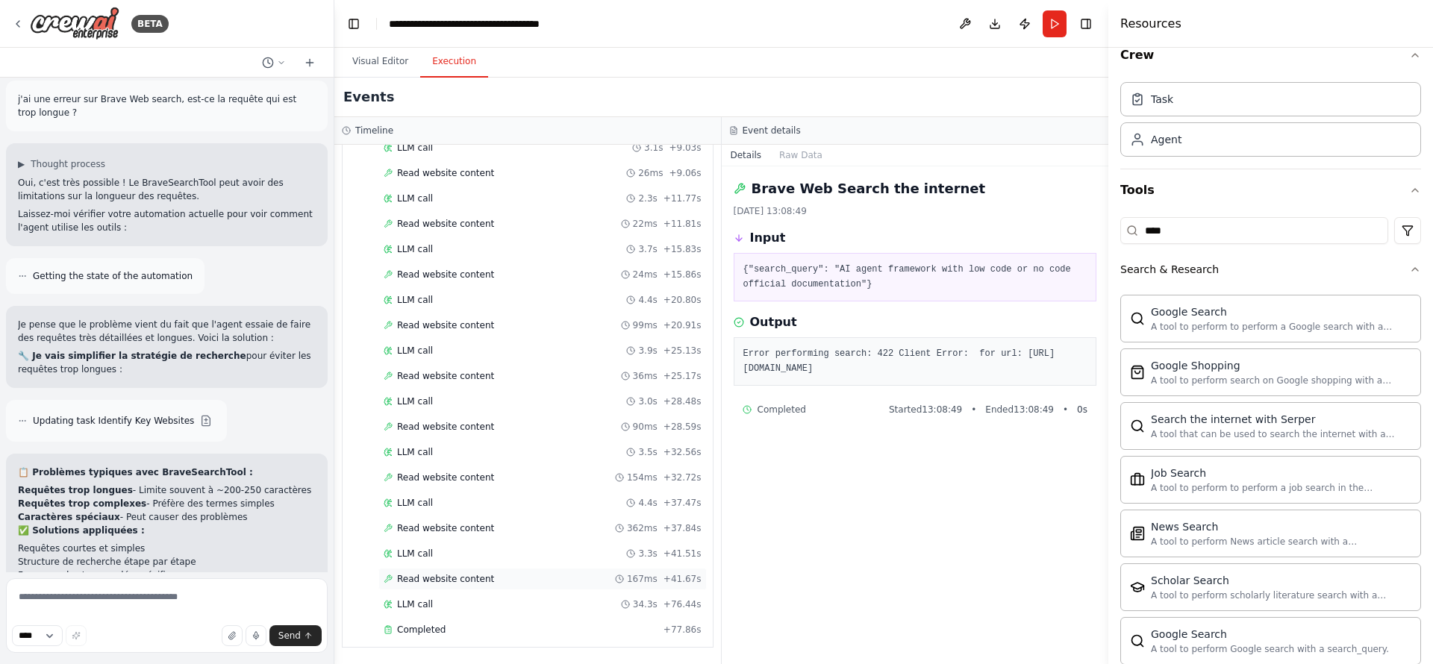
click at [515, 553] on div "Read website content 167ms + 41.67s" at bounding box center [543, 579] width 318 height 12
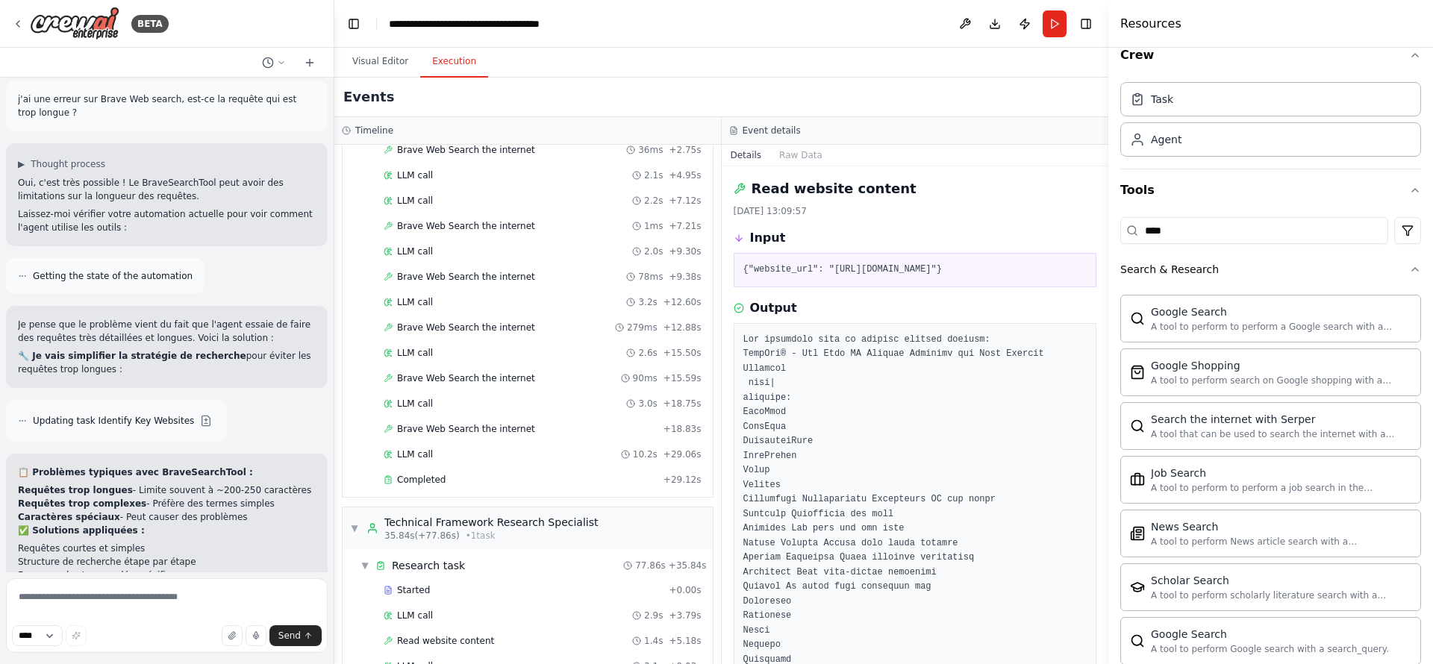
scroll to position [0, 0]
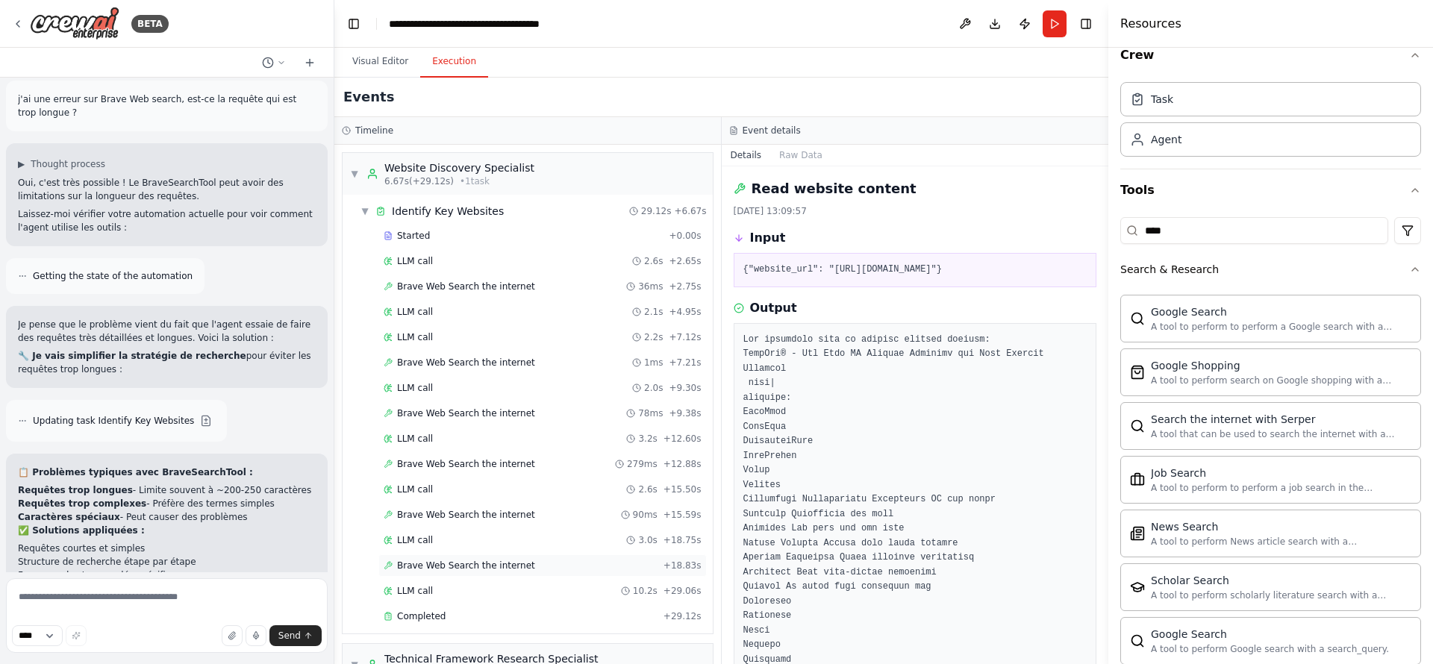
click at [486, 553] on span "Brave Web Search the internet" at bounding box center [466, 566] width 138 height 12
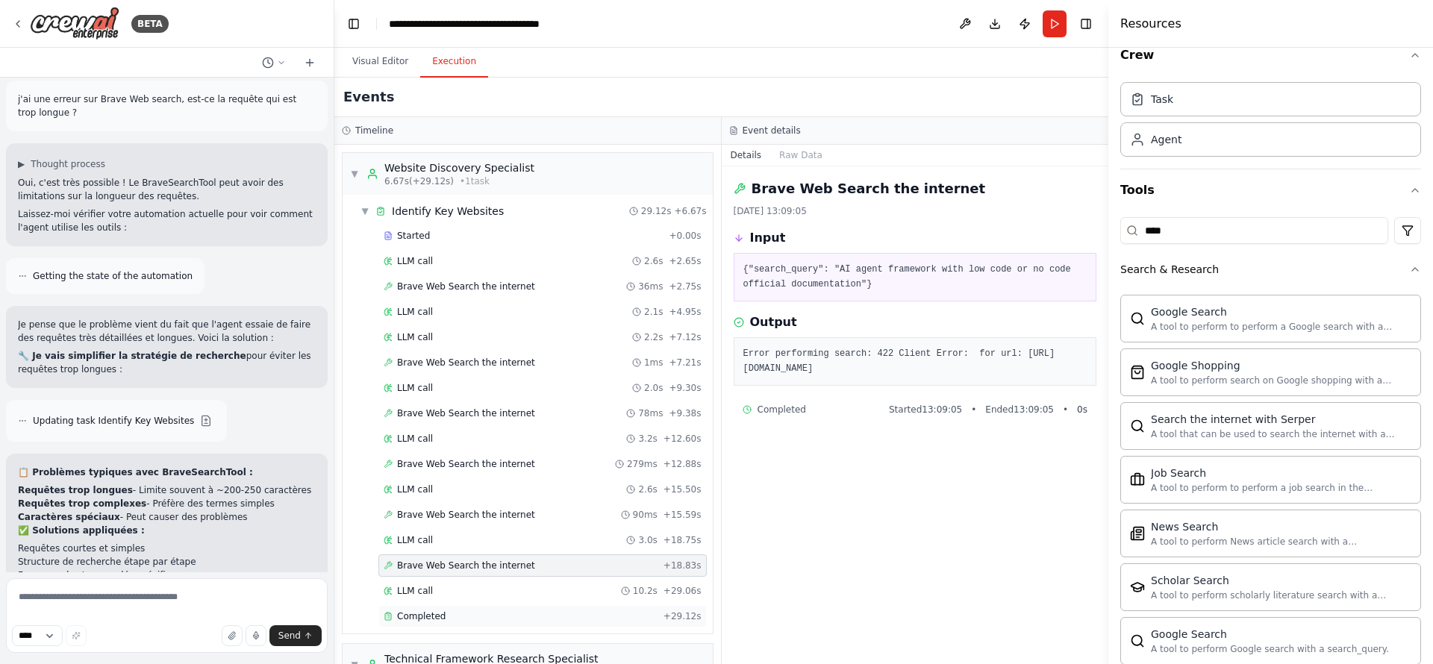
click at [478, 553] on div "Completed" at bounding box center [521, 617] width 274 height 12
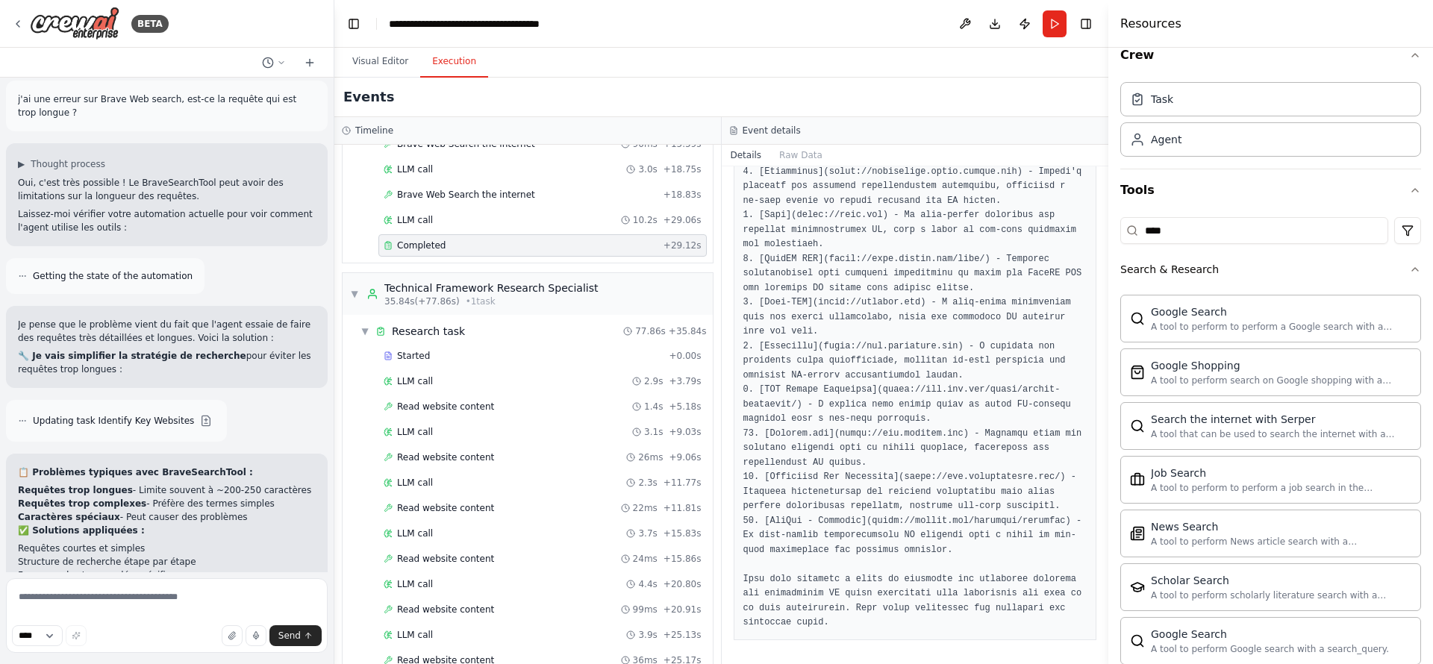
scroll to position [655, 0]
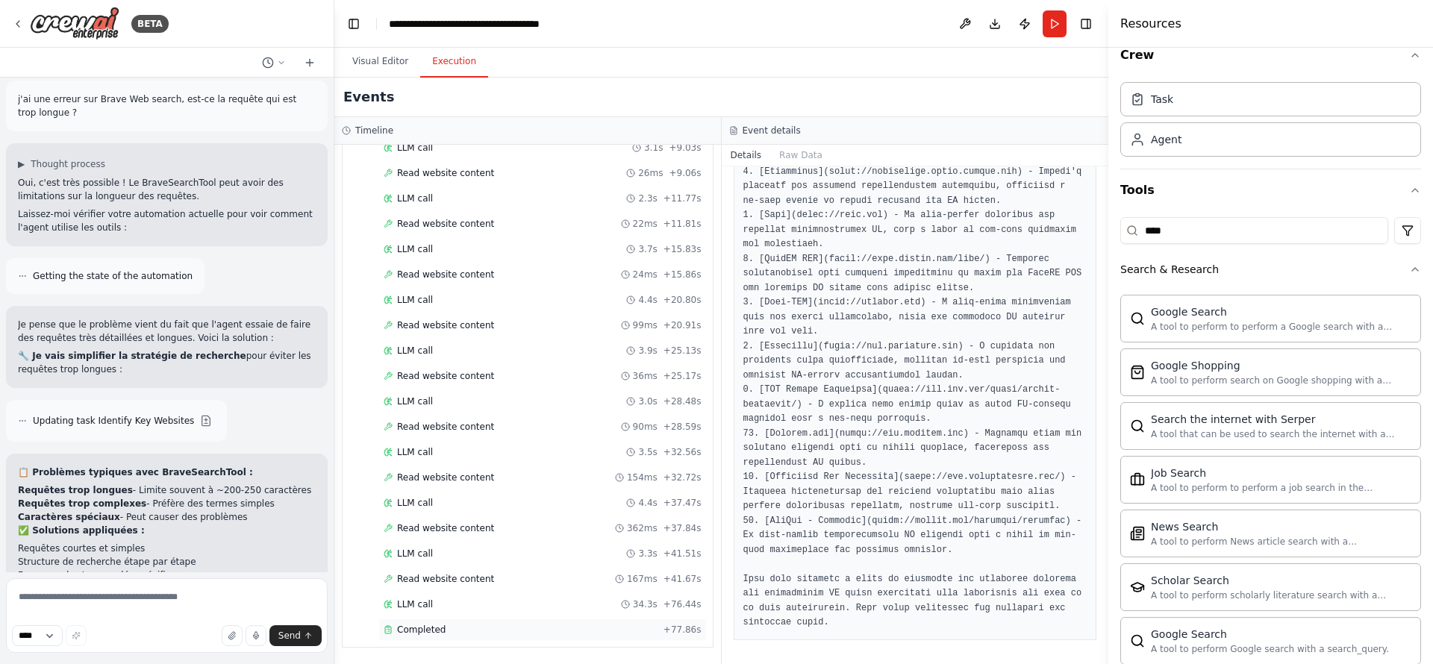
click at [453, 553] on div "Completed" at bounding box center [521, 630] width 274 height 12
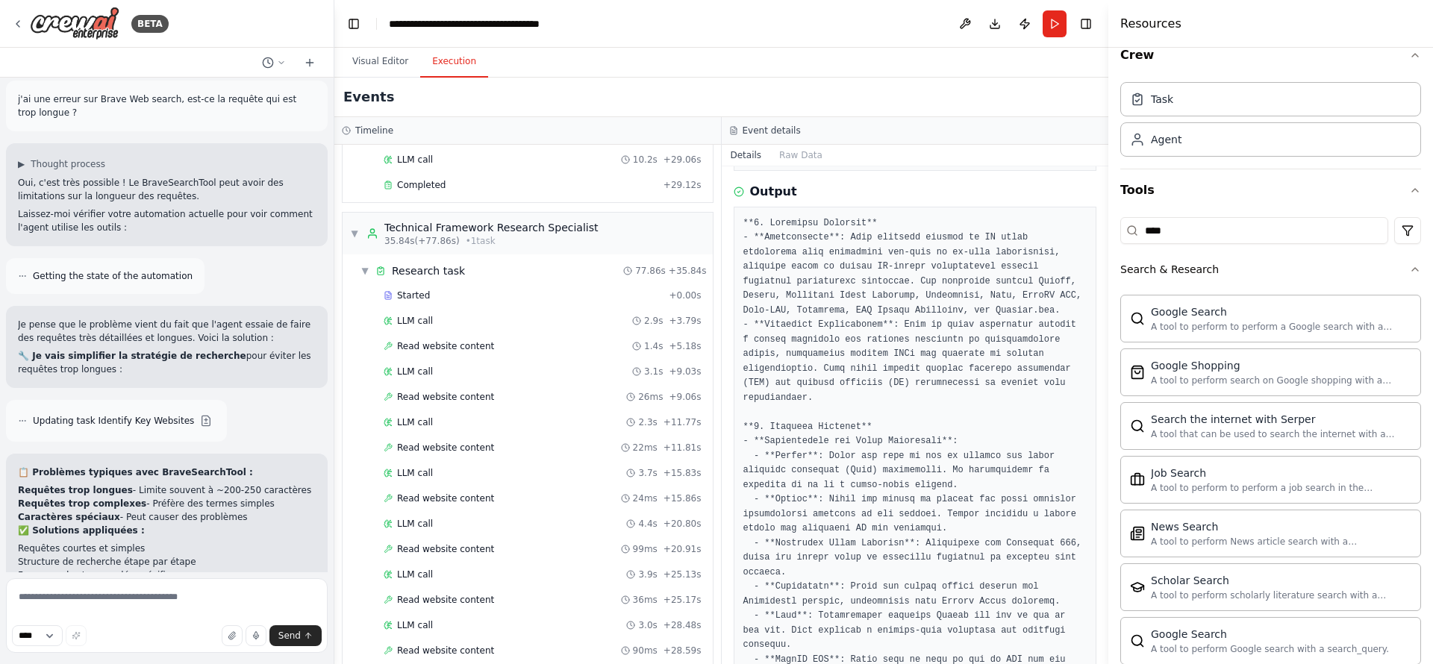
scroll to position [582, 0]
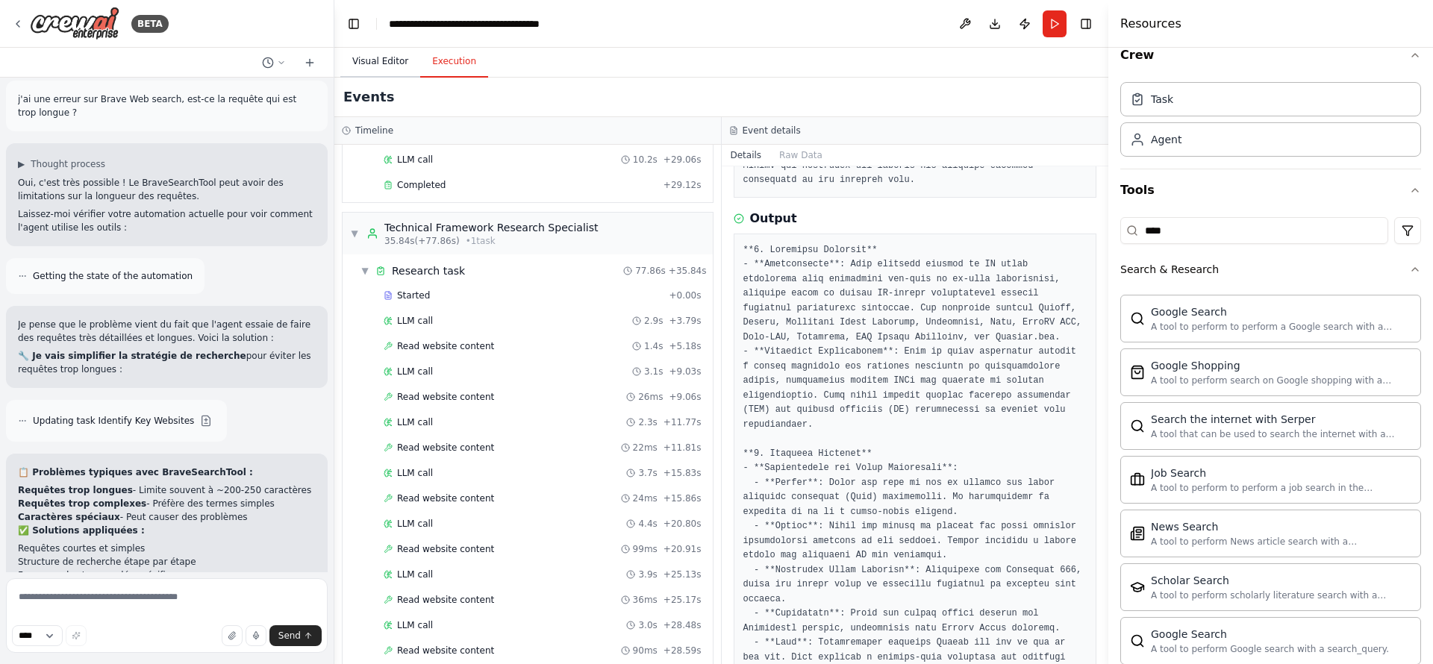
click at [382, 67] on button "Visual Editor" at bounding box center [380, 61] width 80 height 31
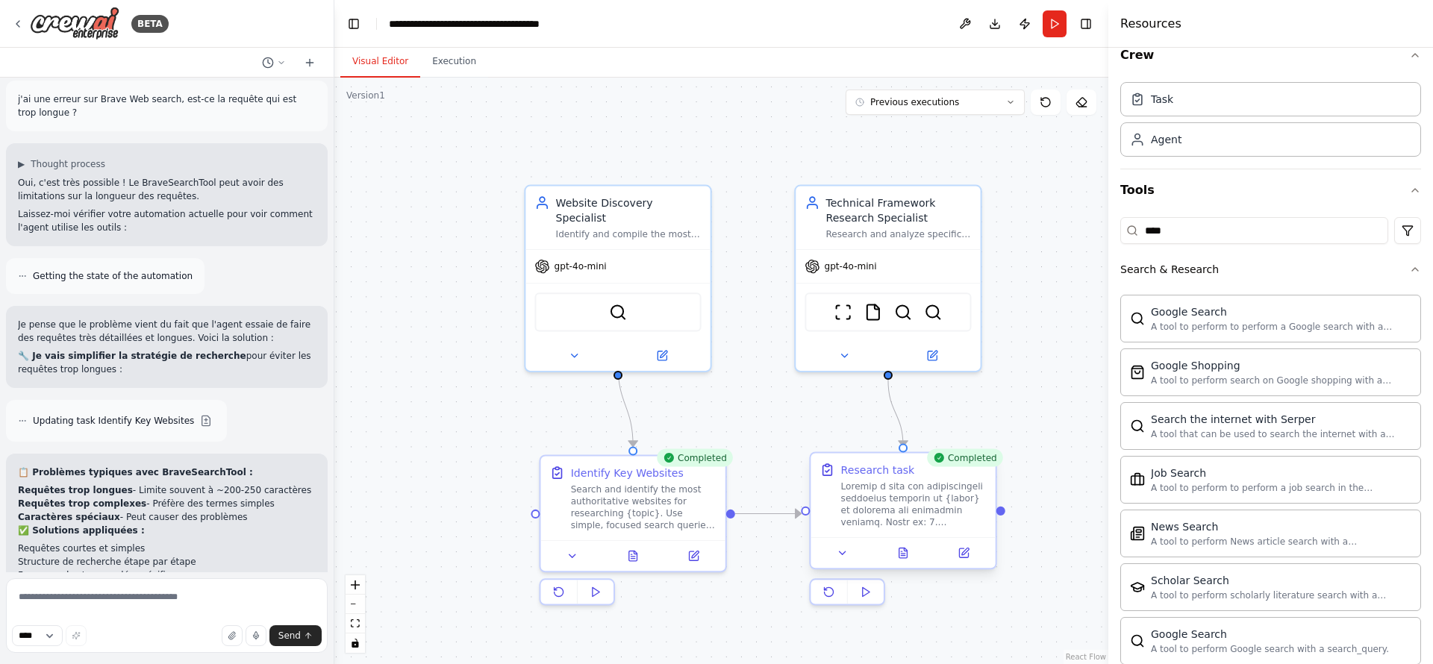
click at [917, 553] on div at bounding box center [903, 553] width 184 height 31
click at [915, 553] on button at bounding box center [902, 553] width 63 height 18
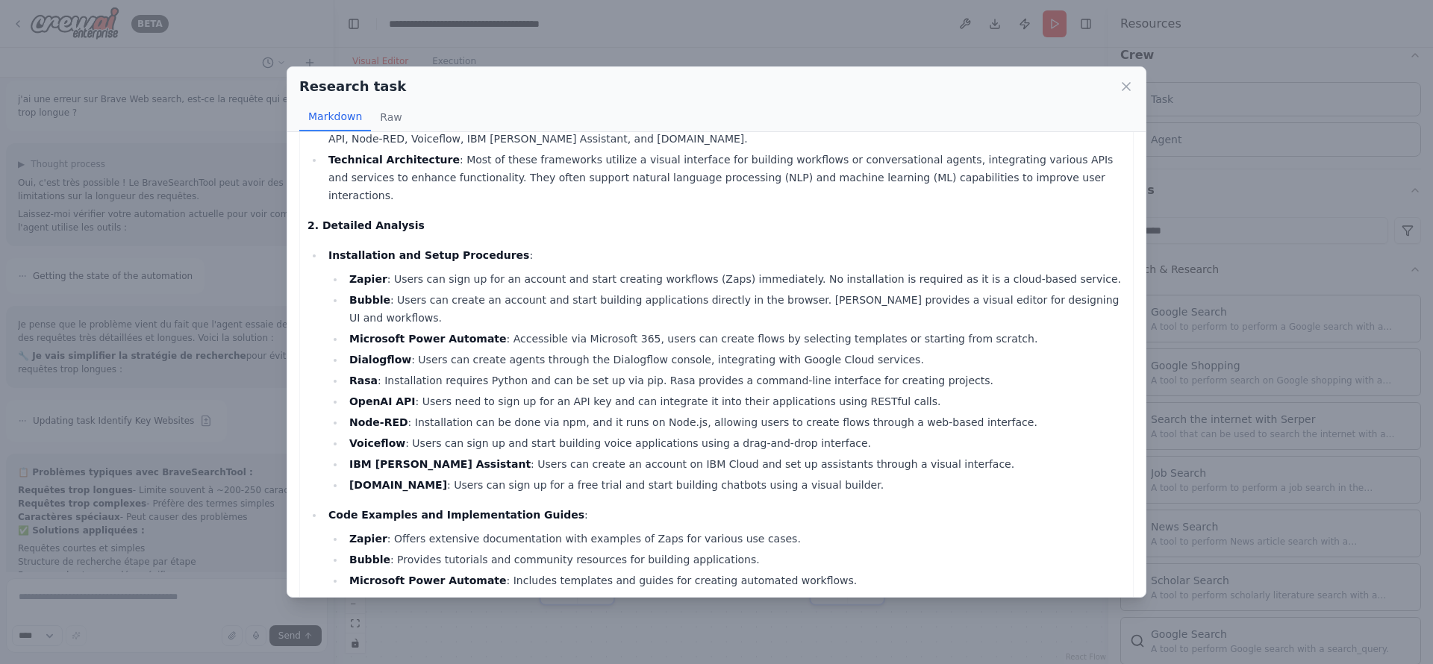
scroll to position [0, 0]
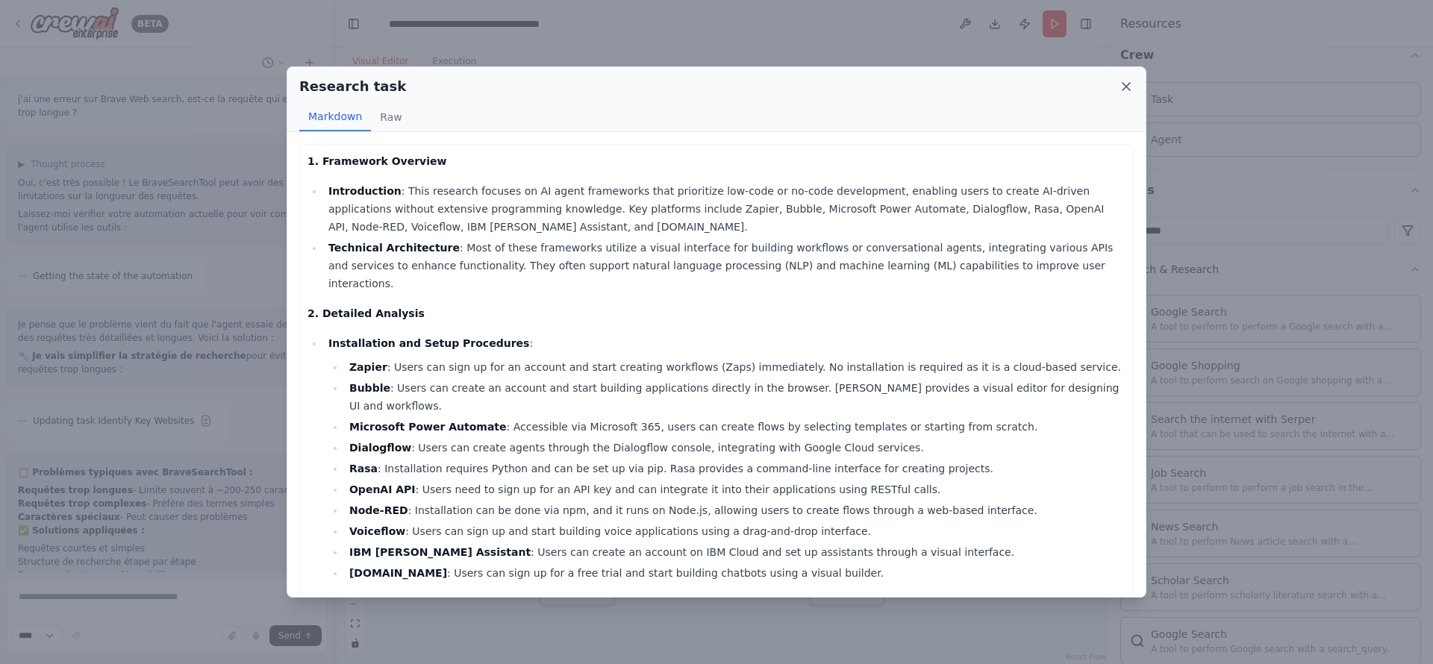
click at [1123, 81] on icon at bounding box center [1126, 86] width 15 height 15
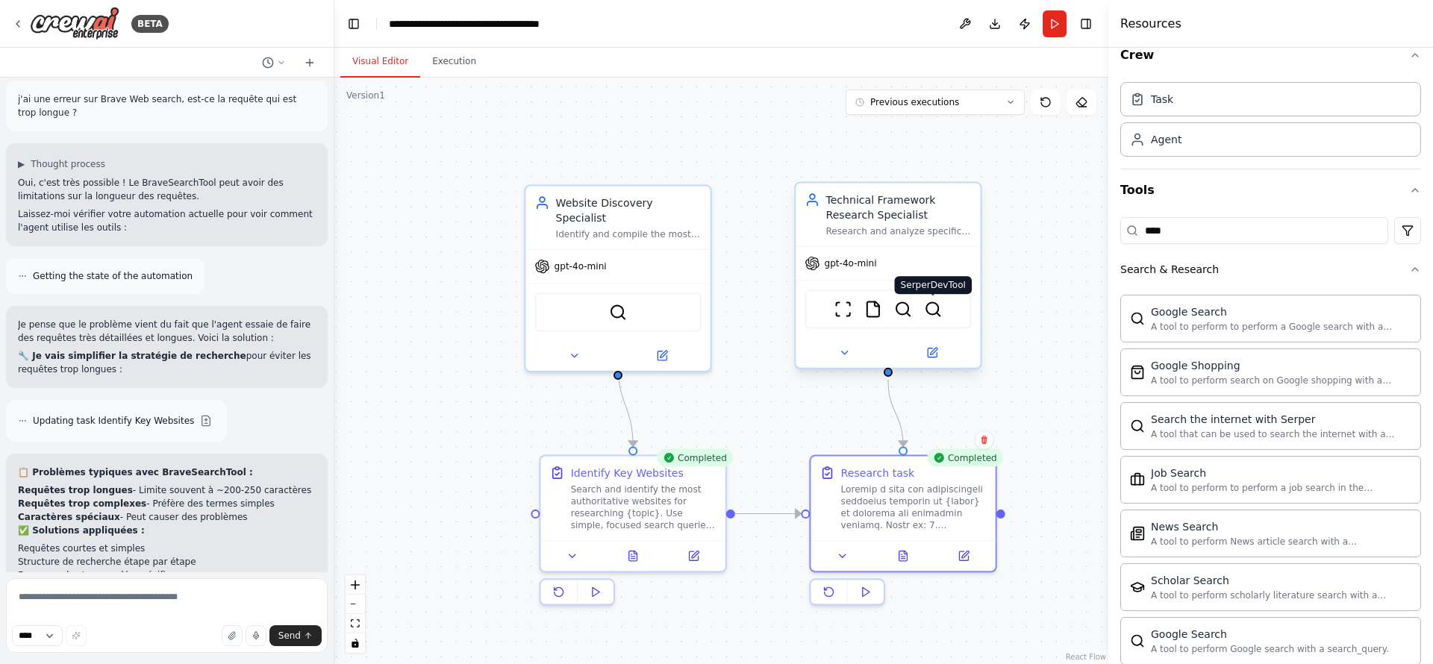
click at [938, 311] on img at bounding box center [933, 309] width 18 height 18
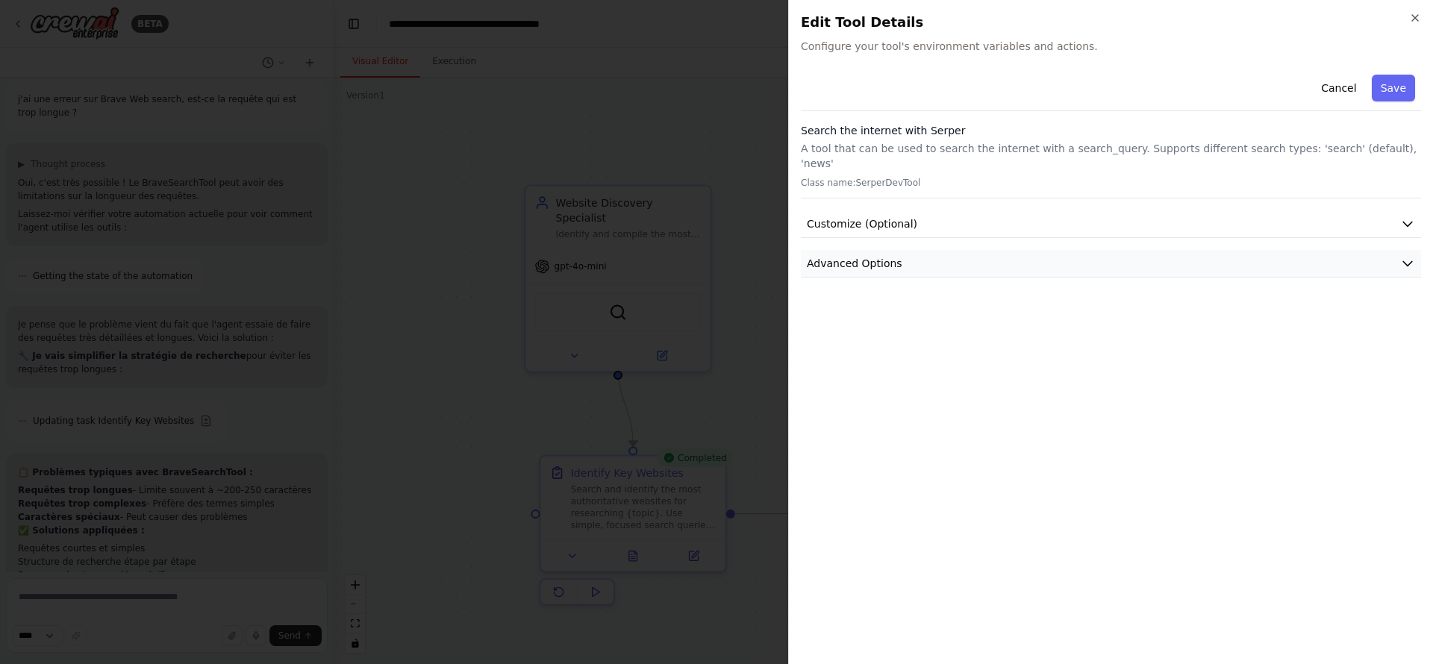
click at [945, 250] on button "Advanced Options" at bounding box center [1111, 264] width 620 height 28
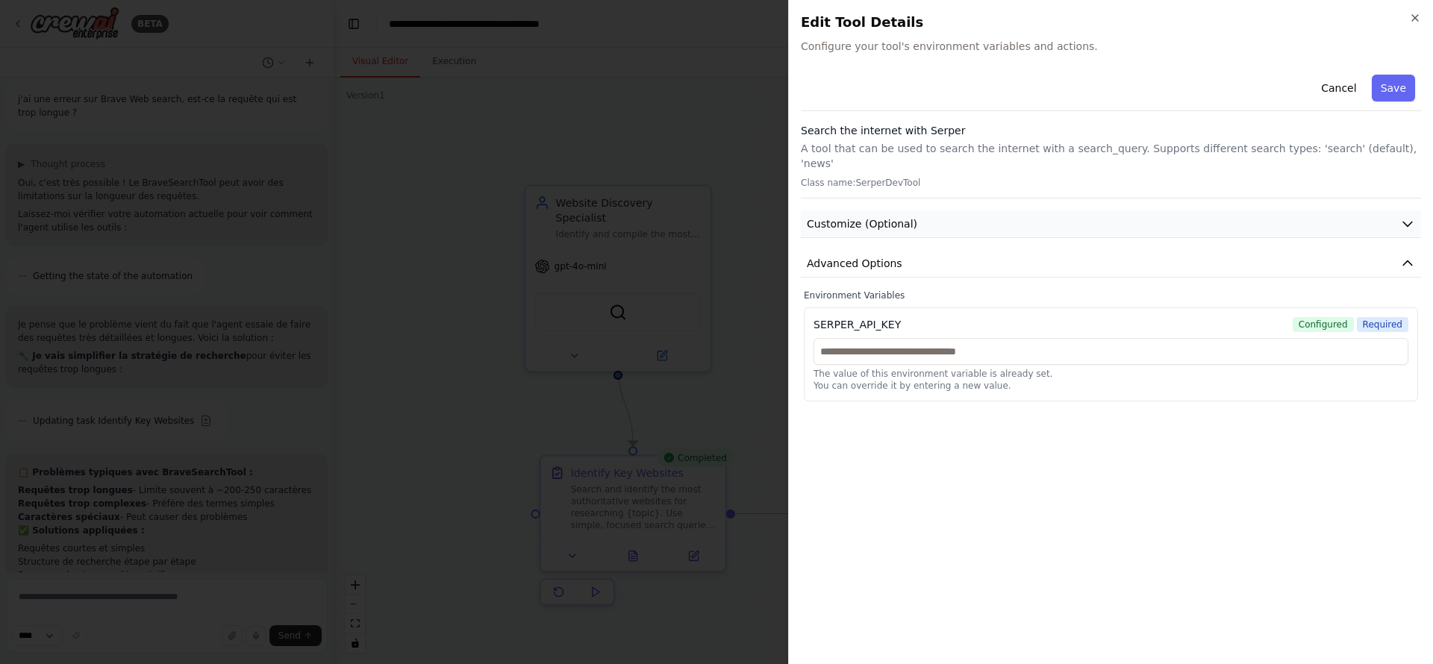
click at [959, 211] on button "Customize (Optional)" at bounding box center [1111, 225] width 620 height 28
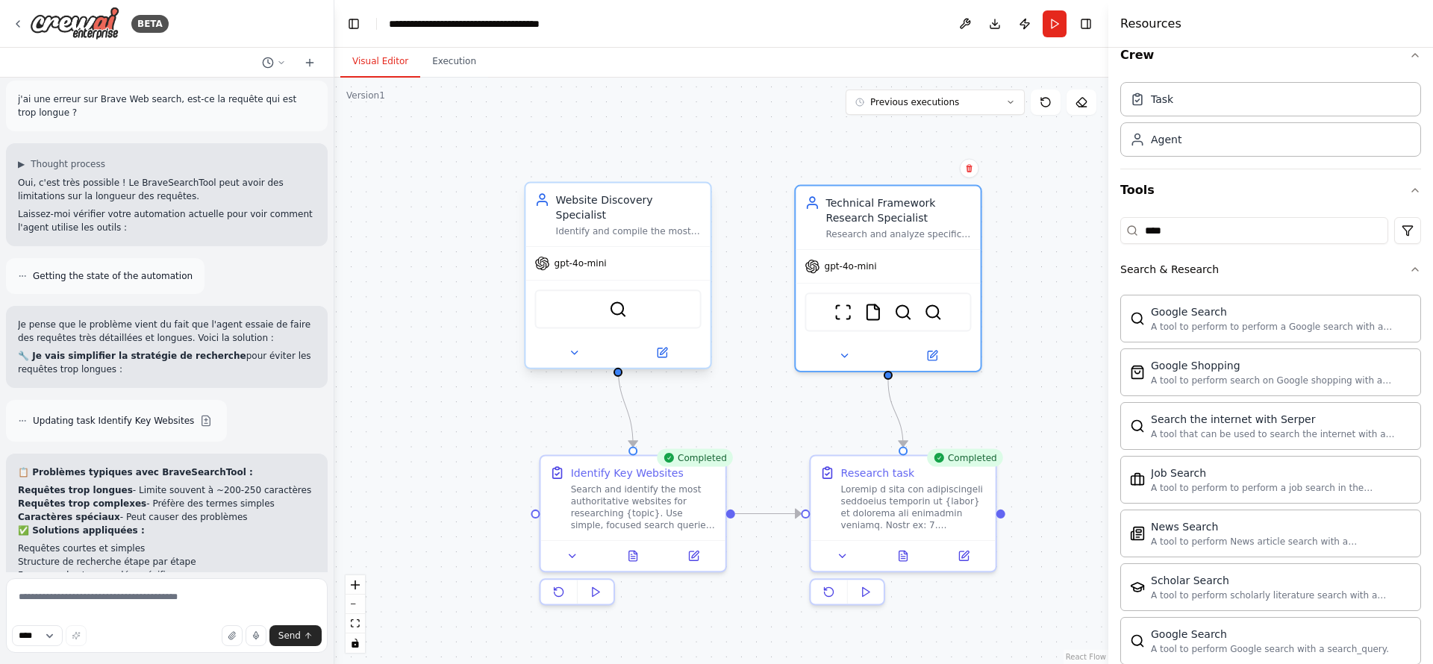
click at [632, 293] on div "BraveSearchTool" at bounding box center [618, 309] width 166 height 39
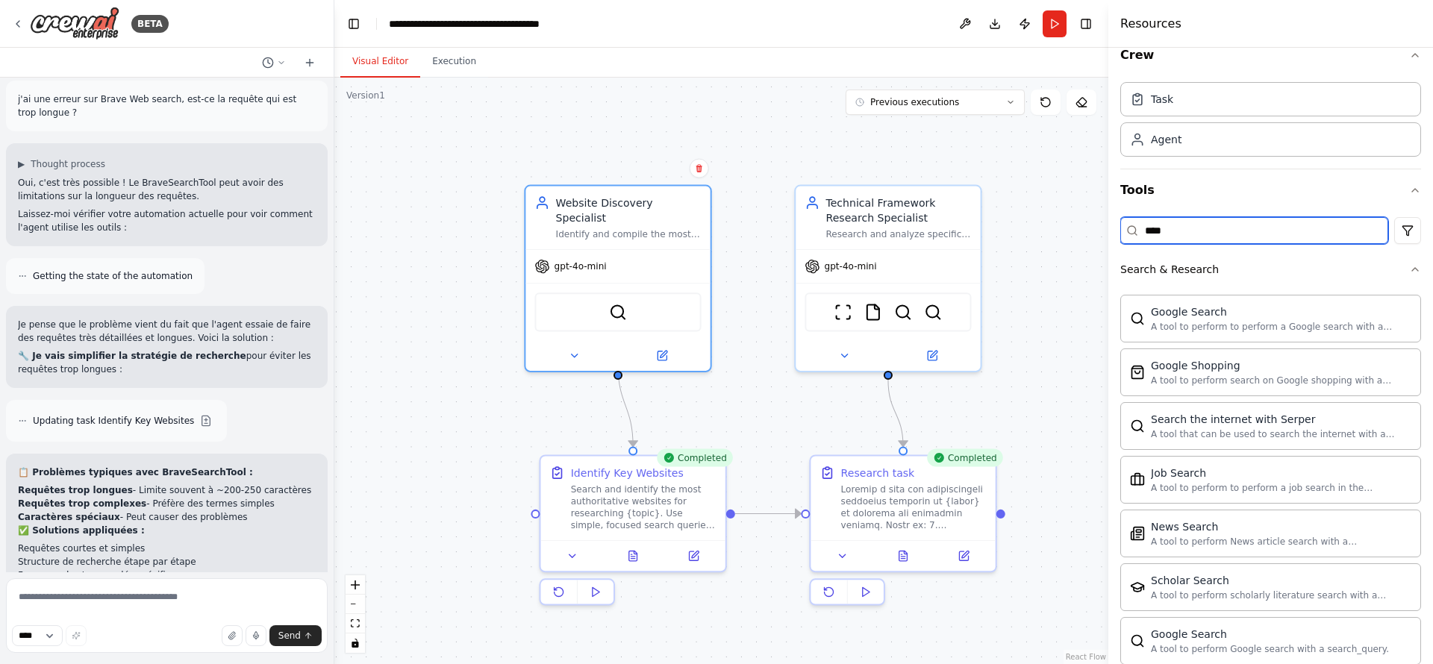
click at [1180, 230] on input "****" at bounding box center [1255, 230] width 268 height 27
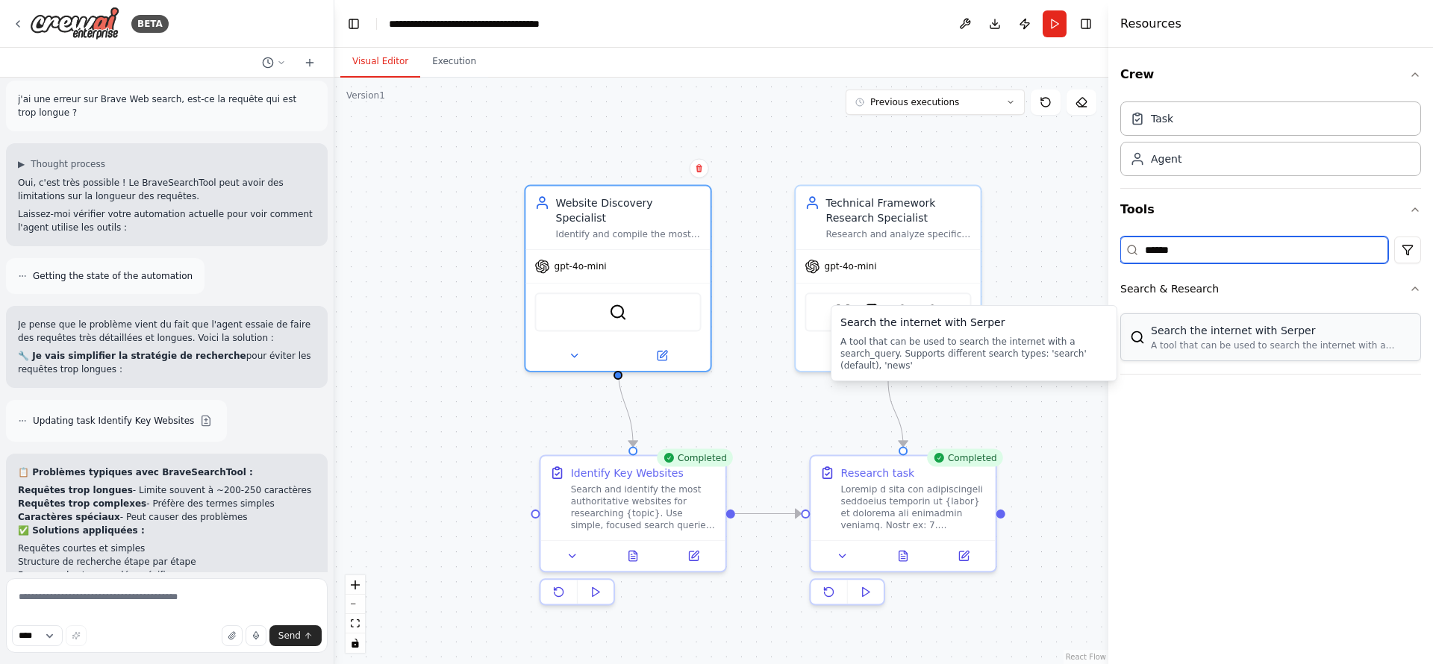
type input "******"
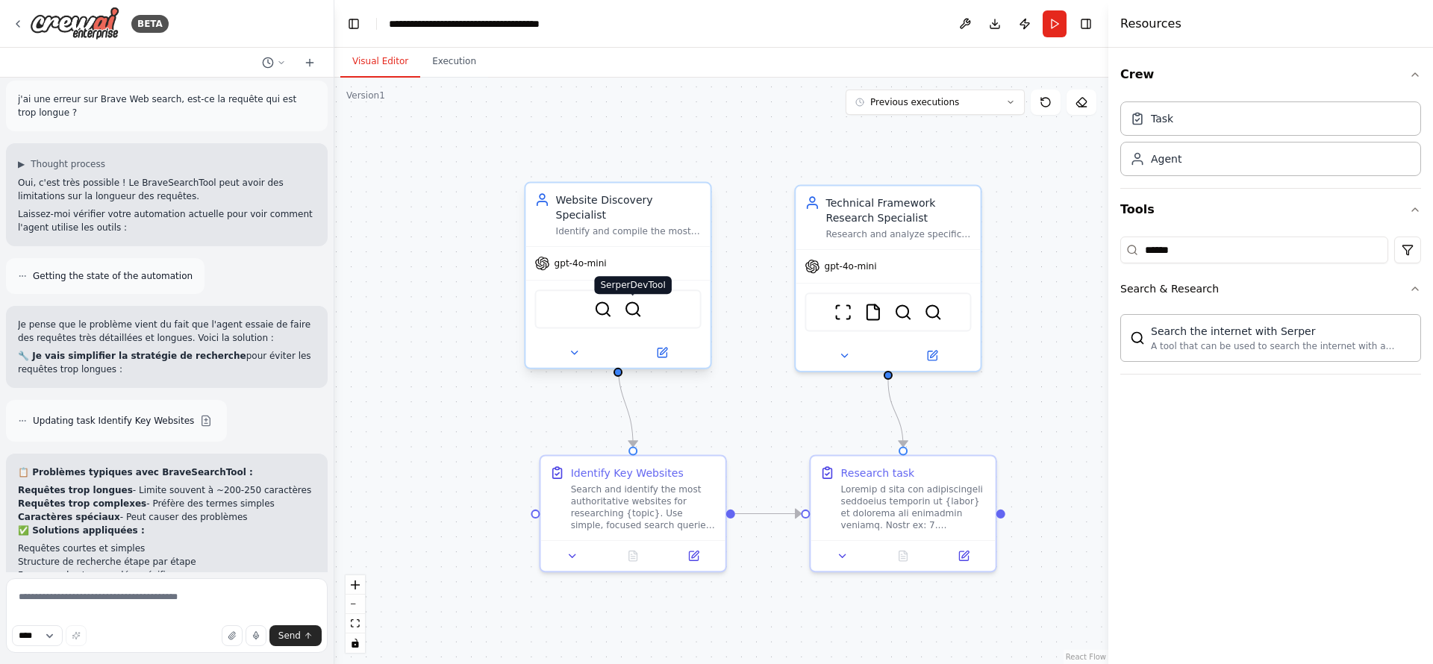
click at [640, 300] on img at bounding box center [633, 309] width 18 height 18
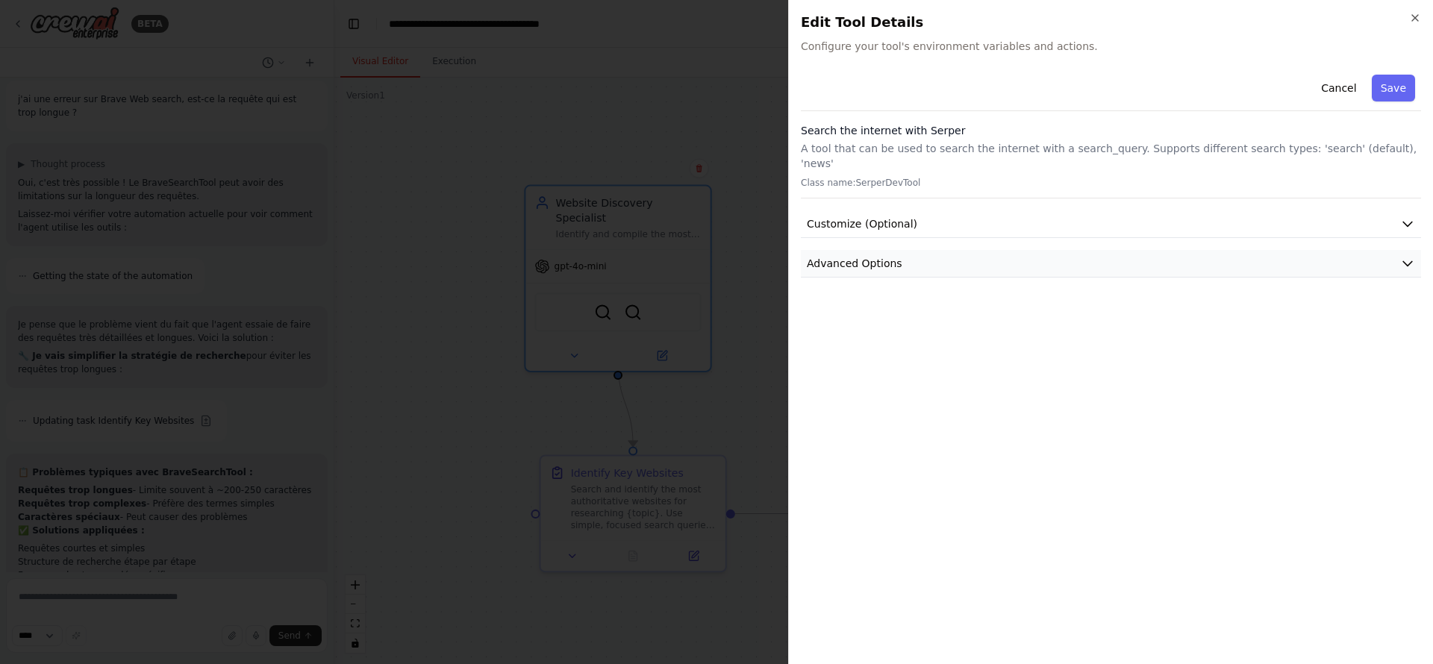
click at [900, 250] on button "Advanced Options" at bounding box center [1111, 264] width 620 height 28
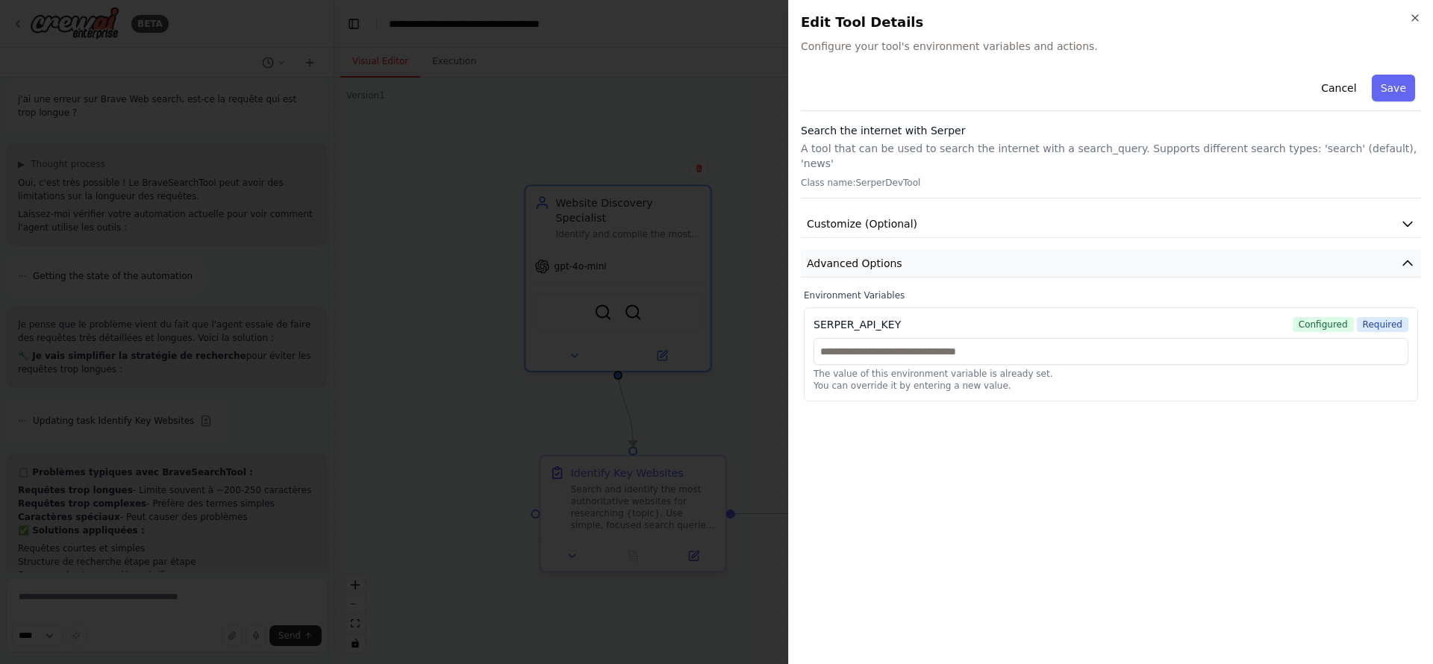
click at [931, 250] on button "Advanced Options" at bounding box center [1111, 264] width 620 height 28
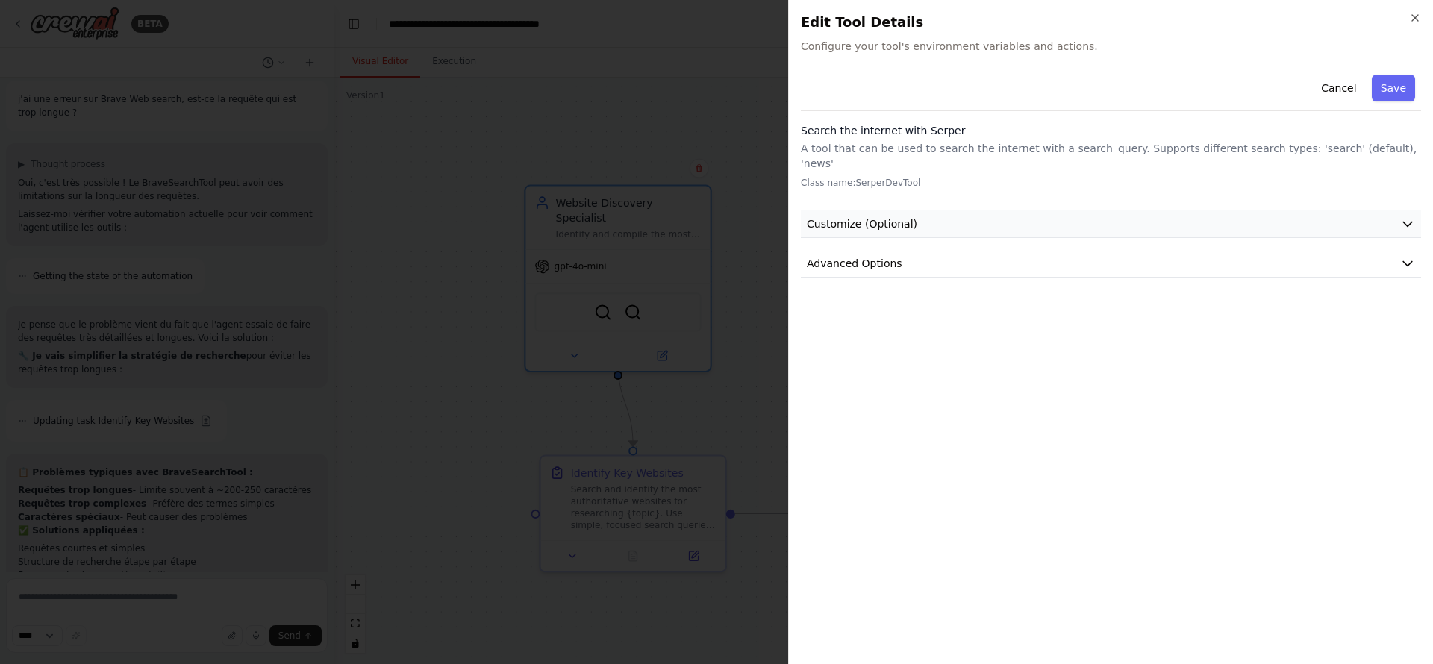
click at [950, 211] on button "Customize (Optional)" at bounding box center [1111, 225] width 620 height 28
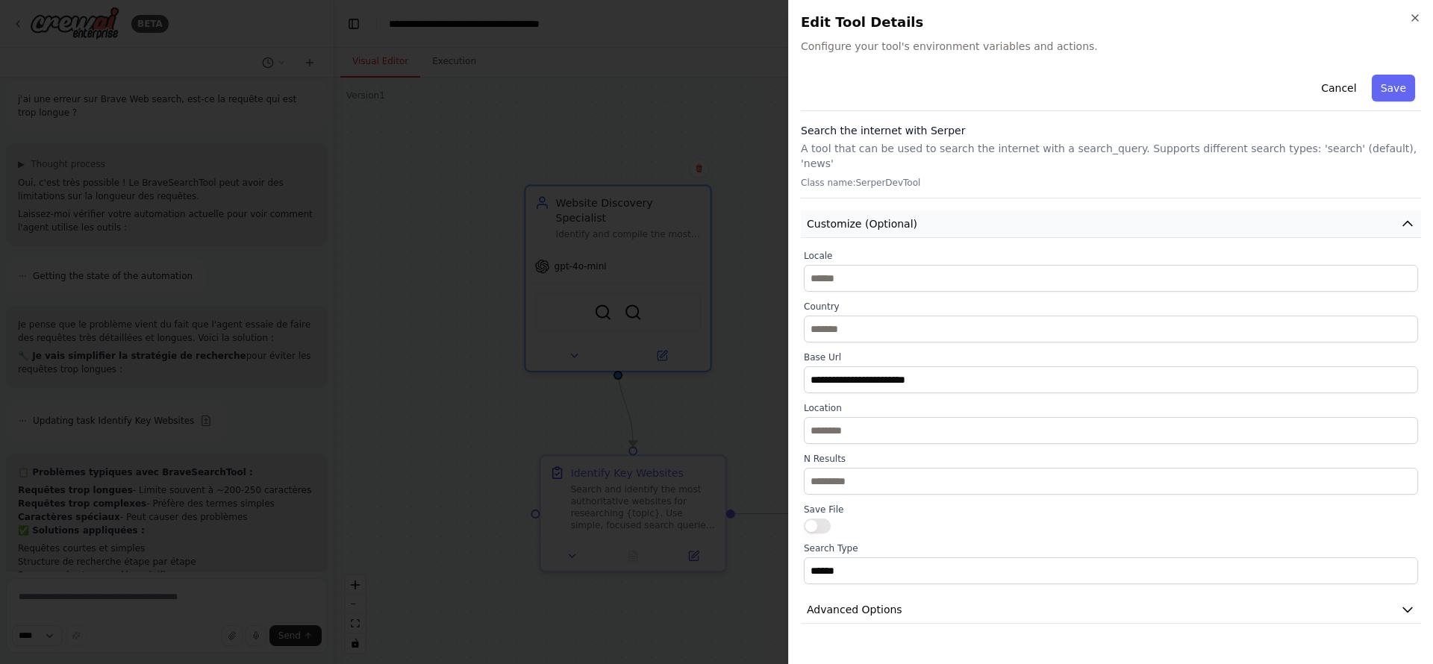
click at [950, 211] on button "Customize (Optional)" at bounding box center [1111, 225] width 620 height 28
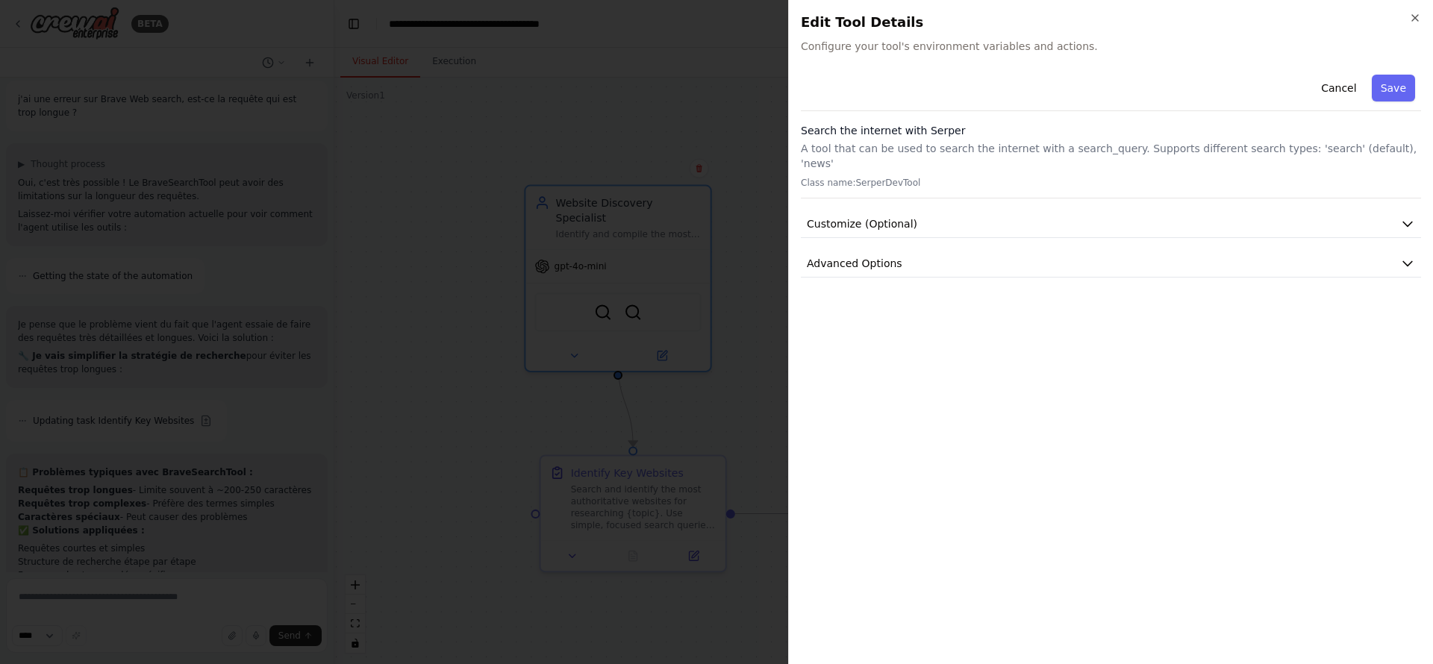
click at [1194, 93] on div "Cancel Save" at bounding box center [1111, 90] width 620 height 43
click at [1194, 89] on button "Save" at bounding box center [1393, 88] width 43 height 27
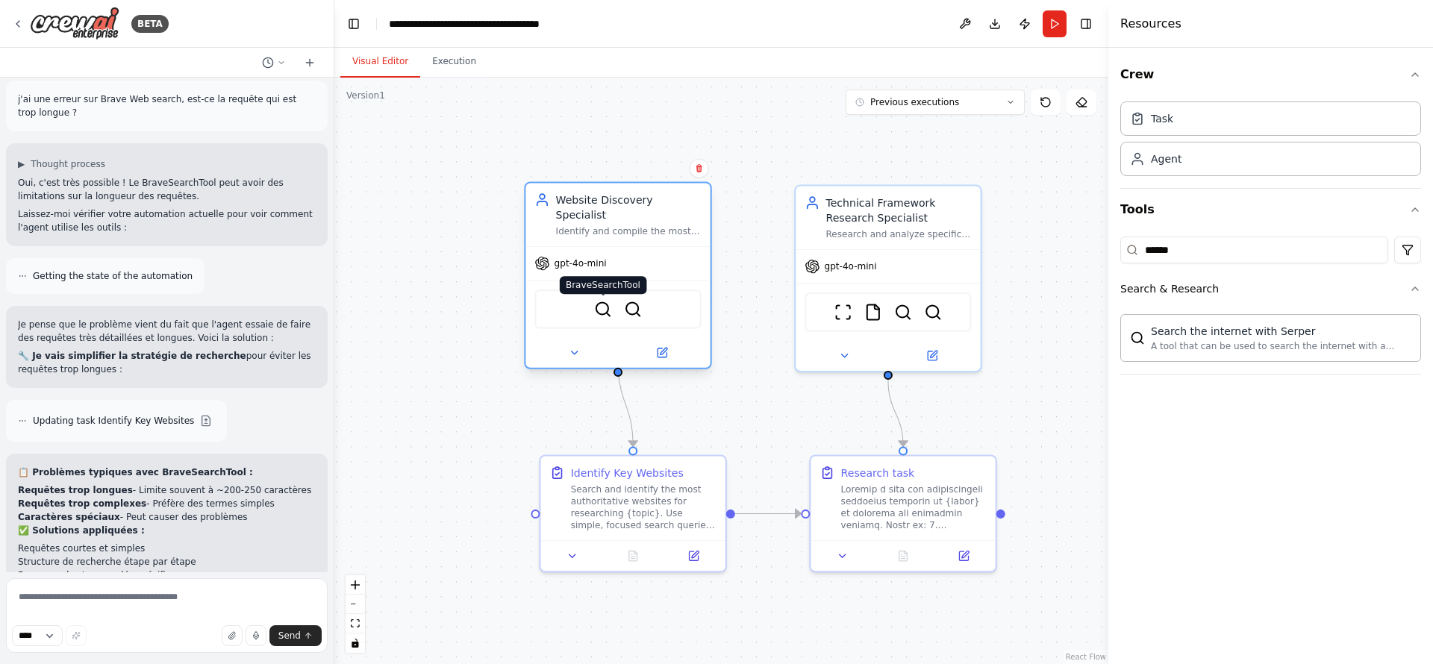
click at [604, 300] on img at bounding box center [603, 309] width 18 height 18
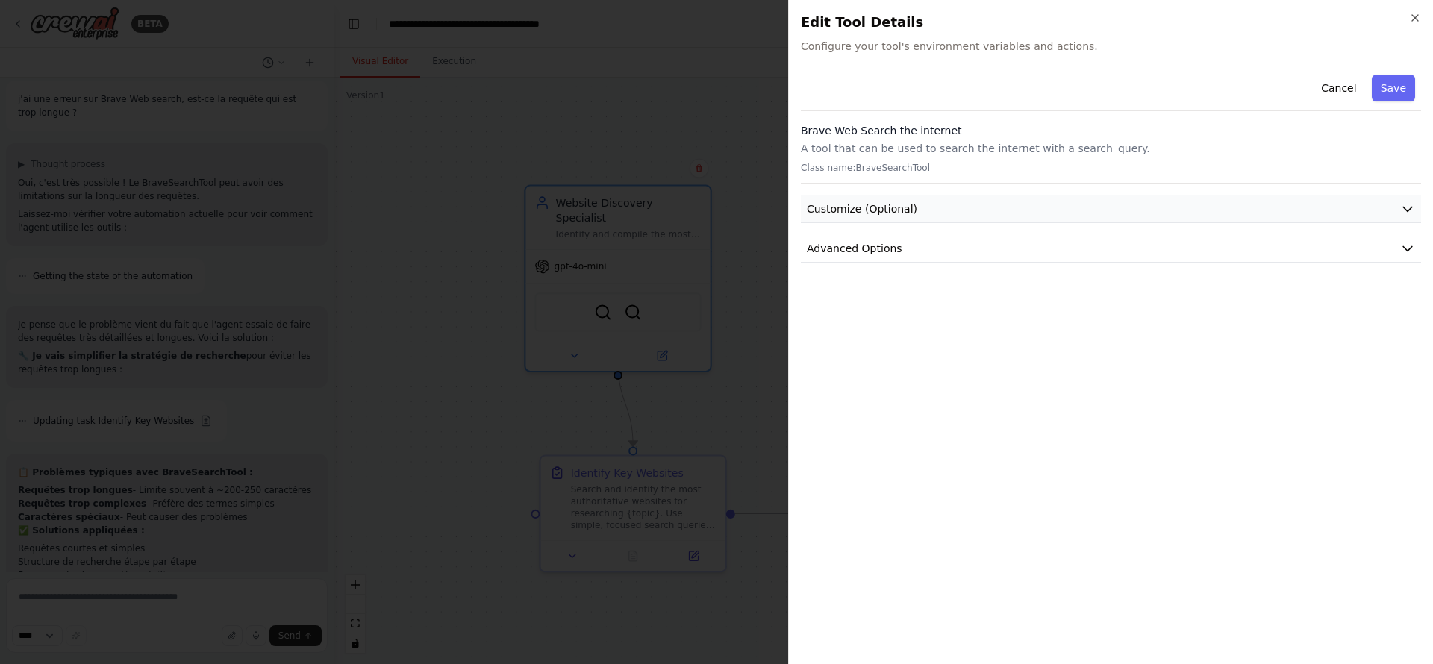
click at [1141, 211] on button "Customize (Optional)" at bounding box center [1111, 210] width 620 height 28
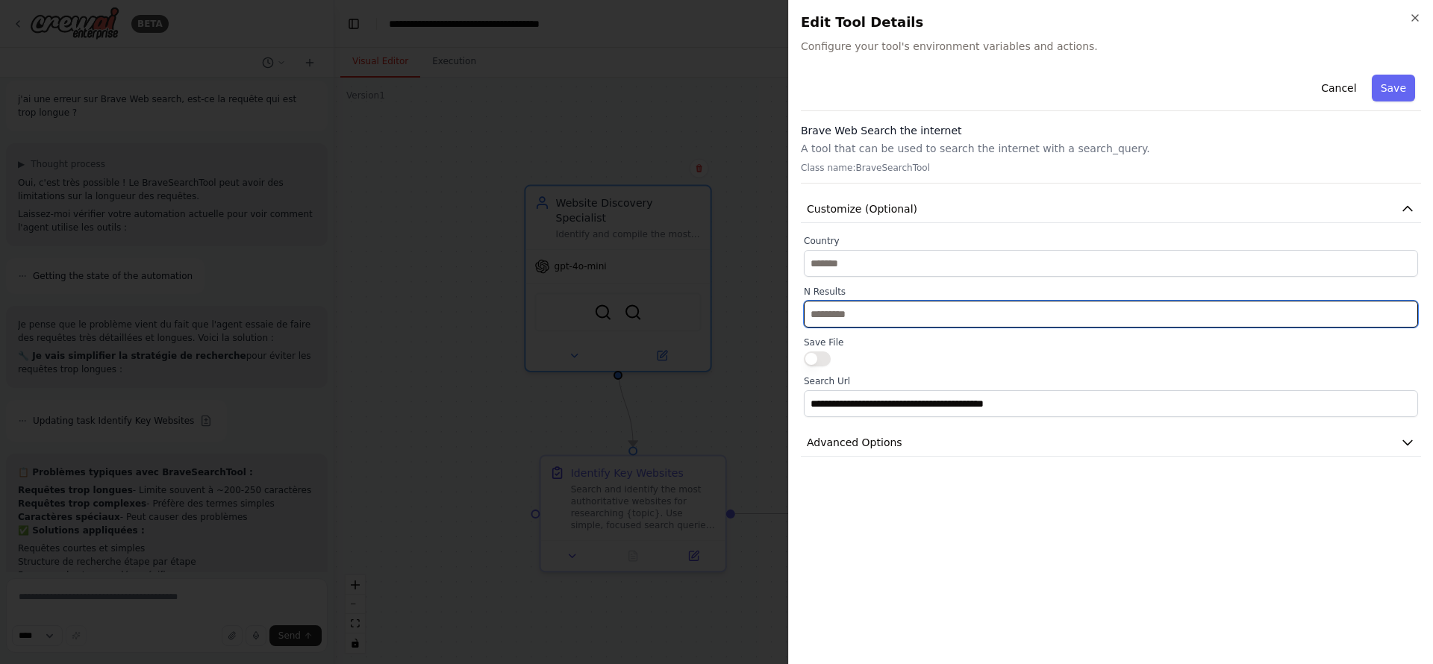
click at [918, 324] on input "**" at bounding box center [1111, 314] width 614 height 27
type input "*"
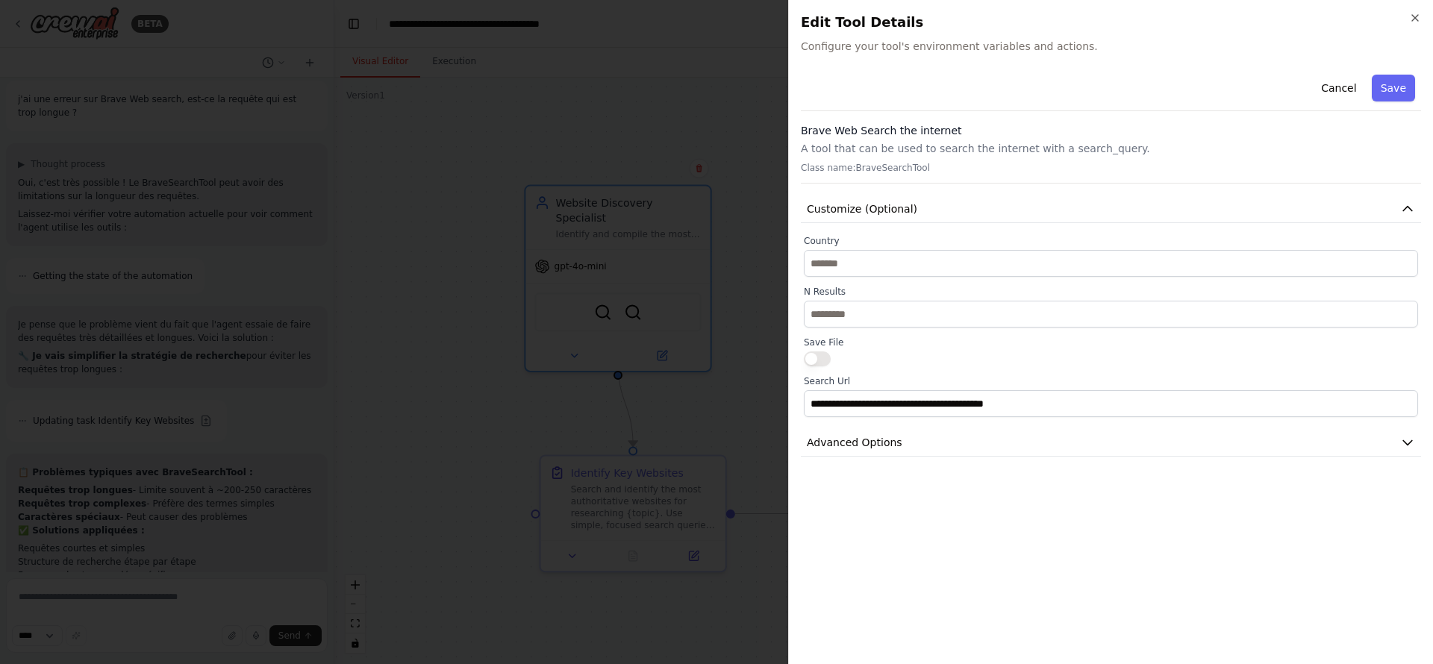
click at [1194, 143] on p "A tool that can be used to search the internet with a search_query." at bounding box center [1111, 148] width 620 height 15
click at [1194, 94] on button "Save" at bounding box center [1393, 88] width 43 height 27
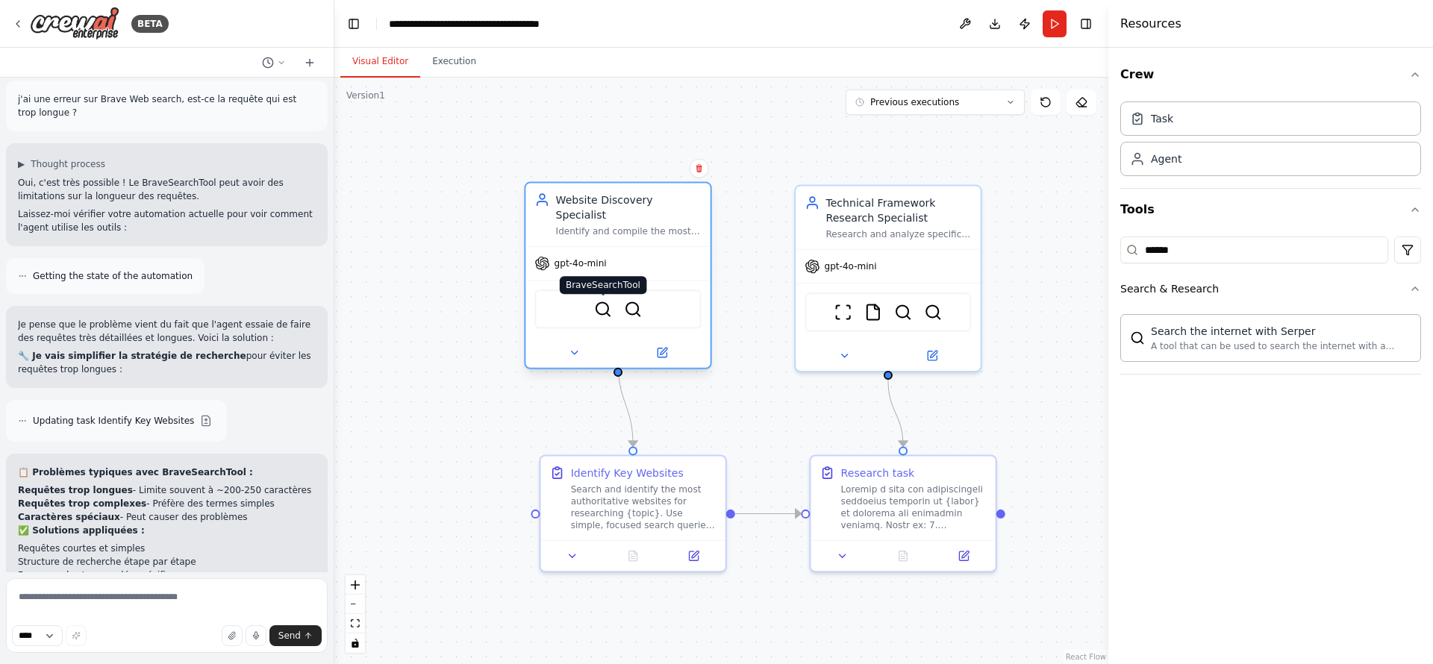
click at [605, 300] on img at bounding box center [603, 309] width 18 height 18
click at [603, 300] on img at bounding box center [603, 309] width 18 height 18
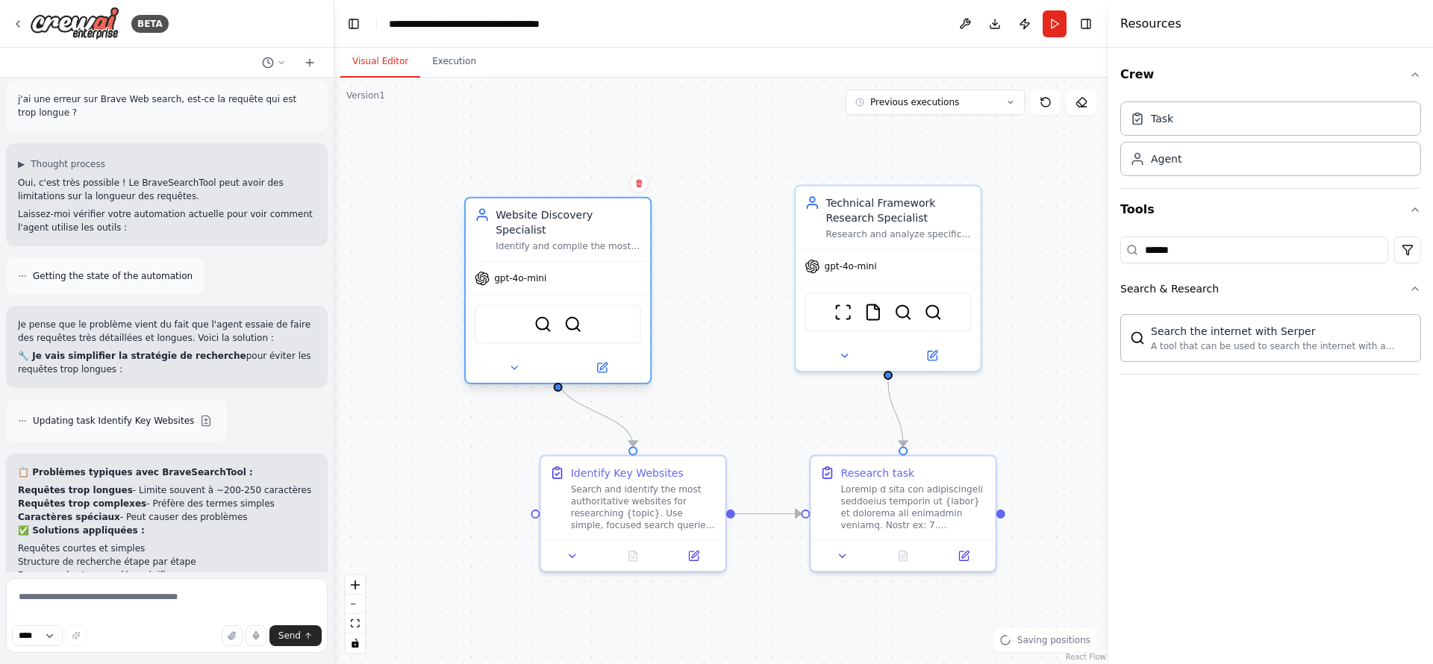
drag, startPoint x: 603, startPoint y: 293, endPoint x: 548, endPoint y: 305, distance: 56.5
click at [548, 305] on div "BraveSearchTool SerperDevTool" at bounding box center [558, 324] width 166 height 39
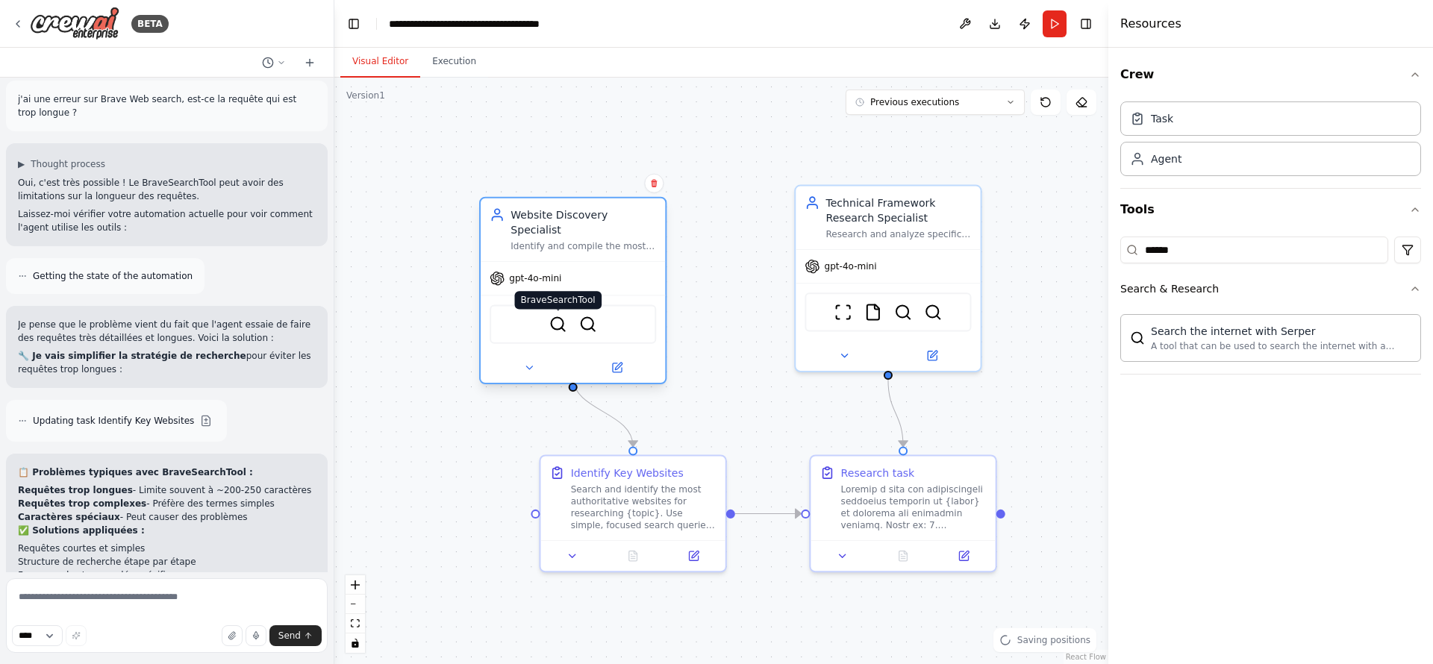
click at [564, 315] on img at bounding box center [558, 324] width 18 height 18
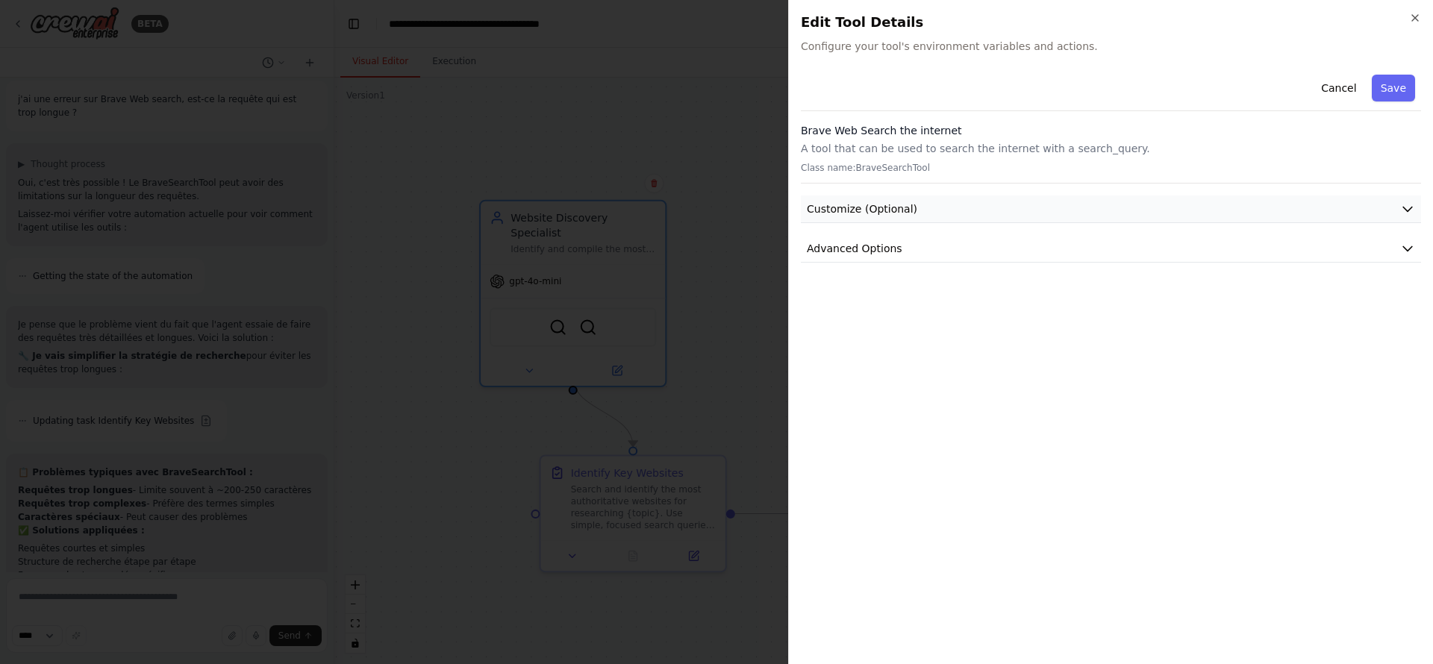
click at [1194, 196] on button "Customize (Optional)" at bounding box center [1111, 210] width 620 height 28
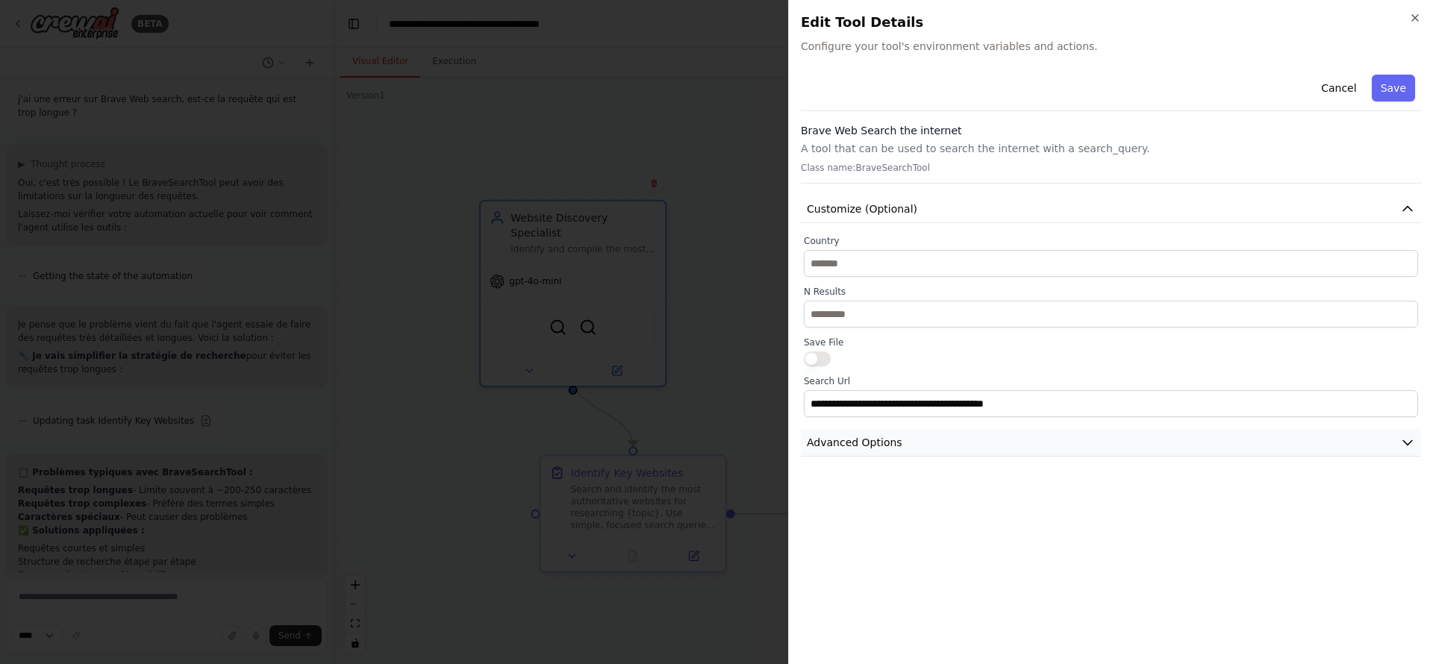
click at [1127, 438] on button "Advanced Options" at bounding box center [1111, 443] width 620 height 28
click at [1194, 92] on button "Cancel" at bounding box center [1338, 88] width 53 height 27
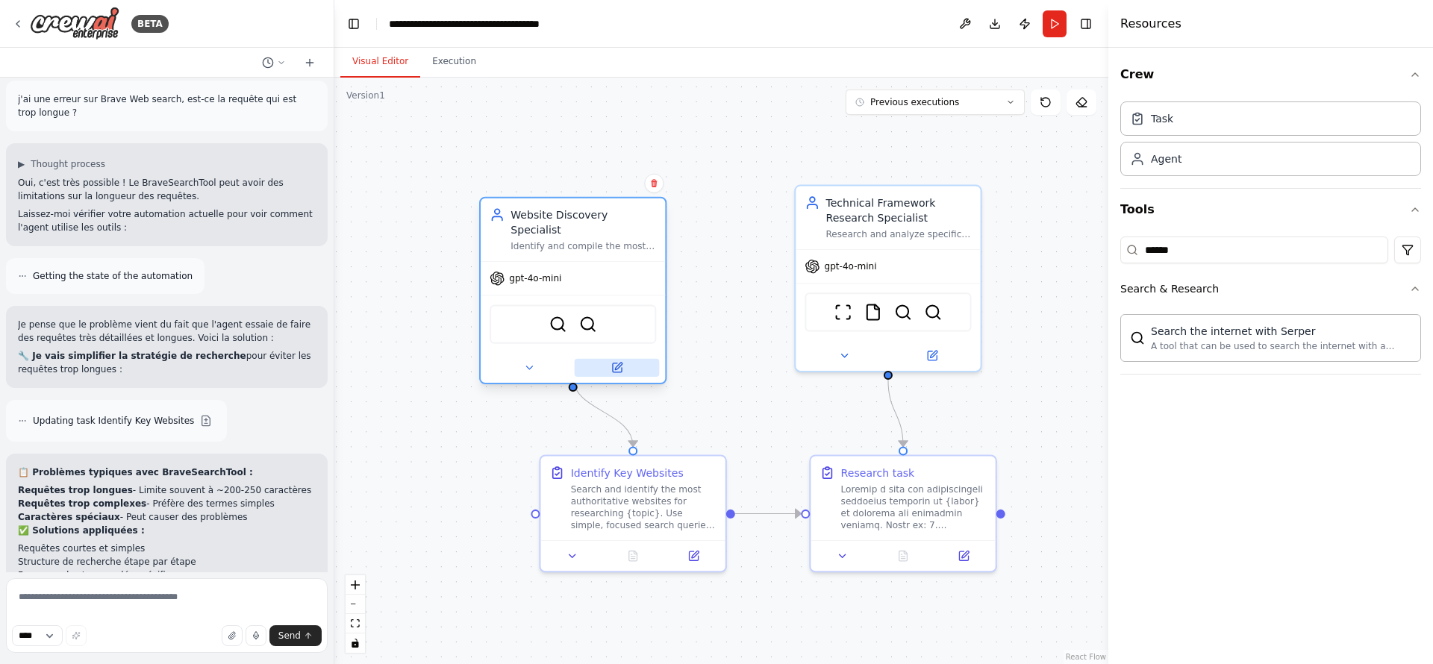
click at [623, 362] on icon at bounding box center [617, 368] width 12 height 12
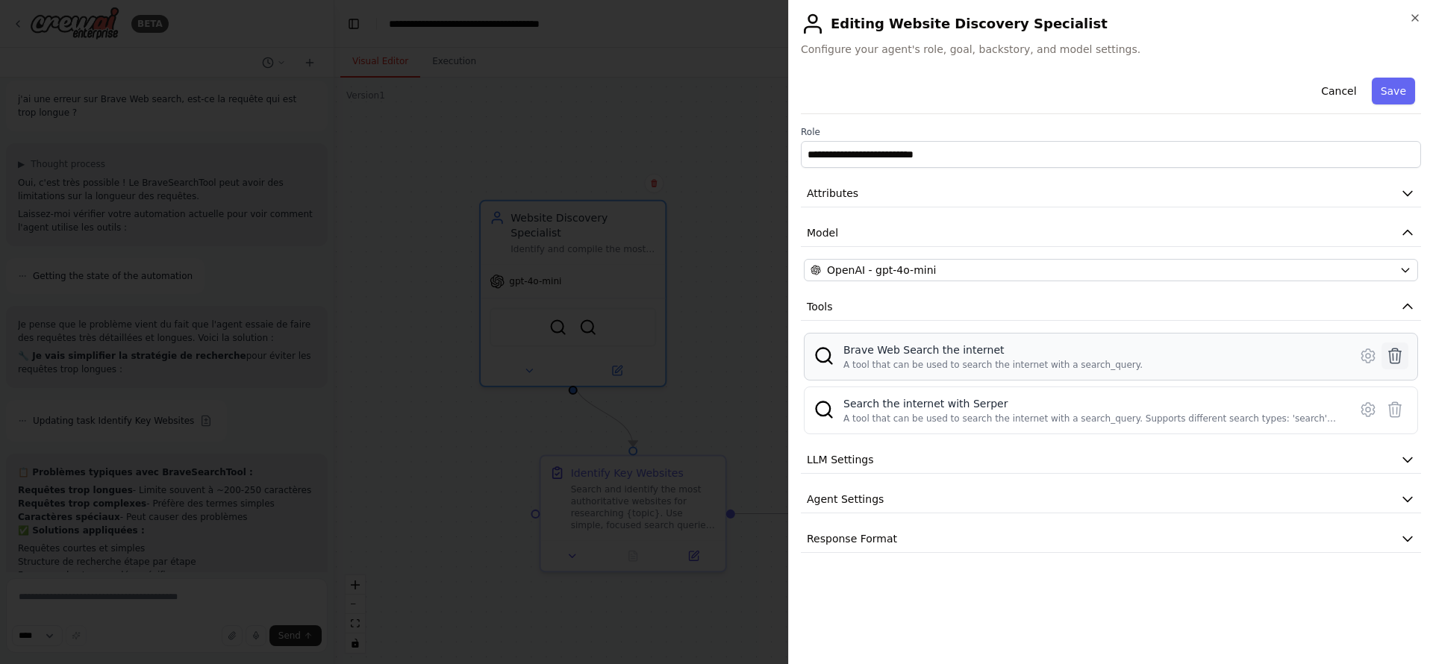
click at [1194, 357] on icon at bounding box center [1395, 356] width 18 height 18
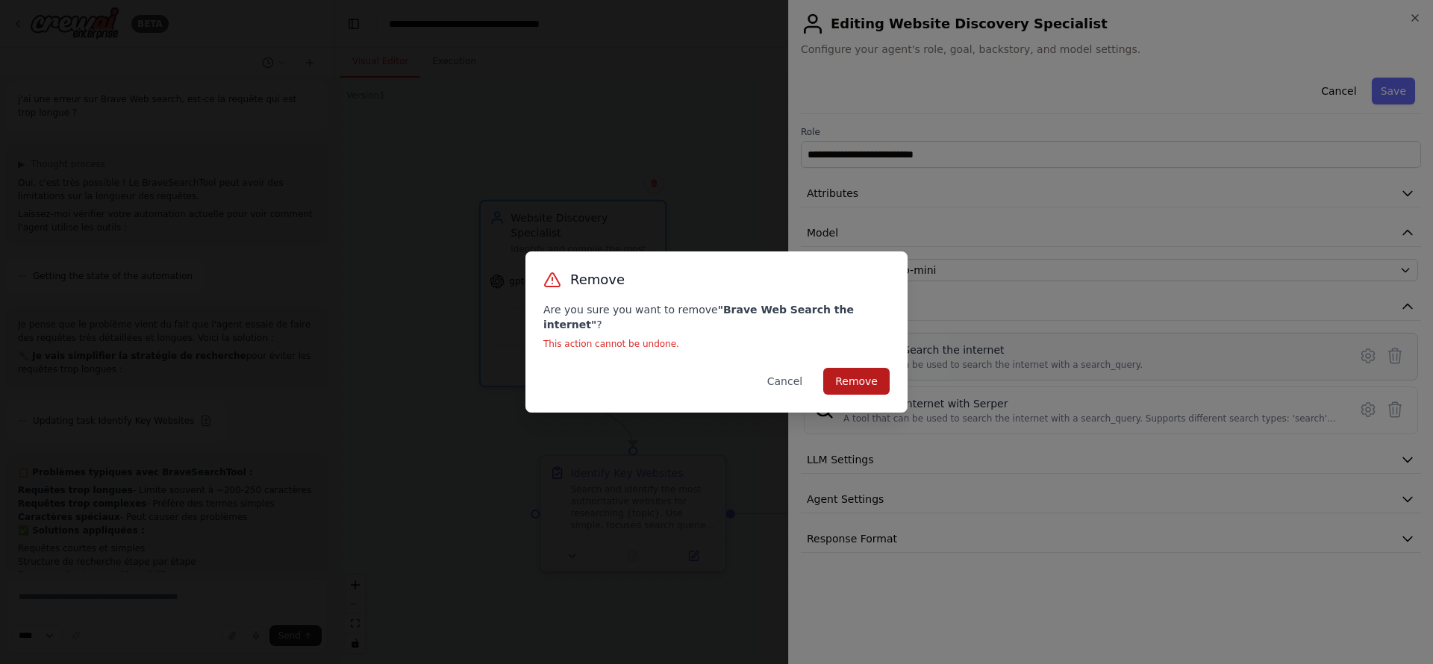
click at [871, 372] on button "Remove" at bounding box center [856, 381] width 66 height 27
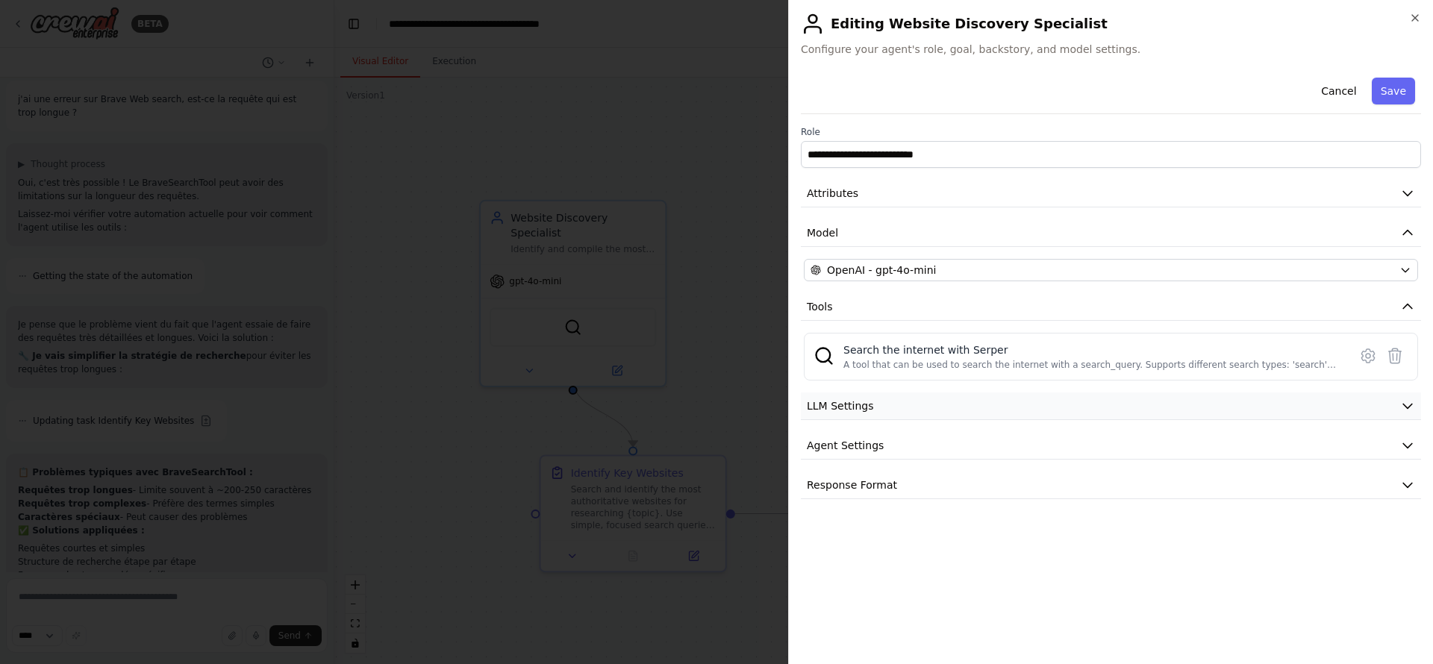
click at [859, 403] on span "LLM Settings" at bounding box center [840, 406] width 67 height 15
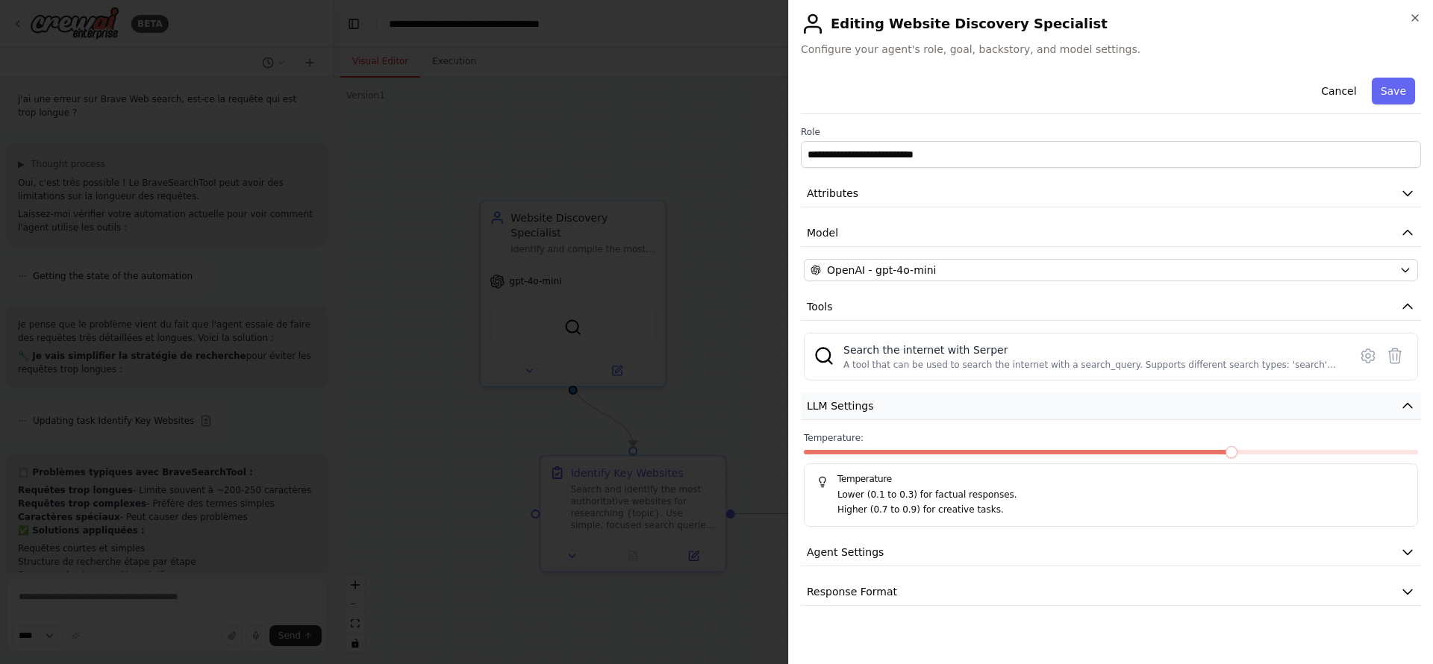
click at [859, 403] on span "LLM Settings" at bounding box center [840, 406] width 67 height 15
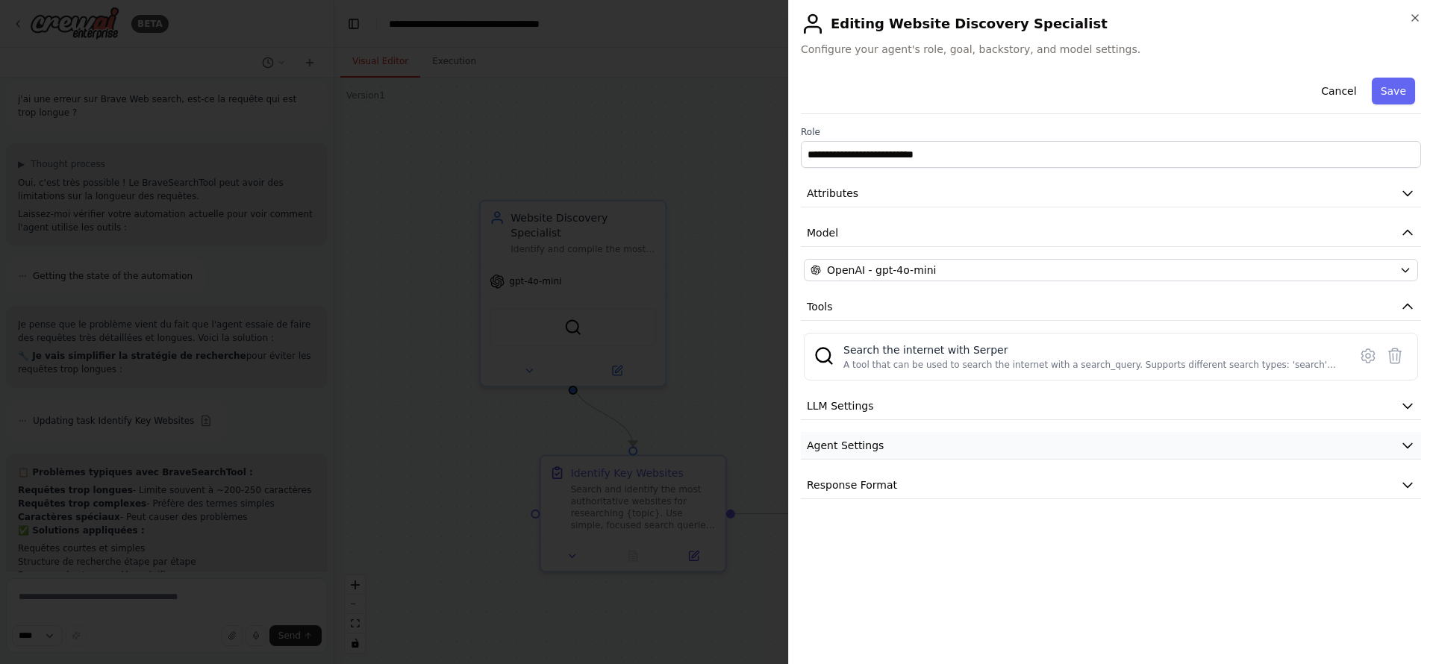
click at [864, 441] on span "Agent Settings" at bounding box center [845, 445] width 77 height 15
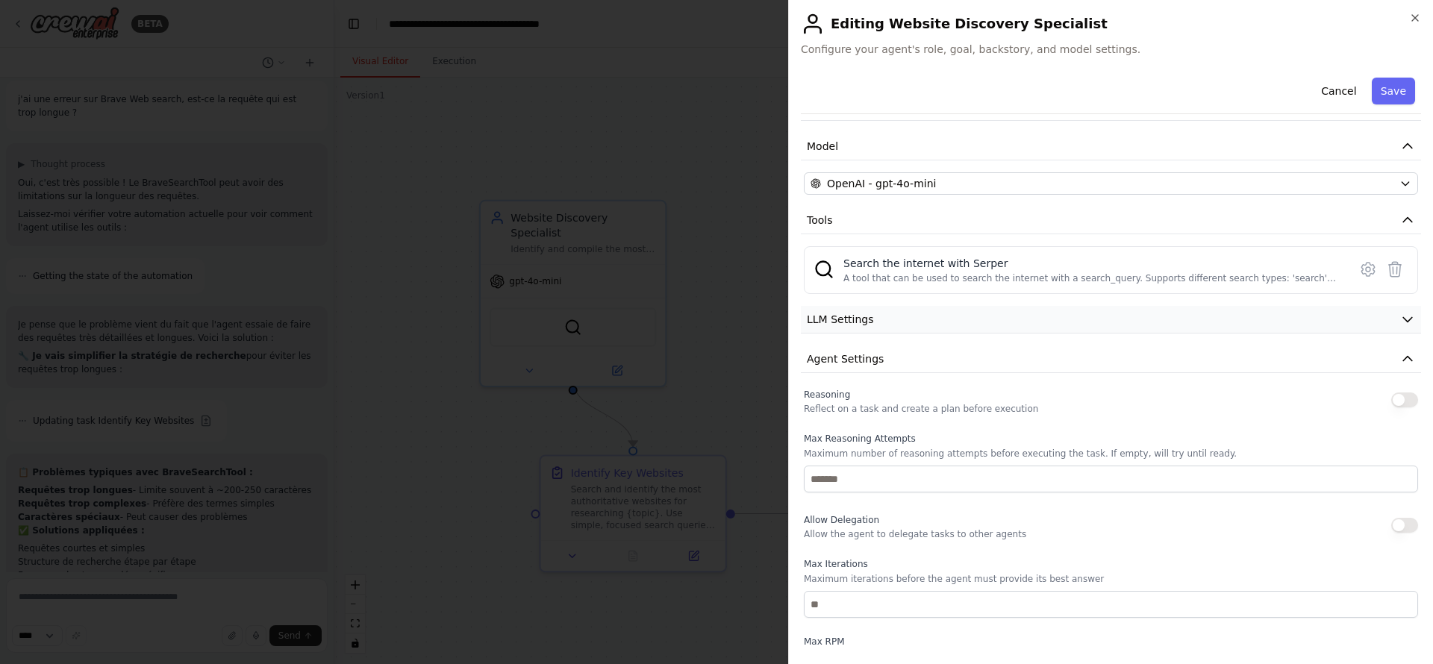
scroll to position [112, 0]
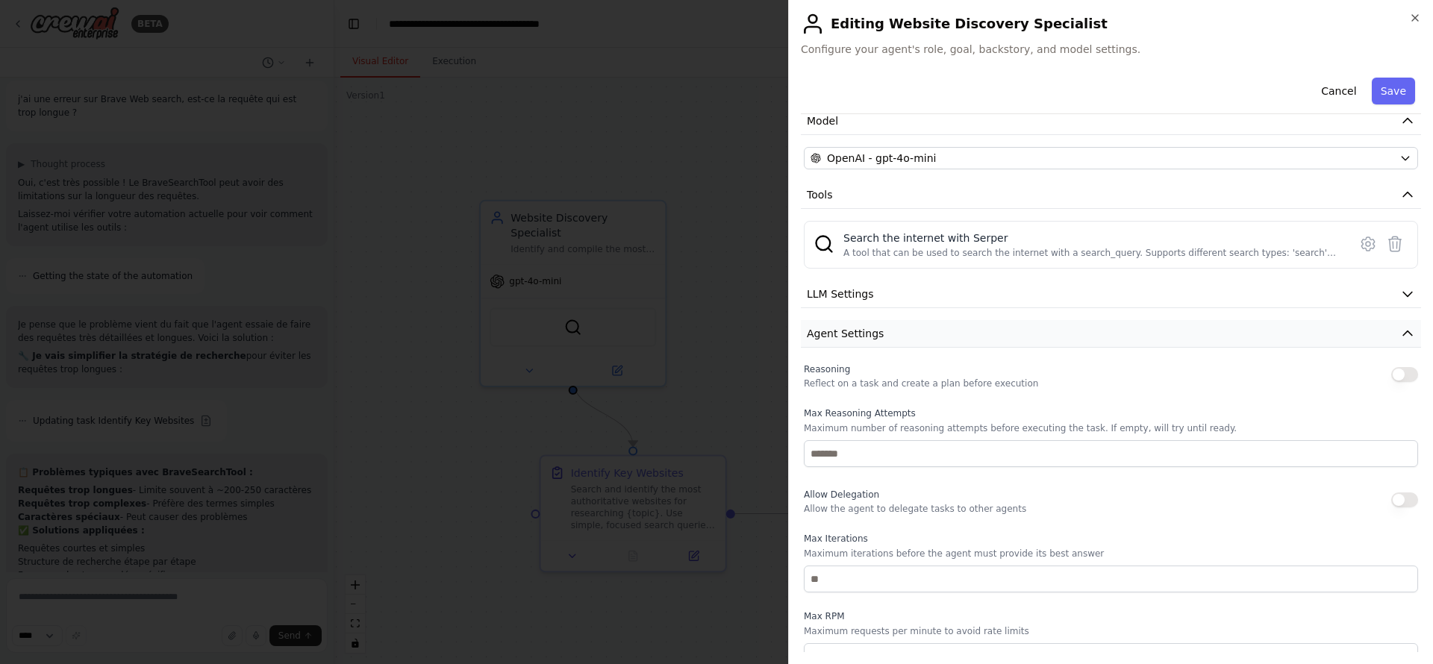
click at [914, 342] on button "Agent Settings" at bounding box center [1111, 334] width 620 height 28
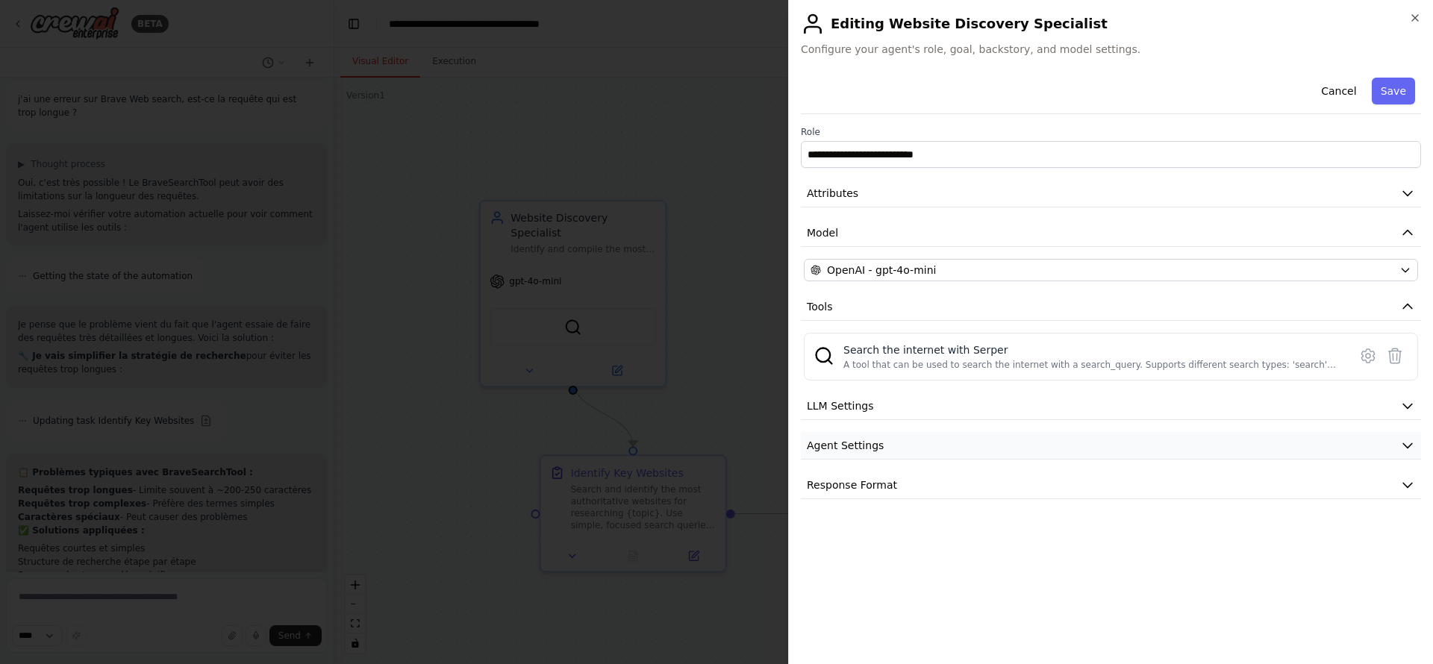
scroll to position [0, 0]
click at [923, 483] on button "Response Format" at bounding box center [1111, 486] width 620 height 28
click at [926, 482] on button "Response Format" at bounding box center [1111, 486] width 620 height 28
click at [970, 405] on button "LLM Settings" at bounding box center [1111, 407] width 620 height 28
click at [932, 446] on span at bounding box center [930, 452] width 12 height 12
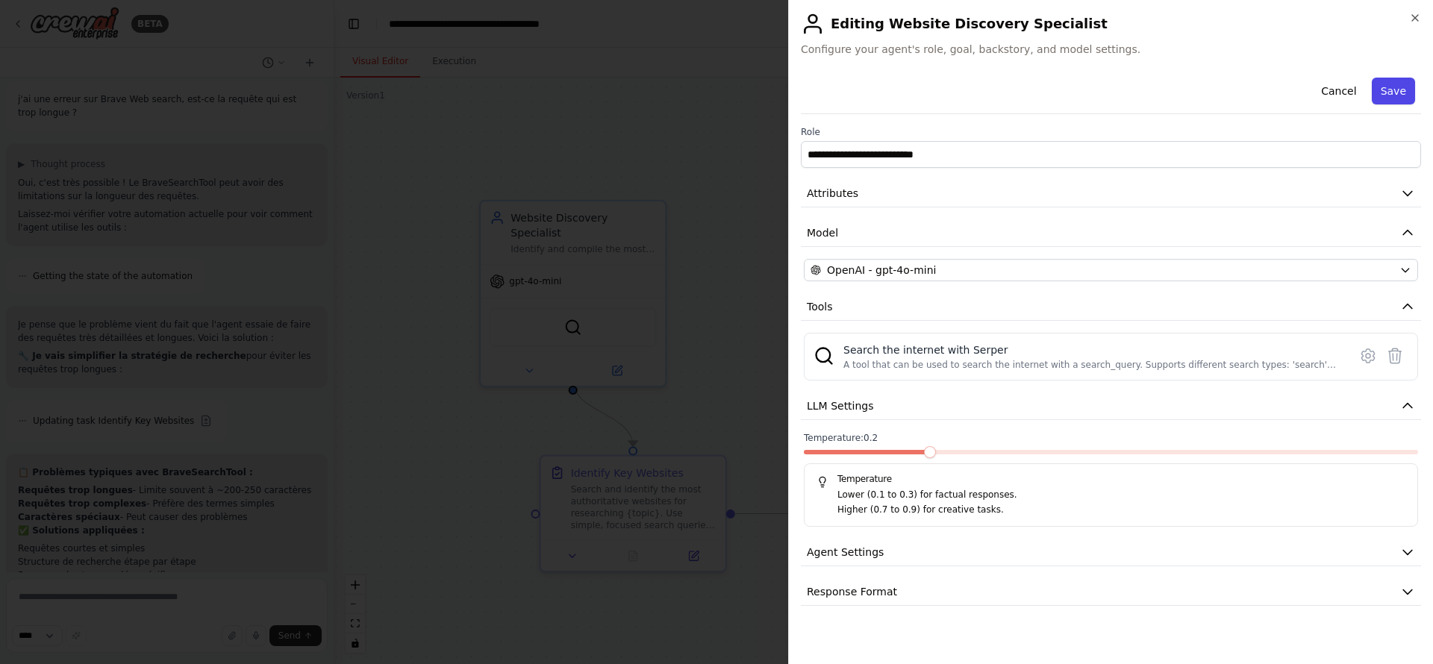
click at [1194, 99] on button "Save" at bounding box center [1393, 91] width 43 height 27
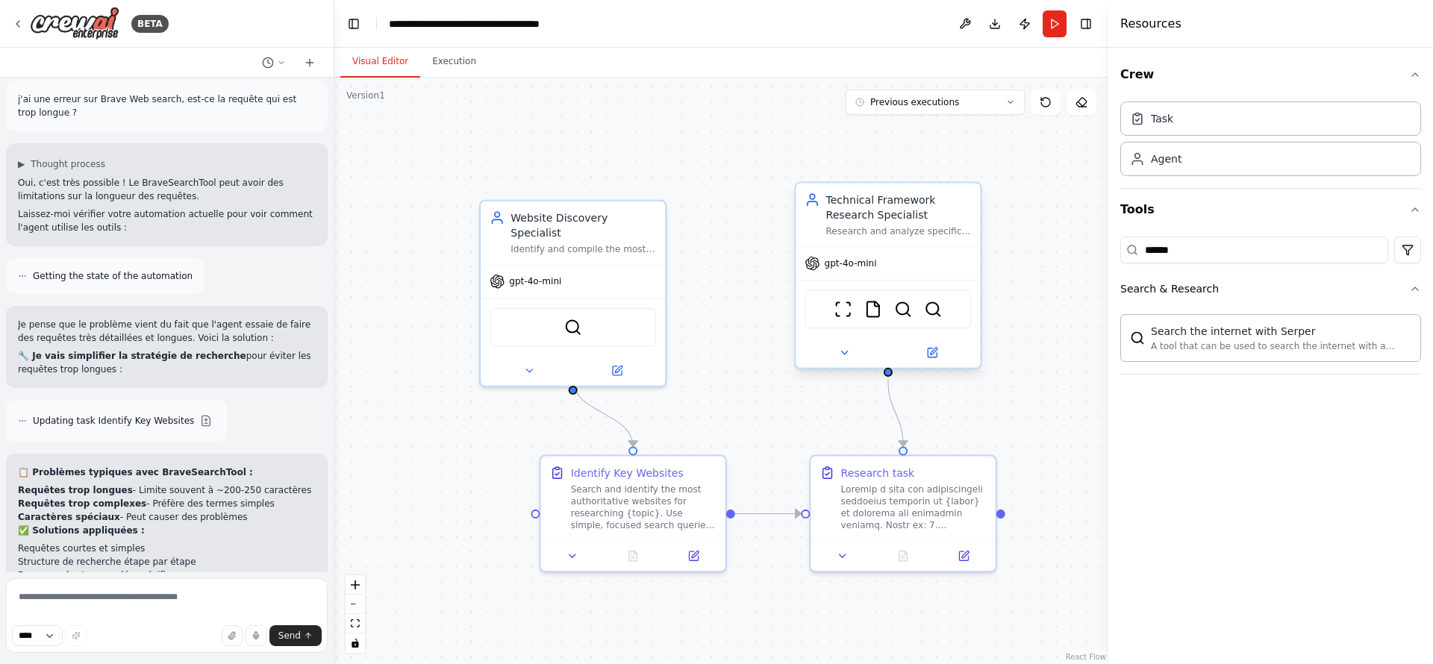
click at [873, 269] on span "gpt-4o-mini" at bounding box center [850, 264] width 52 height 12
click at [936, 358] on icon at bounding box center [932, 353] width 12 height 12
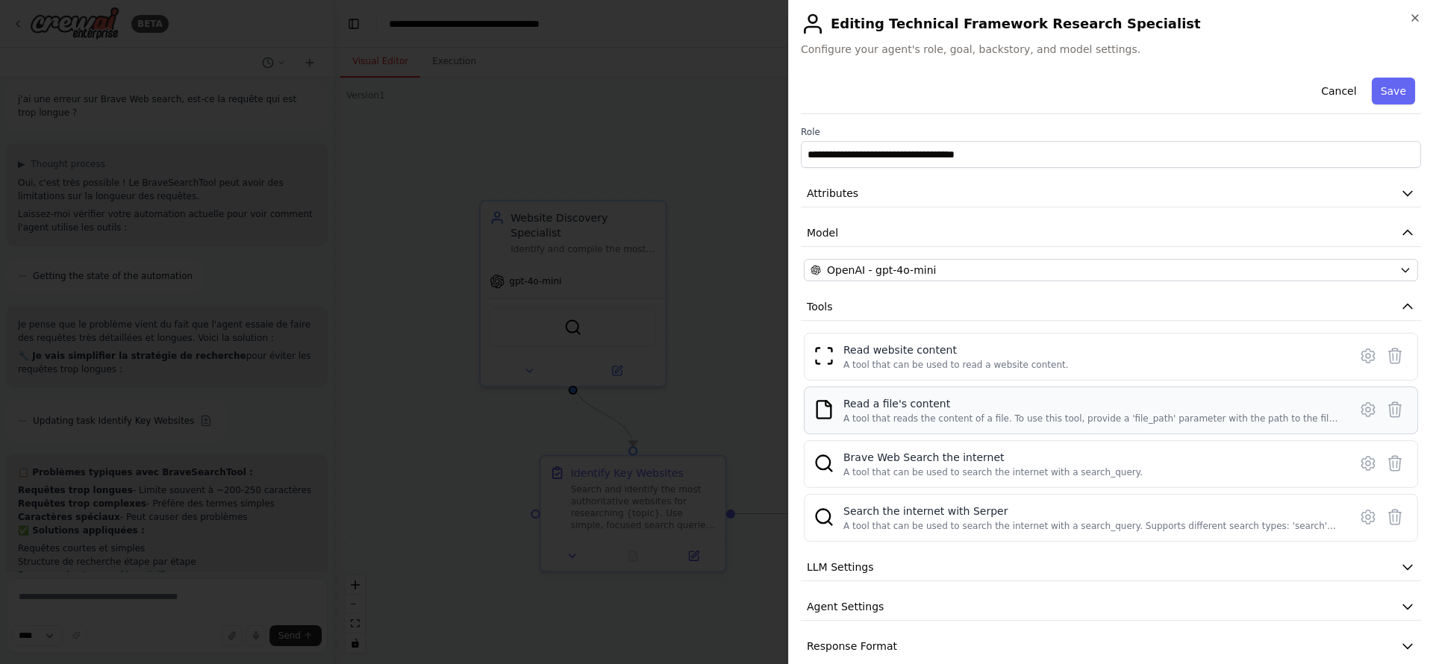
scroll to position [20, 0]
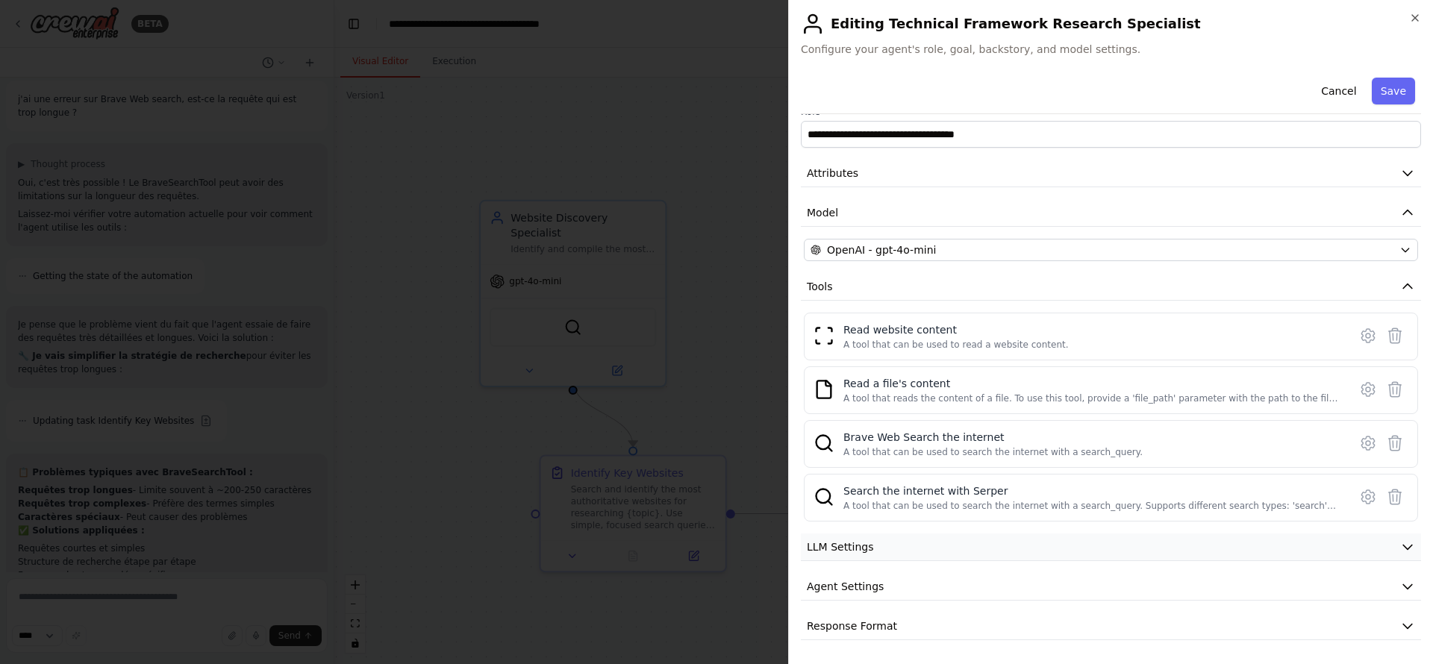
click at [953, 552] on button "LLM Settings" at bounding box center [1111, 548] width 620 height 28
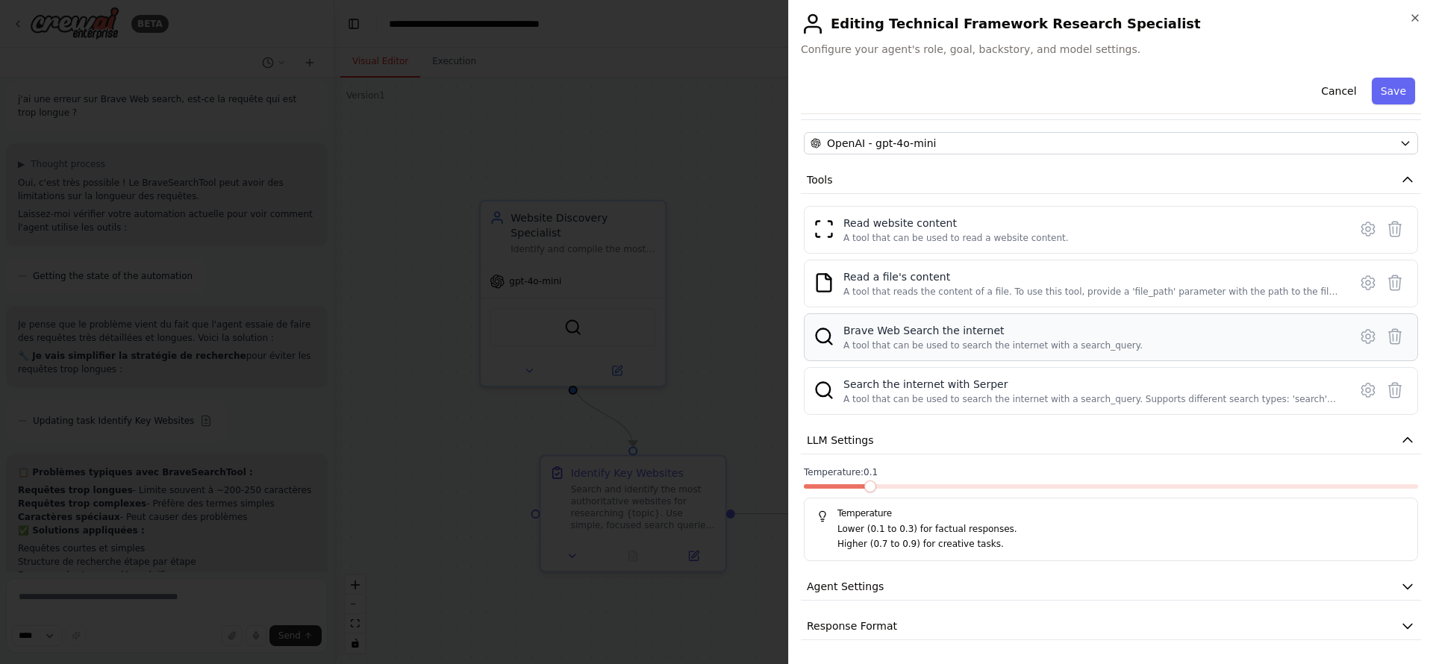
click at [1192, 343] on div "Brave Web Search the internet A tool that can be used to search the internet wi…" at bounding box center [1095, 337] width 502 height 28
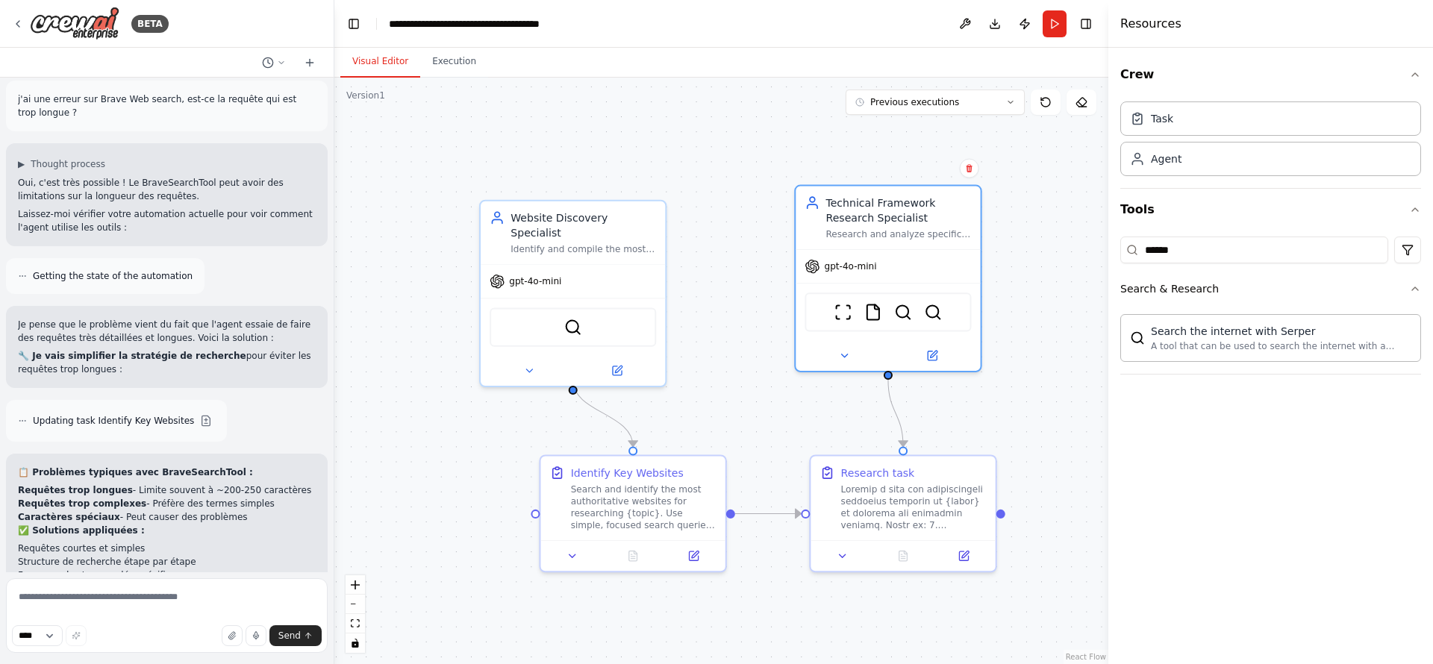
click at [450, 78] on div ".deletable-edge-delete-btn { width: 20px; height: 20px; border: 0px solid #ffff…" at bounding box center [721, 371] width 774 height 587
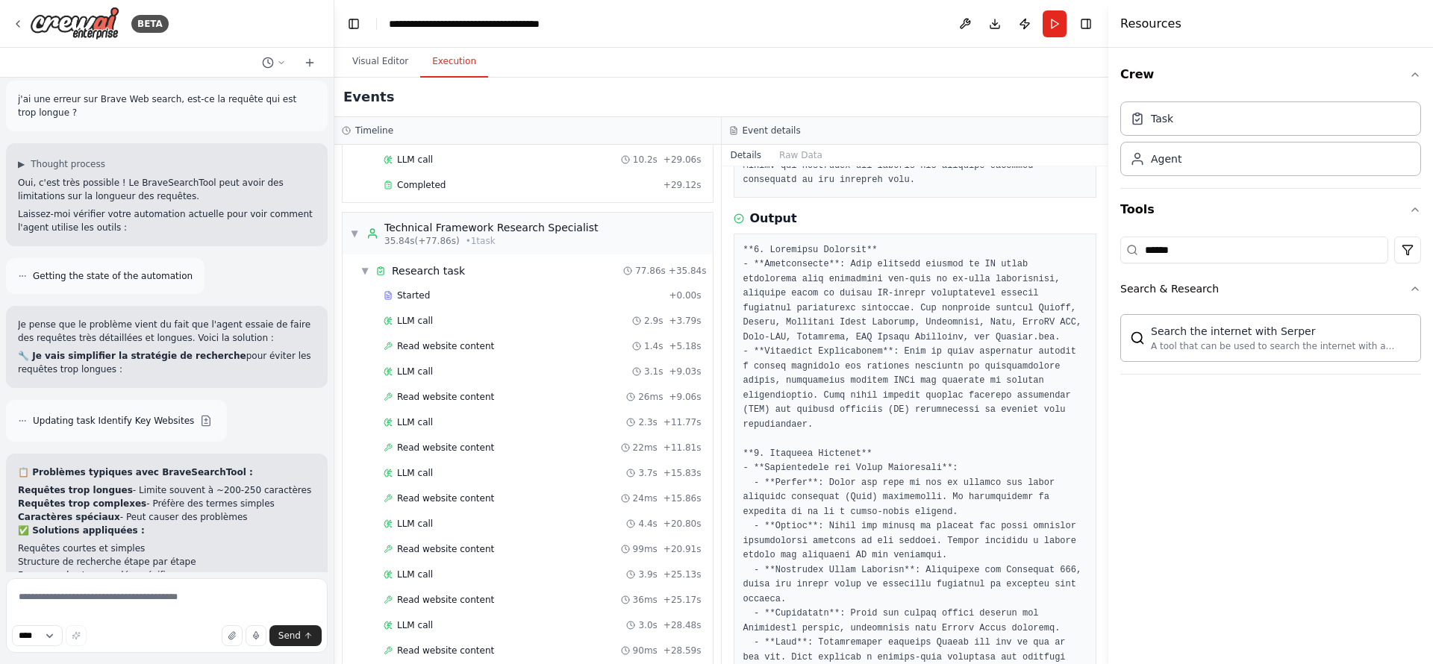
click at [450, 62] on button "Execution" at bounding box center [454, 61] width 68 height 31
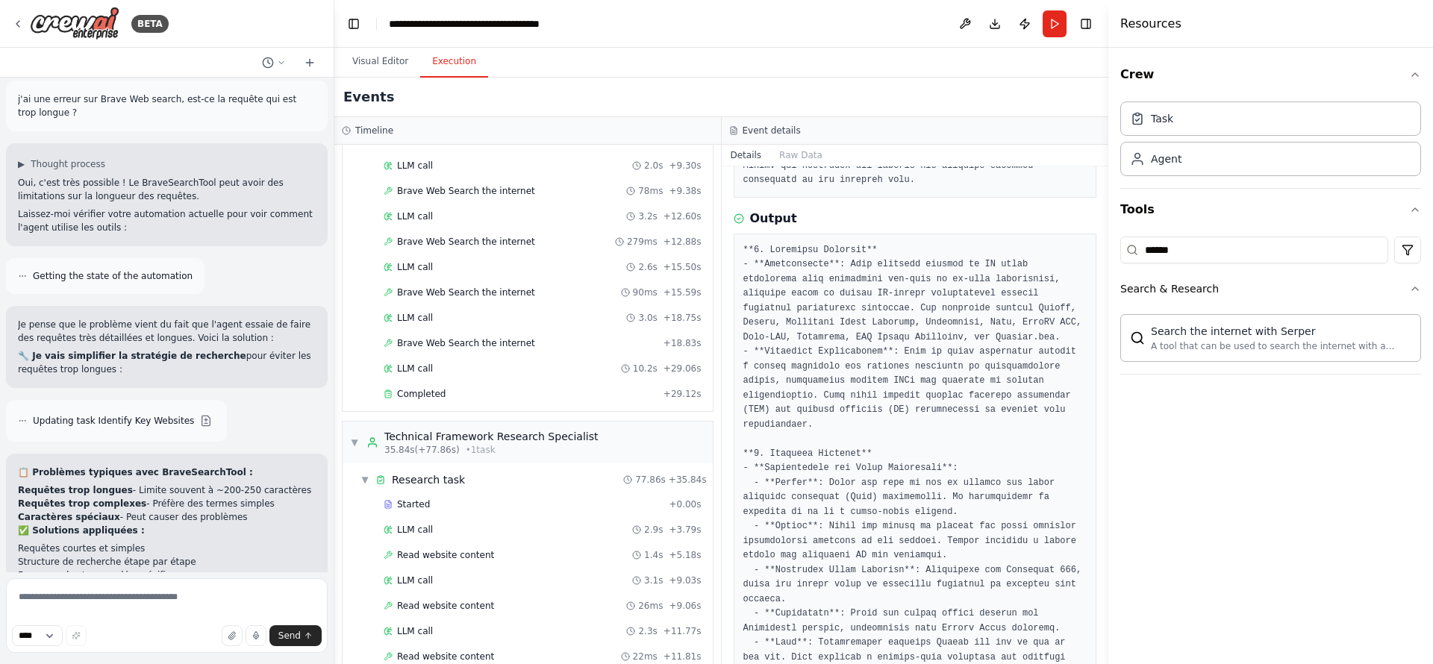
scroll to position [0, 0]
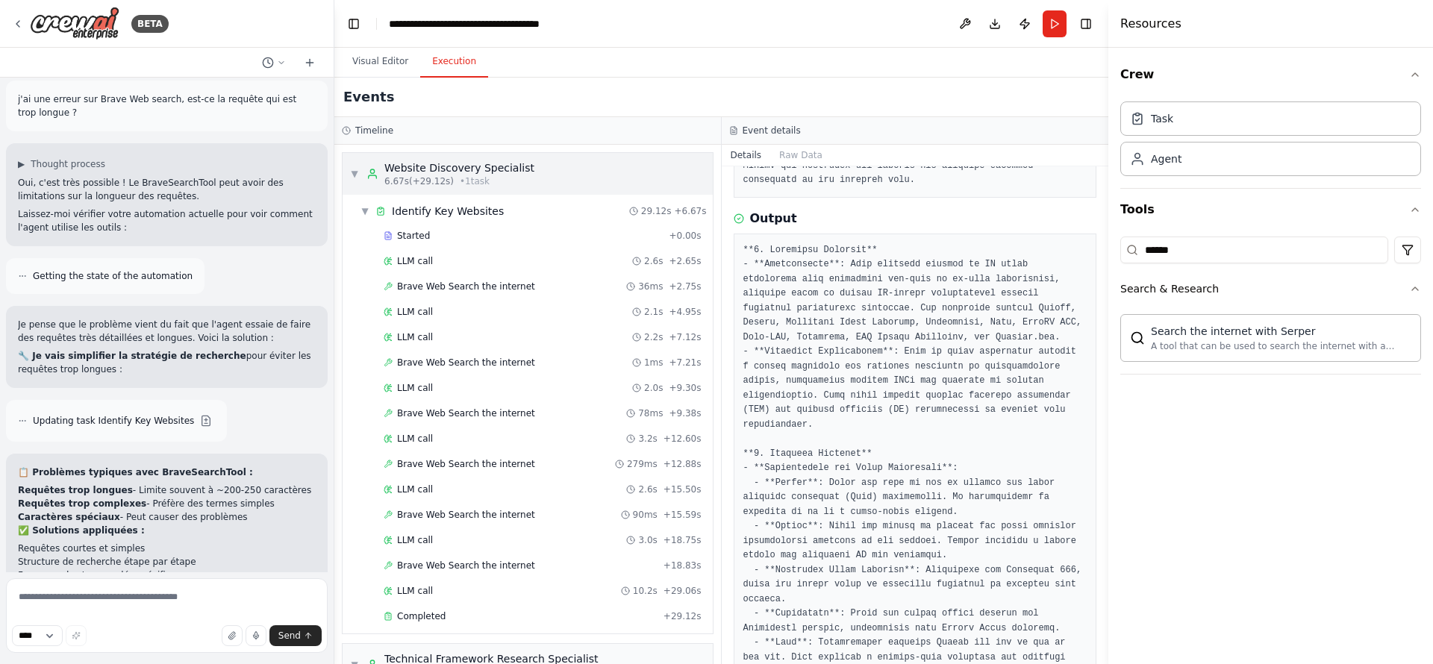
click at [352, 177] on span "▼" at bounding box center [354, 174] width 9 height 12
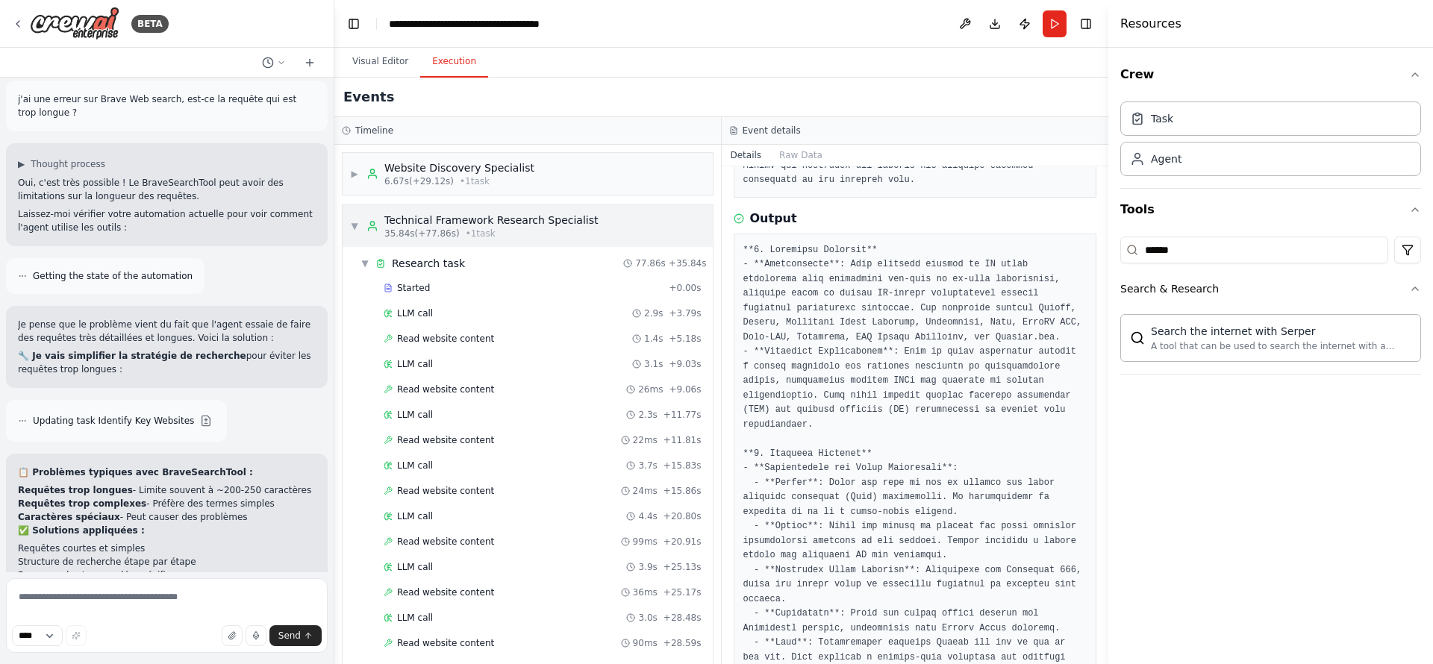
click at [349, 219] on div "▼ Technical Framework Research Specialist 35.84s (+77.86s) • 1 task" at bounding box center [528, 226] width 370 height 42
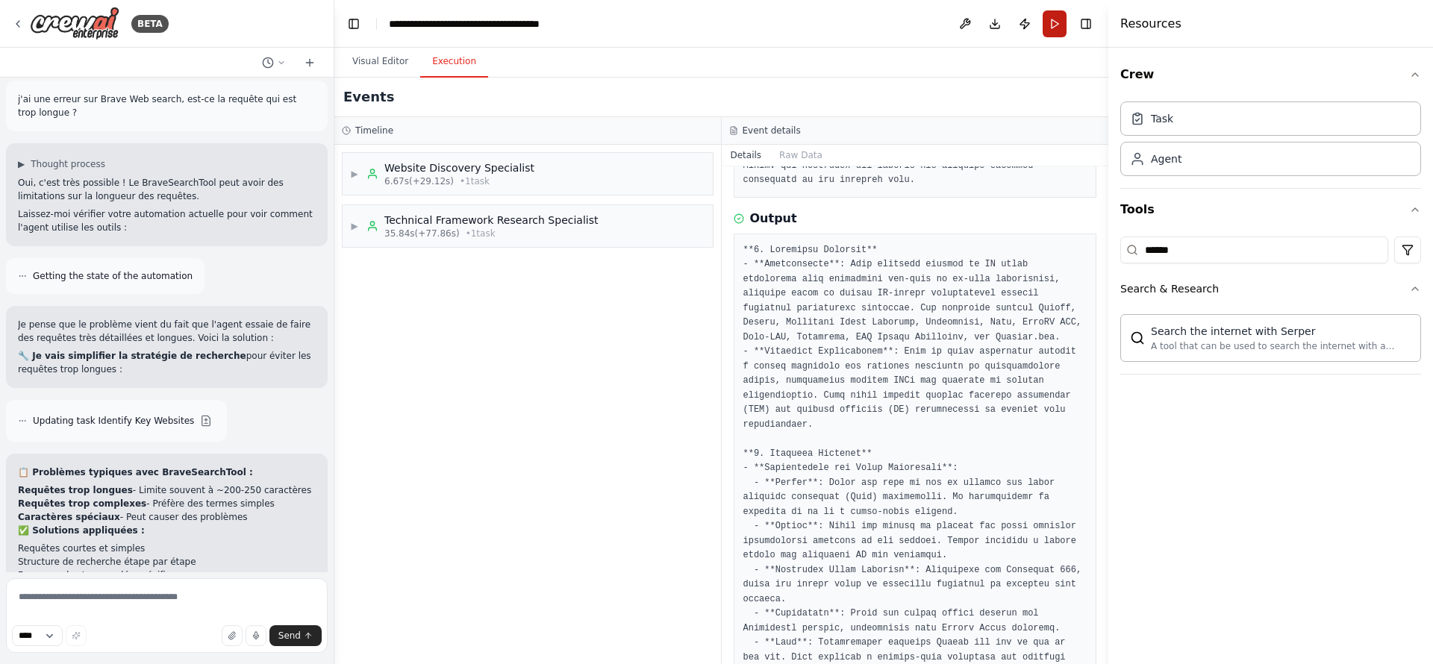
click at [1055, 22] on button "Run" at bounding box center [1055, 23] width 24 height 27
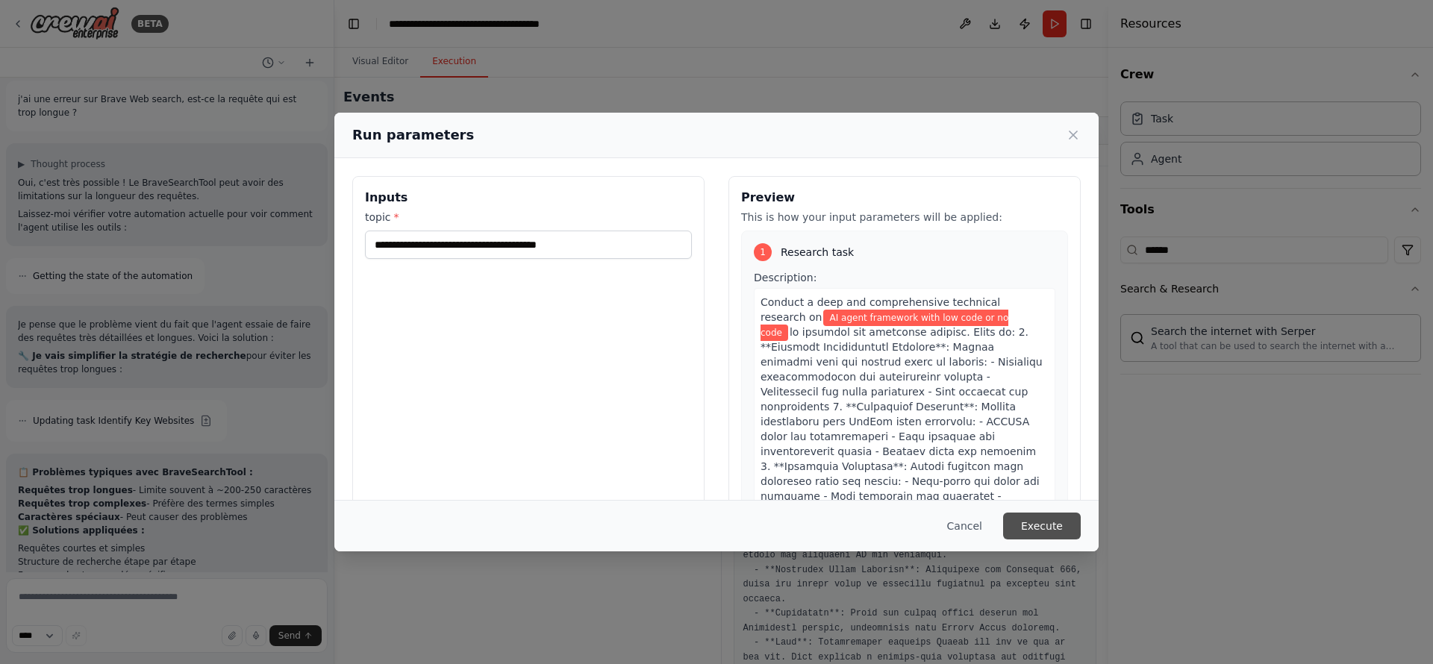
click at [1037, 518] on button "Execute" at bounding box center [1042, 526] width 78 height 27
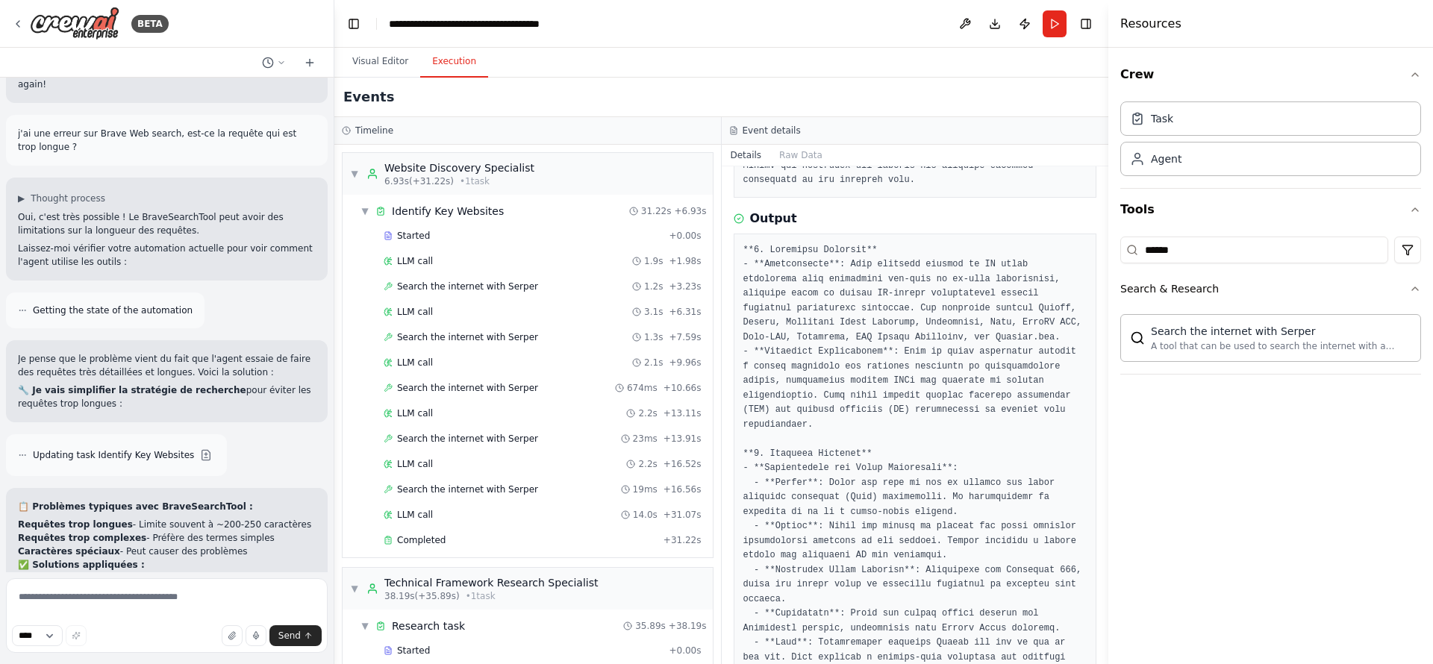
scroll to position [8618, 0]
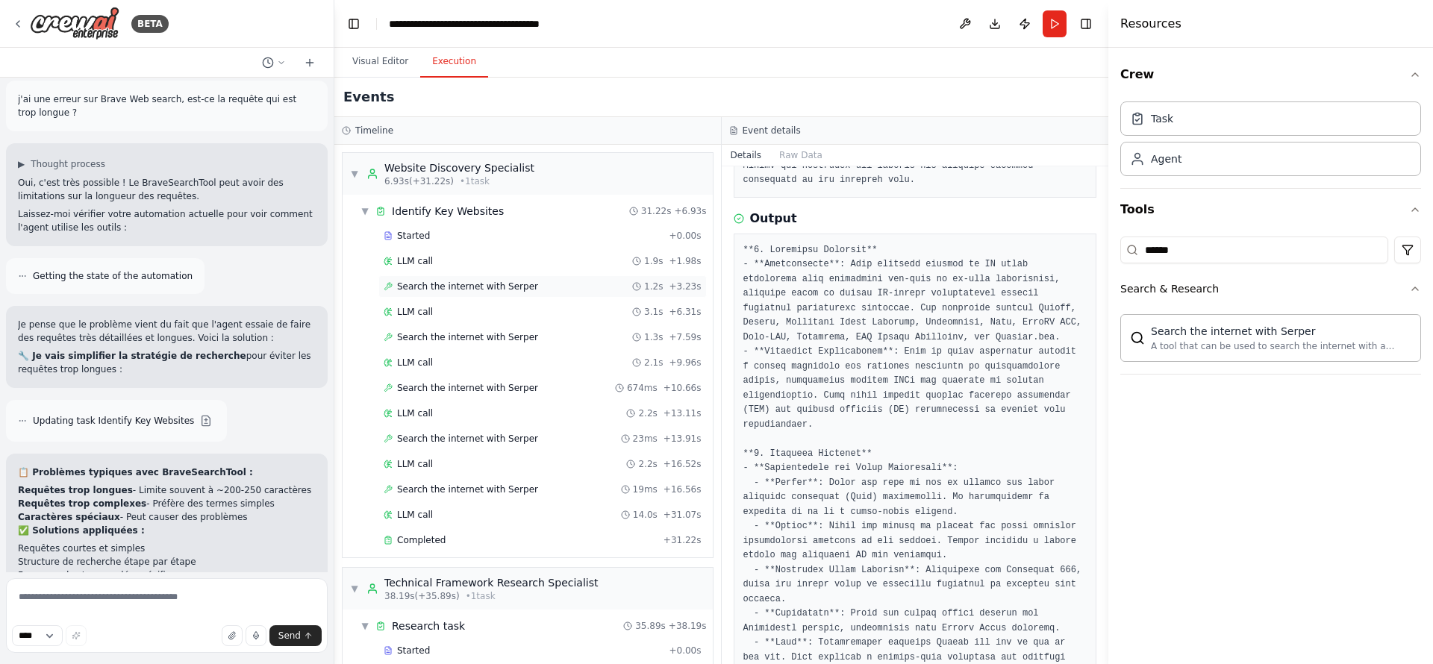
click at [528, 288] on div "Search the internet with Serper 1.2s + 3.23s" at bounding box center [543, 287] width 318 height 12
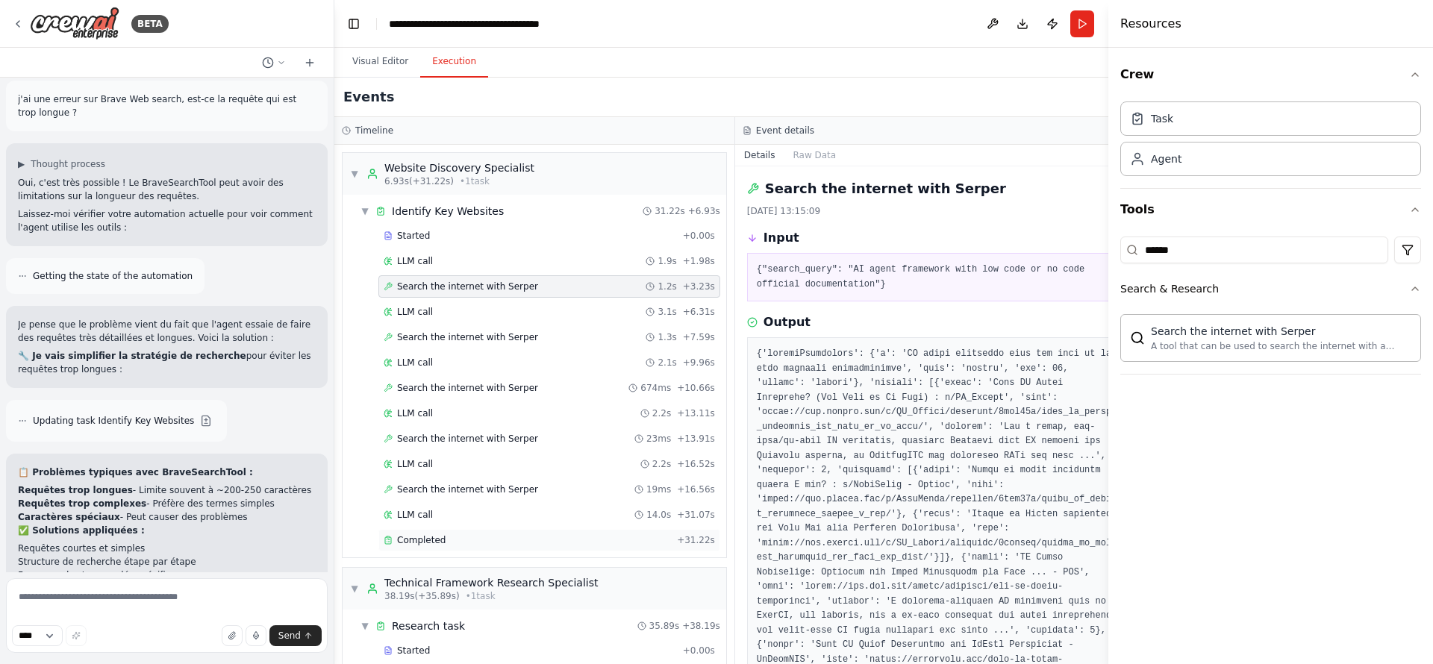
click at [428, 547] on div "Completed + 31.22s" at bounding box center [549, 540] width 342 height 22
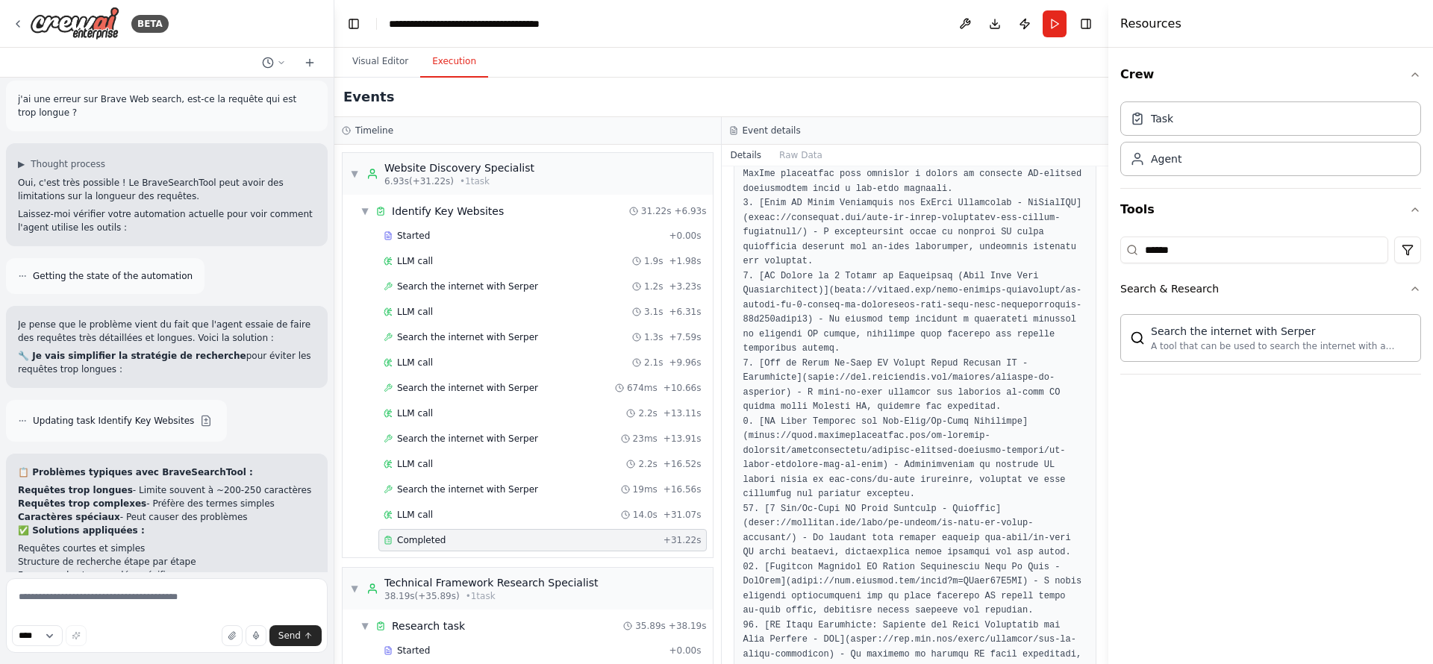
scroll to position [761, 0]
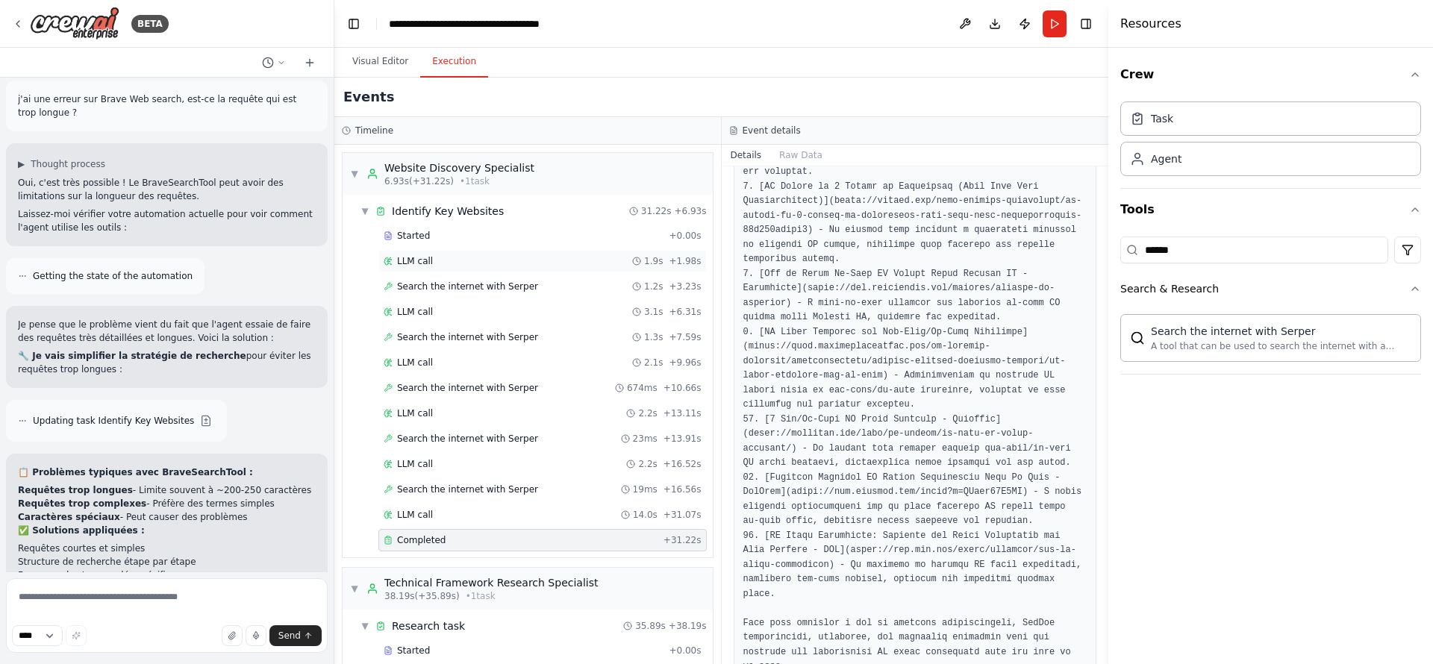
click at [423, 267] on div "LLM call 1.9s + 1.98s" at bounding box center [542, 261] width 328 height 22
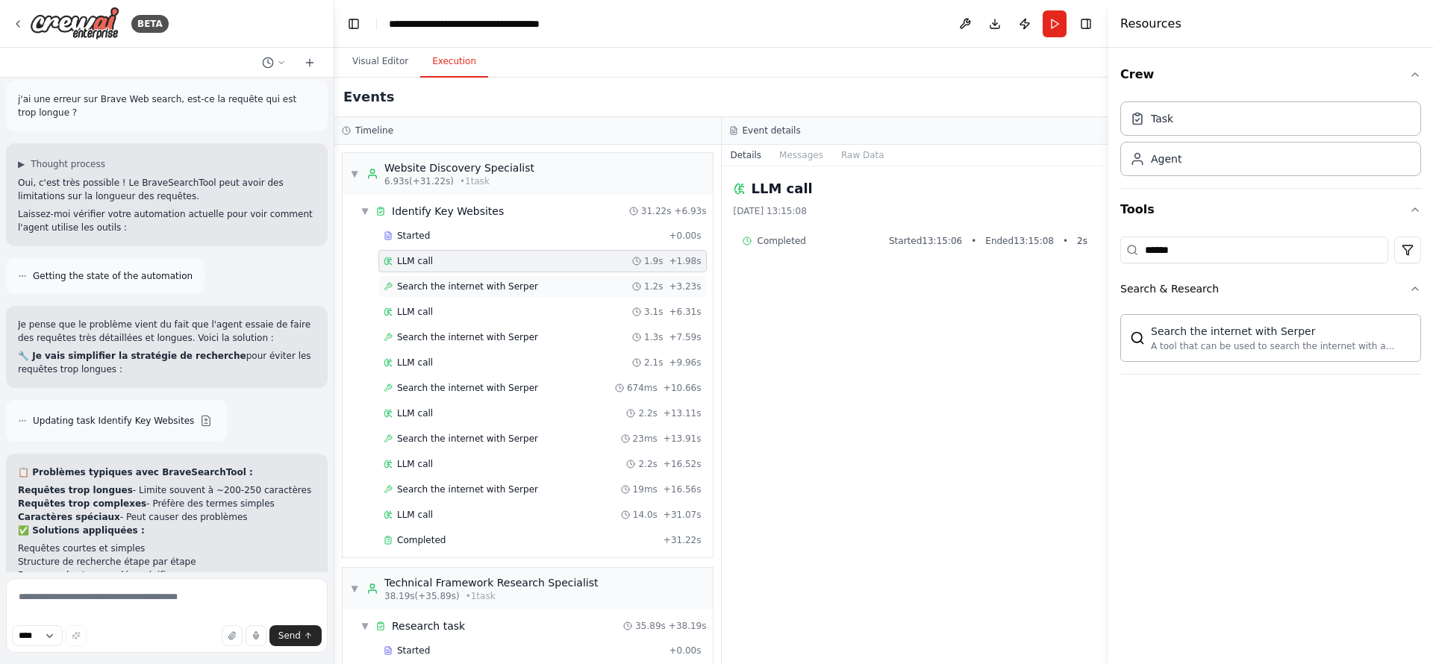
click at [433, 285] on span "Search the internet with Serper" at bounding box center [467, 287] width 141 height 12
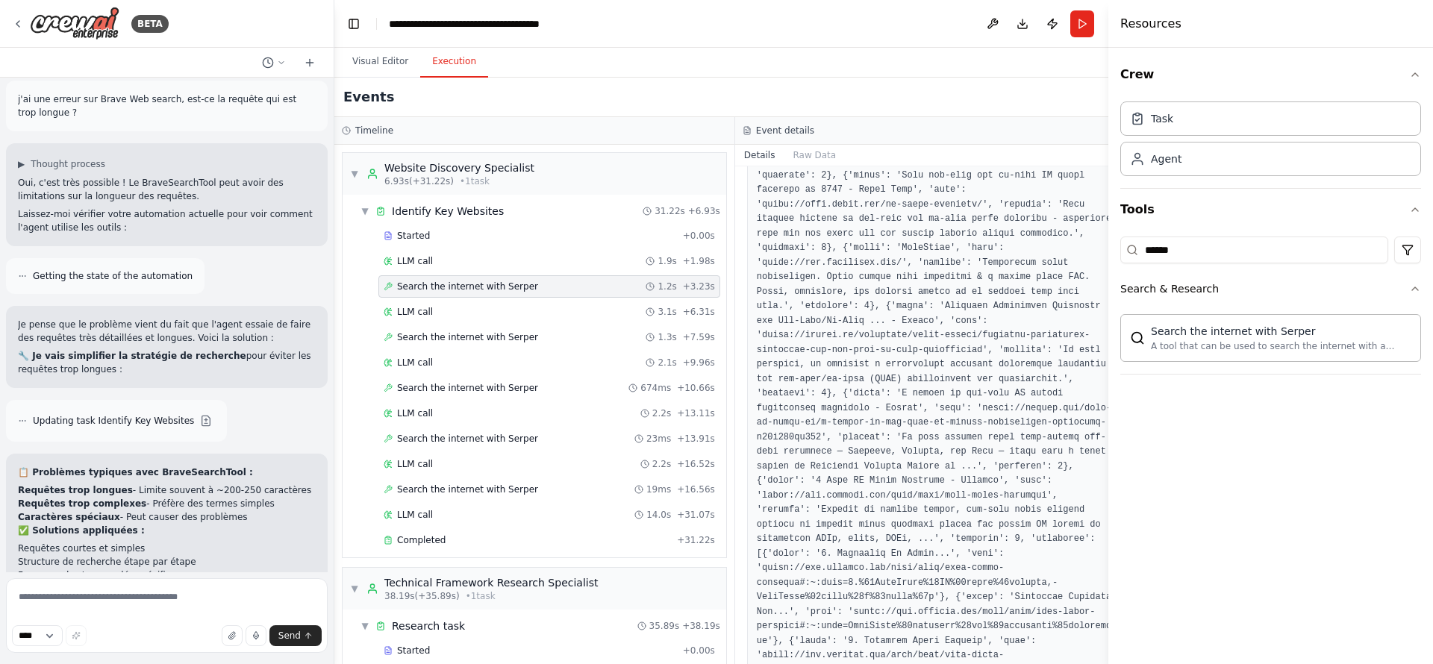
scroll to position [672, 0]
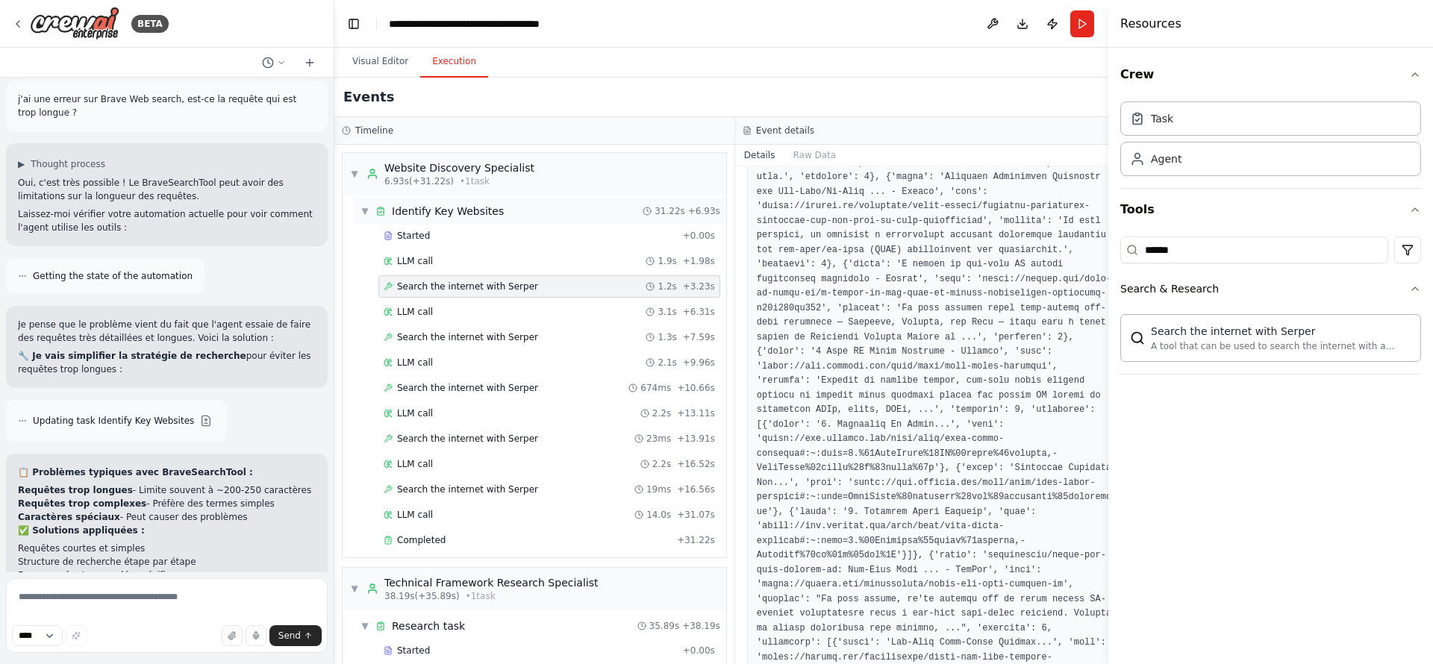
click at [367, 216] on span "▼" at bounding box center [365, 211] width 9 height 12
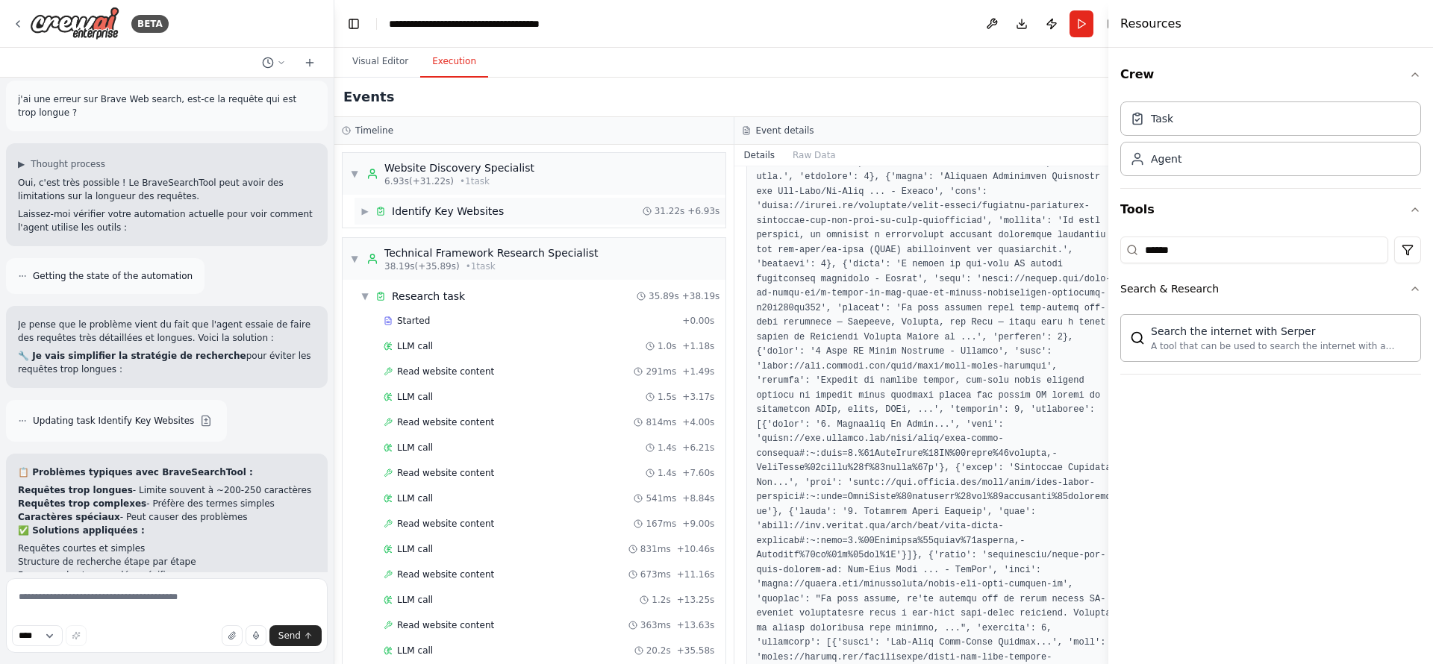
click at [363, 219] on div "▶ Identify Key Websites 31.22s + 6.93s" at bounding box center [540, 211] width 371 height 27
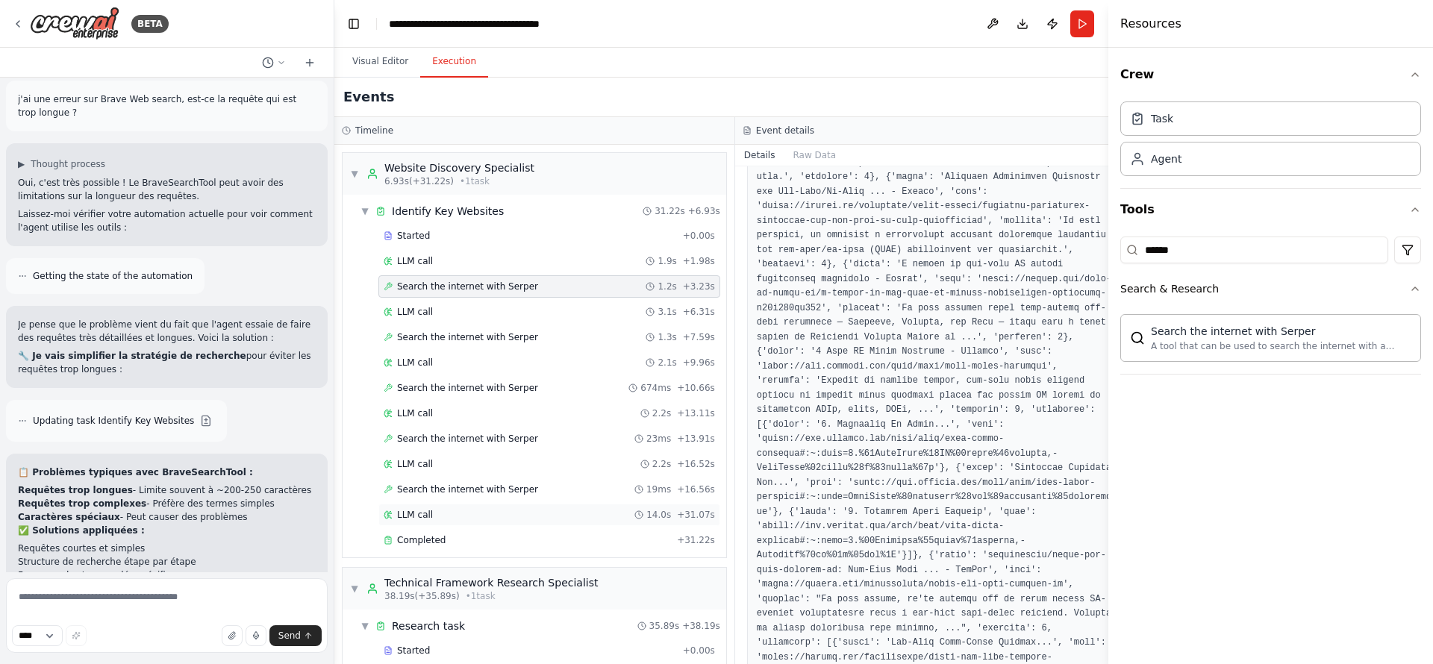
click at [450, 519] on div "LLM call 14.0s + 31.07s" at bounding box center [549, 515] width 331 height 12
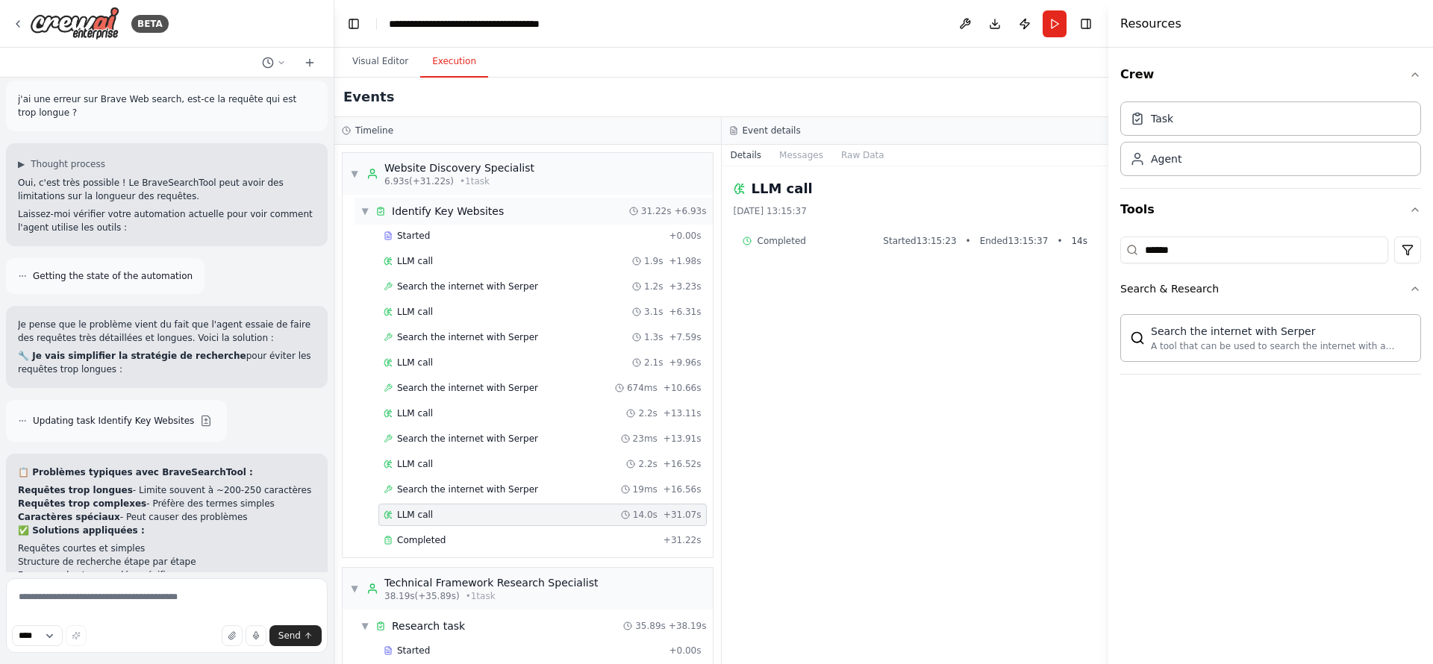
click at [362, 219] on div "▼ Identify Key Websites 31.22s + 6.93s" at bounding box center [534, 211] width 358 height 27
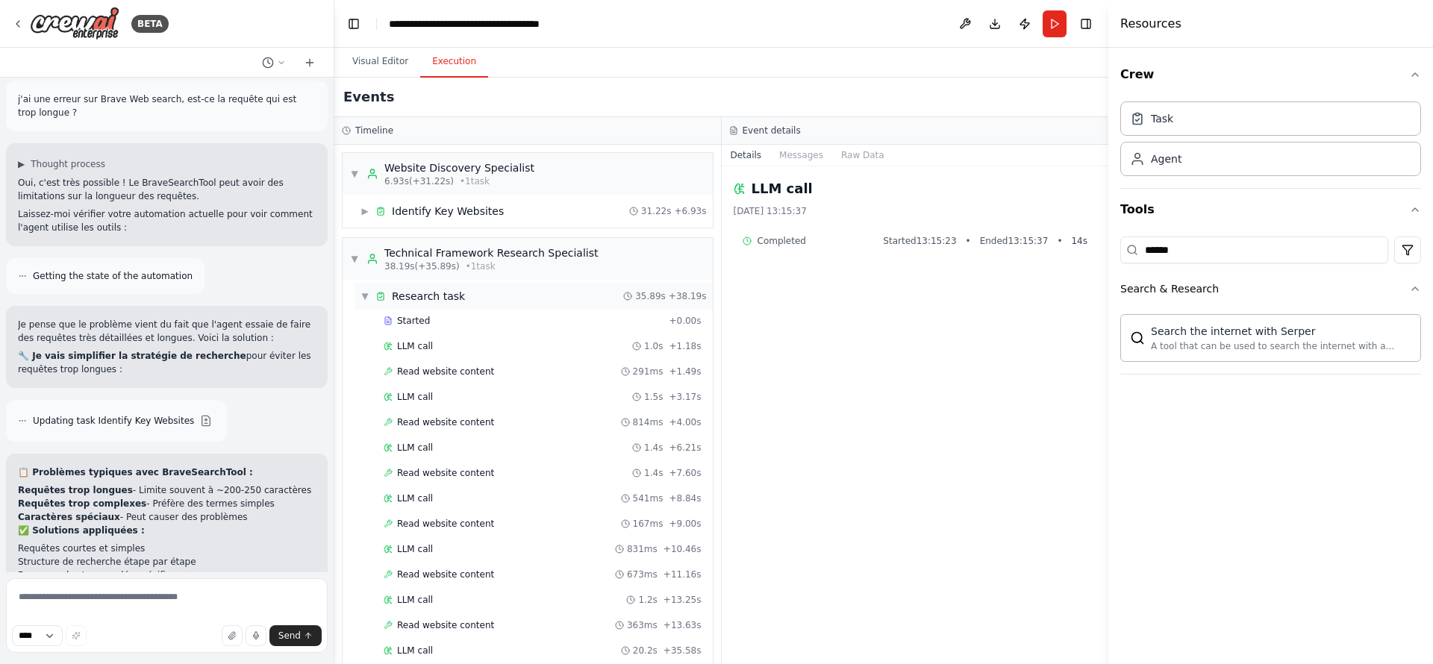
click at [416, 293] on span "Research task" at bounding box center [428, 296] width 73 height 15
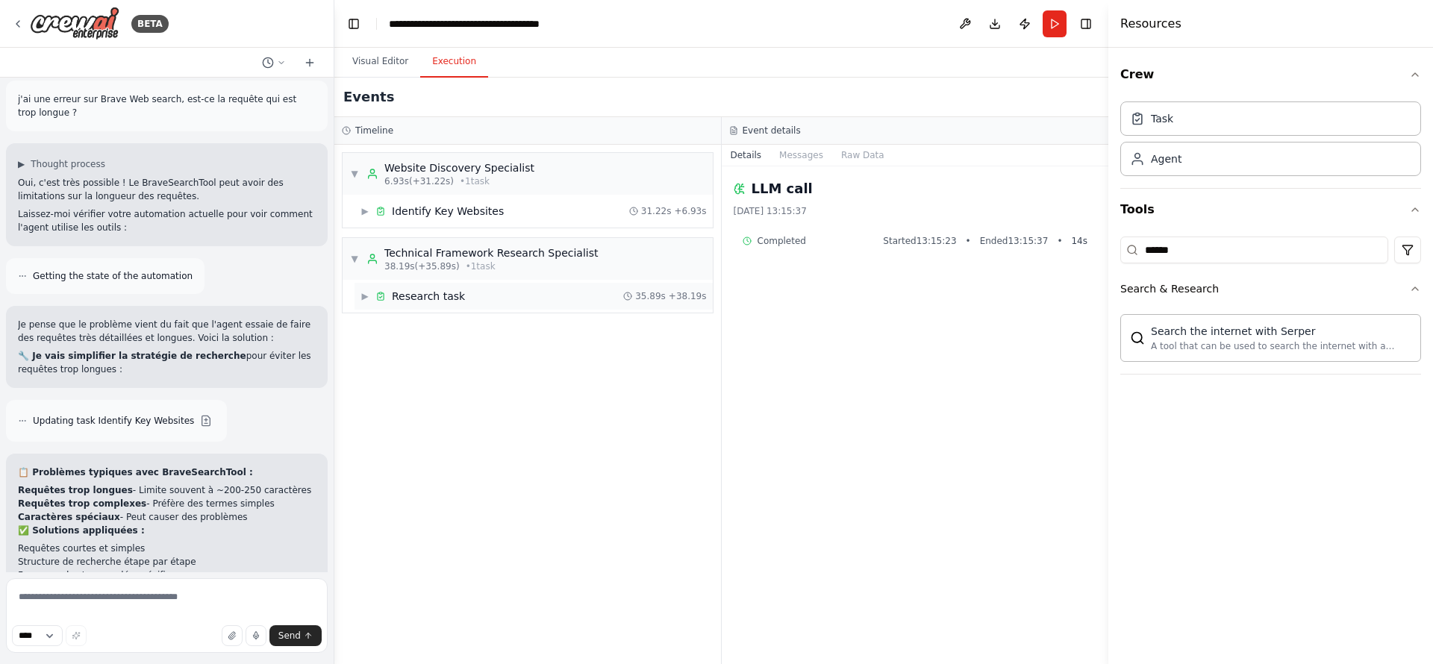
click at [415, 293] on span "Research task" at bounding box center [428, 296] width 73 height 15
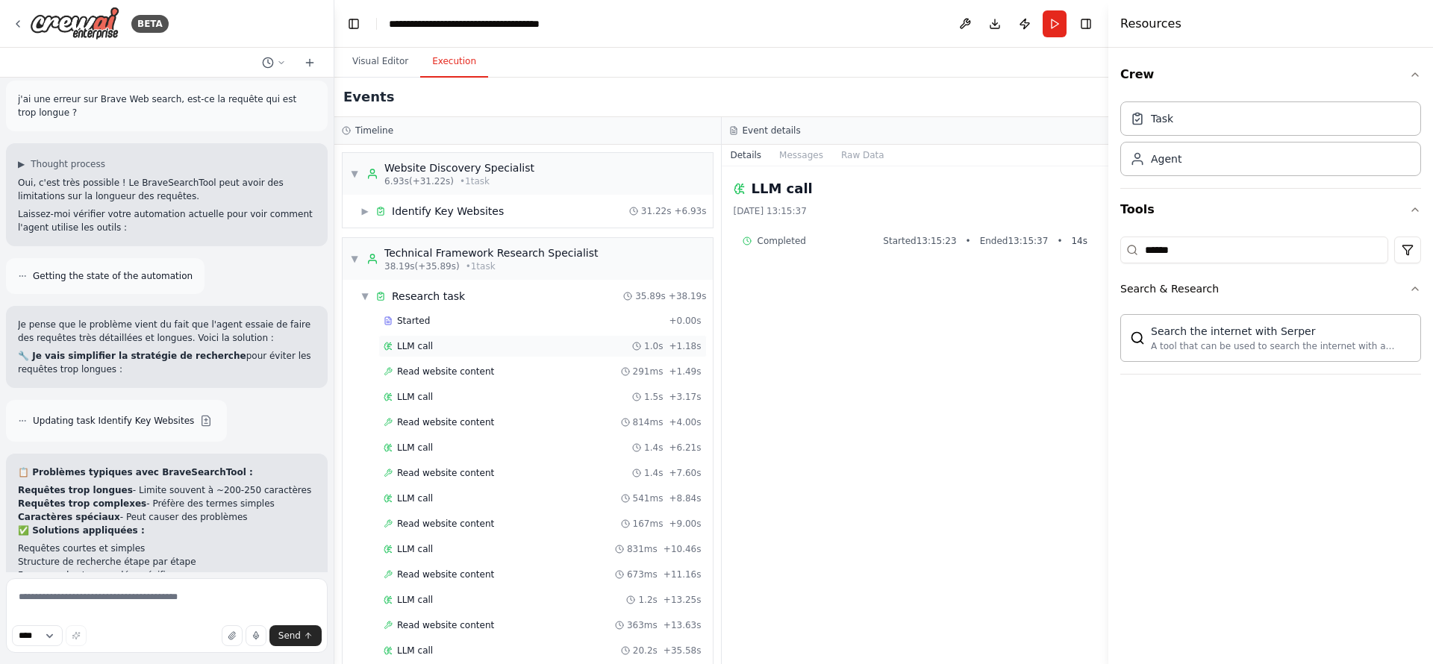
click at [428, 337] on div "LLM call 1.0s + 1.18s" at bounding box center [542, 346] width 328 height 22
click at [449, 343] on div "LLM call 1.0s + 1.18s" at bounding box center [543, 346] width 318 height 12
click at [457, 366] on span "Read website content" at bounding box center [445, 372] width 97 height 12
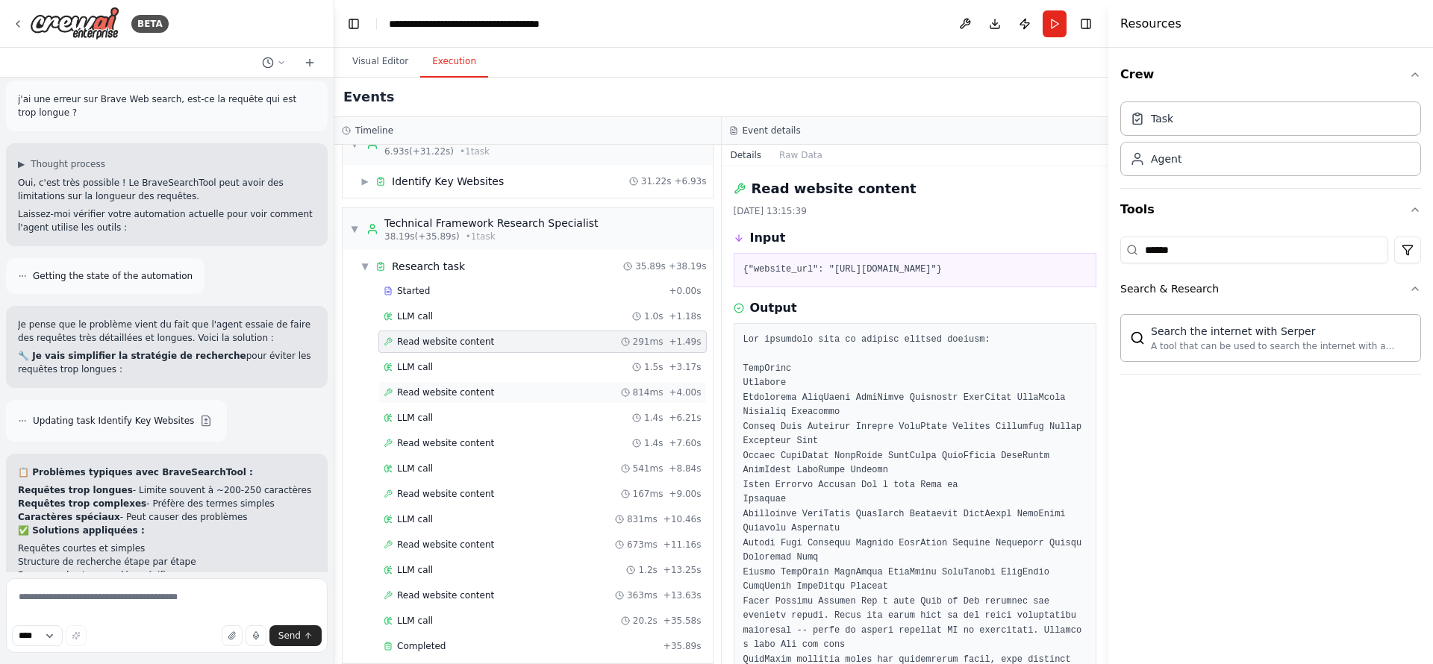
scroll to position [46, 0]
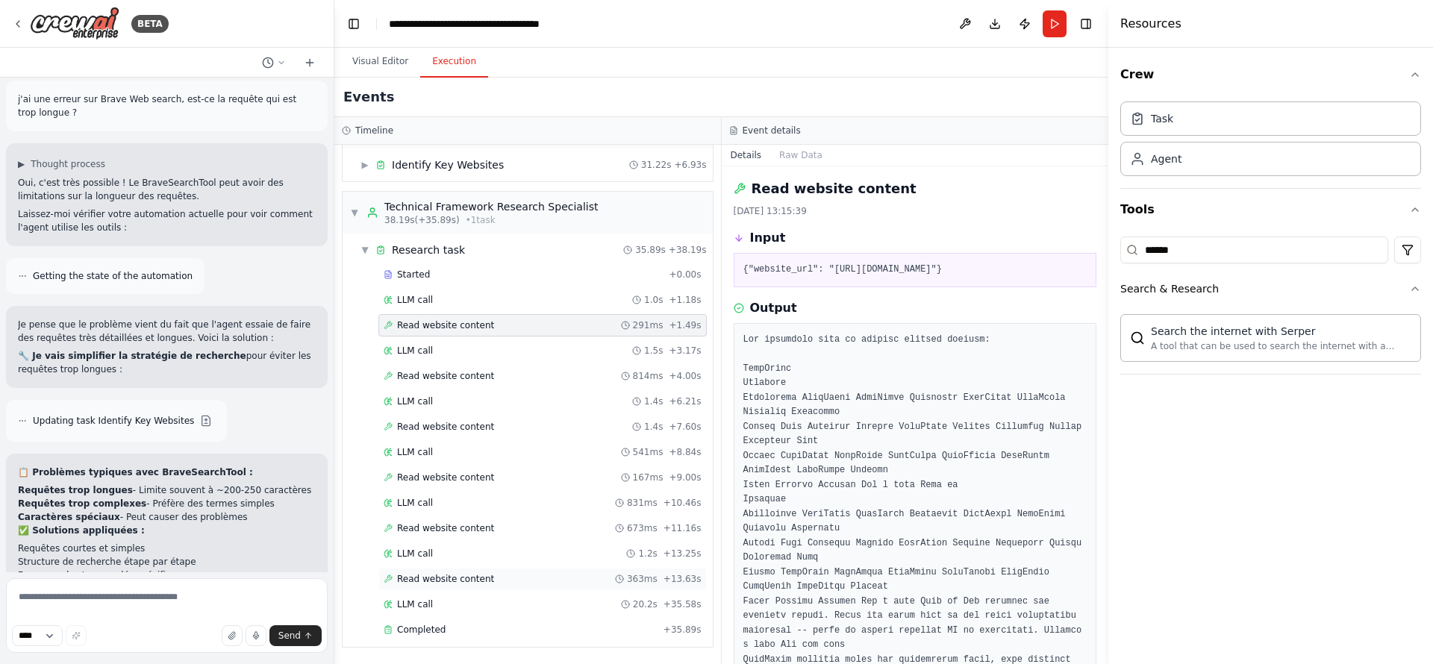
click at [470, 553] on span "Read website content" at bounding box center [445, 579] width 97 height 12
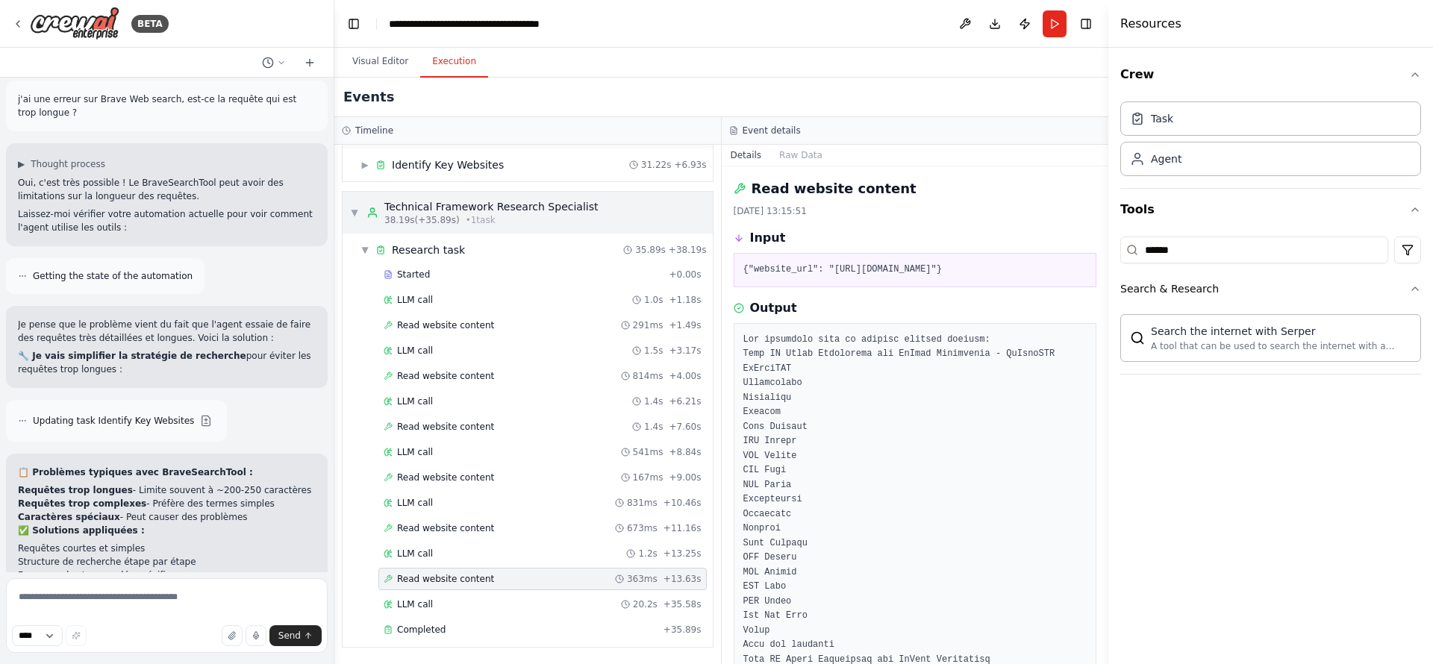
click at [363, 216] on div "▼ Technical Framework Research Specialist 38.19s (+35.89s) • 1 task" at bounding box center [474, 212] width 248 height 27
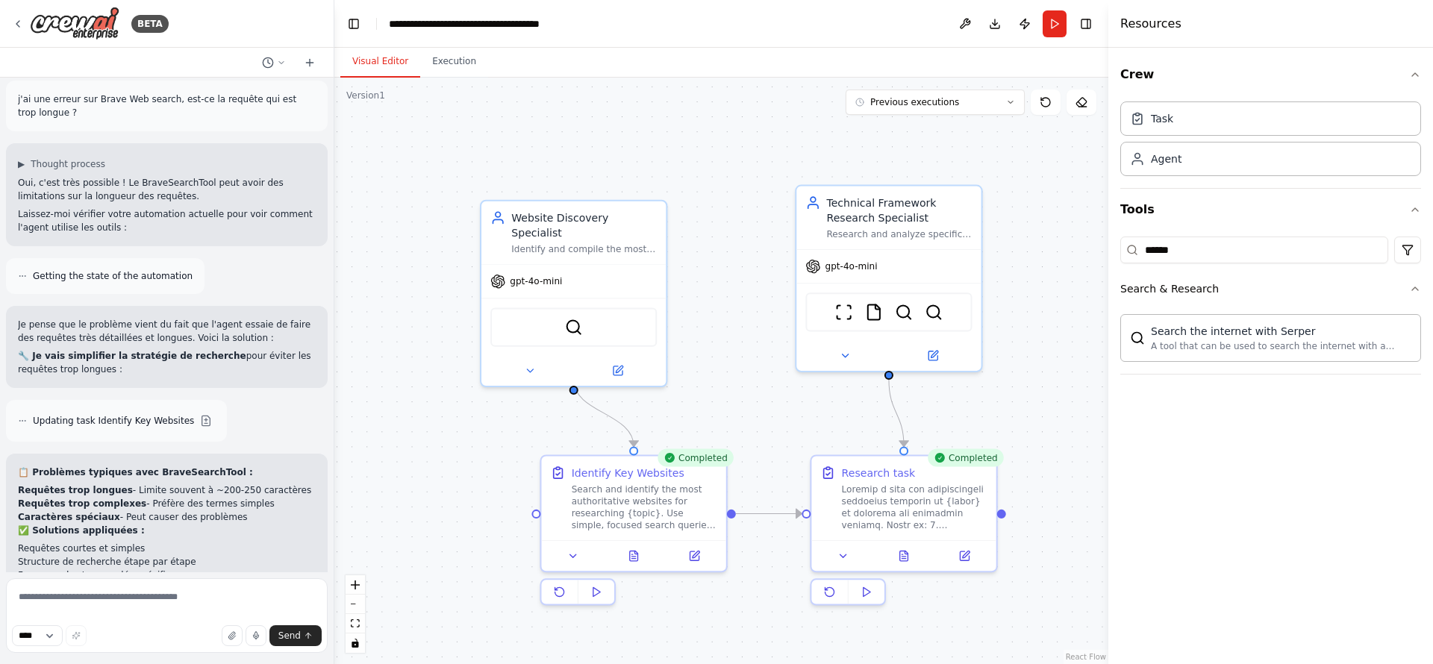
click at [374, 60] on button "Visual Editor" at bounding box center [380, 61] width 80 height 31
click at [914, 552] on button at bounding box center [903, 553] width 63 height 18
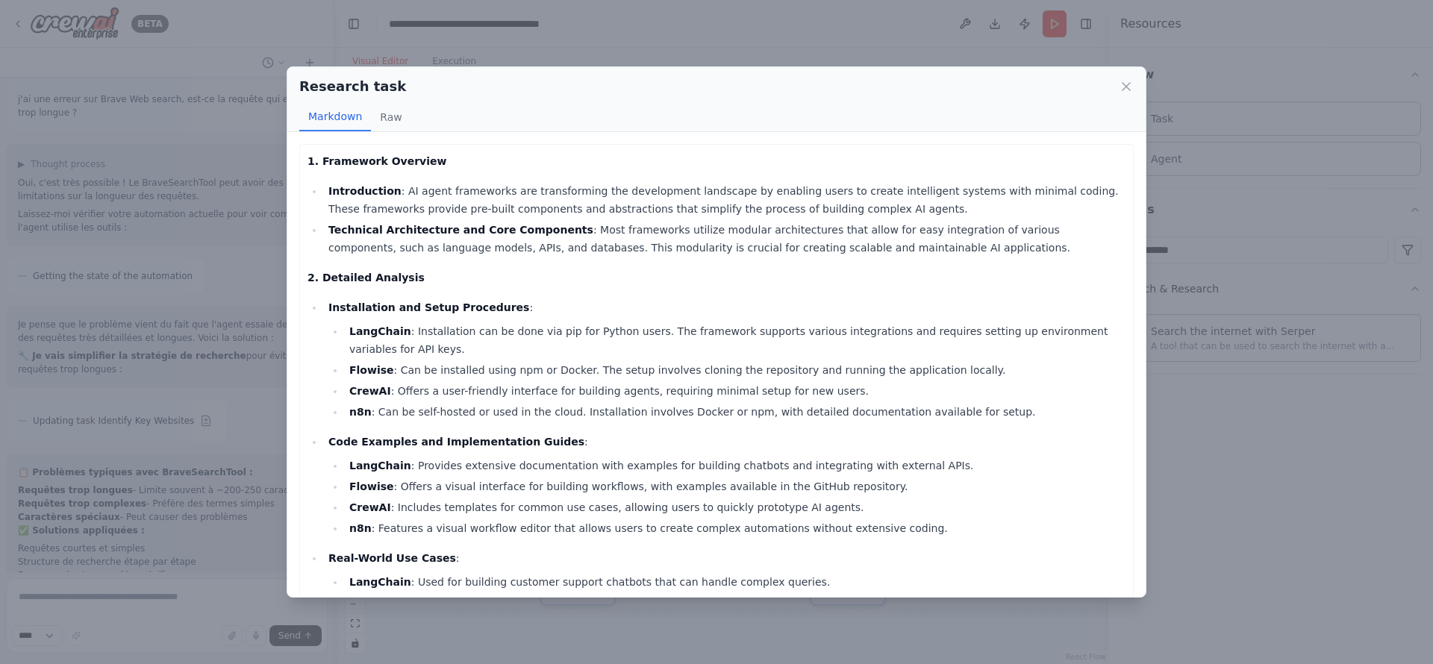
click at [361, 374] on strong "Flowise" at bounding box center [371, 370] width 45 height 12
copy strong "Flowise"
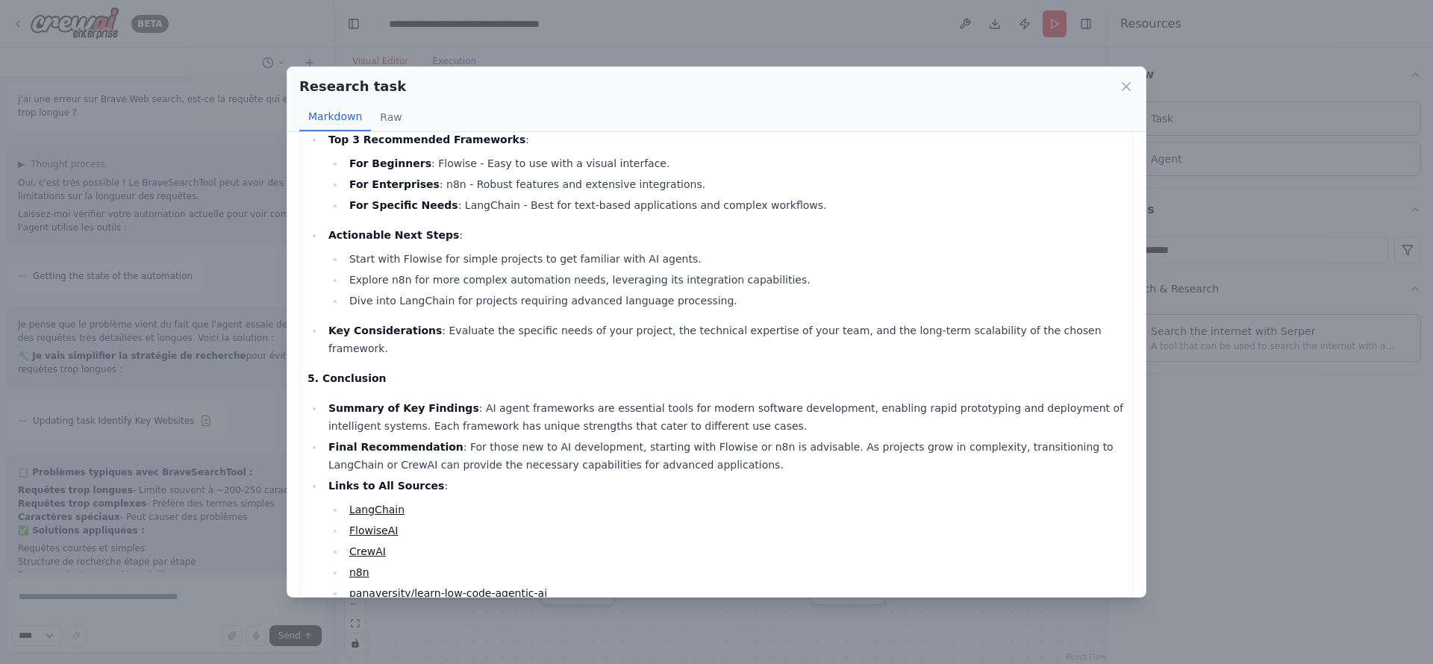
scroll to position [868, 0]
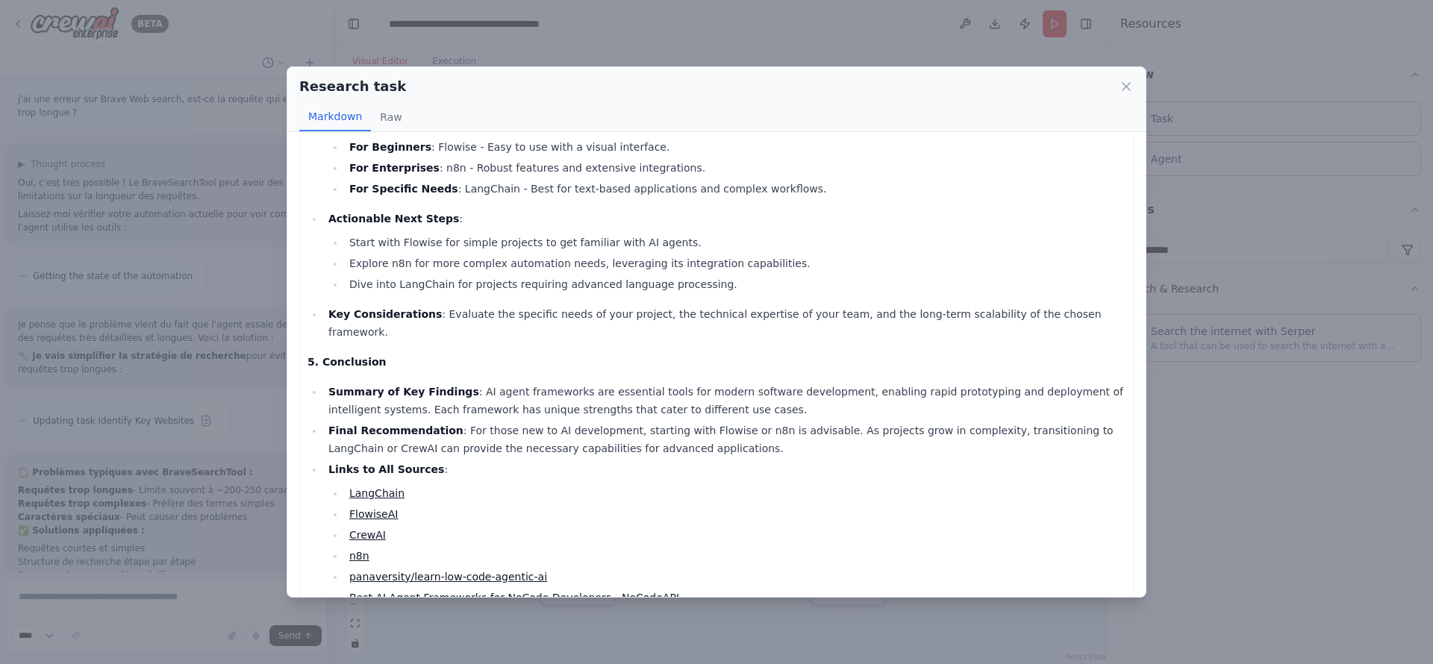
click at [820, 553] on div "Research task Markdown Raw 1. Framework Overview Introduction : AI agent framew…" at bounding box center [716, 332] width 1433 height 664
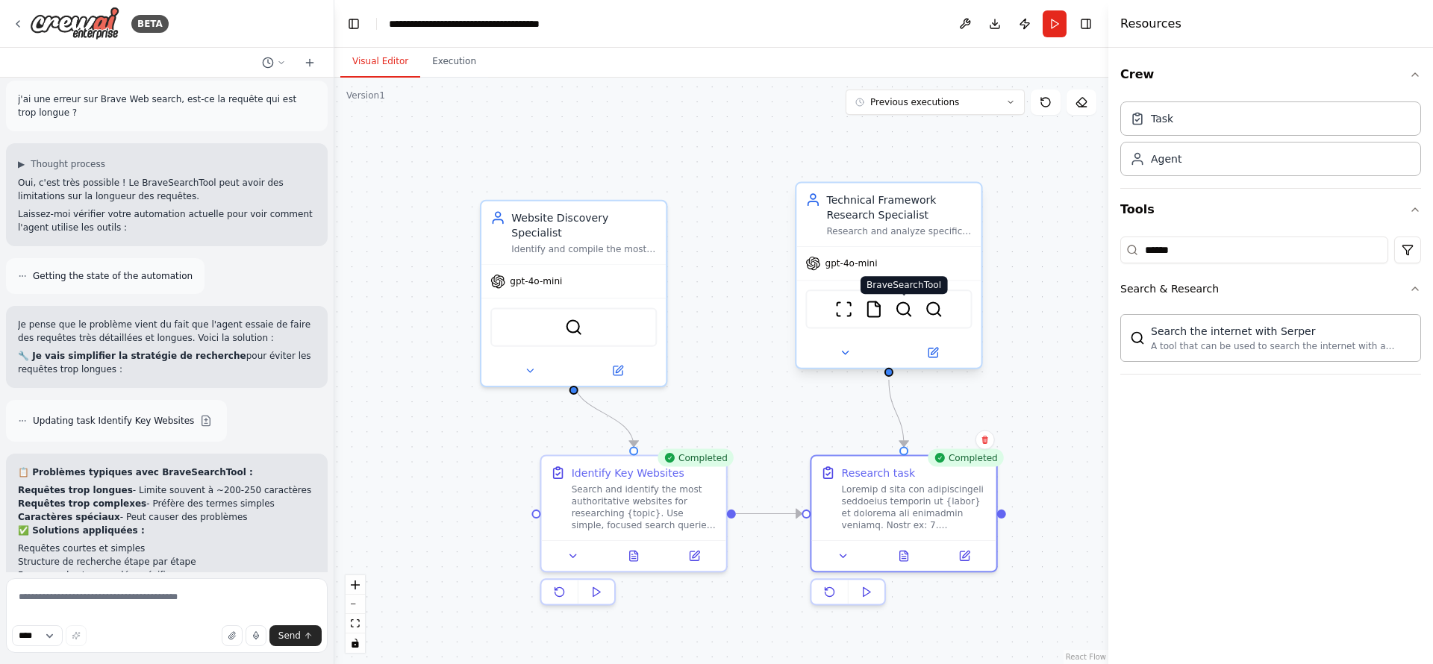
click at [900, 308] on img at bounding box center [904, 309] width 18 height 18
click at [938, 354] on button at bounding box center [933, 353] width 85 height 18
click at [132, 553] on textarea at bounding box center [167, 616] width 322 height 75
click at [941, 355] on button at bounding box center [933, 353] width 85 height 18
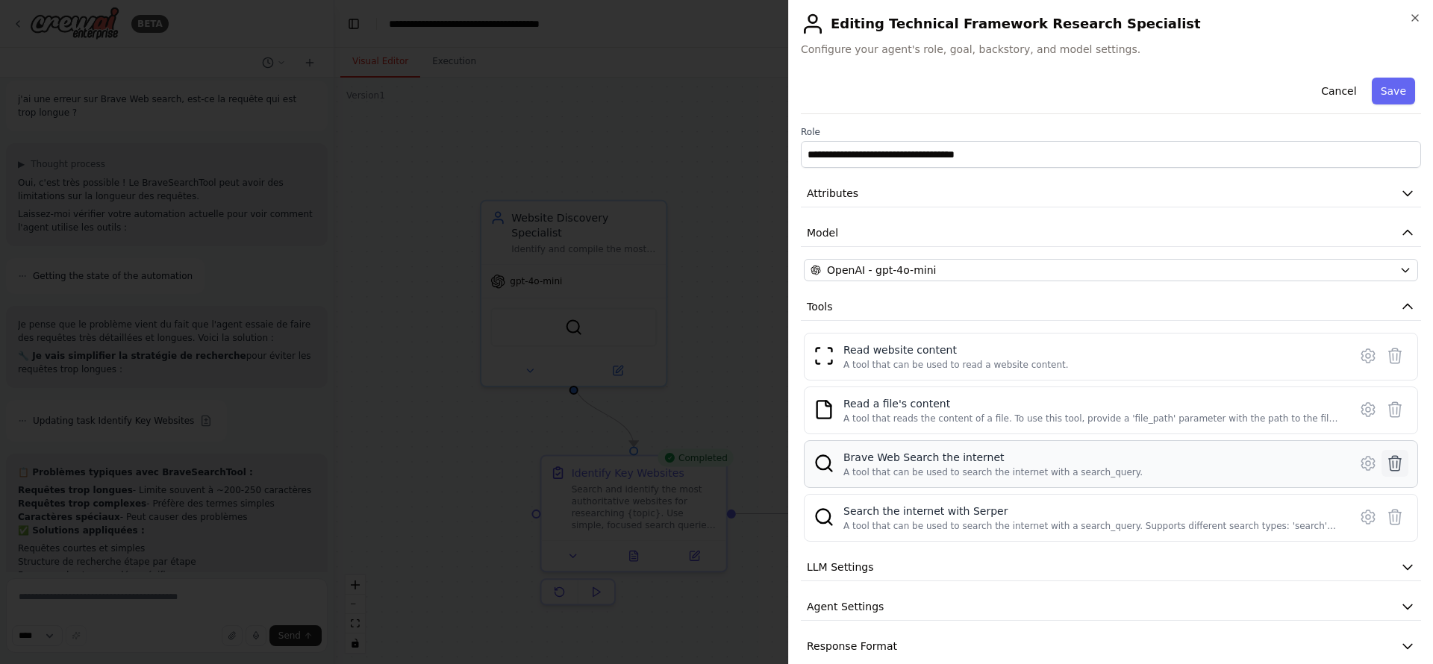
click at [1194, 466] on icon at bounding box center [1395, 463] width 13 height 15
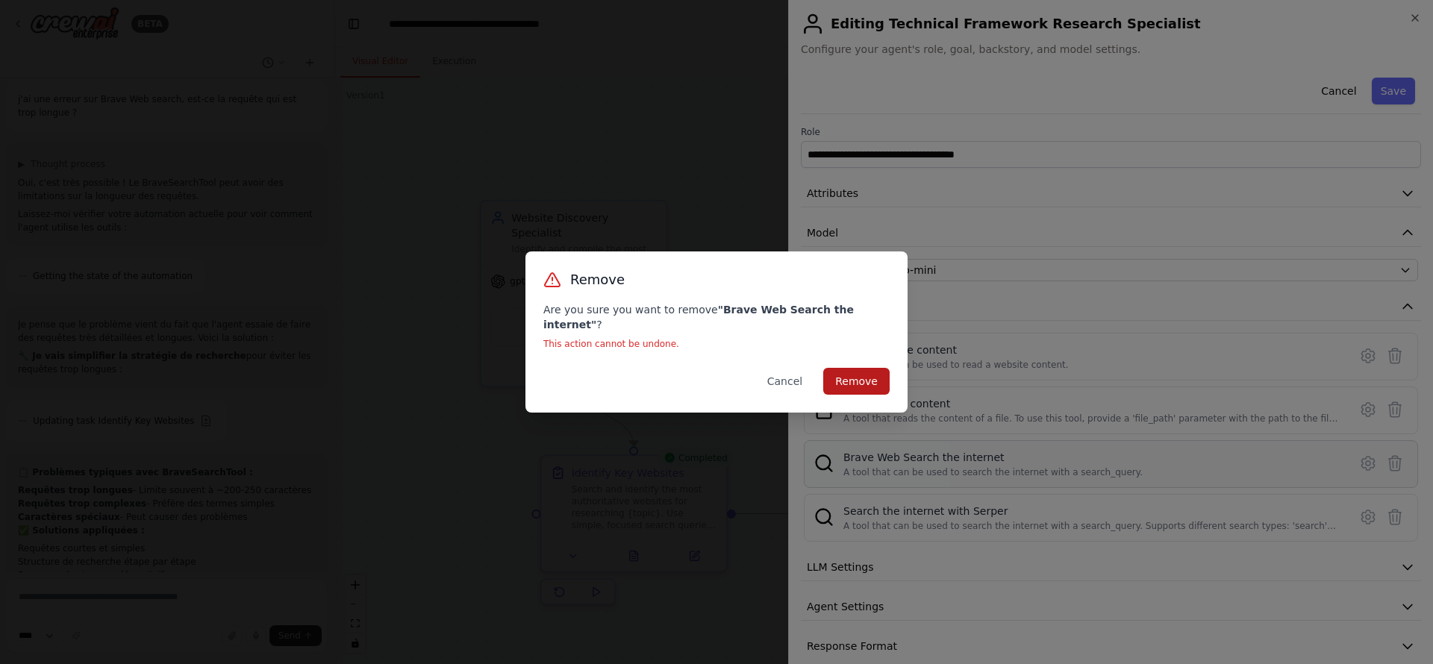
click at [882, 373] on button "Remove" at bounding box center [856, 381] width 66 height 27
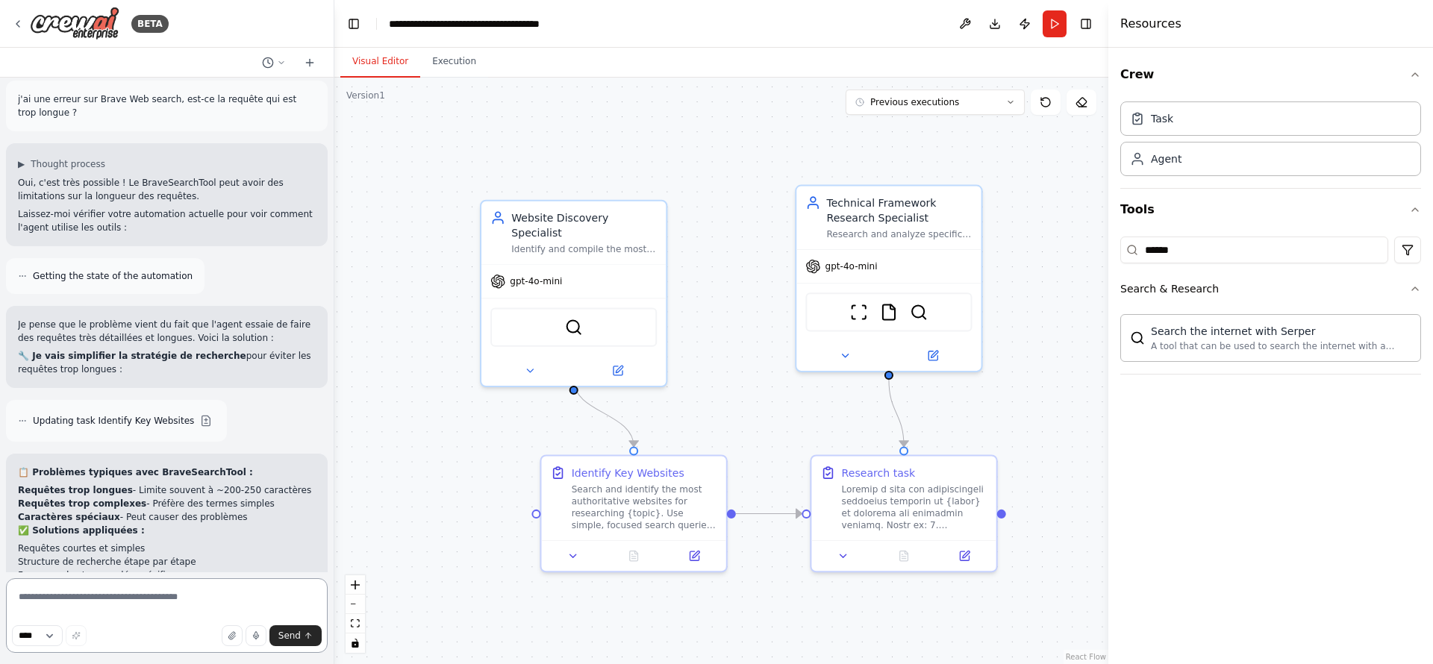
click at [128, 553] on textarea at bounding box center [167, 616] width 322 height 75
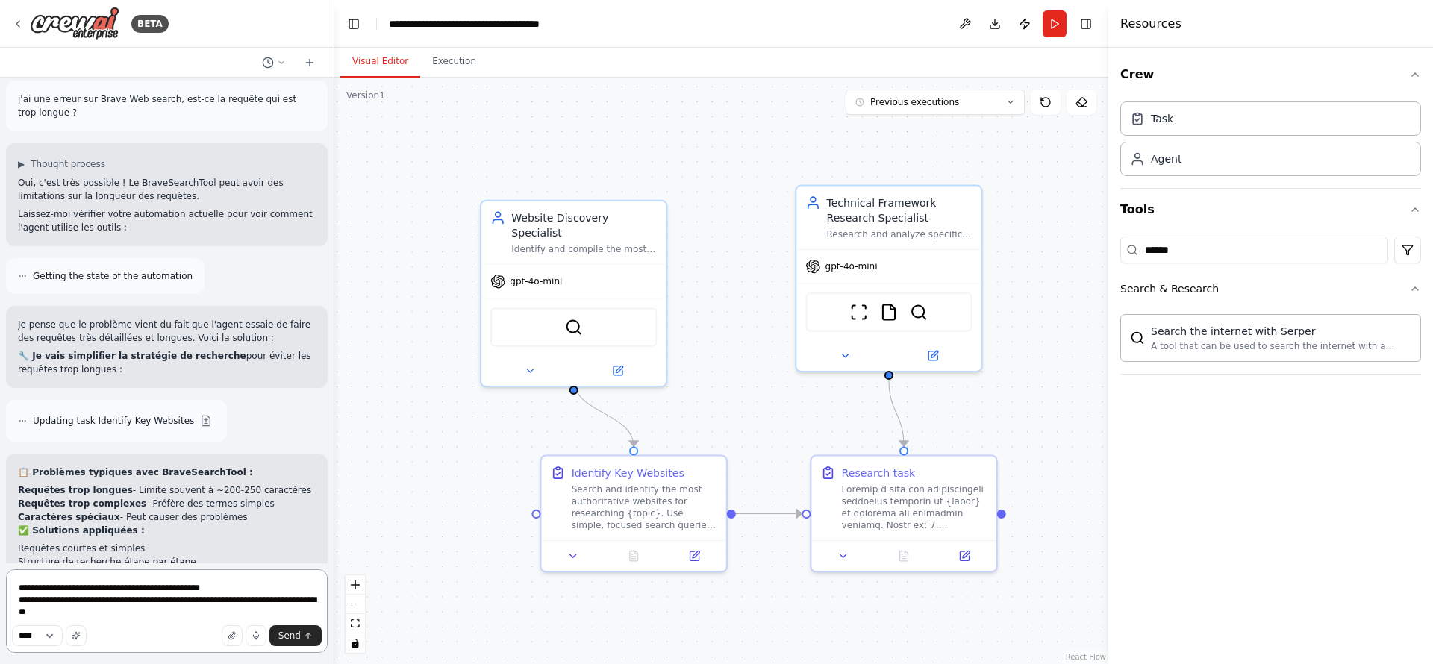
type textarea "**********"
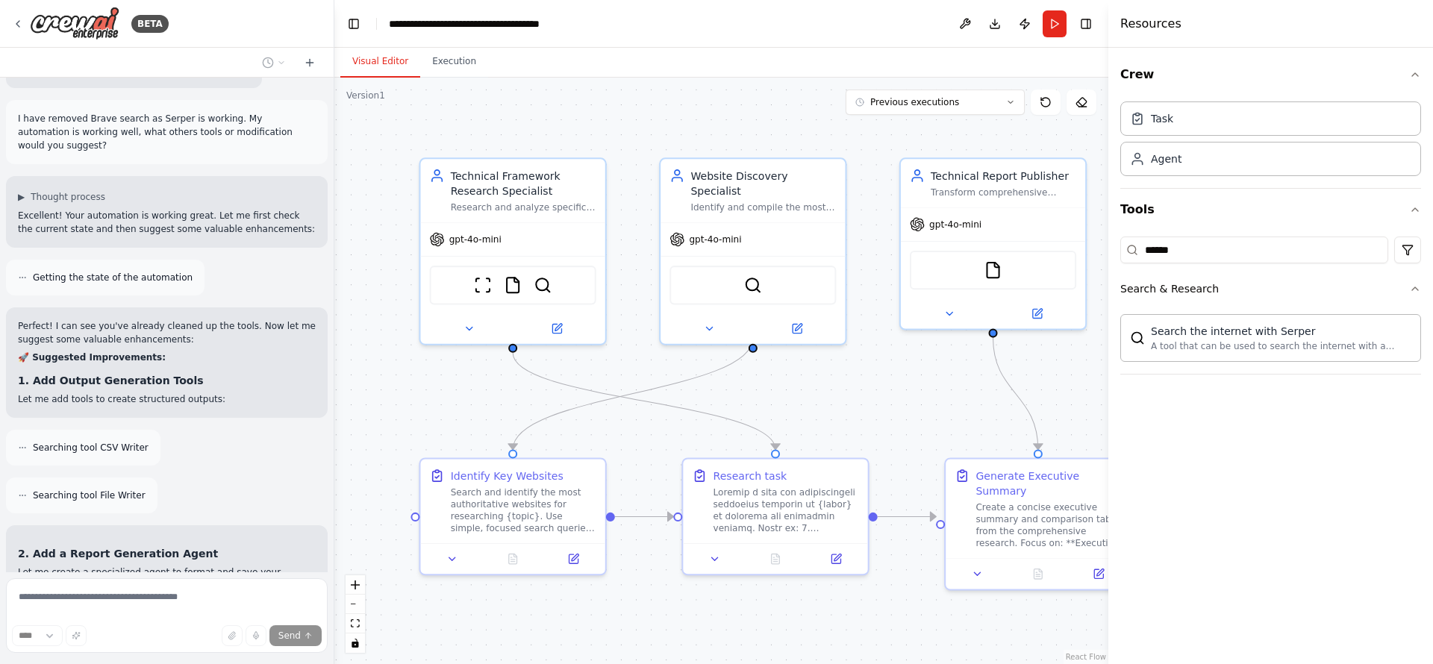
scroll to position [9236, 0]
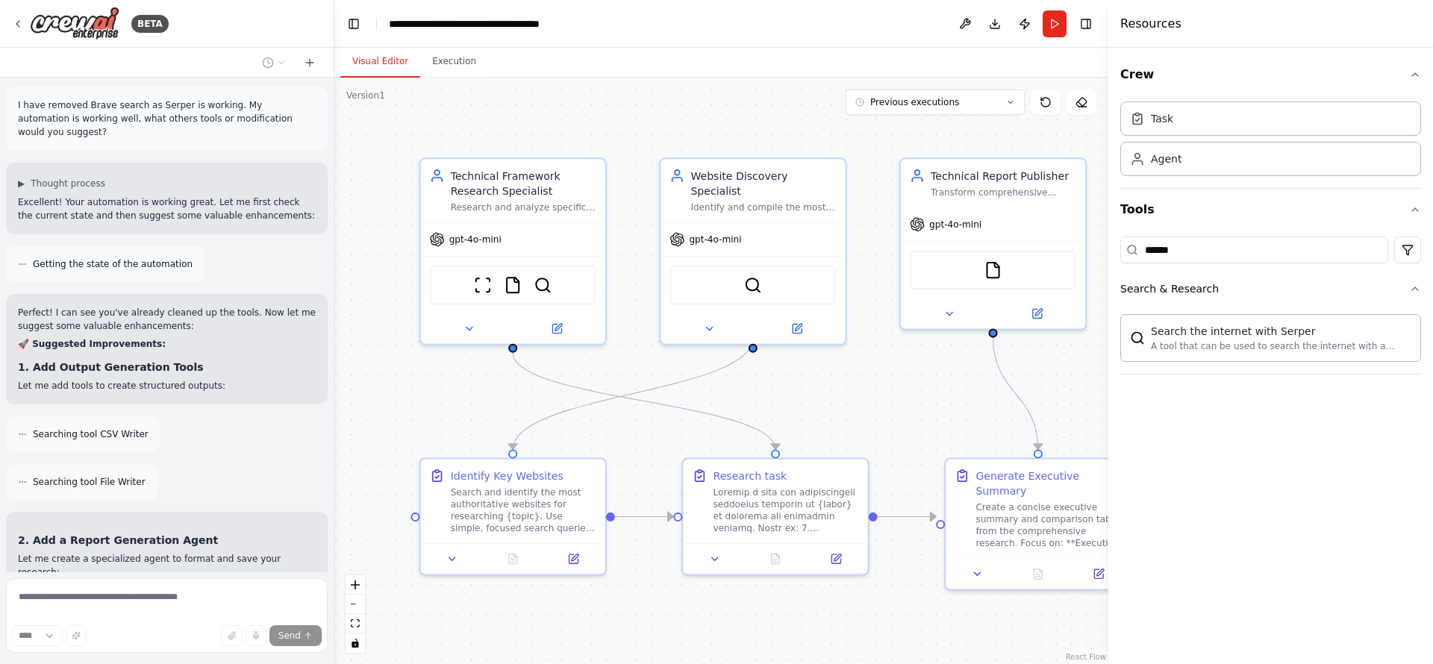
drag, startPoint x: 470, startPoint y: 381, endPoint x: 349, endPoint y: 385, distance: 121.0
click at [349, 385] on div ".deletable-edge-delete-btn { width: 20px; height: 20px; border: 0px solid #ffff…" at bounding box center [721, 371] width 774 height 587
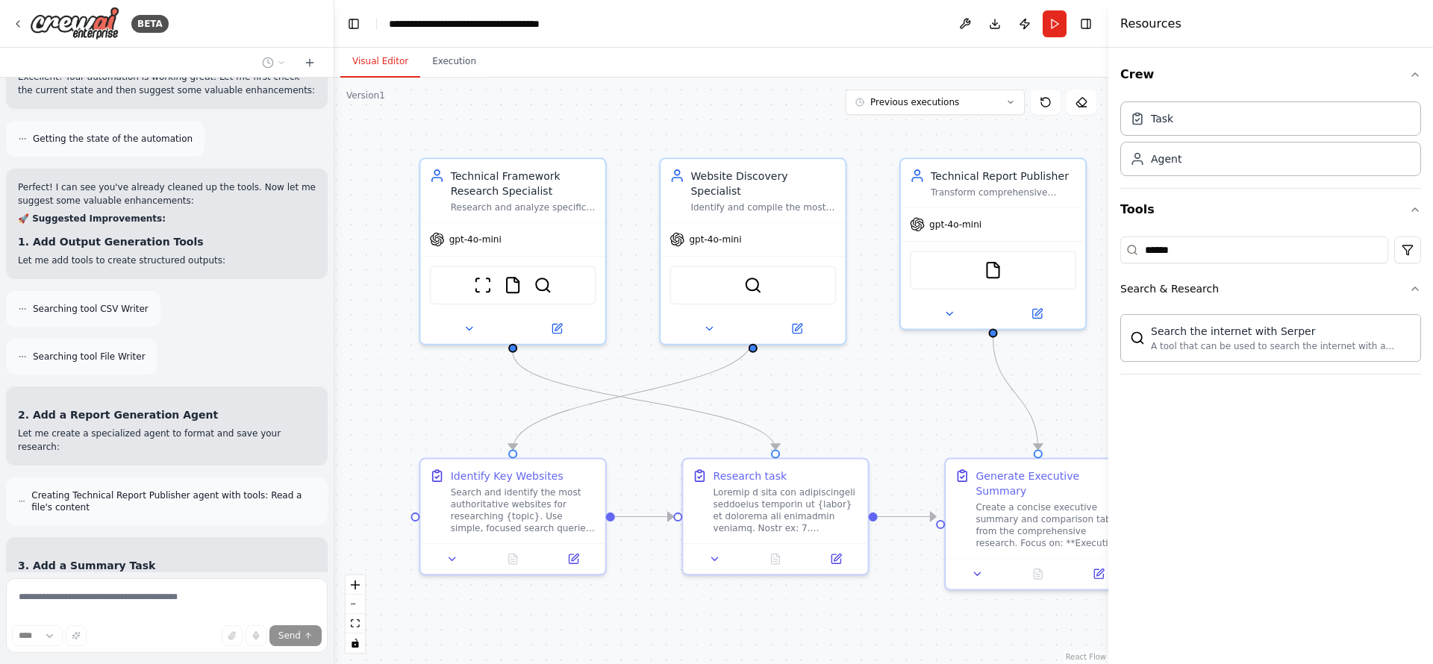
scroll to position [9409, 0]
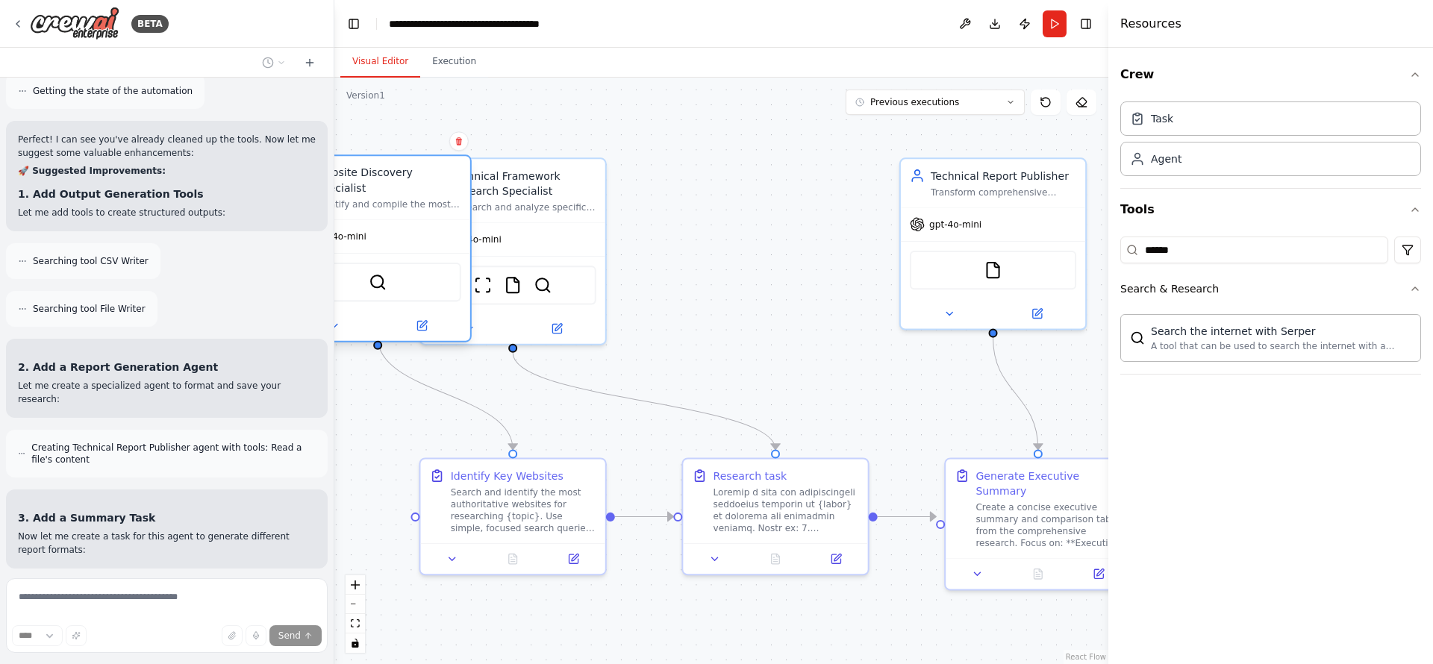
drag, startPoint x: 768, startPoint y: 226, endPoint x: 394, endPoint y: 233, distance: 374.1
click at [394, 233] on div "gpt-4o-mini" at bounding box center [378, 236] width 184 height 33
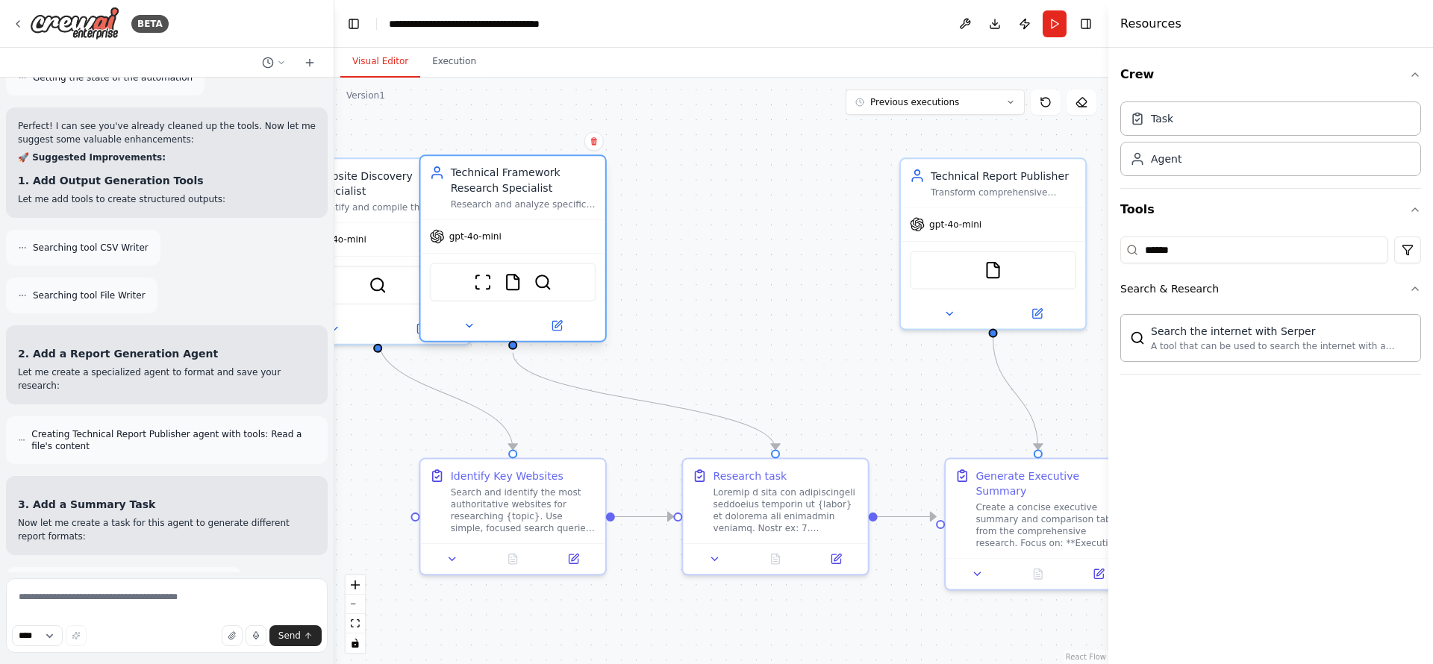
scroll to position [9436, 0]
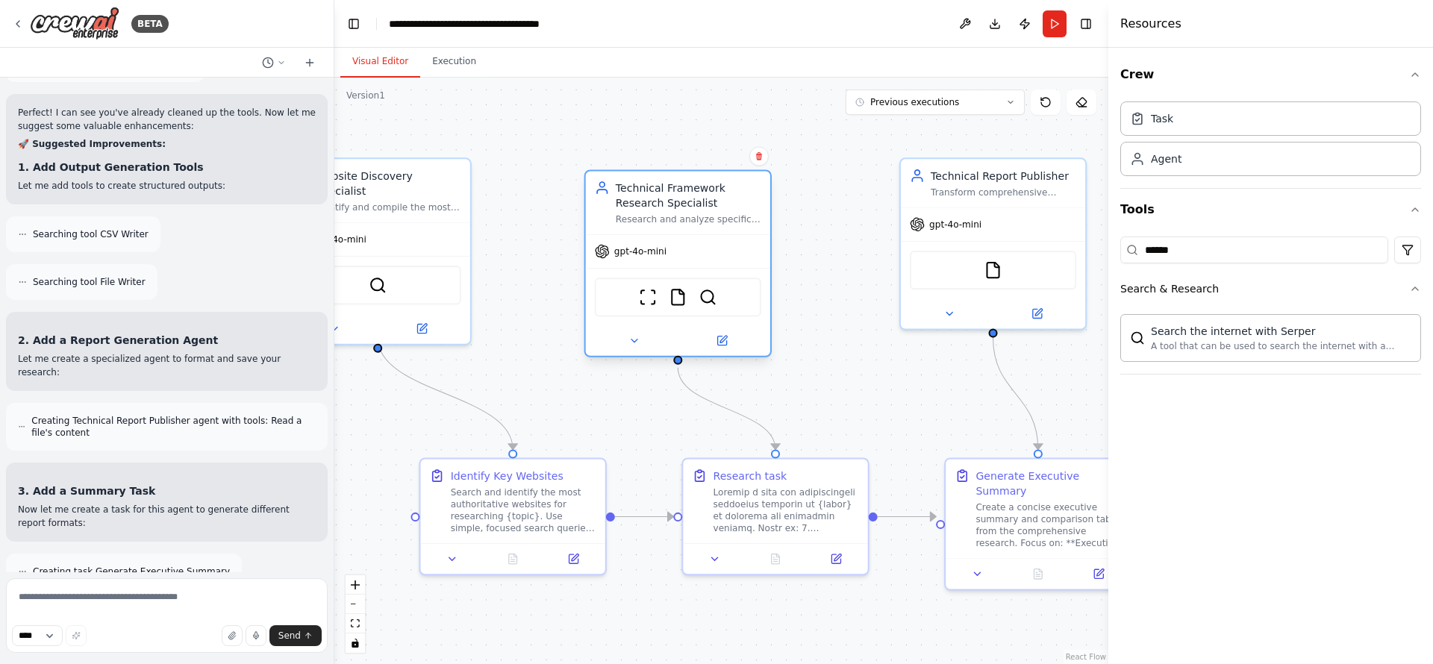
drag, startPoint x: 545, startPoint y: 206, endPoint x: 708, endPoint y: 219, distance: 163.2
click at [708, 219] on div "Research and analyze specific technical frameworks, libraries, and tools like {…" at bounding box center [689, 220] width 146 height 12
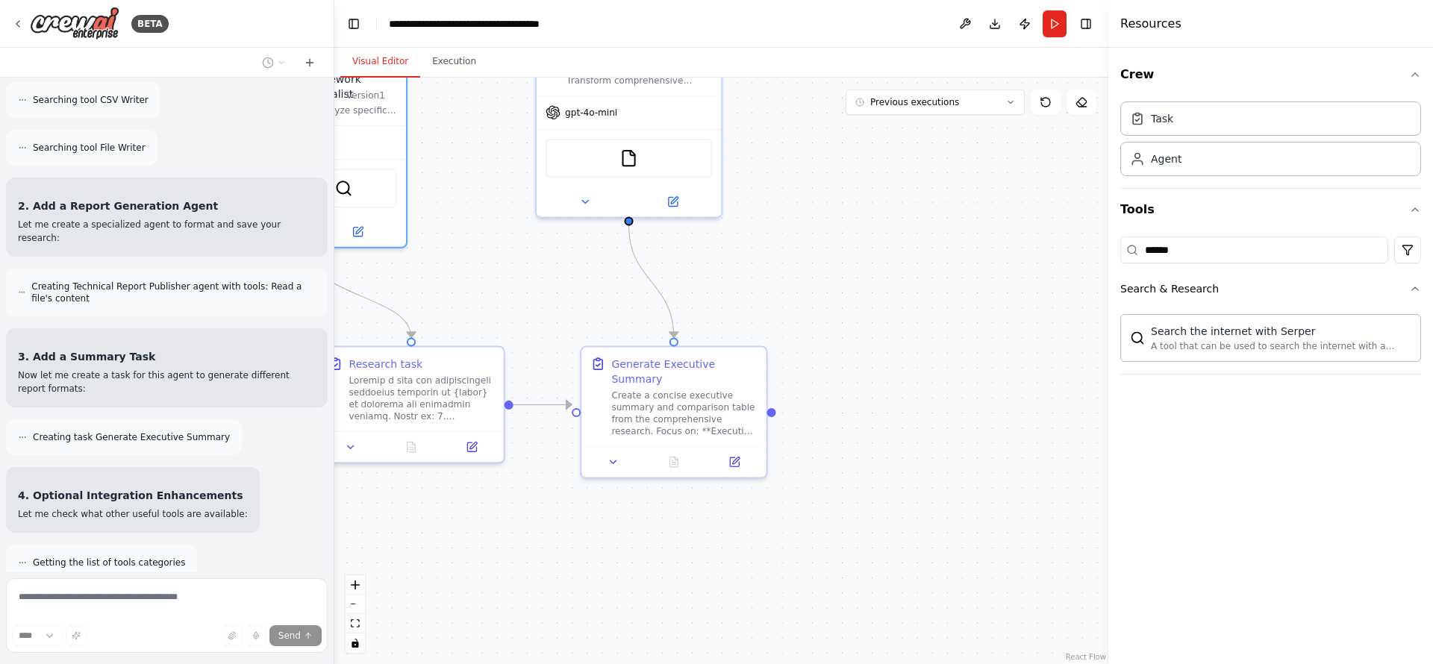
scroll to position [9584, 0]
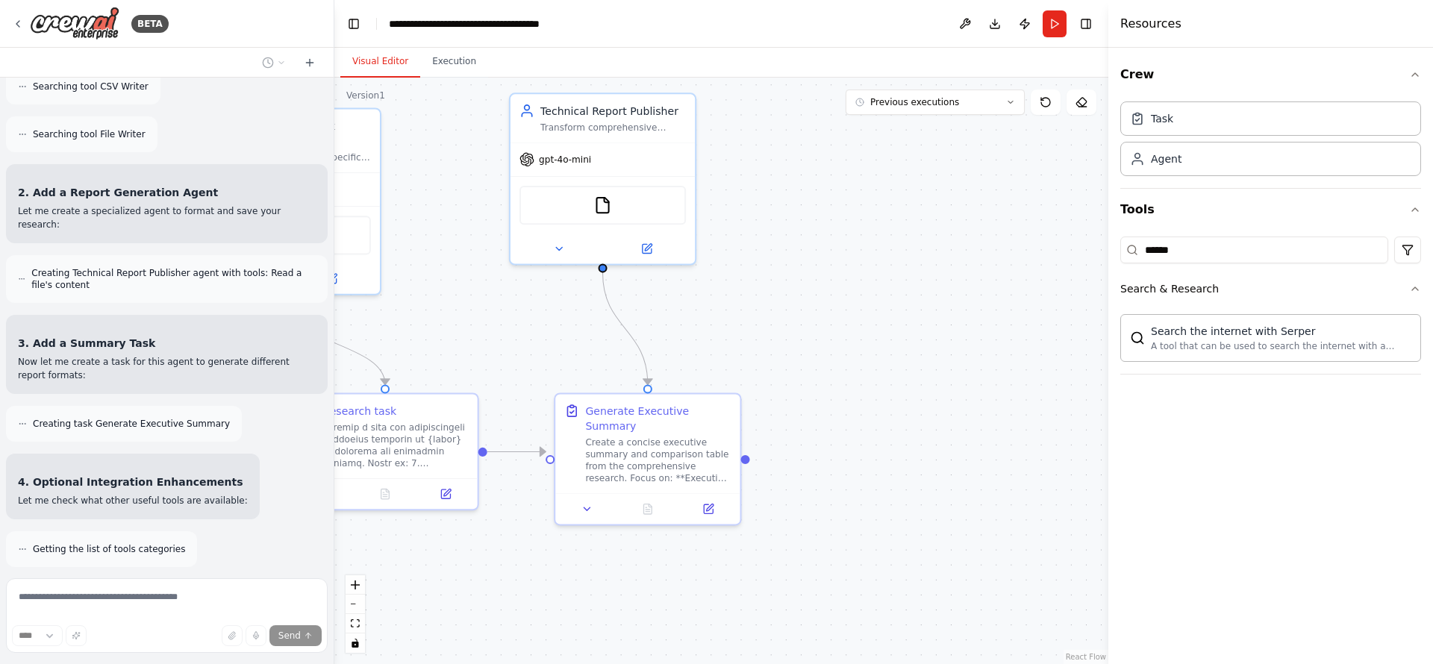
drag, startPoint x: 859, startPoint y: 287, endPoint x: 468, endPoint y: 222, distance: 395.8
click at [468, 222] on div ".deletable-edge-delete-btn { width: 20px; height: 20px; border: 0px solid #ffff…" at bounding box center [721, 371] width 774 height 587
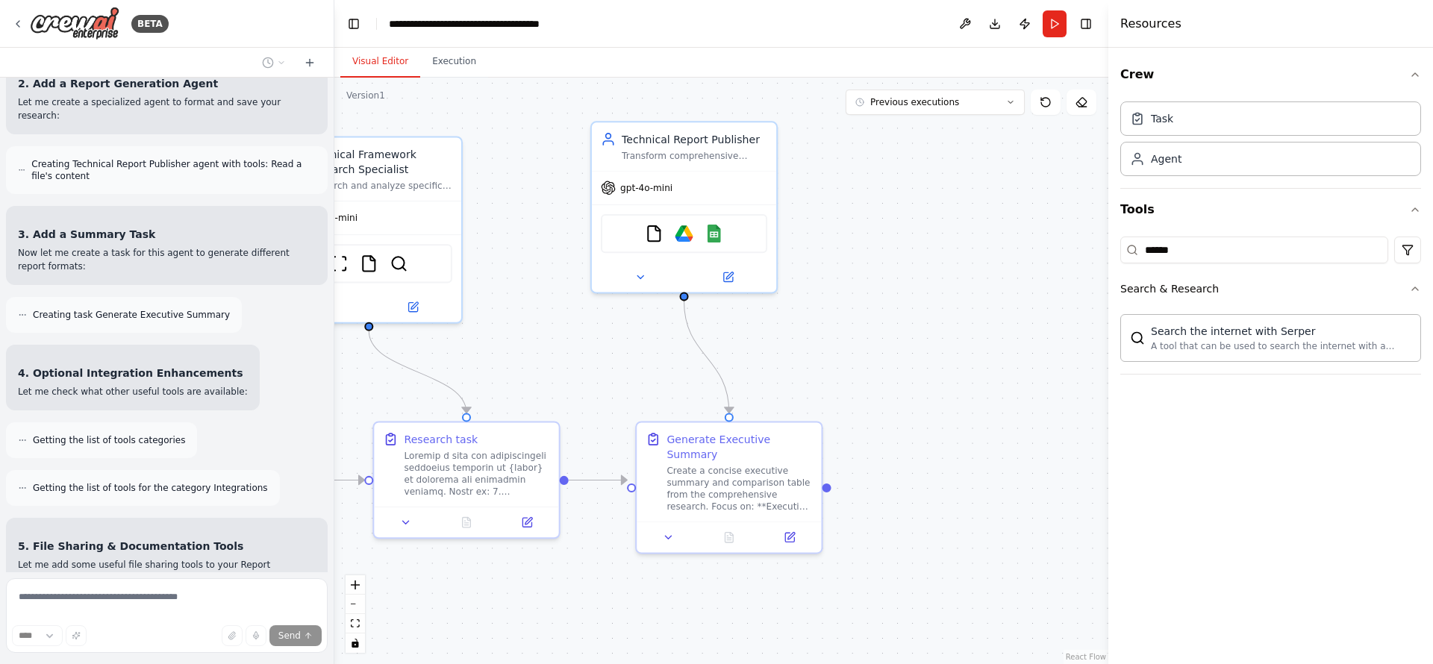
scroll to position [9706, 0]
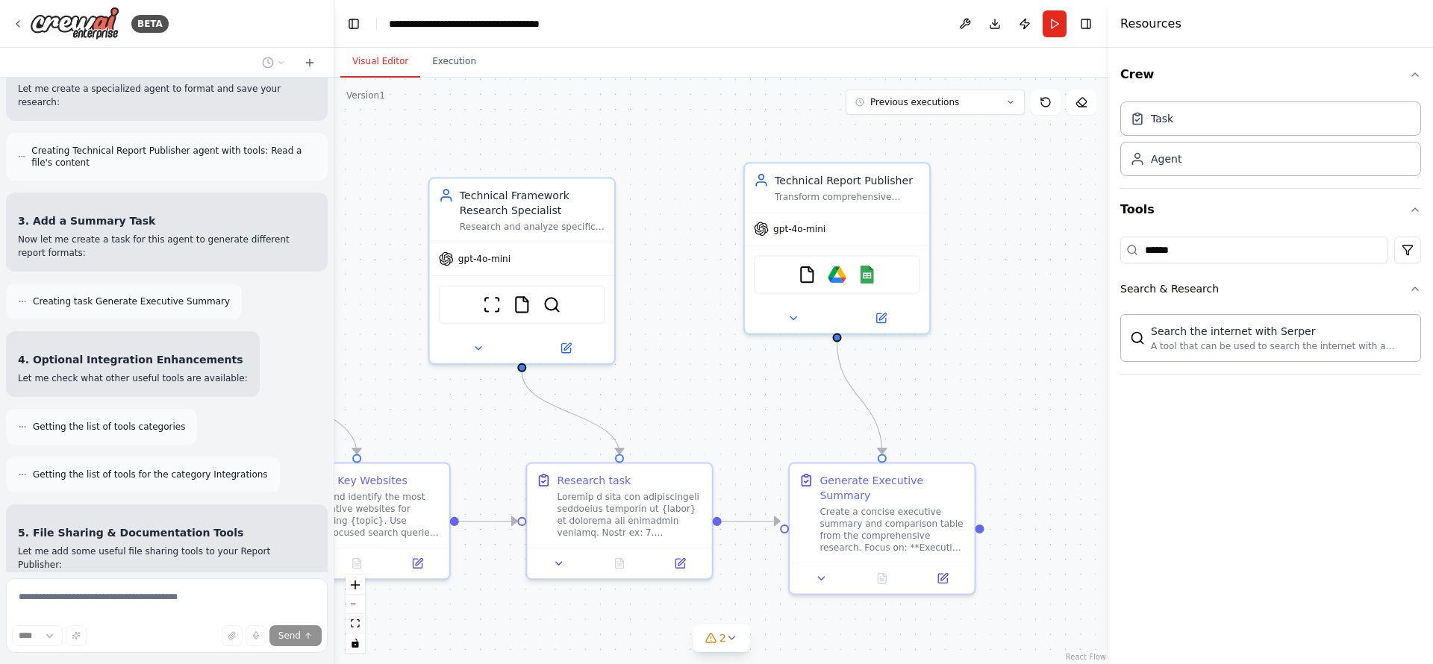
drag, startPoint x: 487, startPoint y: 232, endPoint x: 722, endPoint y: 302, distance: 244.5
click at [722, 302] on div ".deletable-edge-delete-btn { width: 20px; height: 20px; border: 0px solid #ffff…" at bounding box center [721, 371] width 774 height 587
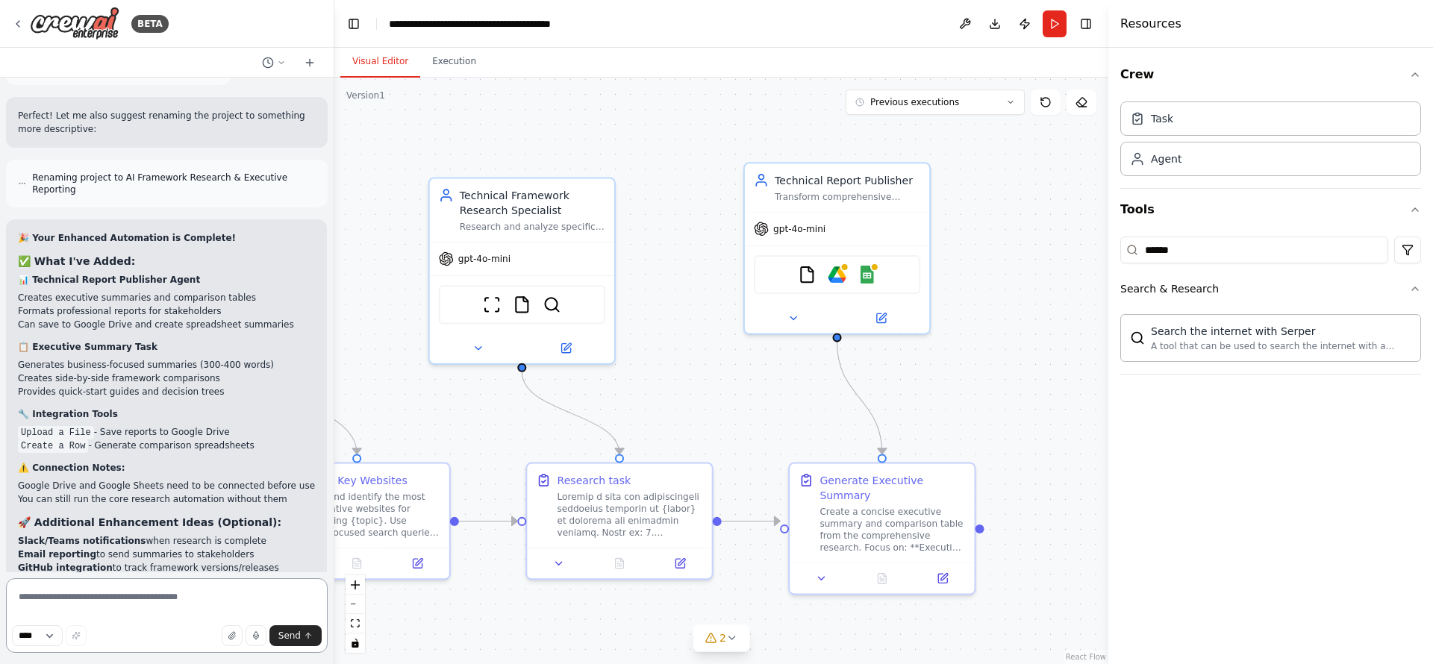
scroll to position [10569, 0]
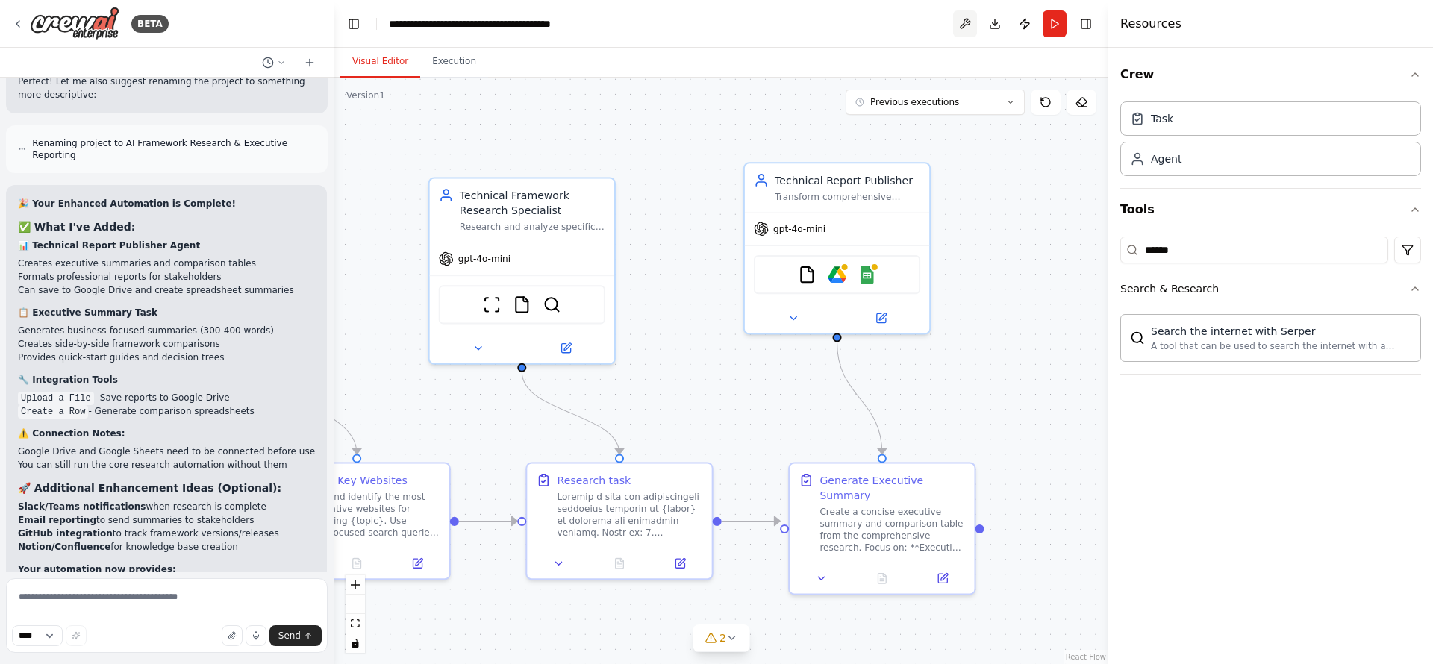
click at [971, 31] on button at bounding box center [965, 23] width 24 height 27
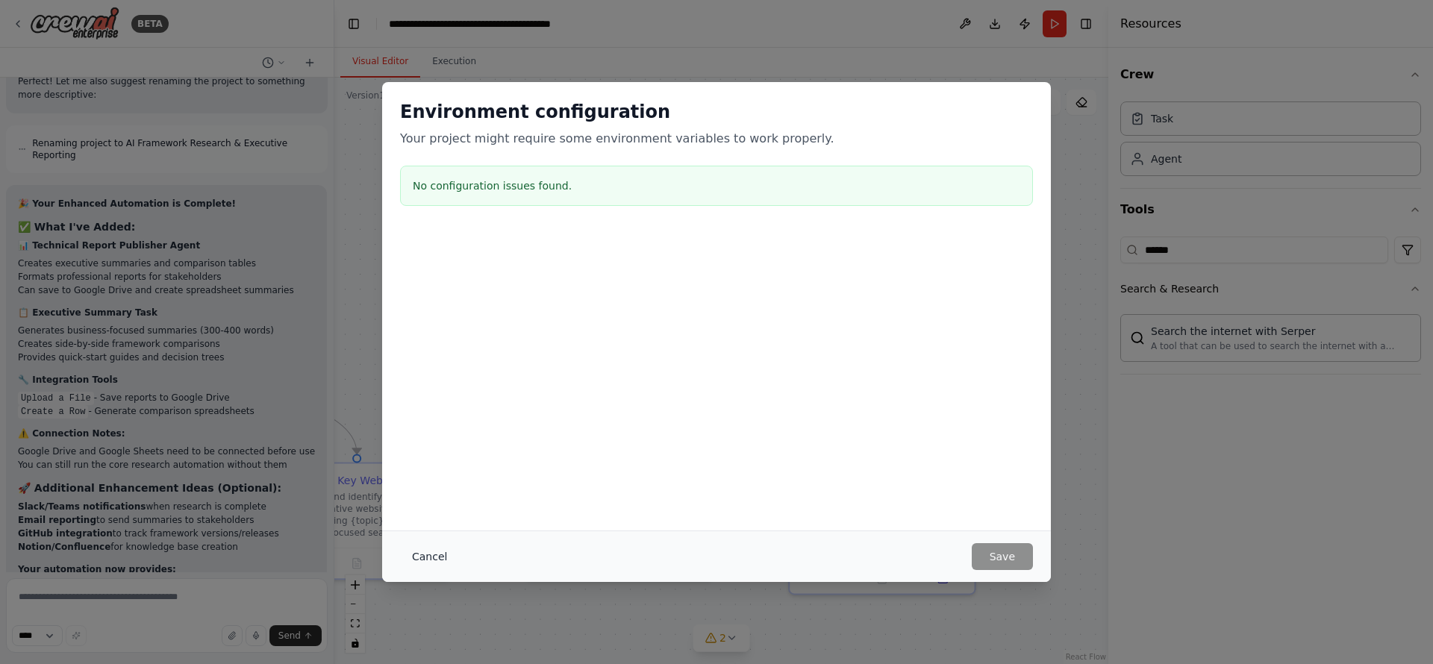
click at [419, 544] on button "Cancel" at bounding box center [429, 556] width 59 height 27
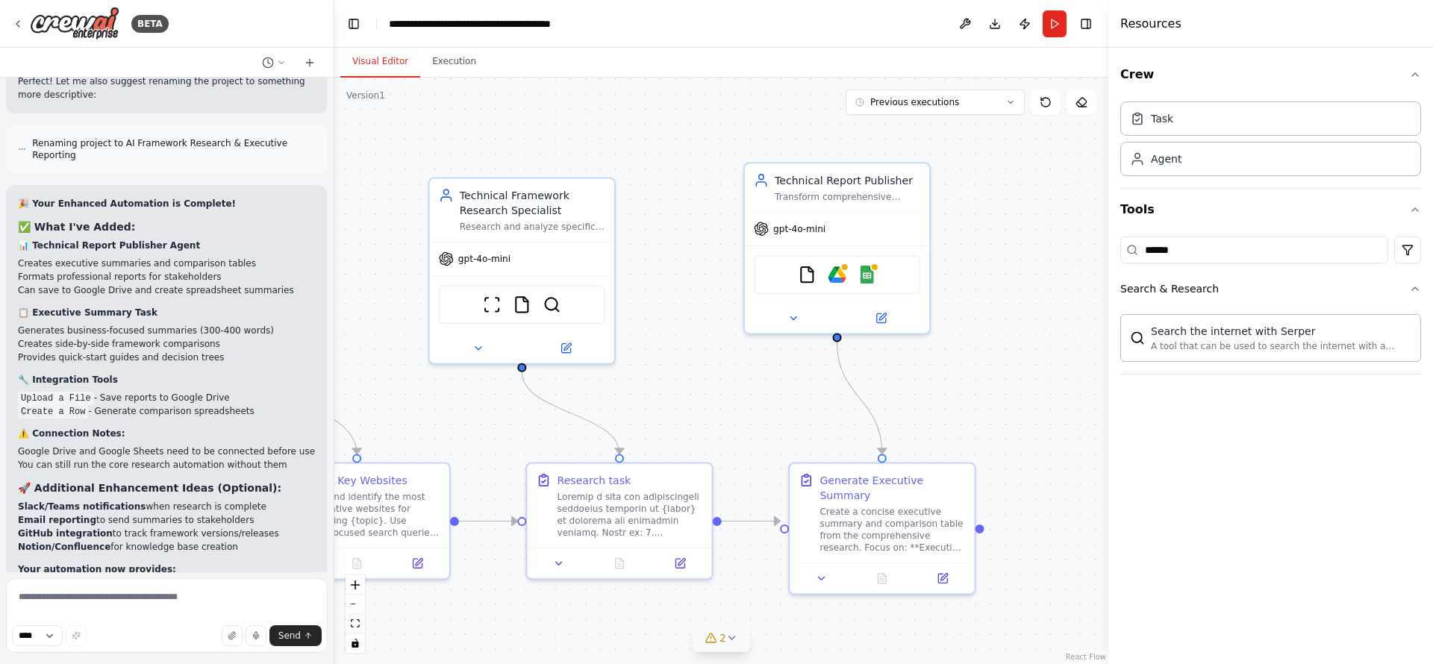
click at [732, 553] on button "2" at bounding box center [721, 639] width 57 height 28
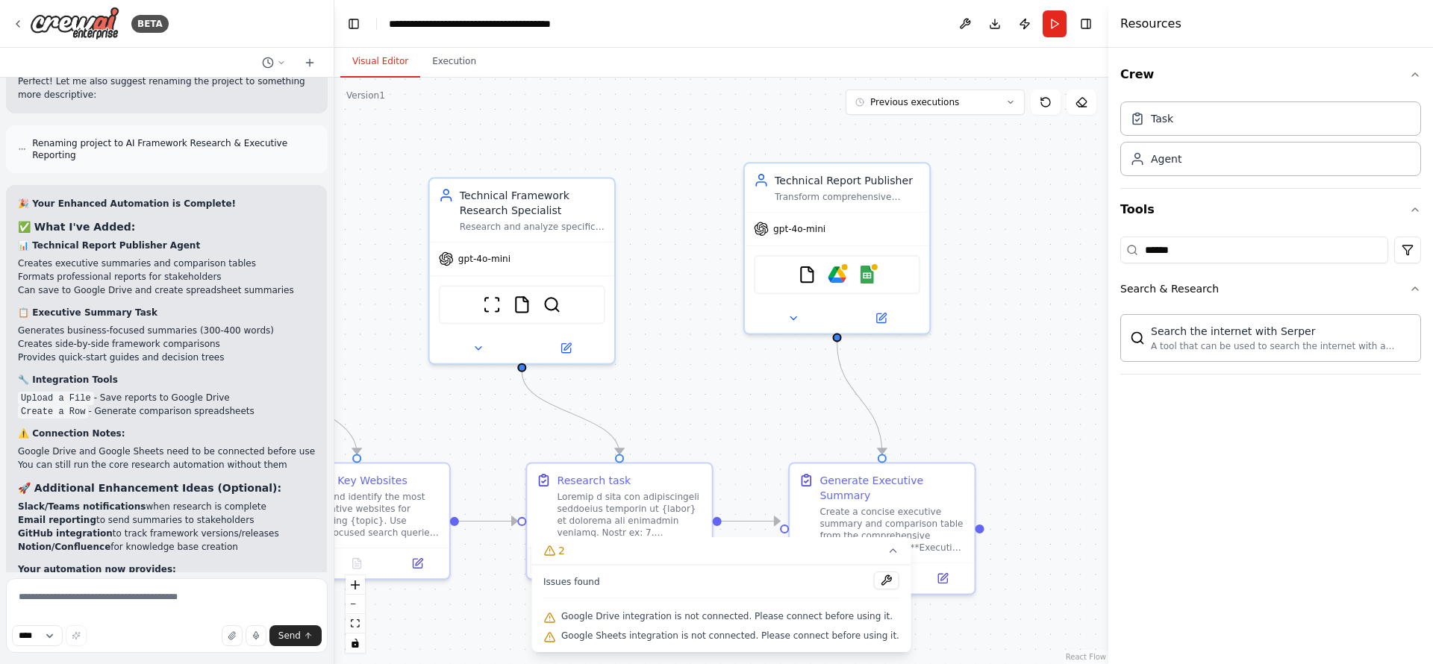
click at [720, 553] on span "Google Drive integration is not connected. Please connect before using it." at bounding box center [726, 617] width 331 height 12
click at [846, 272] on img at bounding box center [837, 272] width 18 height 18
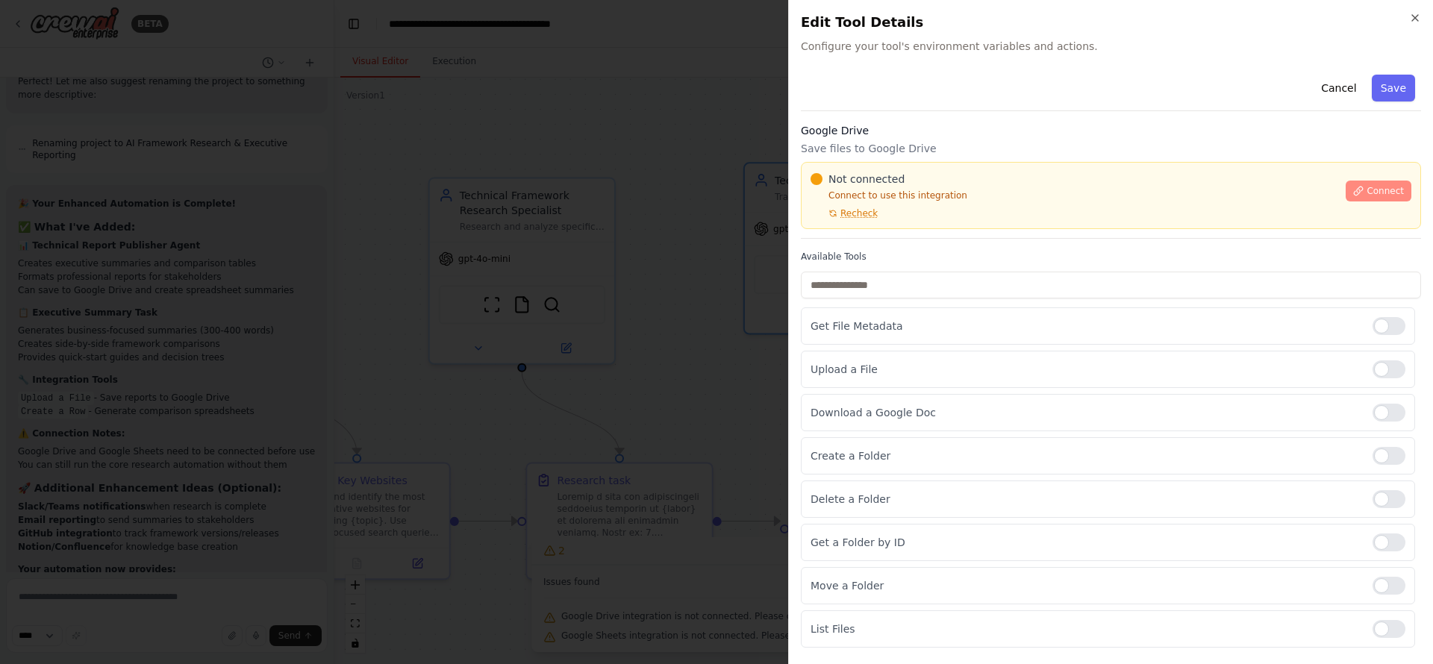
click at [1194, 186] on icon at bounding box center [1358, 191] width 10 height 10
click at [1194, 191] on span "Connect" at bounding box center [1385, 191] width 37 height 12
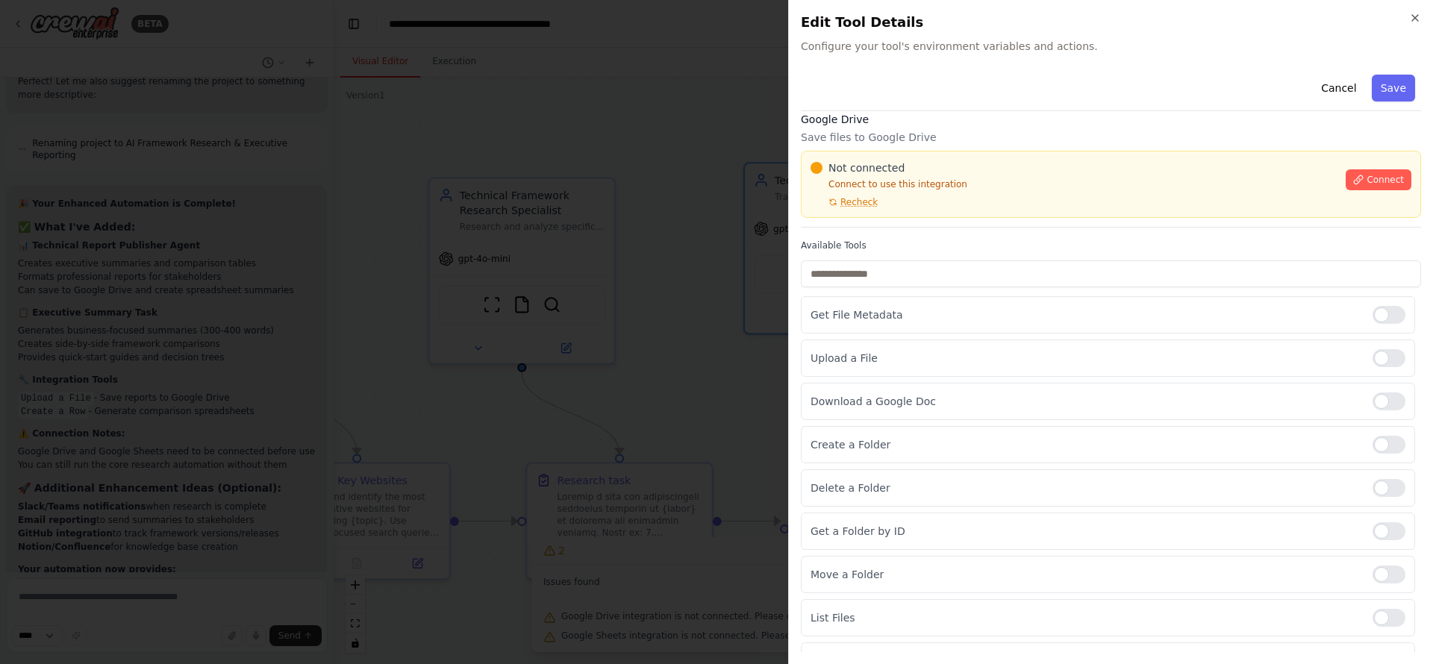
scroll to position [0, 0]
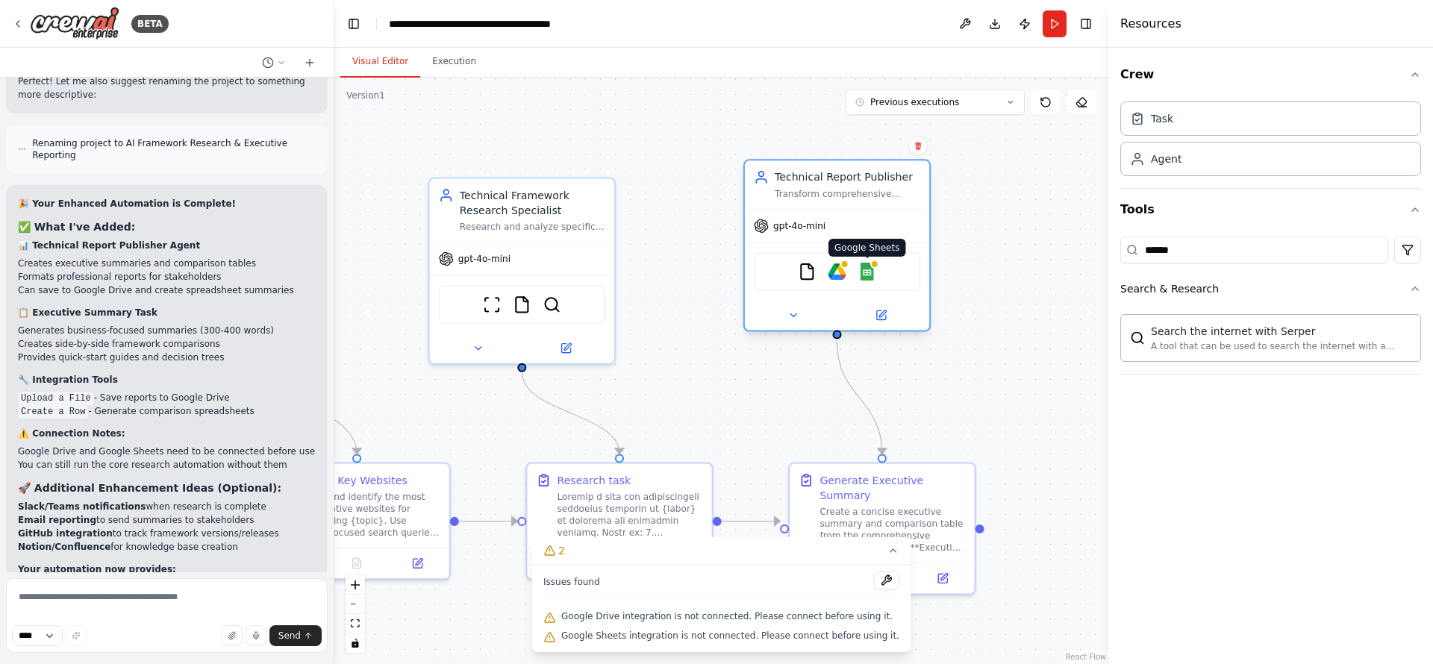
click at [867, 271] on img at bounding box center [868, 272] width 18 height 18
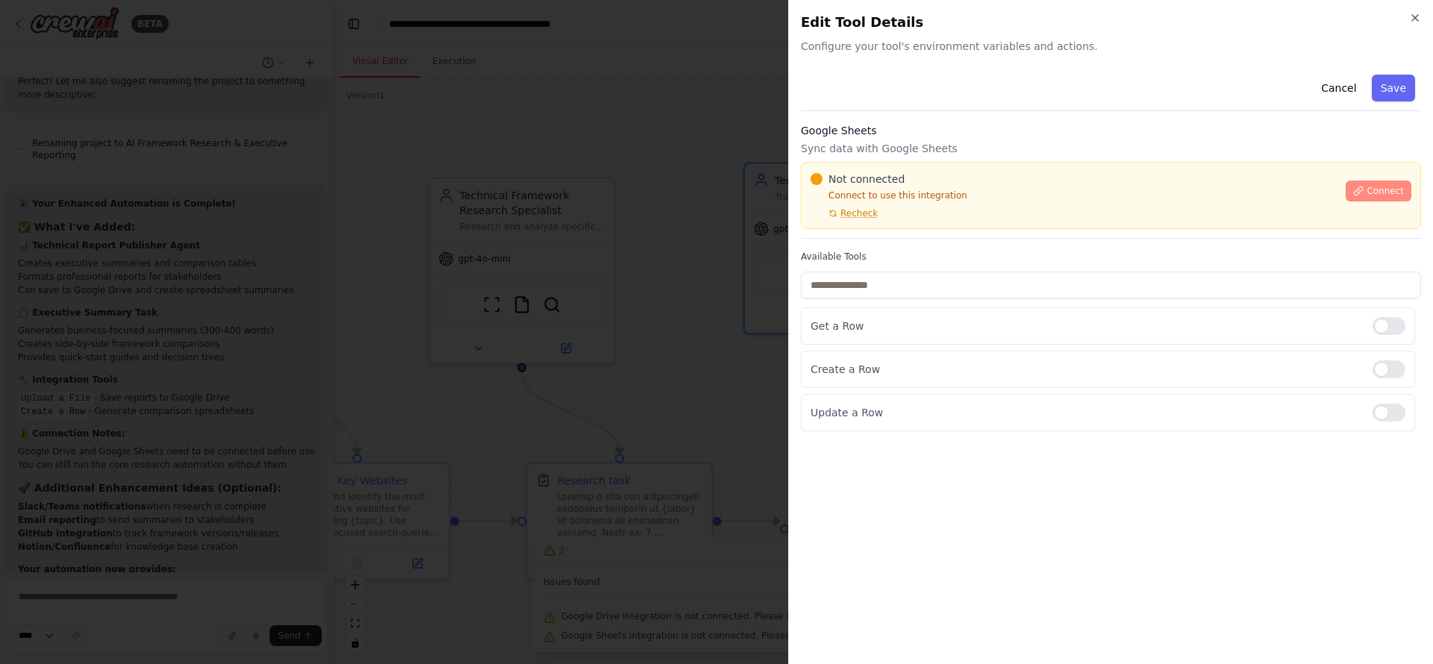
click at [1194, 187] on icon at bounding box center [1358, 191] width 10 height 10
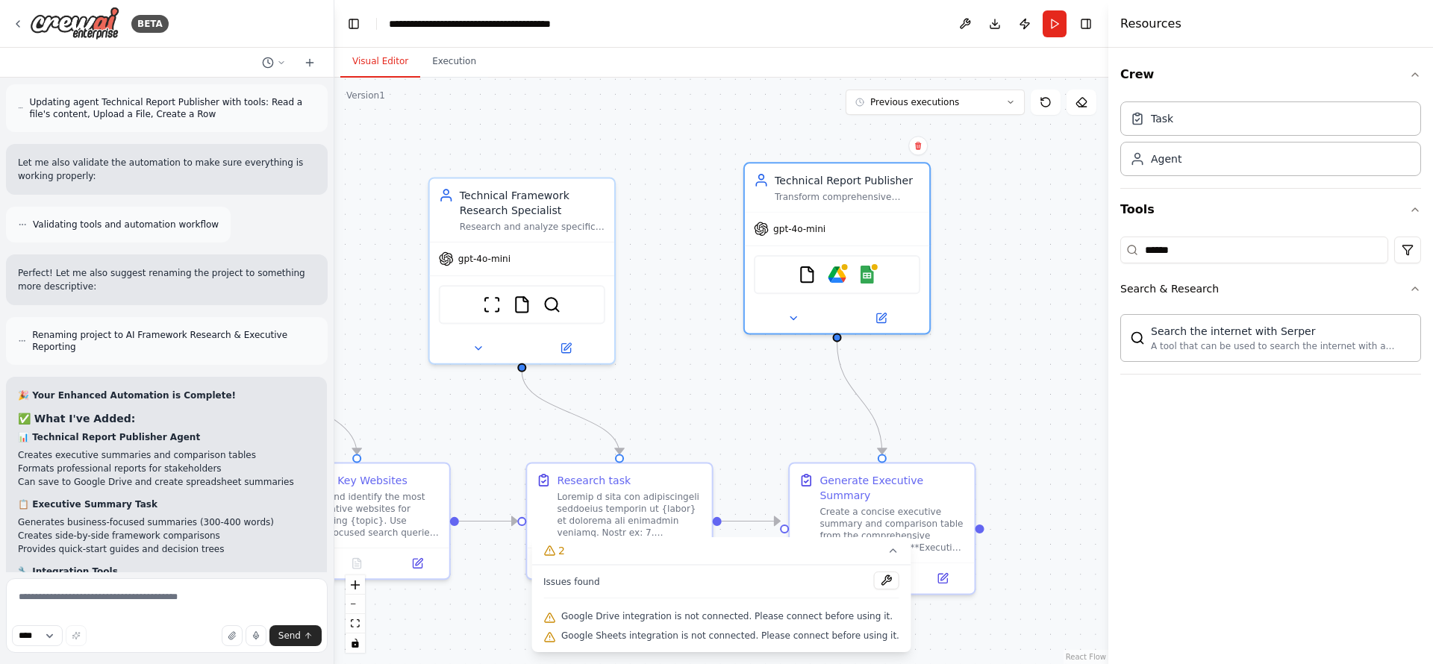
scroll to position [10233, 0]
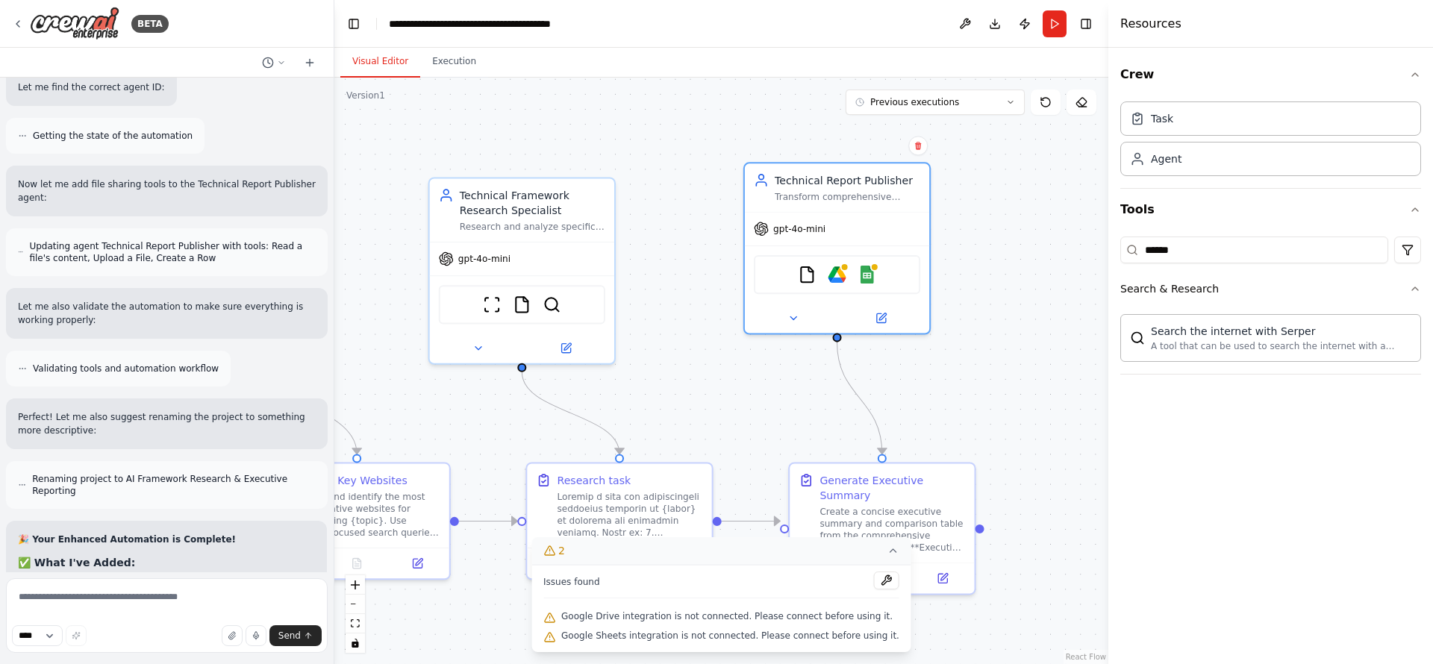
click at [883, 553] on button "2" at bounding box center [722, 552] width 380 height 28
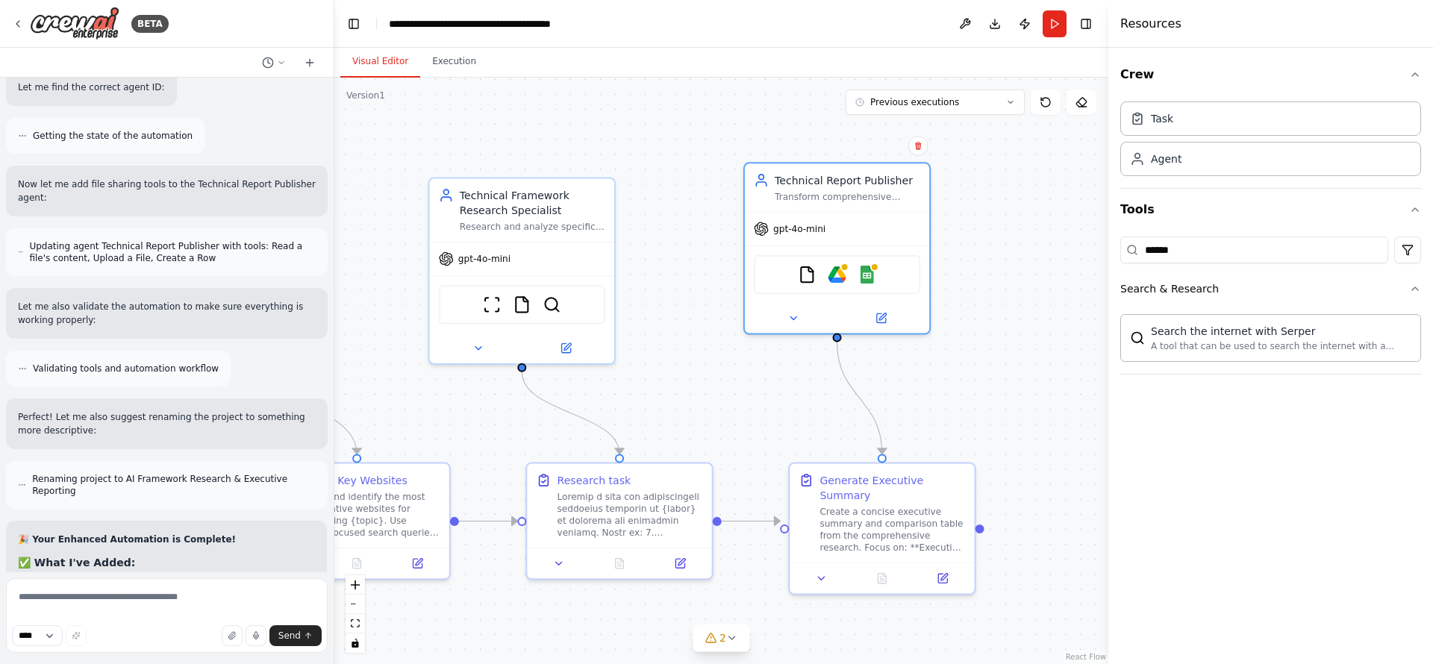
click at [733, 353] on div ".deletable-edge-delete-btn { width: 20px; height: 20px; border: 0px solid #ffff…" at bounding box center [721, 371] width 774 height 587
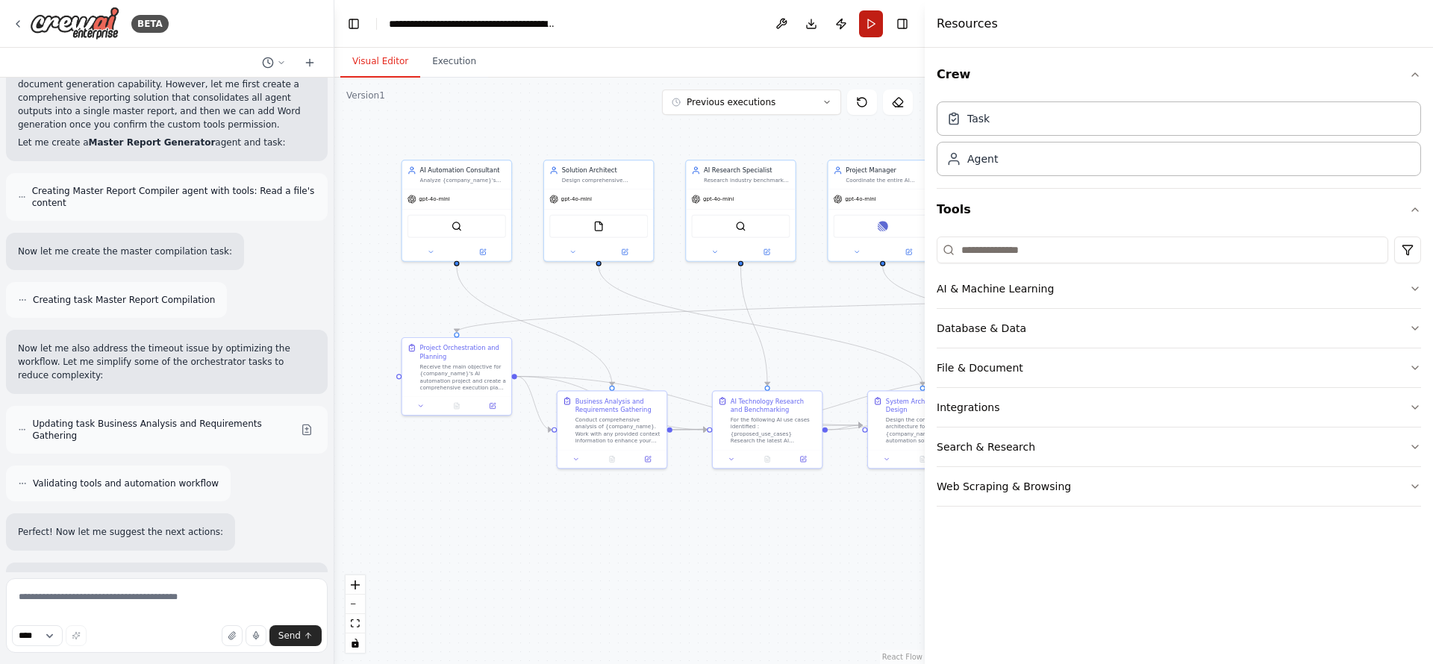
click at [873, 28] on button "Run" at bounding box center [871, 23] width 24 height 27
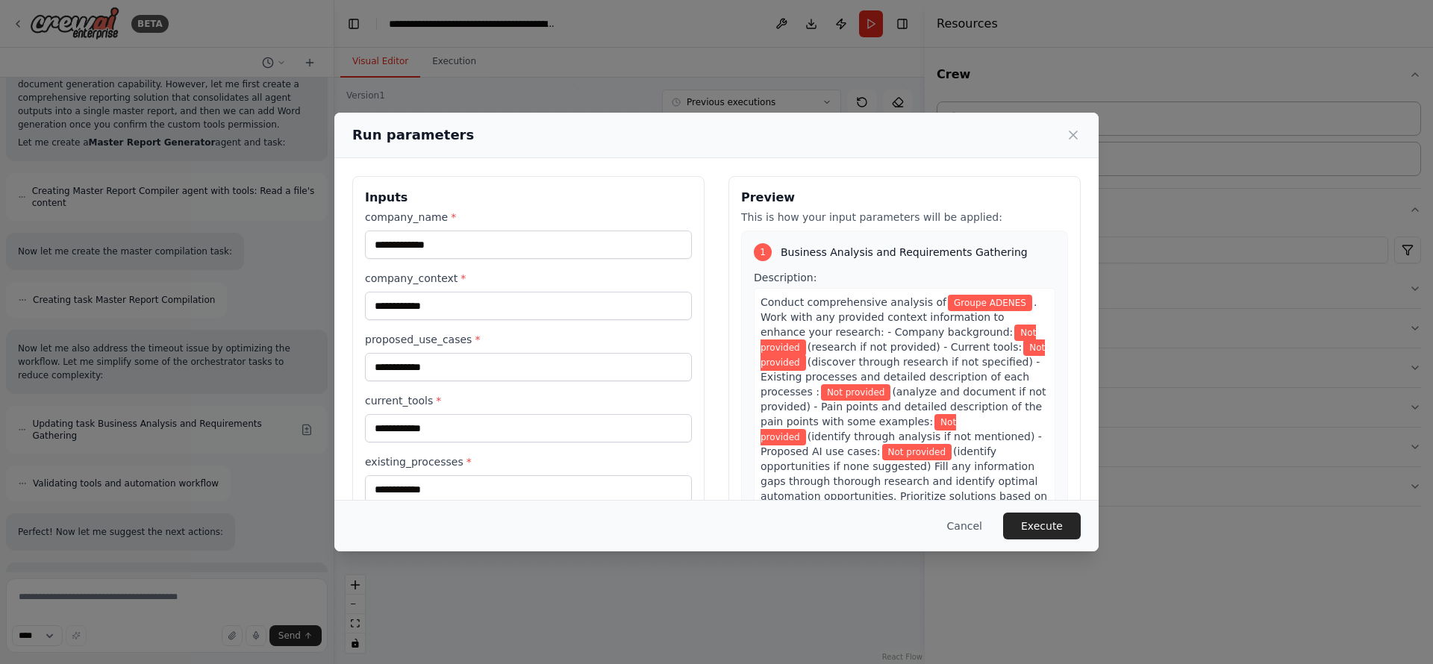
drag, startPoint x: 962, startPoint y: 523, endPoint x: 962, endPoint y: 479, distance: 43.3
click at [962, 523] on button "Cancel" at bounding box center [964, 526] width 59 height 27
